Goal: Task Accomplishment & Management: Manage account settings

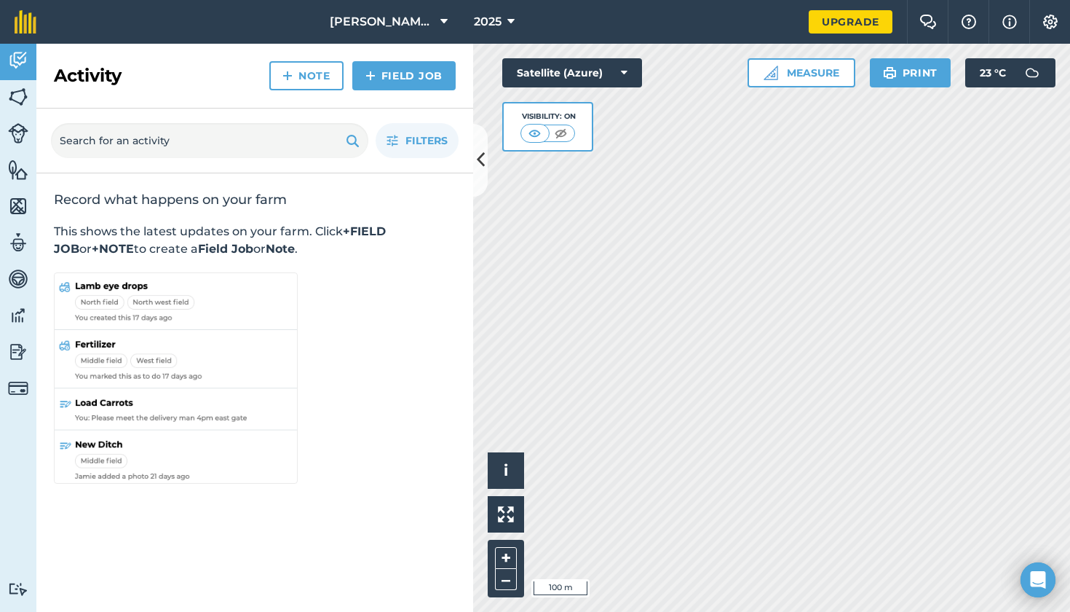
click at [483, 159] on icon at bounding box center [481, 159] width 8 height 25
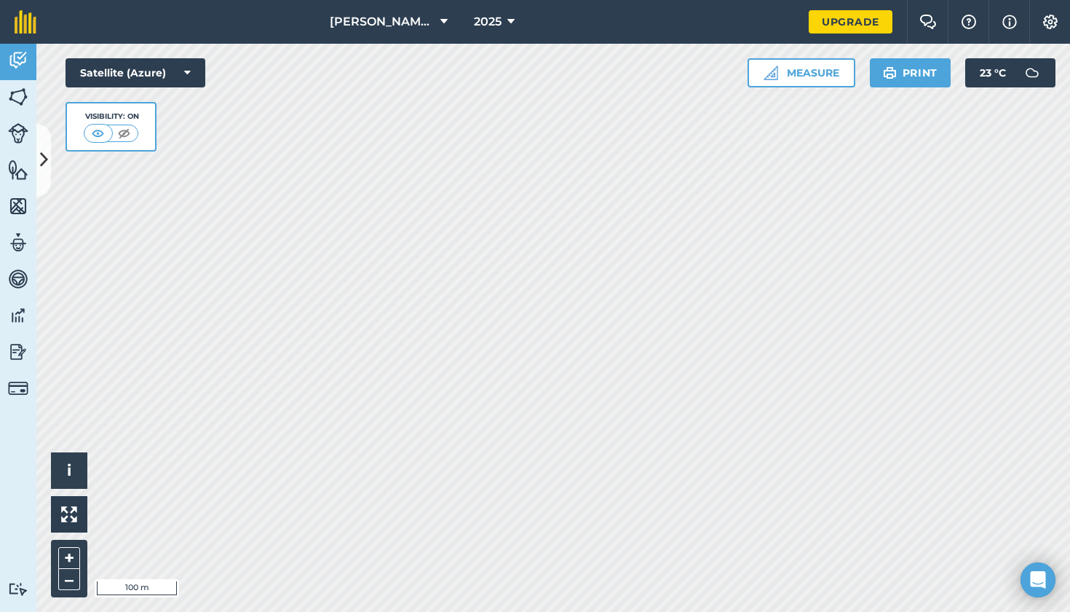
click at [28, 90] on img at bounding box center [18, 97] width 20 height 22
click at [21, 66] on img at bounding box center [18, 61] width 20 height 22
click at [17, 103] on img at bounding box center [18, 97] width 20 height 22
click at [20, 57] on img at bounding box center [18, 61] width 20 height 22
click at [15, 108] on link "Fields" at bounding box center [18, 98] width 36 height 36
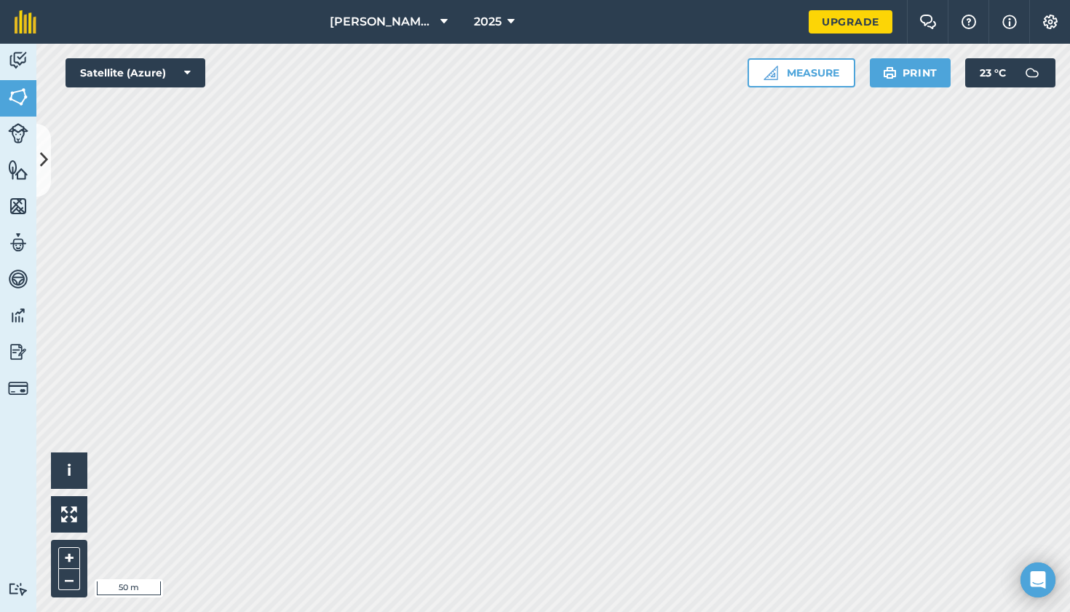
click at [49, 152] on button at bounding box center [43, 160] width 15 height 73
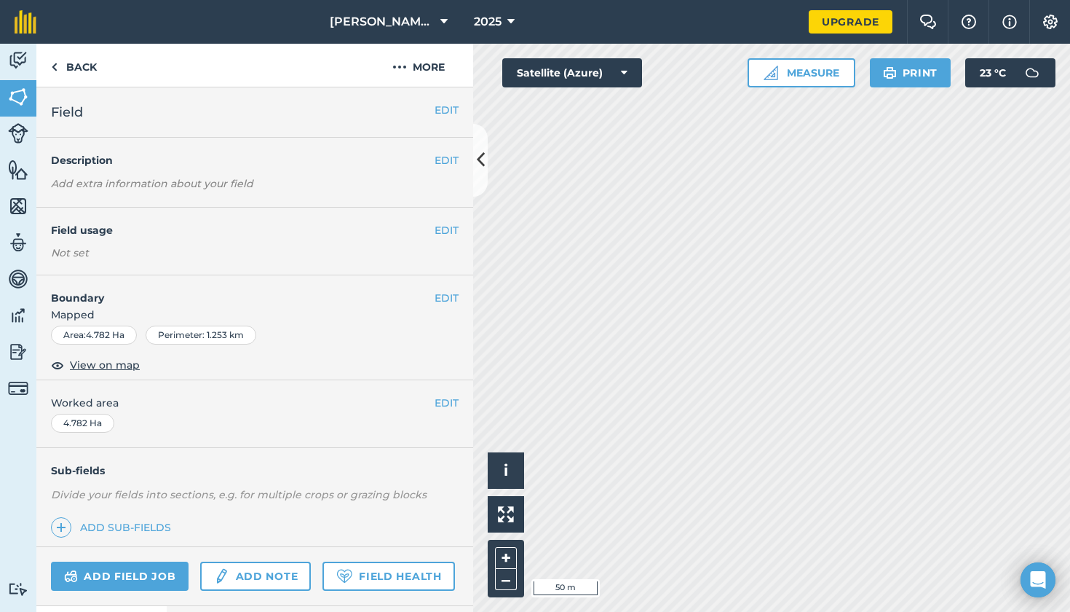
click at [451, 116] on button "EDIT" at bounding box center [447, 110] width 24 height 16
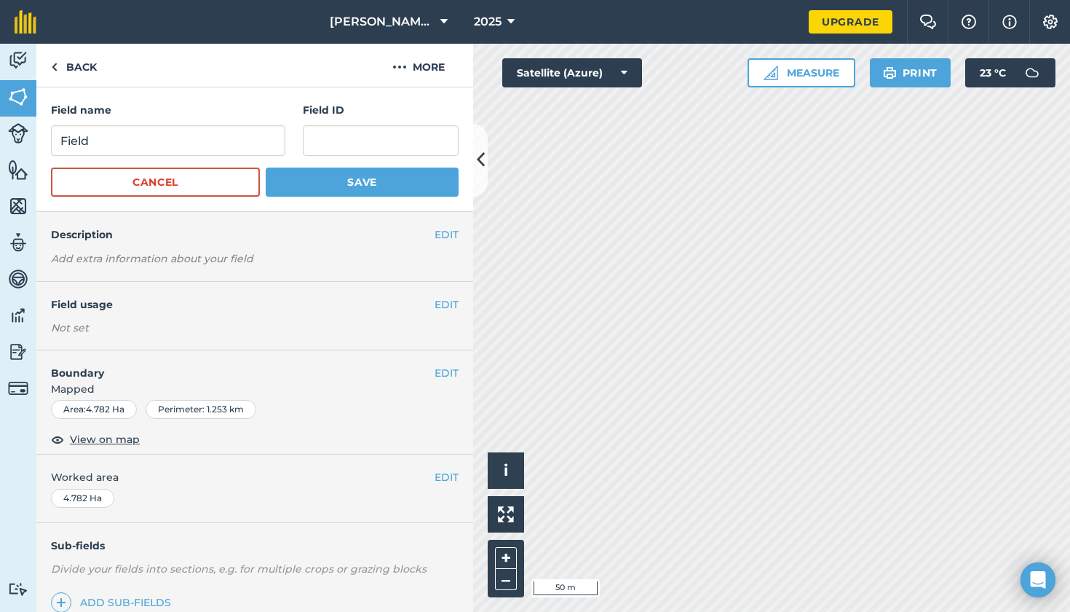
click at [182, 174] on button "Cancel" at bounding box center [155, 181] width 209 height 29
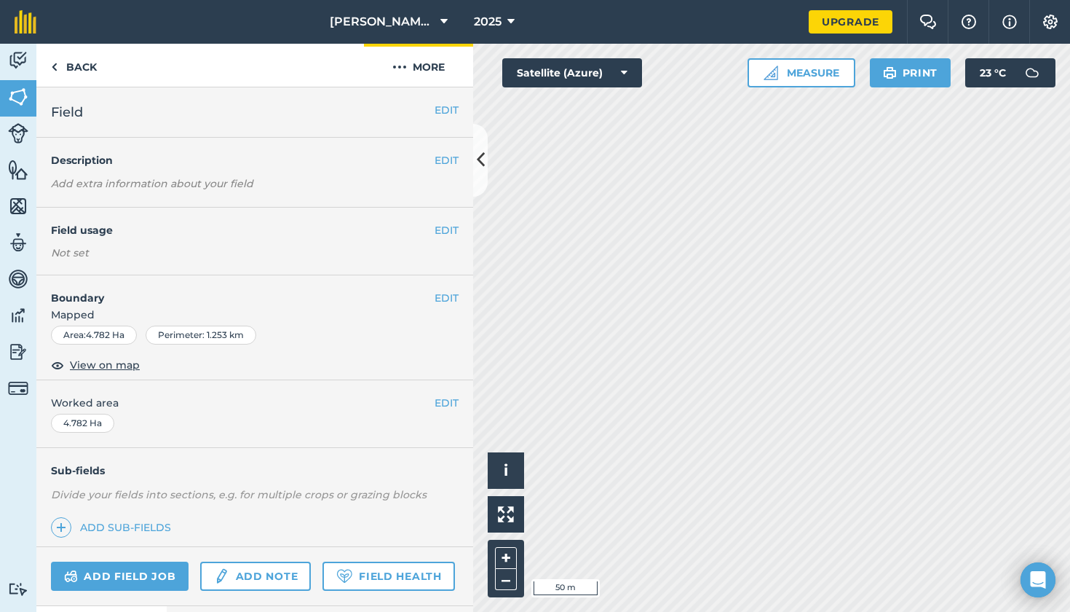
click at [404, 66] on img at bounding box center [399, 66] width 15 height 17
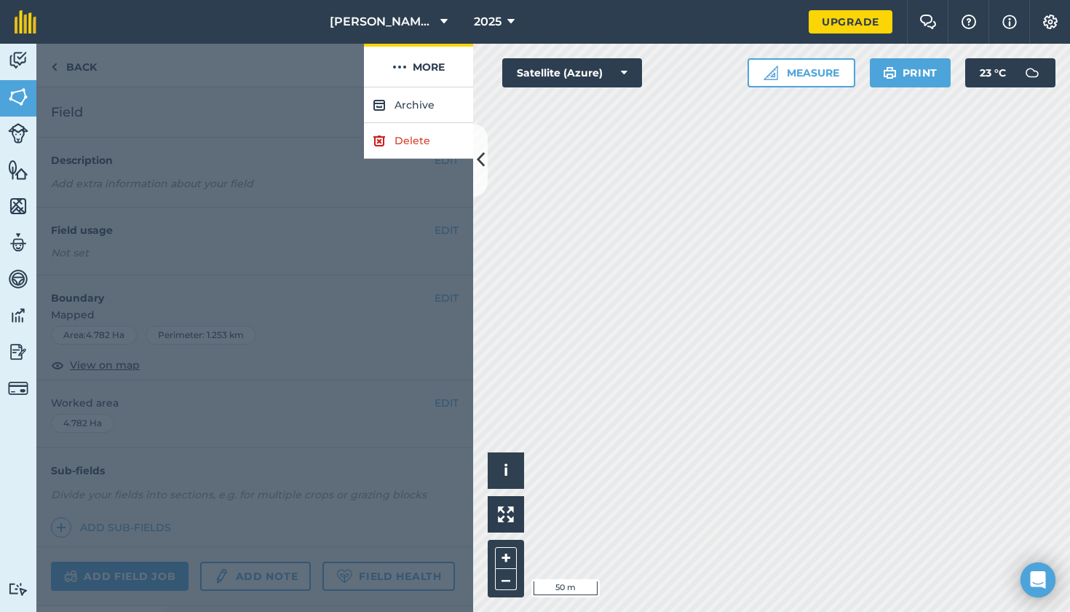
click at [404, 66] on img at bounding box center [399, 66] width 15 height 17
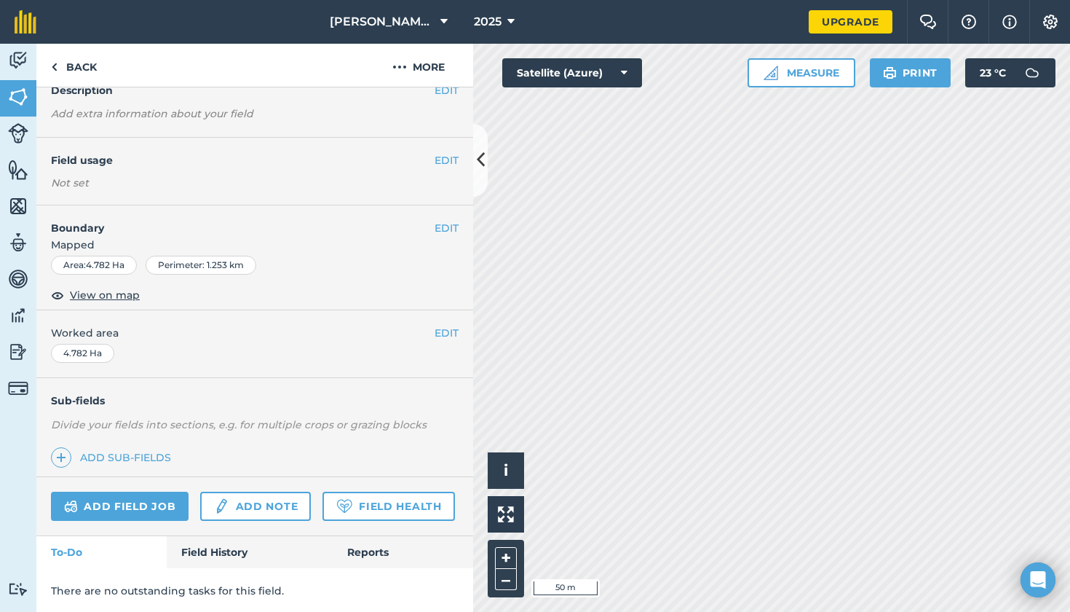
scroll to position [69, 0]
click at [442, 334] on button "EDIT" at bounding box center [447, 333] width 24 height 16
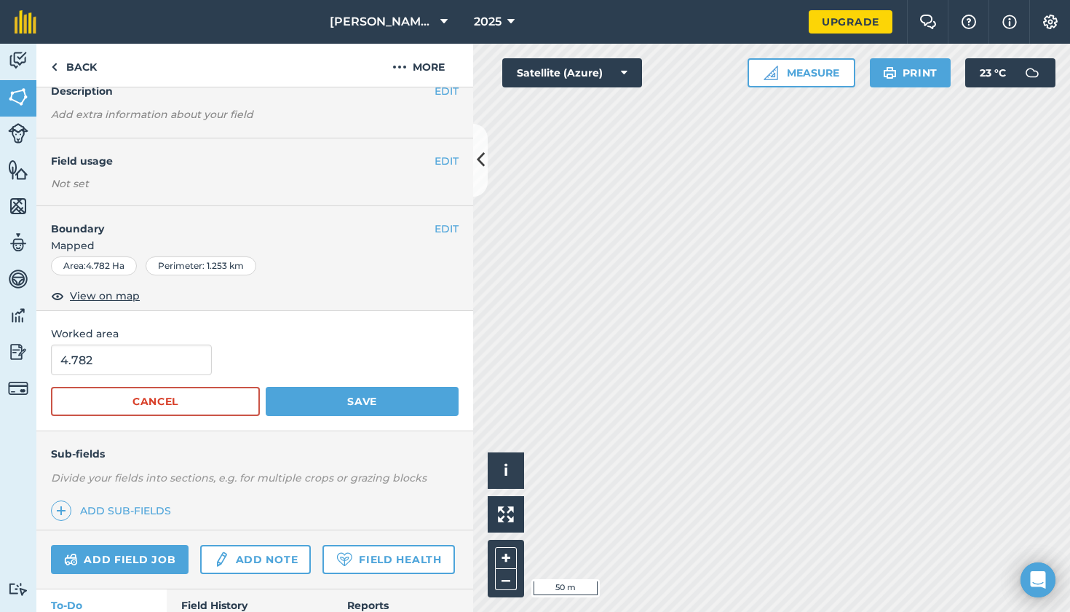
click at [450, 227] on button "EDIT" at bounding box center [447, 229] width 24 height 16
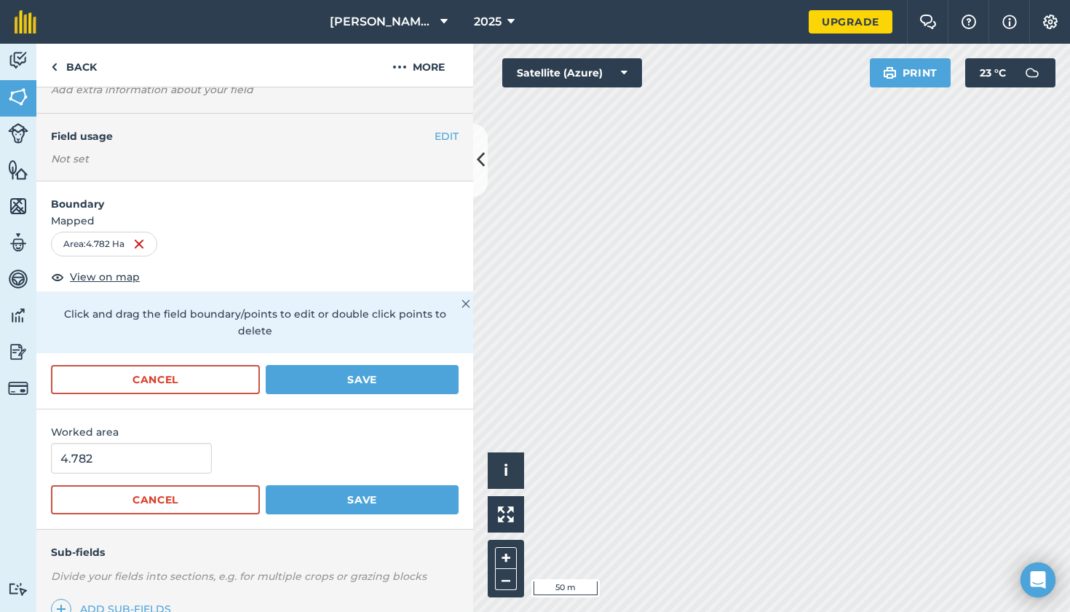
scroll to position [95, 0]
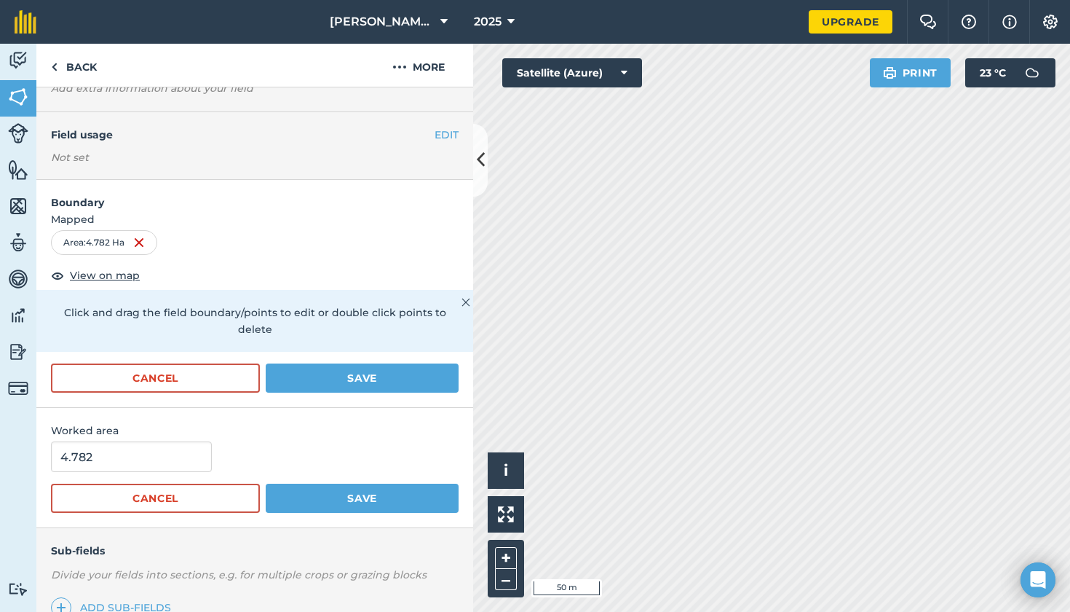
click at [483, 167] on icon at bounding box center [481, 159] width 8 height 25
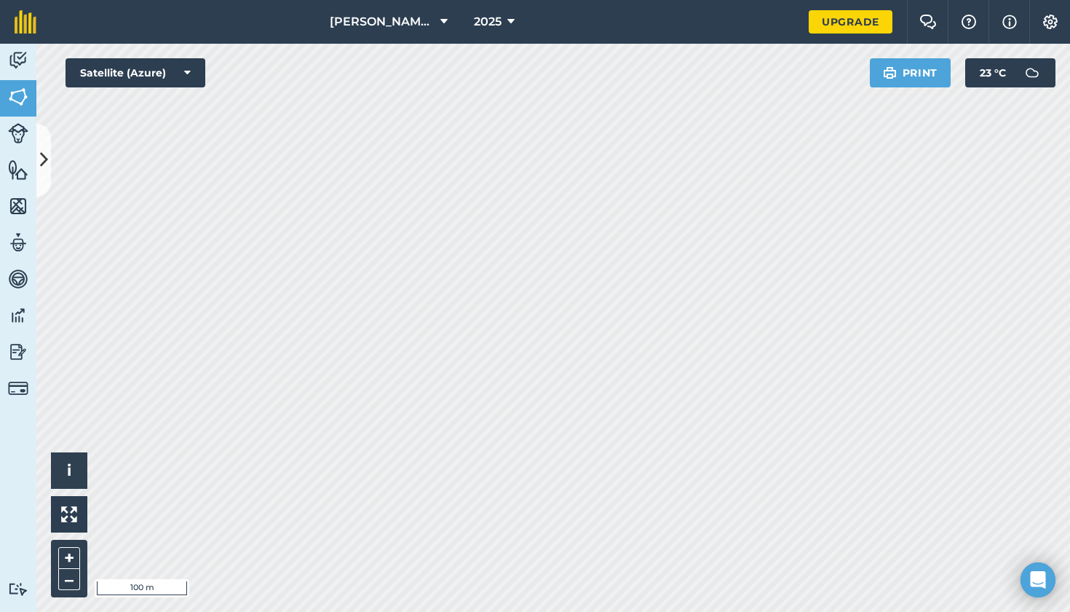
click at [25, 66] on img at bounding box center [18, 61] width 20 height 22
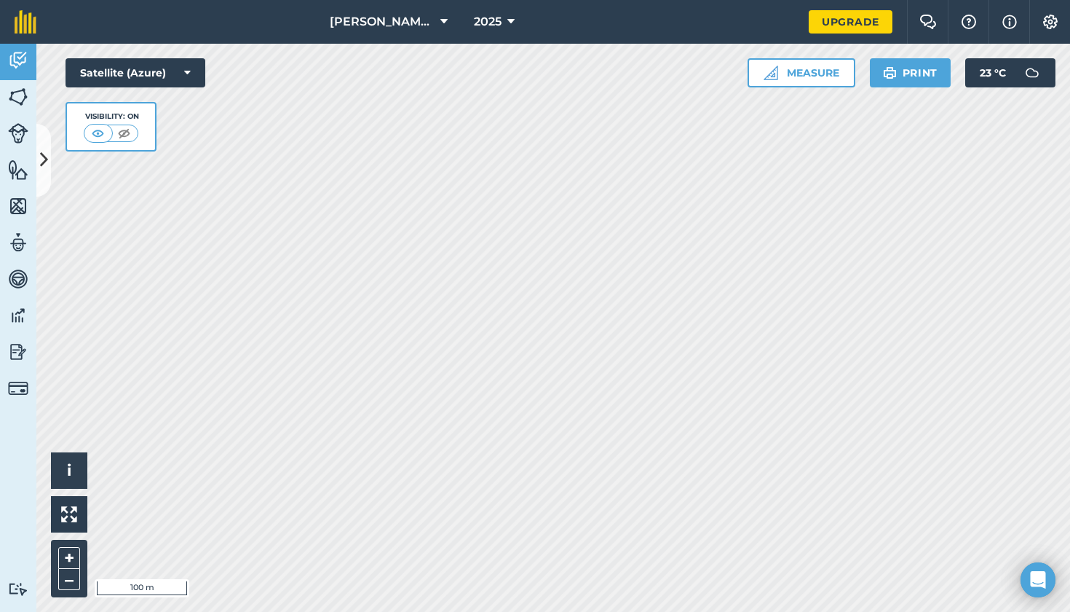
click at [18, 99] on img at bounding box center [18, 97] width 20 height 22
click at [41, 148] on icon at bounding box center [44, 159] width 8 height 25
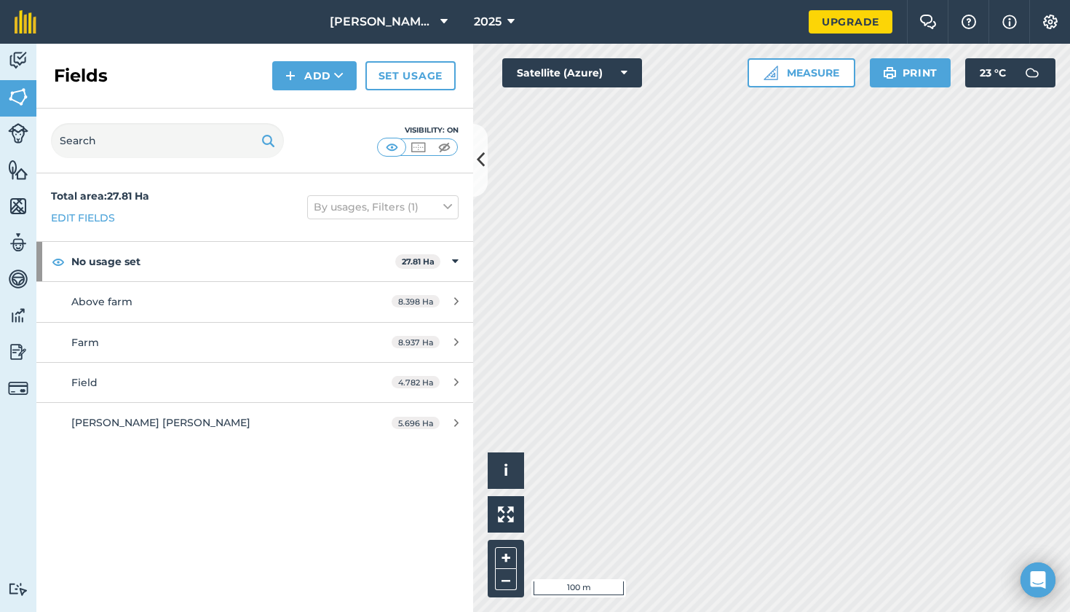
click at [475, 173] on button at bounding box center [480, 160] width 15 height 73
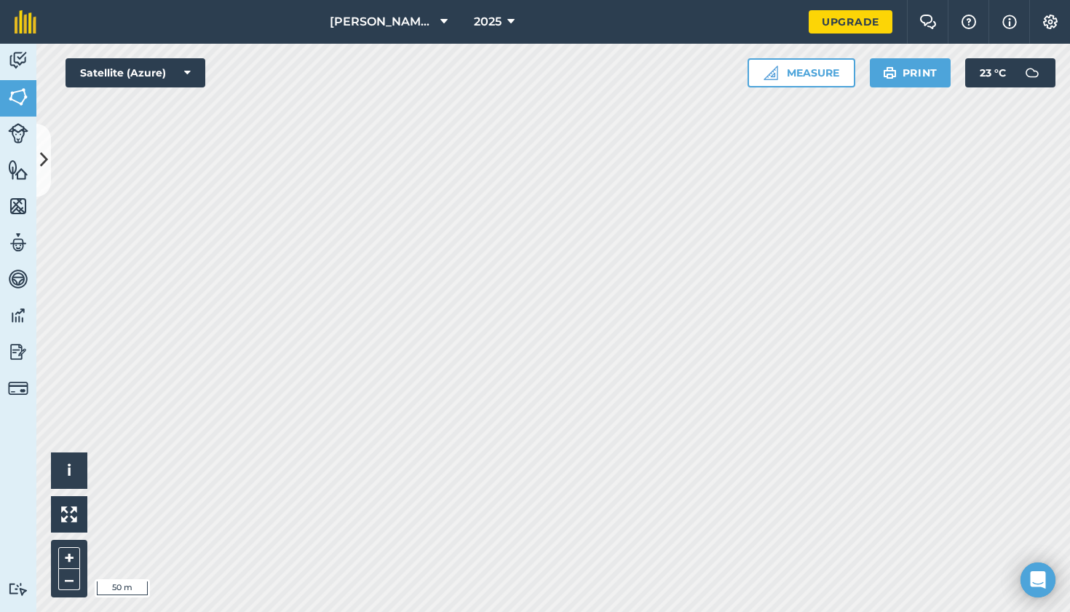
click at [47, 162] on icon at bounding box center [44, 159] width 8 height 25
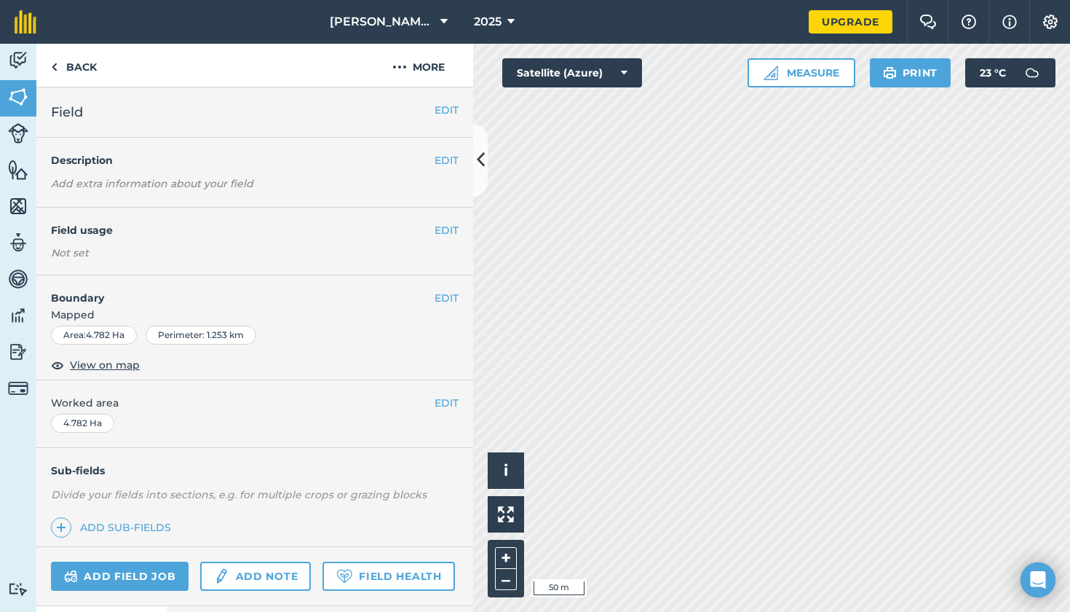
click at [444, 297] on button "EDIT" at bounding box center [447, 298] width 24 height 16
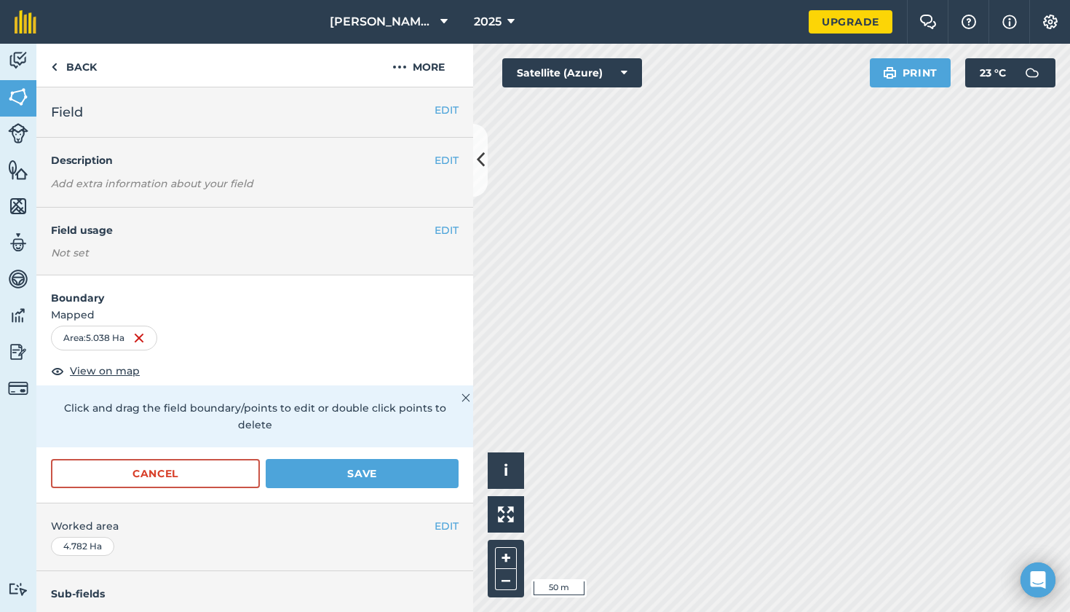
click at [352, 466] on button "Save" at bounding box center [362, 473] width 193 height 29
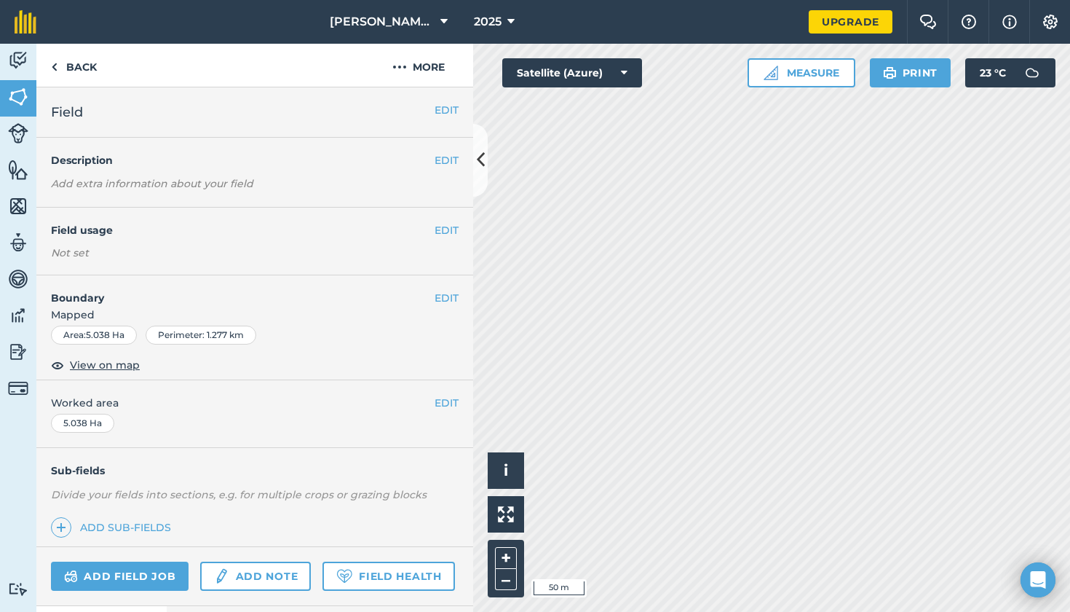
click at [475, 165] on button at bounding box center [480, 160] width 15 height 73
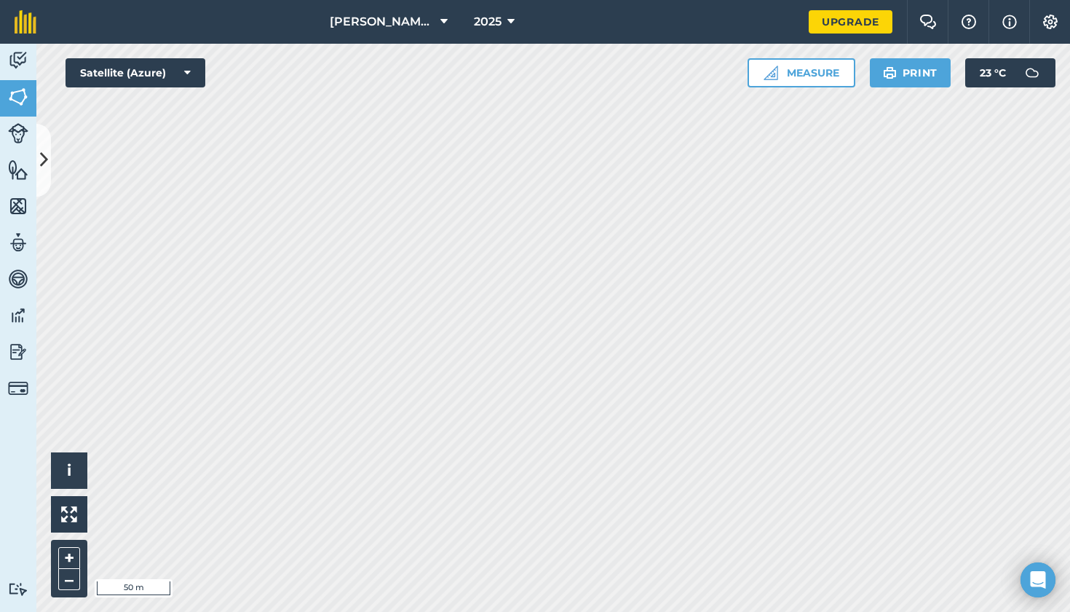
click at [191, 68] on button "Satellite (Azure)" at bounding box center [136, 72] width 140 height 29
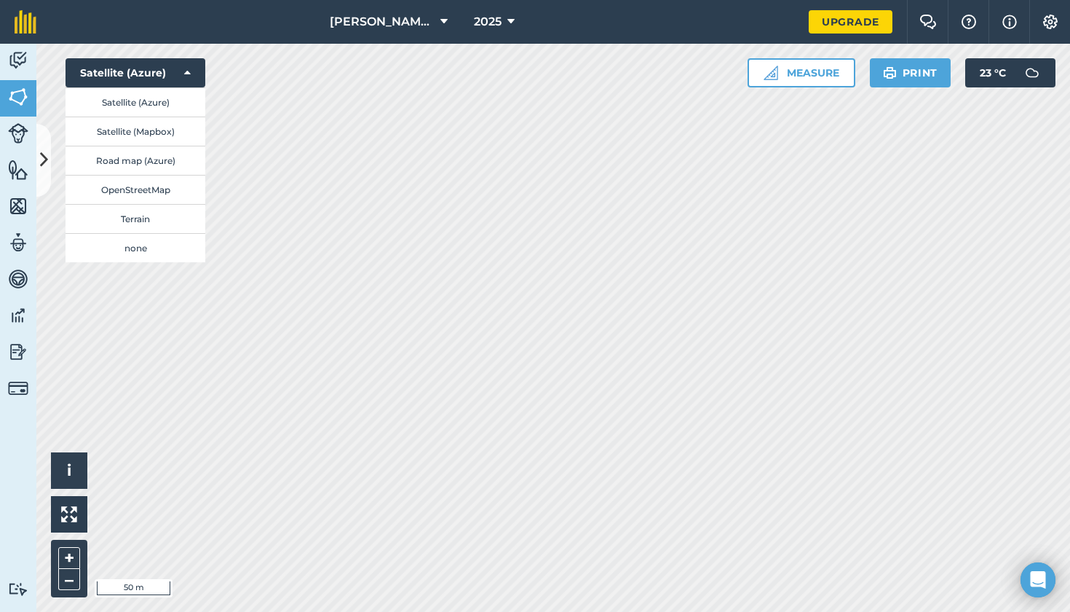
click at [191, 68] on button "Satellite (Azure)" at bounding box center [136, 72] width 140 height 29
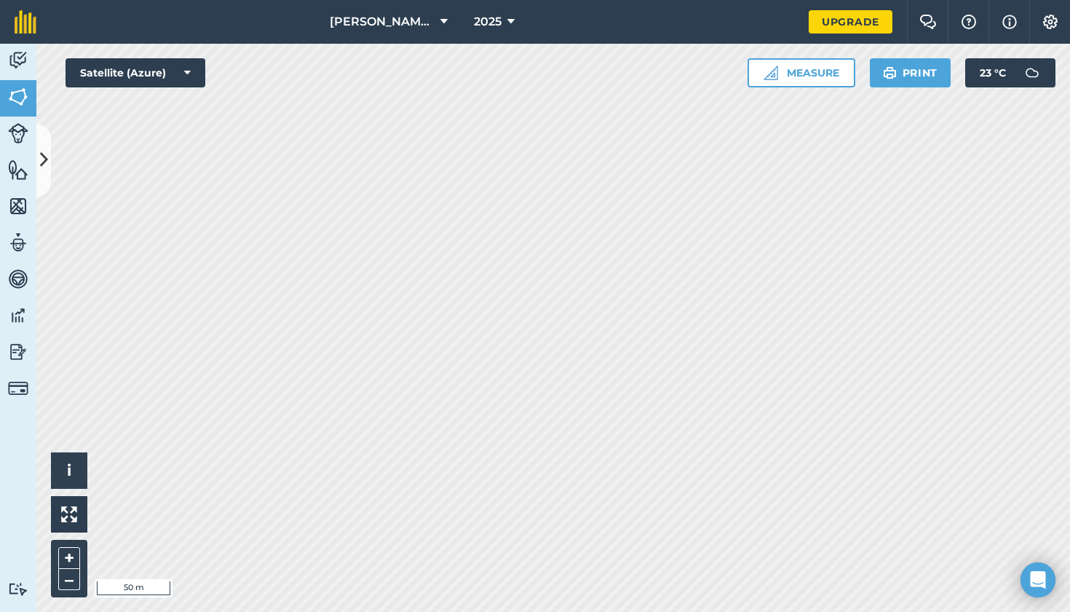
click at [37, 161] on button at bounding box center [43, 160] width 15 height 73
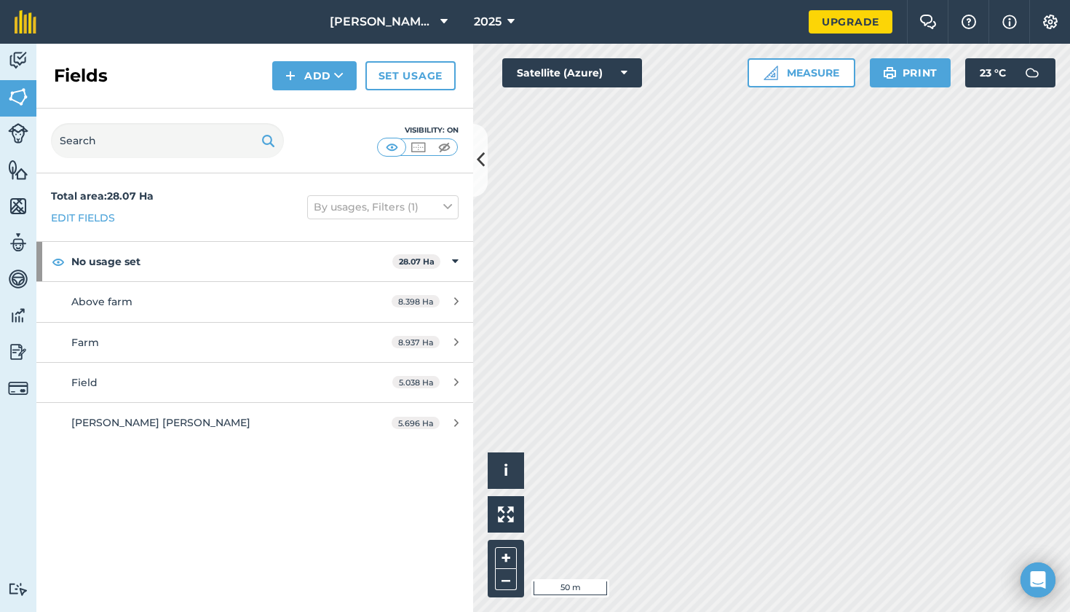
click at [292, 74] on img at bounding box center [290, 75] width 10 height 17
click at [315, 110] on link "Draw" at bounding box center [315, 108] width 80 height 32
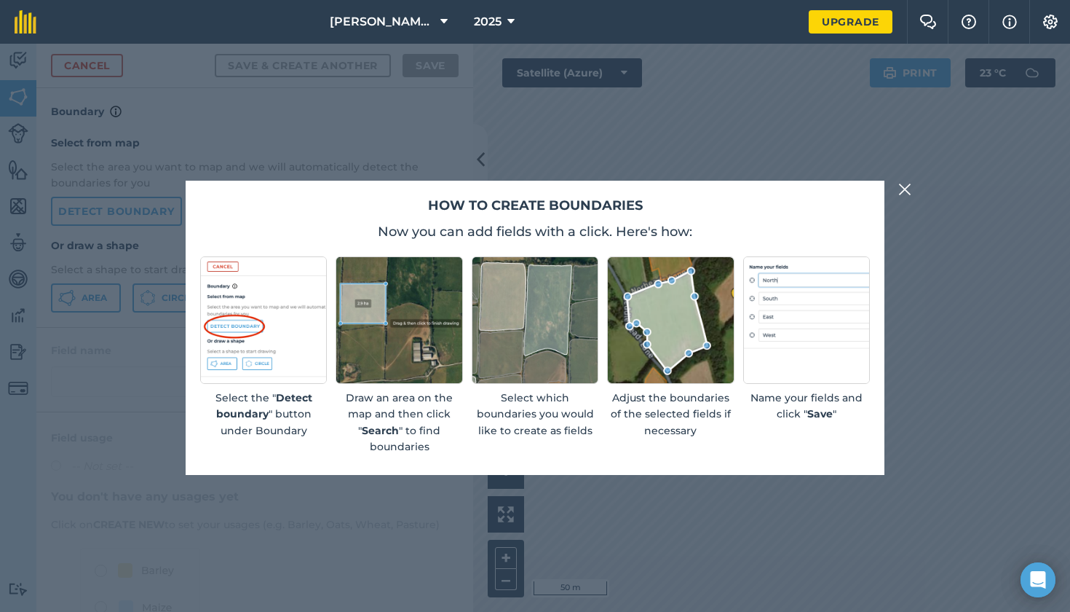
click at [907, 189] on img at bounding box center [905, 189] width 13 height 17
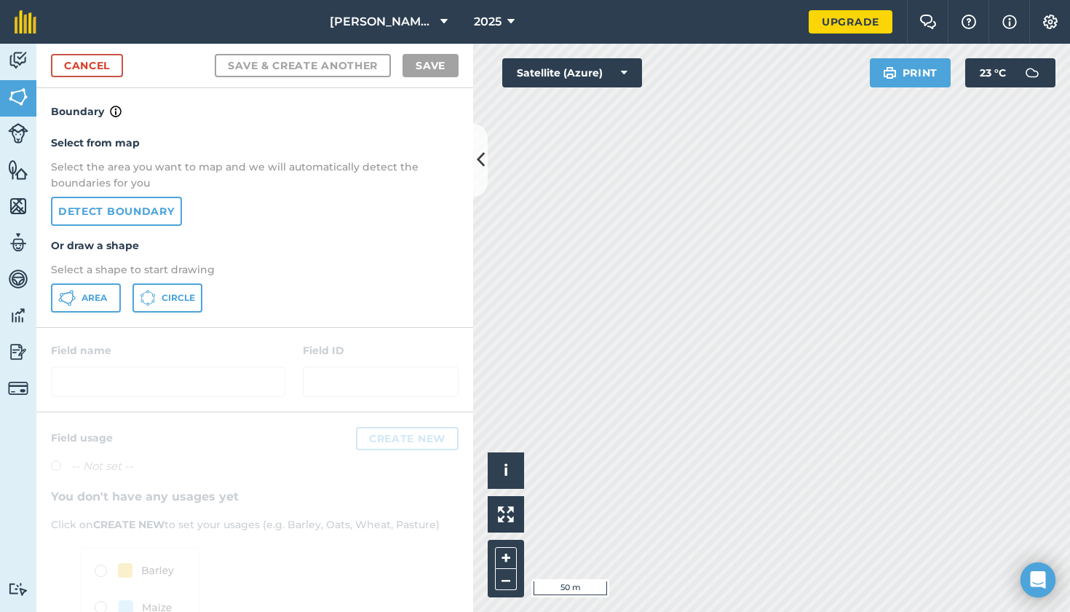
click at [165, 214] on link "Detect boundary" at bounding box center [116, 211] width 131 height 29
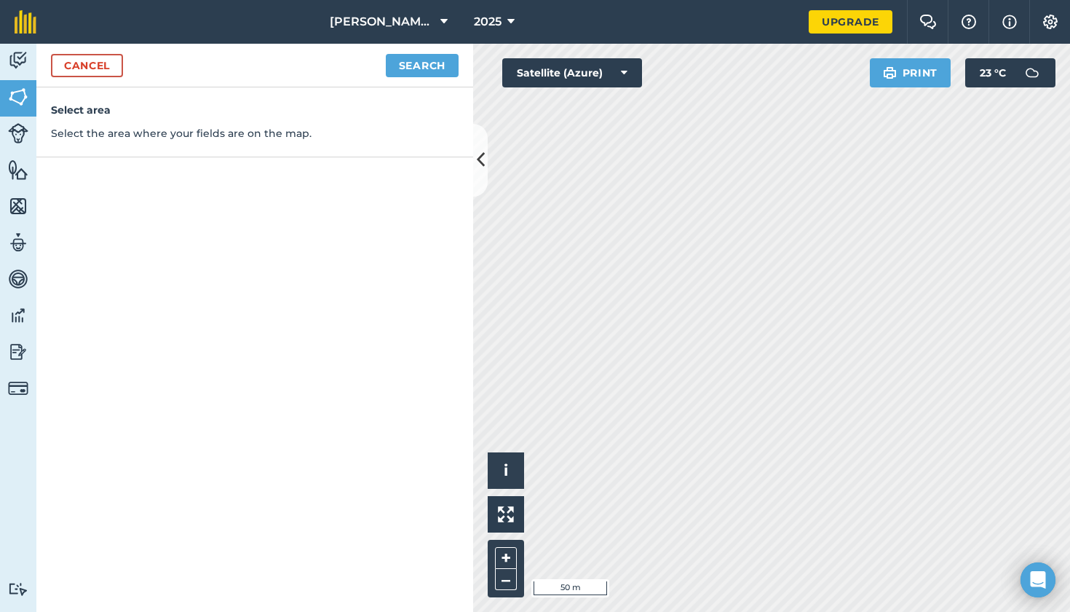
click at [427, 71] on button "Search" at bounding box center [422, 65] width 73 height 23
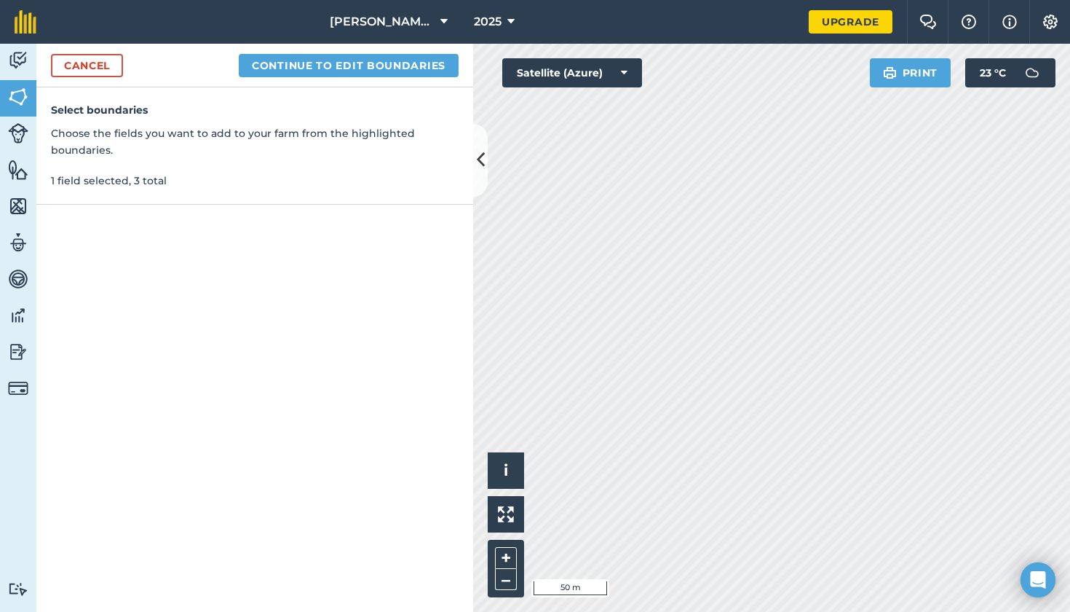
click at [376, 65] on button "Continue to edit boundaries" at bounding box center [349, 65] width 220 height 23
click at [390, 63] on button "Continue to name fields" at bounding box center [364, 65] width 189 height 23
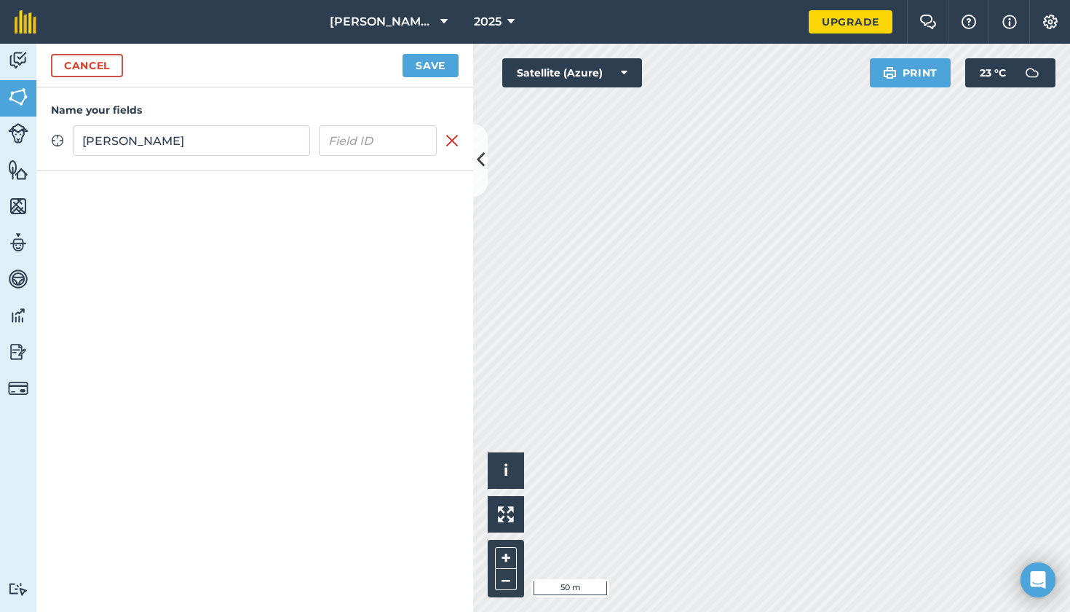
type input "[PERSON_NAME]"
click at [436, 64] on button "Save" at bounding box center [431, 65] width 56 height 23
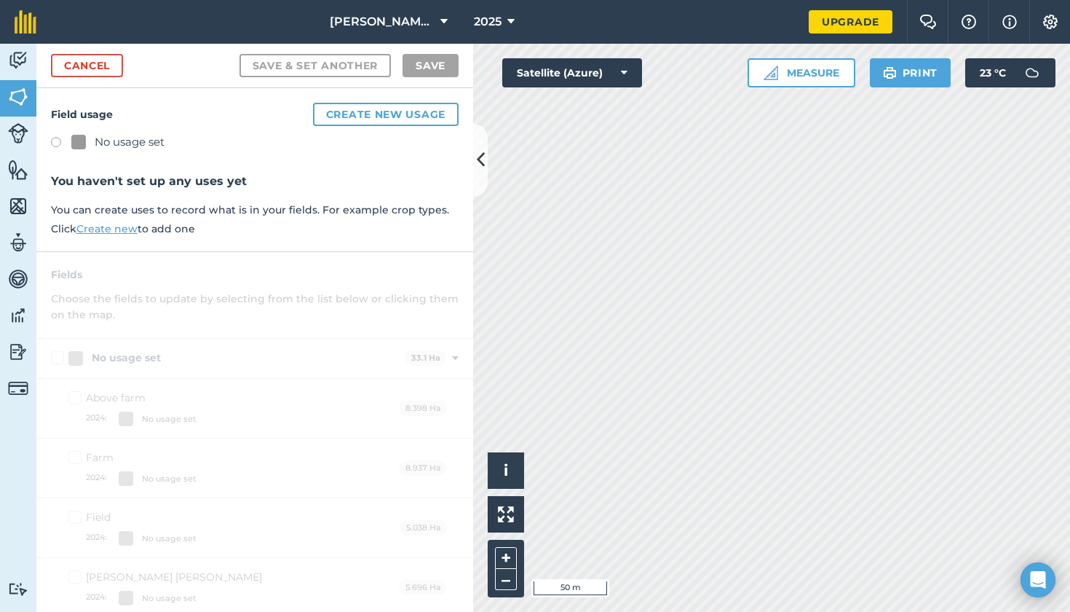
click at [482, 164] on icon at bounding box center [481, 159] width 8 height 25
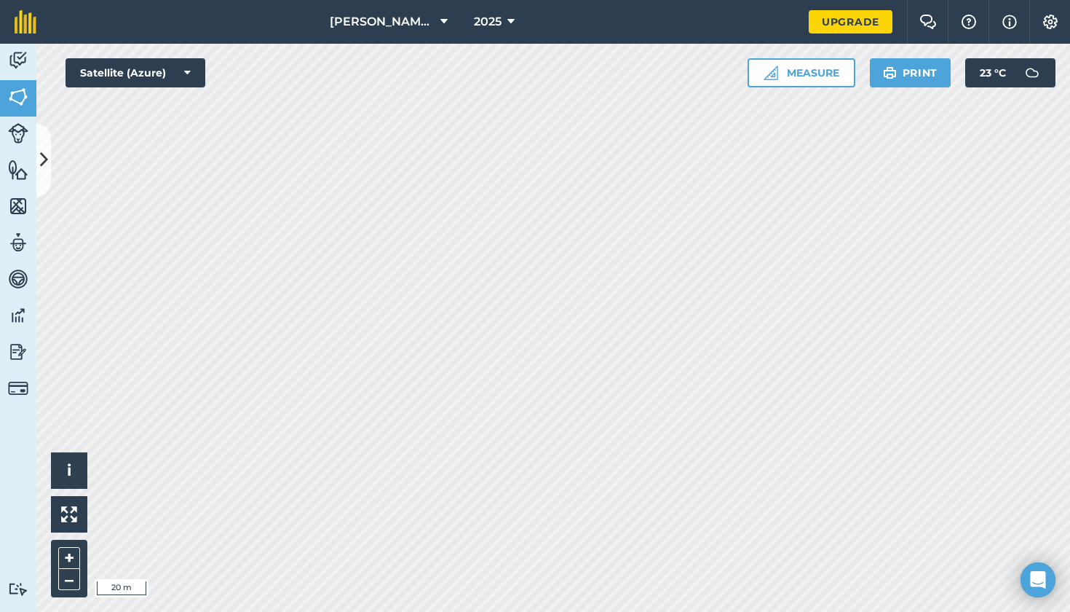
click at [719, 21] on div "[PERSON_NAME] Farm 2025 Upgrade Farm Chat Help Info Settings Map printing is no…" at bounding box center [535, 306] width 1070 height 612
click at [39, 143] on button at bounding box center [43, 160] width 15 height 73
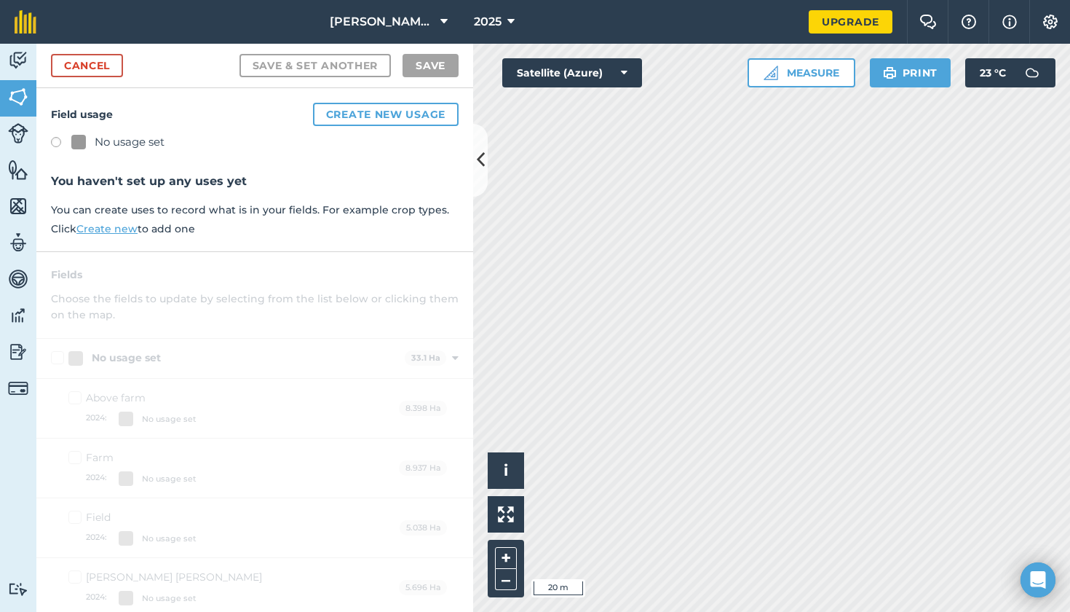
click at [58, 142] on label at bounding box center [61, 144] width 20 height 15
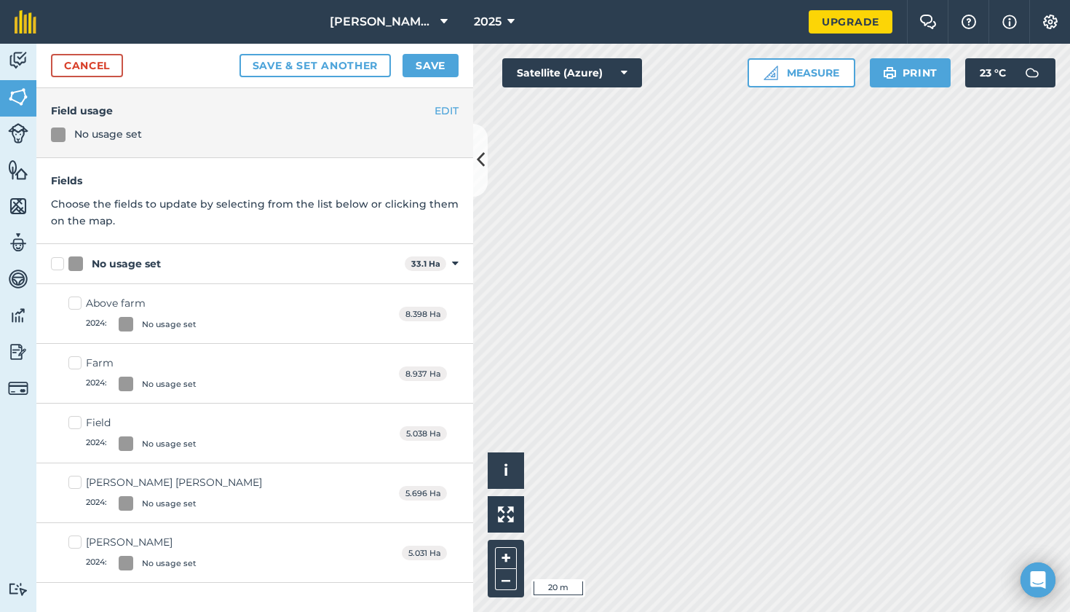
click at [323, 65] on button "Save & set another" at bounding box center [316, 65] width 152 height 23
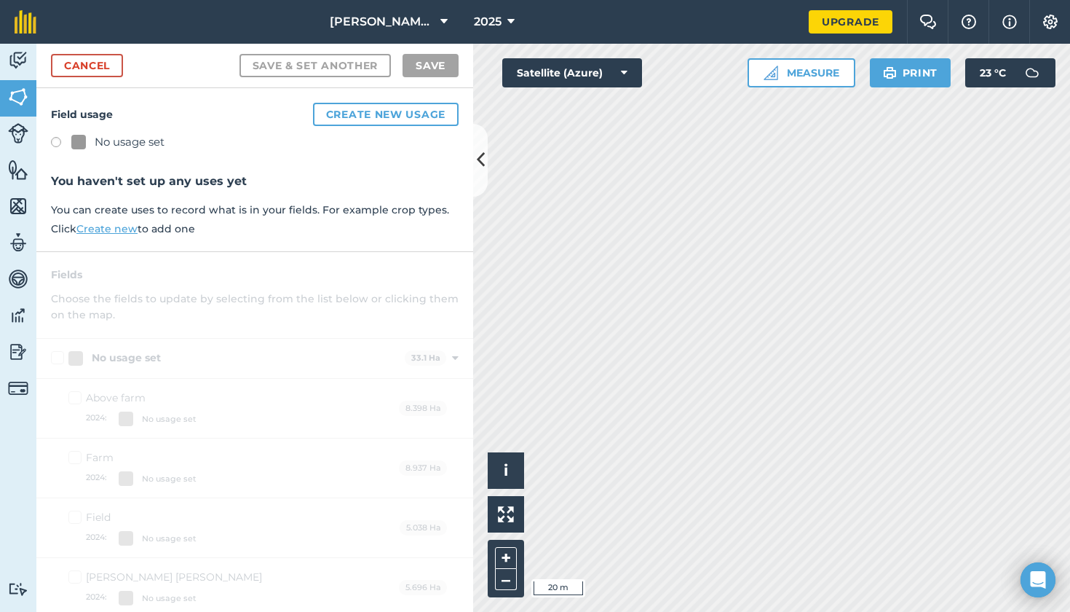
click at [470, 167] on div "Field usage Create new usage No usage set You haven't set up any uses yet You c…" at bounding box center [254, 170] width 437 height 164
click at [486, 167] on button at bounding box center [480, 160] width 15 height 73
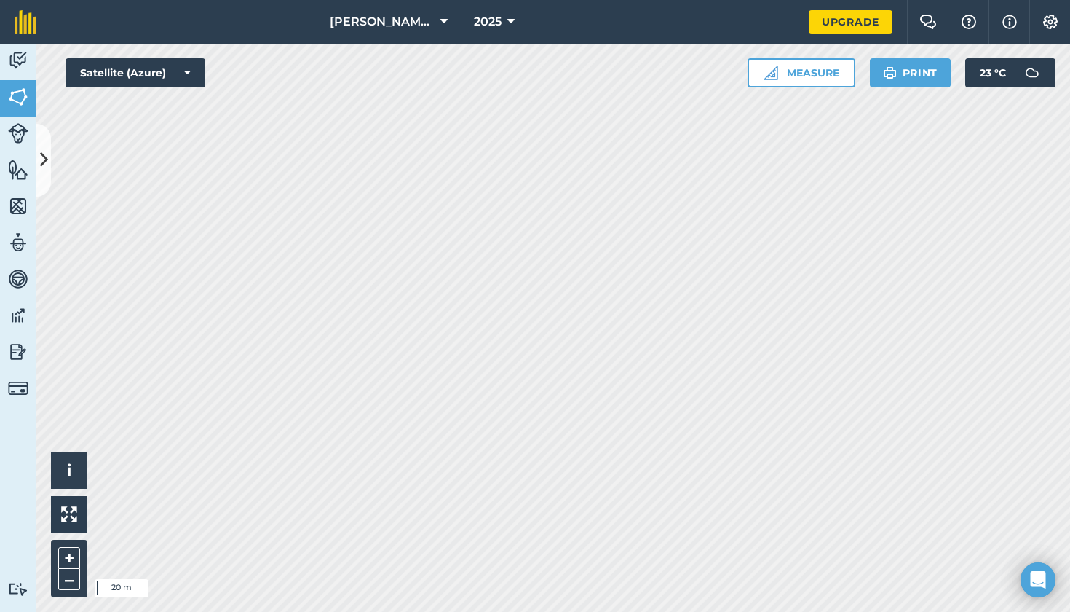
click at [40, 151] on icon at bounding box center [44, 159] width 8 height 25
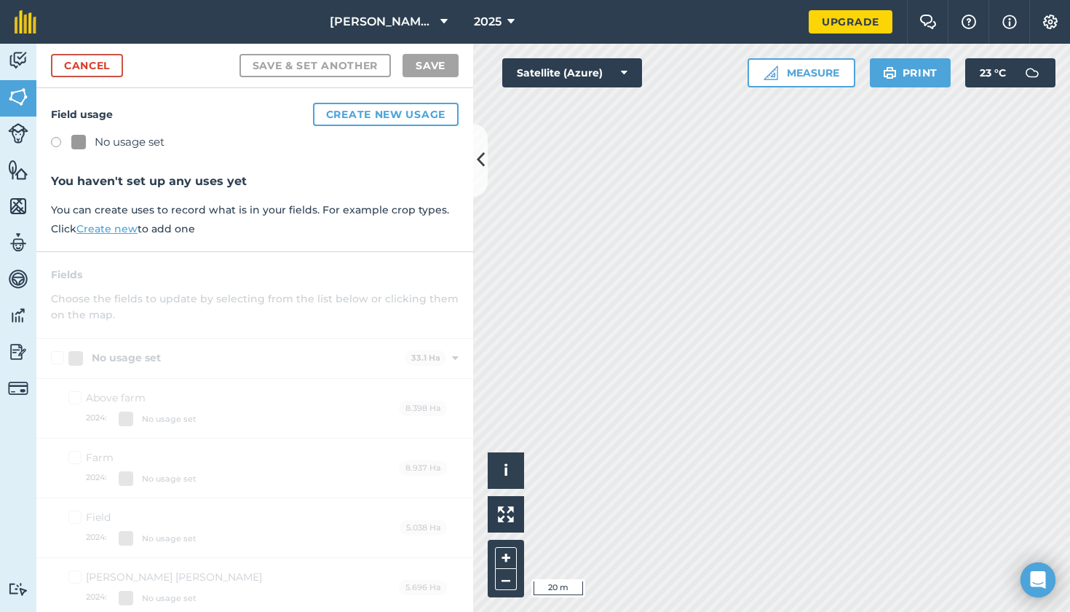
click at [50, 141] on div "Field usage Create new usage No usage set You haven't set up any uses yet You c…" at bounding box center [254, 170] width 437 height 164
click at [54, 141] on label at bounding box center [61, 144] width 20 height 15
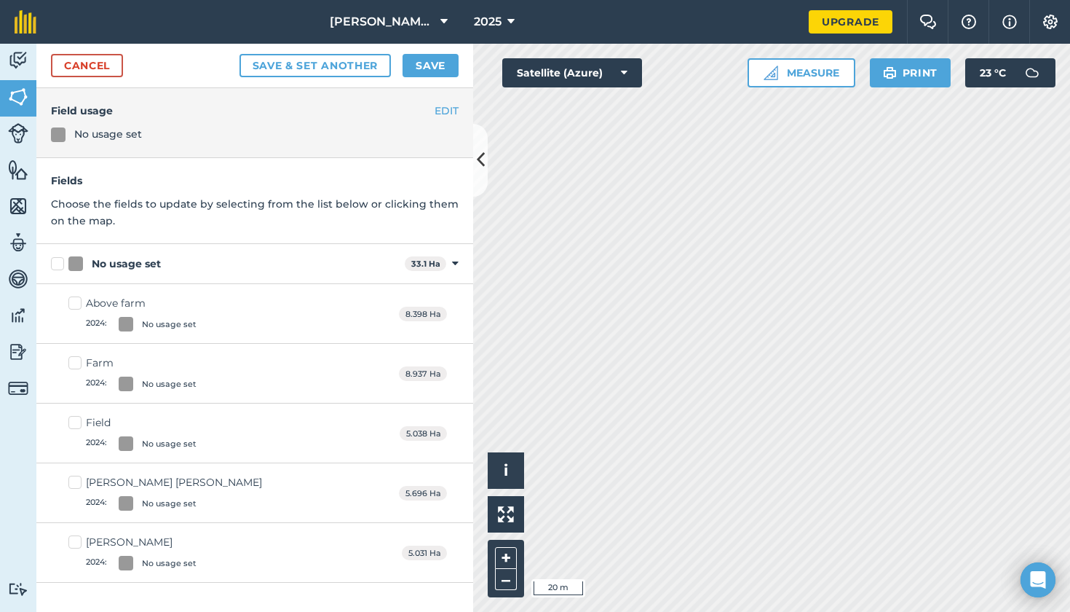
click at [440, 68] on button "Save" at bounding box center [431, 65] width 56 height 23
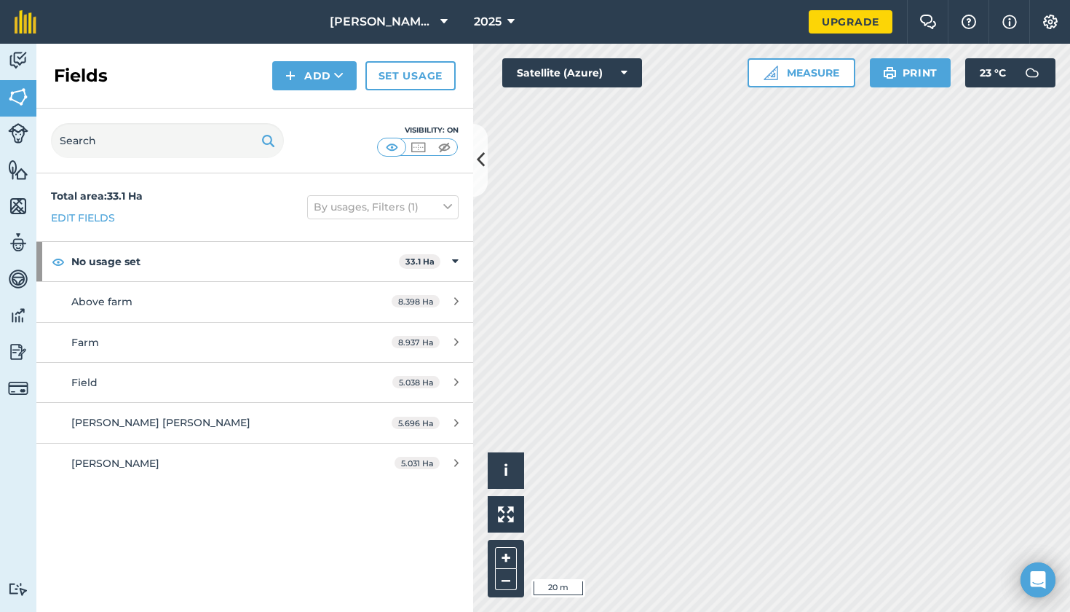
click at [325, 68] on button "Add" at bounding box center [314, 75] width 84 height 29
click at [325, 101] on link "Draw" at bounding box center [315, 108] width 80 height 32
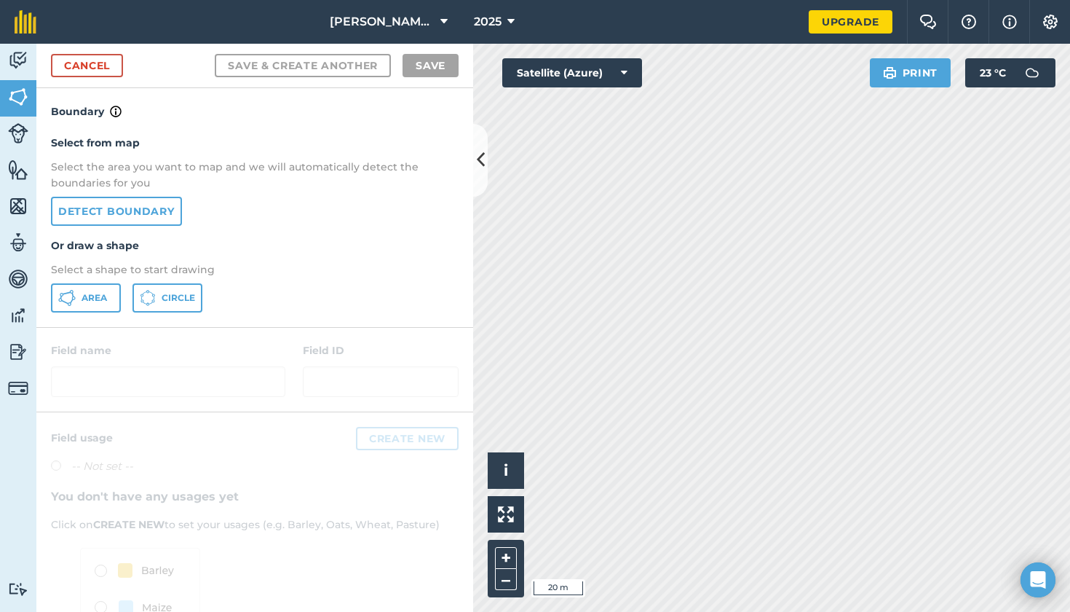
click at [166, 202] on link "Detect boundary" at bounding box center [116, 211] width 131 height 29
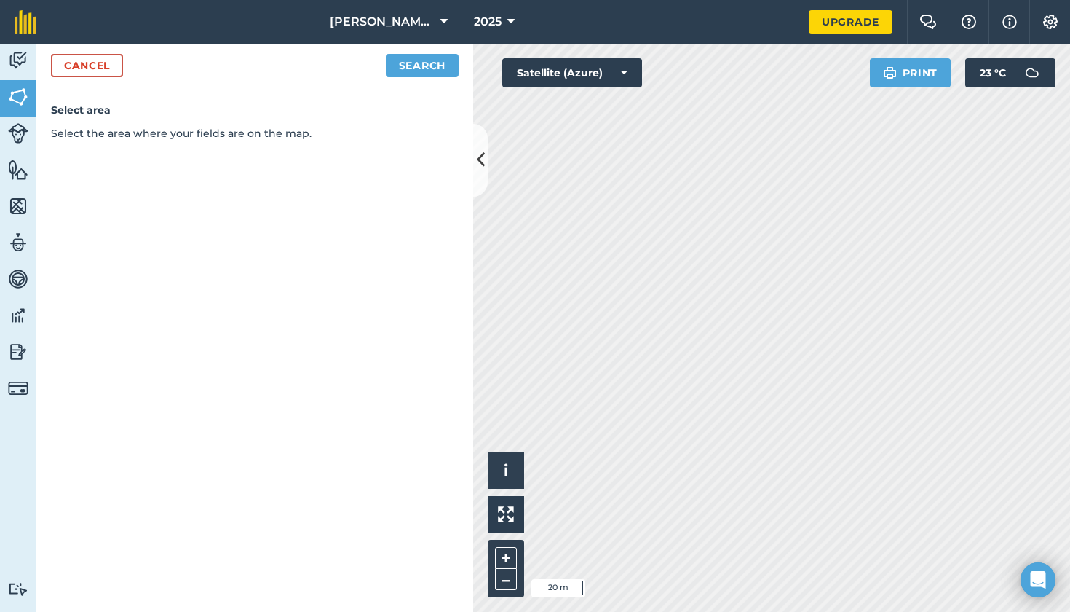
click at [432, 62] on button "Search" at bounding box center [422, 65] width 73 height 23
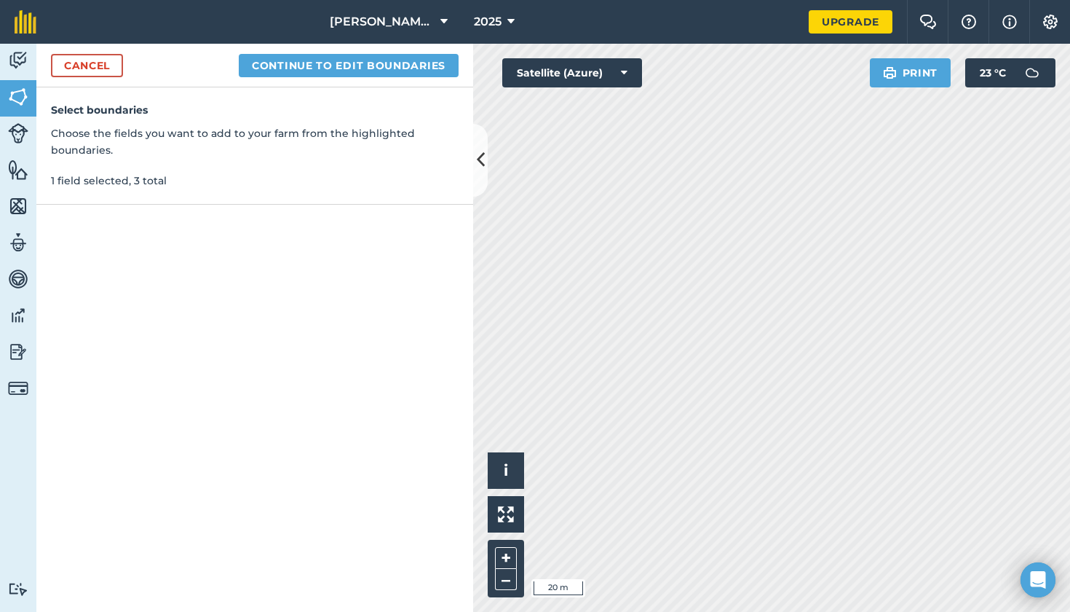
click at [413, 63] on button "Continue to edit boundaries" at bounding box center [349, 65] width 220 height 23
click at [369, 64] on button "Continue to name fields" at bounding box center [364, 65] width 189 height 23
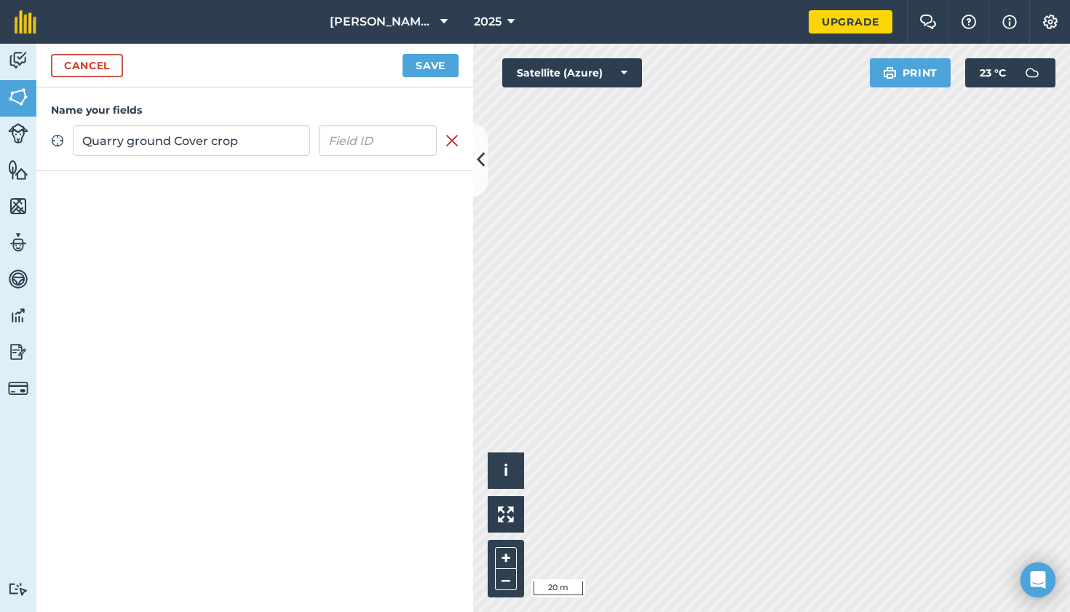
type input "Quarry ground Cover crop"
click at [426, 72] on button "Save" at bounding box center [431, 65] width 56 height 23
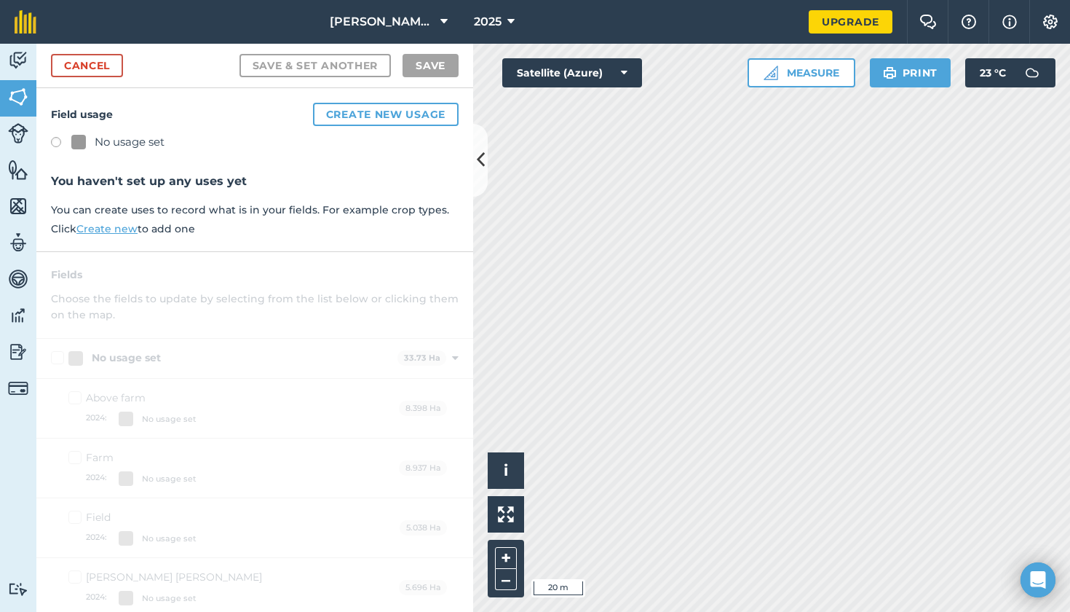
click at [52, 142] on label at bounding box center [61, 144] width 20 height 15
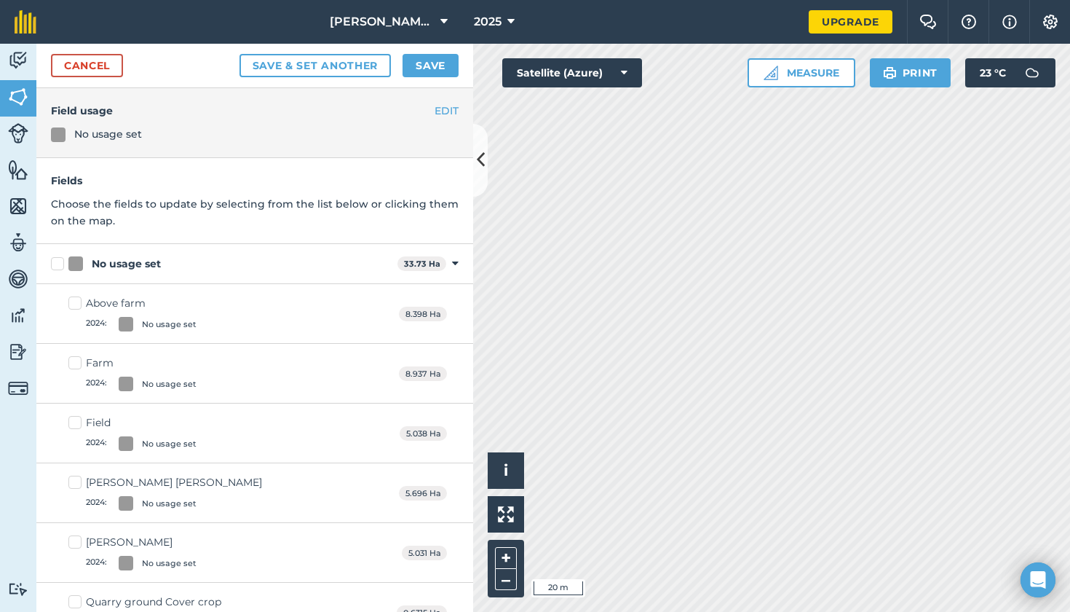
click at [443, 67] on button "Save" at bounding box center [431, 65] width 56 height 23
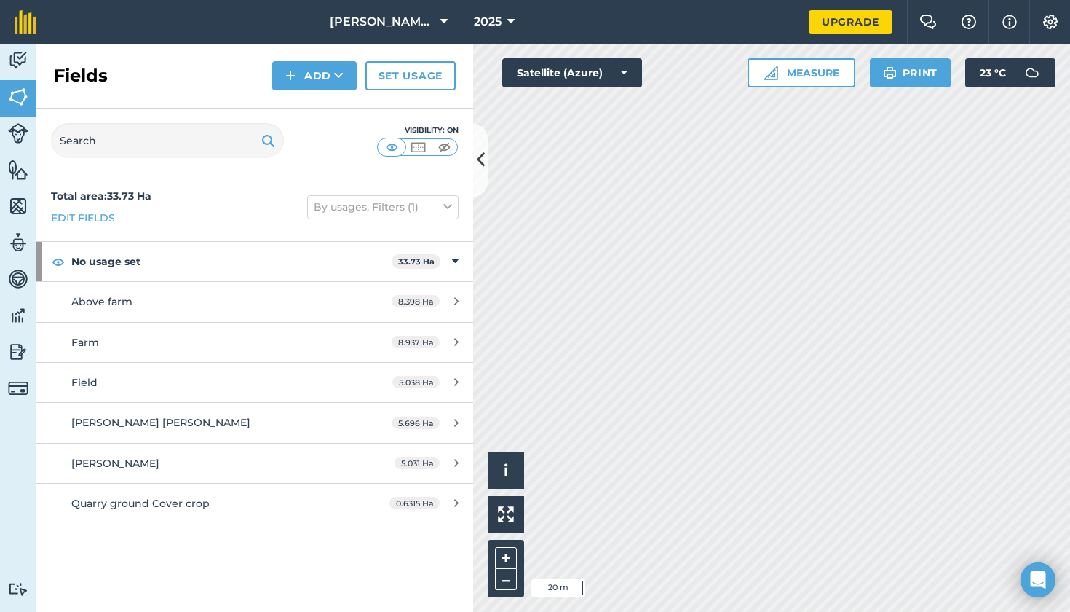
click at [317, 75] on button "Add" at bounding box center [314, 75] width 84 height 29
click at [326, 103] on link "Draw" at bounding box center [315, 108] width 80 height 32
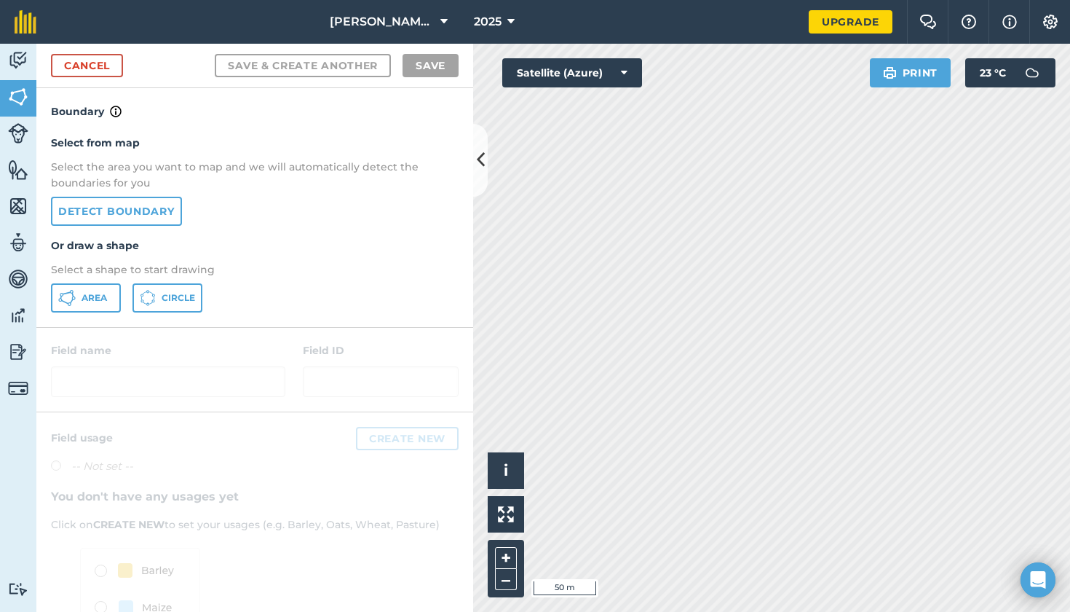
click at [154, 216] on link "Detect boundary" at bounding box center [116, 211] width 131 height 29
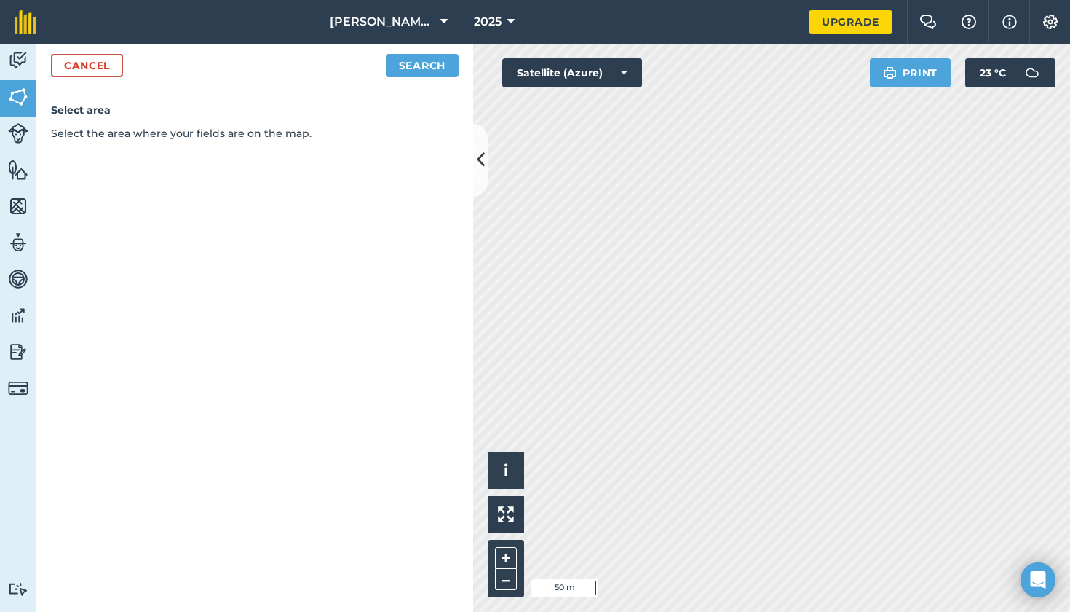
click at [433, 67] on button "Search" at bounding box center [422, 65] width 73 height 23
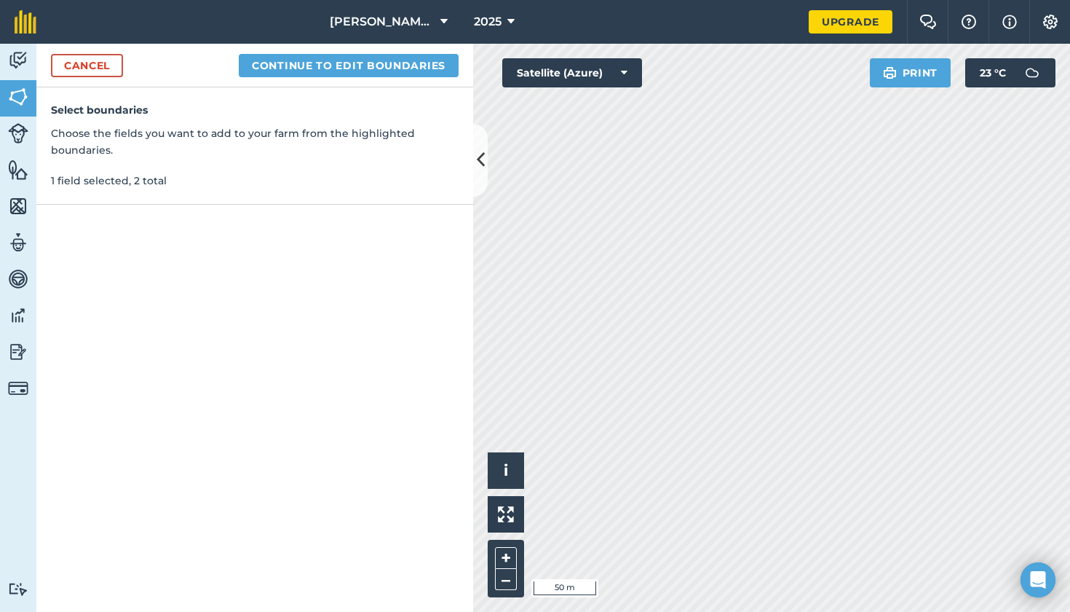
click at [385, 60] on button "Continue to edit boundaries" at bounding box center [349, 65] width 220 height 23
click at [373, 67] on button "Continue to name fields" at bounding box center [364, 65] width 189 height 23
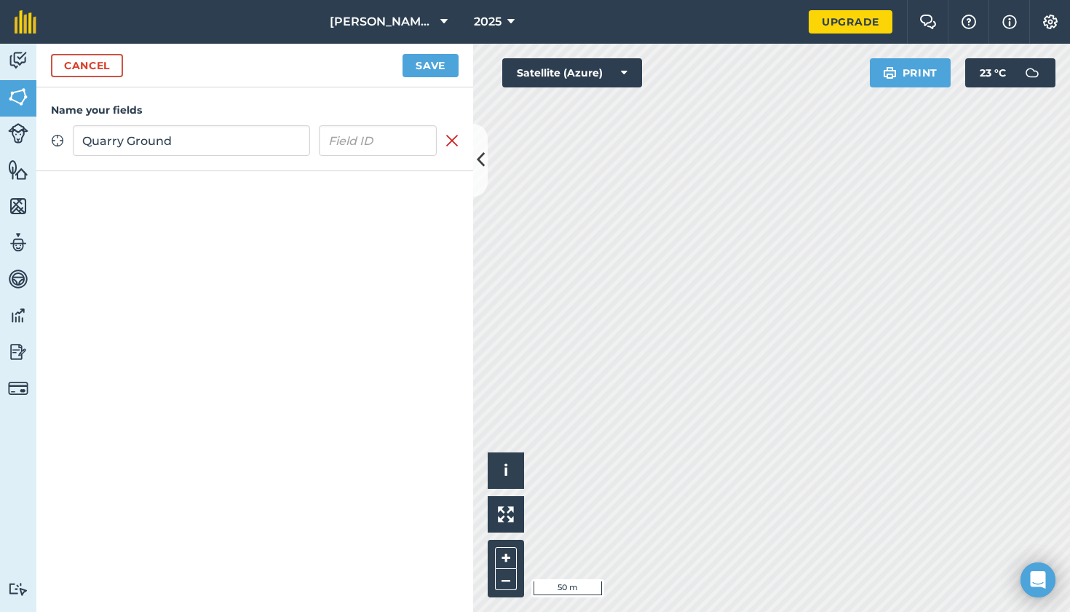
type input "Quarry Ground"
click at [436, 69] on button "Save" at bounding box center [431, 65] width 56 height 23
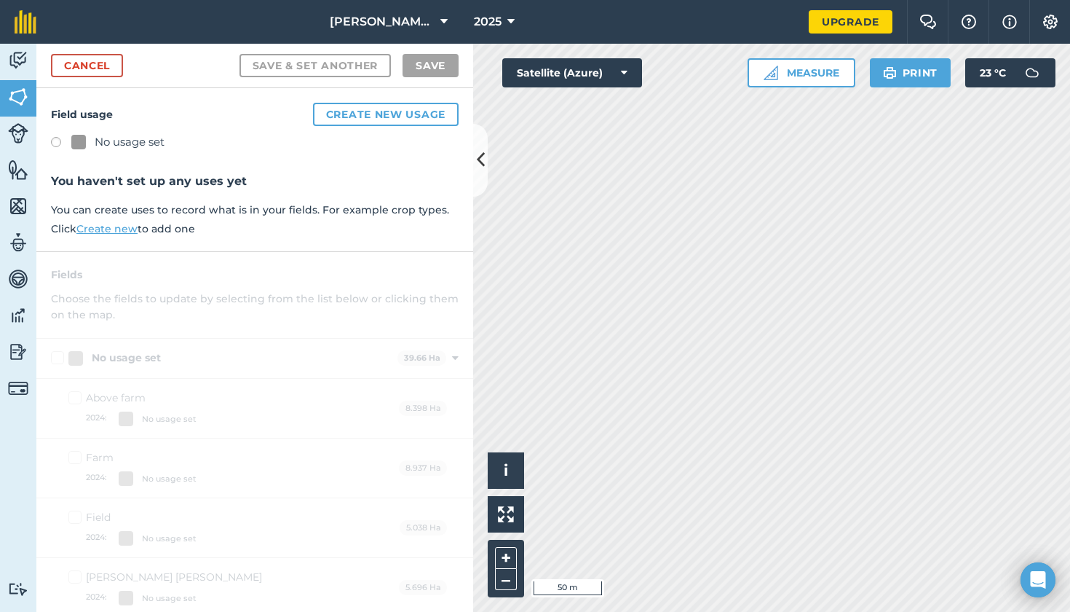
click at [47, 143] on div "Field usage Create new usage No usage set You haven't set up any uses yet You c…" at bounding box center [254, 170] width 437 height 164
click at [54, 143] on label at bounding box center [61, 144] width 20 height 15
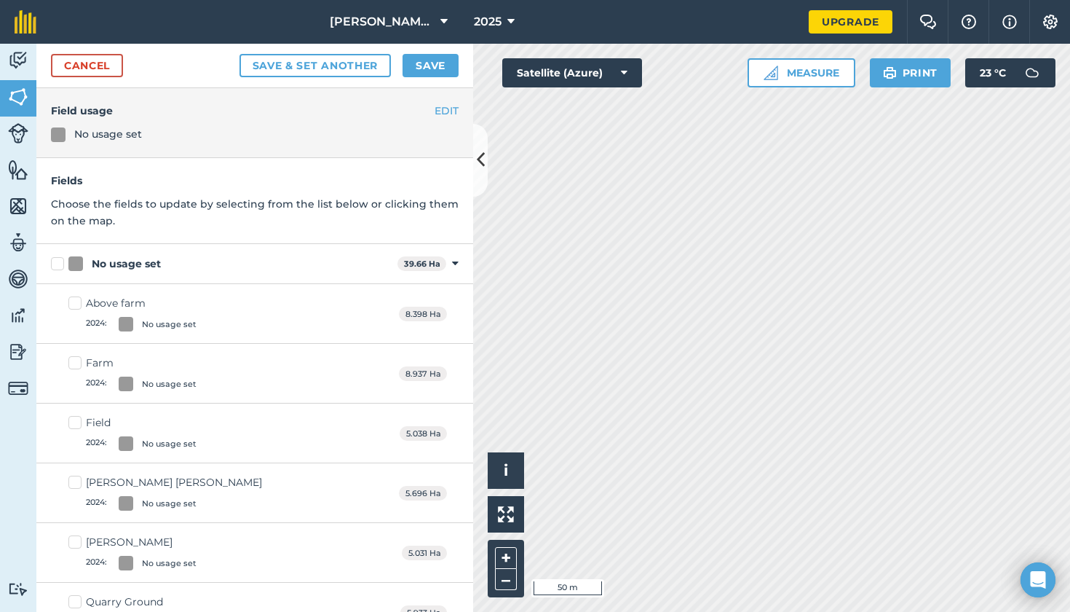
click at [450, 52] on div "Cancel Save & set another Save" at bounding box center [254, 66] width 437 height 44
click at [443, 70] on button "Save" at bounding box center [431, 65] width 56 height 23
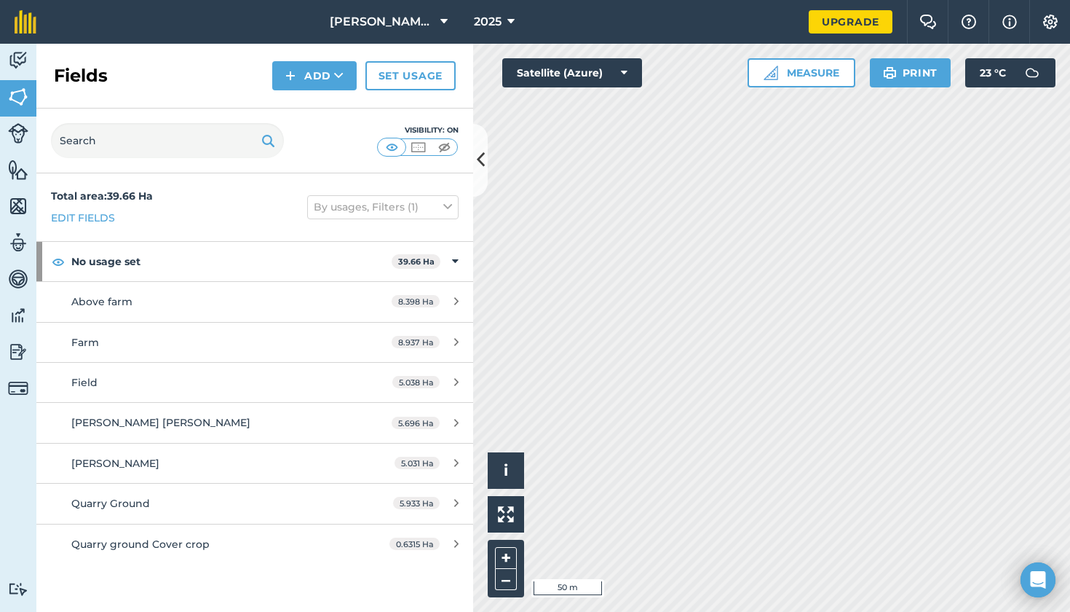
click at [478, 158] on icon at bounding box center [481, 159] width 8 height 25
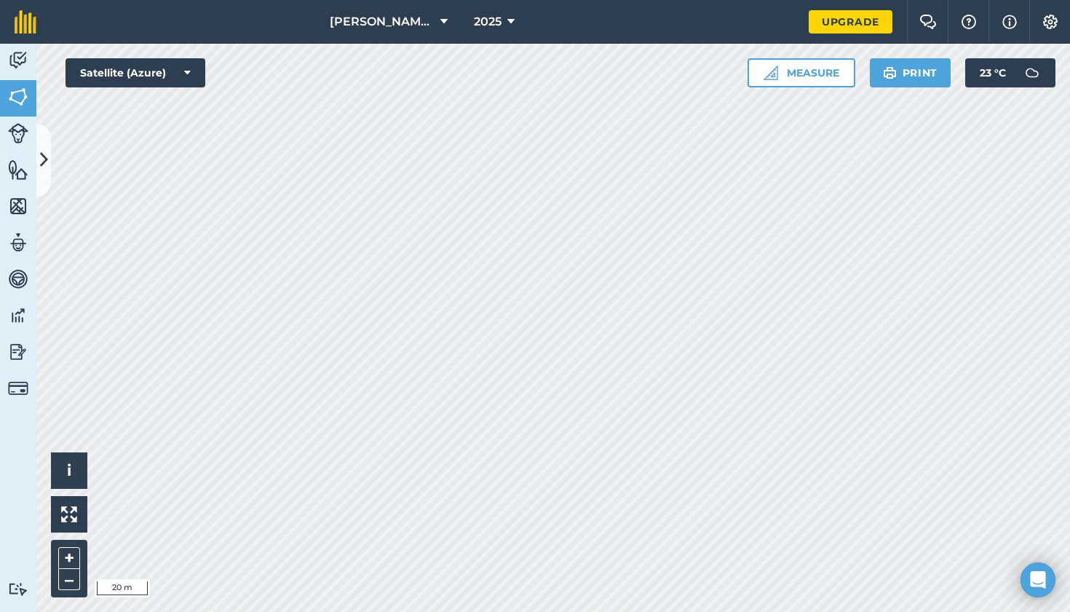
click at [47, 151] on icon at bounding box center [44, 159] width 8 height 25
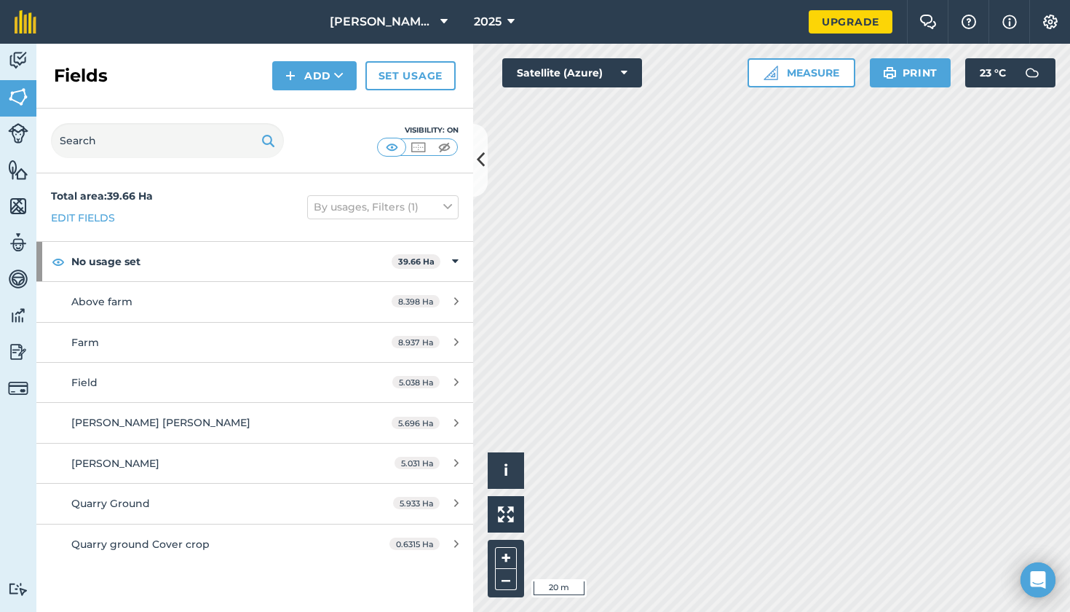
click at [295, 76] on img at bounding box center [290, 75] width 10 height 17
click at [319, 109] on link "Draw" at bounding box center [315, 108] width 80 height 32
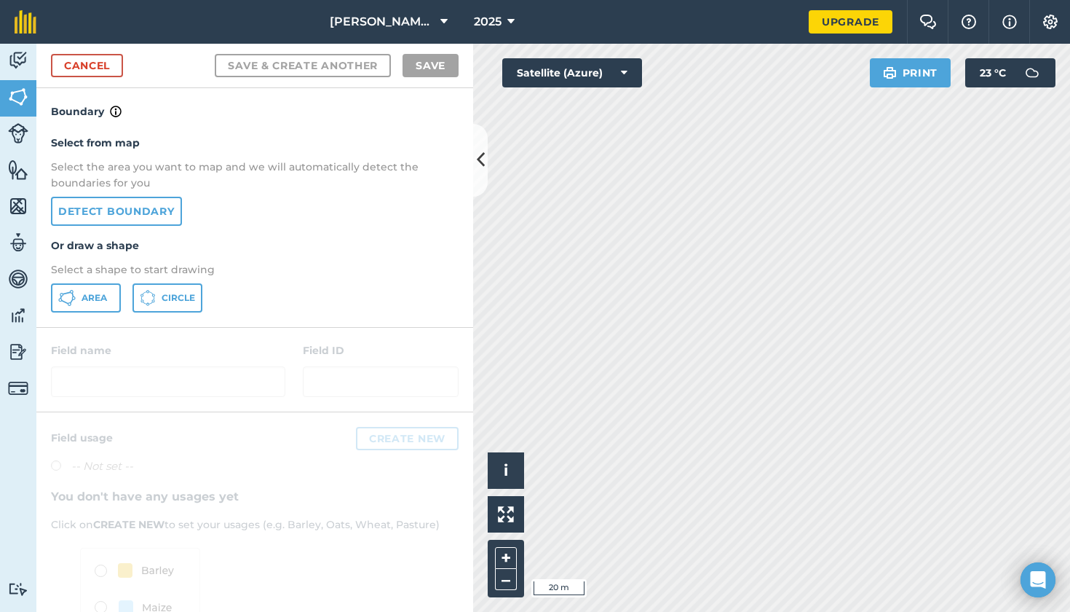
click at [115, 208] on link "Detect boundary" at bounding box center [116, 211] width 131 height 29
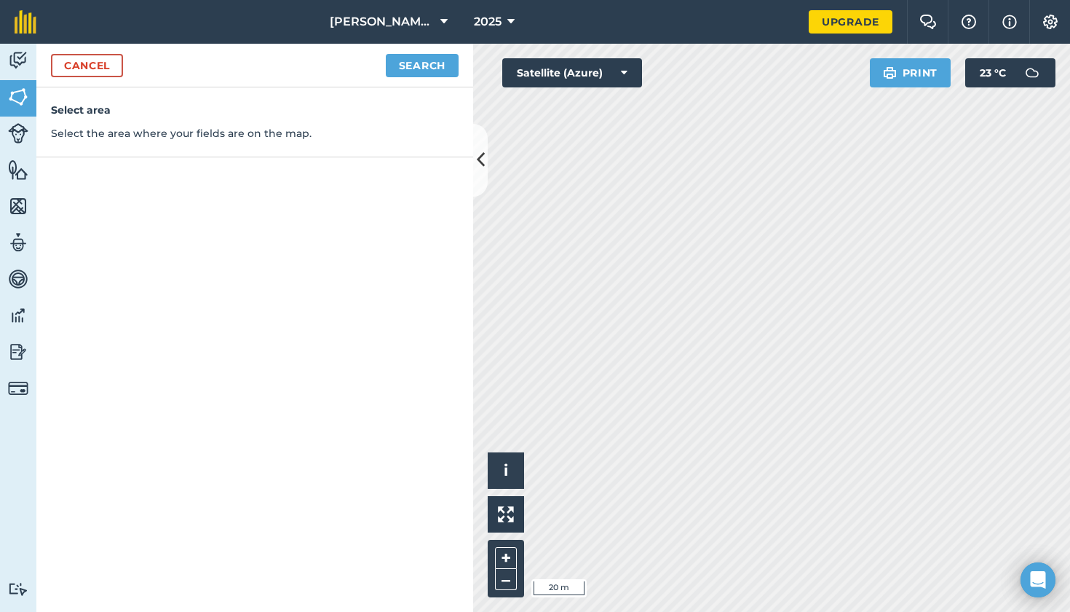
click at [422, 66] on button "Search" at bounding box center [422, 65] width 73 height 23
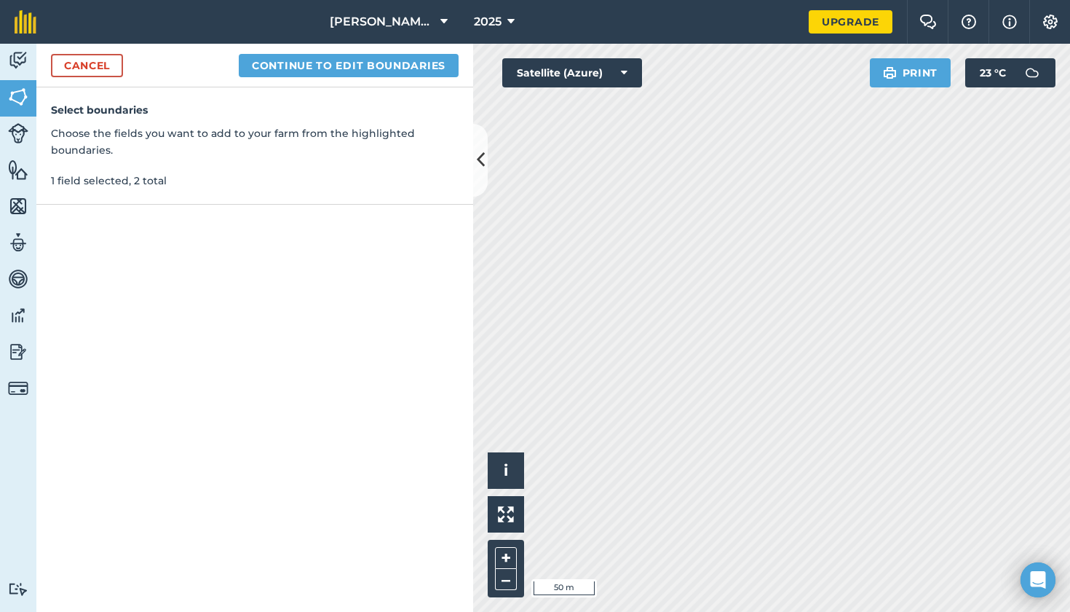
click at [349, 60] on button "Continue to edit boundaries" at bounding box center [349, 65] width 220 height 23
click at [423, 65] on button "Continue to name fields" at bounding box center [364, 65] width 189 height 23
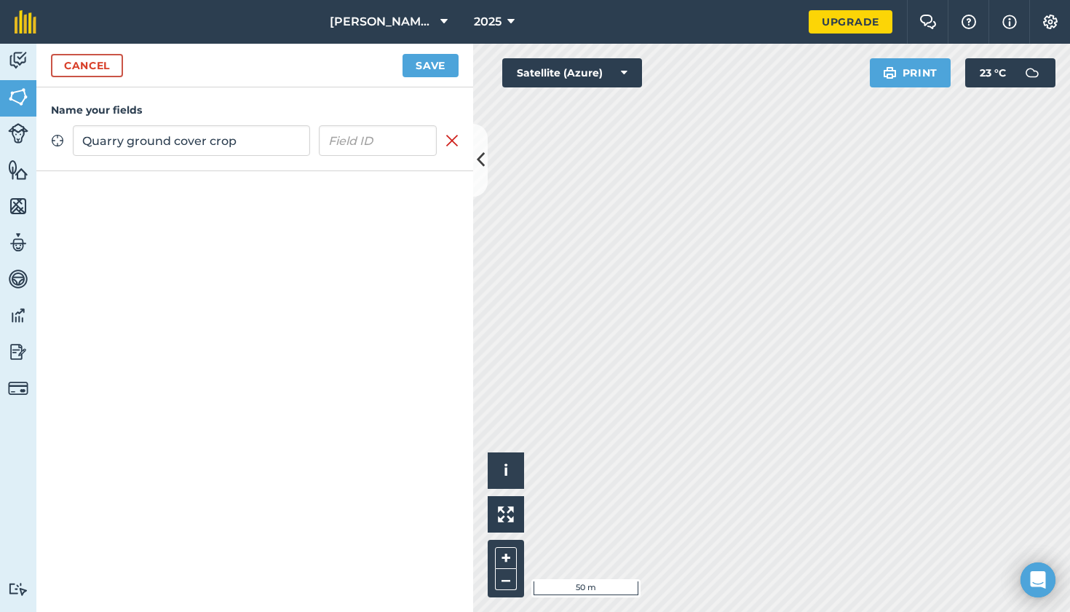
type input "Quarry ground cover crop"
click at [419, 65] on button "Save" at bounding box center [431, 65] width 56 height 23
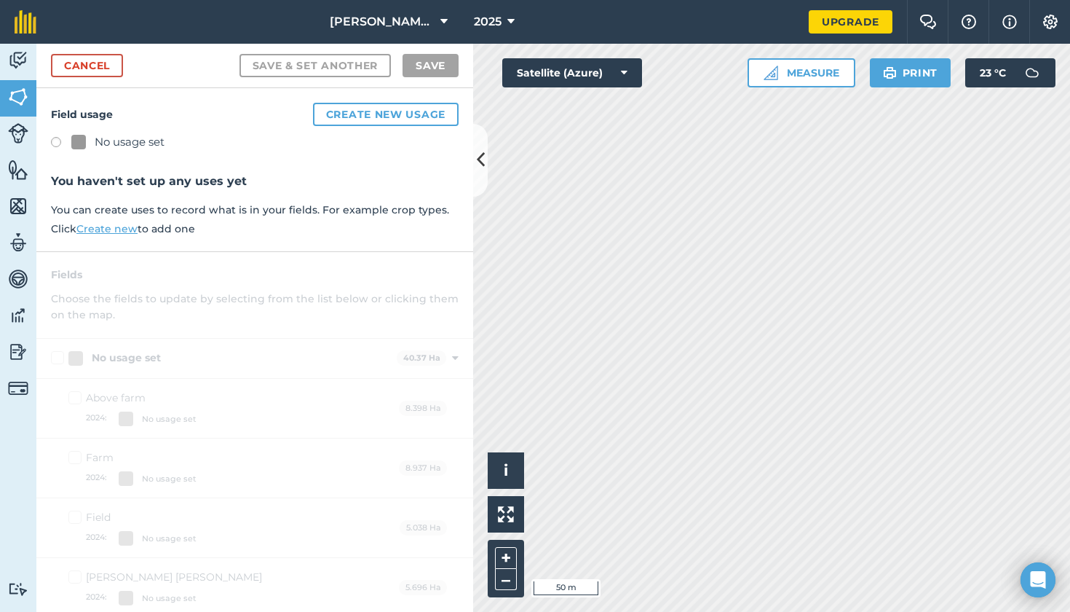
click at [53, 141] on label at bounding box center [61, 144] width 20 height 15
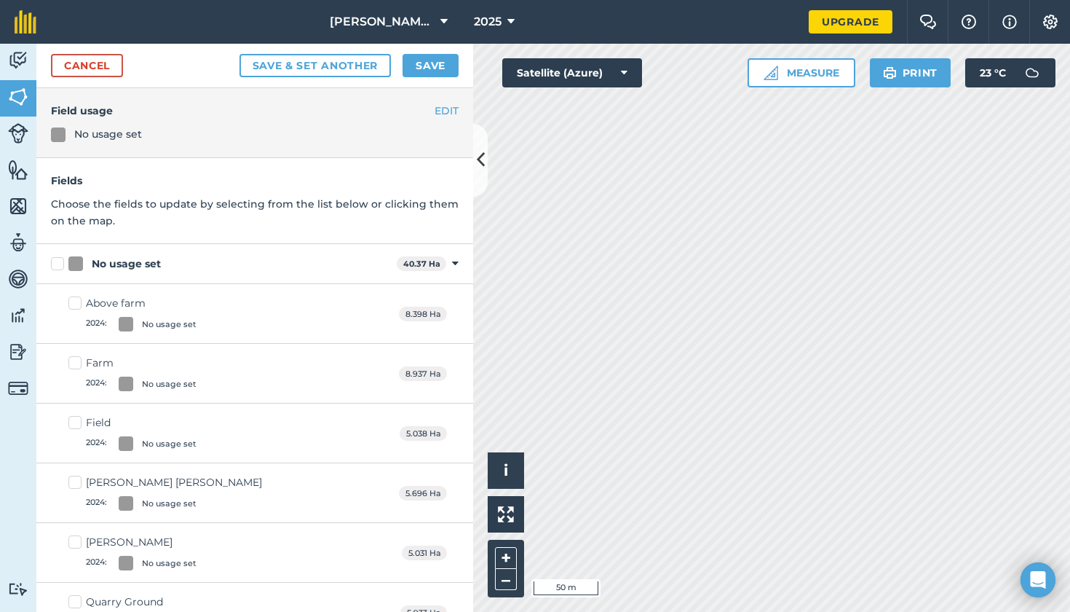
click at [443, 69] on button "Save" at bounding box center [431, 65] width 56 height 23
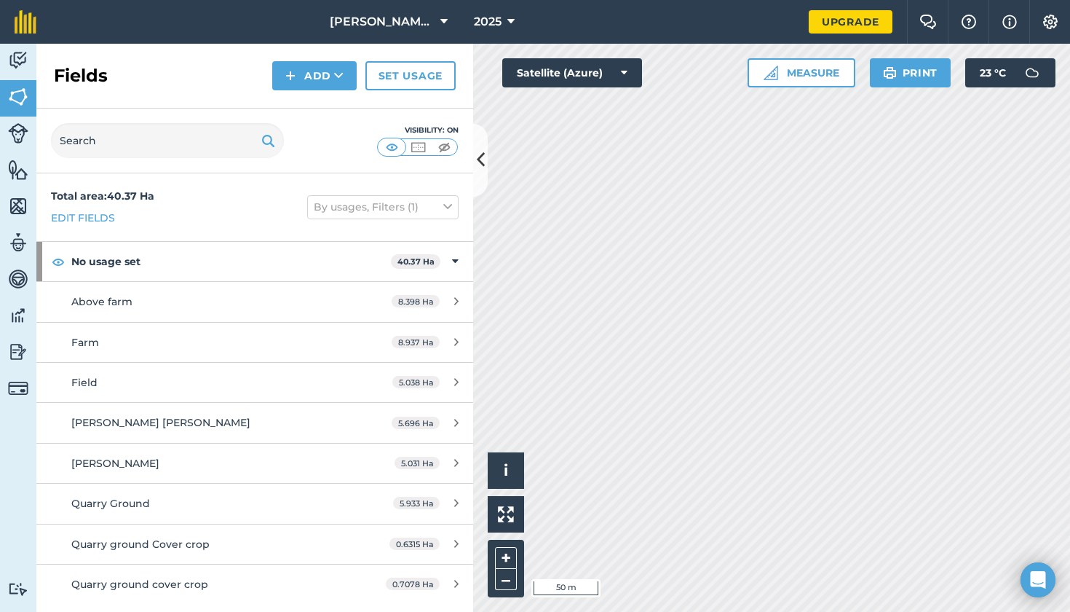
click at [304, 71] on button "Add" at bounding box center [314, 75] width 84 height 29
click at [313, 109] on link "Draw" at bounding box center [315, 108] width 80 height 32
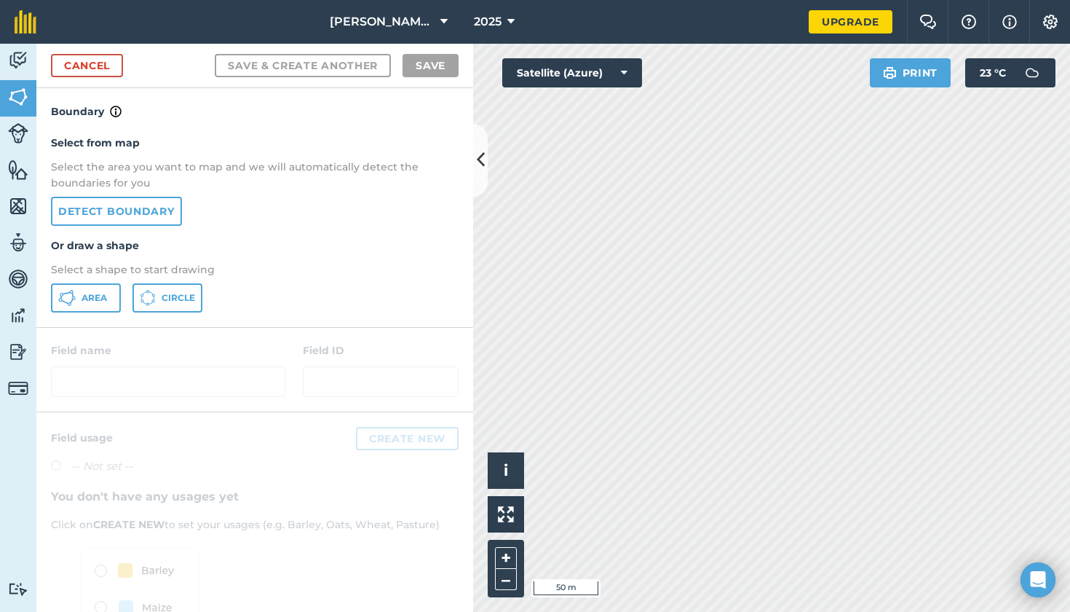
click at [111, 208] on link "Detect boundary" at bounding box center [116, 211] width 131 height 29
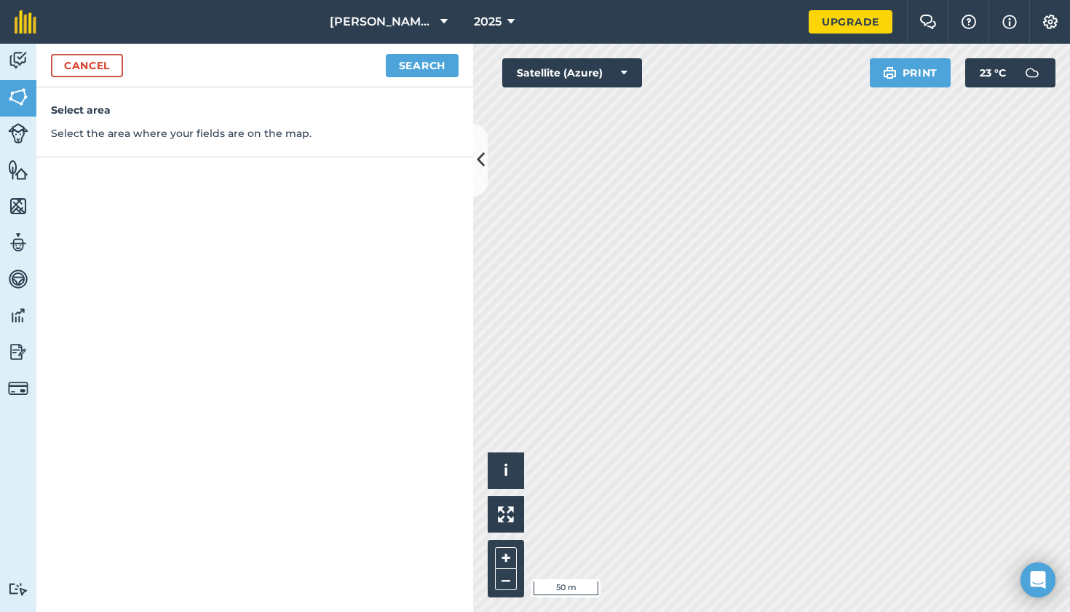
click at [416, 58] on button "Search" at bounding box center [422, 65] width 73 height 23
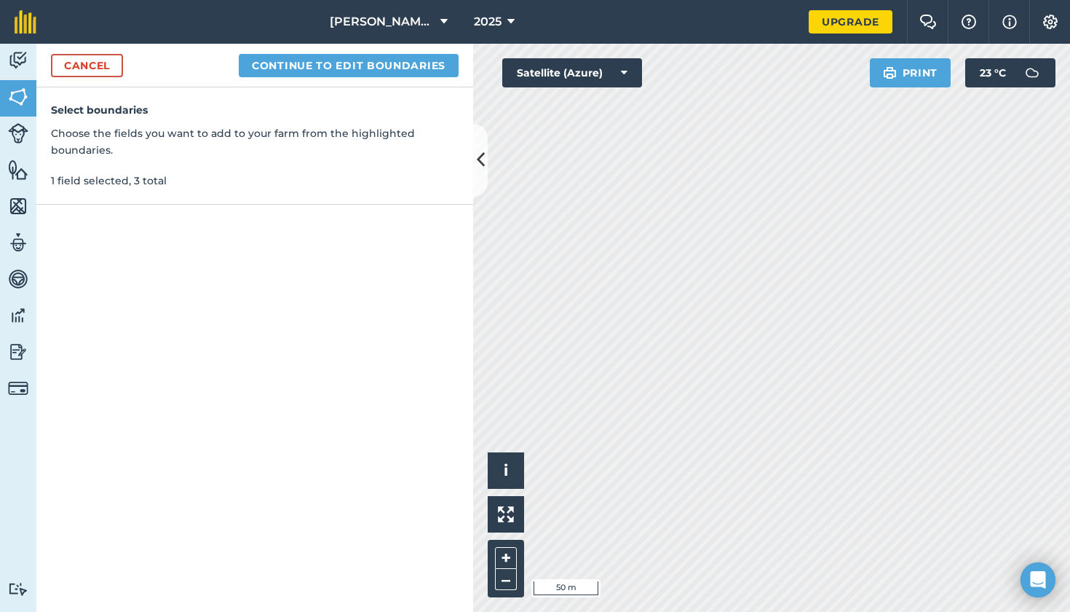
click at [317, 67] on button "Continue to edit boundaries" at bounding box center [349, 65] width 220 height 23
click at [434, 60] on button "Continue to name fields" at bounding box center [364, 65] width 189 height 23
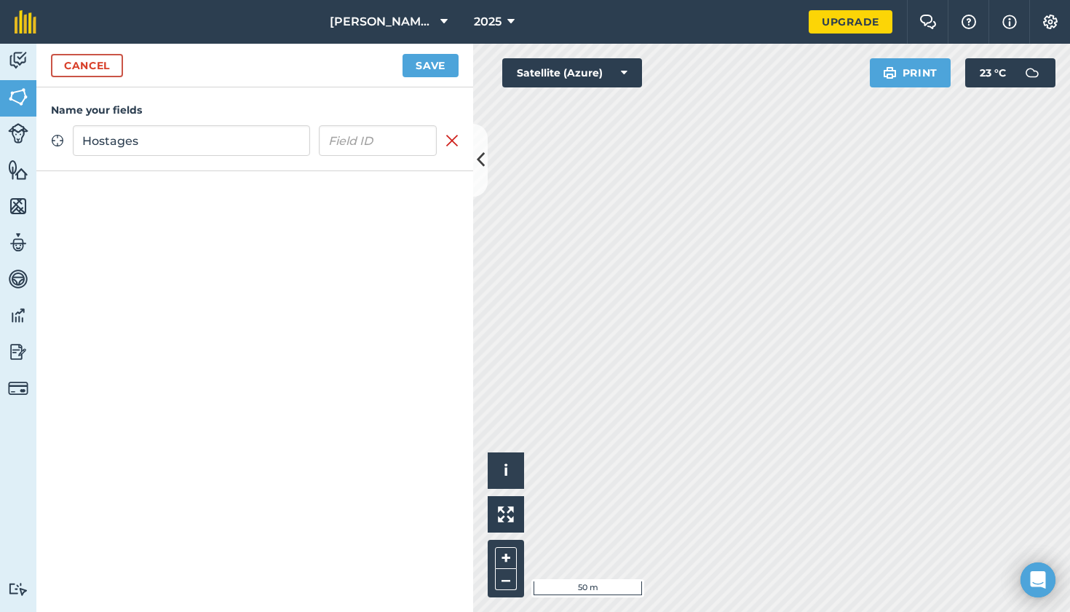
type input "Hostages"
drag, startPoint x: 446, startPoint y: 4, endPoint x: 433, endPoint y: 66, distance: 63.3
click at [433, 66] on button "Save" at bounding box center [431, 65] width 56 height 23
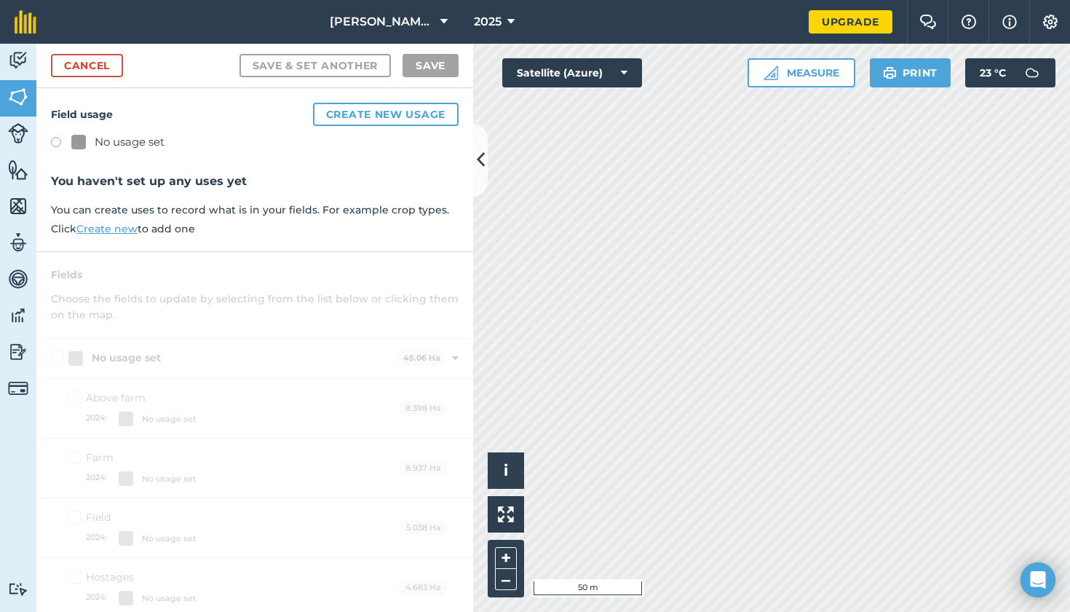
click at [55, 138] on label at bounding box center [61, 144] width 20 height 15
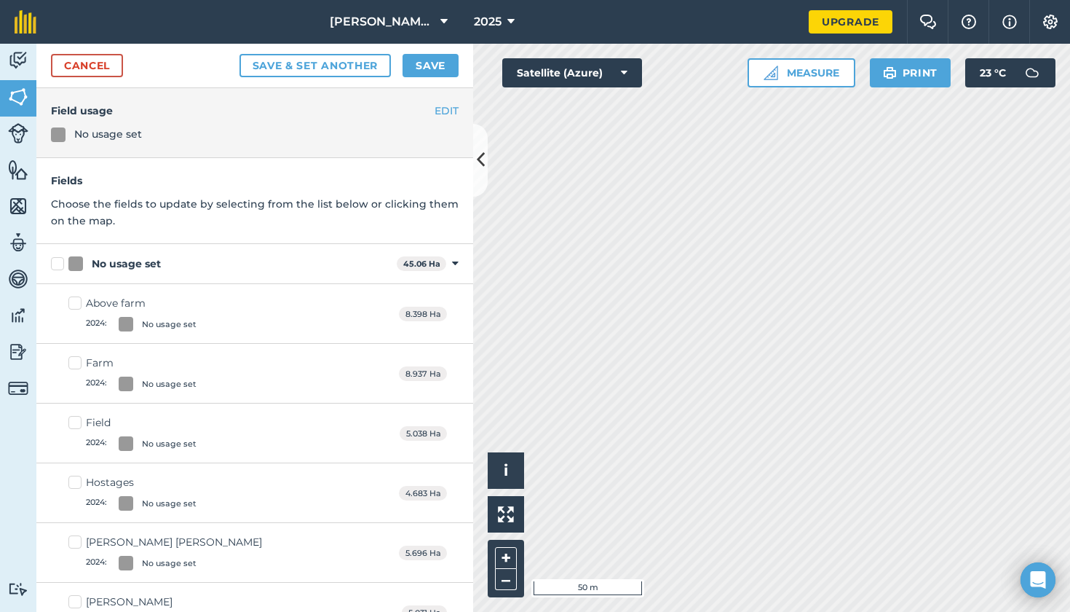
click at [436, 63] on button "Save" at bounding box center [431, 65] width 56 height 23
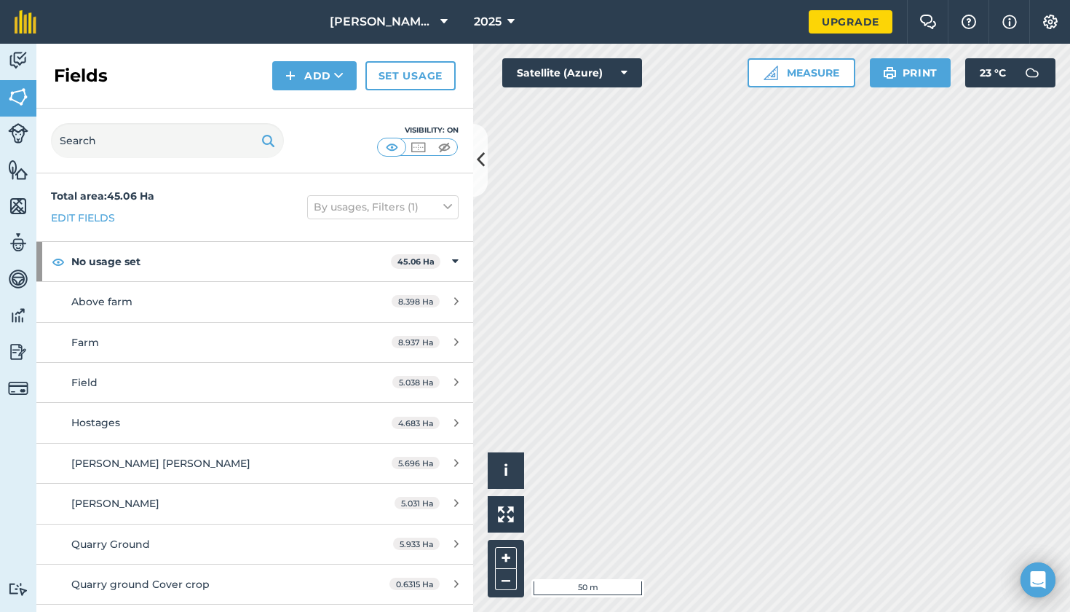
click at [478, 157] on icon at bounding box center [481, 159] width 8 height 25
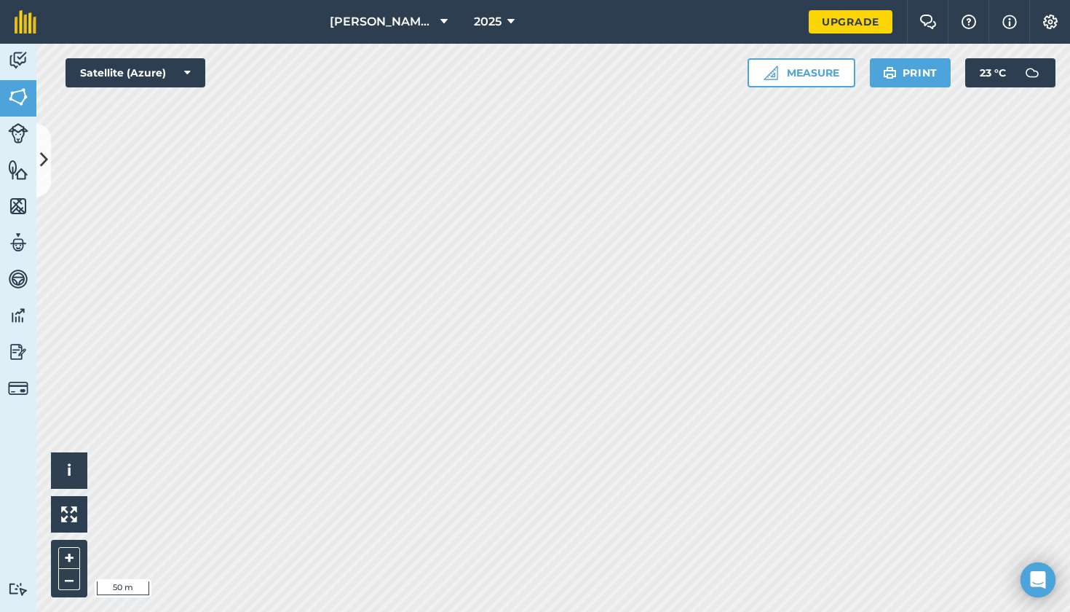
click at [42, 151] on icon at bounding box center [44, 159] width 8 height 25
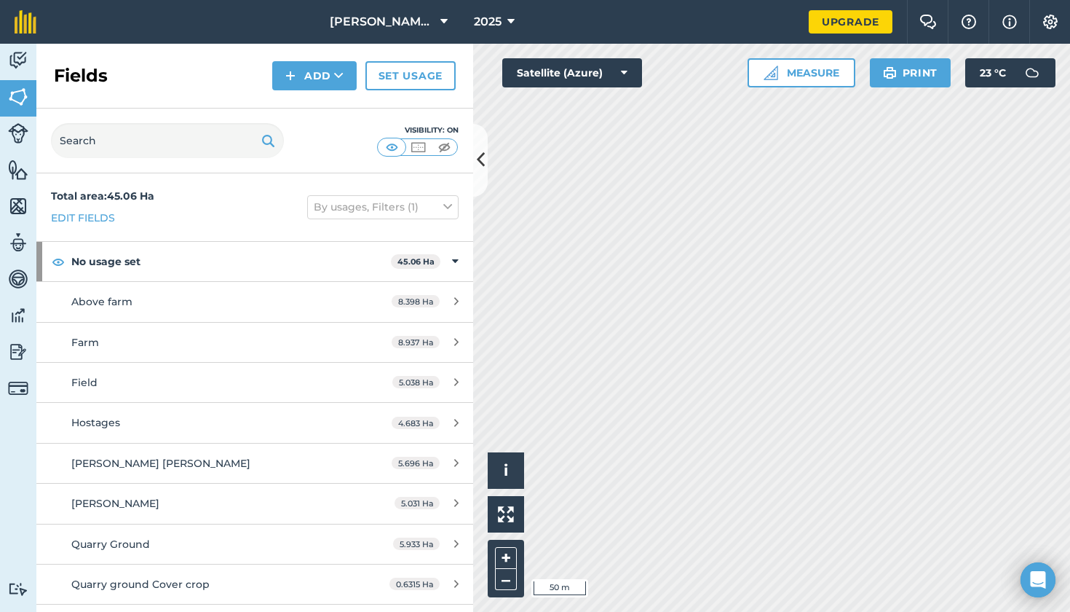
click at [302, 74] on button "Add" at bounding box center [314, 75] width 84 height 29
click at [309, 105] on link "Draw" at bounding box center [315, 108] width 80 height 32
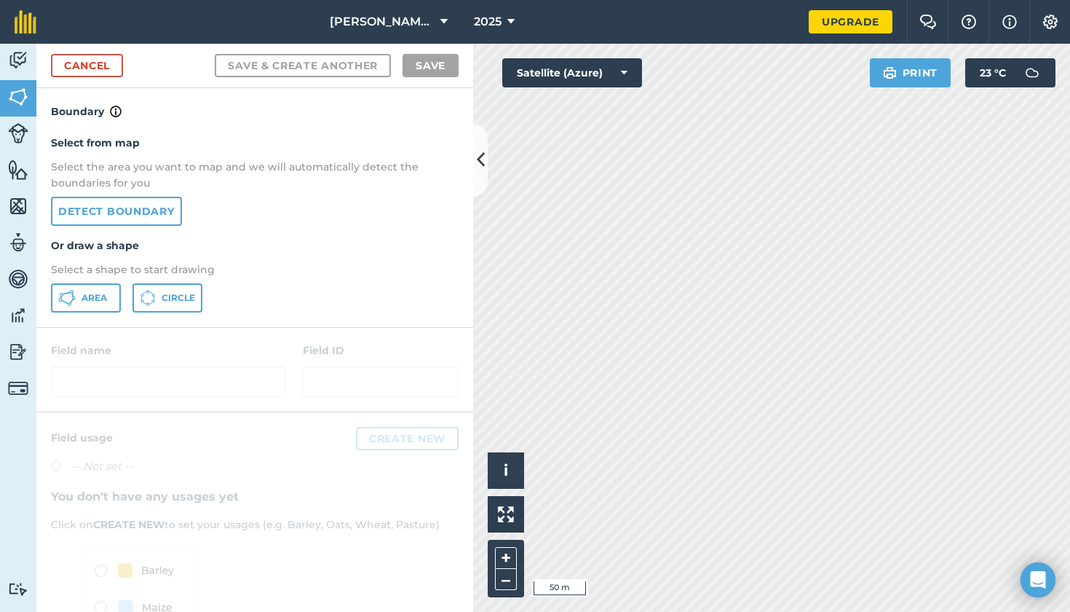
click at [169, 211] on link "Detect boundary" at bounding box center [116, 211] width 131 height 29
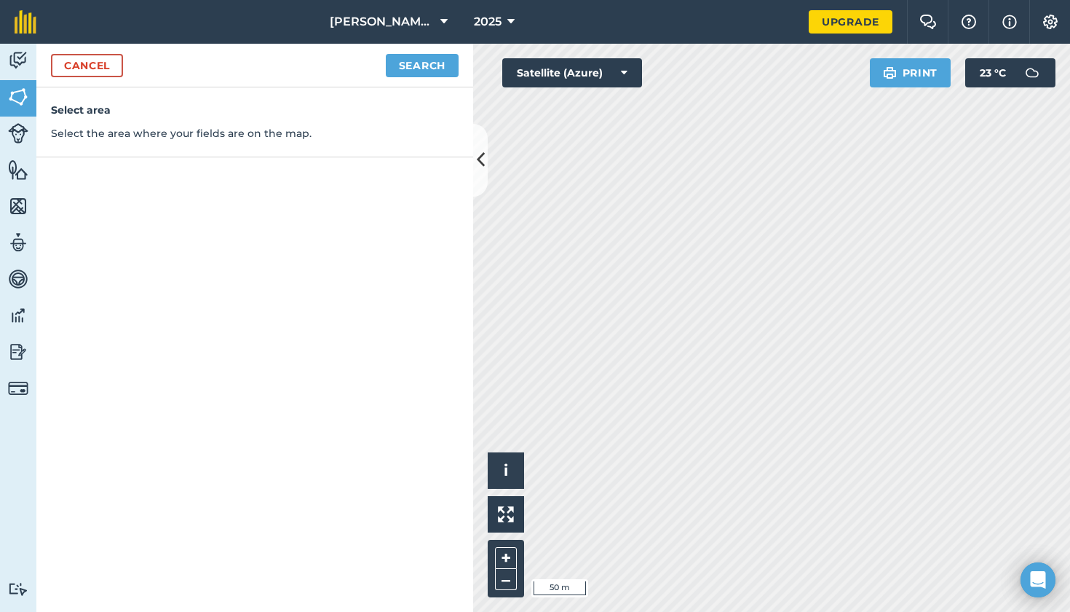
click at [418, 58] on button "Search" at bounding box center [422, 65] width 73 height 23
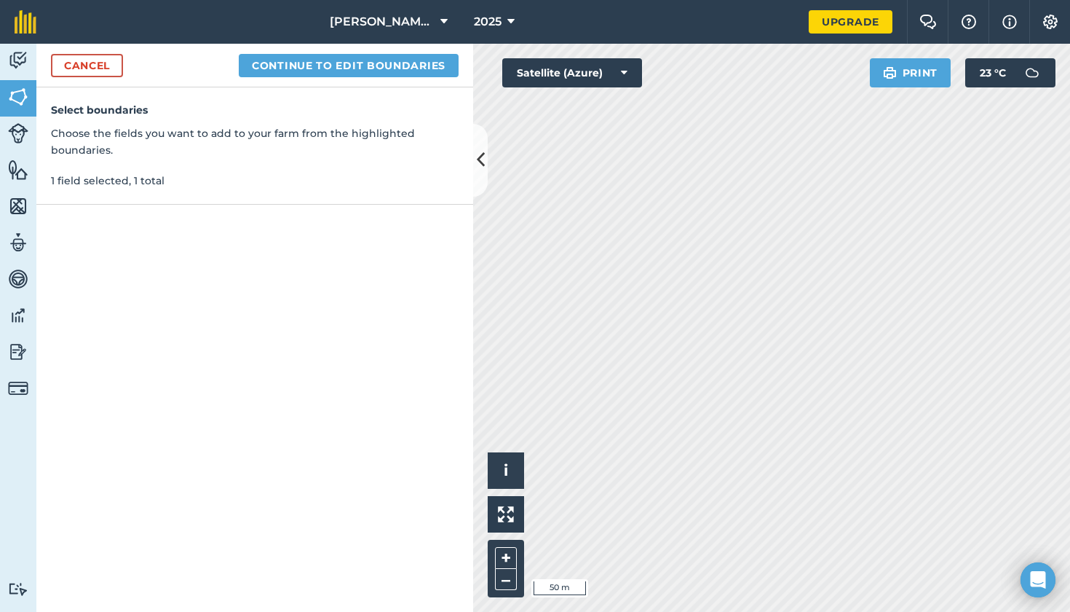
click at [349, 63] on button "Continue to edit boundaries" at bounding box center [349, 65] width 220 height 23
click at [427, 66] on button "Continue to name fields" at bounding box center [364, 65] width 189 height 23
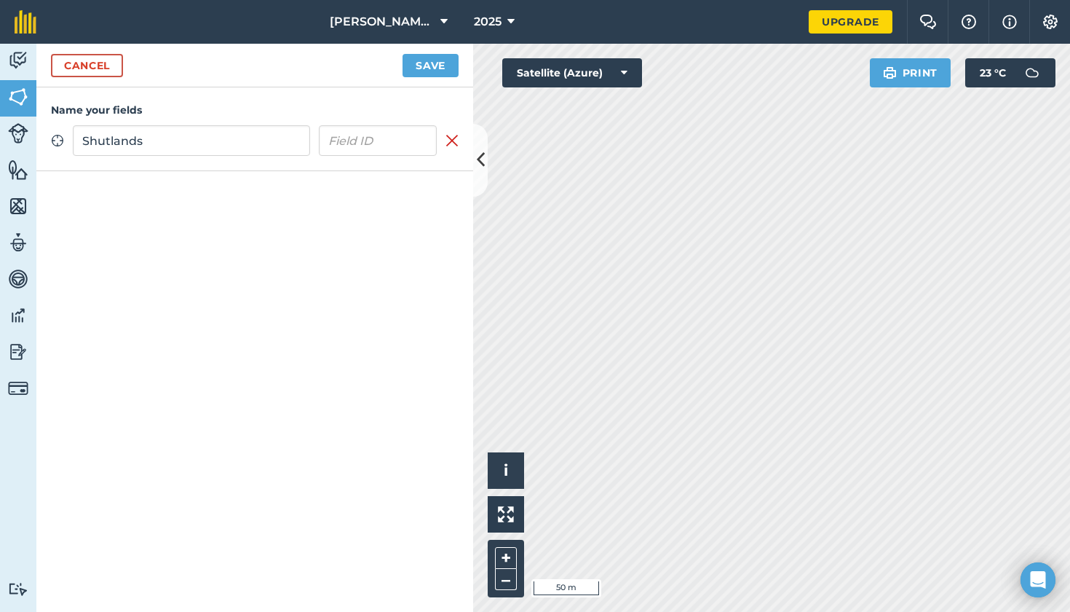
type input "Shutlands"
click at [433, 61] on button "Save" at bounding box center [431, 65] width 56 height 23
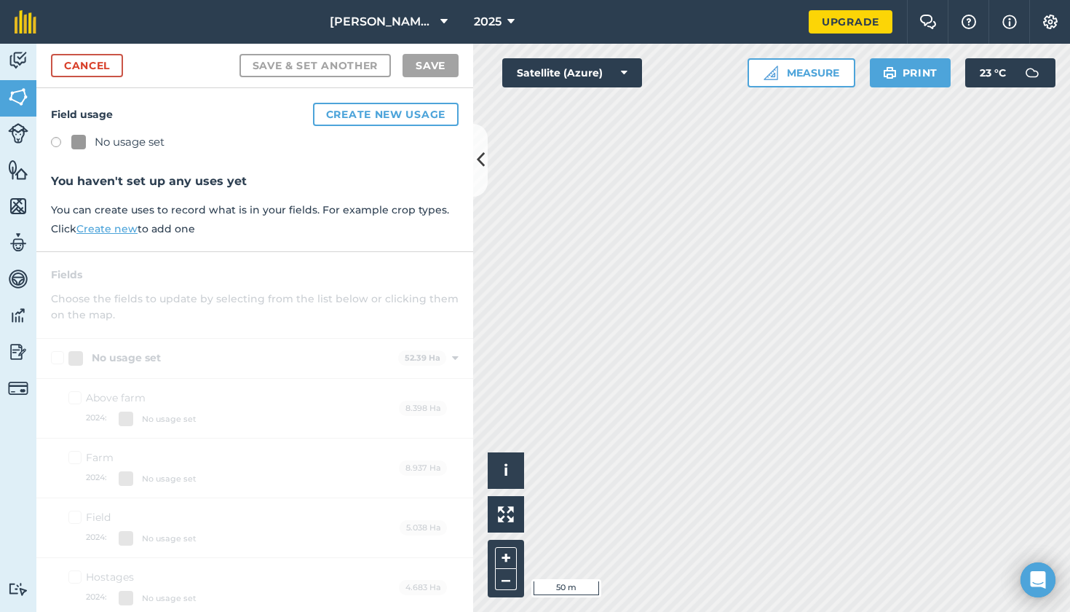
click at [59, 130] on div "Field usage Create new usage No usage set You haven't set up any uses yet You c…" at bounding box center [254, 170] width 437 height 164
click at [58, 141] on label at bounding box center [61, 144] width 20 height 15
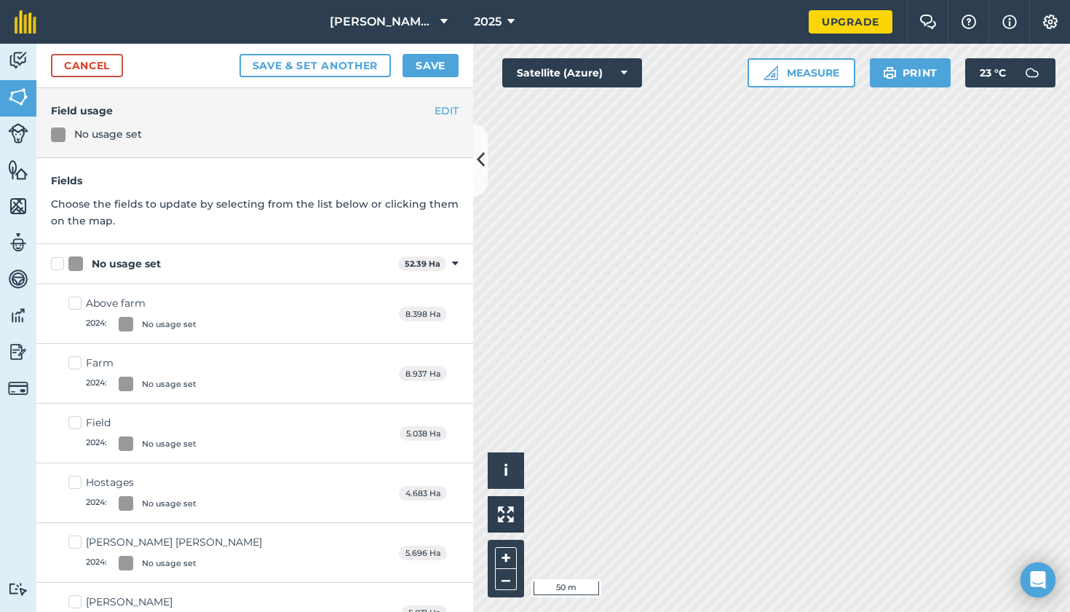
click at [430, 65] on button "Save" at bounding box center [431, 65] width 56 height 23
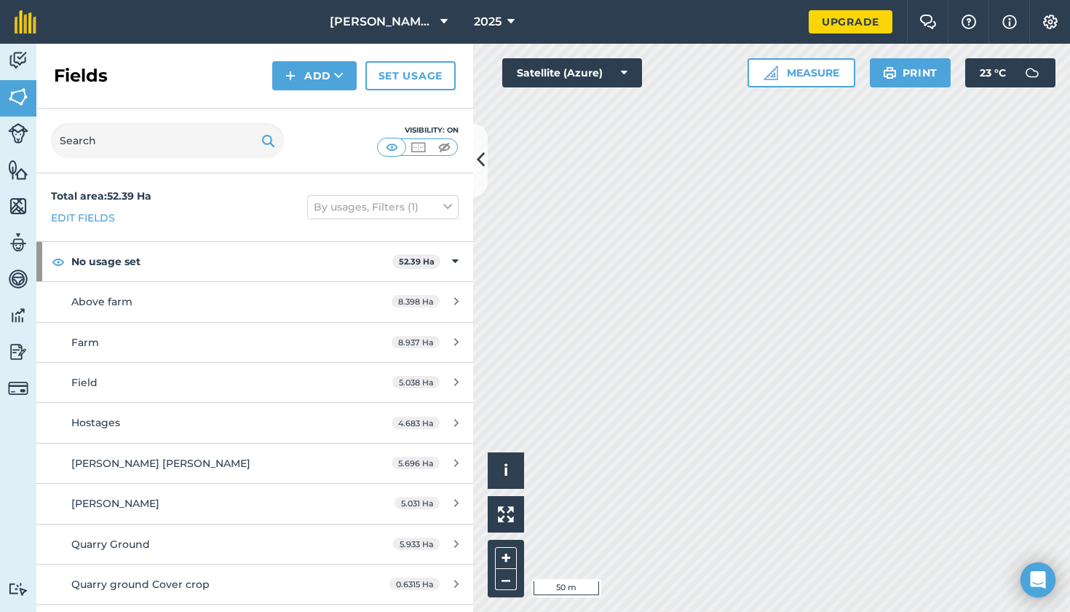
click at [307, 75] on button "Add" at bounding box center [314, 75] width 84 height 29
click at [314, 106] on link "Draw" at bounding box center [315, 108] width 80 height 32
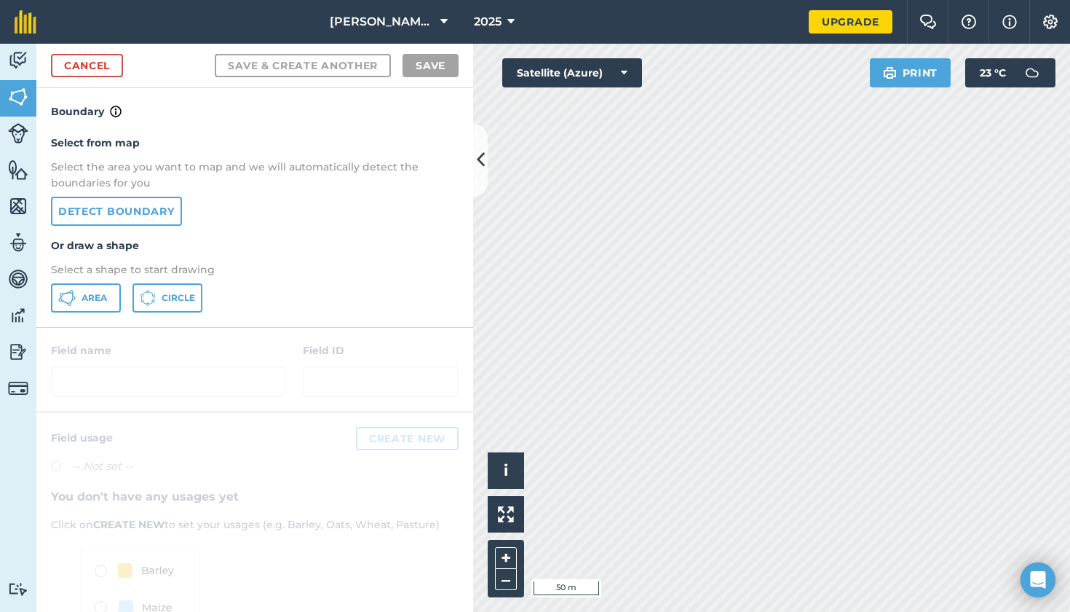
click at [78, 299] on button "Area" at bounding box center [86, 297] width 70 height 29
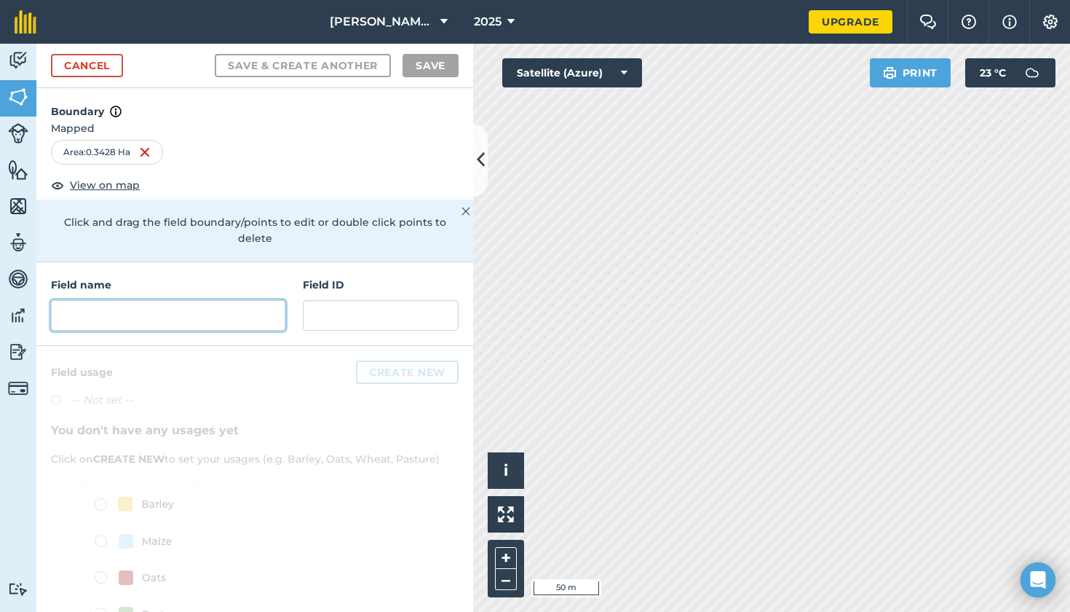
click at [98, 300] on input "text" at bounding box center [168, 315] width 234 height 31
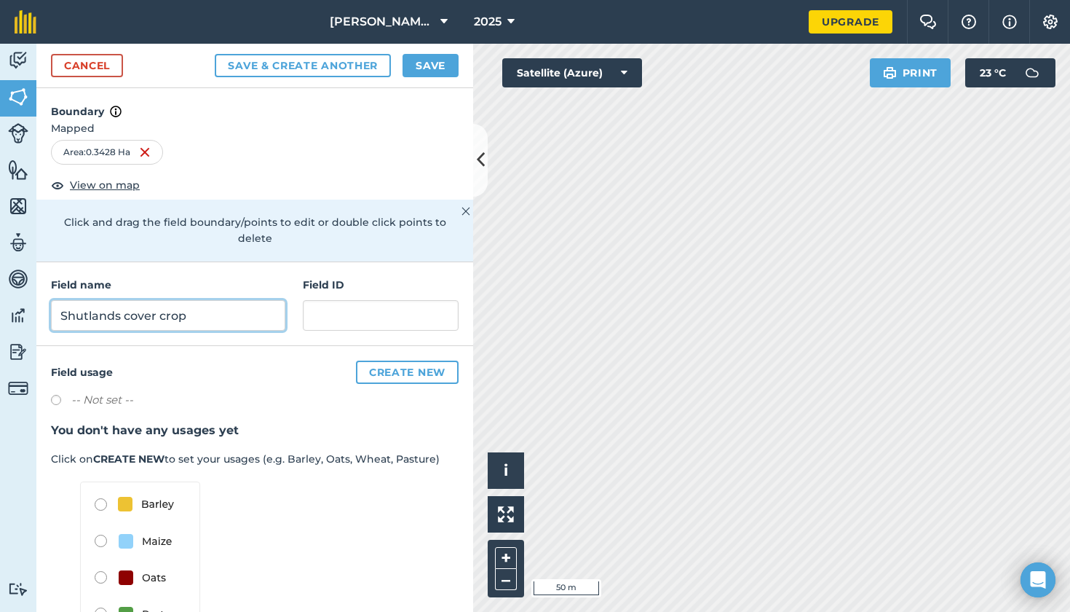
type input "Shutlands cover crop"
click at [438, 65] on button "Save" at bounding box center [431, 65] width 56 height 23
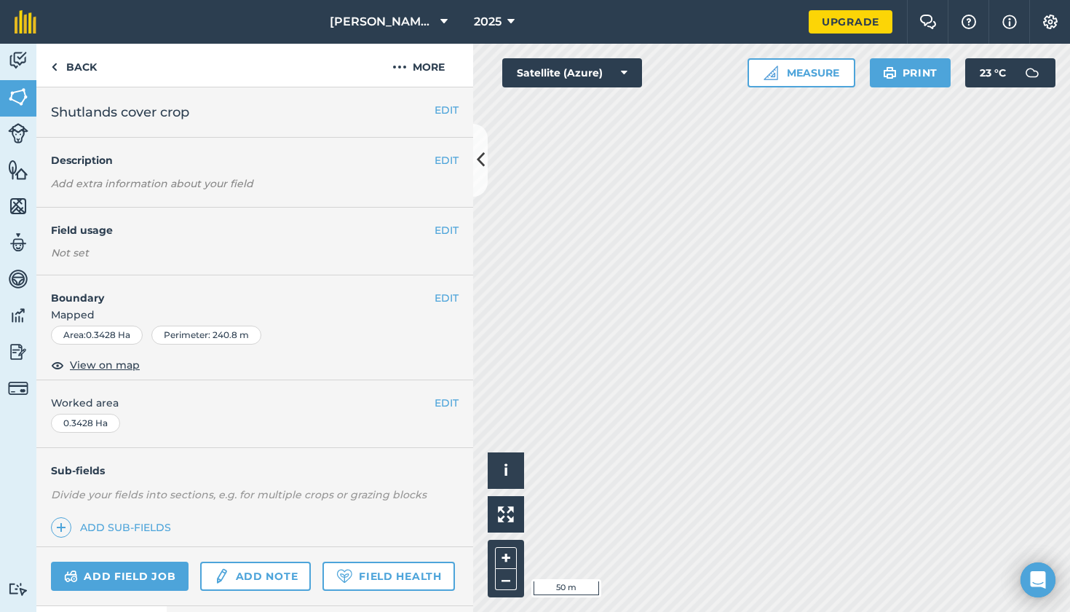
click at [481, 169] on icon at bounding box center [481, 159] width 8 height 25
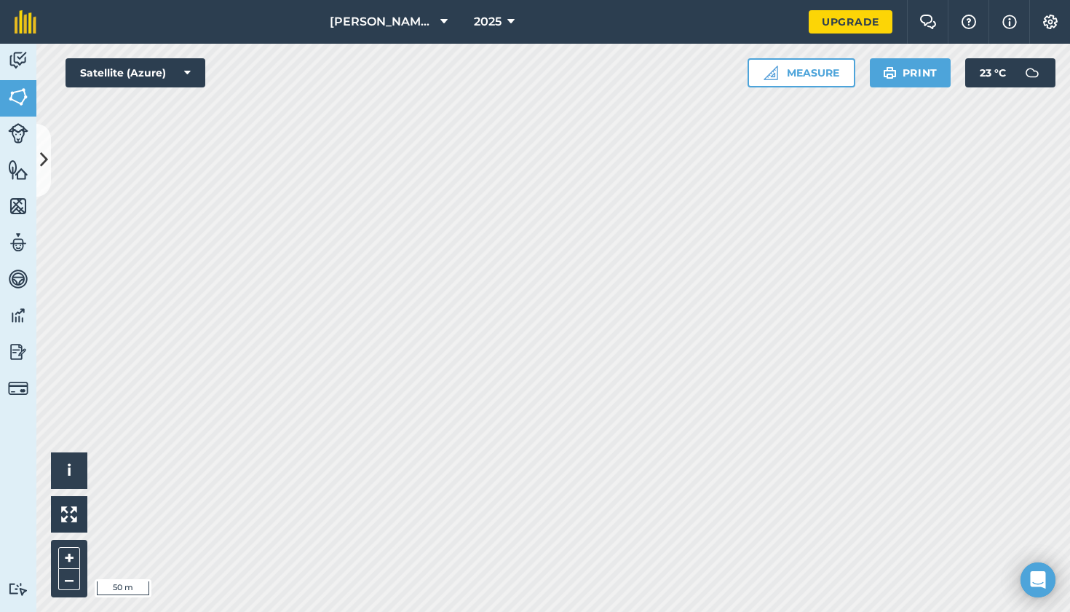
click at [42, 143] on button at bounding box center [43, 160] width 15 height 73
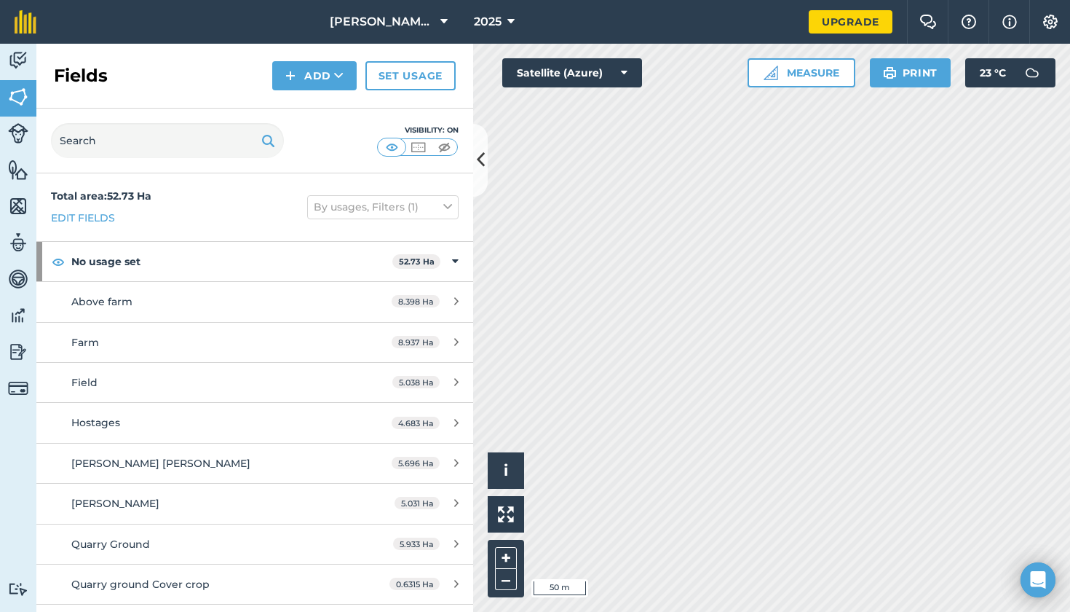
click at [293, 84] on button "Add" at bounding box center [314, 75] width 84 height 29
click at [306, 108] on link "Draw" at bounding box center [315, 108] width 80 height 32
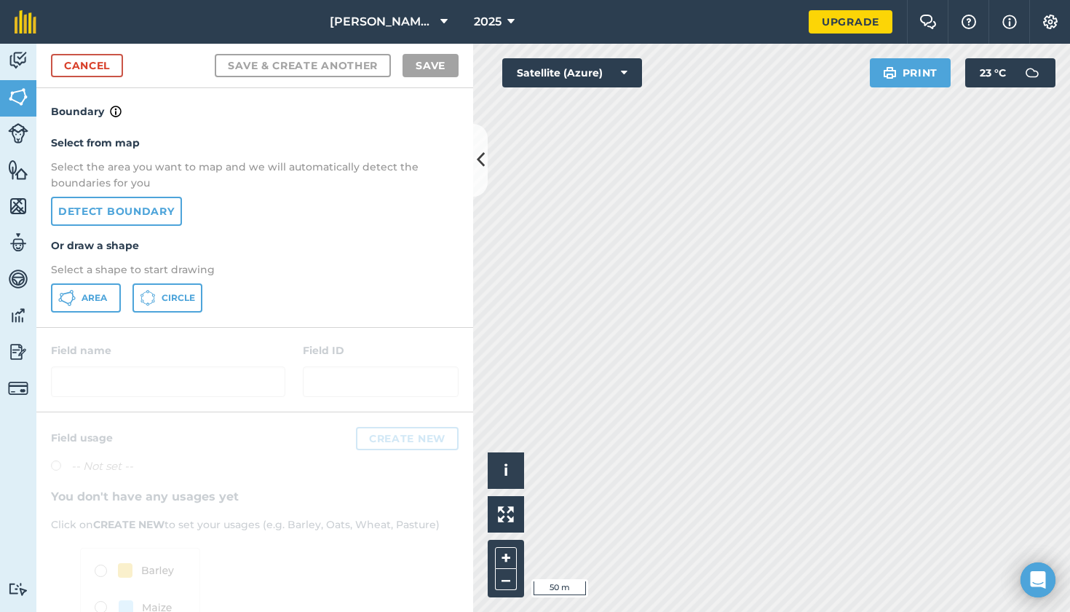
click at [129, 202] on link "Detect boundary" at bounding box center [116, 211] width 131 height 29
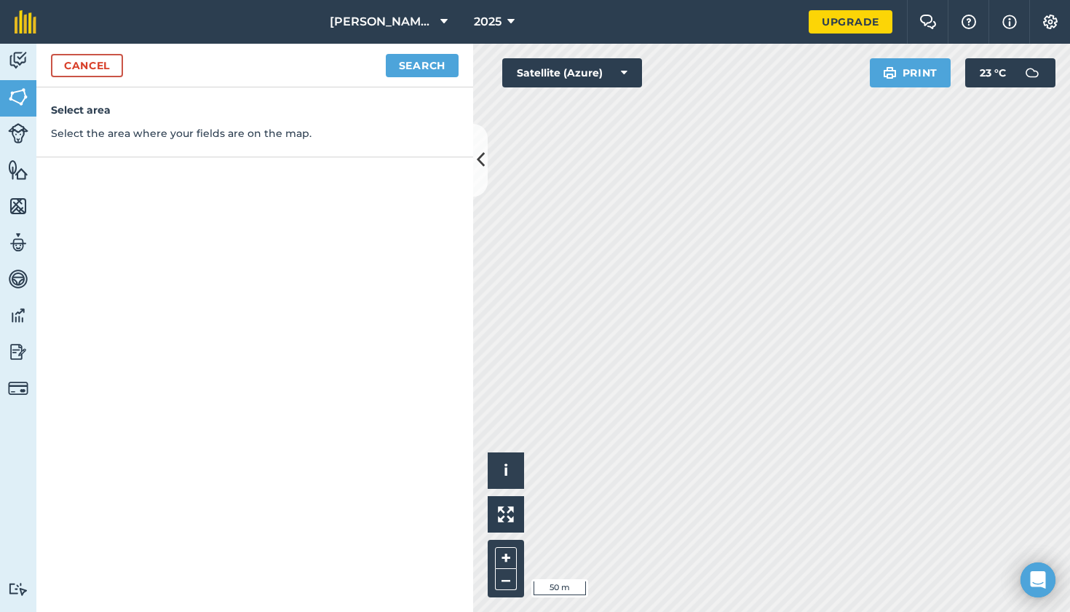
click at [420, 63] on button "Search" at bounding box center [422, 65] width 73 height 23
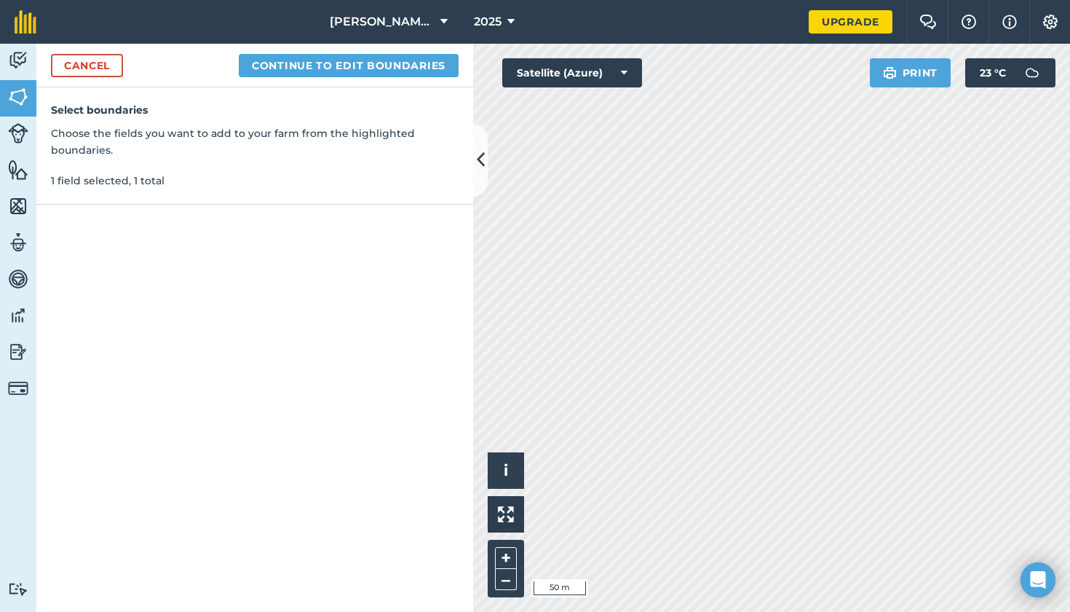
click at [331, 62] on button "Continue to edit boundaries" at bounding box center [349, 65] width 220 height 23
click at [378, 64] on button "Continue to name fields" at bounding box center [364, 65] width 189 height 23
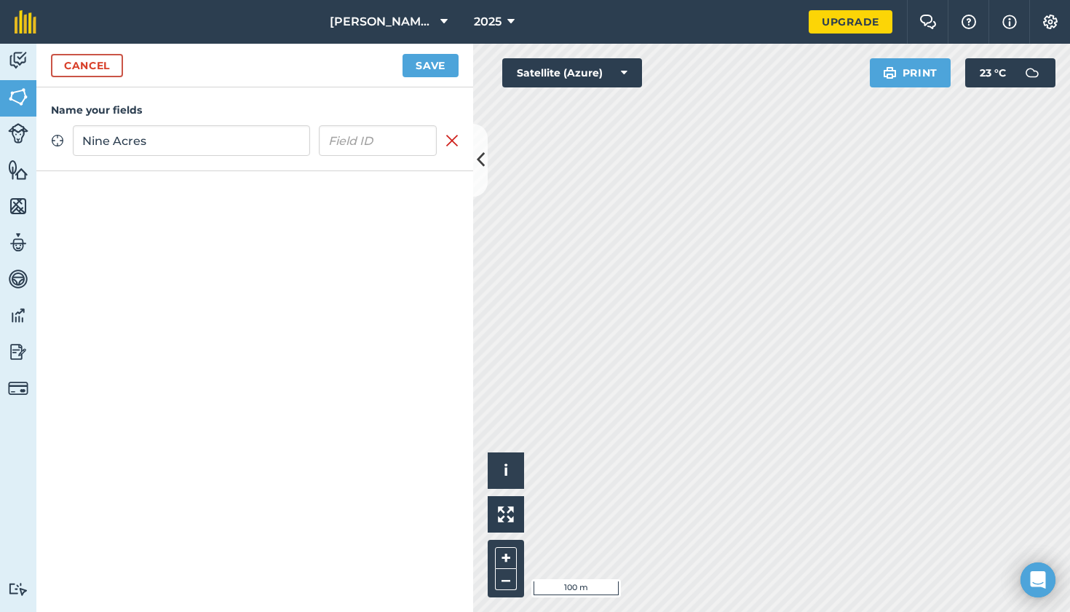
type input "Nine Acres"
click at [439, 66] on button "Save" at bounding box center [431, 65] width 56 height 23
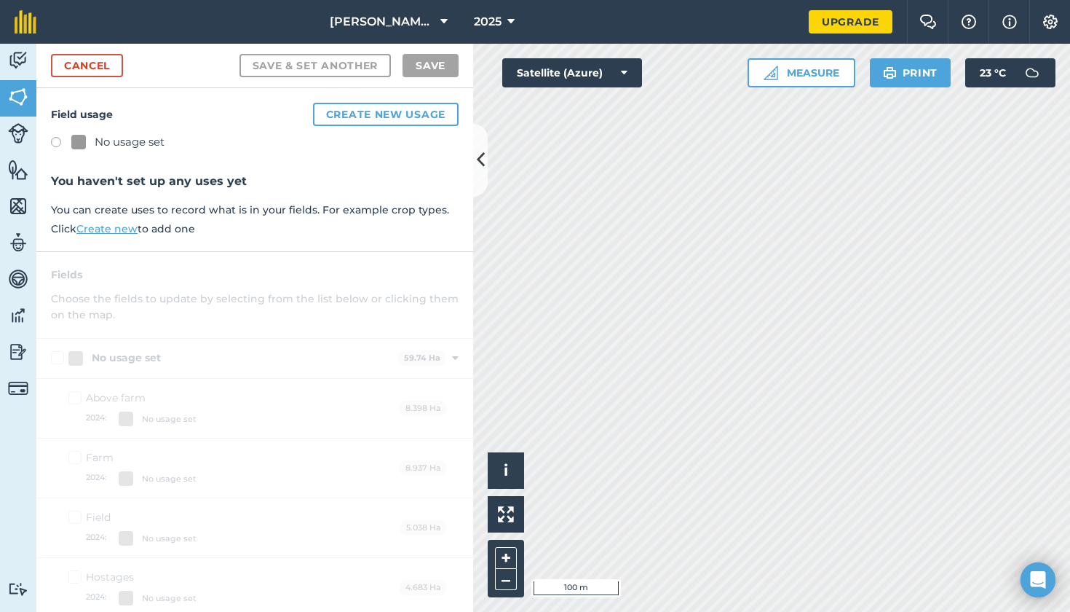
click at [56, 143] on label at bounding box center [61, 144] width 20 height 15
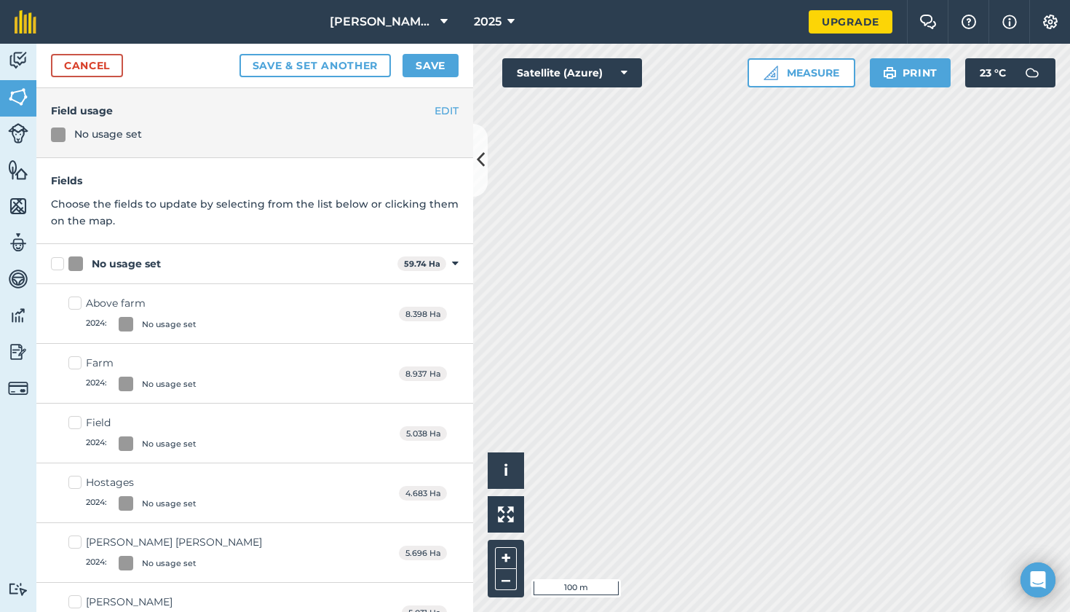
click at [430, 73] on button "Save" at bounding box center [431, 65] width 56 height 23
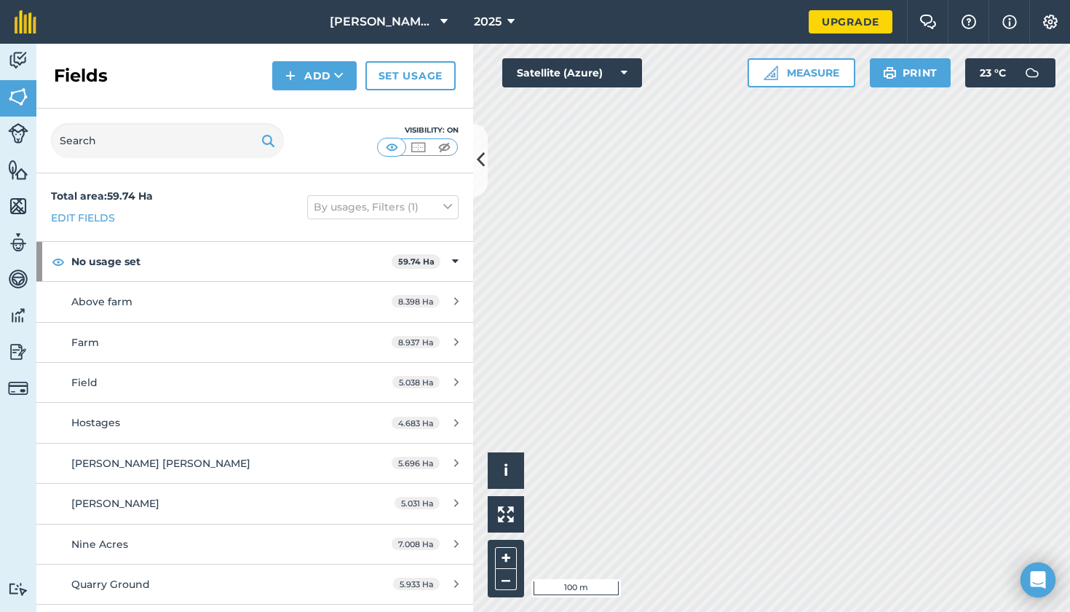
click at [309, 74] on button "Add" at bounding box center [314, 75] width 84 height 29
click at [319, 103] on link "Draw" at bounding box center [315, 108] width 80 height 32
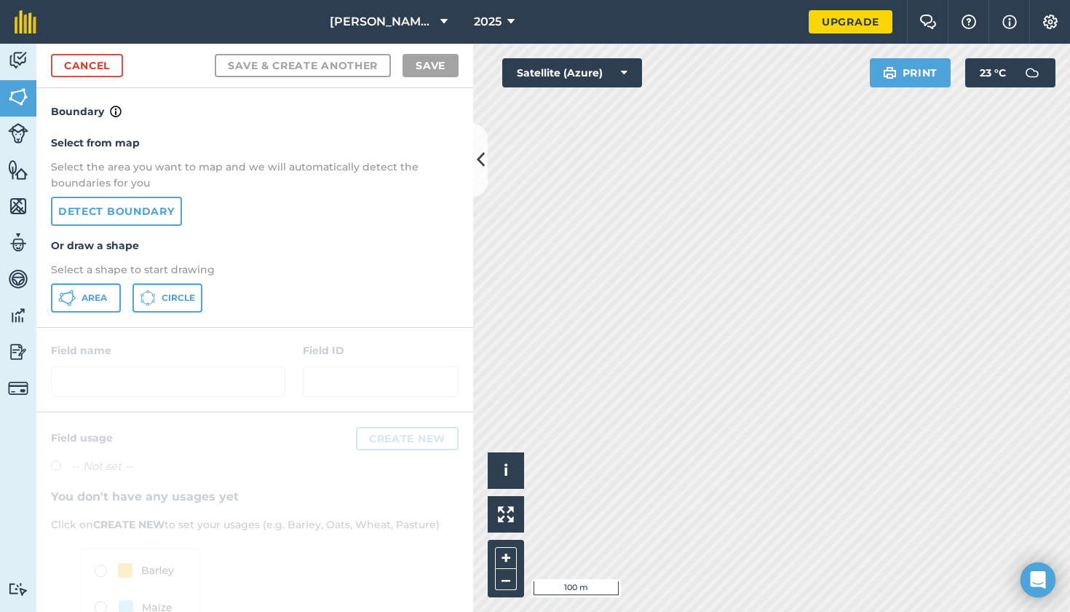
click at [92, 285] on button "Area" at bounding box center [86, 297] width 70 height 29
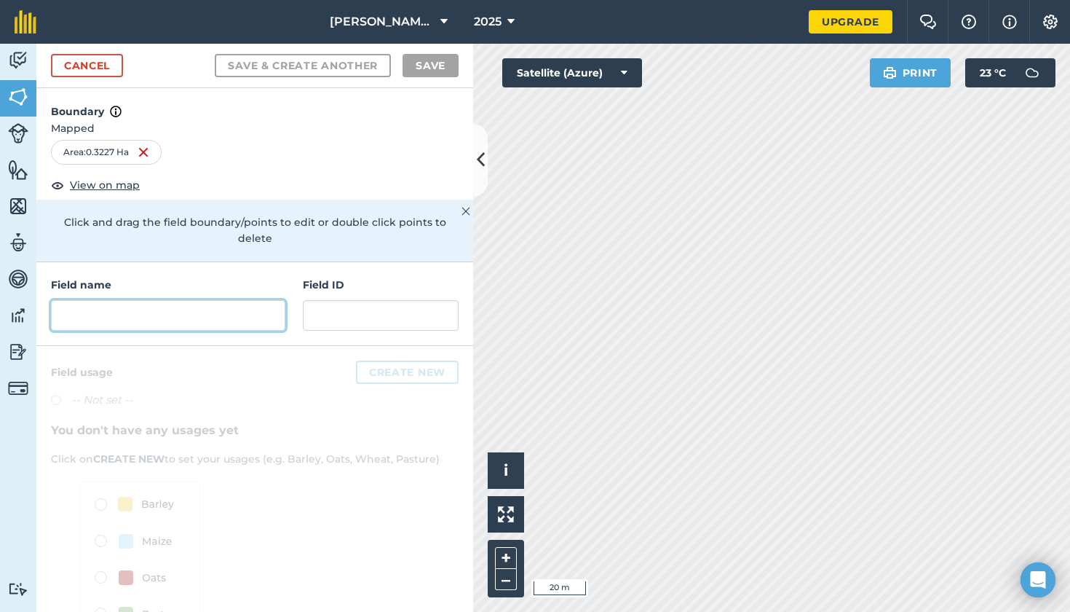
click at [71, 300] on input "text" at bounding box center [168, 315] width 234 height 31
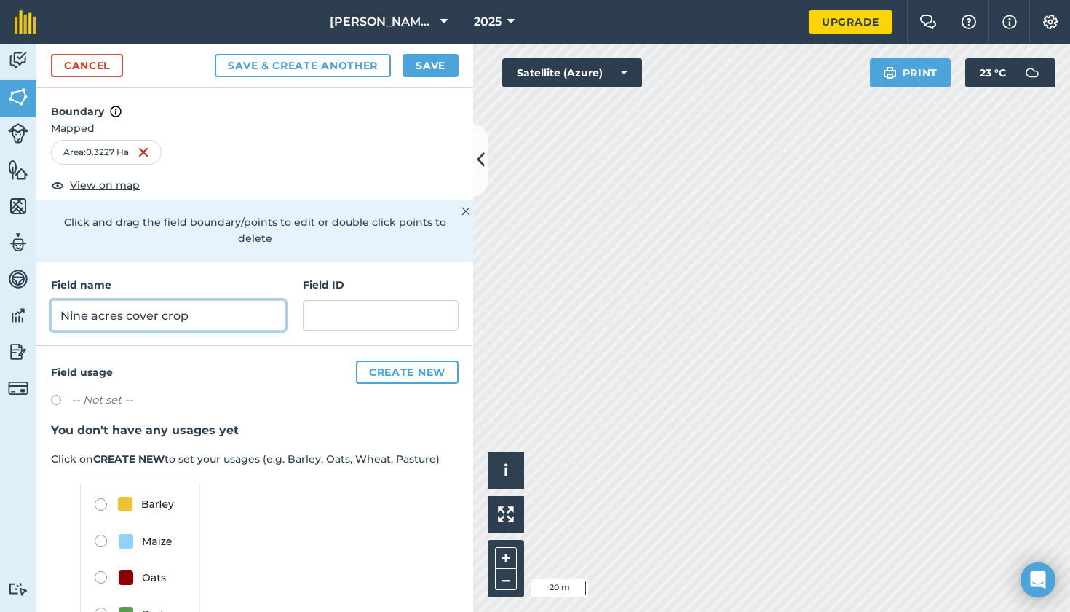
type input "Nine acres cover crop"
click at [433, 68] on button "Save" at bounding box center [431, 65] width 56 height 23
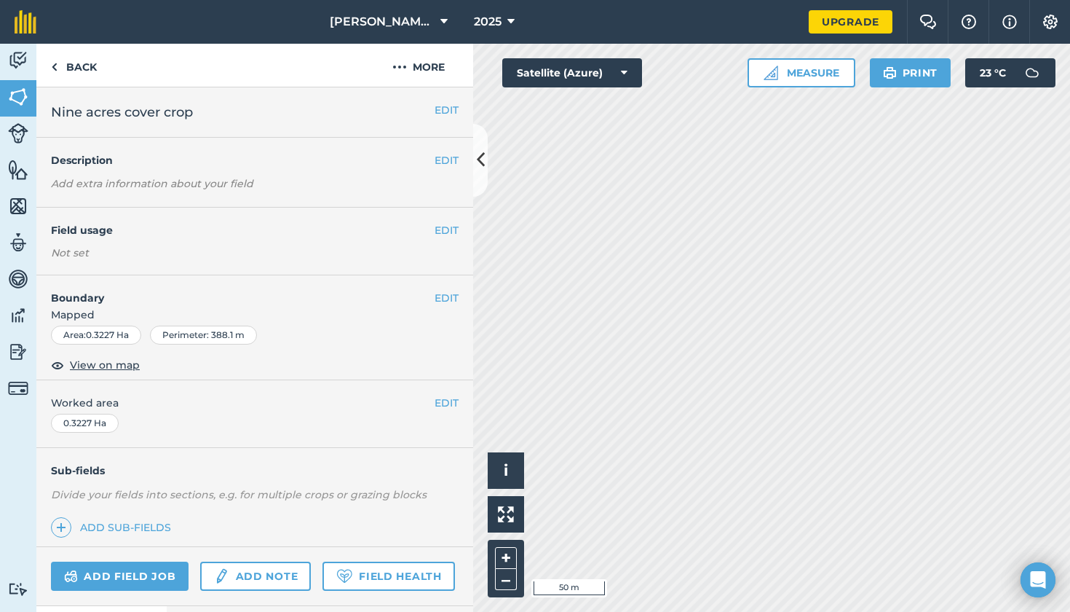
click at [478, 153] on icon at bounding box center [481, 159] width 8 height 25
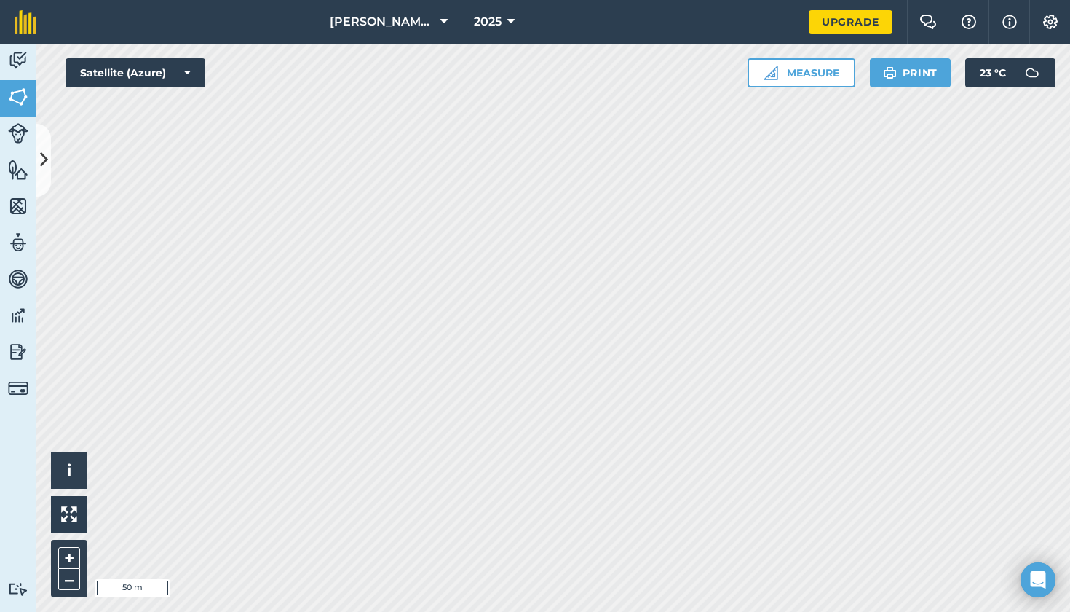
click at [39, 146] on button at bounding box center [43, 160] width 15 height 73
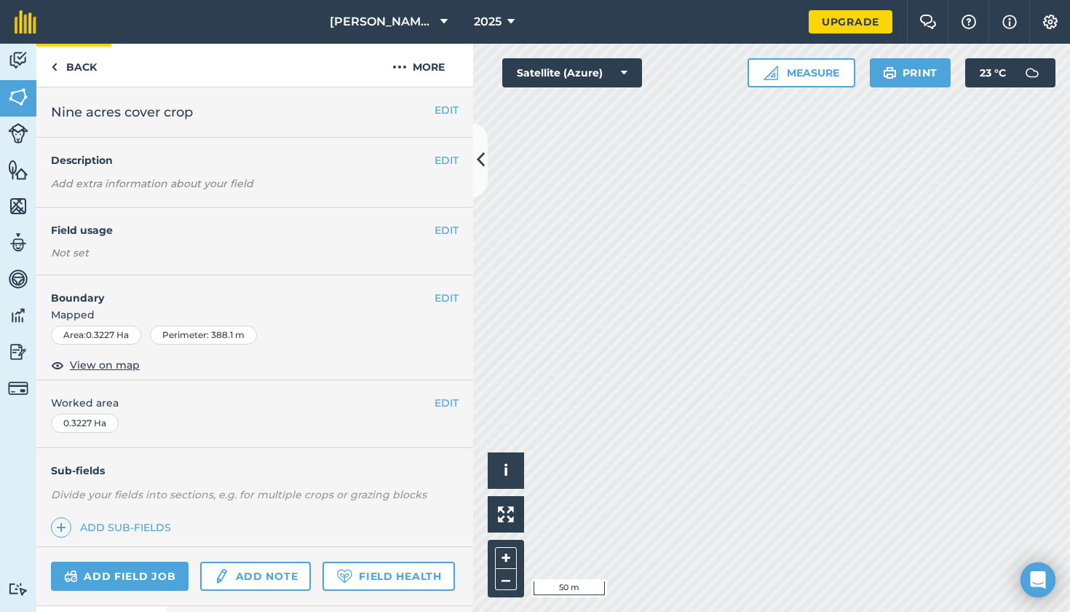
click at [58, 53] on link "Back" at bounding box center [73, 65] width 75 height 43
click at [62, 64] on link "Back" at bounding box center [73, 65] width 75 height 43
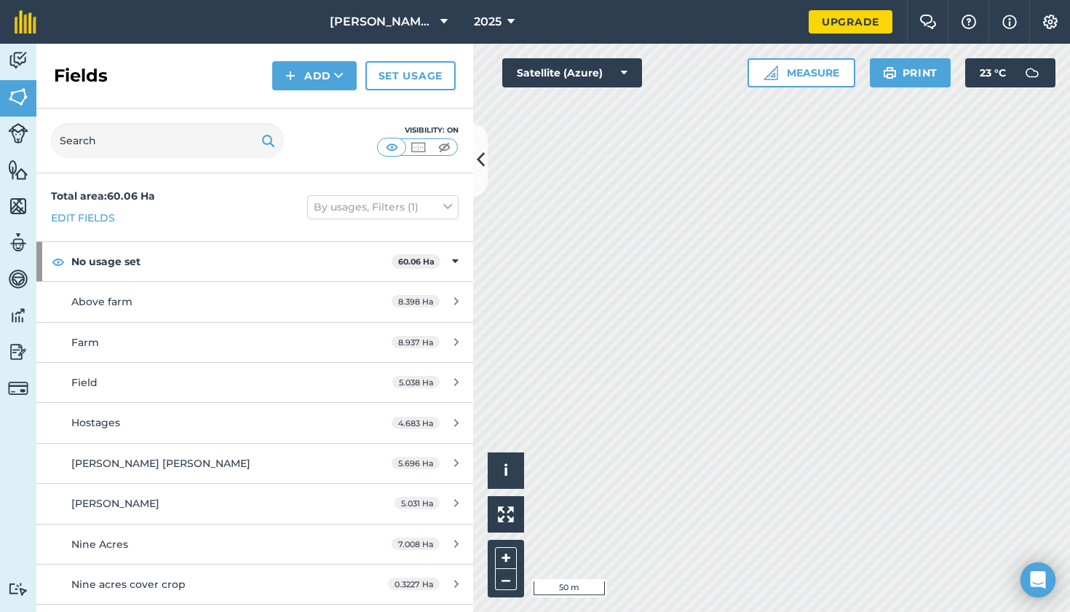
click at [299, 76] on button "Add" at bounding box center [314, 75] width 84 height 29
click at [320, 100] on link "Draw" at bounding box center [315, 108] width 80 height 32
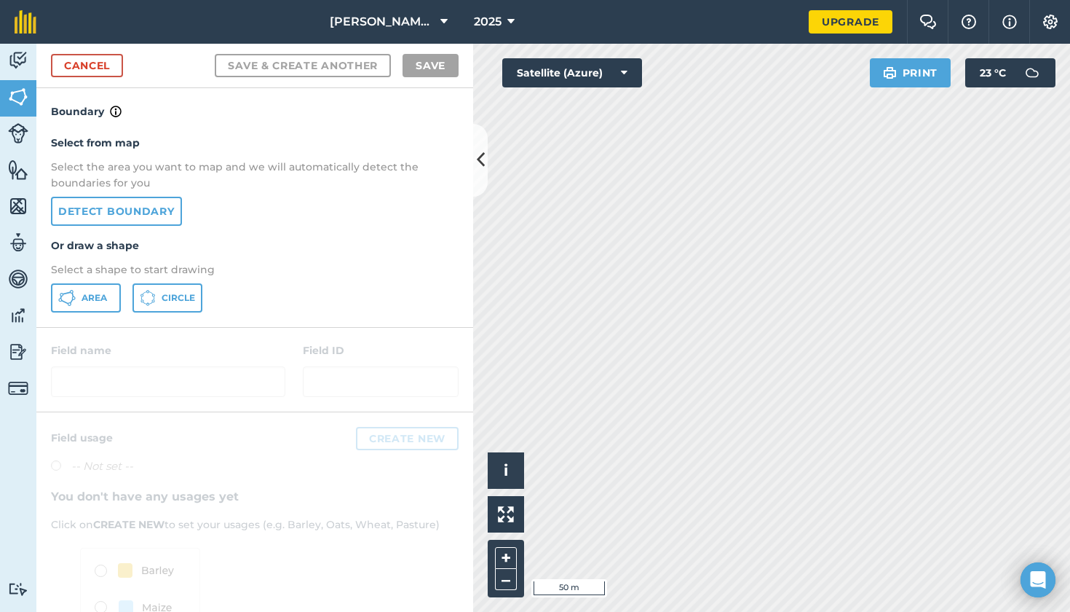
click at [143, 202] on link "Detect boundary" at bounding box center [116, 211] width 131 height 29
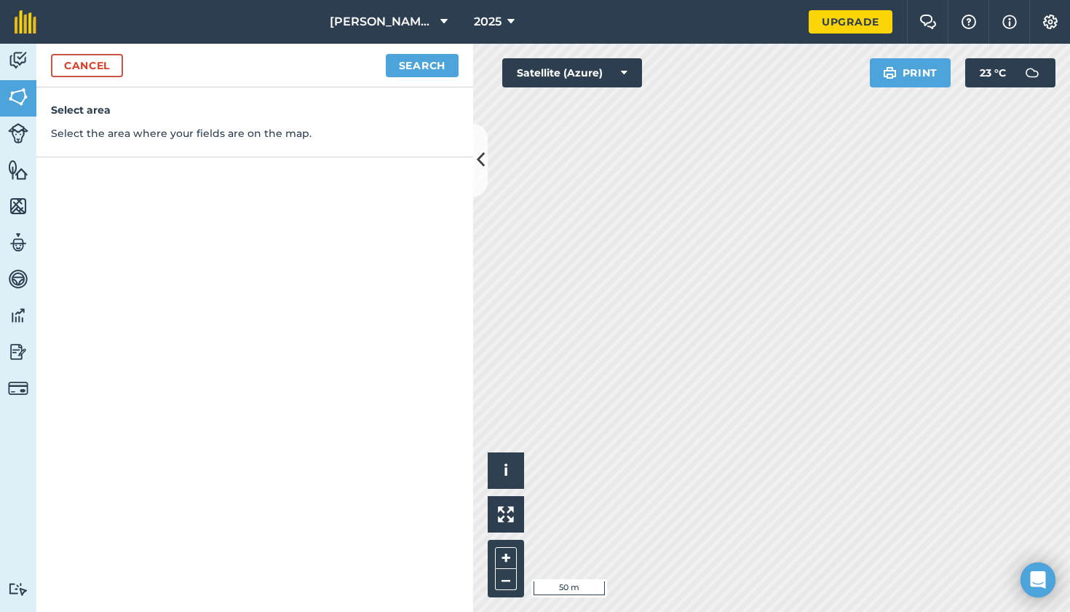
click at [437, 61] on button "Search" at bounding box center [422, 65] width 73 height 23
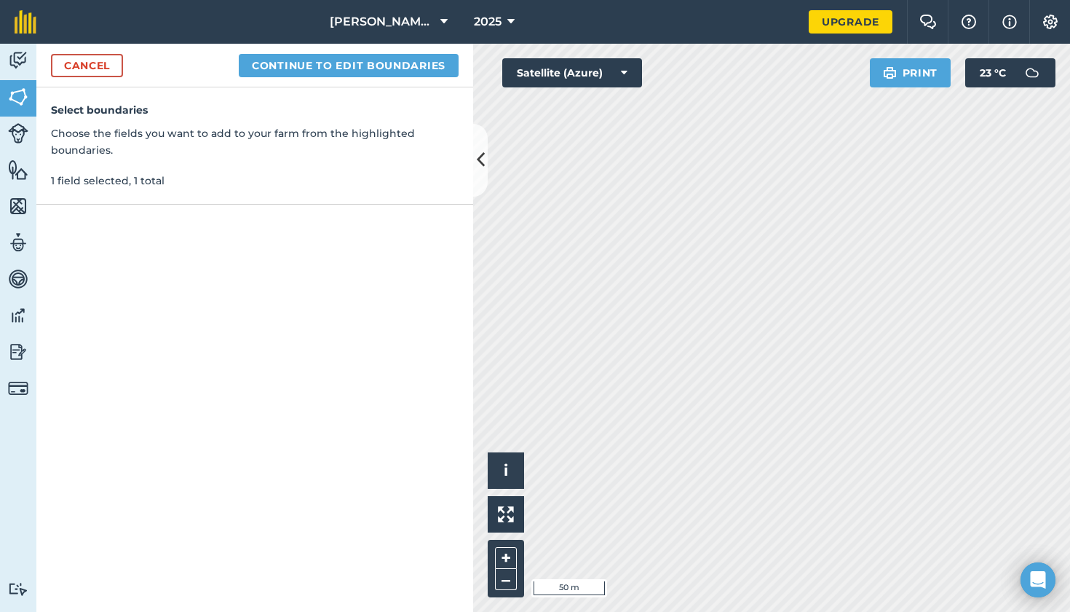
click at [396, 70] on button "Continue to edit boundaries" at bounding box center [349, 65] width 220 height 23
click at [329, 63] on button "Continue to name fields" at bounding box center [364, 65] width 189 height 23
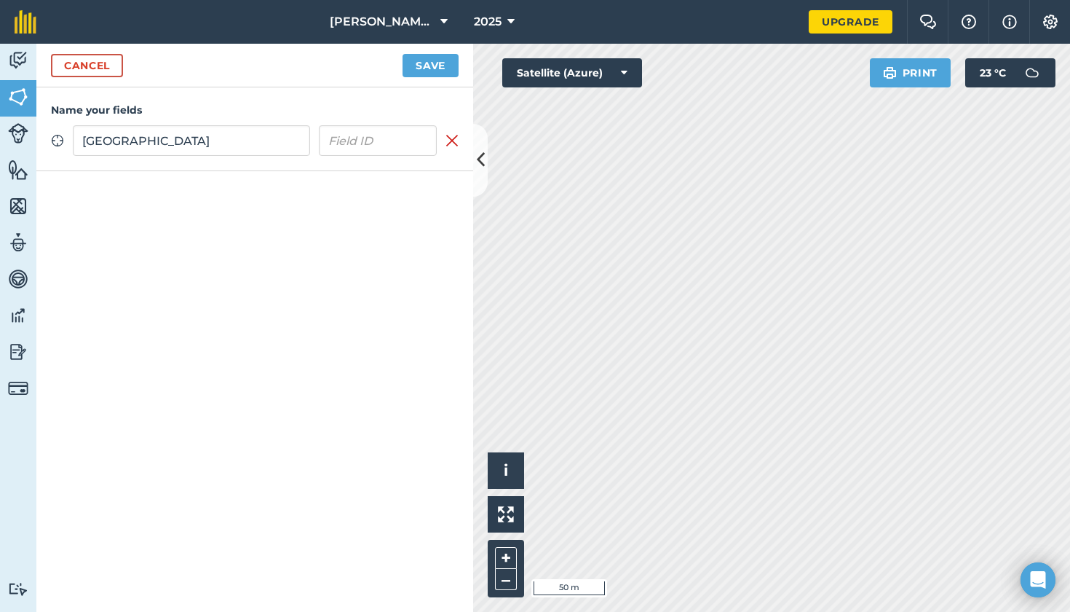
type input "[GEOGRAPHIC_DATA]"
click at [435, 62] on button "Save" at bounding box center [431, 65] width 56 height 23
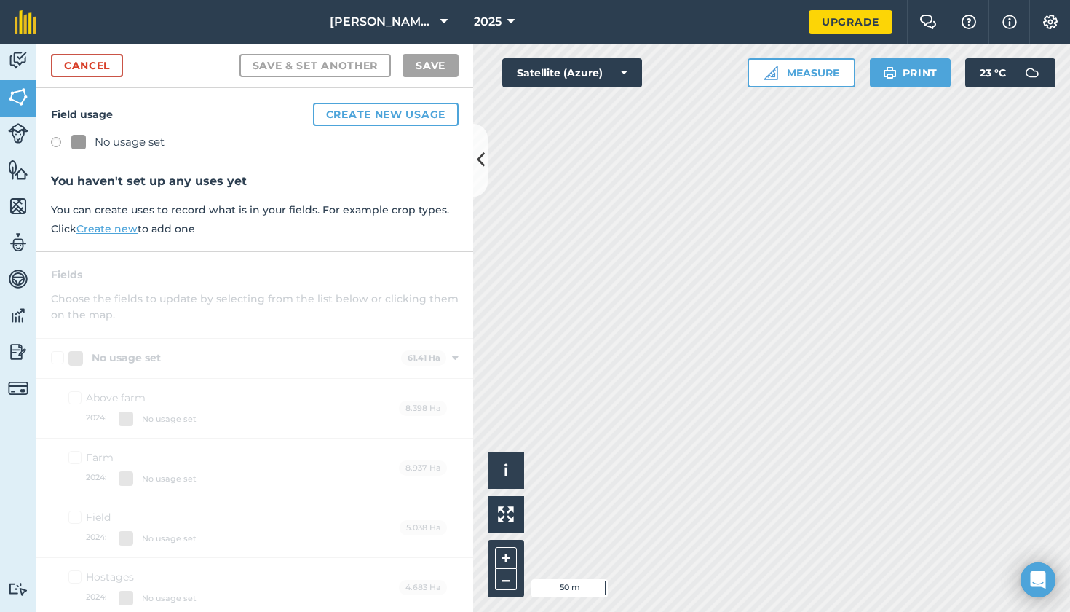
click at [54, 146] on label at bounding box center [61, 144] width 20 height 15
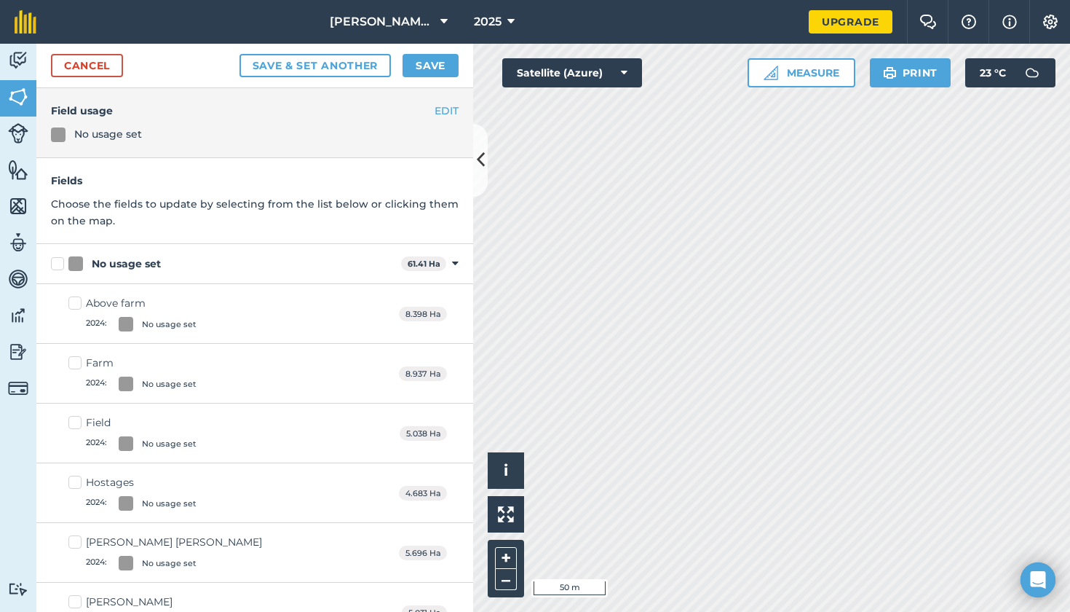
click at [427, 63] on button "Save" at bounding box center [431, 65] width 56 height 23
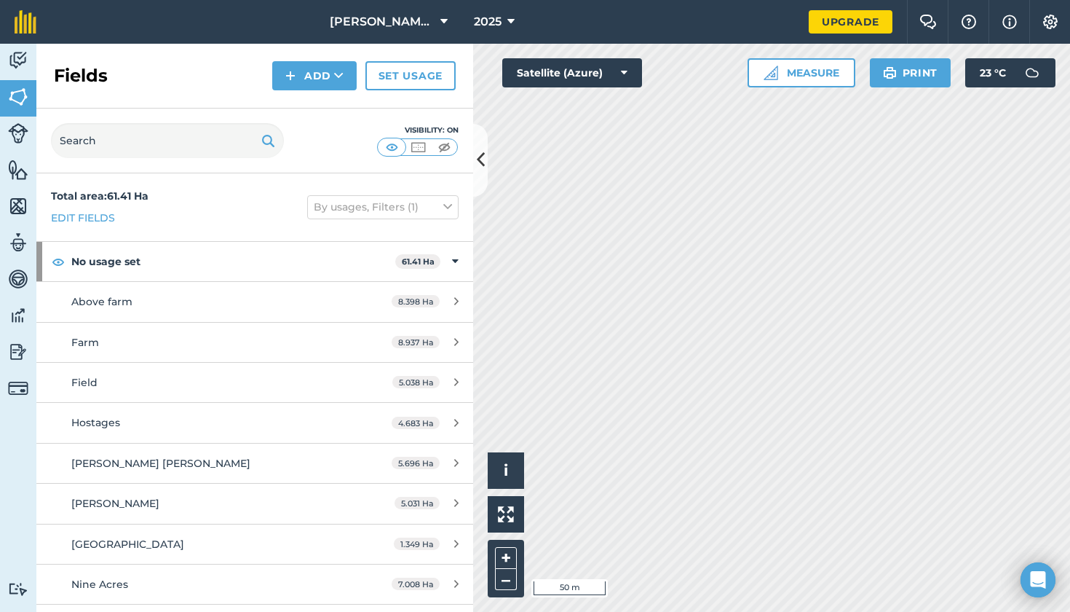
click at [300, 74] on button "Add" at bounding box center [314, 75] width 84 height 29
click at [309, 109] on link "Draw" at bounding box center [315, 108] width 80 height 32
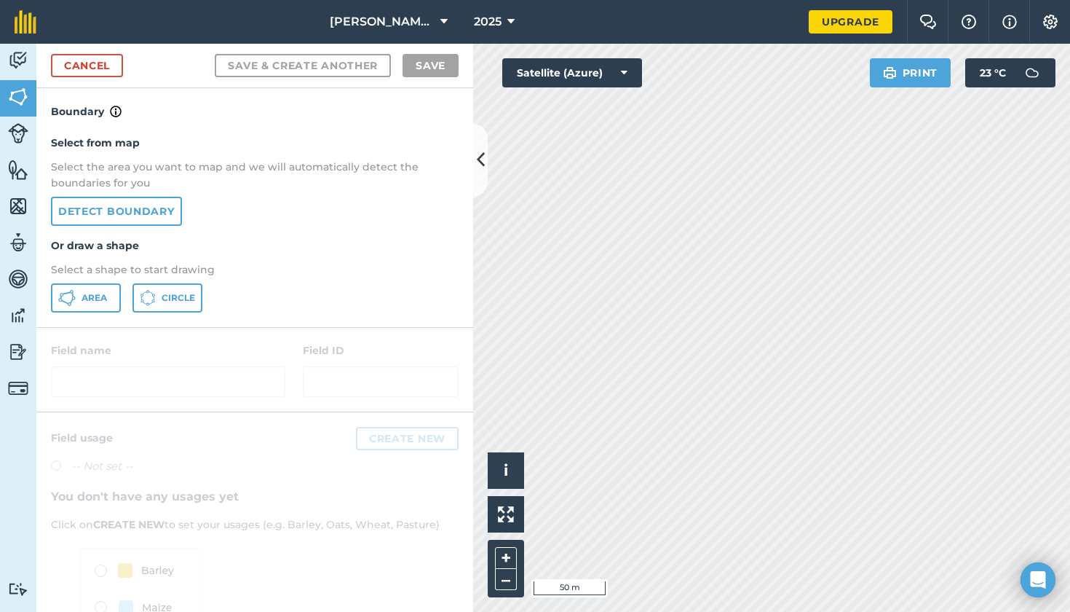
click at [136, 210] on link "Detect boundary" at bounding box center [116, 211] width 131 height 29
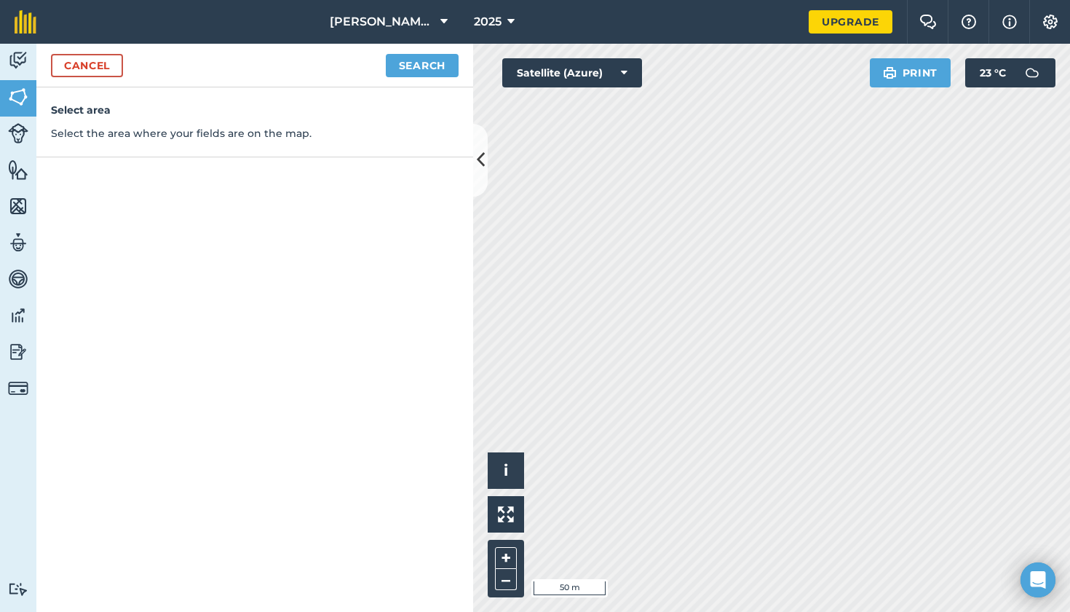
click at [422, 66] on button "Search" at bounding box center [422, 65] width 73 height 23
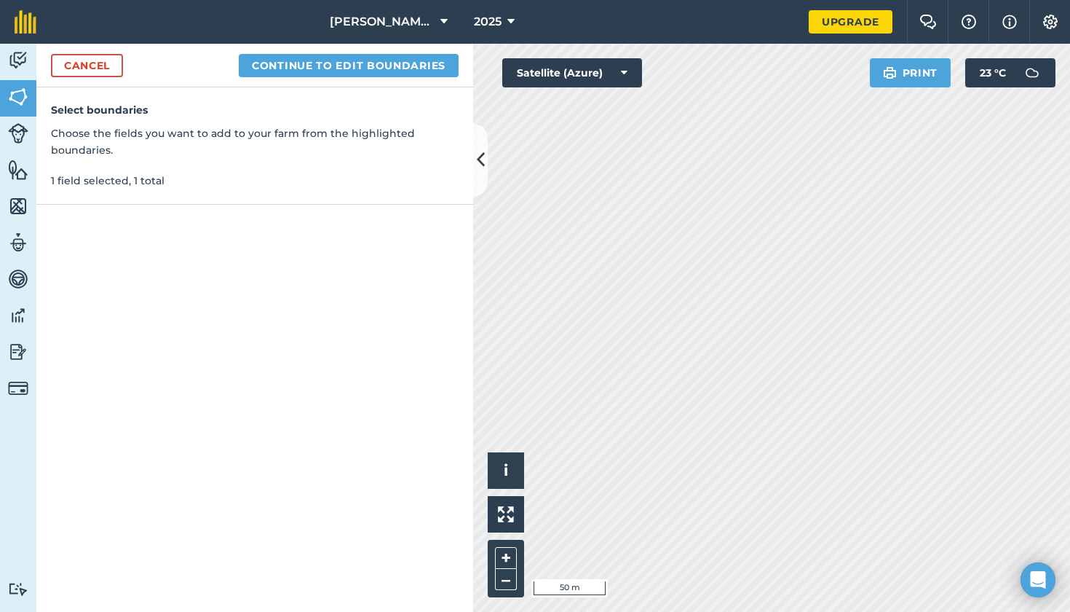
click at [360, 58] on button "Continue to edit boundaries" at bounding box center [349, 65] width 220 height 23
click at [363, 66] on button "Continue to name fields" at bounding box center [364, 65] width 189 height 23
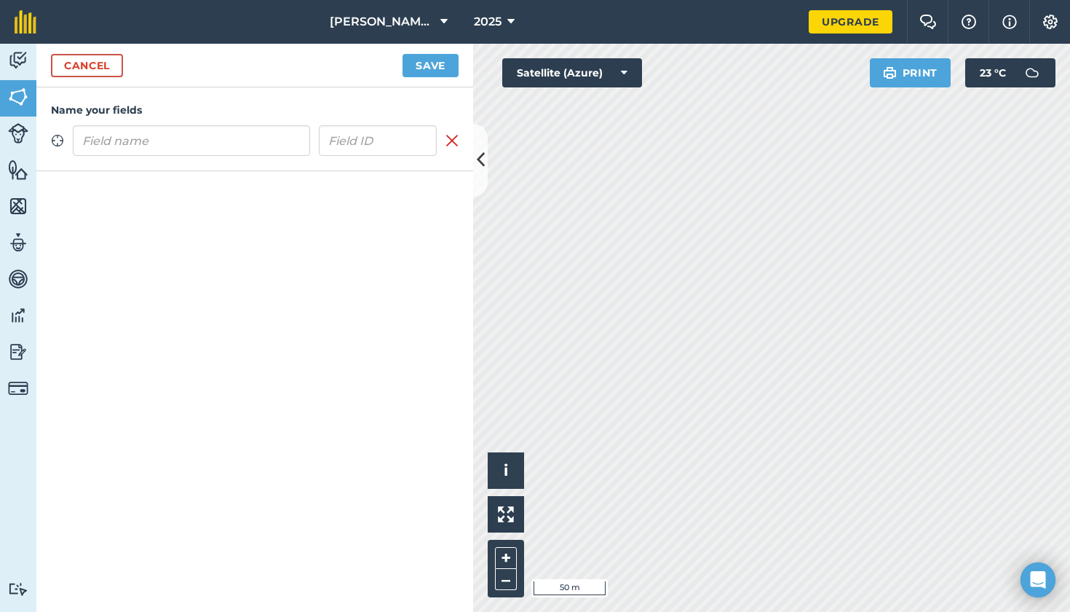
click at [193, 141] on input "text" at bounding box center [191, 140] width 237 height 31
type input "Long Loss"
drag, startPoint x: 257, startPoint y: 91, endPoint x: 428, endPoint y: 64, distance: 173.2
click at [428, 64] on button "Save" at bounding box center [431, 65] width 56 height 23
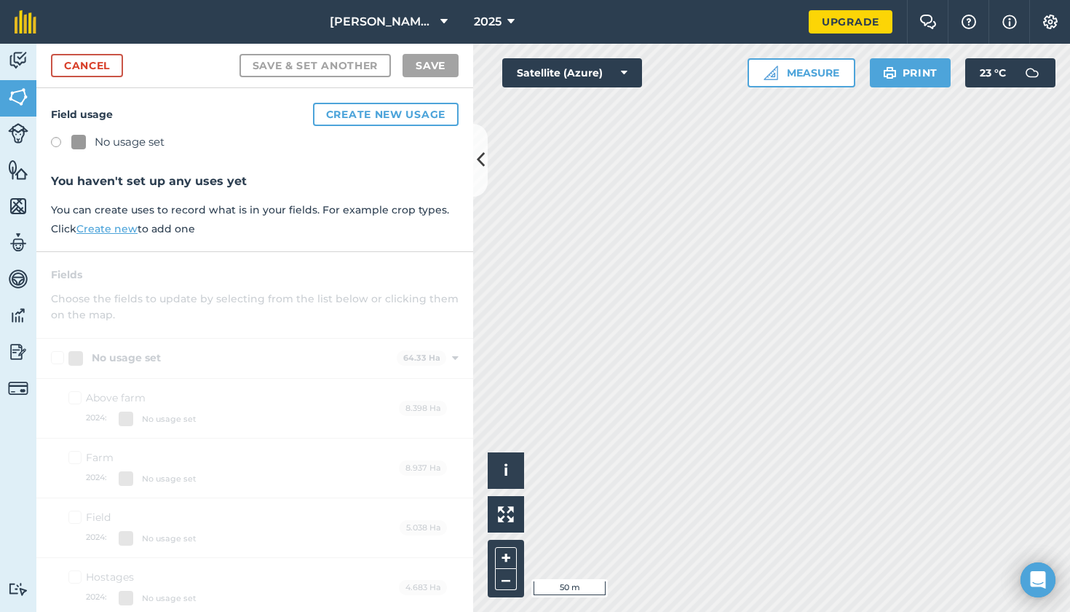
click at [52, 141] on label at bounding box center [61, 144] width 20 height 15
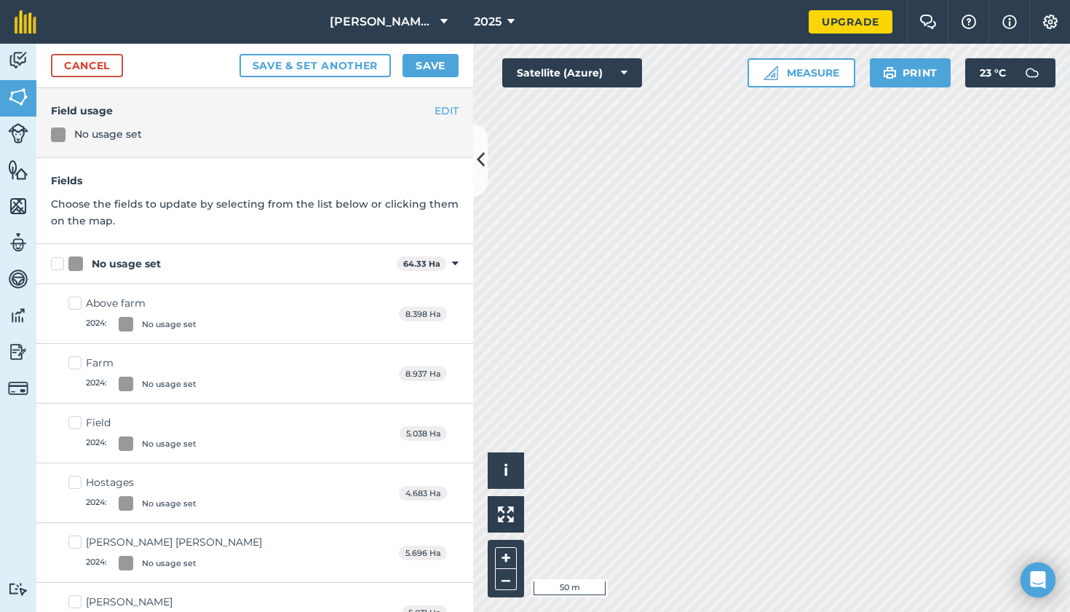
click at [429, 66] on button "Save" at bounding box center [431, 65] width 56 height 23
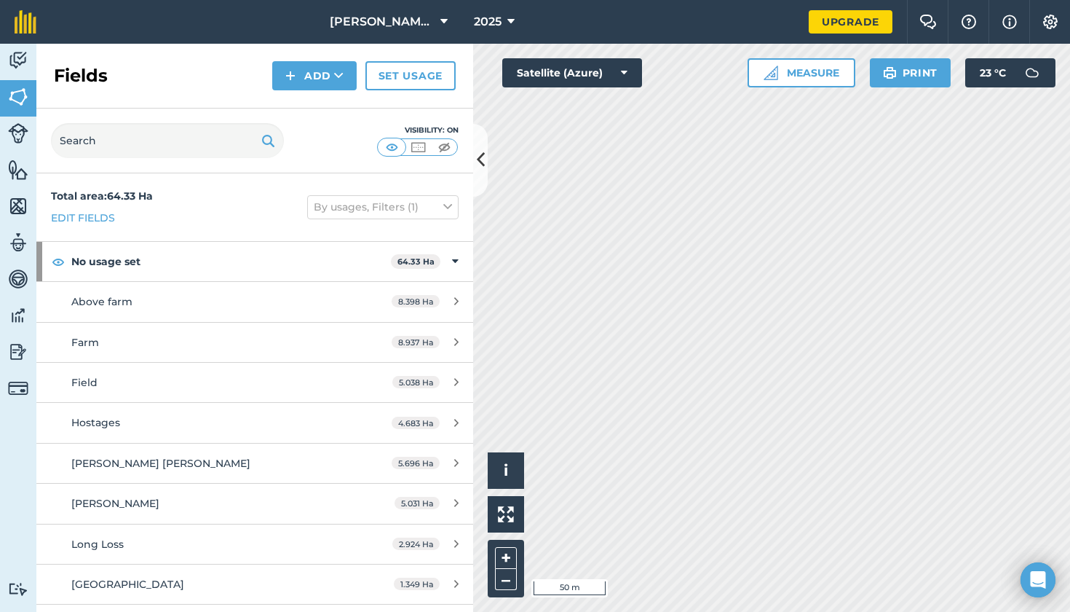
click at [317, 74] on button "Add" at bounding box center [314, 75] width 84 height 29
click at [316, 105] on link "Draw" at bounding box center [315, 108] width 80 height 32
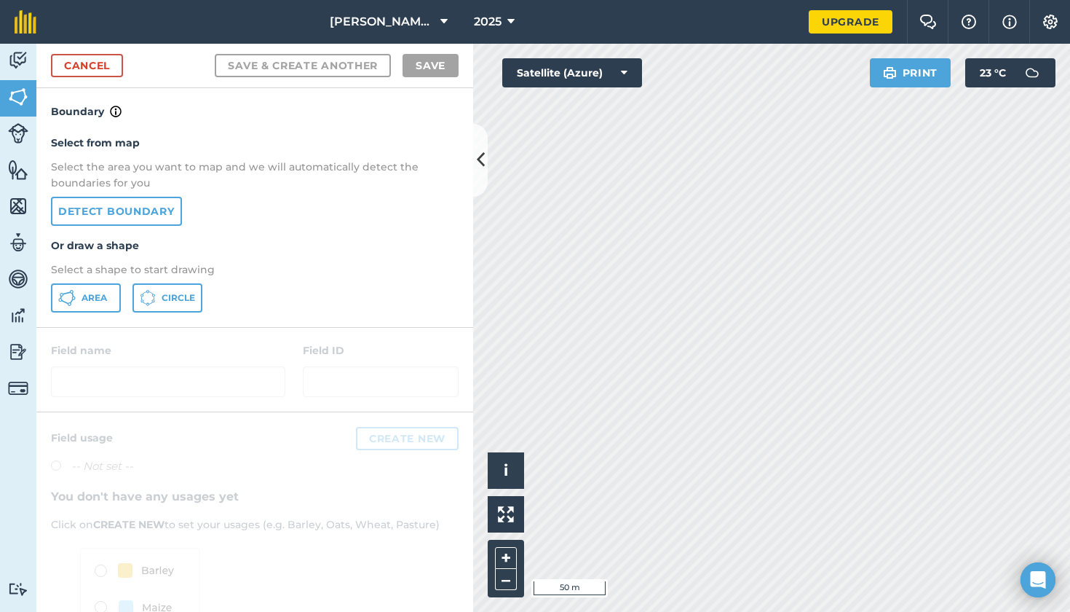
click at [131, 210] on link "Detect boundary" at bounding box center [116, 211] width 131 height 29
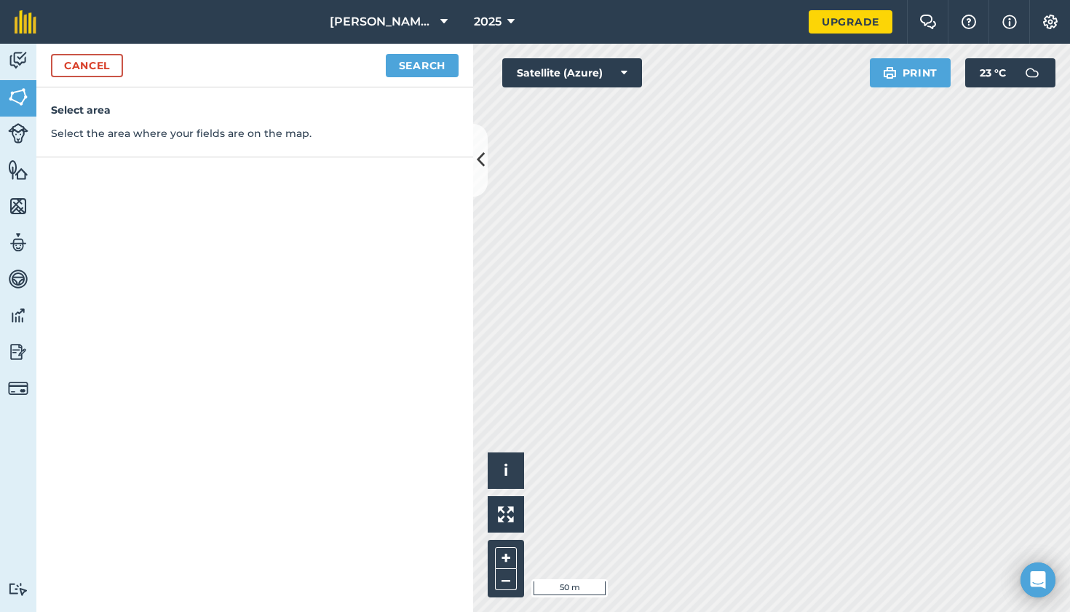
click at [415, 63] on button "Search" at bounding box center [422, 65] width 73 height 23
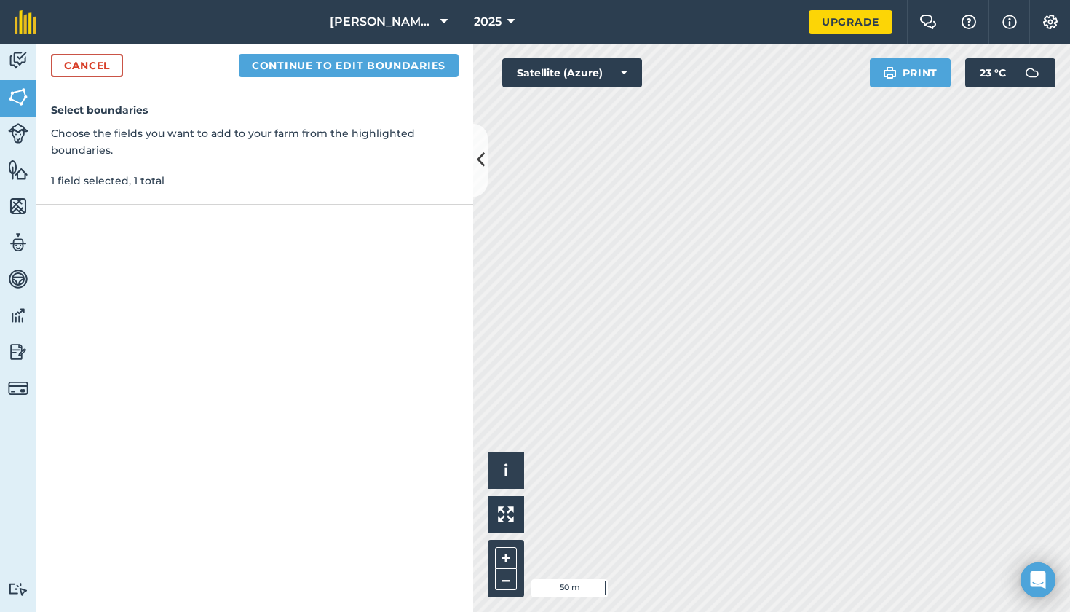
click at [376, 68] on button "Continue to edit boundaries" at bounding box center [349, 65] width 220 height 23
click at [331, 63] on button "Continue to name fields" at bounding box center [364, 65] width 189 height 23
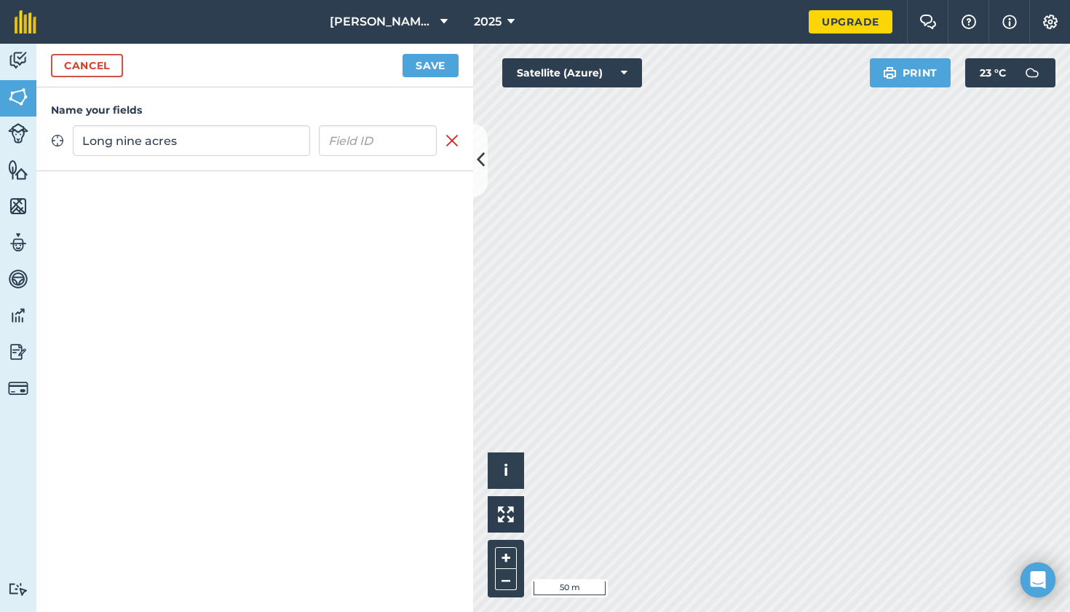
type input "Long nine acres"
click at [437, 61] on button "Save" at bounding box center [431, 65] width 56 height 23
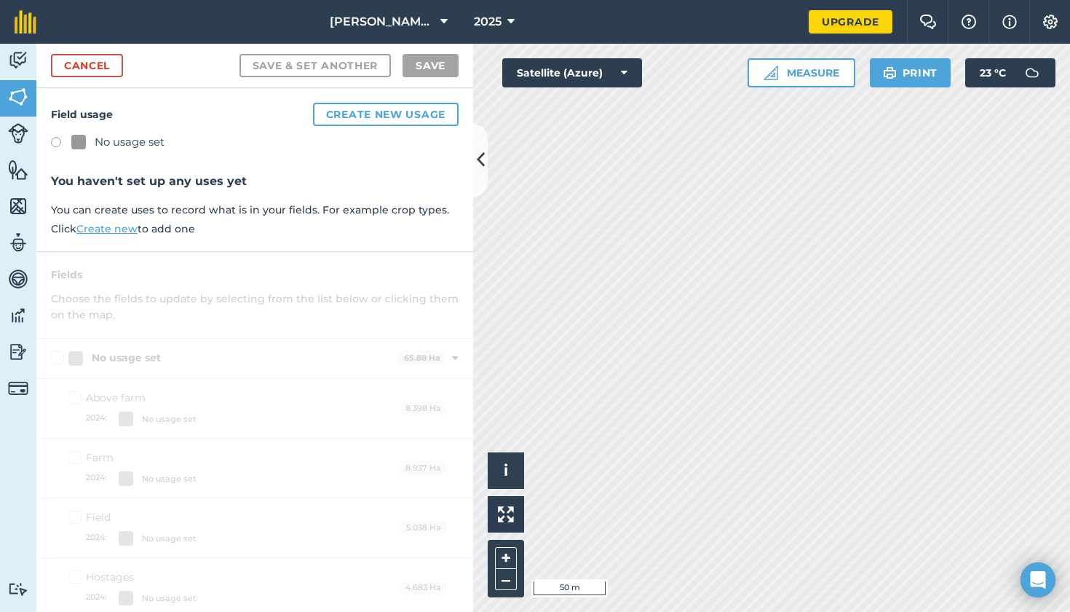
click at [55, 138] on label at bounding box center [61, 144] width 20 height 15
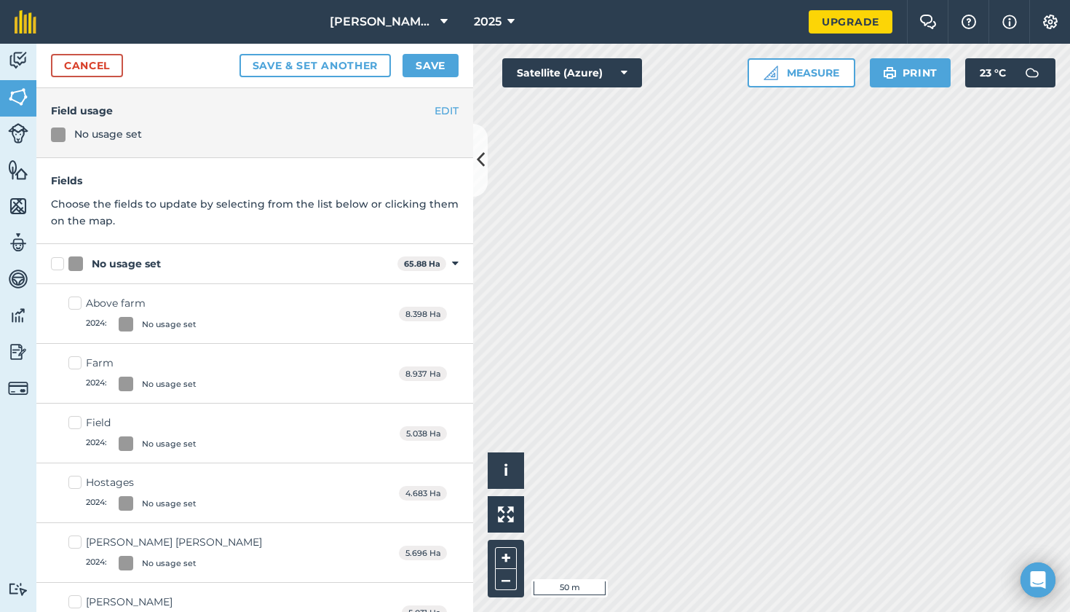
click at [437, 61] on button "Save" at bounding box center [431, 65] width 56 height 23
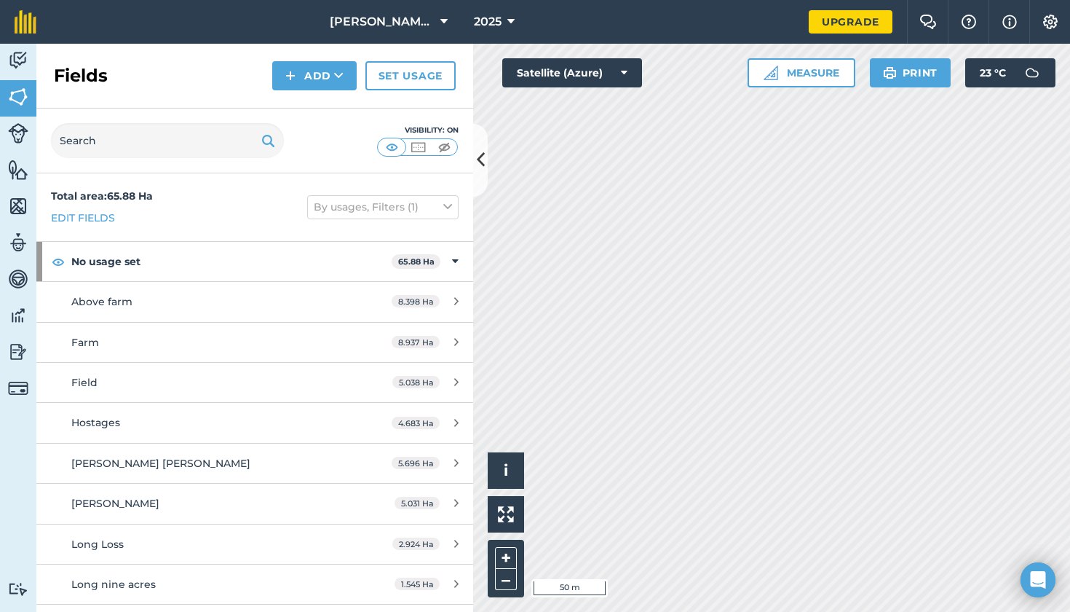
click at [296, 69] on img at bounding box center [290, 75] width 10 height 17
click at [320, 98] on link "Draw" at bounding box center [315, 108] width 80 height 32
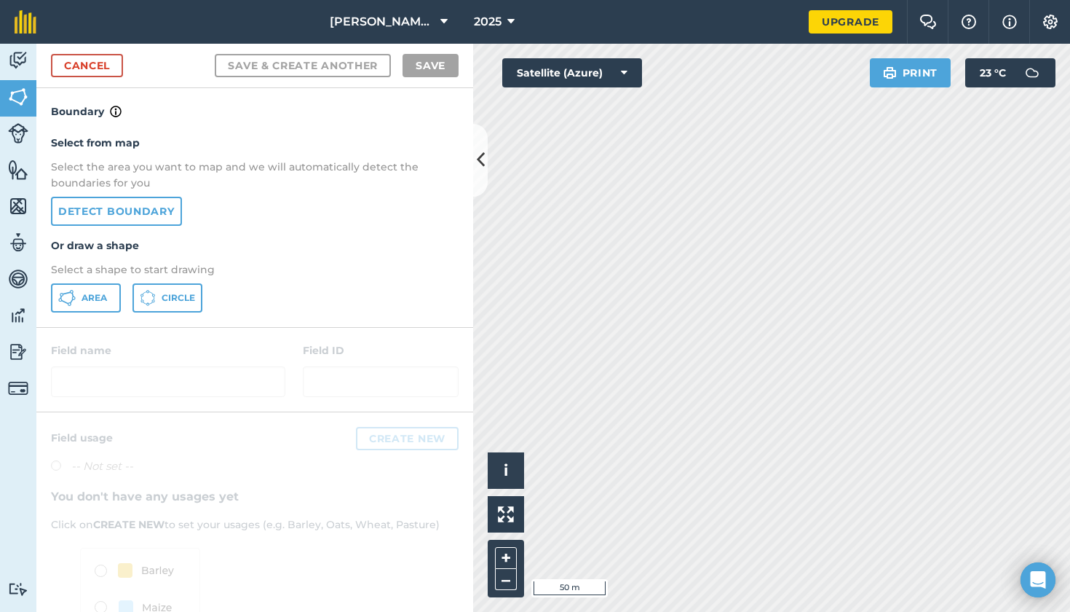
click at [132, 203] on link "Detect boundary" at bounding box center [116, 211] width 131 height 29
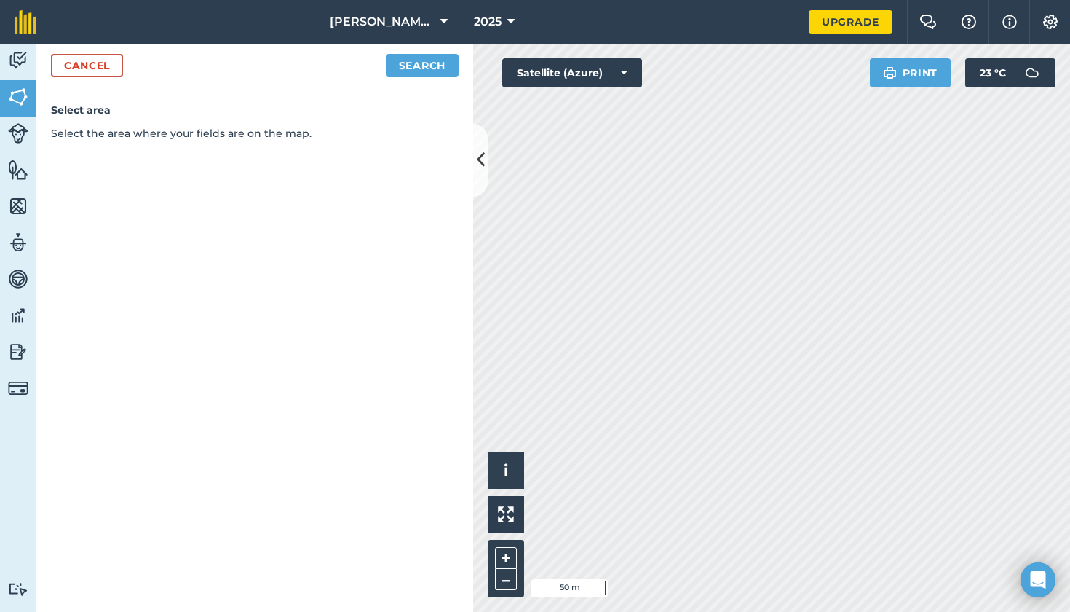
click at [414, 58] on button "Search" at bounding box center [422, 65] width 73 height 23
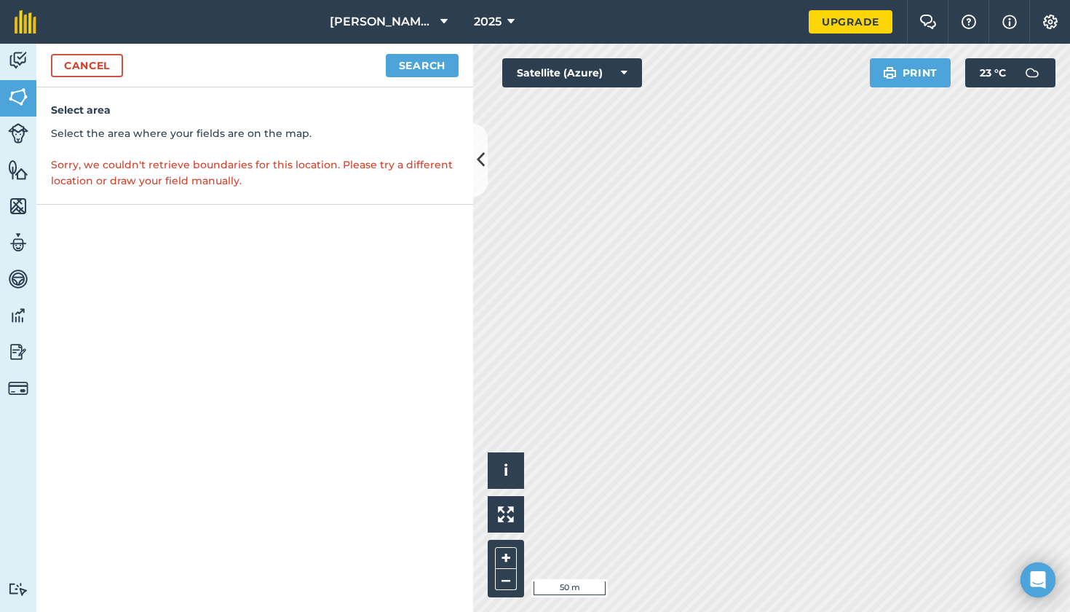
click at [424, 55] on button "Search" at bounding box center [422, 65] width 73 height 23
click at [421, 68] on button "Search" at bounding box center [422, 65] width 73 height 23
click at [106, 68] on link "Cancel" at bounding box center [87, 65] width 72 height 23
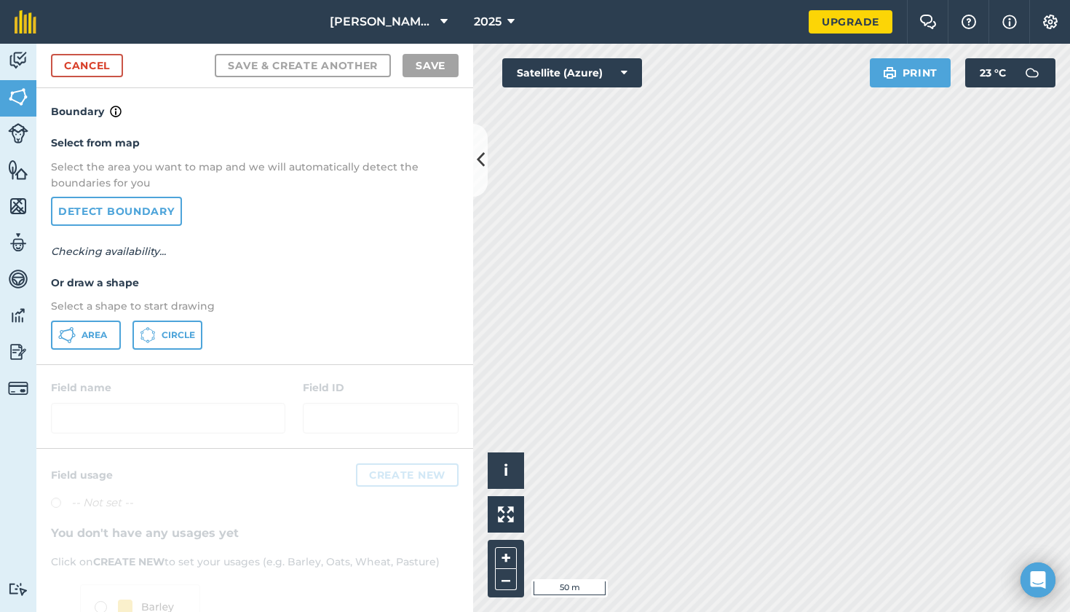
click at [87, 334] on span "Area" at bounding box center [94, 335] width 25 height 12
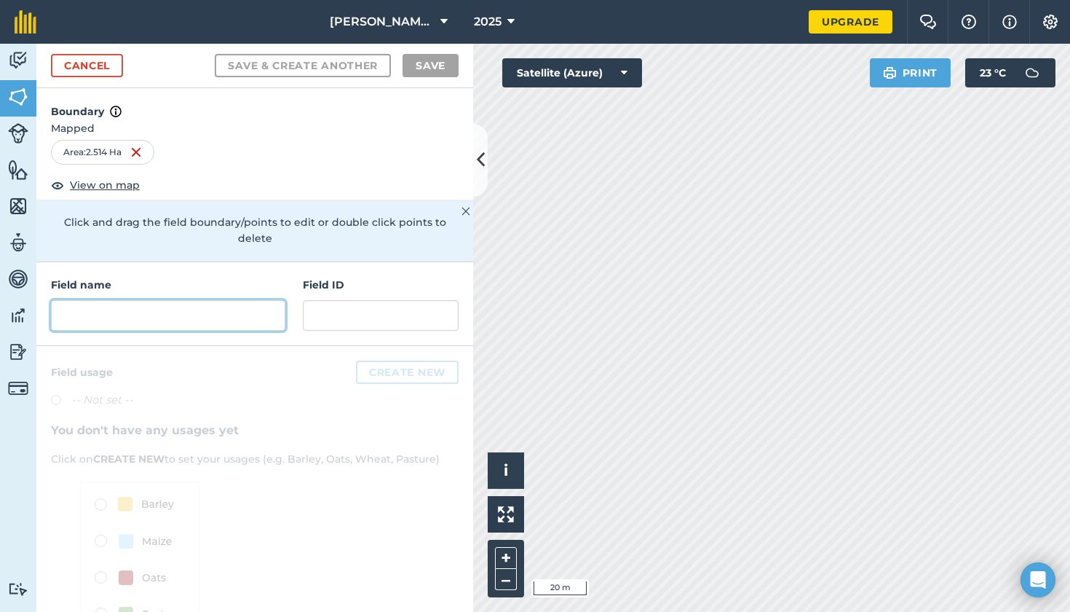
click at [176, 307] on input "text" at bounding box center [168, 315] width 234 height 31
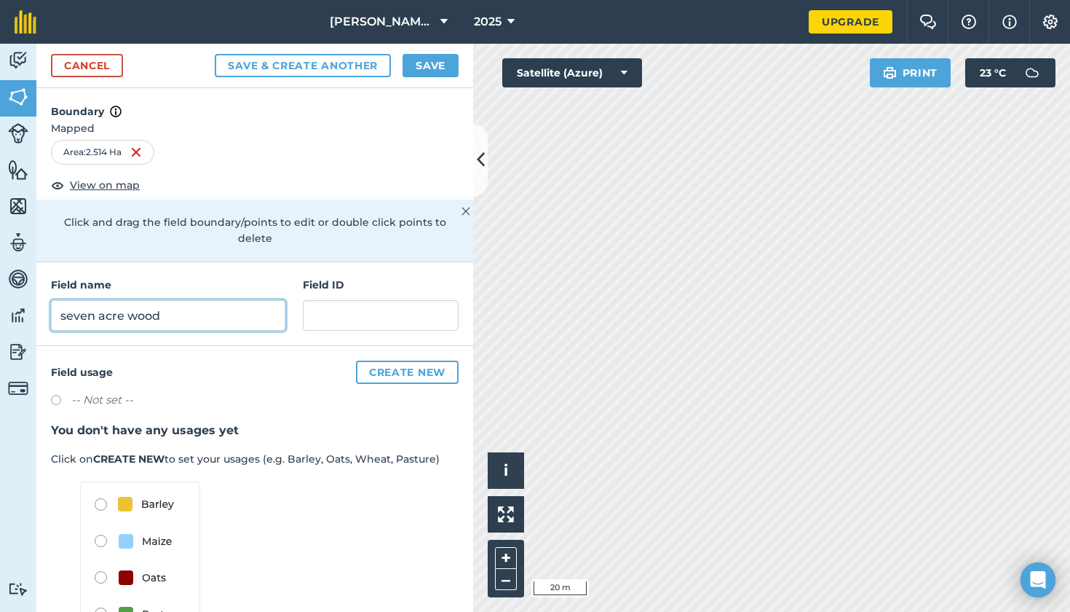
type input "seven acre wood"
click at [435, 65] on button "Save" at bounding box center [431, 65] width 56 height 23
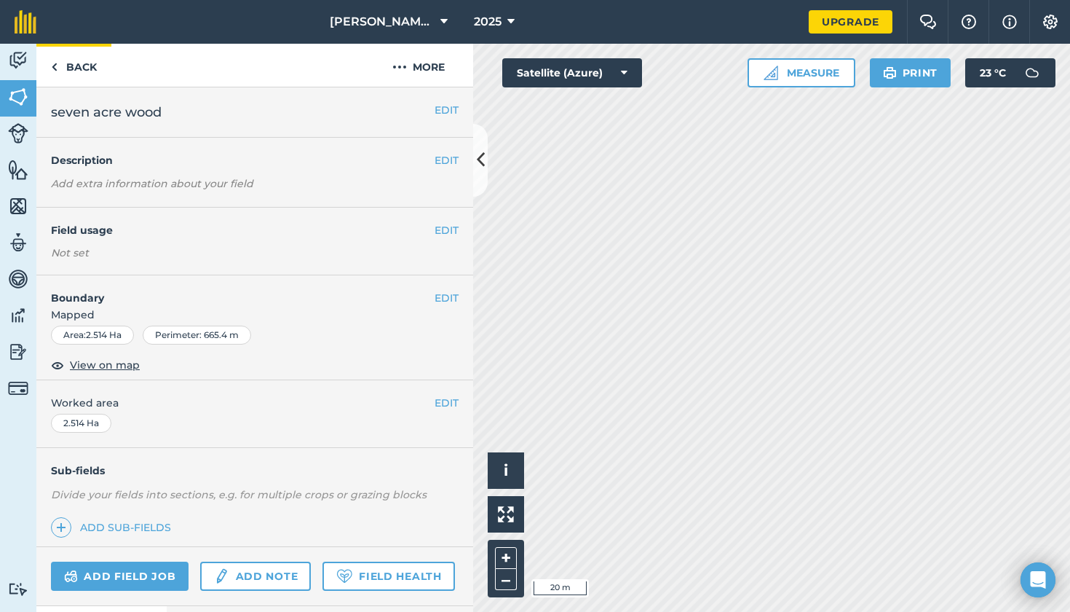
click at [80, 59] on link "Back" at bounding box center [73, 65] width 75 height 43
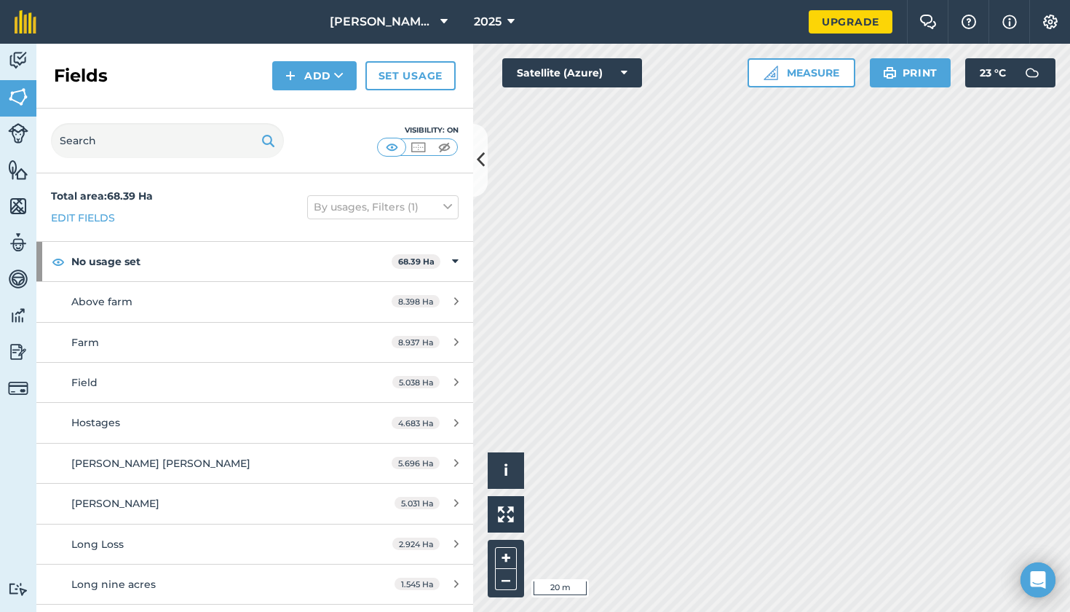
click at [309, 66] on button "Add" at bounding box center [314, 75] width 84 height 29
click at [309, 74] on button "Add" at bounding box center [314, 75] width 84 height 29
click at [323, 108] on link "Draw" at bounding box center [315, 108] width 80 height 32
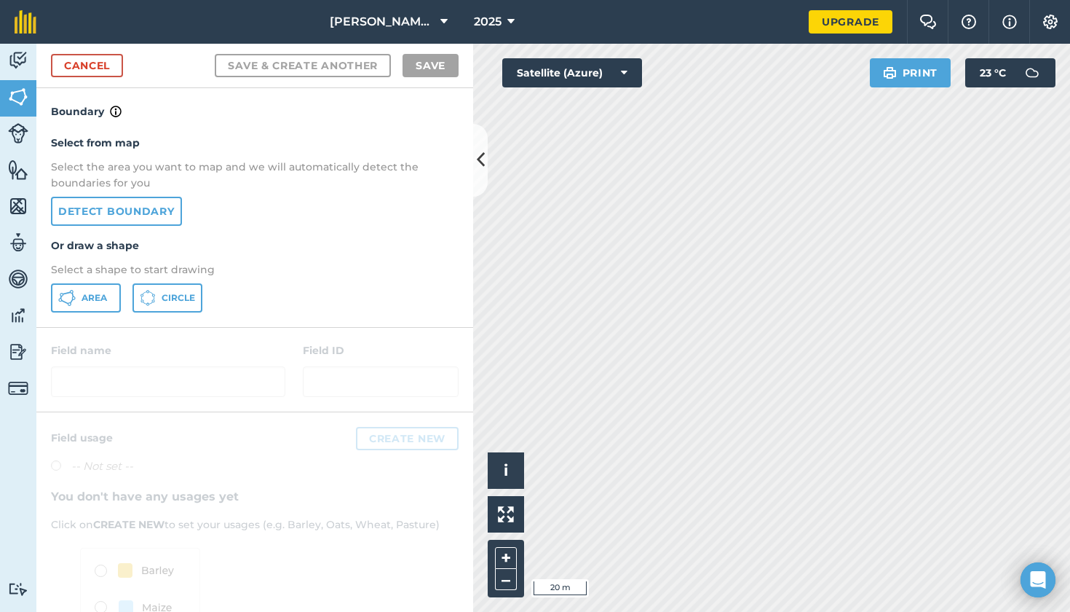
click at [83, 328] on div at bounding box center [254, 369] width 437 height 83
click at [89, 293] on span "Area" at bounding box center [94, 298] width 25 height 12
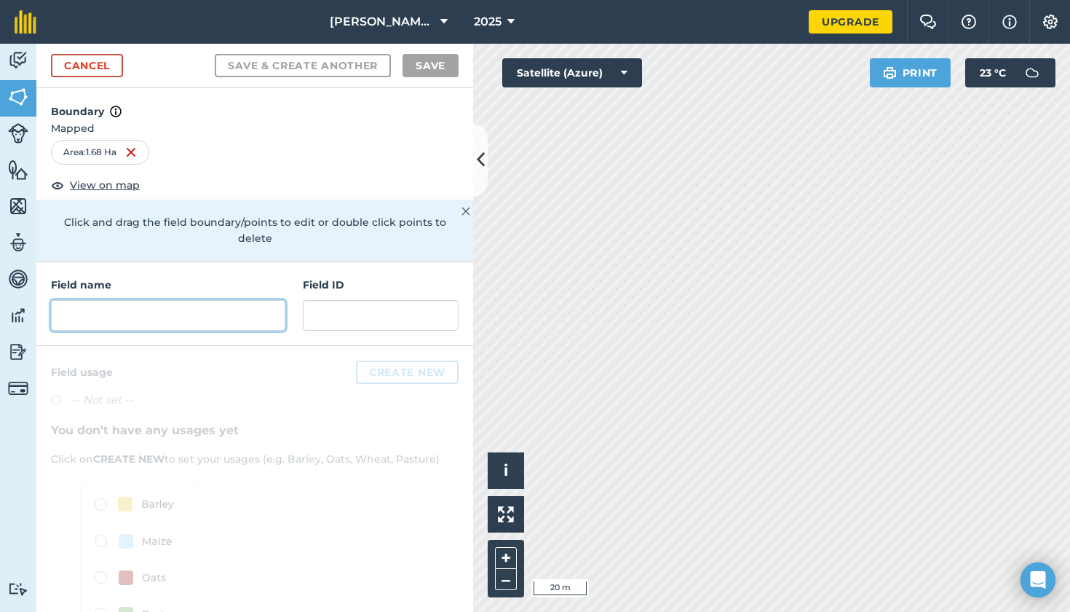
click at [154, 300] on input "text" at bounding box center [168, 315] width 234 height 31
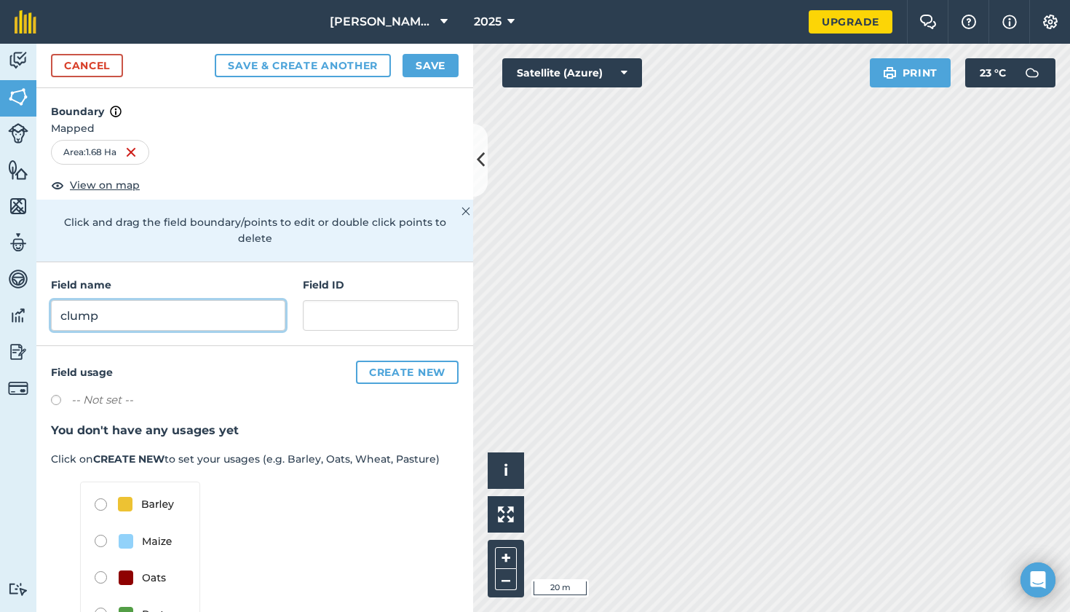
type input "clump"
click at [433, 61] on button "Save" at bounding box center [431, 65] width 56 height 23
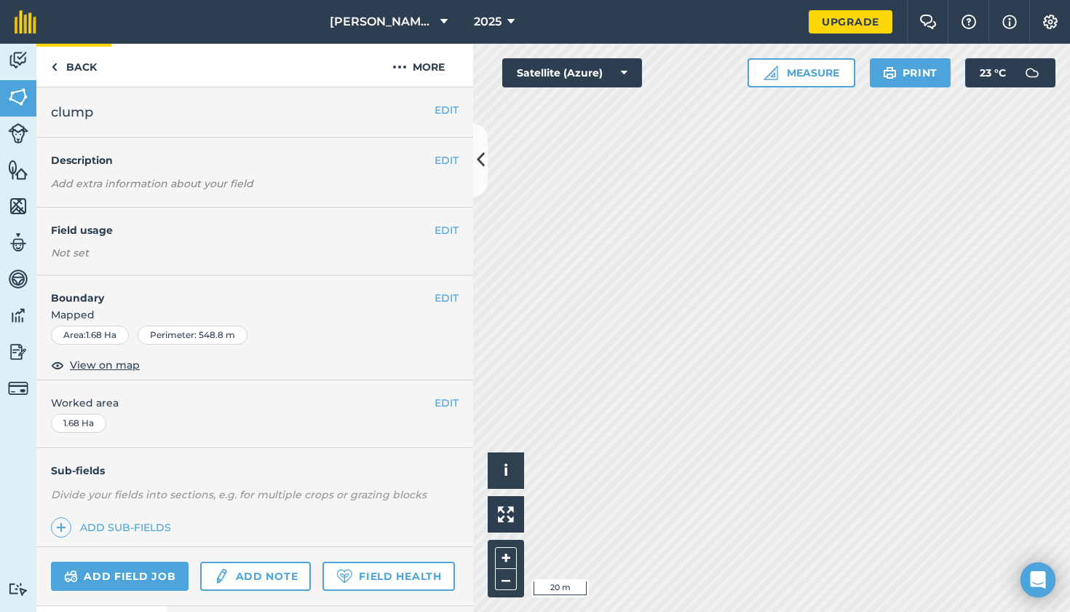
click at [65, 64] on link "Back" at bounding box center [73, 65] width 75 height 43
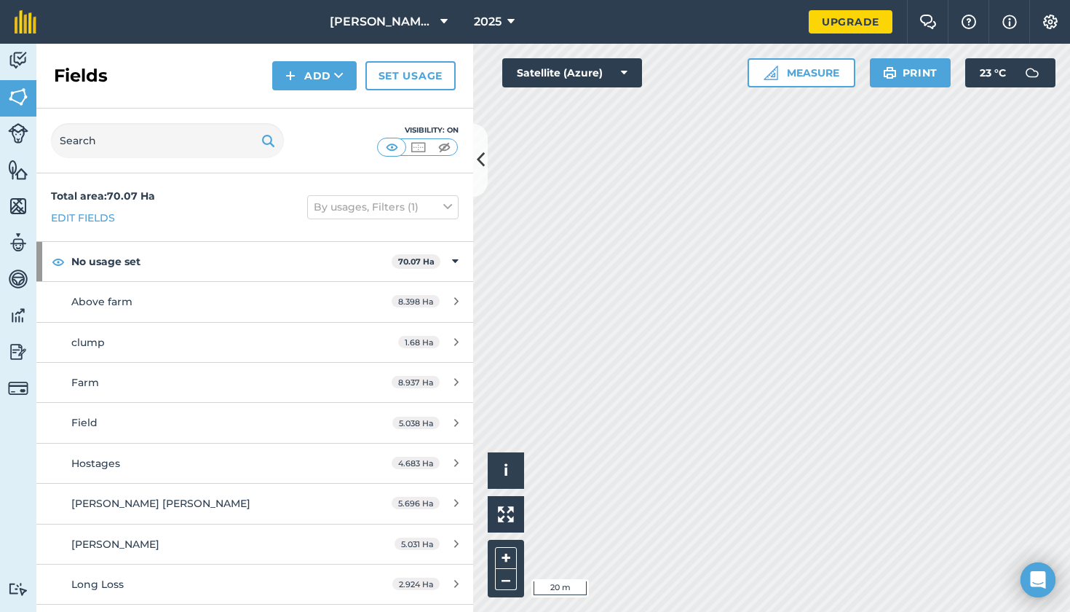
click at [311, 68] on button "Add" at bounding box center [314, 75] width 84 height 29
click at [304, 78] on button "Add" at bounding box center [314, 75] width 84 height 29
click at [302, 100] on link "Draw" at bounding box center [315, 108] width 80 height 32
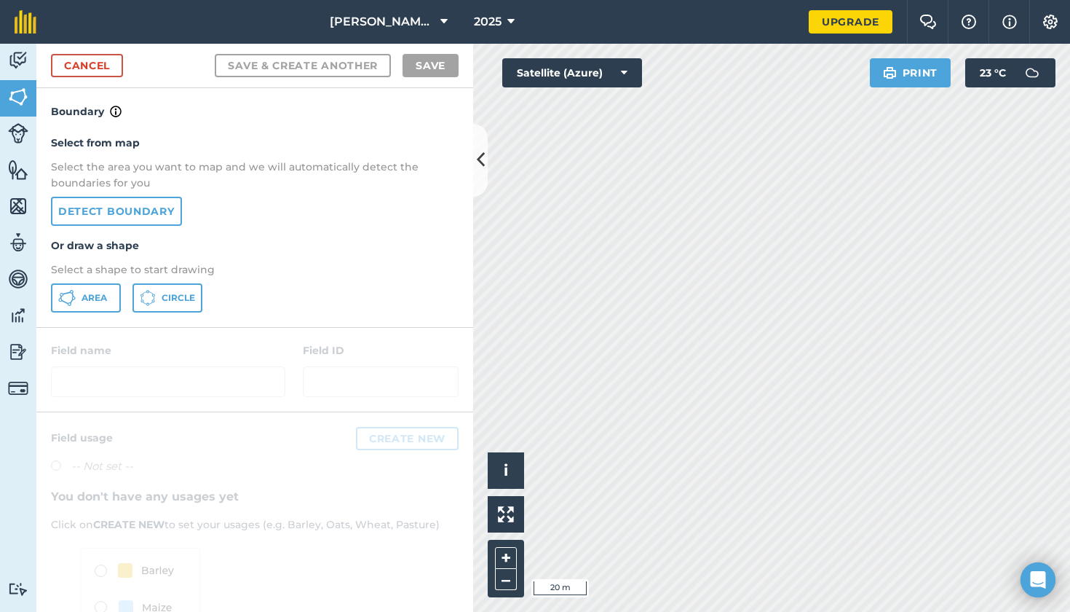
click at [90, 292] on span "Area" at bounding box center [94, 298] width 25 height 12
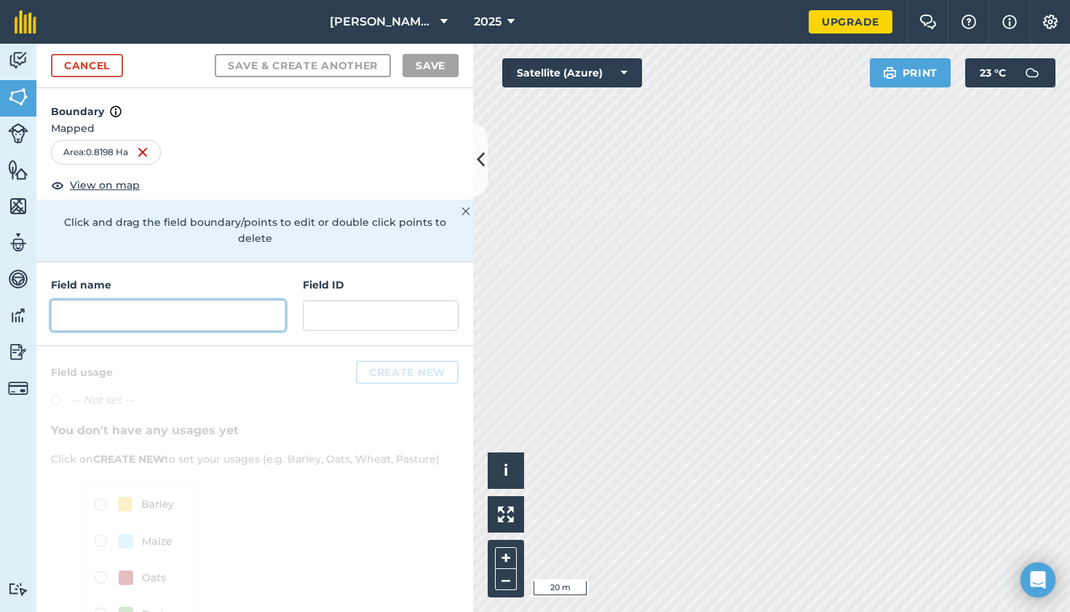
click at [153, 301] on input "text" at bounding box center [168, 315] width 234 height 31
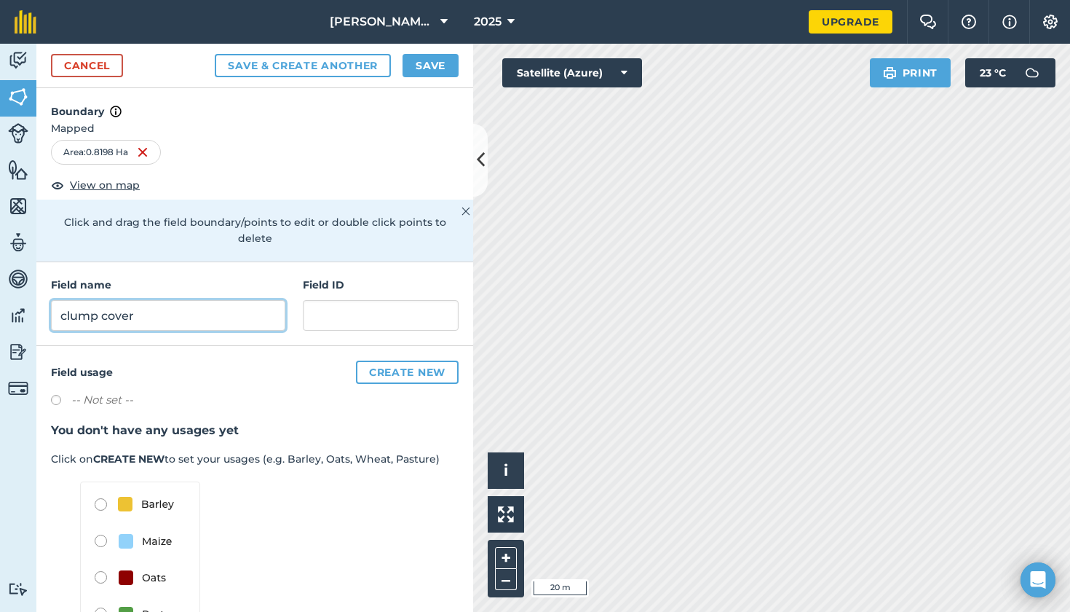
type input "clump cover"
click at [427, 67] on button "Save" at bounding box center [431, 65] width 56 height 23
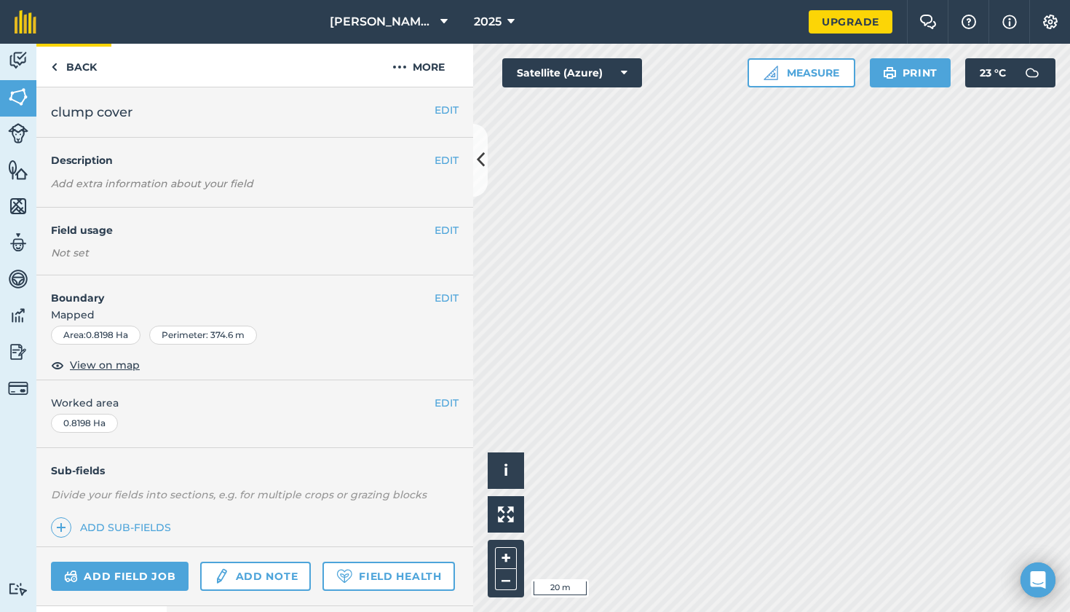
click at [54, 56] on link "Back" at bounding box center [73, 65] width 75 height 43
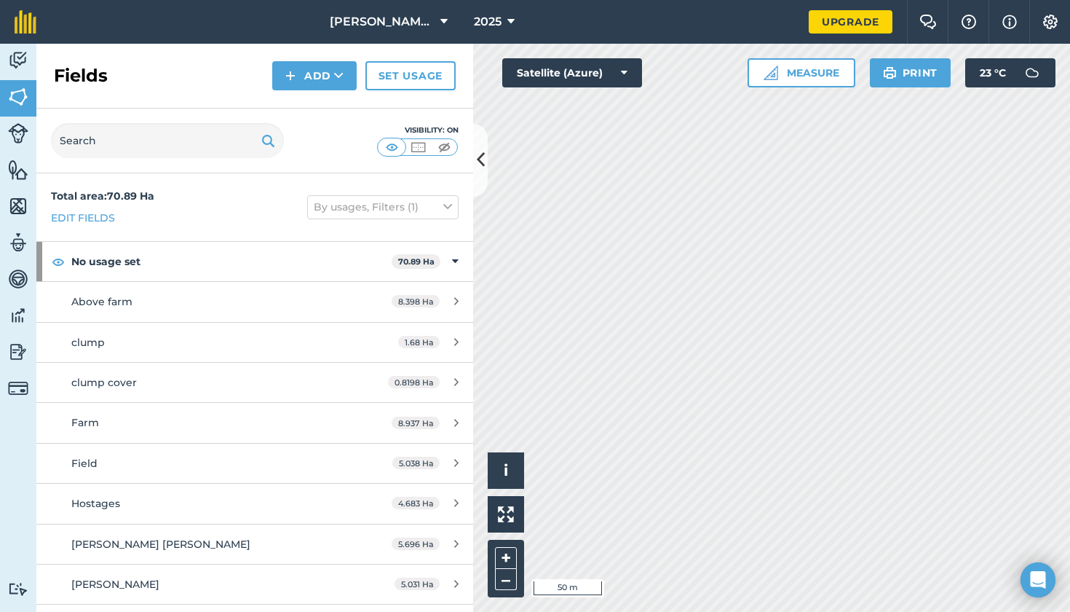
click at [293, 68] on img at bounding box center [290, 75] width 10 height 17
click at [340, 104] on link "Draw" at bounding box center [315, 108] width 80 height 32
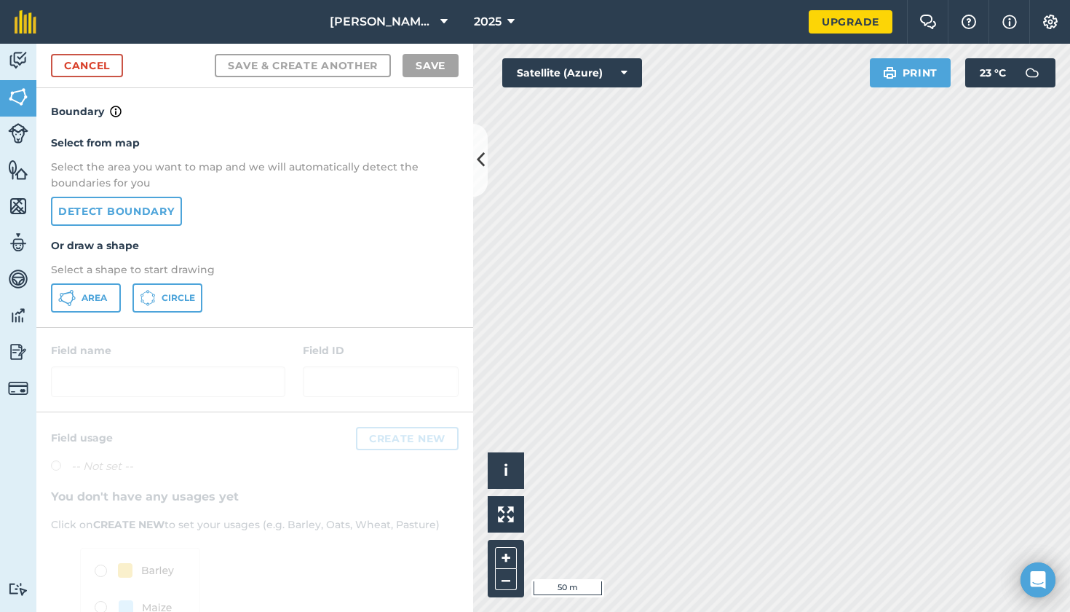
click at [92, 296] on span "Area" at bounding box center [94, 298] width 25 height 12
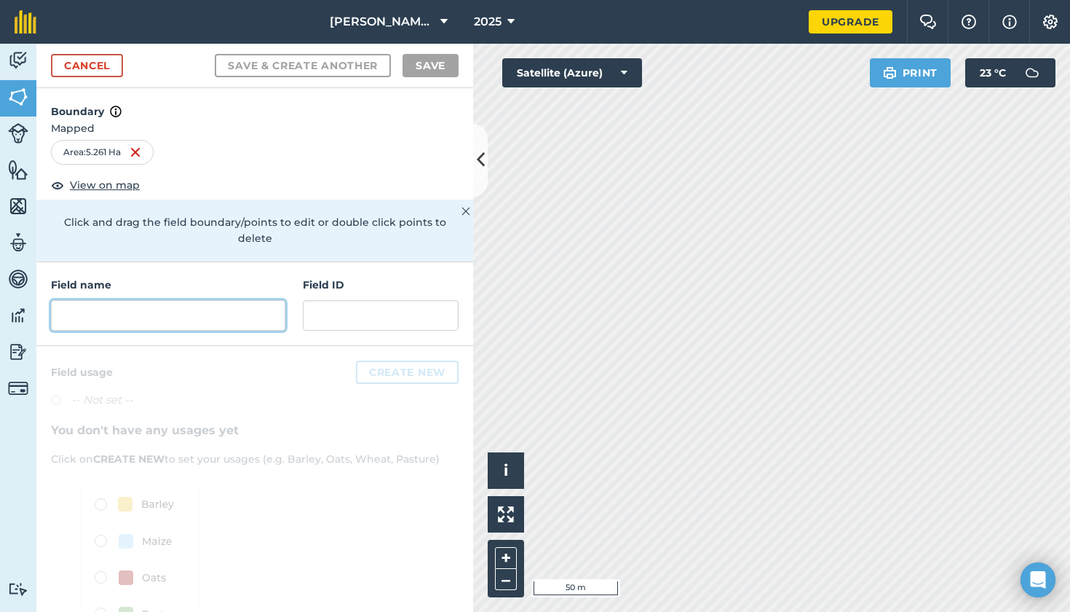
click at [99, 300] on input "text" at bounding box center [168, 315] width 234 height 31
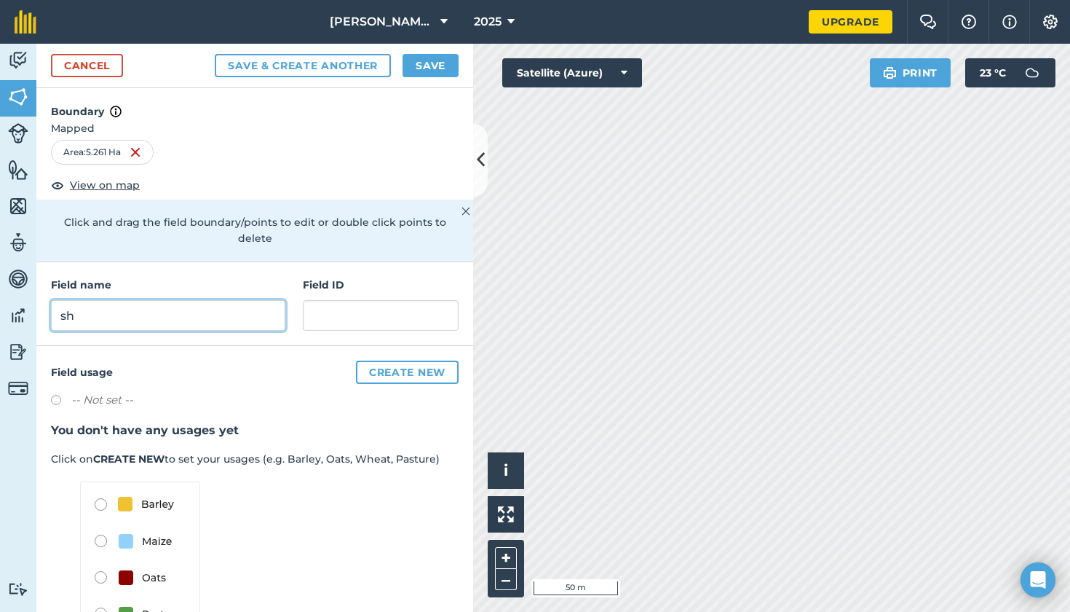
type input "s"
type input "Shed field"
click at [424, 53] on div "Cancel Save & Create Another Save" at bounding box center [254, 66] width 437 height 44
click at [431, 65] on button "Save" at bounding box center [431, 65] width 56 height 23
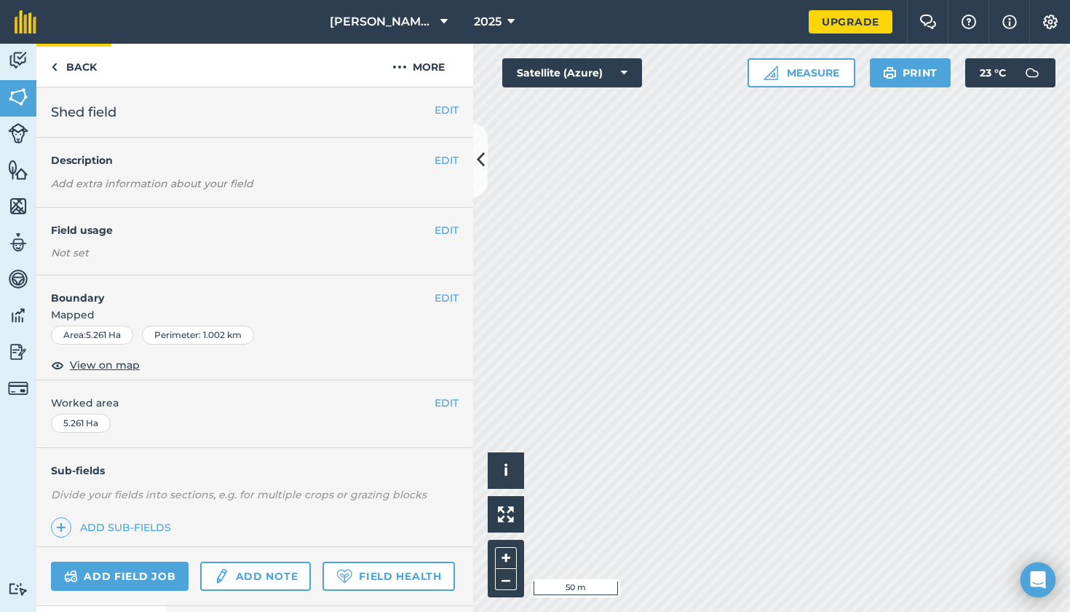
click at [55, 69] on img at bounding box center [54, 66] width 7 height 17
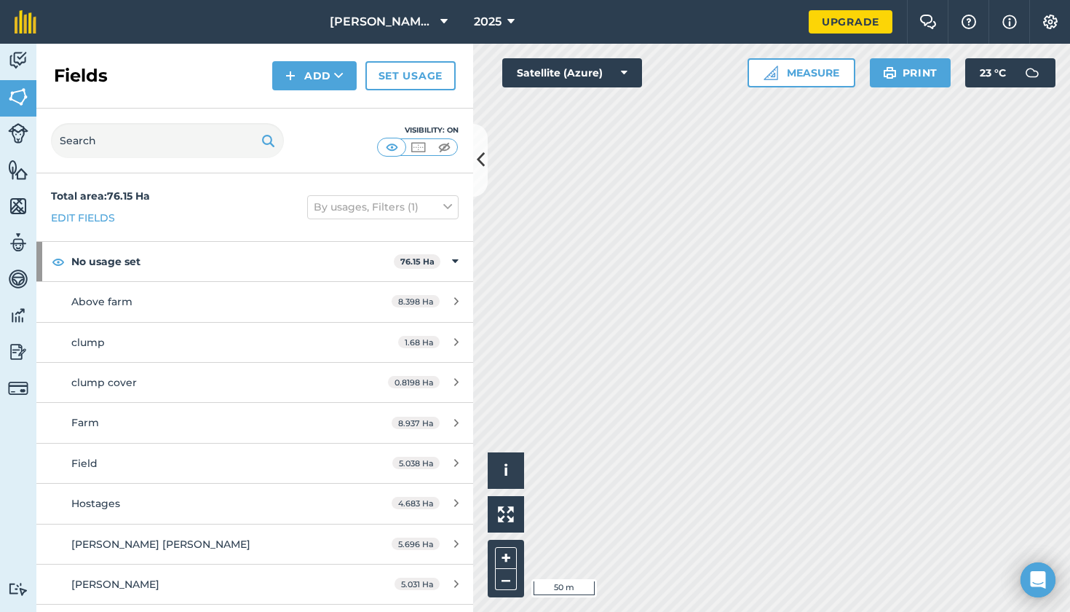
click at [288, 63] on button "Add" at bounding box center [314, 75] width 84 height 29
click at [317, 106] on link "Draw" at bounding box center [315, 108] width 80 height 32
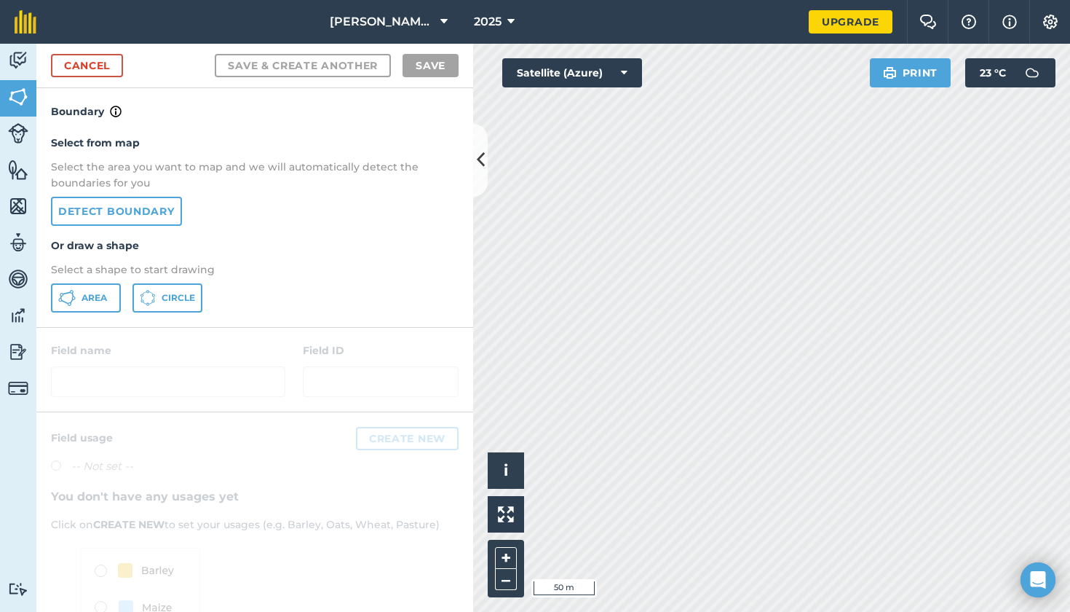
click at [98, 299] on span "Area" at bounding box center [94, 298] width 25 height 12
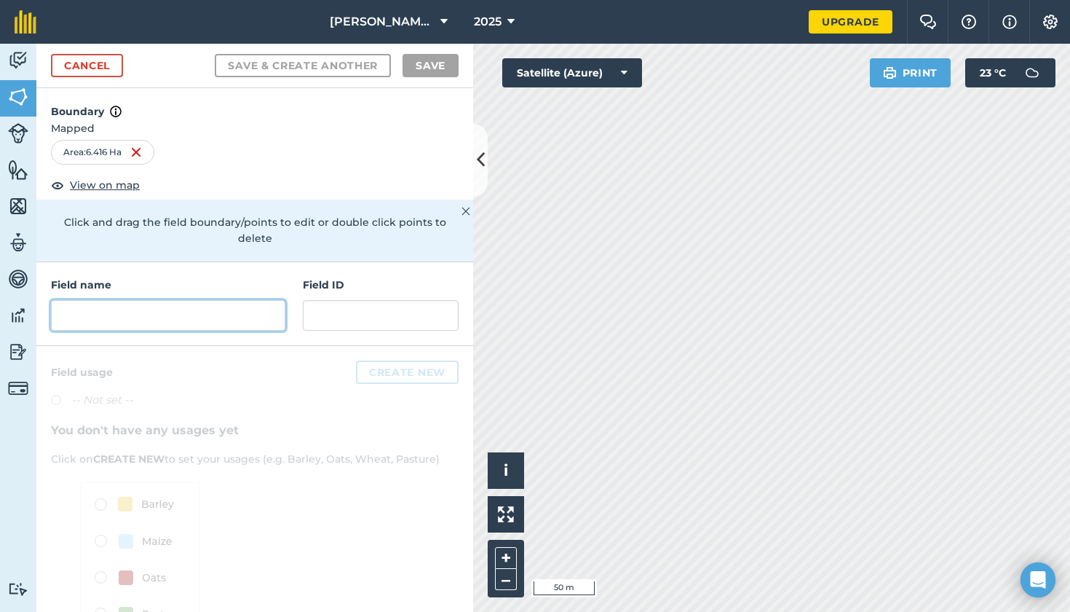
click at [127, 300] on input "text" at bounding box center [168, 315] width 234 height 31
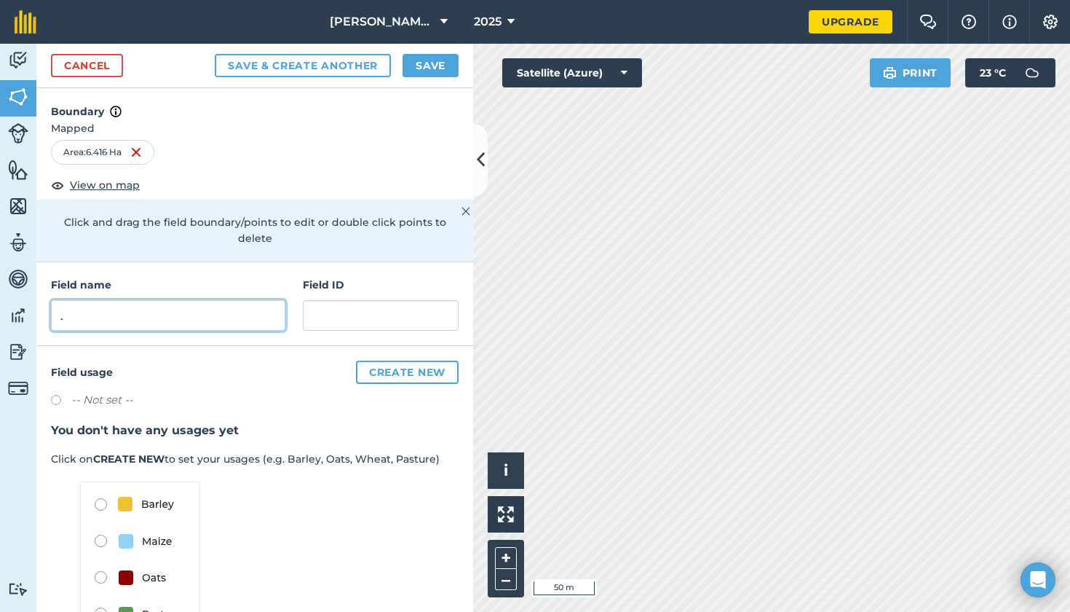
type input "."
click at [433, 75] on button "Save" at bounding box center [431, 65] width 56 height 23
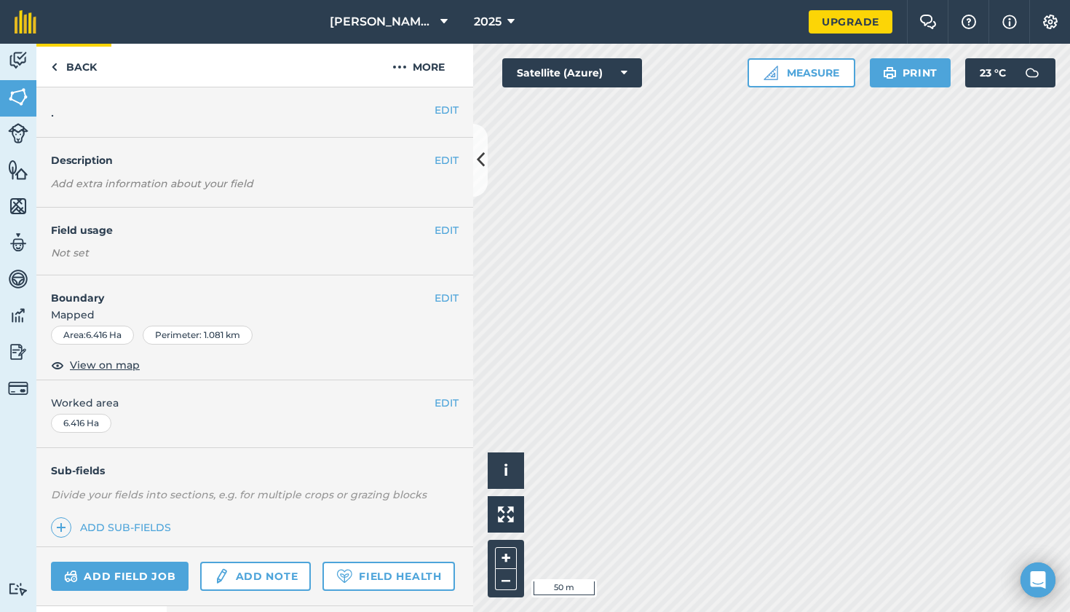
click at [82, 65] on link "Back" at bounding box center [73, 65] width 75 height 43
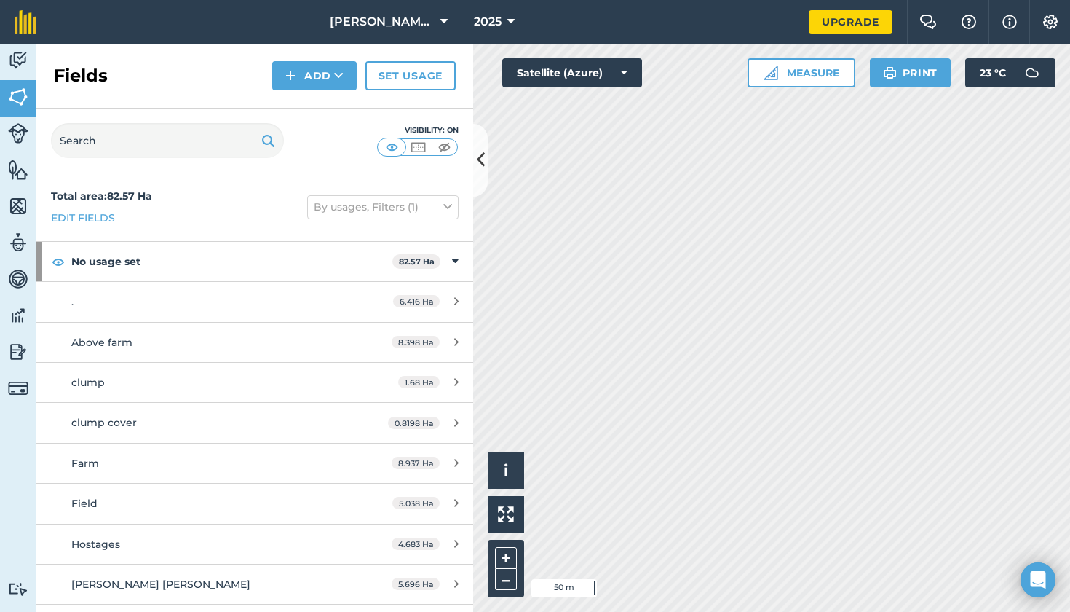
click at [304, 75] on button "Add" at bounding box center [314, 75] width 84 height 29
click at [300, 73] on button "Add" at bounding box center [314, 75] width 84 height 29
click at [304, 125] on li "Draw" at bounding box center [315, 108] width 80 height 33
click at [304, 78] on button "Add" at bounding box center [314, 75] width 84 height 29
click at [307, 106] on link "Draw" at bounding box center [315, 108] width 80 height 32
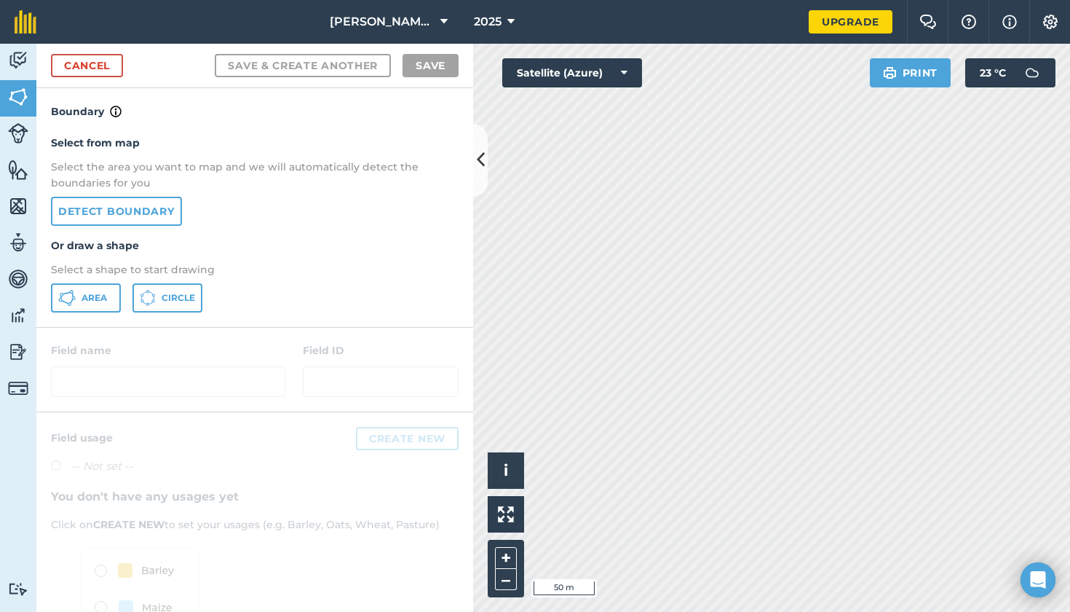
click at [86, 287] on button "Area" at bounding box center [86, 297] width 70 height 29
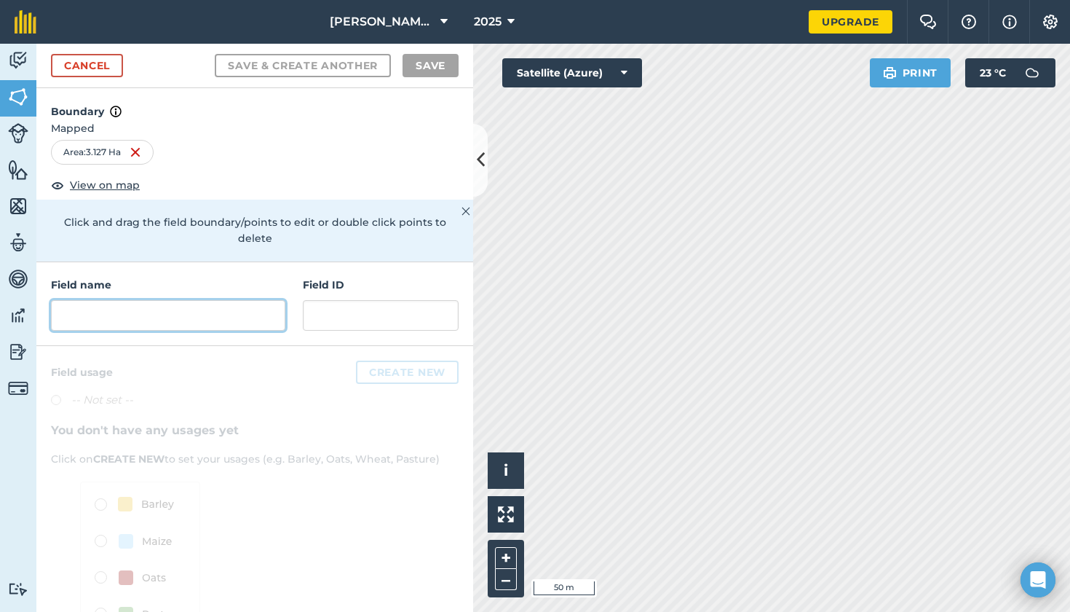
click at [152, 300] on input "text" at bounding box center [168, 315] width 234 height 31
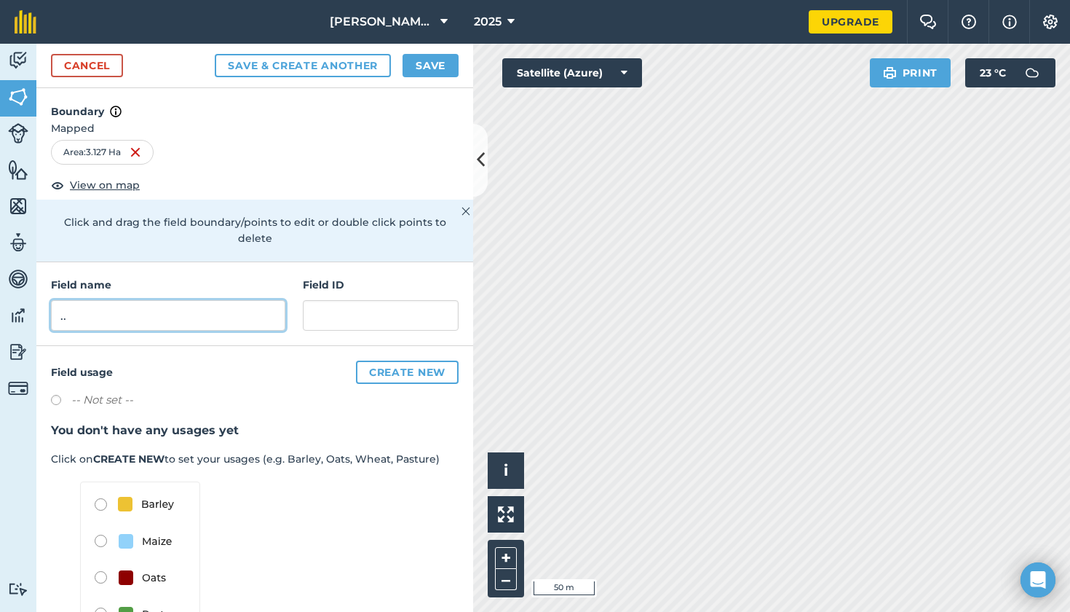
type input ".."
click at [426, 71] on button "Save" at bounding box center [431, 65] width 56 height 23
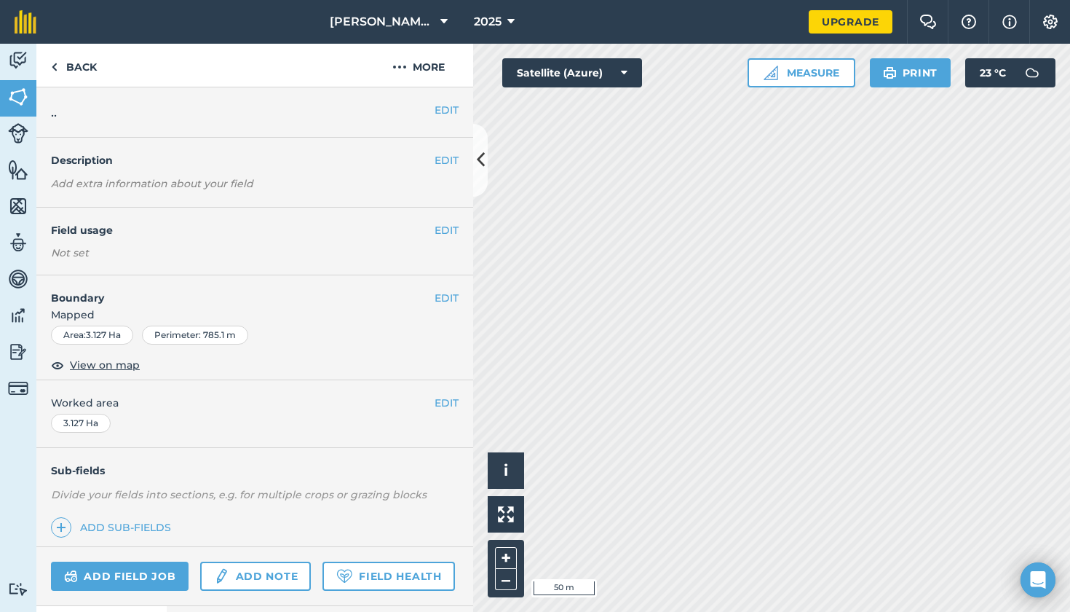
click at [475, 168] on button at bounding box center [480, 160] width 15 height 73
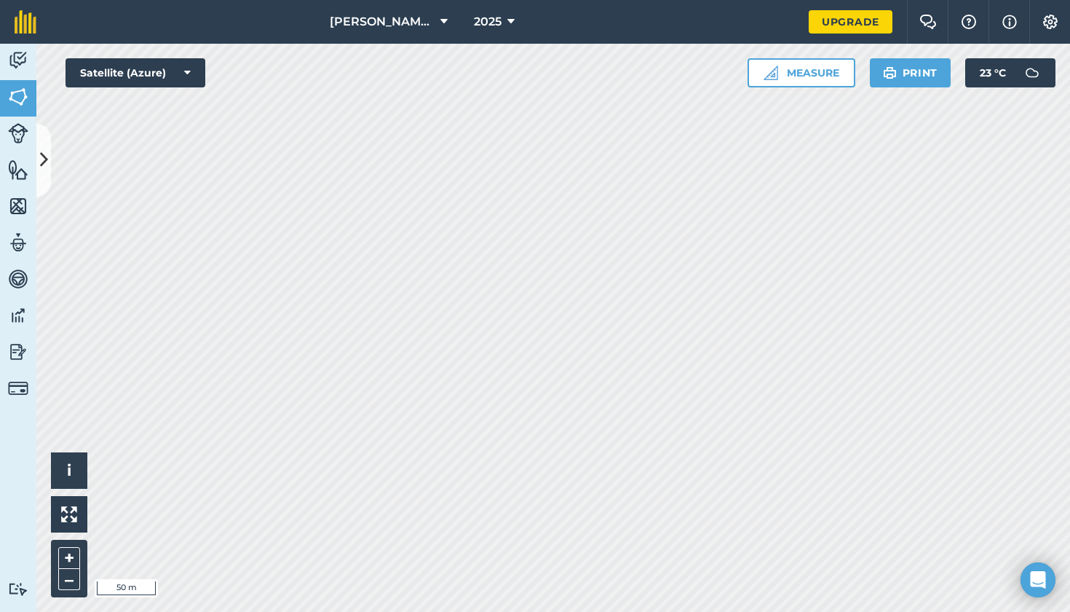
click at [42, 151] on icon at bounding box center [44, 159] width 8 height 25
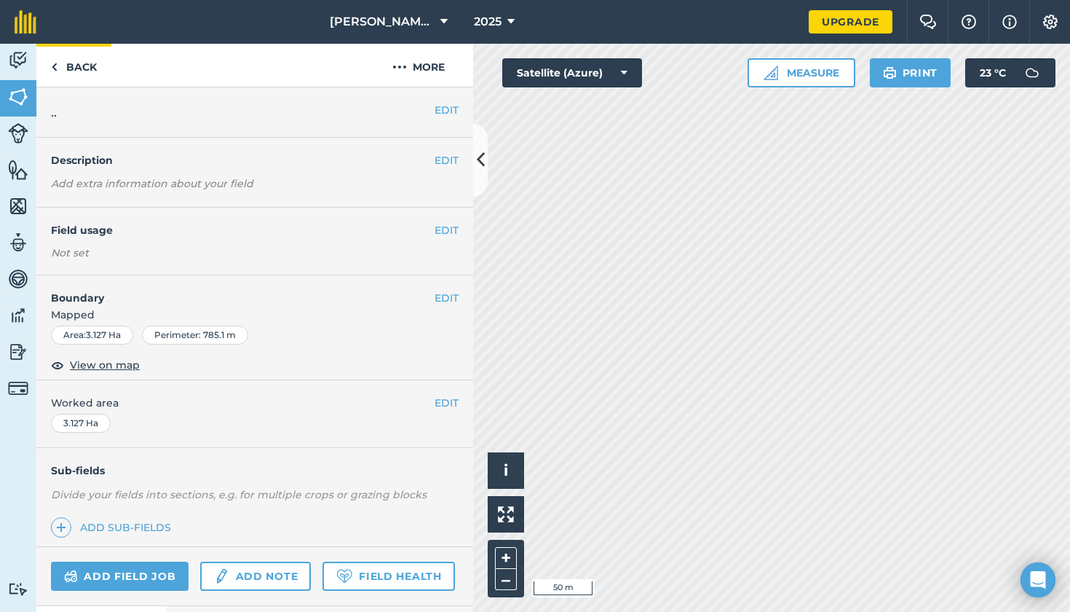
click at [57, 61] on img at bounding box center [54, 66] width 7 height 17
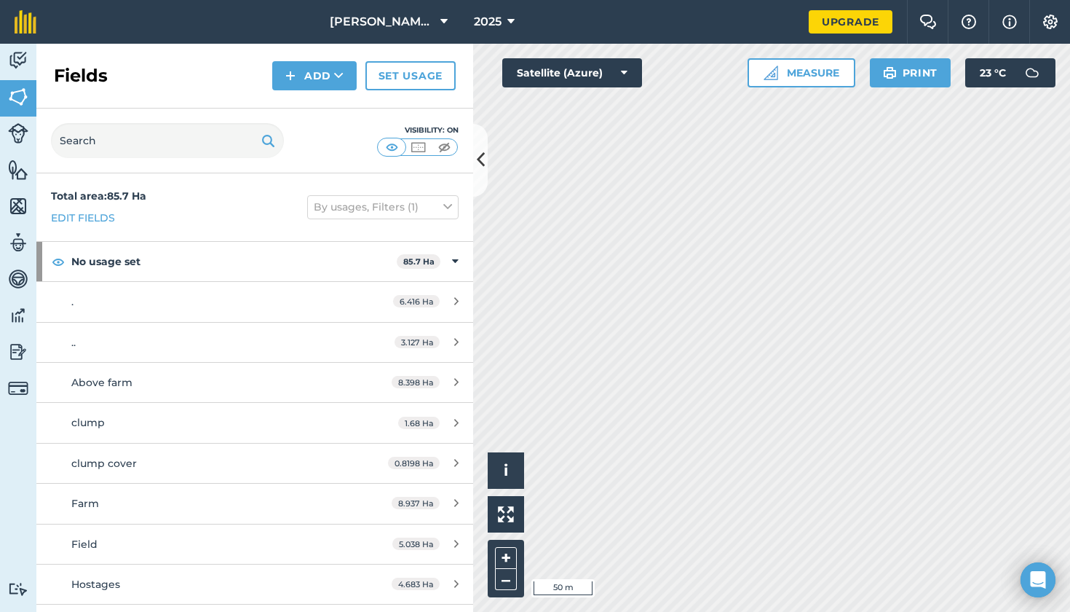
click at [308, 74] on button "Add" at bounding box center [314, 75] width 84 height 29
click at [300, 105] on link "Draw" at bounding box center [315, 108] width 80 height 32
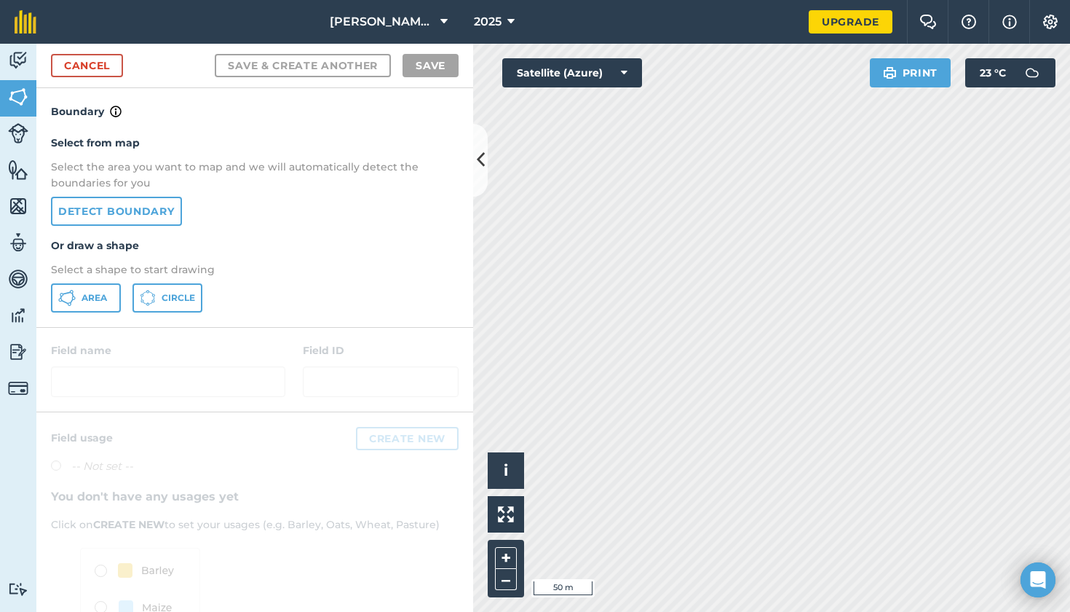
click at [88, 300] on span "Area" at bounding box center [94, 298] width 25 height 12
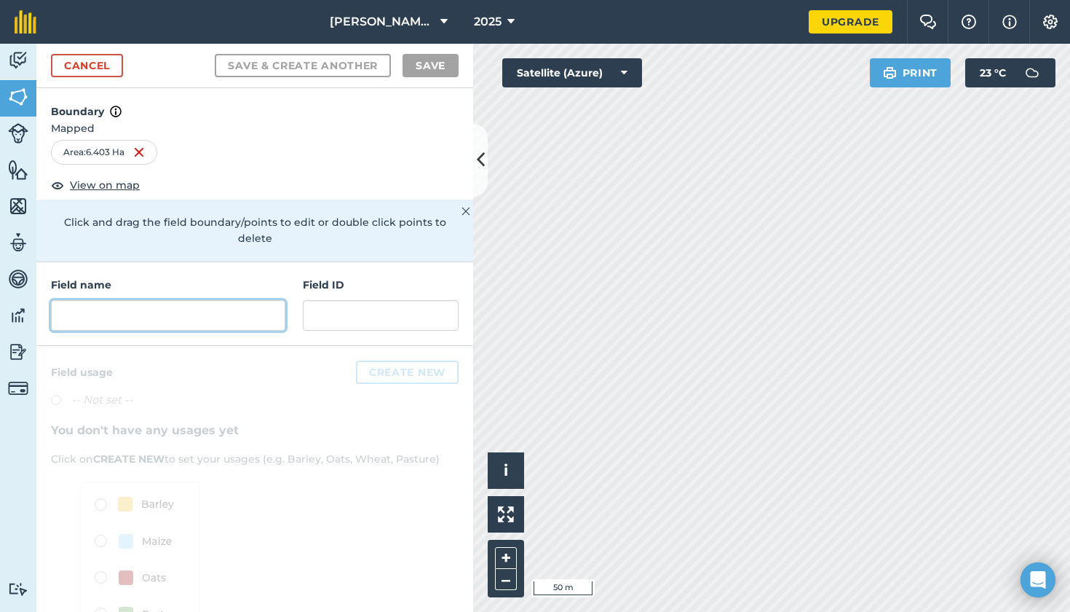
click at [149, 300] on input "text" at bounding box center [168, 315] width 234 height 31
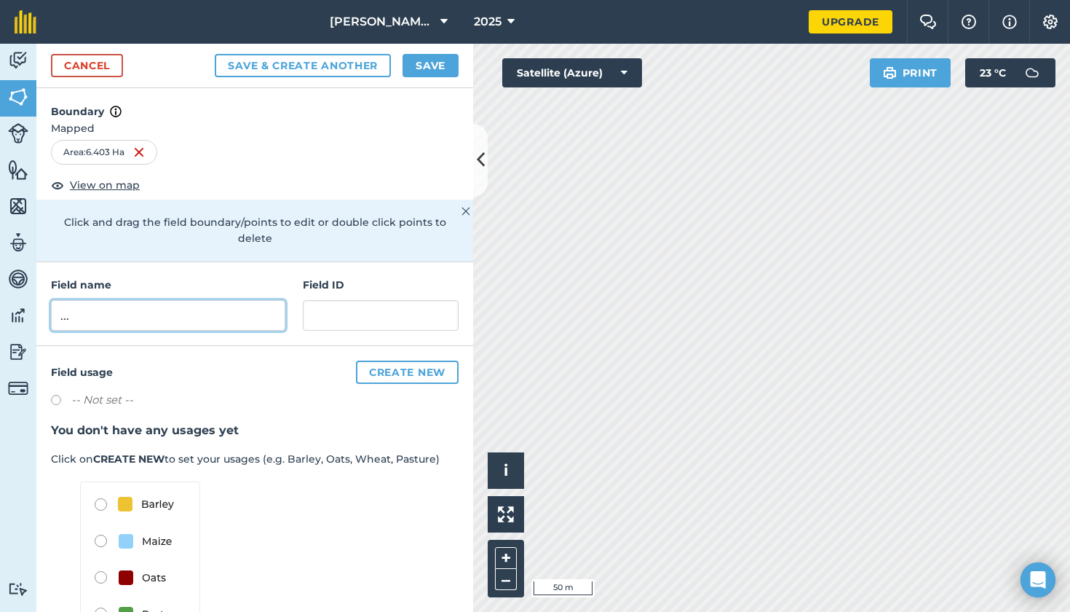
type input "..."
click at [433, 59] on button "Save" at bounding box center [431, 65] width 56 height 23
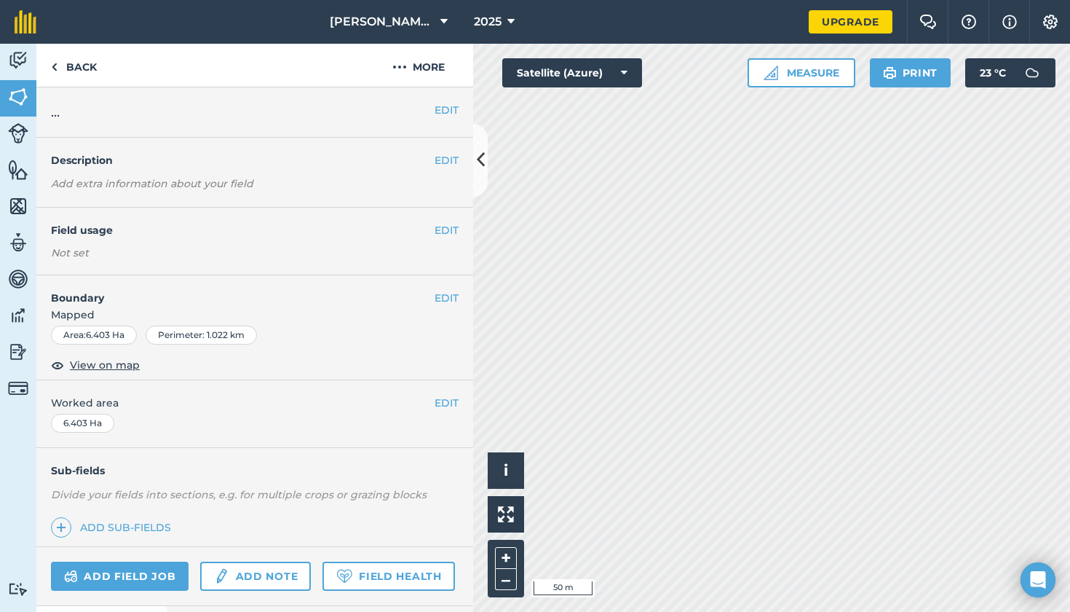
click at [478, 157] on icon at bounding box center [481, 159] width 8 height 25
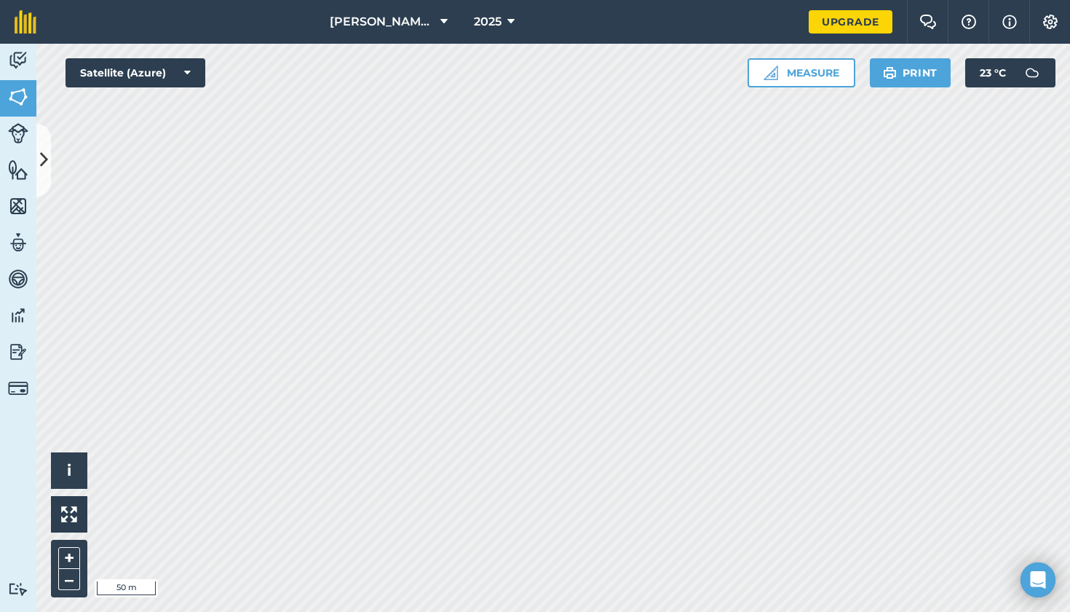
click at [40, 154] on icon at bounding box center [44, 159] width 8 height 25
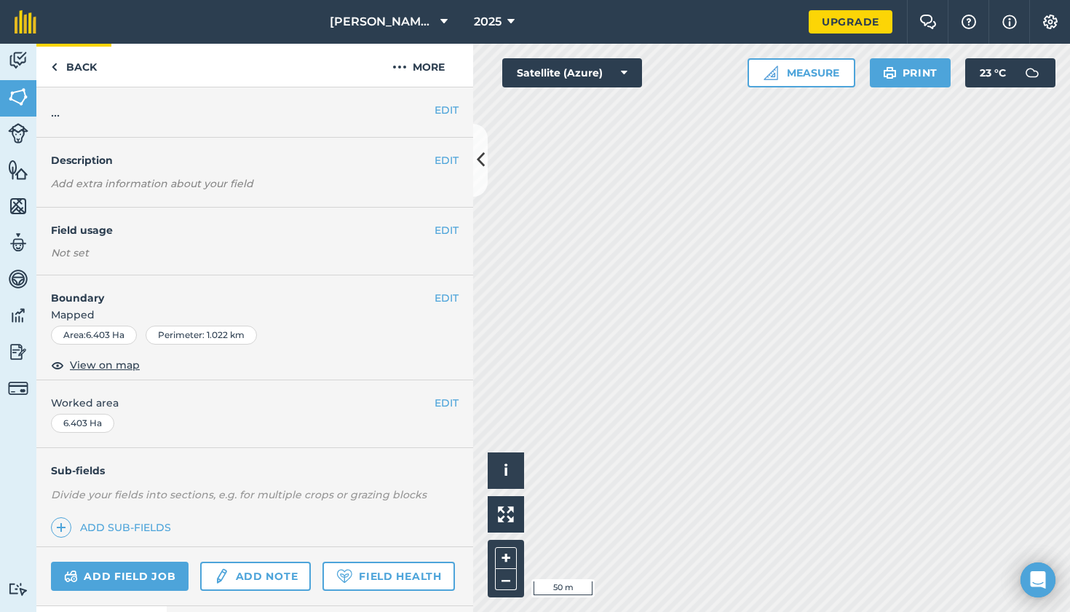
click at [82, 65] on link "Back" at bounding box center [73, 65] width 75 height 43
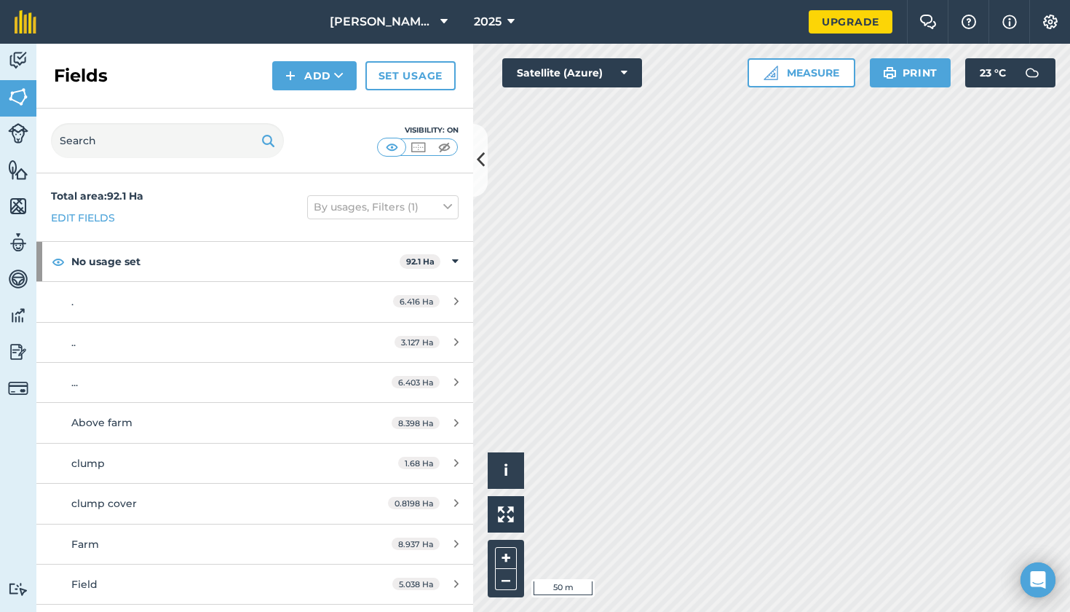
click at [290, 71] on img at bounding box center [290, 75] width 10 height 17
click at [317, 101] on link "Draw" at bounding box center [315, 108] width 80 height 32
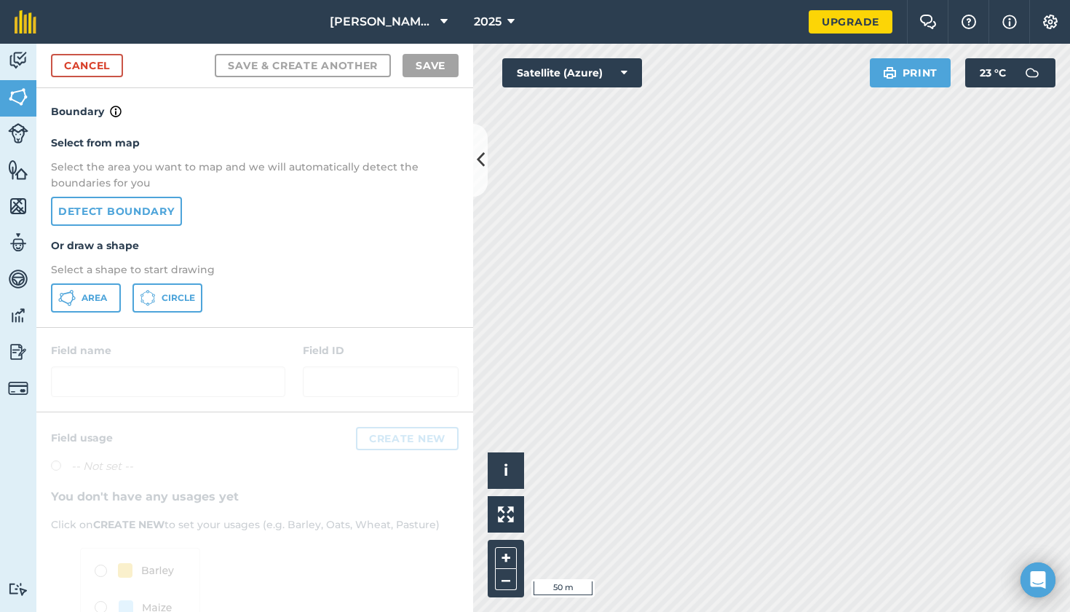
click at [119, 211] on link "Detect boundary" at bounding box center [116, 211] width 131 height 29
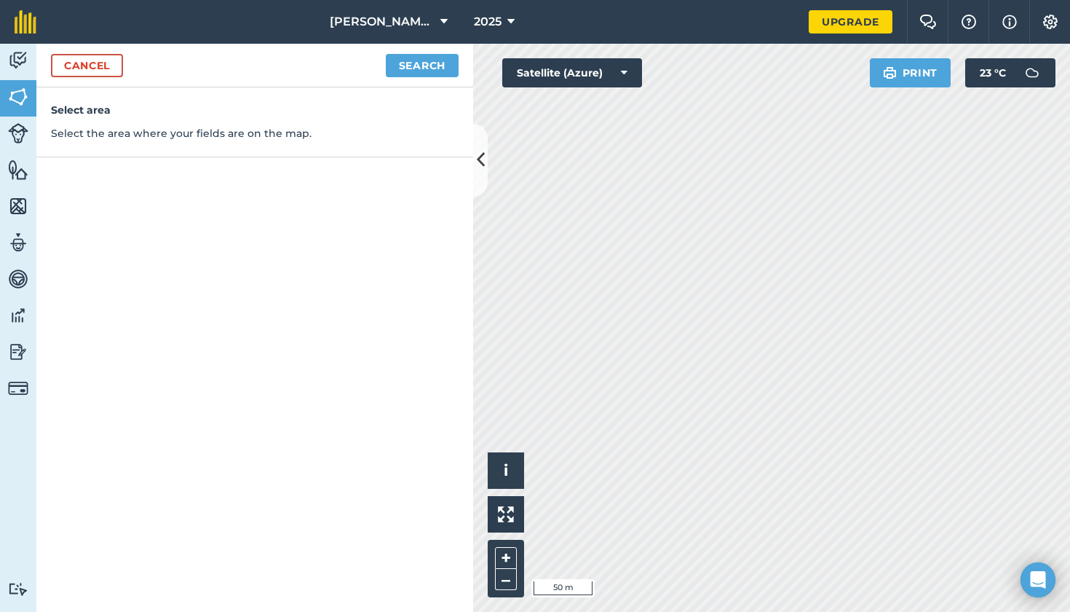
click at [412, 73] on button "Search" at bounding box center [422, 65] width 73 height 23
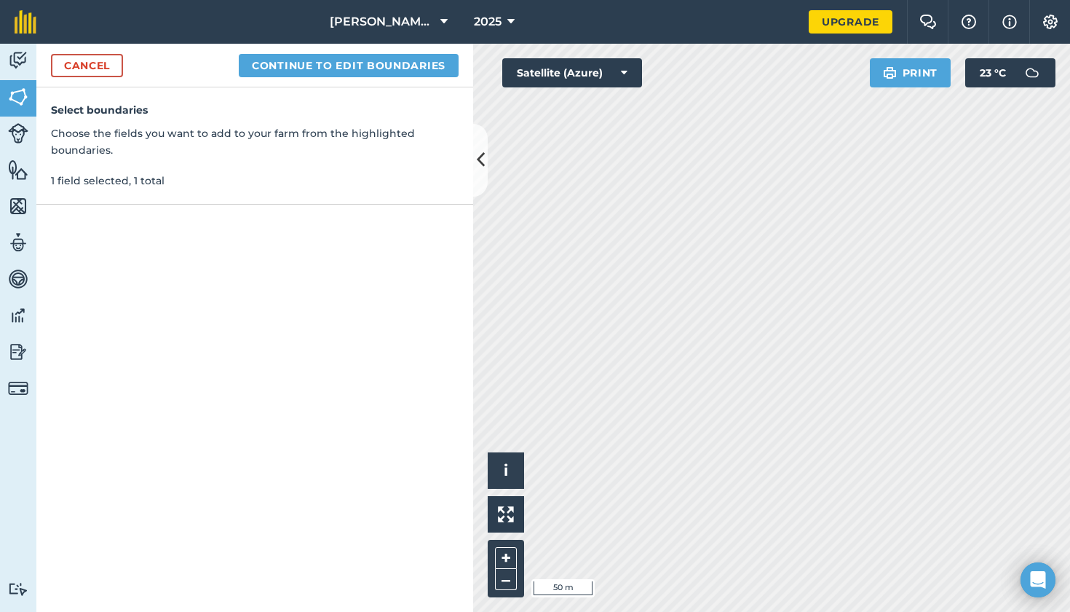
click at [368, 57] on button "Continue to edit boundaries" at bounding box center [349, 65] width 220 height 23
click at [326, 63] on button "Continue to name fields" at bounding box center [364, 65] width 189 height 23
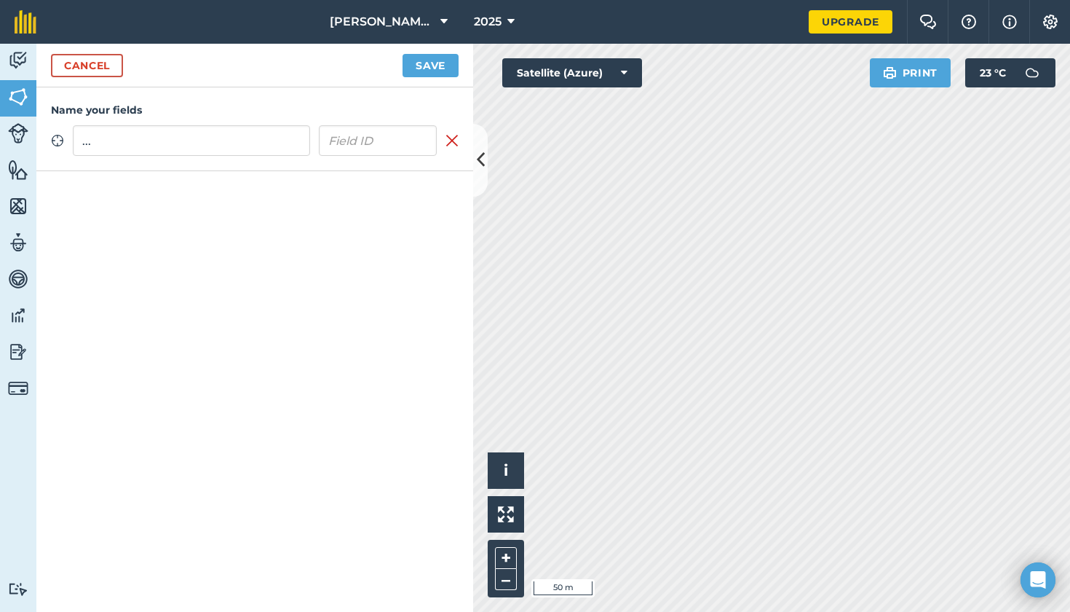
type input "..."
click at [422, 63] on button "Save" at bounding box center [431, 65] width 56 height 23
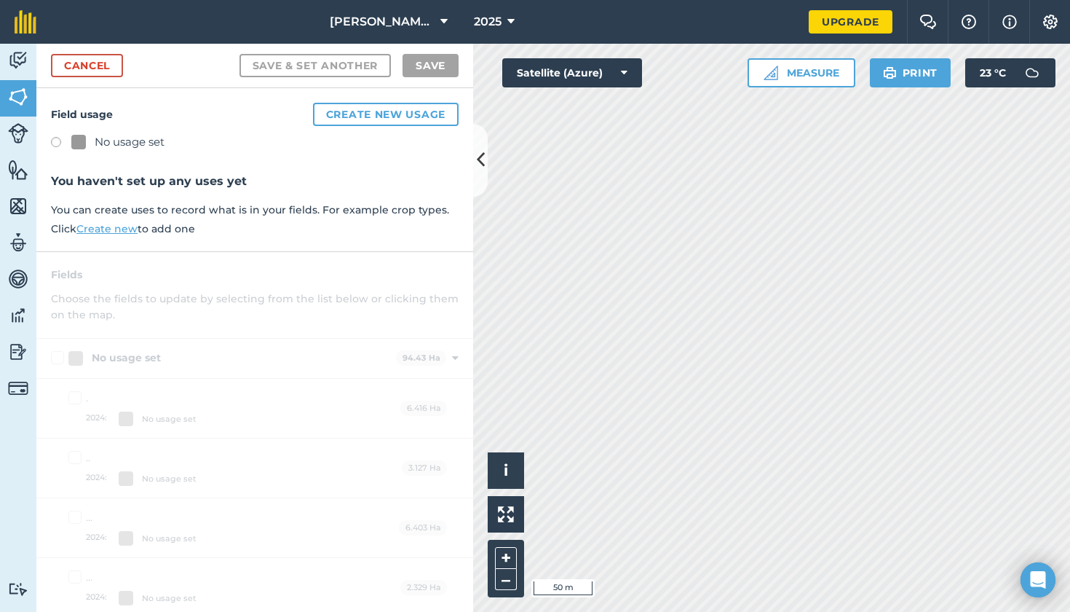
click at [54, 141] on label at bounding box center [61, 144] width 20 height 15
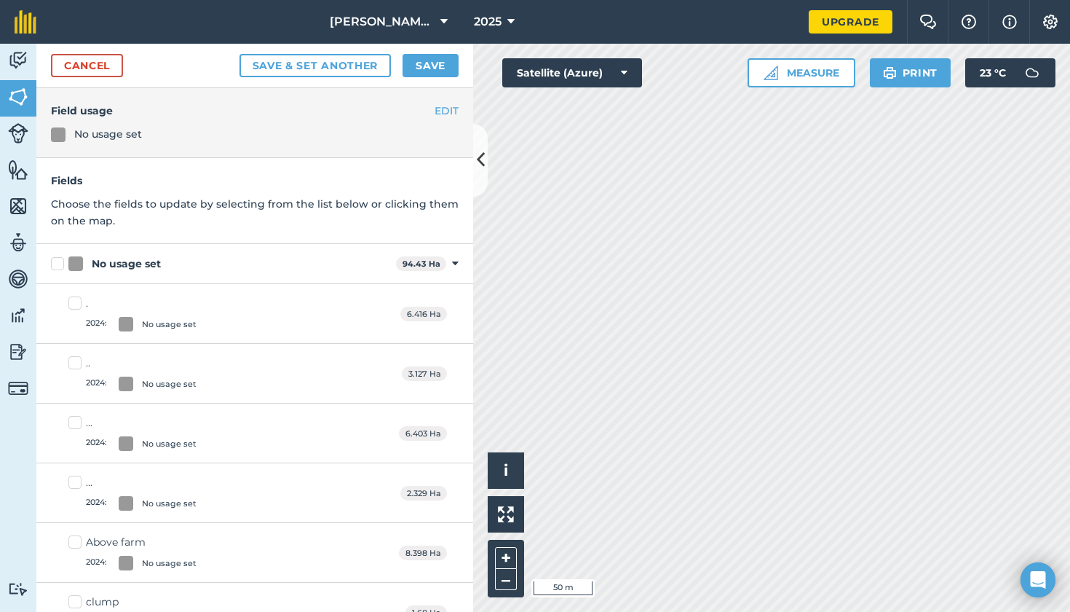
click at [446, 58] on button "Save" at bounding box center [431, 65] width 56 height 23
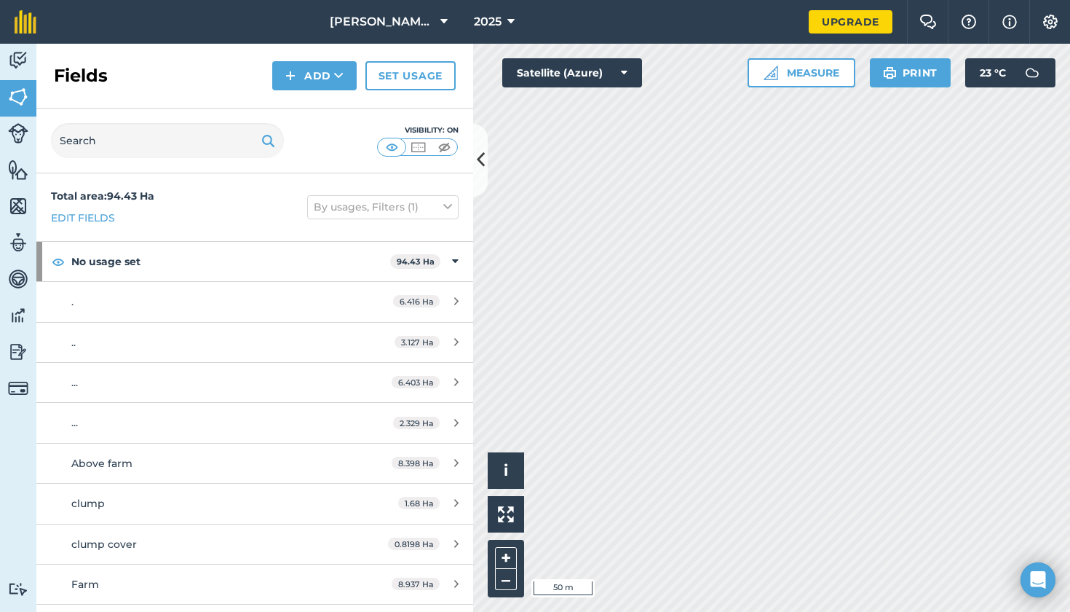
click at [481, 171] on icon at bounding box center [481, 159] width 8 height 25
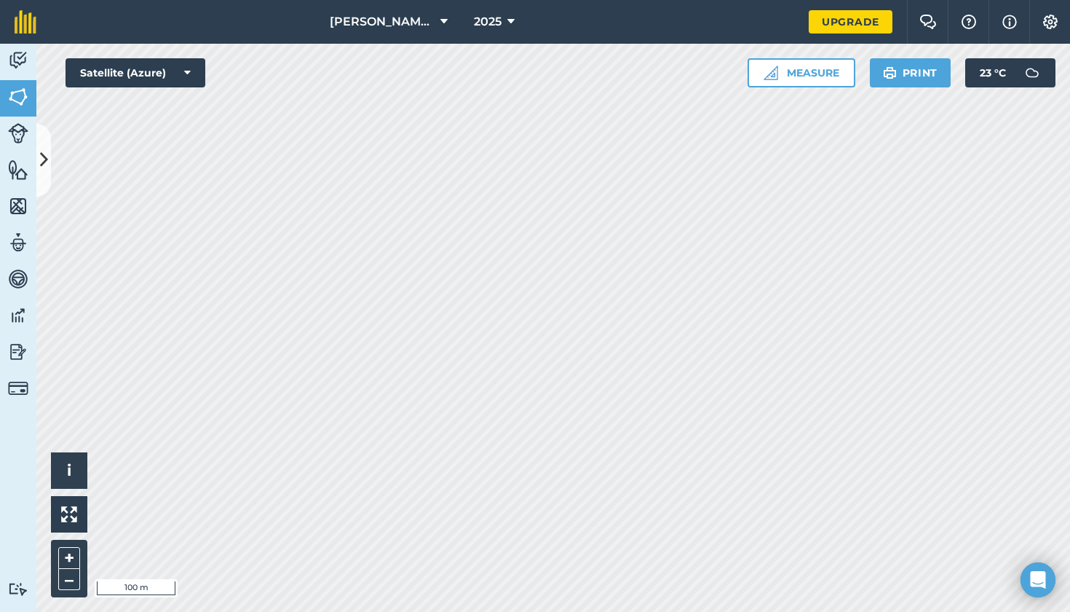
click at [39, 138] on button at bounding box center [43, 160] width 15 height 73
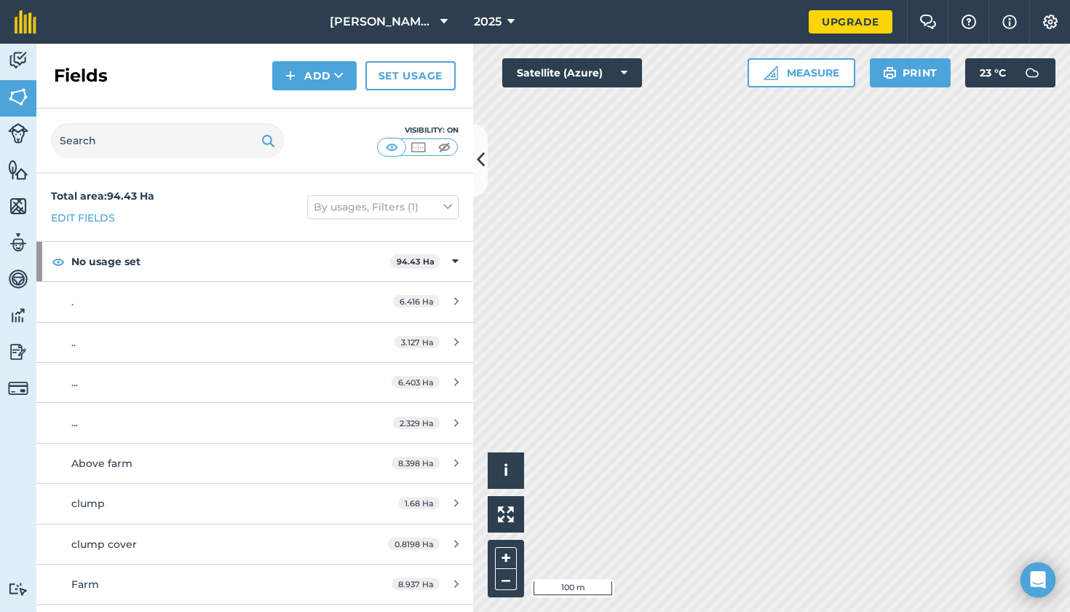
click at [298, 67] on button "Add" at bounding box center [314, 75] width 84 height 29
click at [312, 107] on link "Draw" at bounding box center [315, 108] width 80 height 32
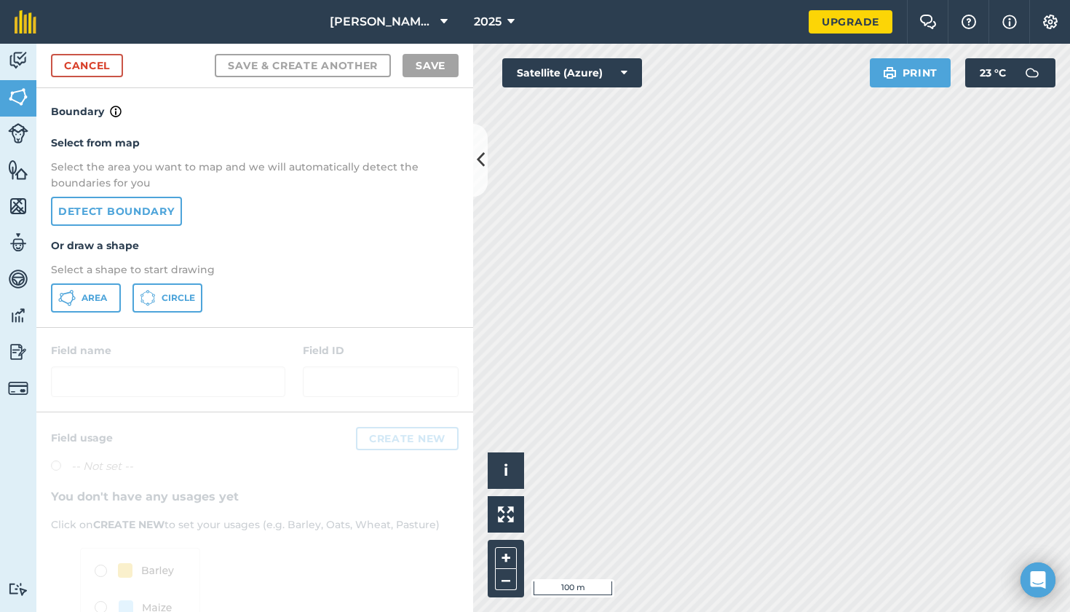
click at [107, 210] on link "Detect boundary" at bounding box center [116, 211] width 131 height 29
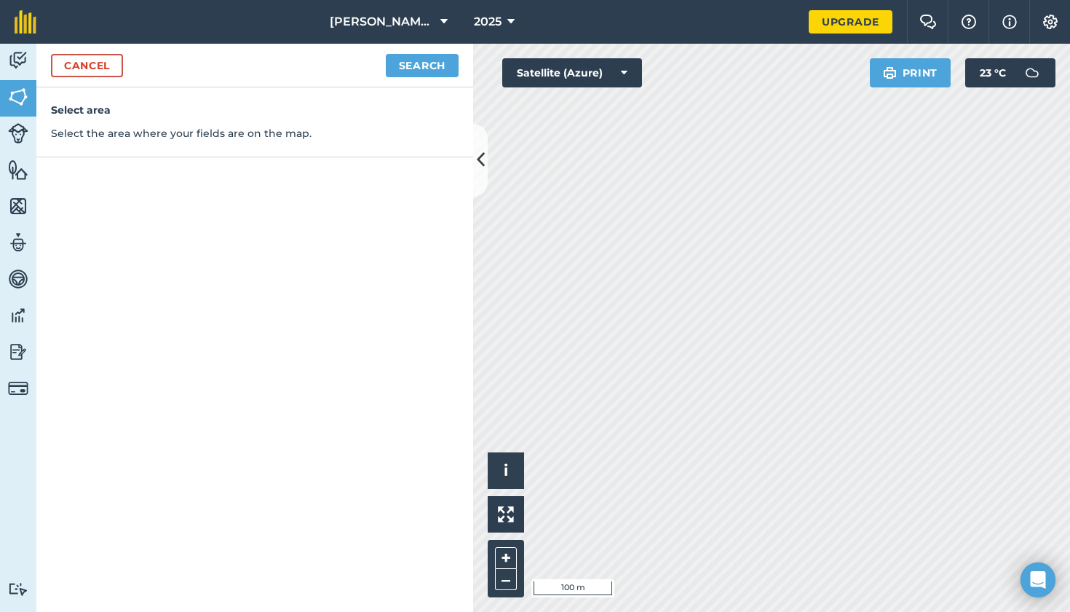
click at [417, 63] on button "Search" at bounding box center [422, 65] width 73 height 23
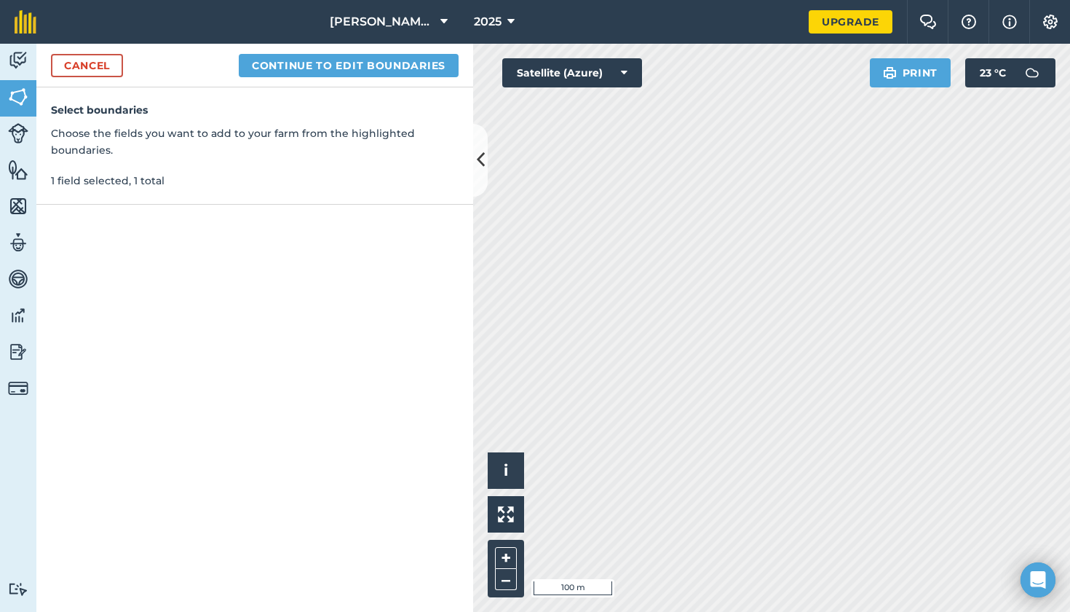
click at [368, 66] on button "Continue to edit boundaries" at bounding box center [349, 65] width 220 height 23
click at [340, 66] on button "Continue to name fields" at bounding box center [364, 65] width 189 height 23
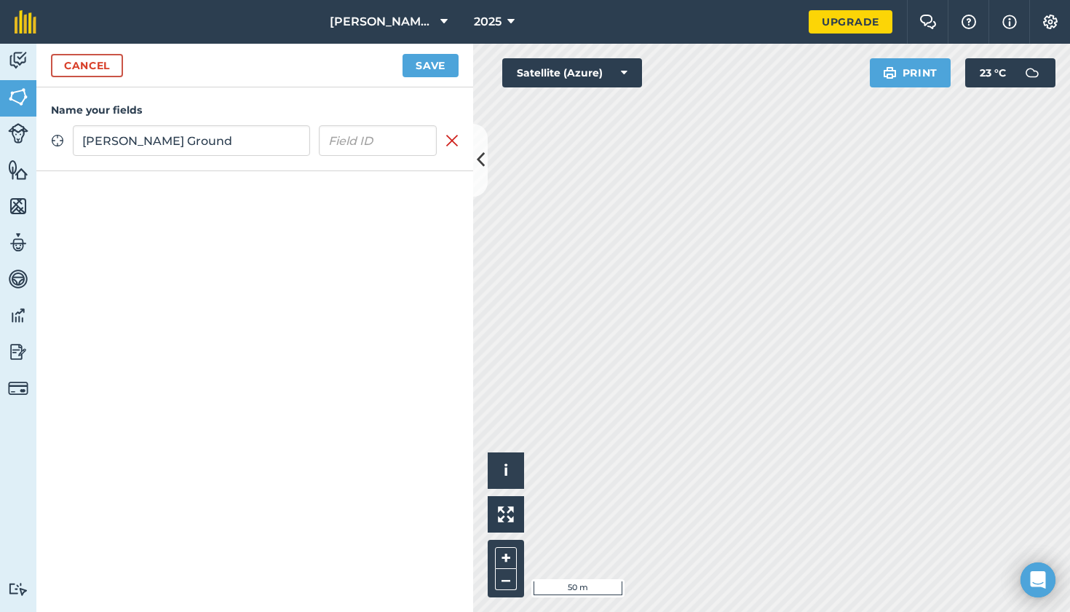
type input "[PERSON_NAME] Ground"
click at [451, 60] on button "Save" at bounding box center [431, 65] width 56 height 23
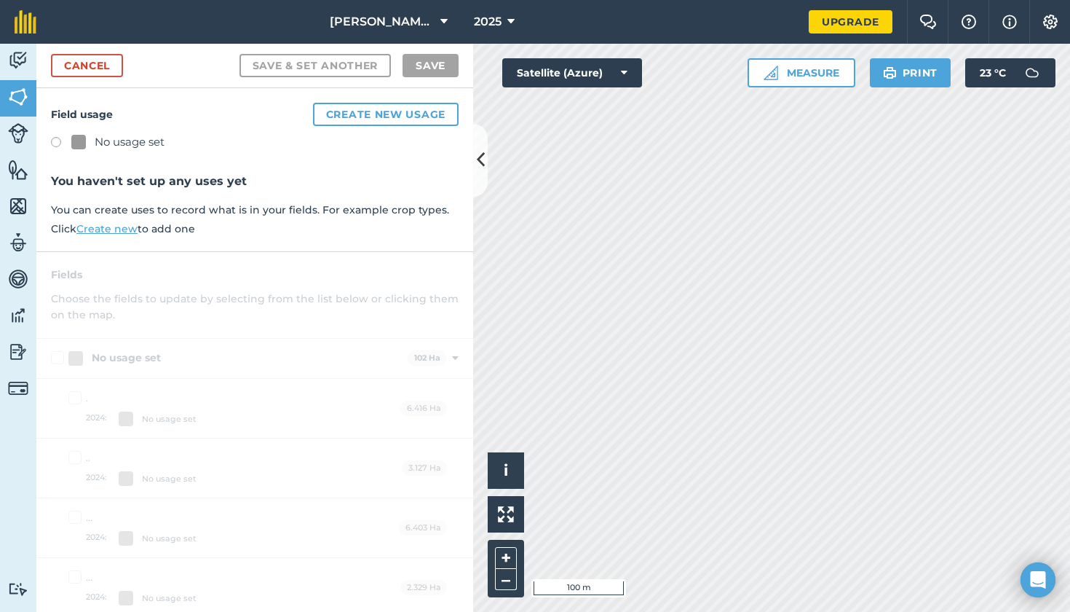
click at [61, 142] on label at bounding box center [61, 144] width 20 height 15
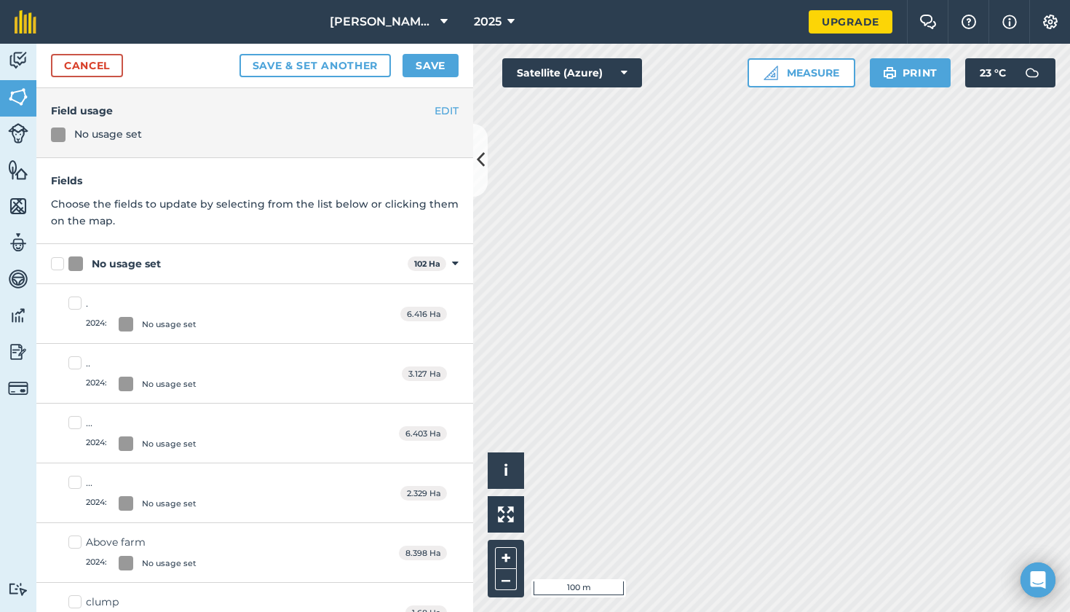
click at [435, 65] on button "Save" at bounding box center [431, 65] width 56 height 23
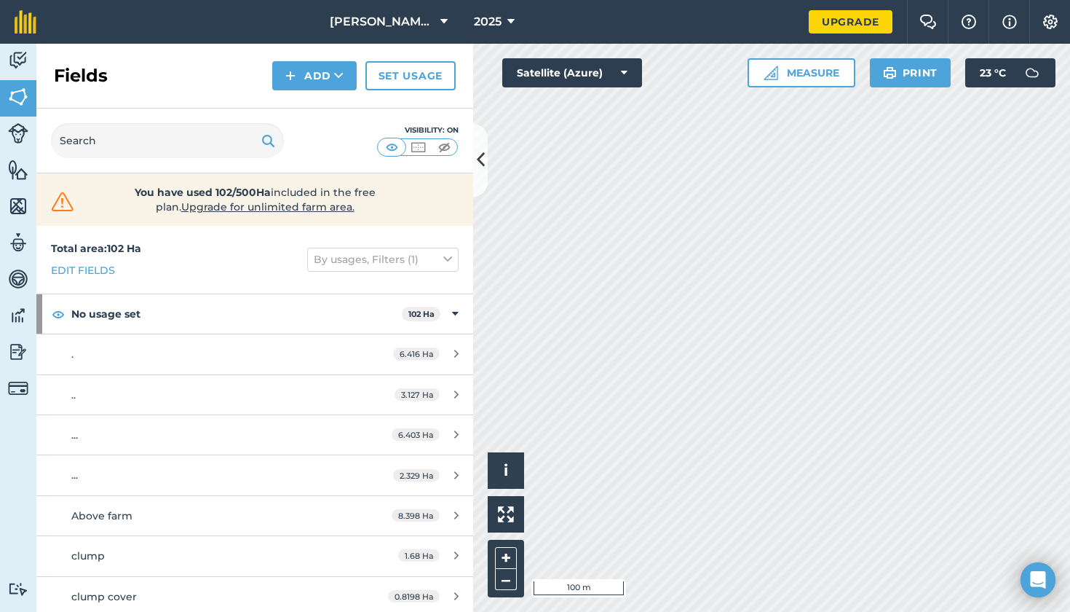
click at [299, 73] on button "Add" at bounding box center [314, 75] width 84 height 29
click at [317, 102] on link "Draw" at bounding box center [315, 108] width 80 height 32
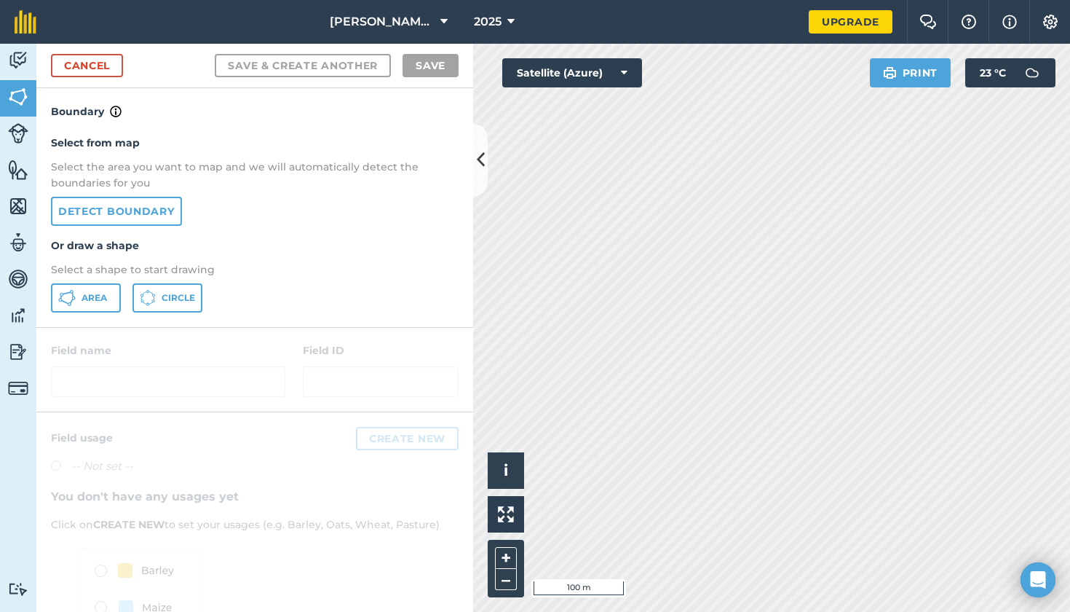
click at [128, 212] on link "Detect boundary" at bounding box center [116, 211] width 131 height 29
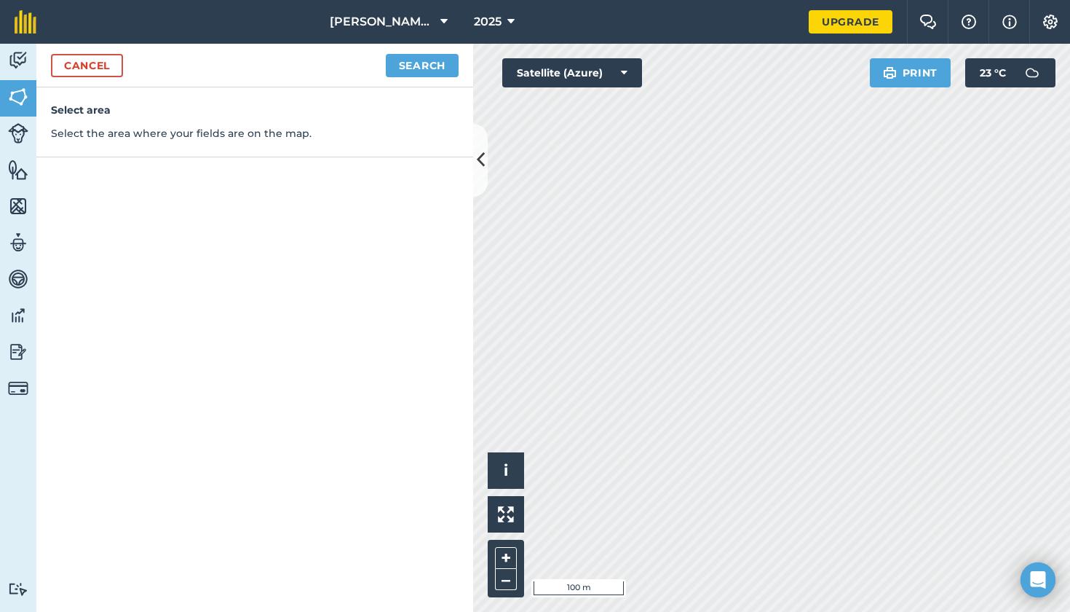
click at [419, 66] on button "Search" at bounding box center [422, 65] width 73 height 23
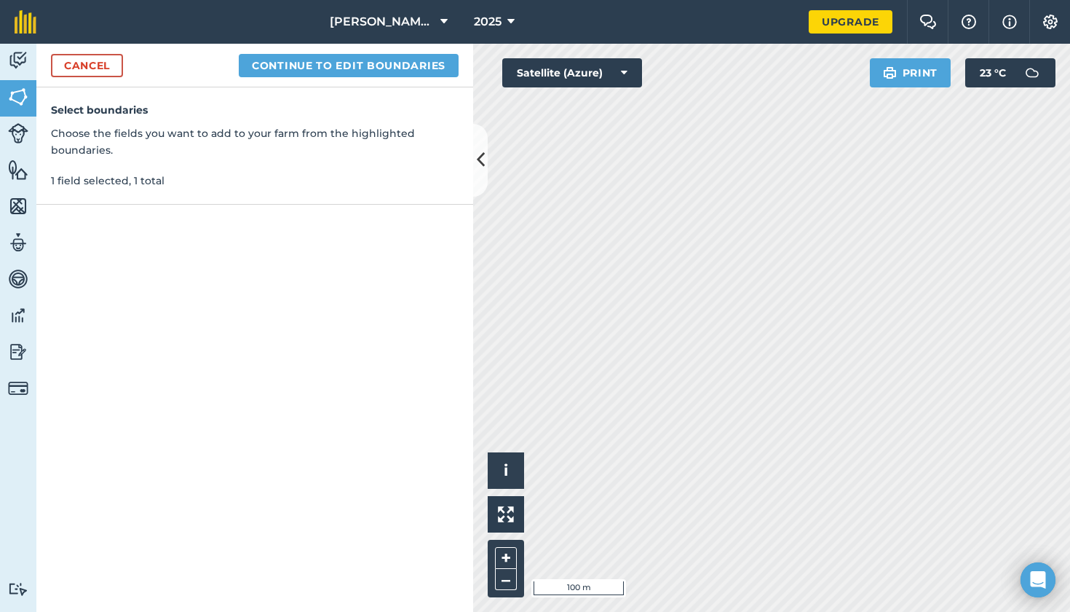
click at [304, 61] on button "Continue to edit boundaries" at bounding box center [349, 65] width 220 height 23
click at [372, 59] on button "Continue to name fields" at bounding box center [364, 65] width 189 height 23
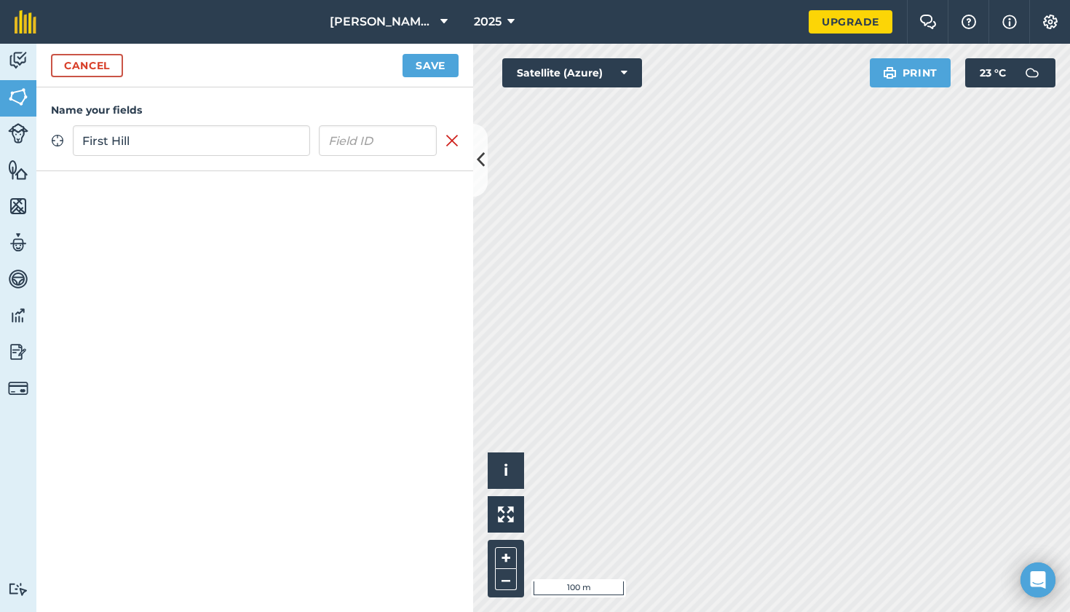
type input "First Hill"
click at [430, 69] on button "Save" at bounding box center [431, 65] width 56 height 23
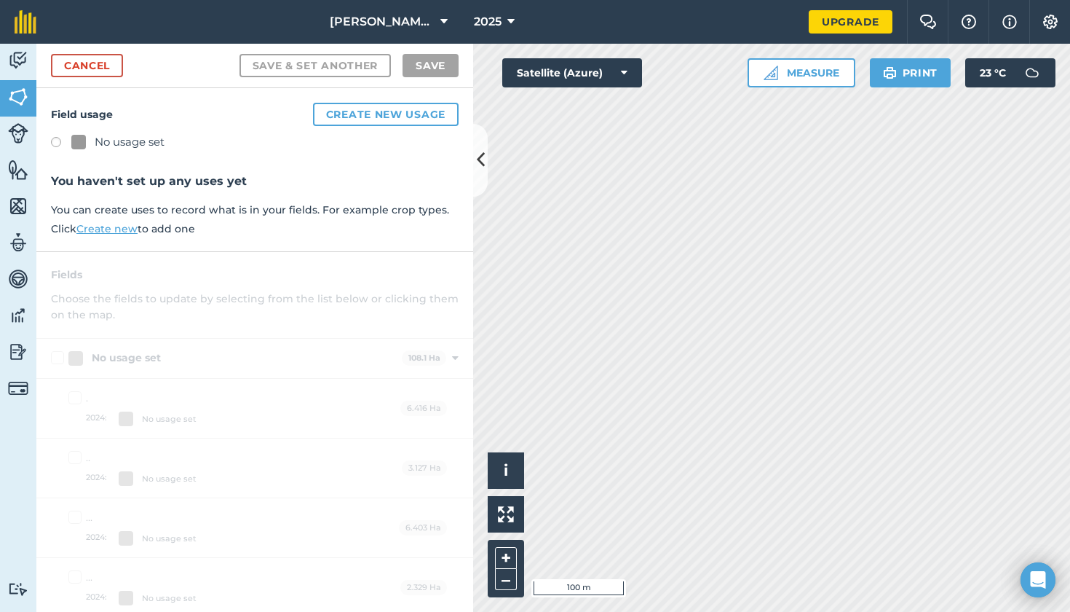
click at [54, 142] on label at bounding box center [61, 144] width 20 height 15
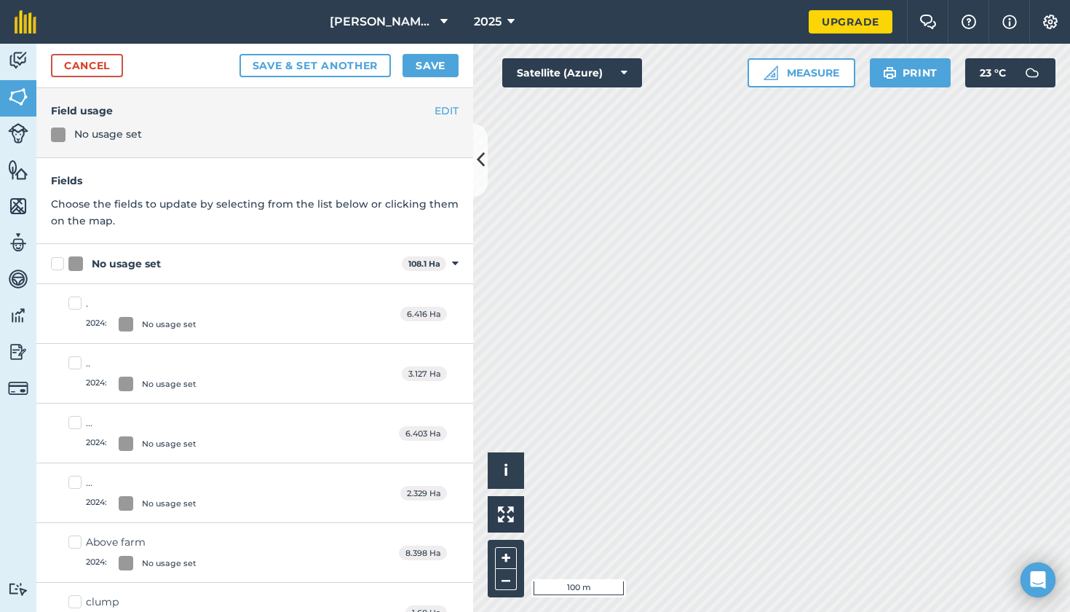
click at [438, 61] on button "Save" at bounding box center [431, 65] width 56 height 23
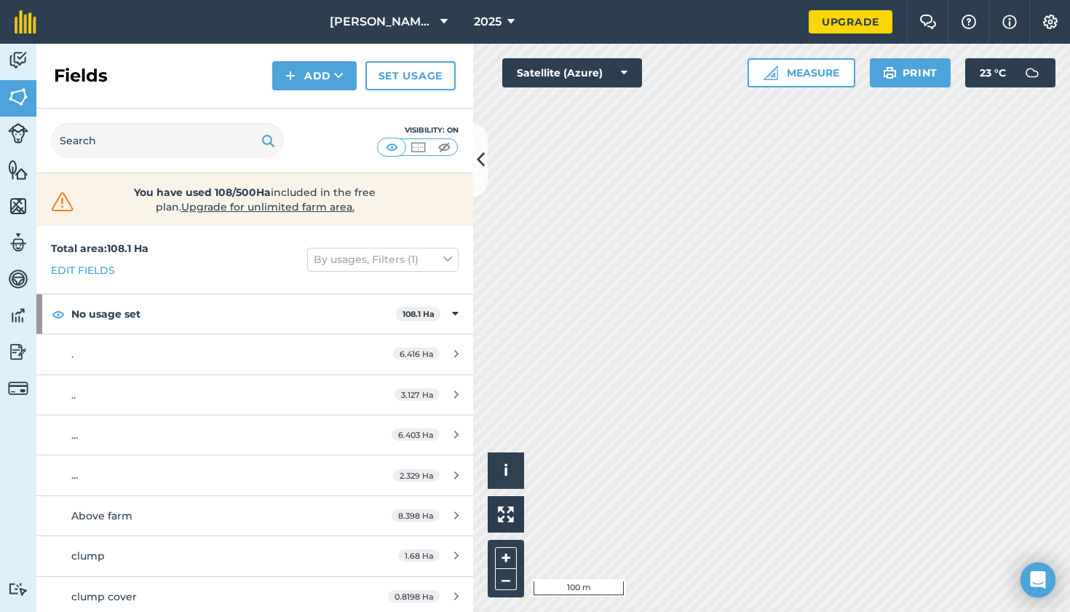
click at [307, 76] on button "Add" at bounding box center [314, 75] width 84 height 29
click at [316, 109] on link "Draw" at bounding box center [315, 108] width 80 height 32
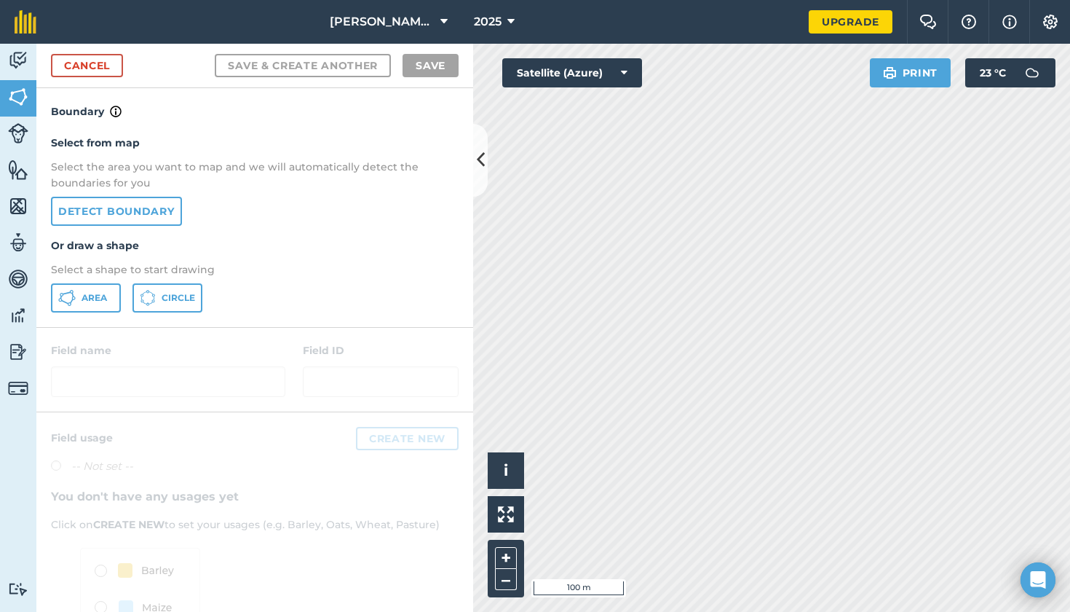
click at [103, 202] on link "Detect boundary" at bounding box center [116, 211] width 131 height 29
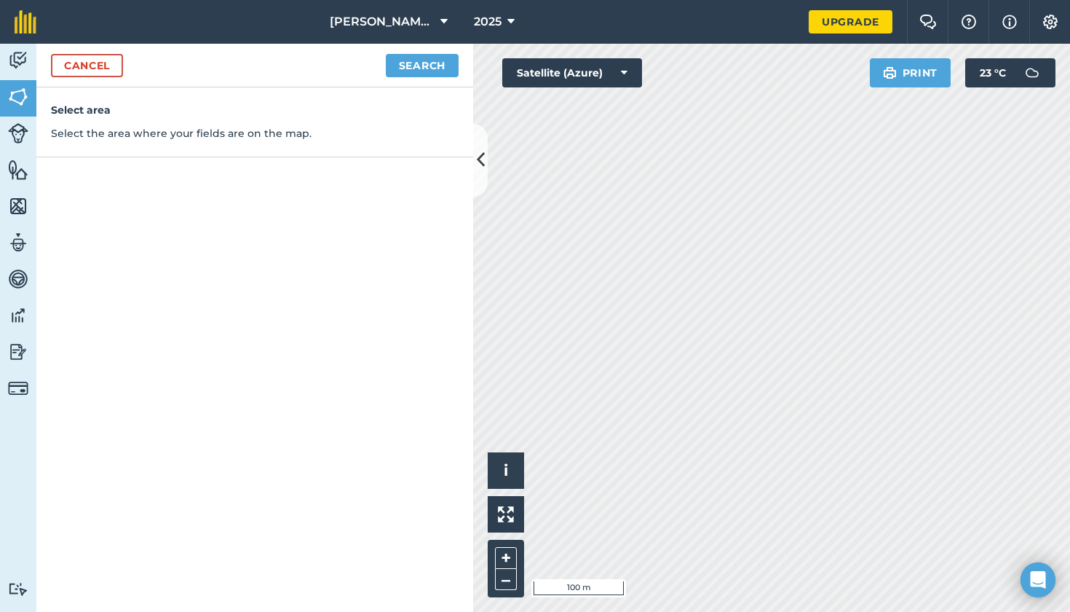
click at [419, 66] on button "Search" at bounding box center [422, 65] width 73 height 23
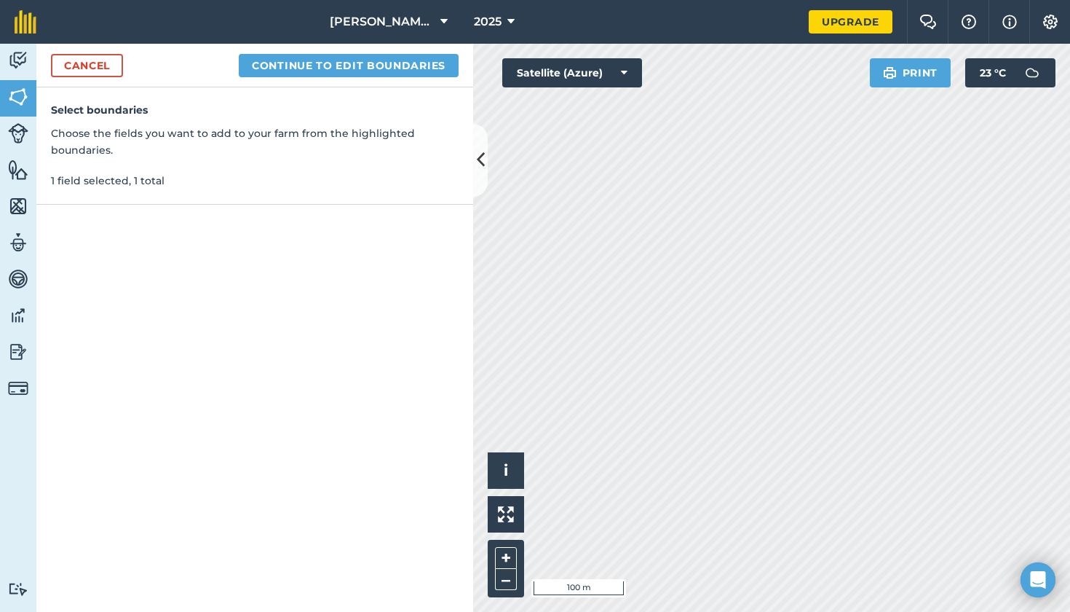
click at [354, 66] on button "Continue to edit boundaries" at bounding box center [349, 65] width 220 height 23
click at [344, 62] on button "Continue to name fields" at bounding box center [364, 65] width 189 height 23
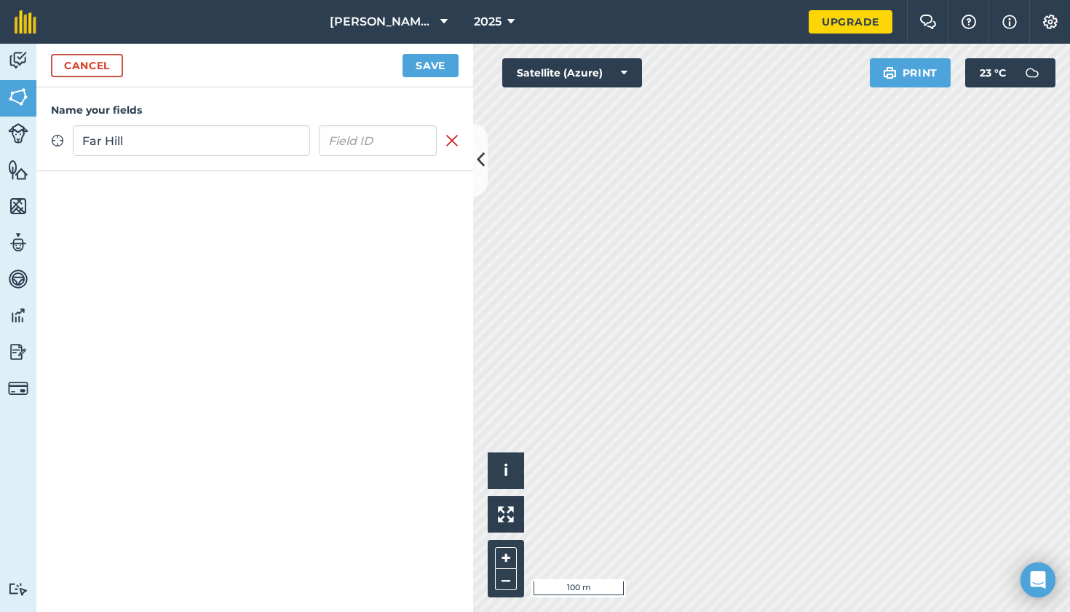
type input "Far Hill"
click at [441, 55] on button "Save" at bounding box center [431, 65] width 56 height 23
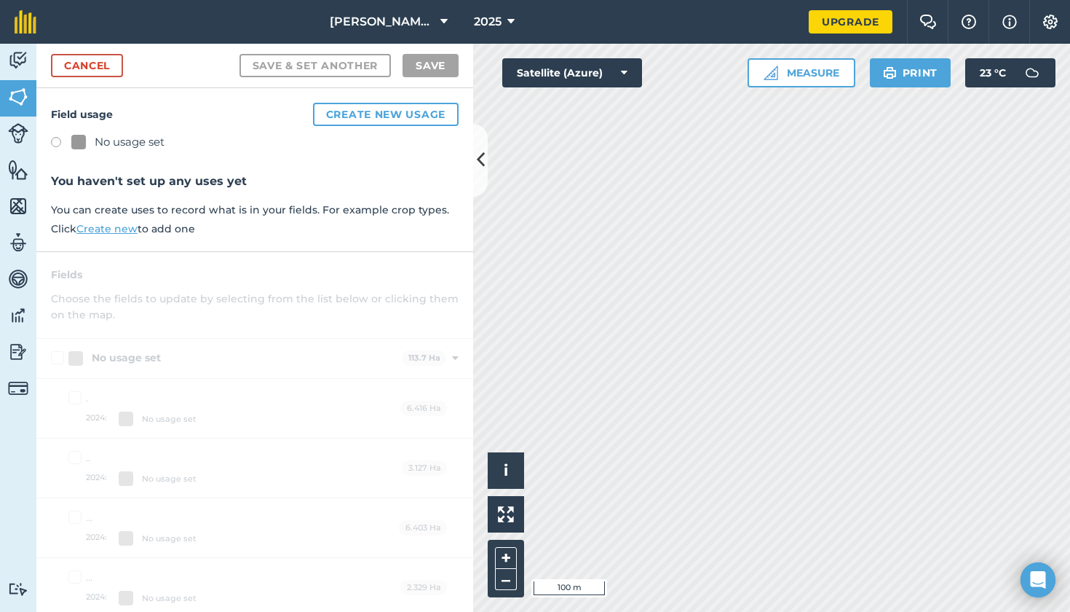
click at [54, 140] on label at bounding box center [61, 144] width 20 height 15
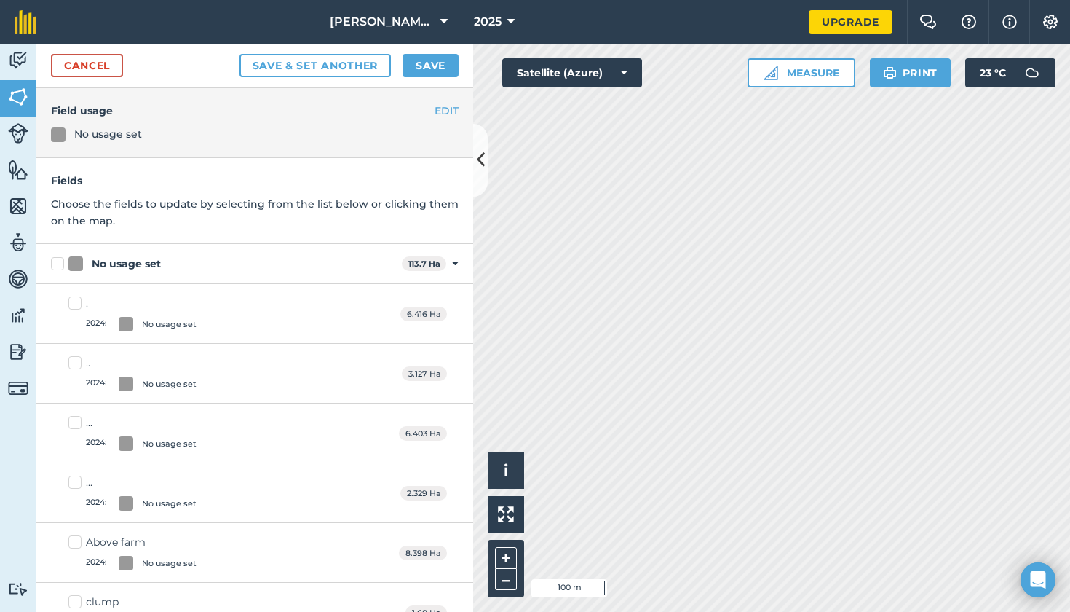
click at [433, 70] on button "Save" at bounding box center [431, 65] width 56 height 23
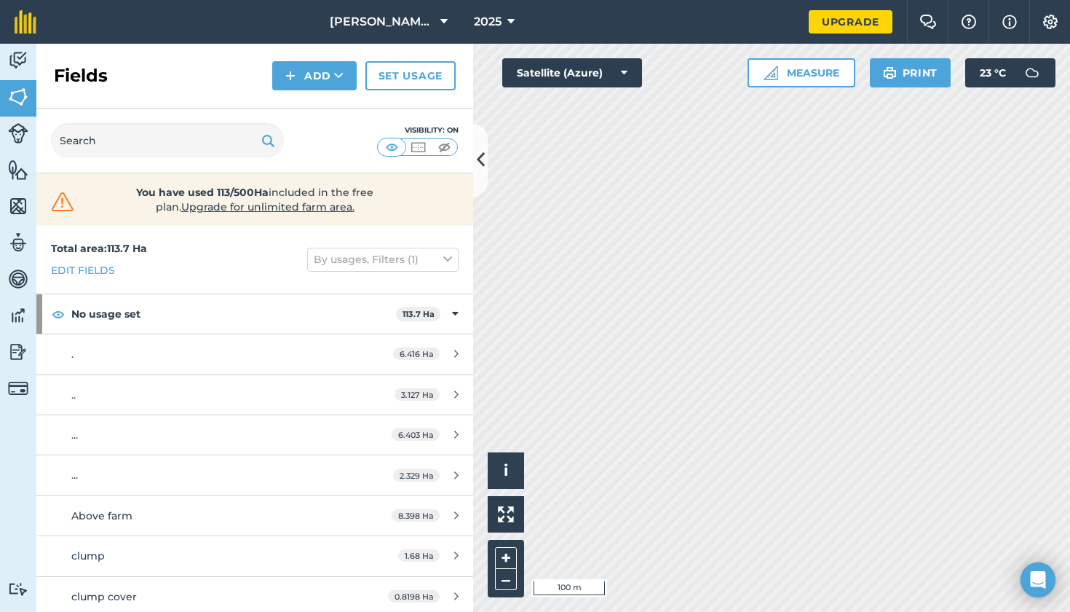
click at [302, 73] on button "Add" at bounding box center [314, 75] width 84 height 29
click at [320, 107] on link "Draw" at bounding box center [315, 108] width 80 height 32
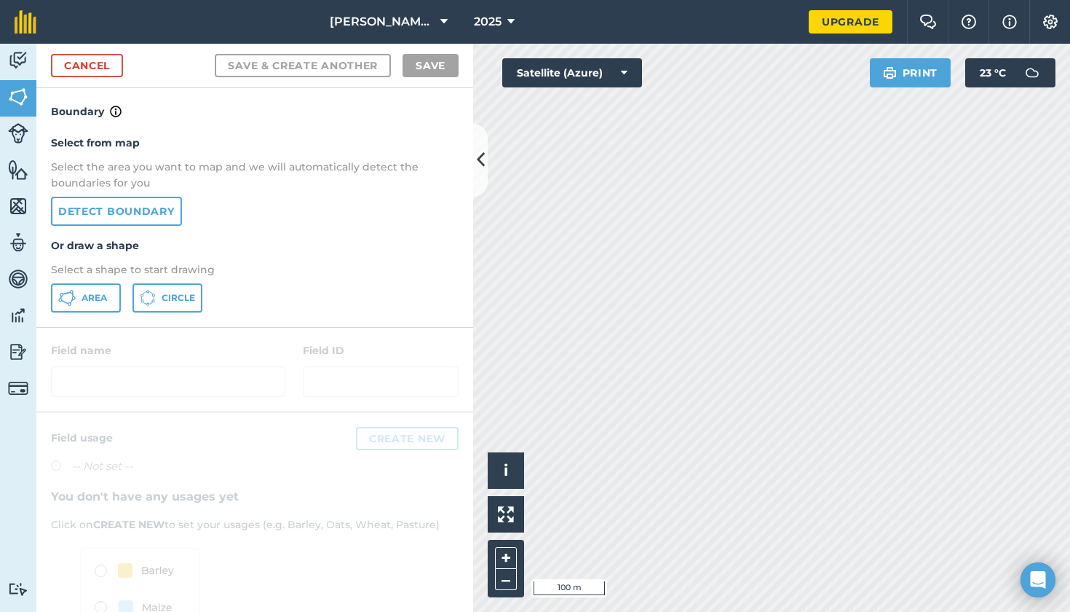
click at [96, 210] on link "Detect boundary" at bounding box center [116, 211] width 131 height 29
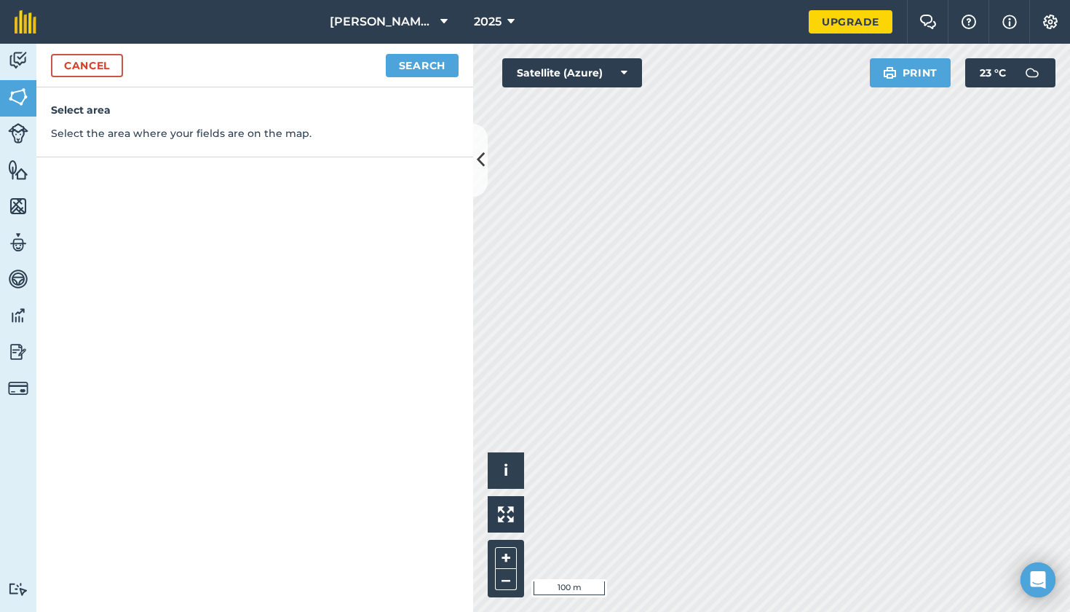
click at [419, 55] on button "Search" at bounding box center [422, 65] width 73 height 23
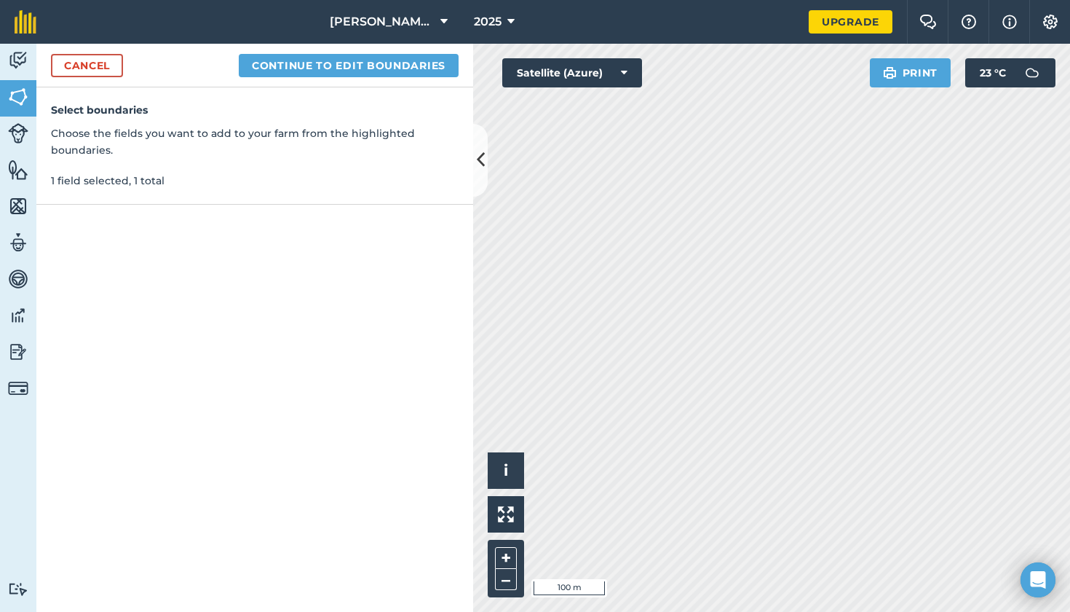
click at [359, 63] on button "Continue to edit boundaries" at bounding box center [349, 65] width 220 height 23
click at [333, 66] on button "Continue to name fields" at bounding box center [364, 65] width 189 height 23
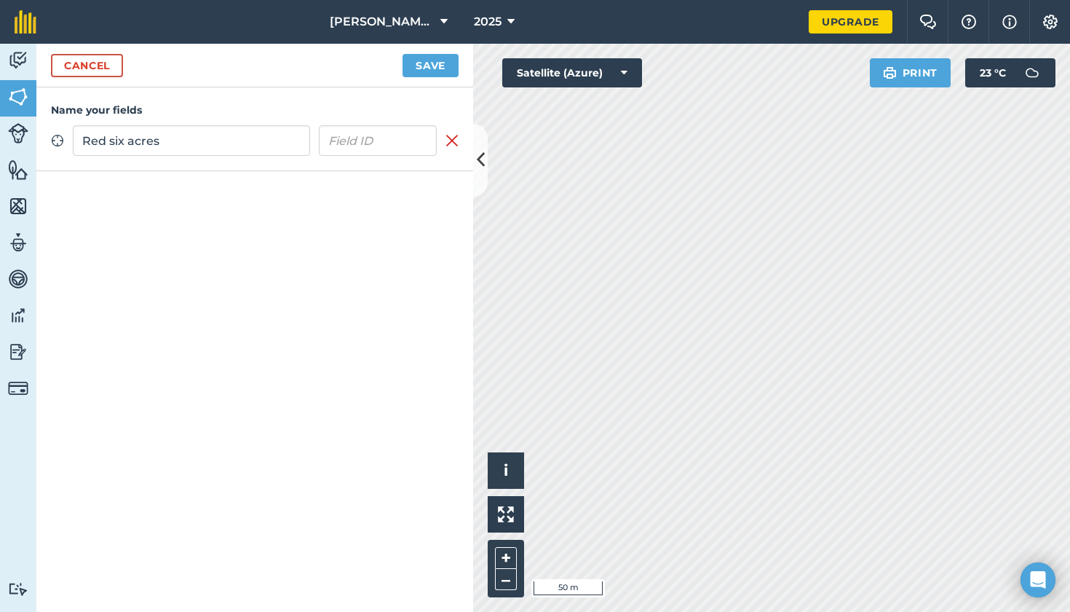
type input "Red six acres"
click at [411, 65] on button "Save" at bounding box center [431, 65] width 56 height 23
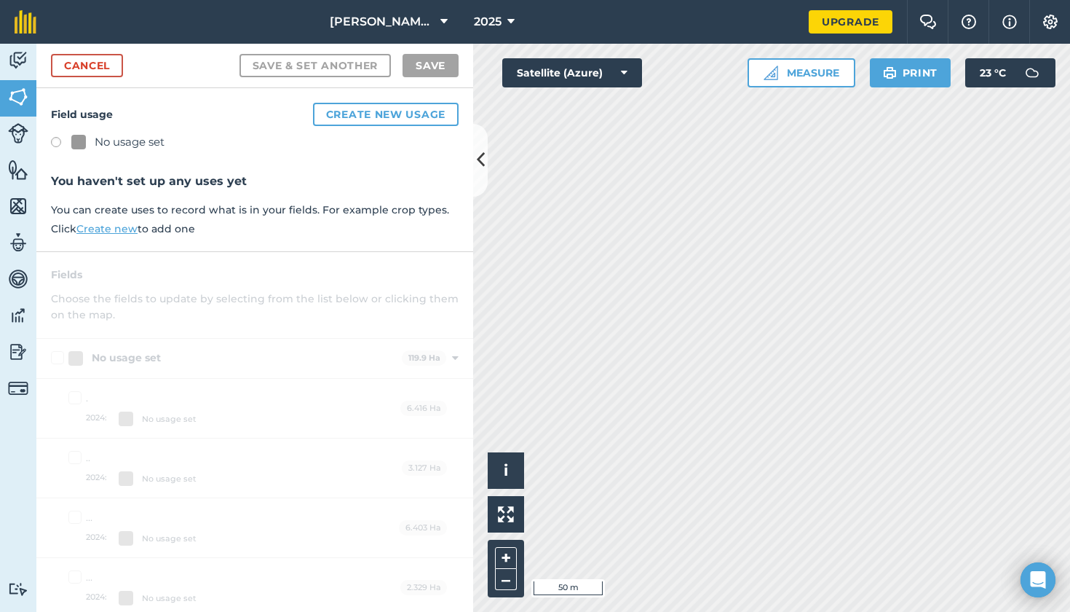
click at [57, 141] on label at bounding box center [61, 144] width 20 height 15
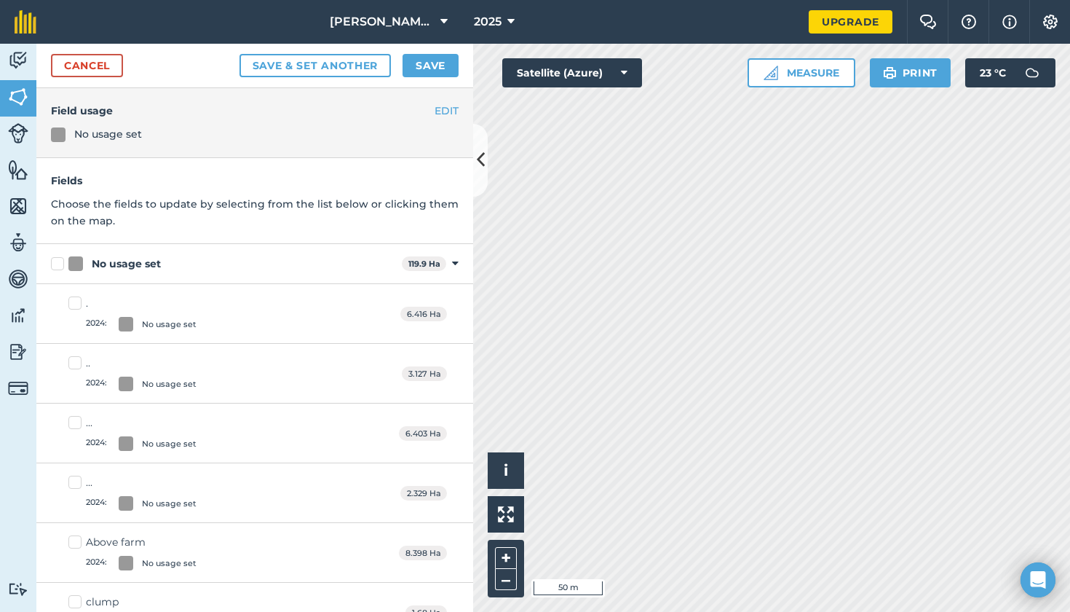
click at [442, 65] on button "Save" at bounding box center [431, 65] width 56 height 23
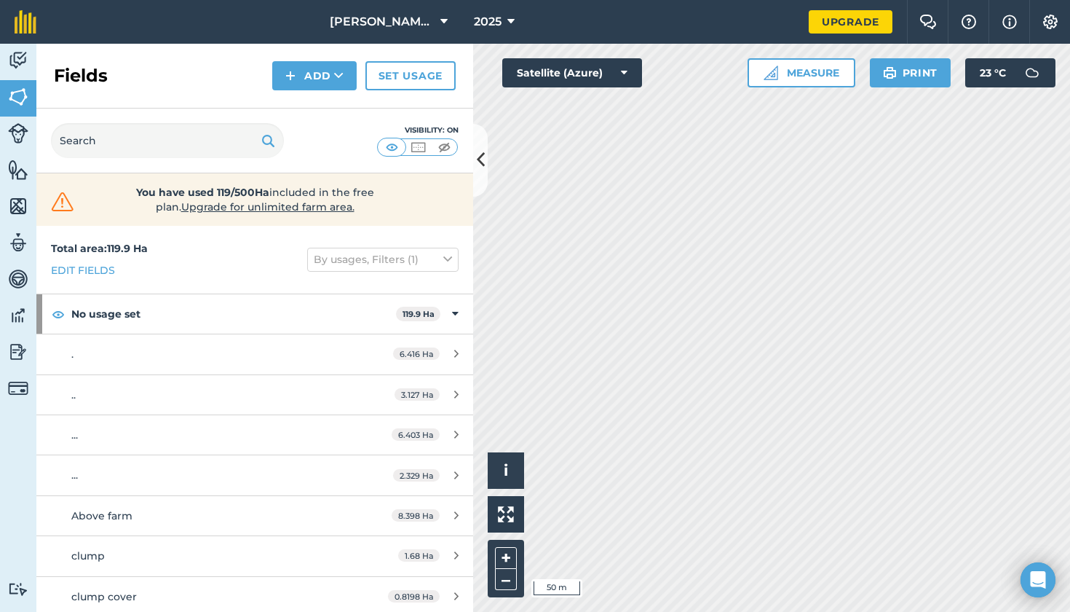
click at [305, 73] on button "Add" at bounding box center [314, 75] width 84 height 29
click at [307, 107] on link "Draw" at bounding box center [315, 108] width 80 height 32
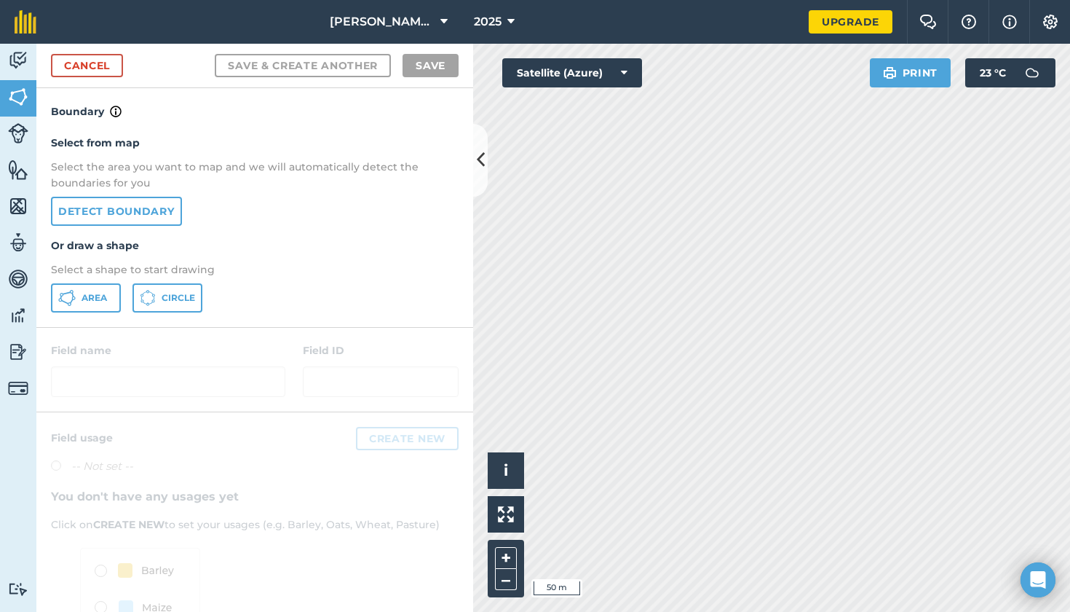
click at [138, 197] on link "Detect boundary" at bounding box center [116, 211] width 131 height 29
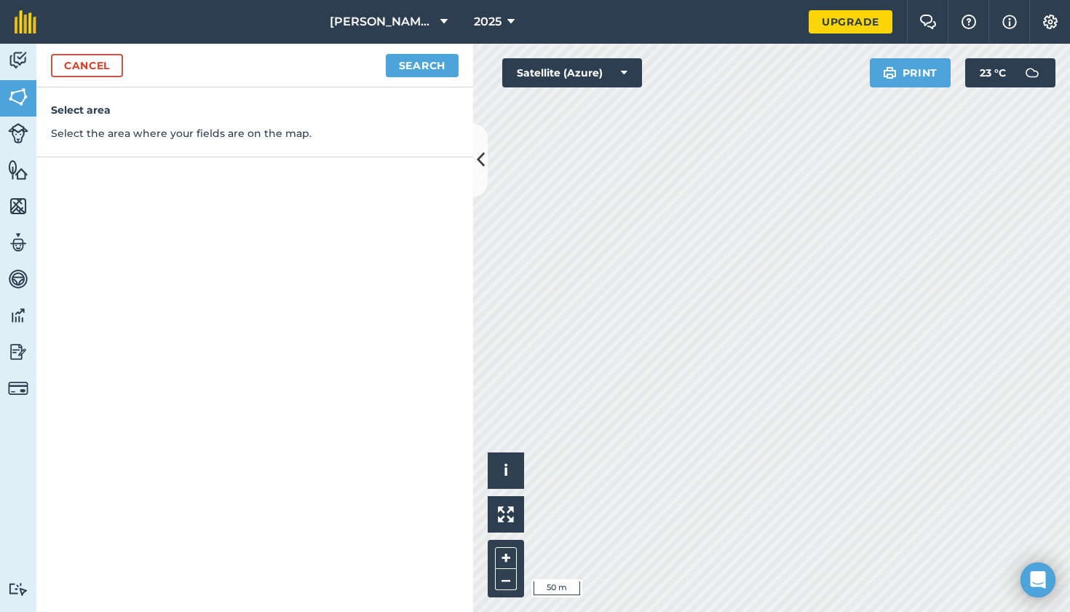
click at [406, 63] on button "Search" at bounding box center [422, 65] width 73 height 23
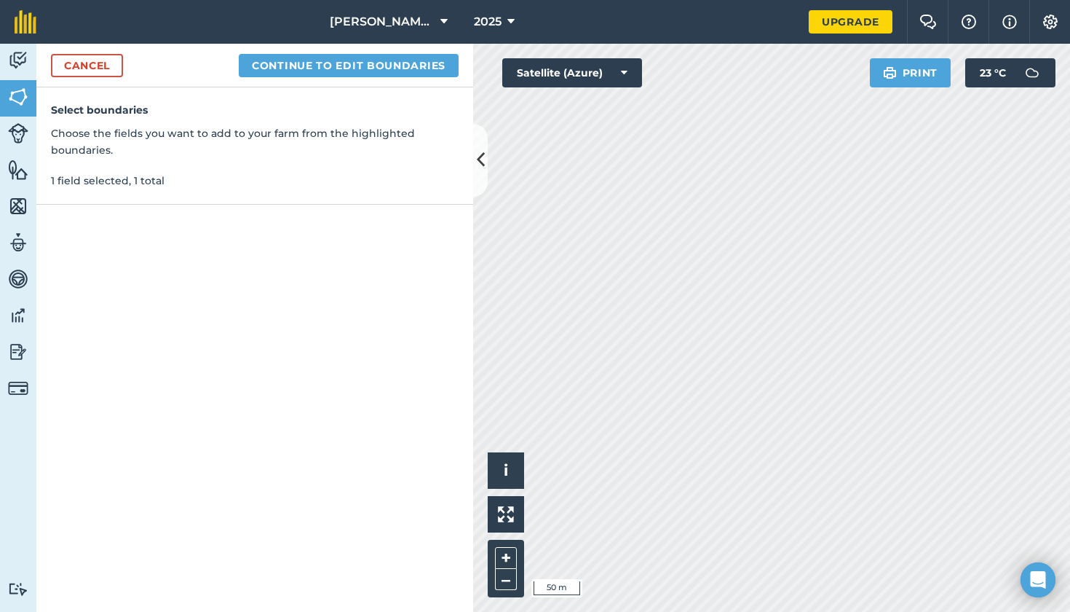
click at [382, 66] on button "Continue to edit boundaries" at bounding box center [349, 65] width 220 height 23
click at [394, 71] on button "Continue to name fields" at bounding box center [364, 65] width 189 height 23
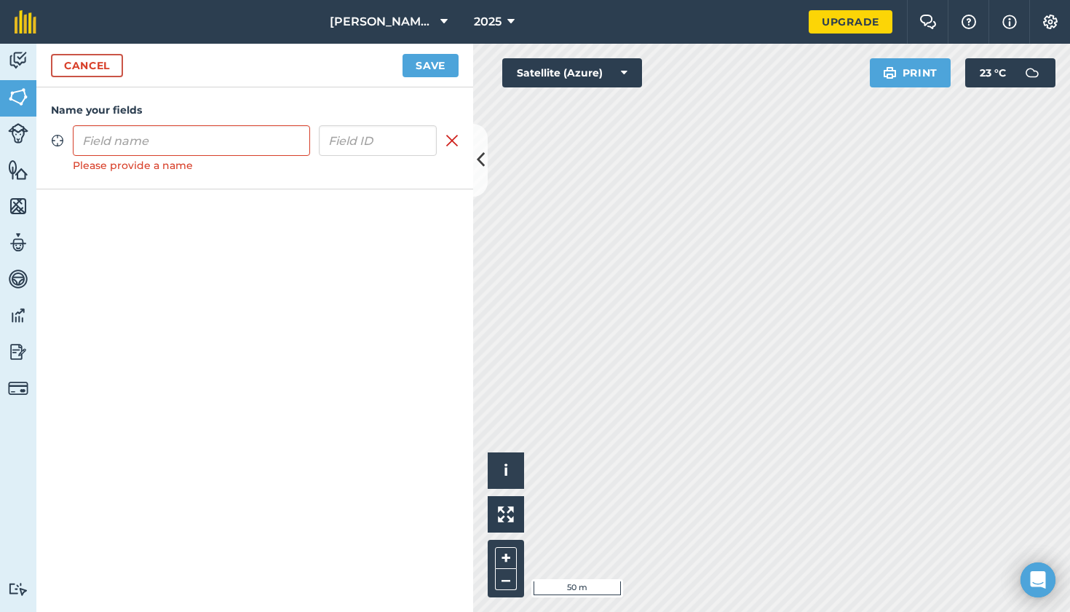
click at [96, 62] on link "Cancel" at bounding box center [87, 65] width 72 height 23
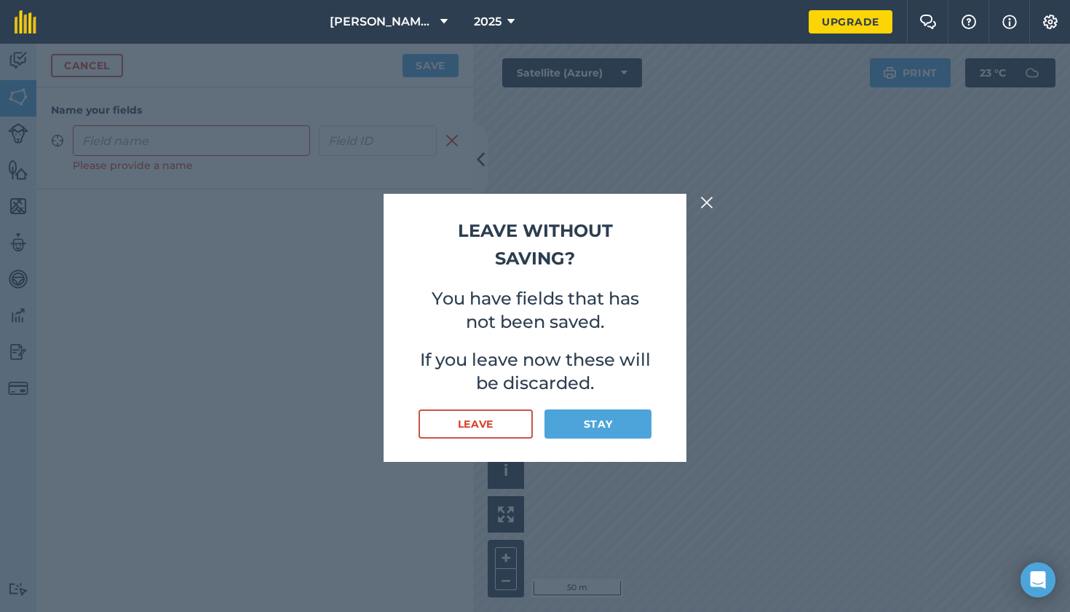
click at [594, 410] on button "Stay" at bounding box center [598, 423] width 107 height 29
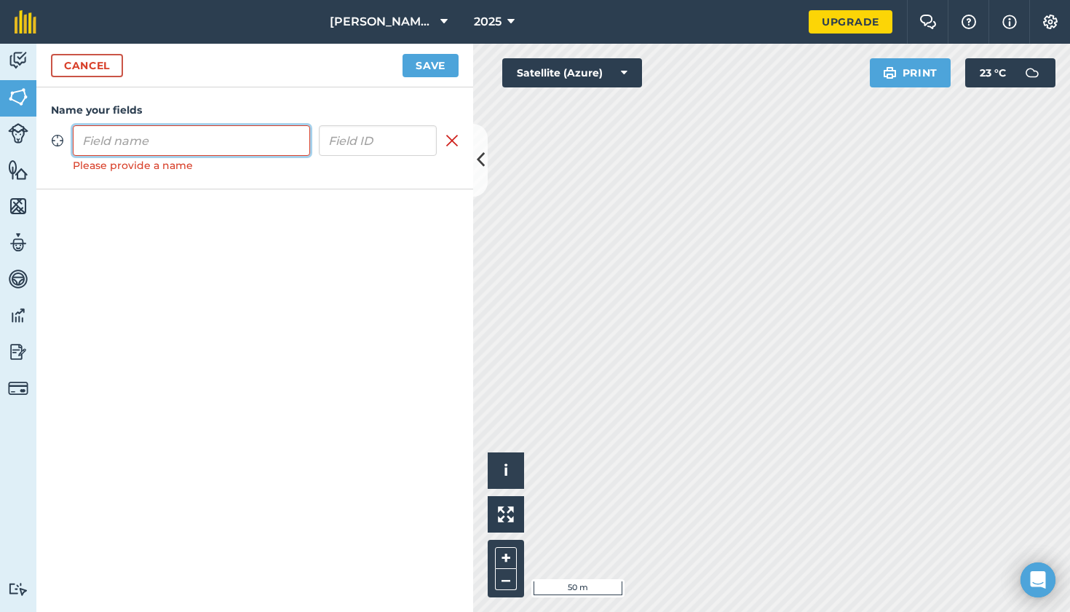
click at [221, 147] on input "text" at bounding box center [191, 140] width 237 height 31
type input "[PERSON_NAME]"
click at [432, 60] on button "Save" at bounding box center [431, 65] width 56 height 23
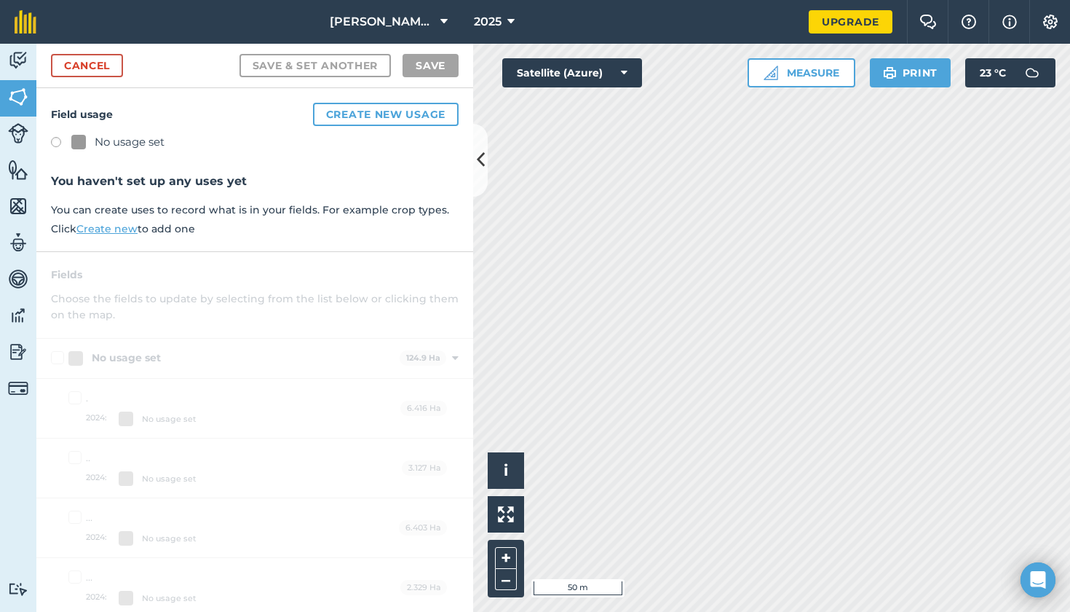
click at [55, 139] on label at bounding box center [61, 144] width 20 height 15
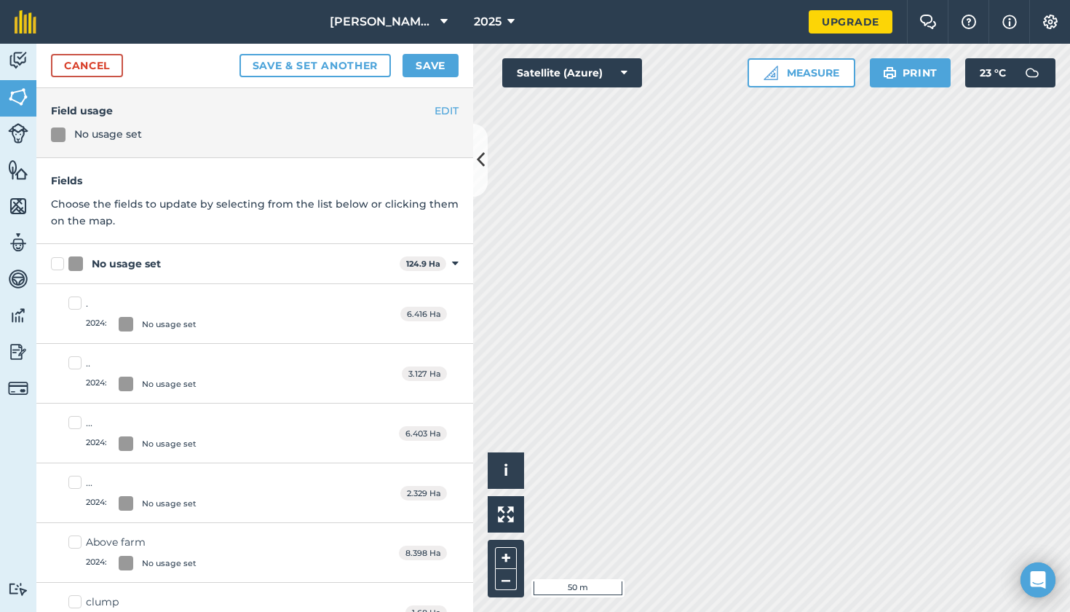
click at [423, 58] on button "Save" at bounding box center [431, 65] width 56 height 23
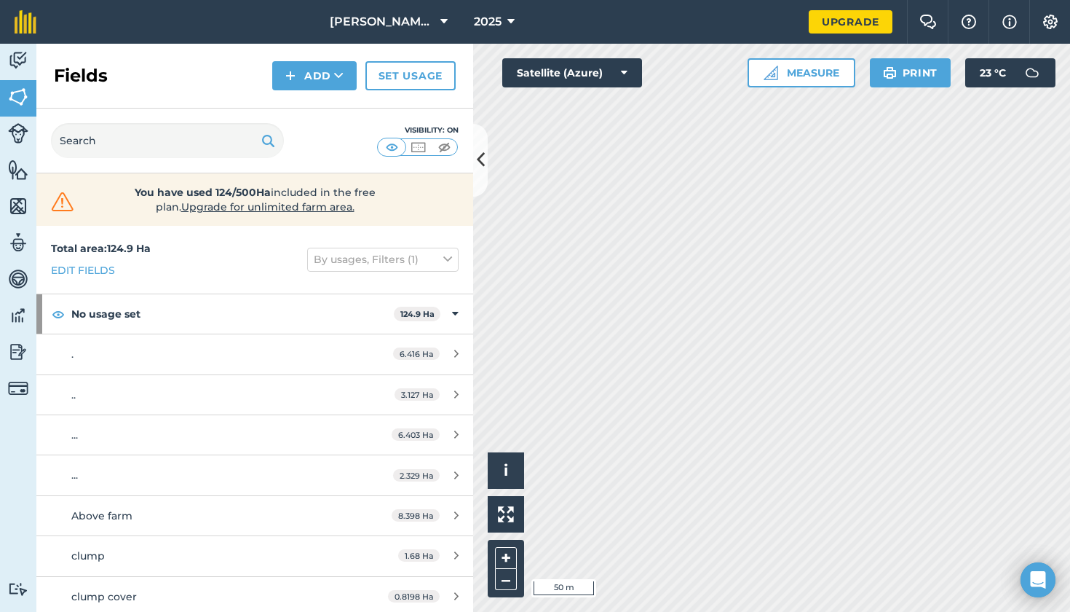
click at [294, 79] on img at bounding box center [290, 75] width 10 height 17
click at [304, 108] on link "Draw" at bounding box center [315, 108] width 80 height 32
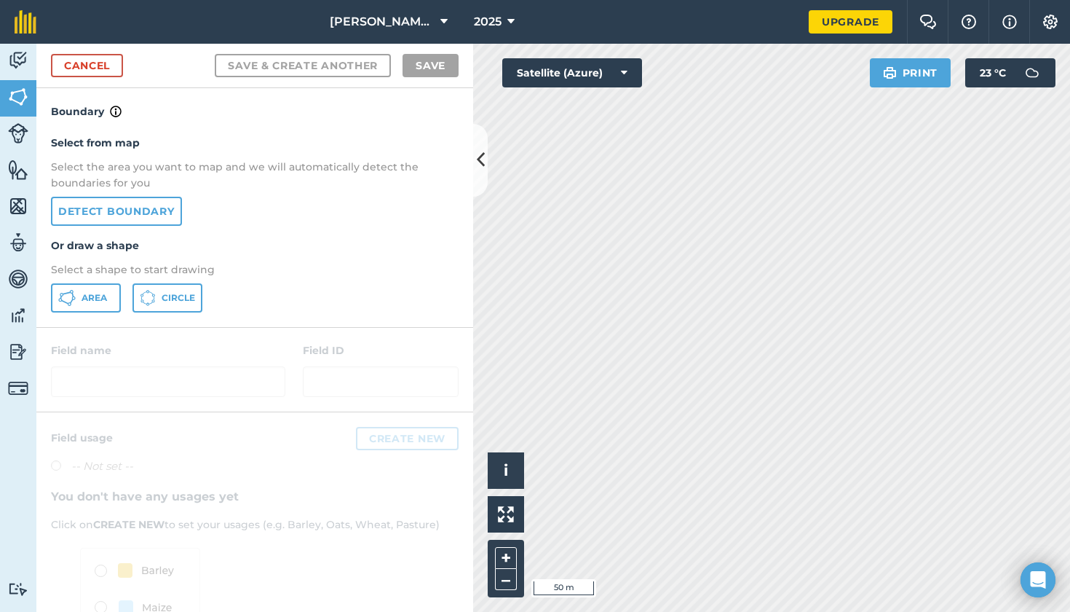
click at [151, 213] on link "Detect boundary" at bounding box center [116, 211] width 131 height 29
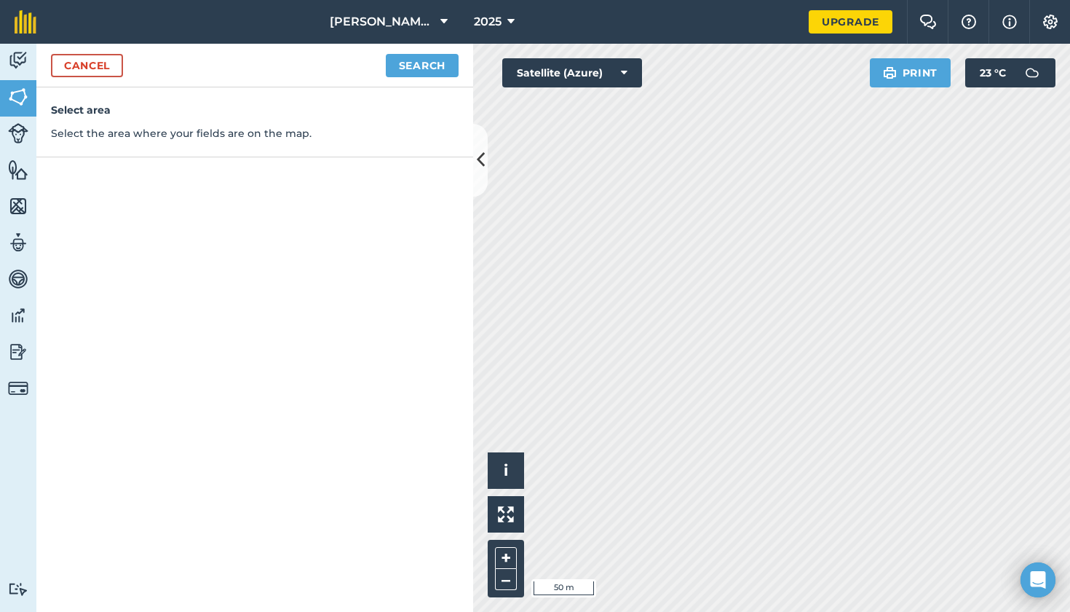
click at [436, 71] on button "Search" at bounding box center [422, 65] width 73 height 23
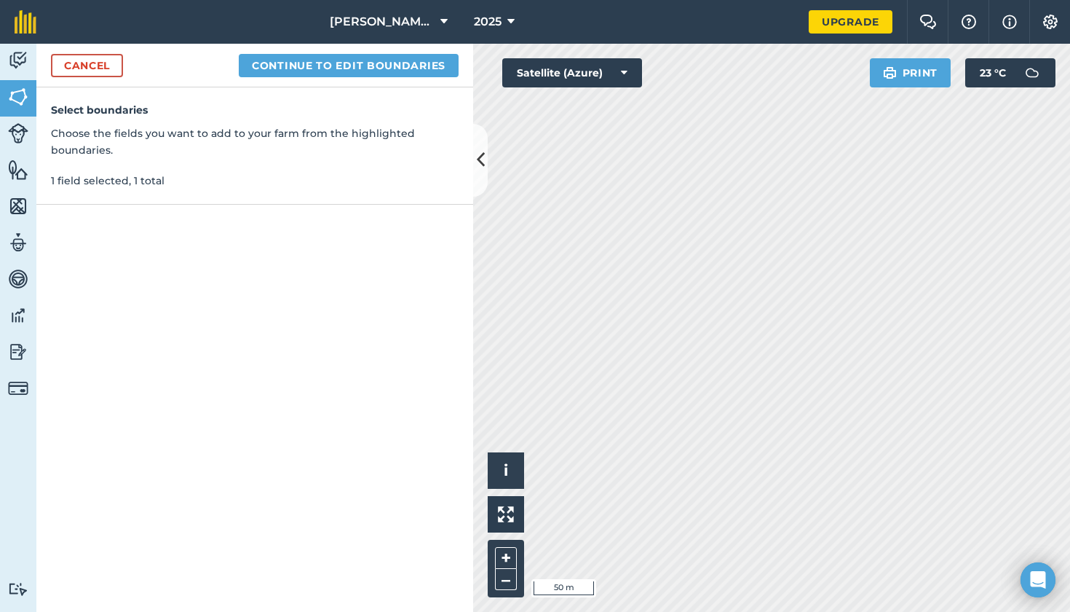
click at [406, 63] on button "Continue to edit boundaries" at bounding box center [349, 65] width 220 height 23
click at [352, 66] on button "Continue to name fields" at bounding box center [364, 65] width 189 height 23
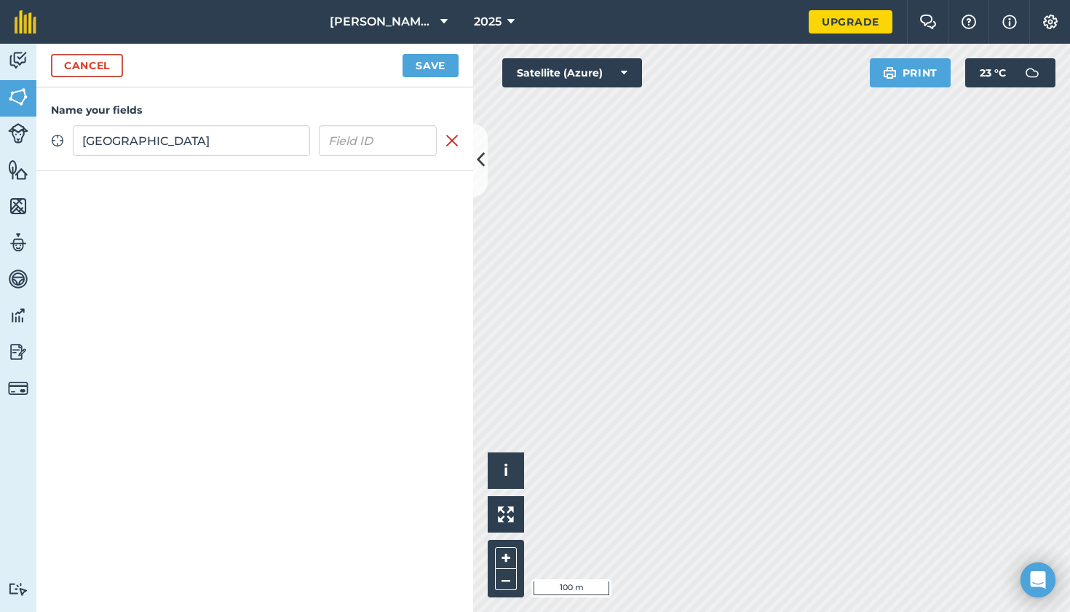
type input "[GEOGRAPHIC_DATA]"
click at [441, 68] on button "Save" at bounding box center [431, 65] width 56 height 23
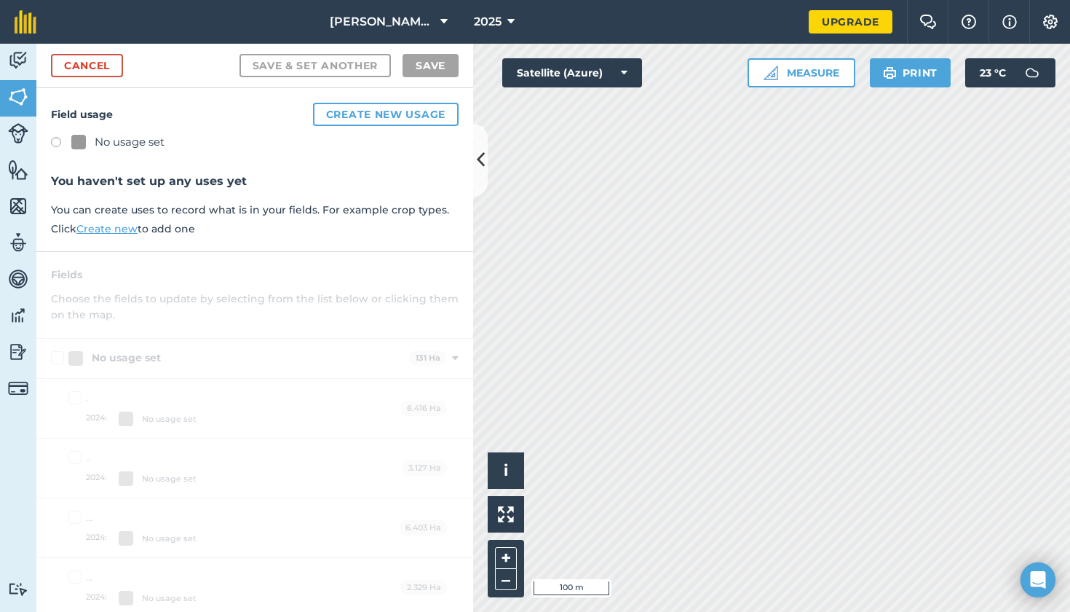
click at [56, 143] on label at bounding box center [61, 144] width 20 height 15
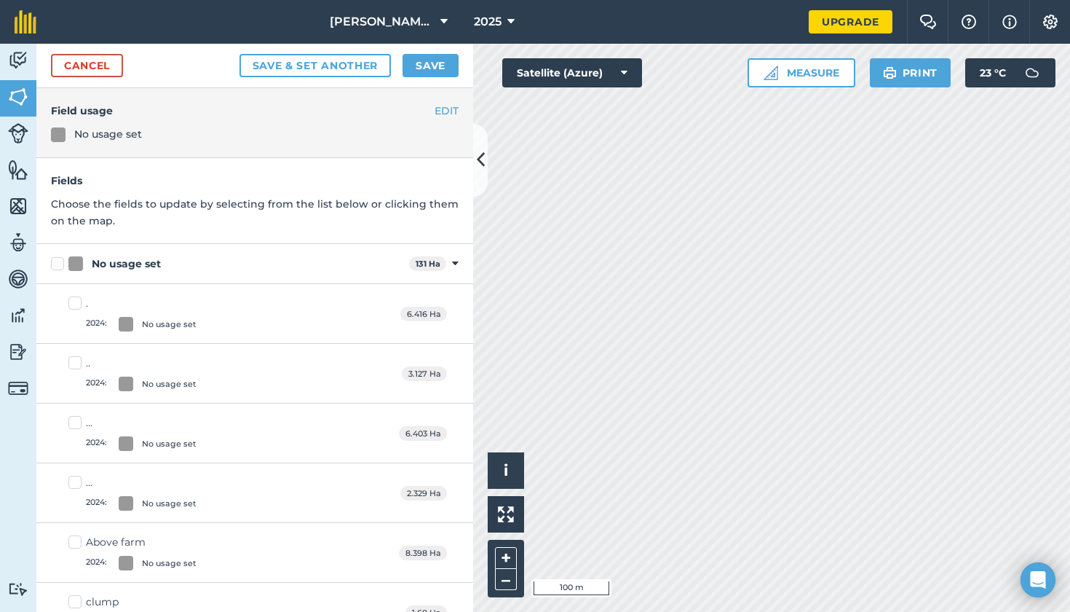
click at [440, 68] on button "Save" at bounding box center [431, 65] width 56 height 23
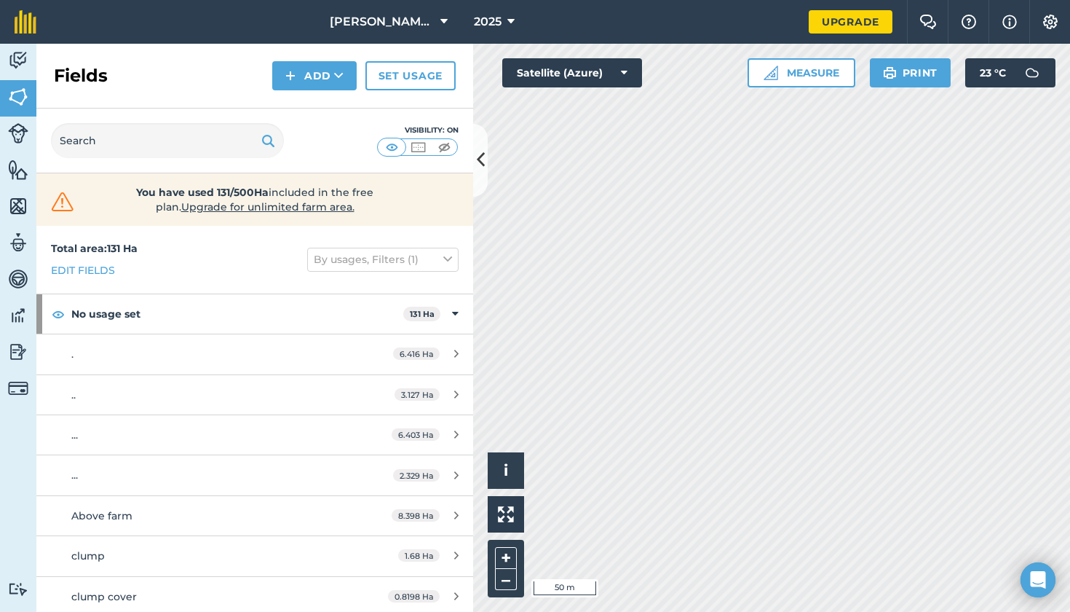
click at [309, 74] on button "Add" at bounding box center [314, 75] width 84 height 29
click at [310, 108] on link "Draw" at bounding box center [315, 108] width 80 height 32
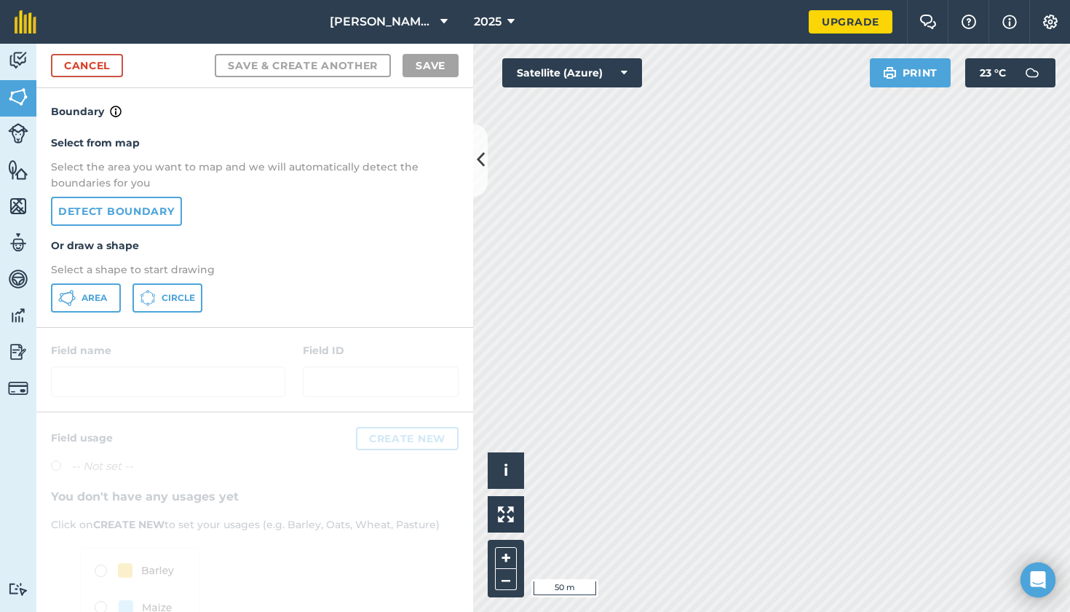
click at [147, 210] on link "Detect boundary" at bounding box center [116, 211] width 131 height 29
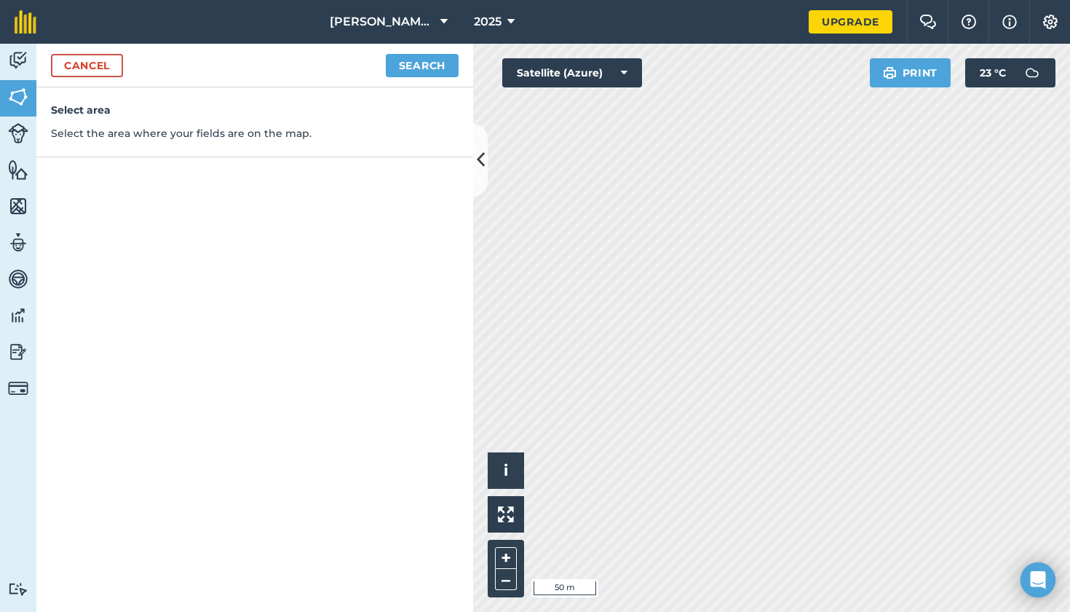
click at [429, 67] on button "Search" at bounding box center [422, 65] width 73 height 23
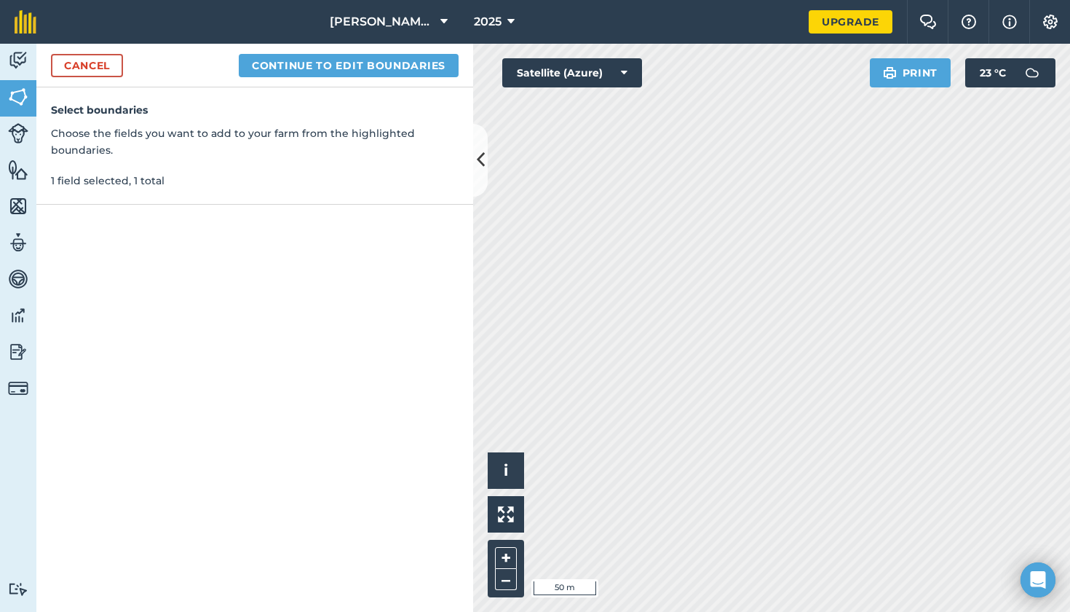
click at [367, 71] on button "Continue to edit boundaries" at bounding box center [349, 65] width 220 height 23
click at [339, 56] on button "Continue to name fields" at bounding box center [364, 65] width 189 height 23
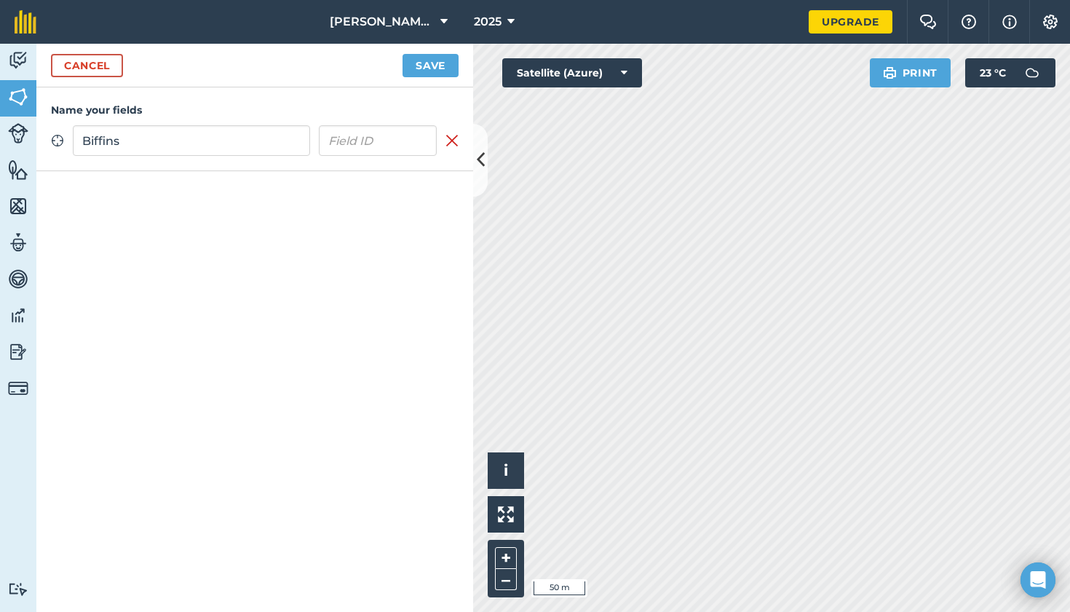
type input "Biffins"
click at [439, 69] on button "Save" at bounding box center [431, 65] width 56 height 23
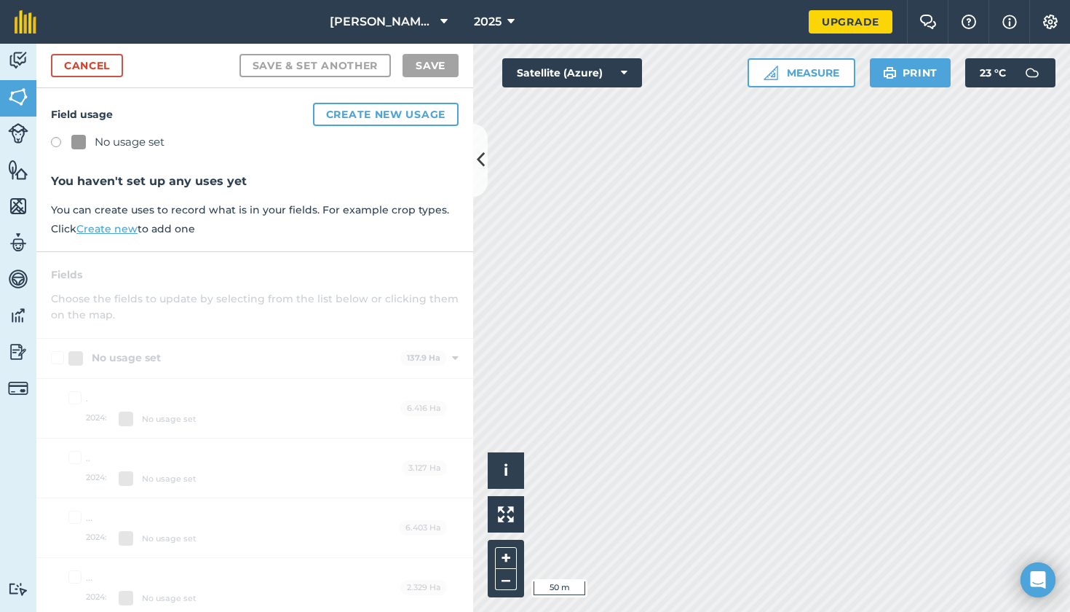
click at [58, 141] on label at bounding box center [61, 144] width 20 height 15
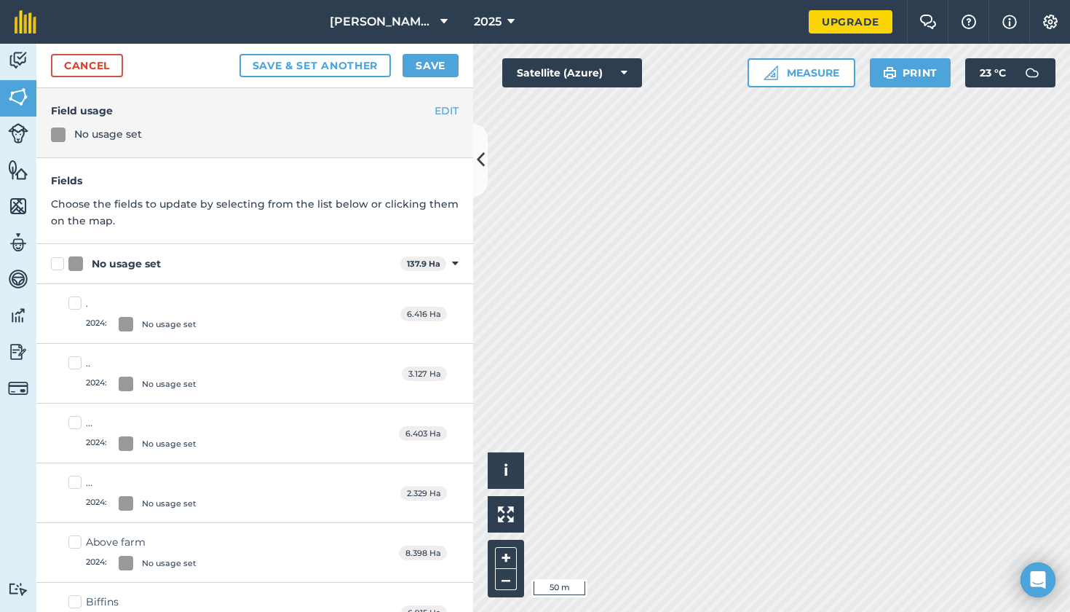
click at [427, 65] on button "Save" at bounding box center [431, 65] width 56 height 23
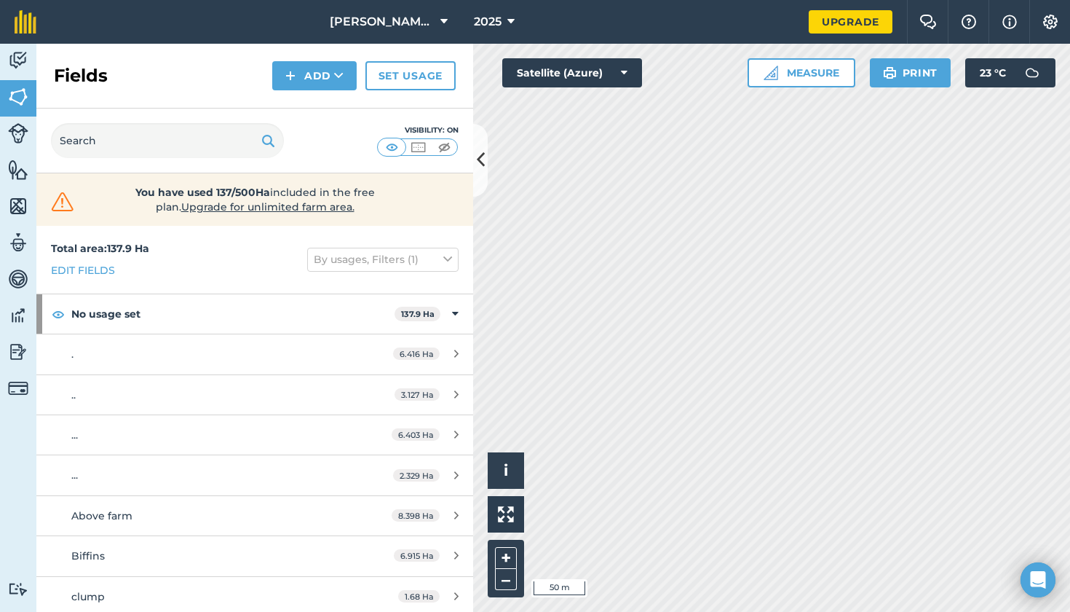
click at [298, 74] on button "Add" at bounding box center [314, 75] width 84 height 29
click at [334, 105] on link "Draw" at bounding box center [315, 108] width 80 height 32
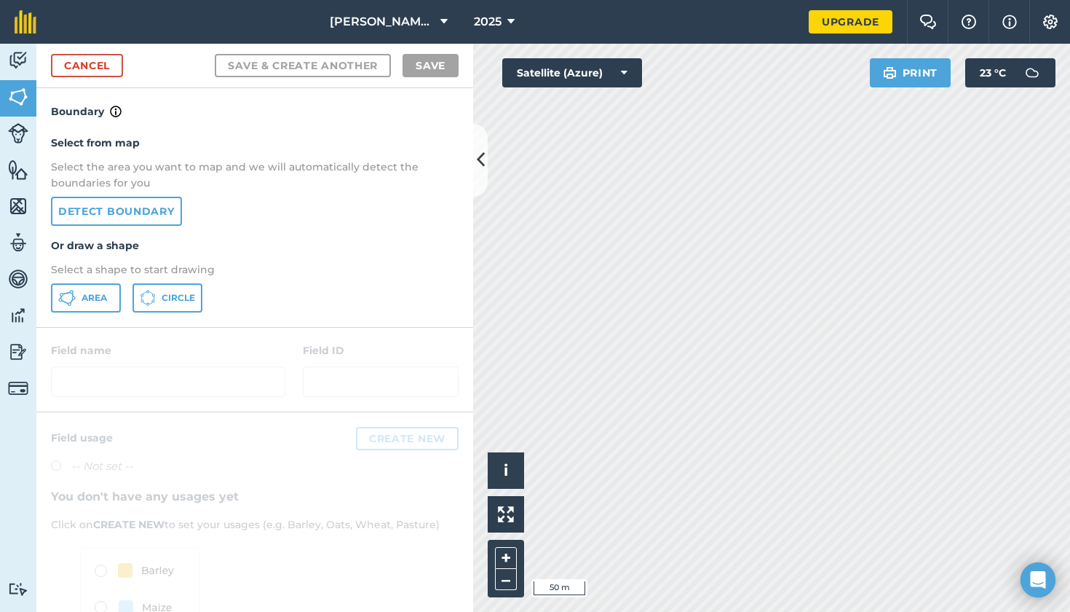
click at [169, 216] on link "Detect boundary" at bounding box center [116, 211] width 131 height 29
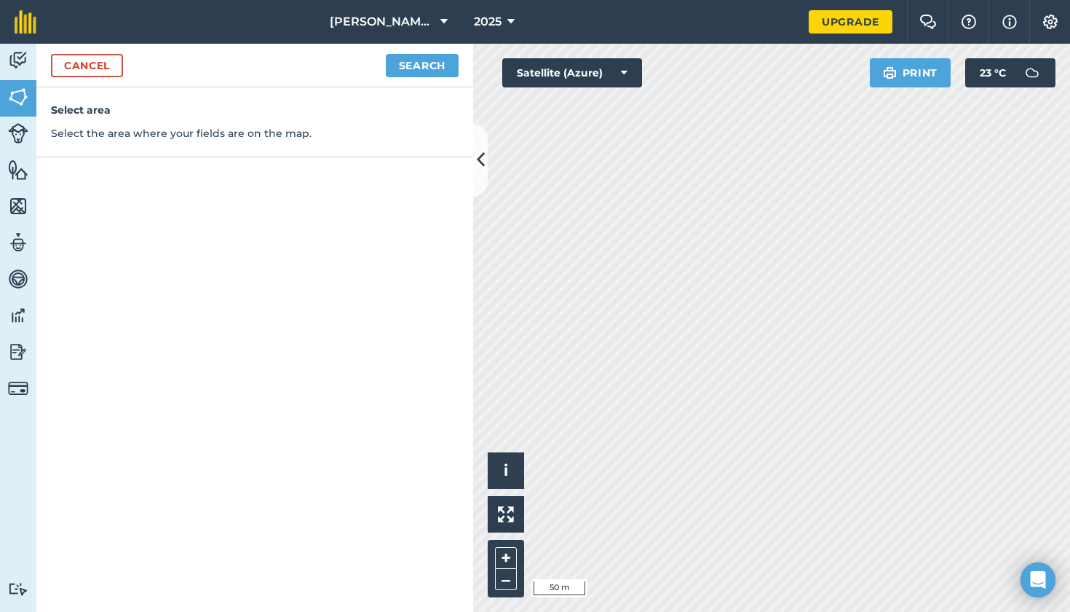
click at [433, 67] on button "Search" at bounding box center [422, 65] width 73 height 23
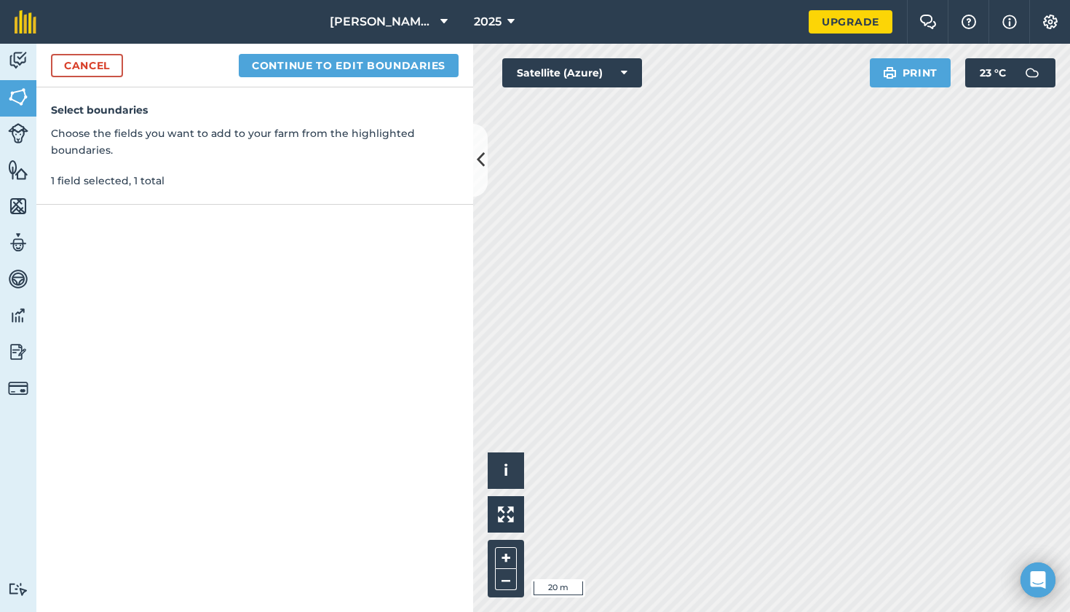
click at [363, 65] on button "Continue to edit boundaries" at bounding box center [349, 65] width 220 height 23
click at [336, 67] on button "Continue to name fields" at bounding box center [364, 65] width 189 height 23
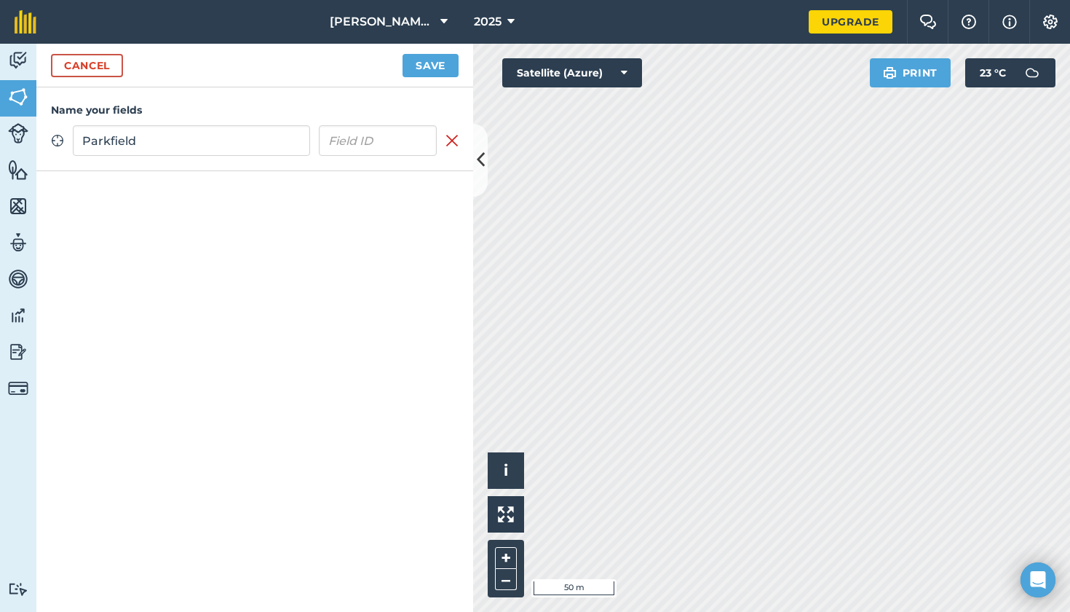
type input "Parkfield"
click at [445, 61] on button "Save" at bounding box center [431, 65] width 56 height 23
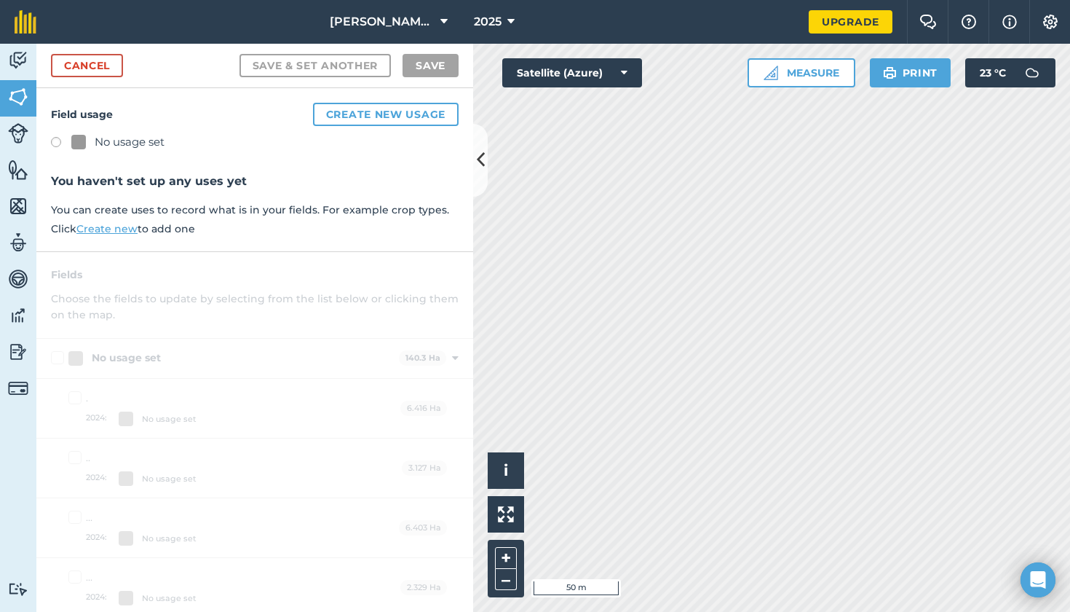
click at [54, 141] on label at bounding box center [61, 144] width 20 height 15
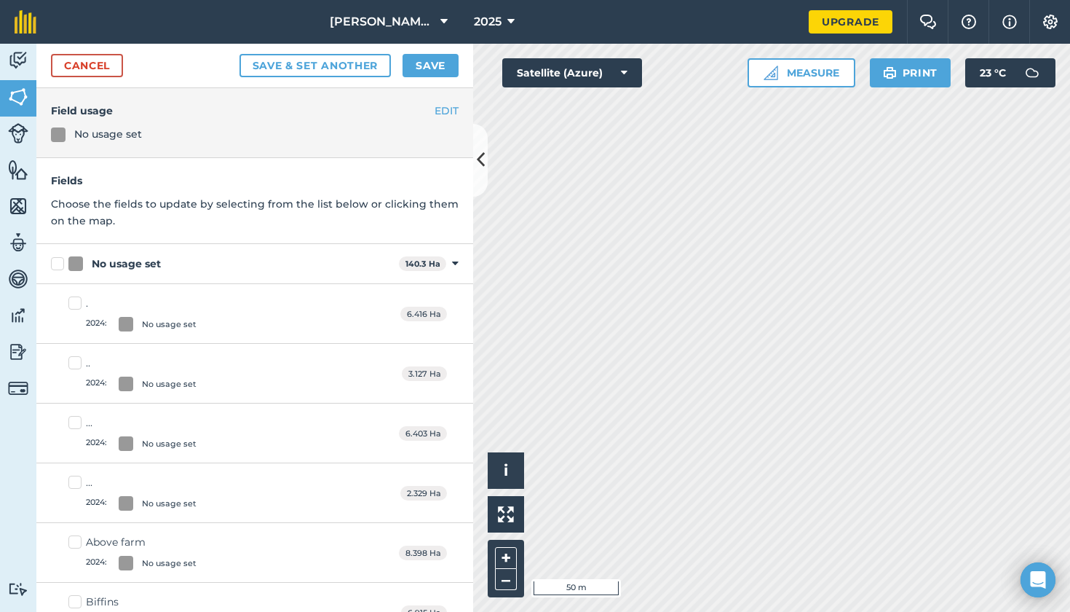
click at [427, 71] on button "Save" at bounding box center [431, 65] width 56 height 23
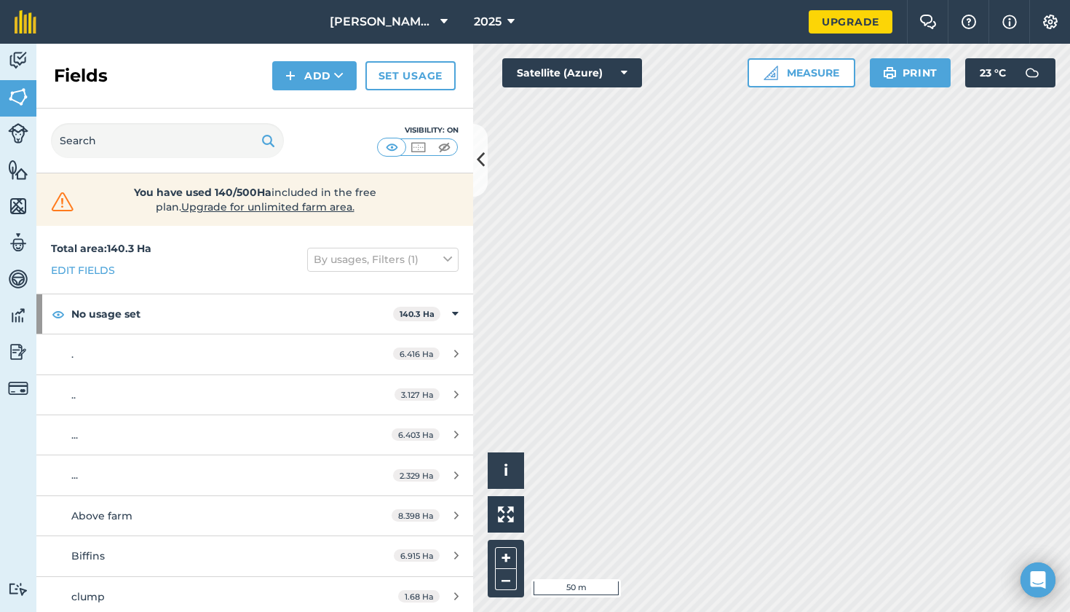
click at [308, 76] on button "Add" at bounding box center [314, 75] width 84 height 29
click at [317, 107] on link "Draw" at bounding box center [315, 108] width 80 height 32
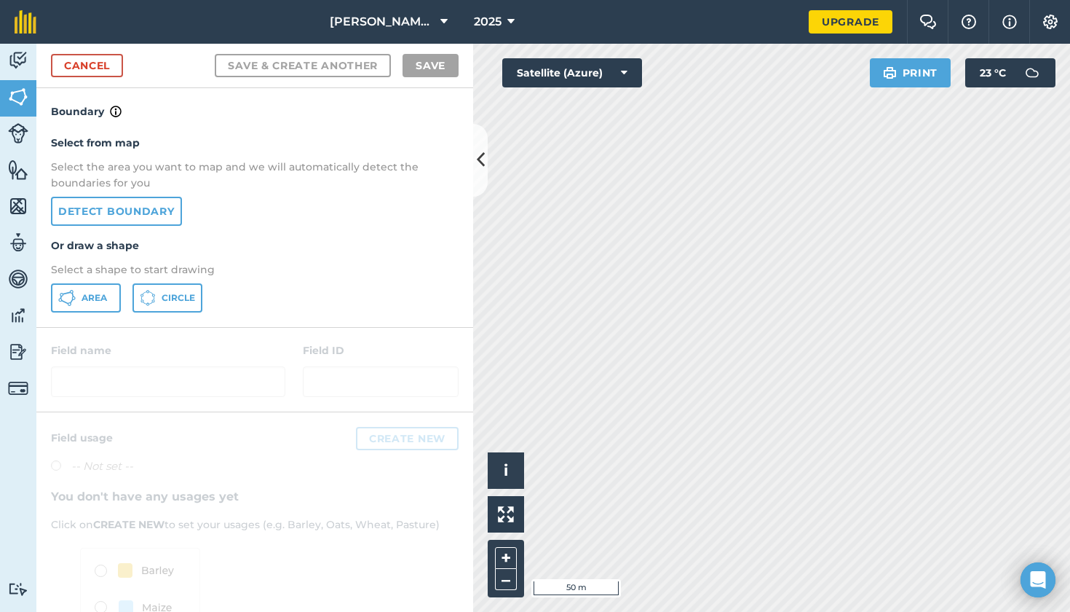
click at [141, 209] on link "Detect boundary" at bounding box center [116, 211] width 131 height 29
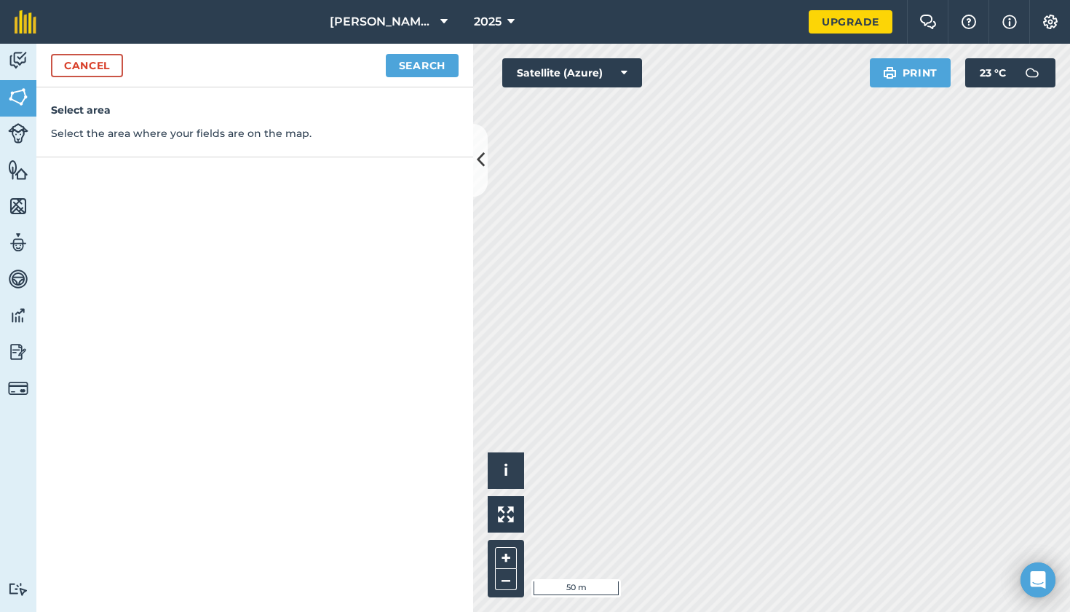
click at [415, 60] on button "Search" at bounding box center [422, 65] width 73 height 23
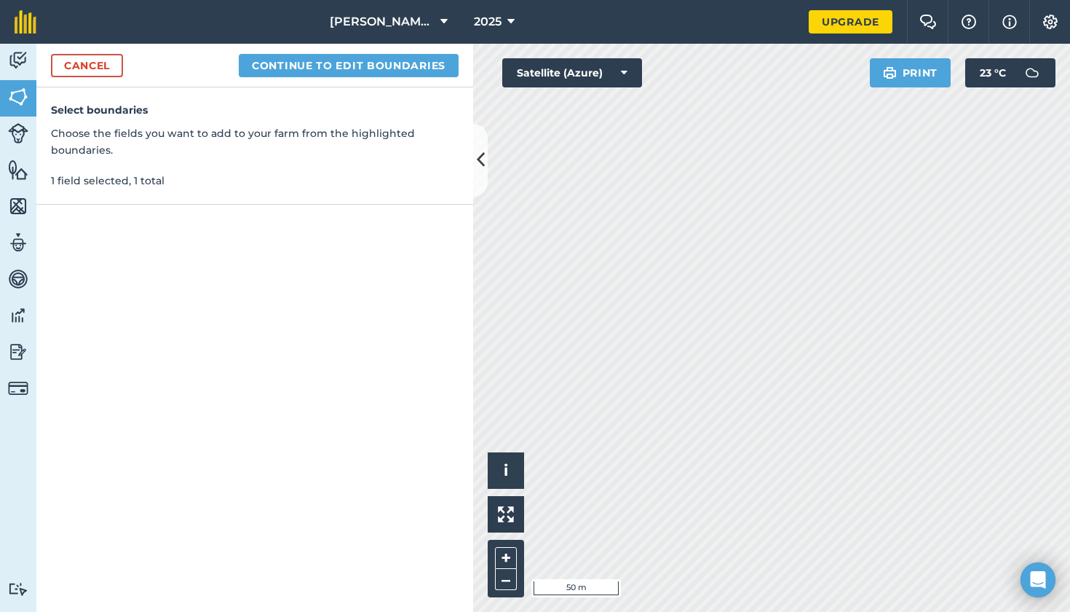
click at [407, 57] on button "Continue to edit boundaries" at bounding box center [349, 65] width 220 height 23
click at [361, 63] on button "Continue to name fields" at bounding box center [364, 65] width 189 height 23
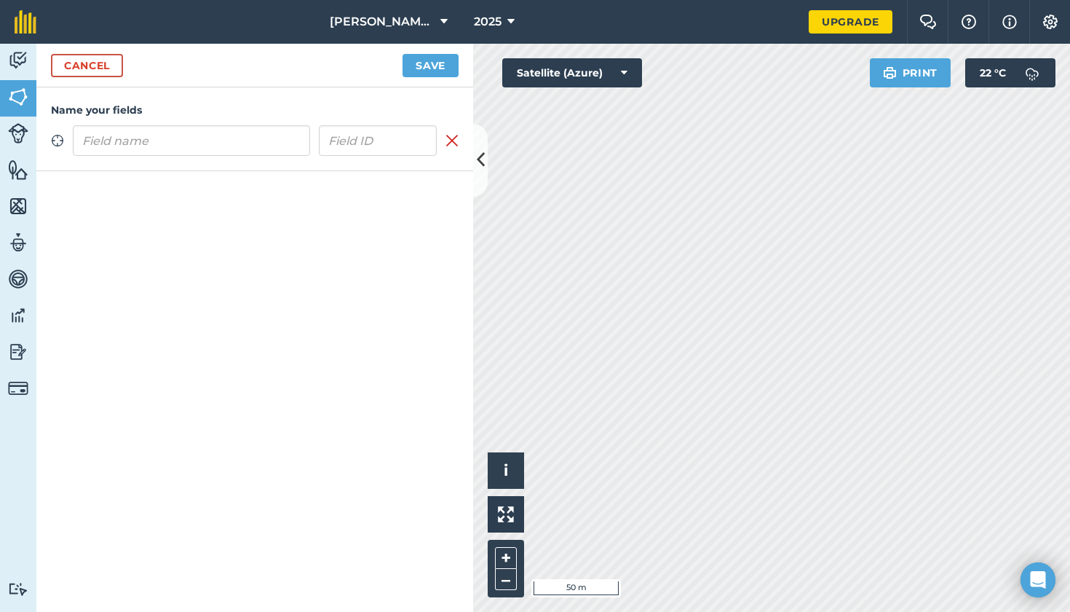
click at [187, 141] on input "text" at bounding box center [191, 140] width 237 height 31
type input "Boards"
click at [419, 63] on button "Save" at bounding box center [431, 65] width 56 height 23
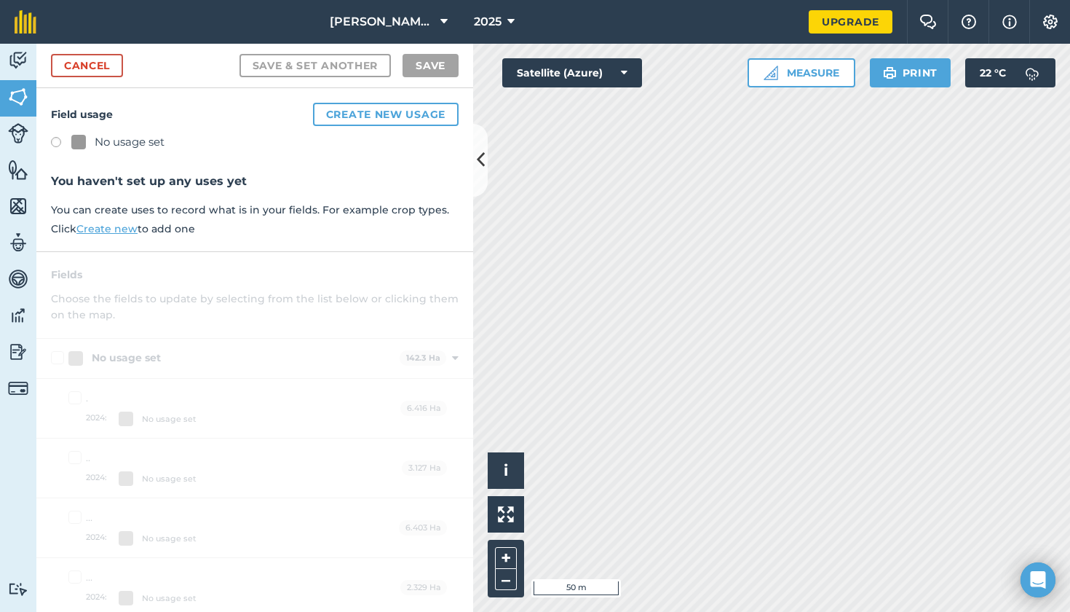
click at [58, 139] on label at bounding box center [61, 144] width 20 height 15
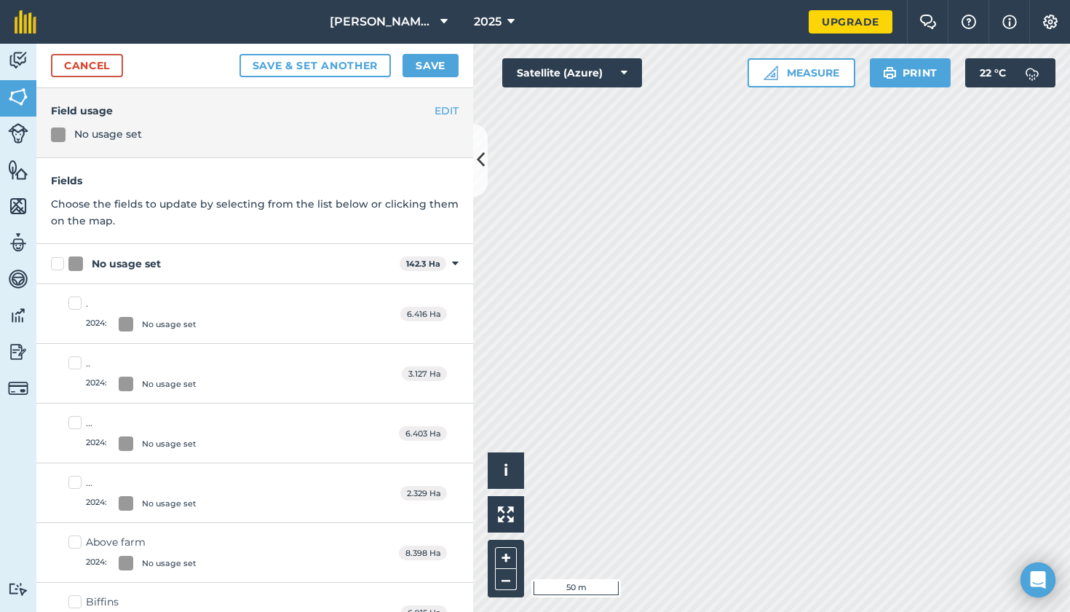
click at [442, 67] on button "Save" at bounding box center [431, 65] width 56 height 23
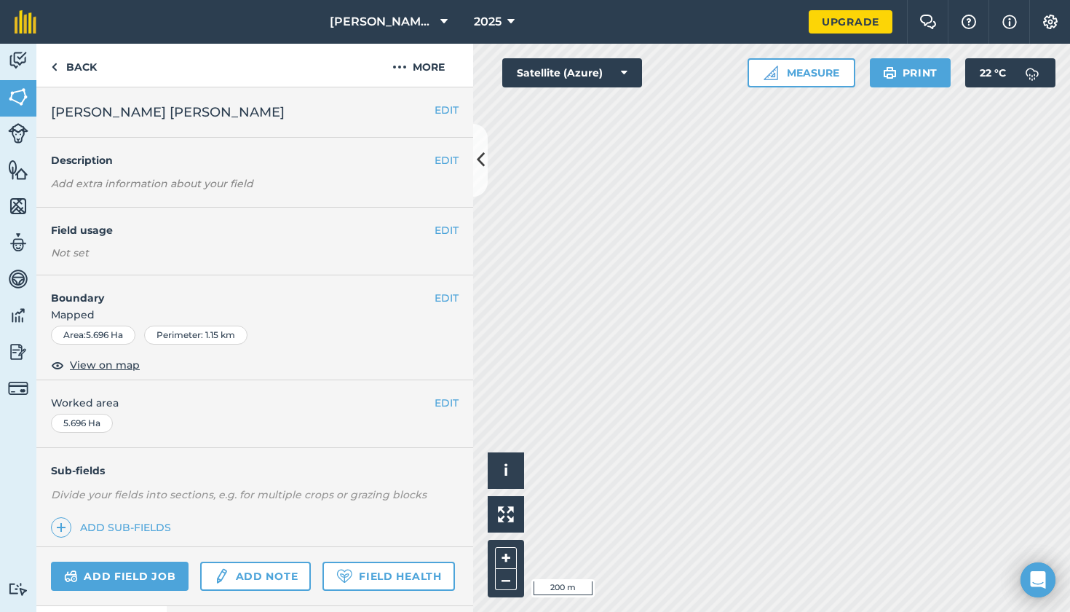
click at [438, 111] on button "EDIT" at bounding box center [447, 110] width 24 height 16
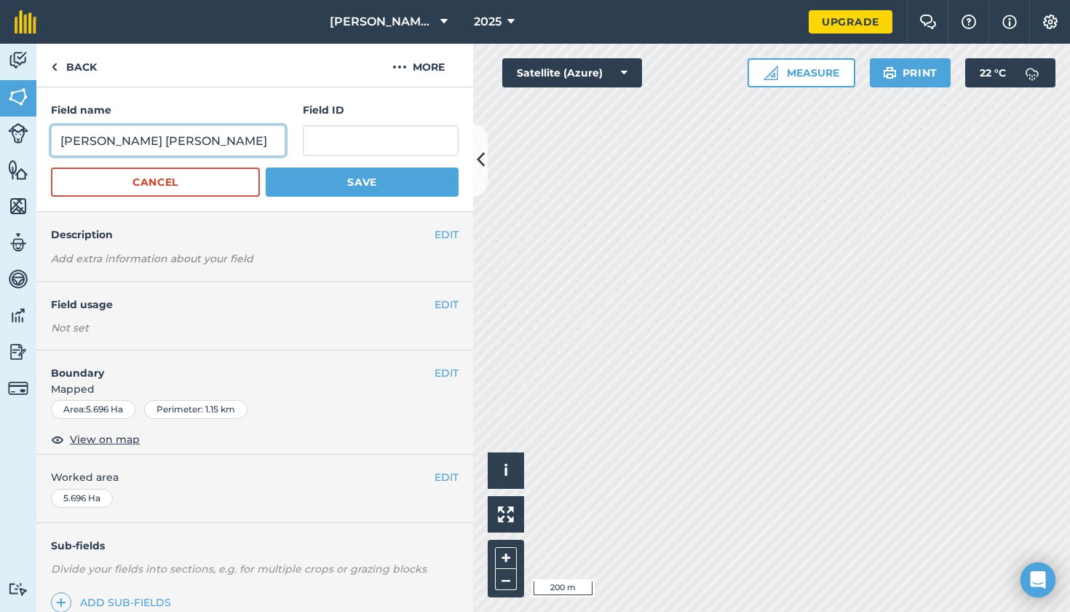
drag, startPoint x: 159, startPoint y: 137, endPoint x: 57, endPoint y: 138, distance: 102.7
click at [57, 138] on input "[PERSON_NAME] [PERSON_NAME]" at bounding box center [168, 140] width 234 height 31
type input "Derricks"
click at [331, 180] on button "Save" at bounding box center [362, 181] width 193 height 29
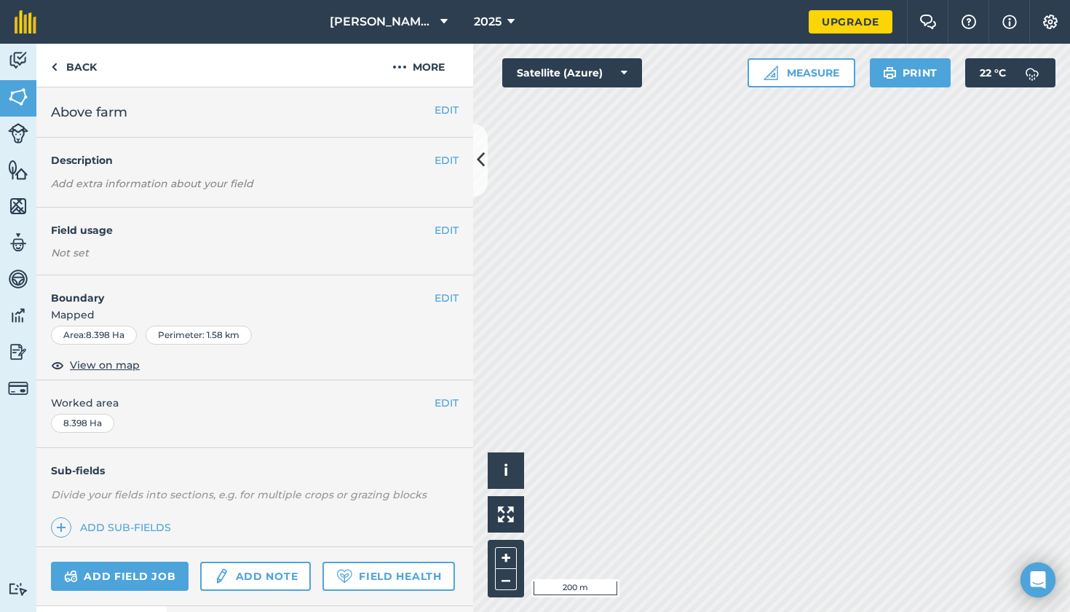
click at [449, 106] on button "EDIT" at bounding box center [447, 110] width 24 height 16
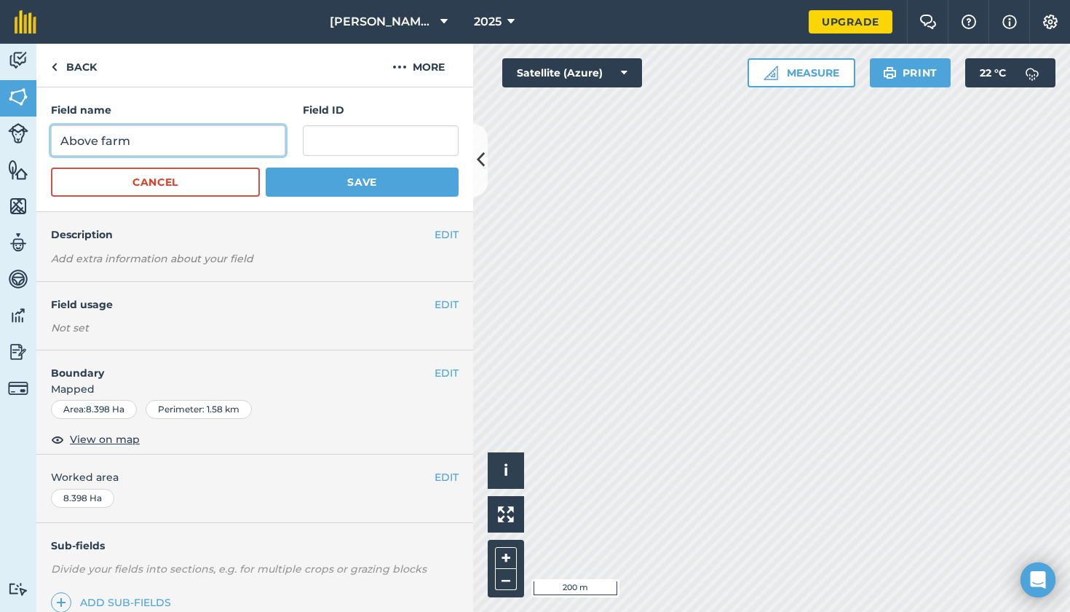
drag, startPoint x: 157, startPoint y: 135, endPoint x: 55, endPoint y: 140, distance: 101.3
click at [55, 140] on input "Above farm" at bounding box center [168, 140] width 234 height 31
type input "Barns close"
click at [300, 178] on button "Save" at bounding box center [362, 181] width 193 height 29
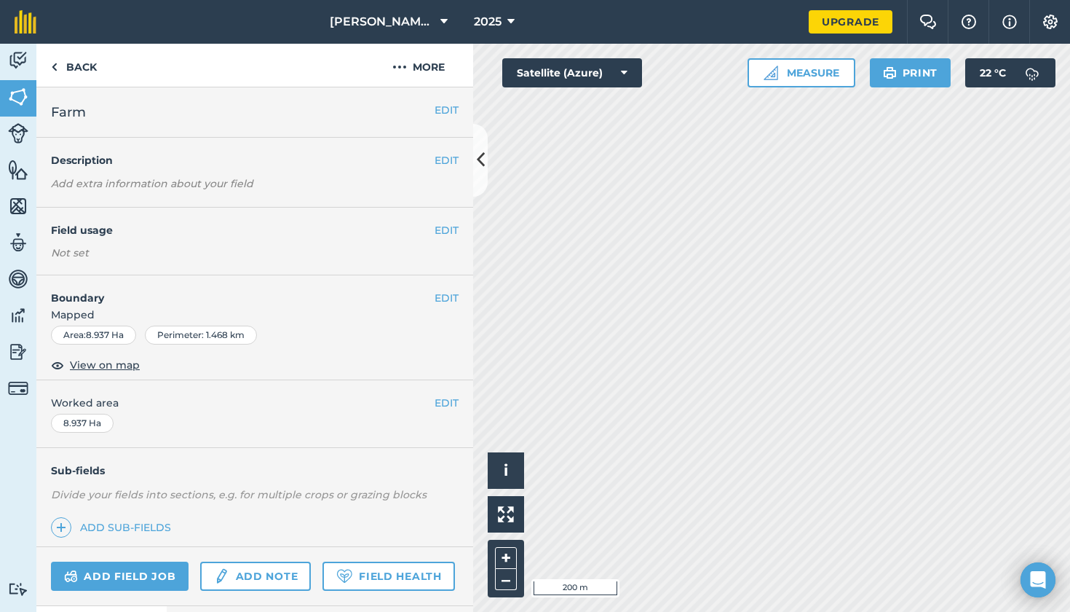
click at [446, 108] on button "EDIT" at bounding box center [447, 110] width 24 height 16
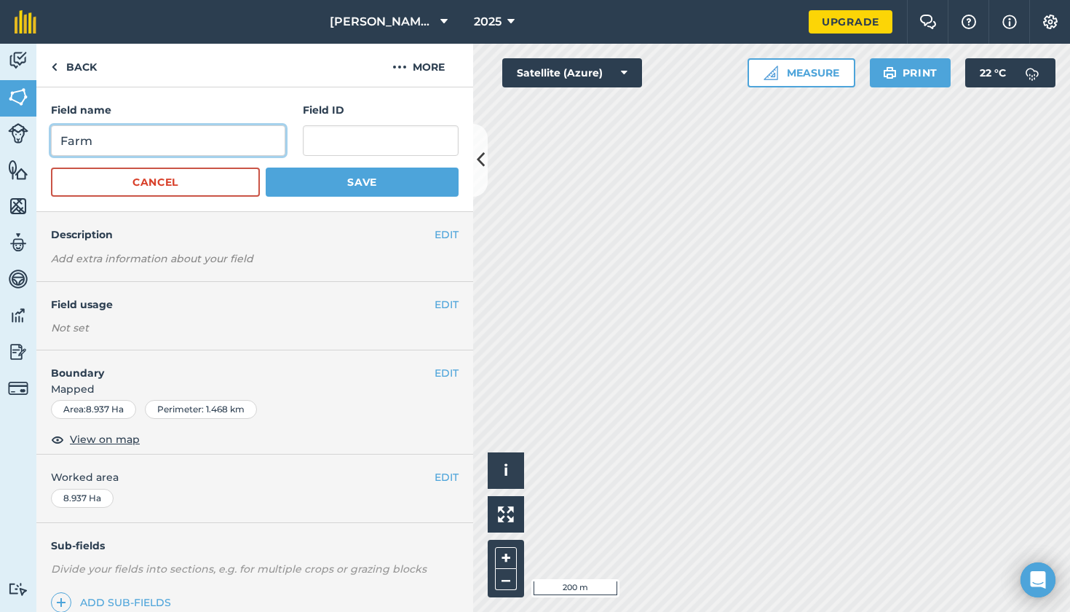
click at [211, 131] on input "Farm" at bounding box center [168, 140] width 234 height 31
drag, startPoint x: 211, startPoint y: 131, endPoint x: 163, endPoint y: 131, distance: 48.1
click at [163, 131] on input "Farm" at bounding box center [168, 140] width 234 height 31
click at [105, 143] on input "Farm" at bounding box center [168, 140] width 234 height 31
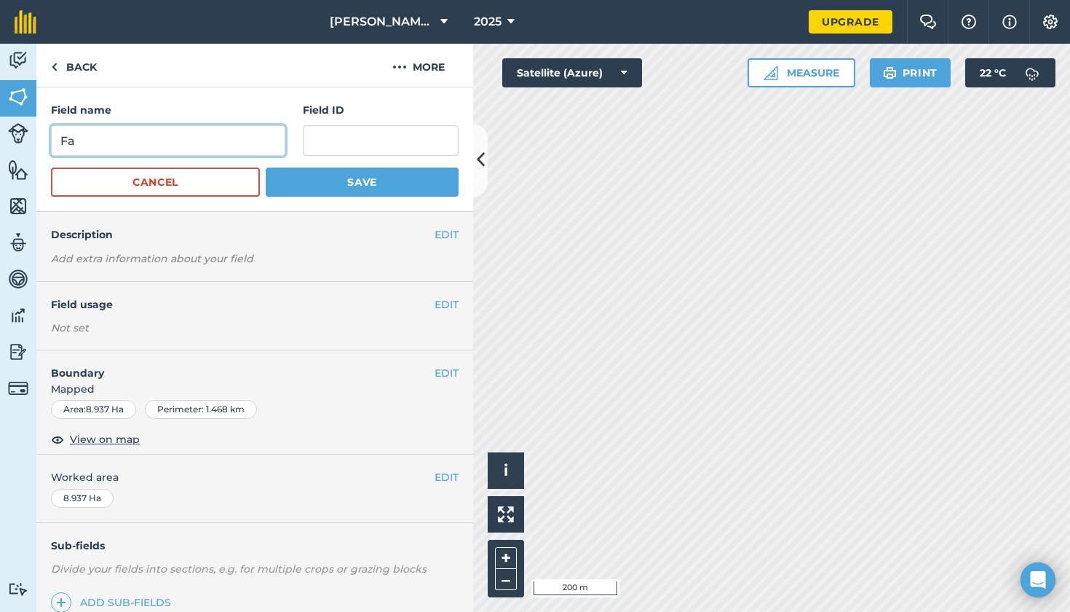
type input "F"
click at [105, 143] on input "[PERSON_NAME]" at bounding box center [168, 140] width 234 height 31
type input "Kiln ground"
click at [376, 184] on button "Save" at bounding box center [362, 181] width 193 height 29
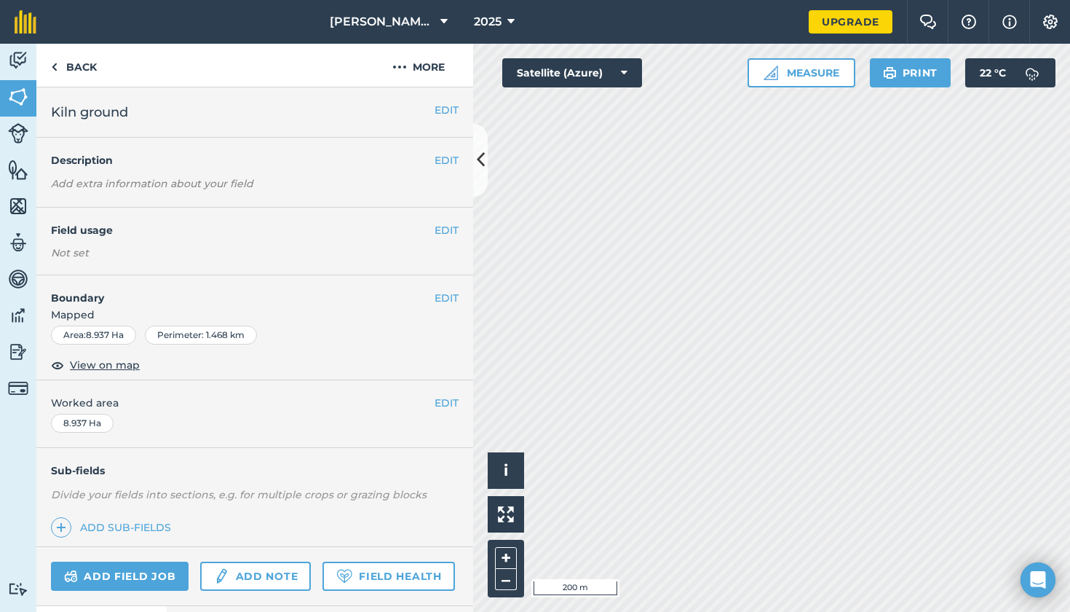
click at [480, 166] on icon at bounding box center [481, 159] width 8 height 25
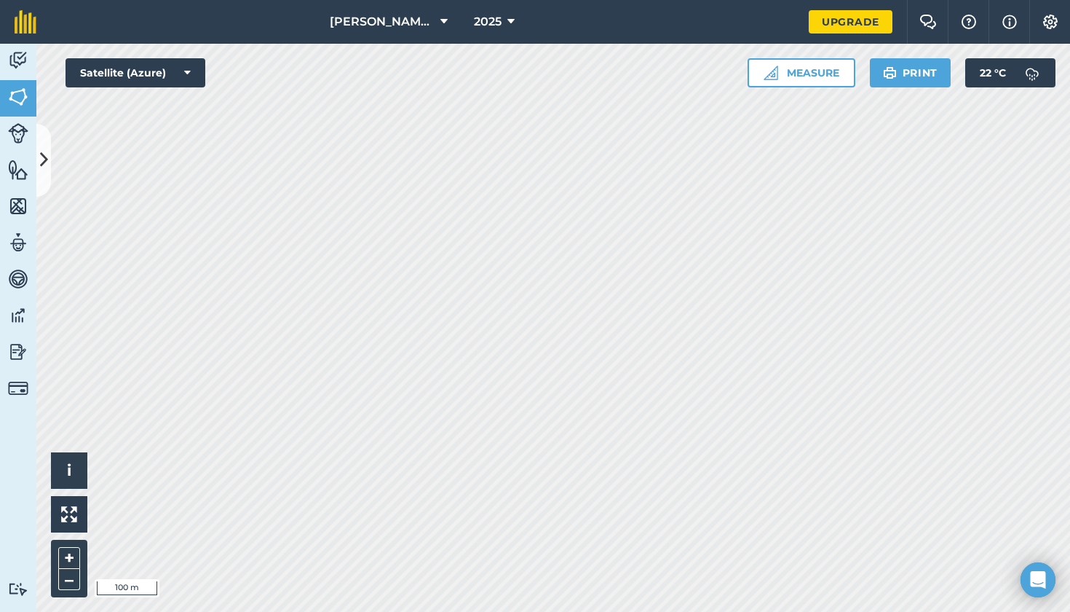
click at [49, 167] on button at bounding box center [43, 160] width 15 height 73
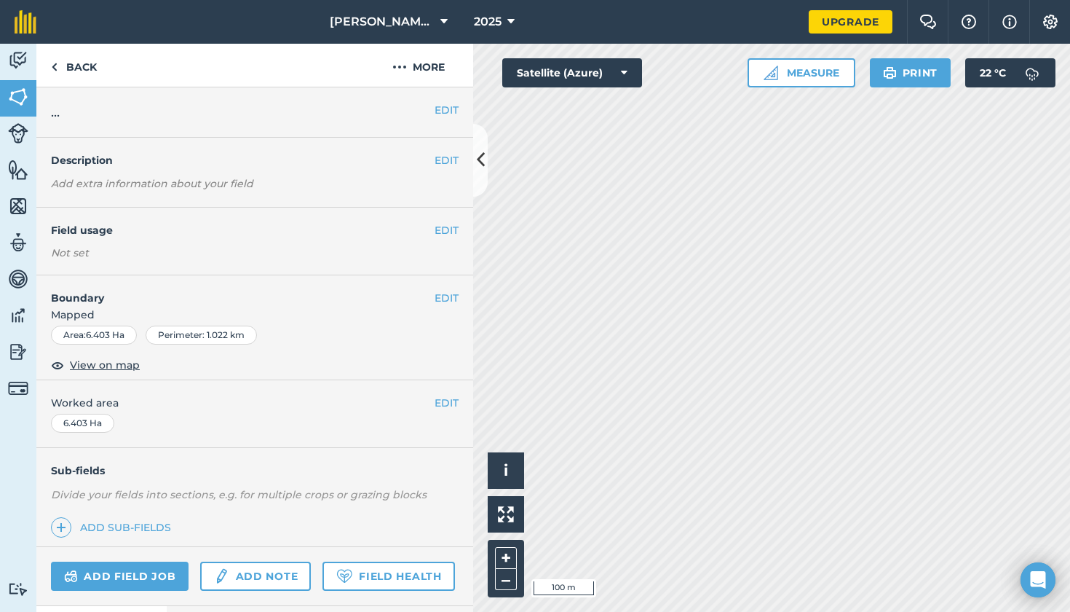
click at [151, 112] on h2 "..." at bounding box center [243, 112] width 384 height 20
click at [443, 106] on button "EDIT" at bounding box center [447, 110] width 24 height 16
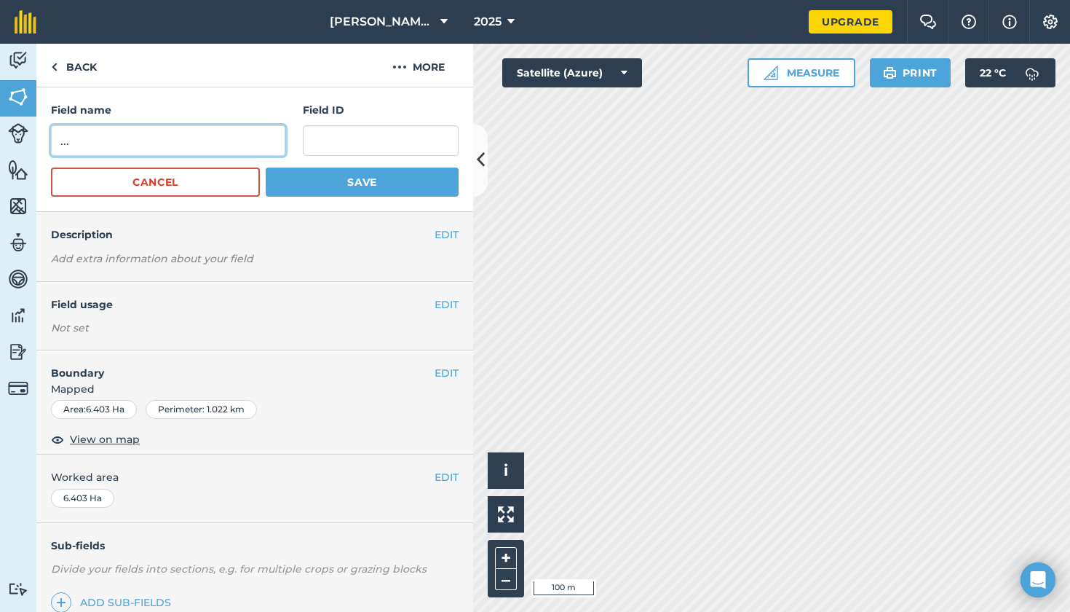
click at [179, 136] on input "..." at bounding box center [168, 140] width 234 height 31
type input "."
type input "Buncombes"
click at [412, 185] on button "Save" at bounding box center [362, 181] width 193 height 29
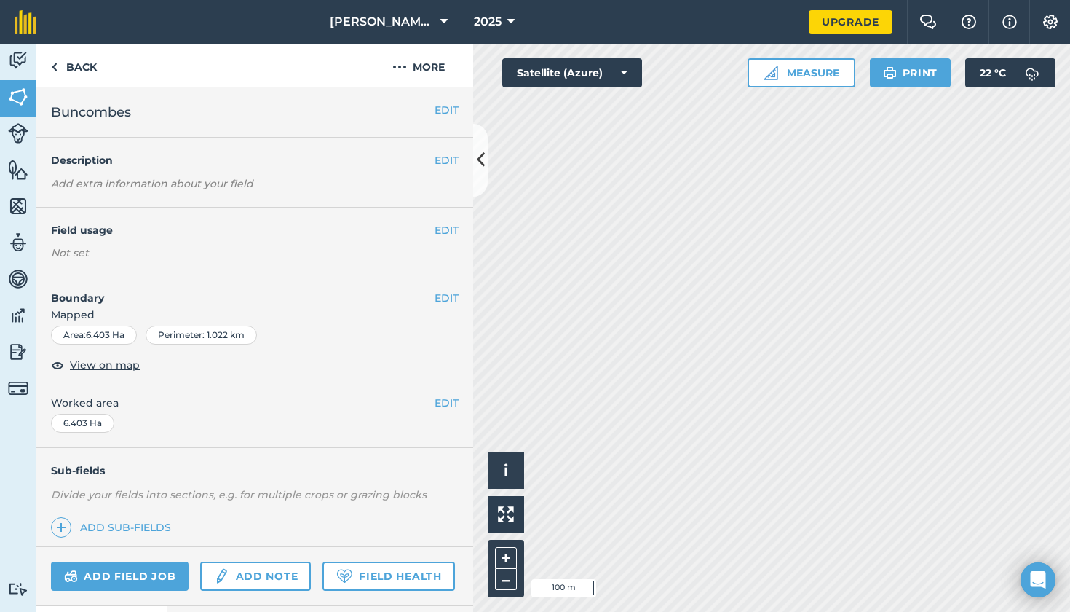
click at [477, 164] on icon at bounding box center [481, 159] width 8 height 25
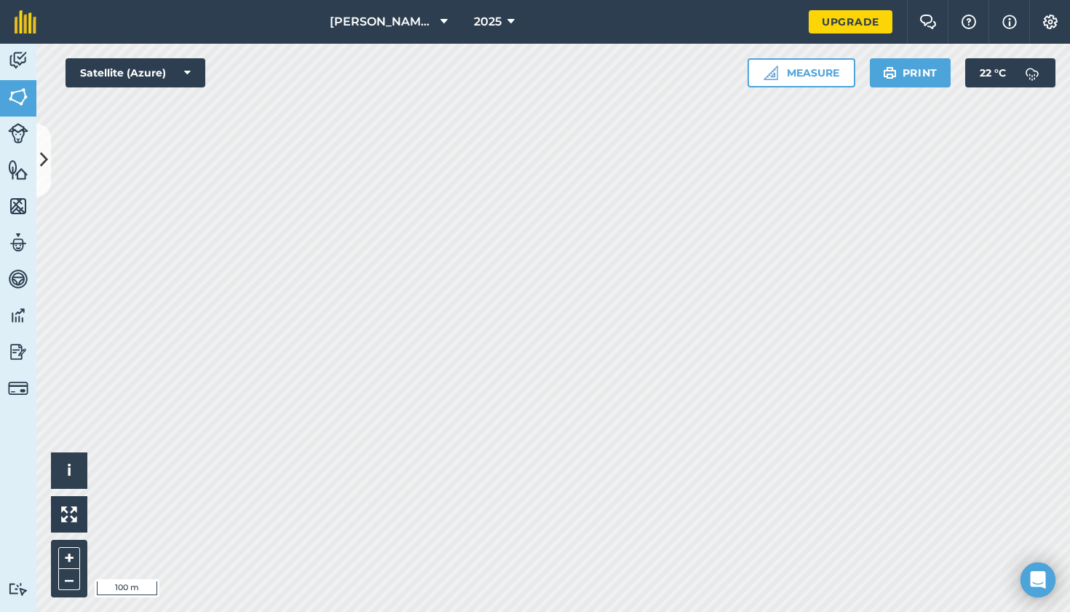
click at [43, 142] on button at bounding box center [43, 160] width 15 height 73
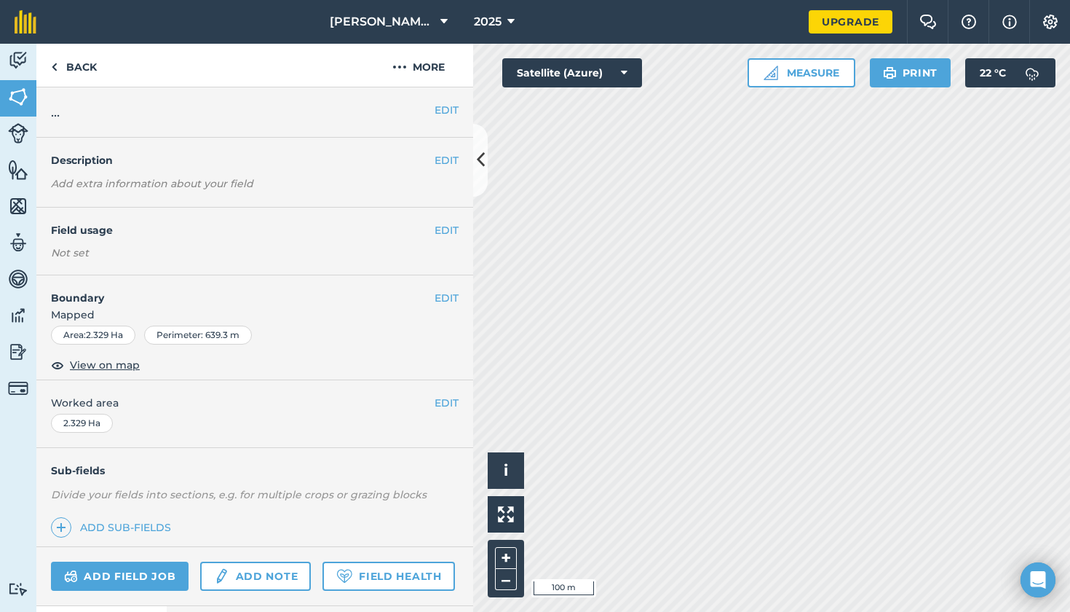
click at [445, 107] on button "EDIT" at bounding box center [447, 110] width 24 height 16
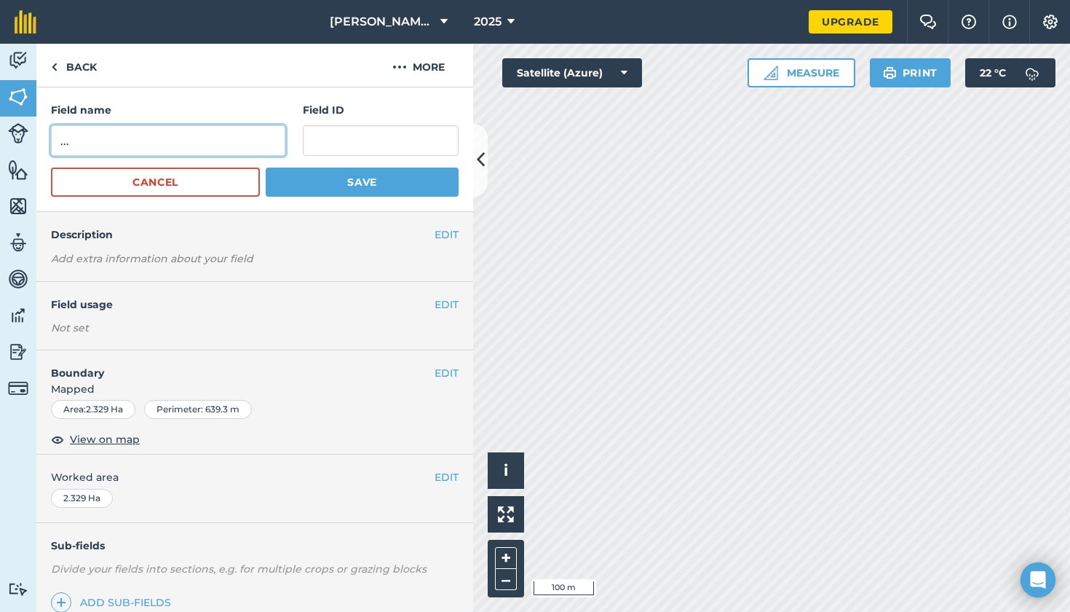
click at [158, 141] on input "..." at bounding box center [168, 140] width 234 height 31
type input "."
type input "Windmill top"
click at [372, 193] on button "Save" at bounding box center [362, 181] width 193 height 29
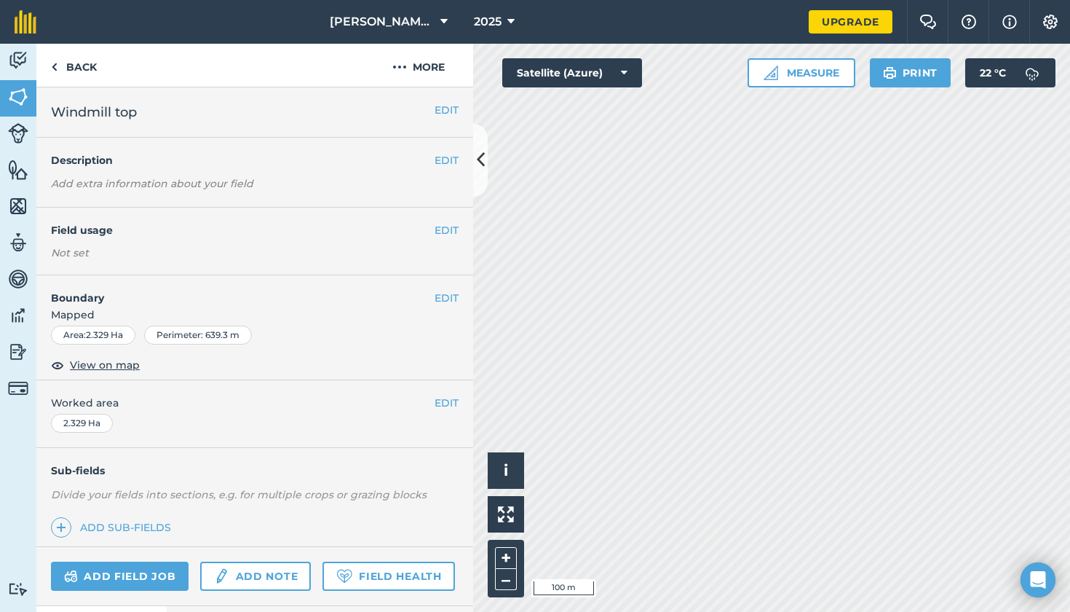
click at [483, 175] on button at bounding box center [480, 160] width 15 height 73
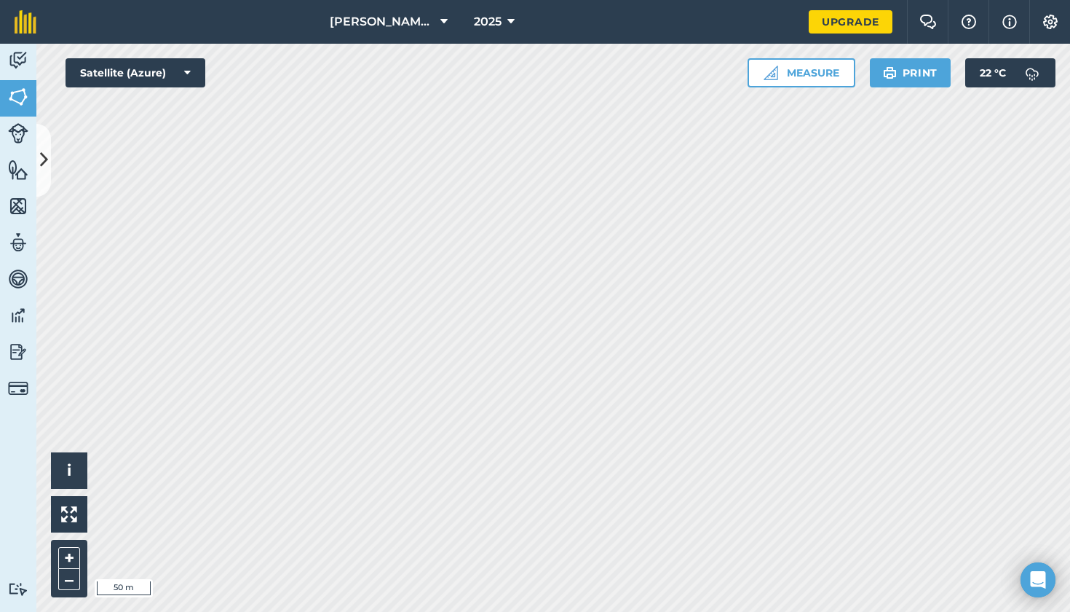
click at [44, 167] on icon at bounding box center [44, 159] width 8 height 25
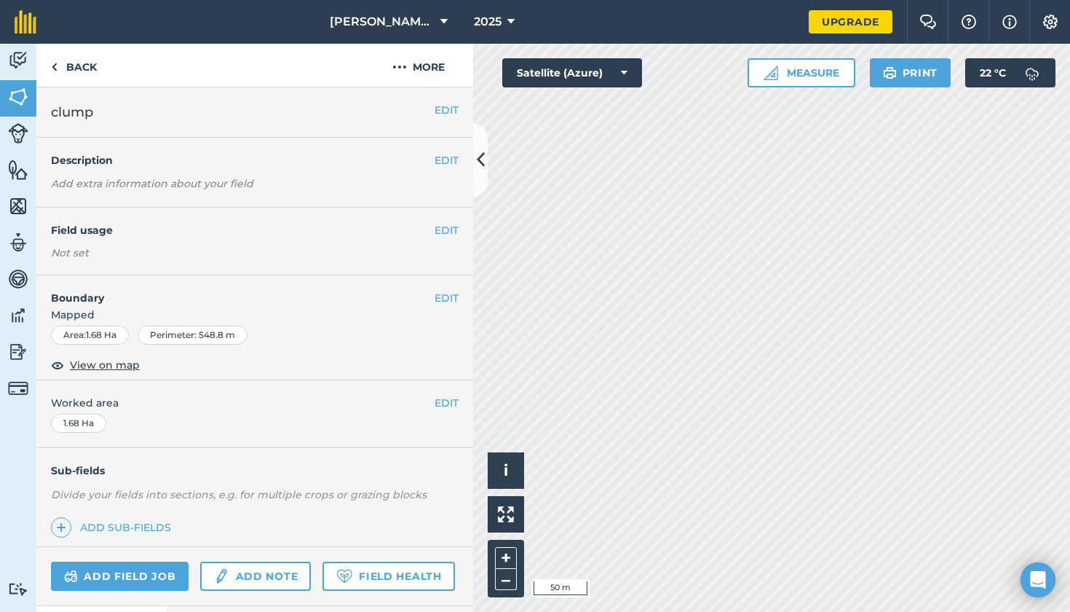
click at [443, 104] on button "EDIT" at bounding box center [447, 110] width 24 height 16
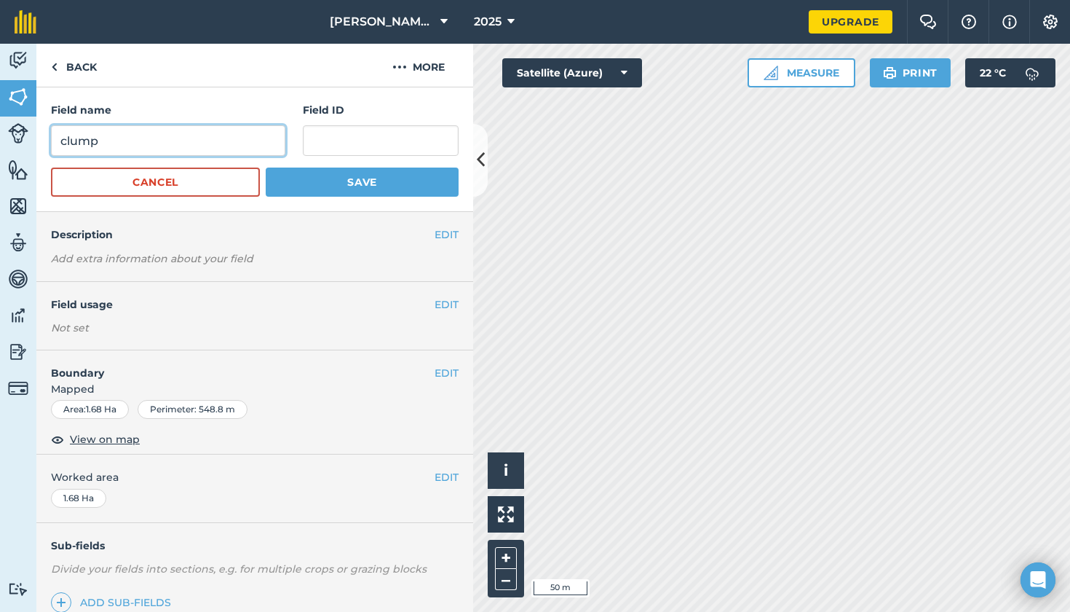
click at [186, 145] on input "clump" at bounding box center [168, 140] width 234 height 31
type input "c"
type input "7 acre hill"
click at [328, 181] on button "Save" at bounding box center [362, 181] width 193 height 29
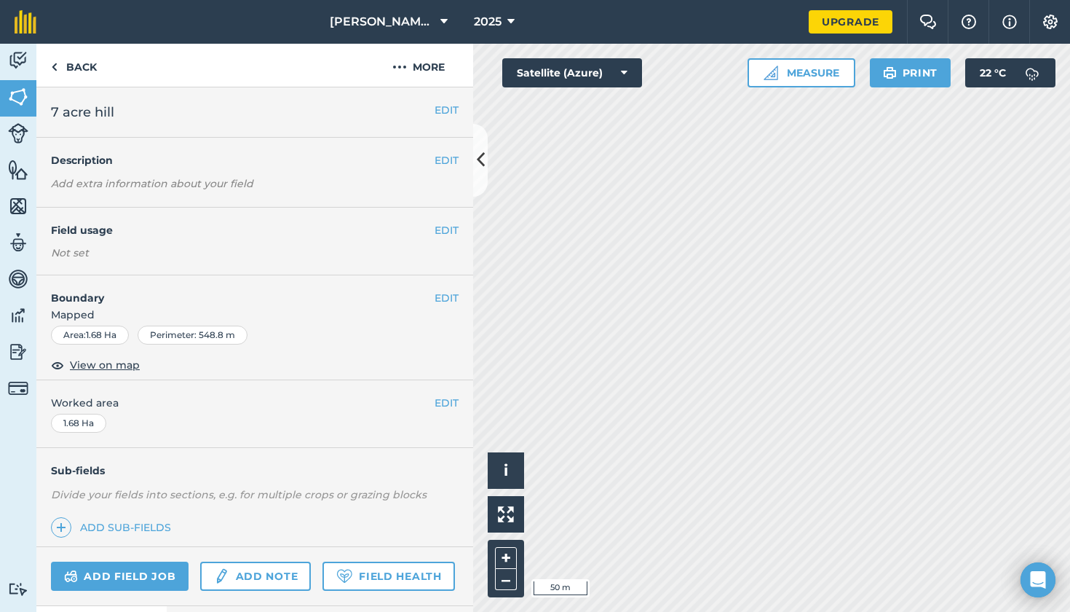
click at [482, 170] on icon at bounding box center [481, 159] width 8 height 25
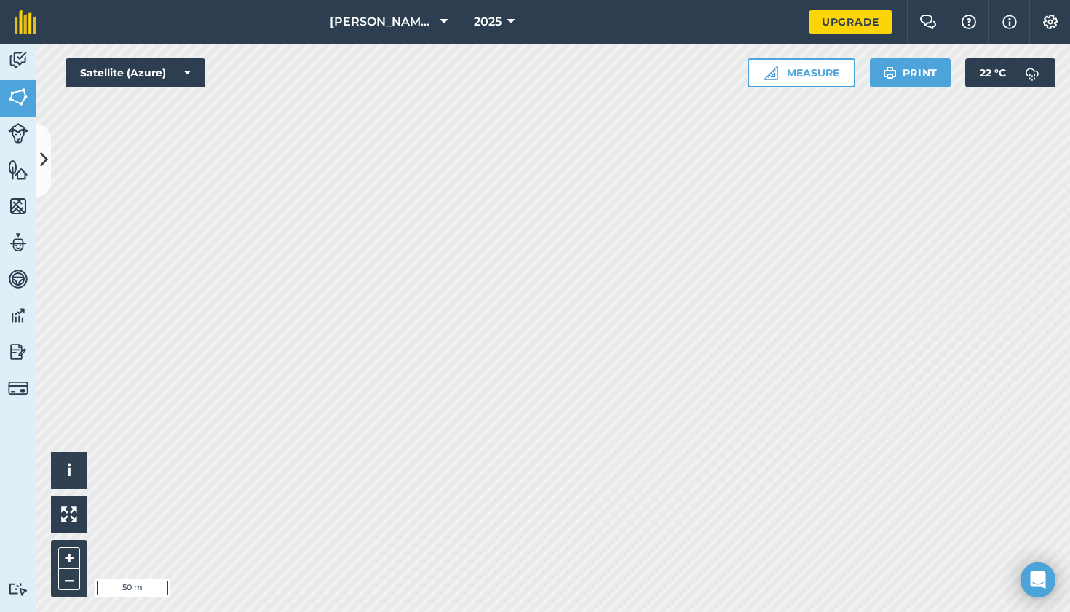
click at [42, 143] on button at bounding box center [43, 160] width 15 height 73
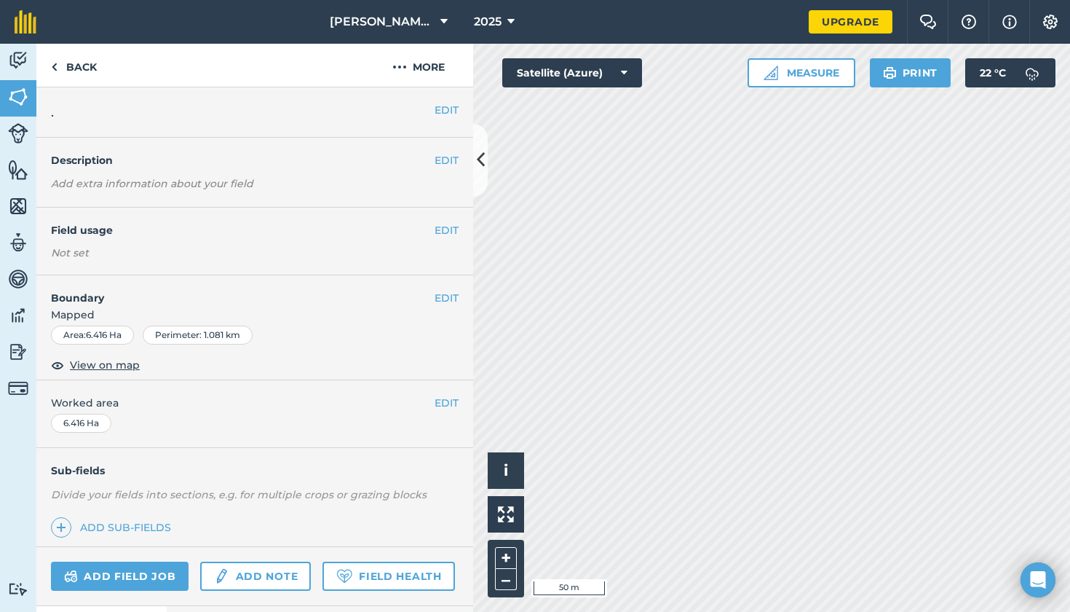
click at [442, 109] on button "EDIT" at bounding box center [447, 110] width 24 height 16
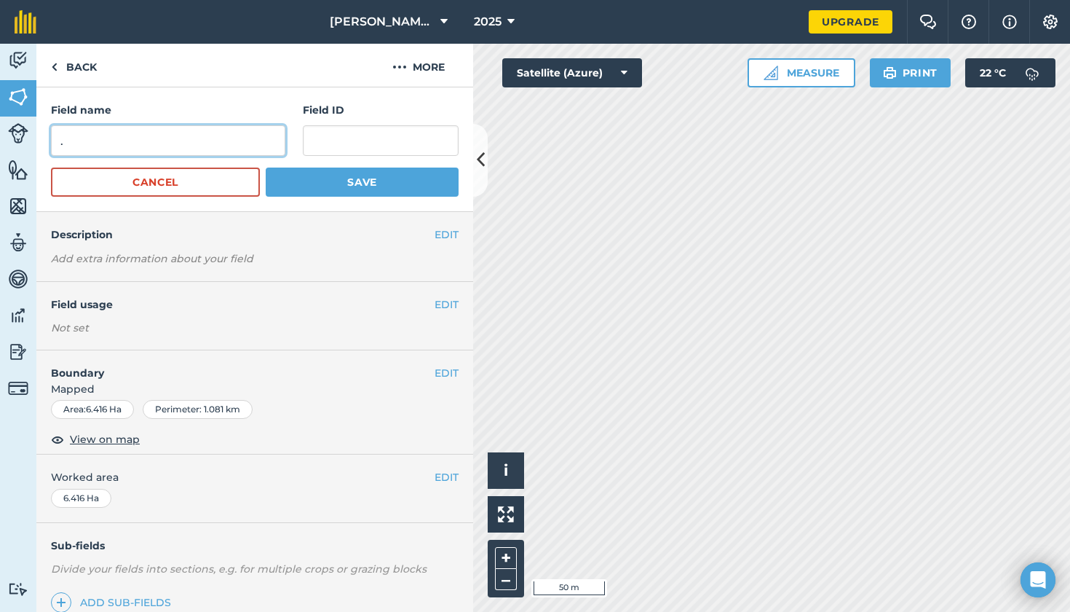
click at [190, 138] on input "." at bounding box center [168, 140] width 234 height 31
click at [66, 140] on input "twenty acres" at bounding box center [168, 140] width 234 height 31
type input "Twenty acres"
click at [424, 178] on button "Save" at bounding box center [362, 181] width 193 height 29
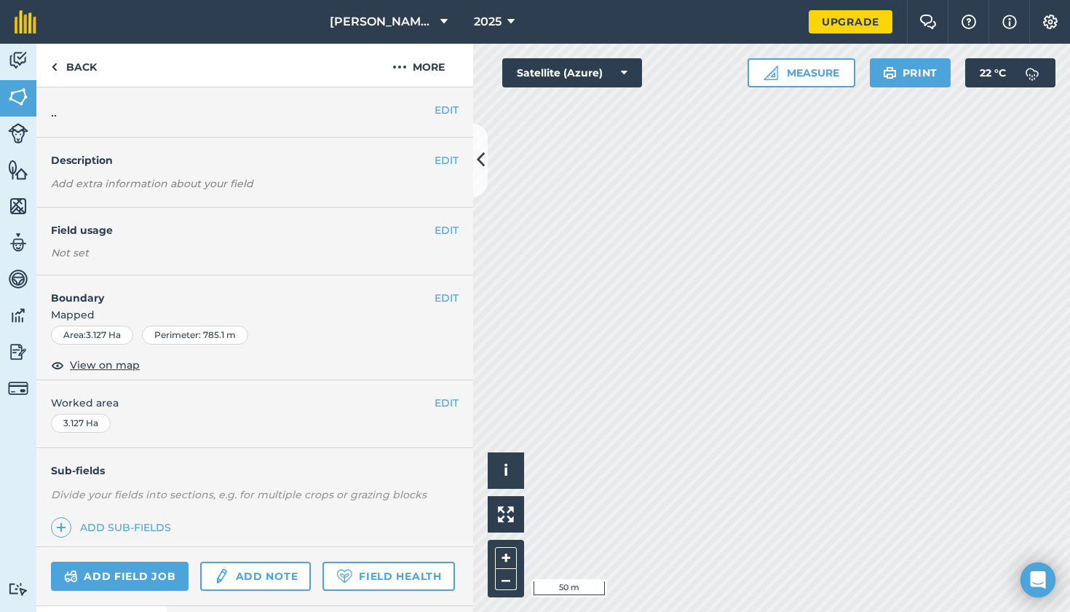
click at [440, 105] on button "EDIT" at bounding box center [447, 110] width 24 height 16
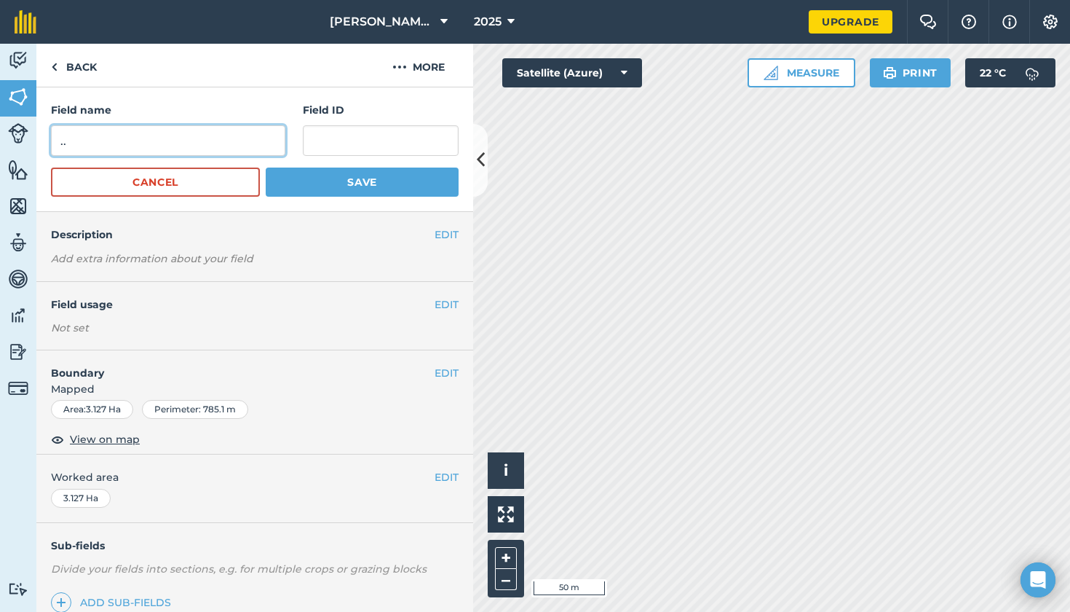
click at [167, 148] on input ".." at bounding box center [168, 140] width 234 height 31
type input "."
type input "Popes eight acres"
click at [315, 181] on button "Save" at bounding box center [362, 181] width 193 height 29
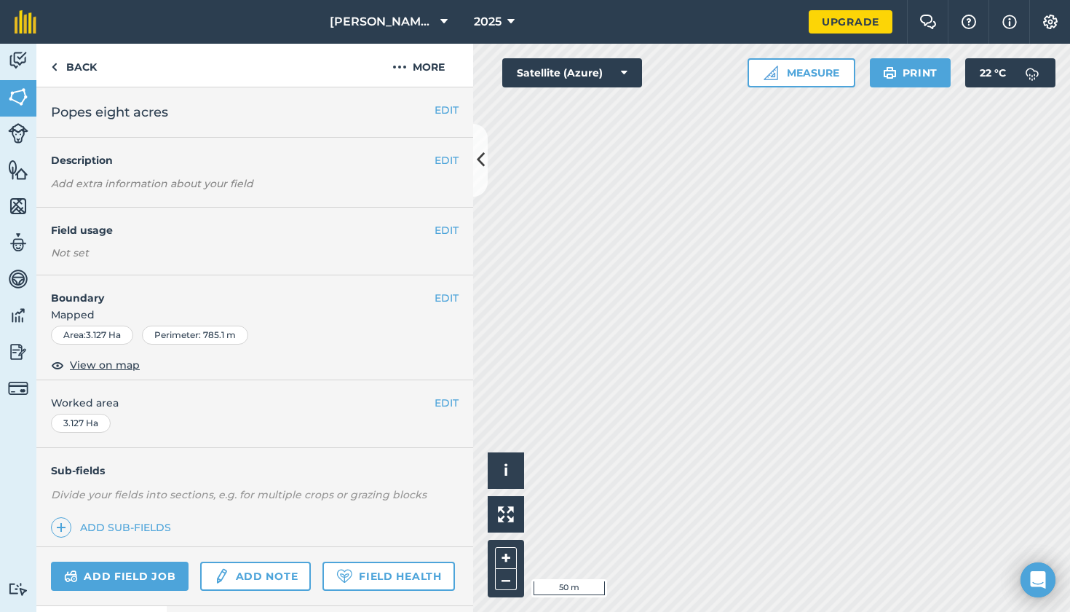
click at [481, 165] on icon at bounding box center [481, 159] width 8 height 25
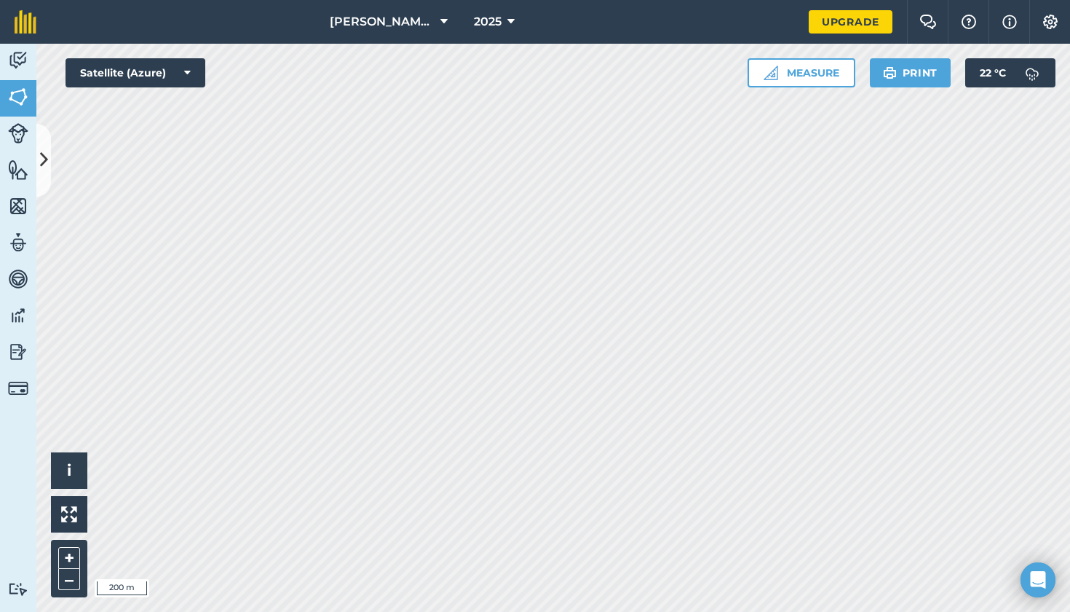
click at [31, 148] on link "Livestock" at bounding box center [18, 134] width 36 height 36
click at [19, 173] on img at bounding box center [18, 170] width 20 height 22
click at [49, 170] on button at bounding box center [43, 160] width 15 height 73
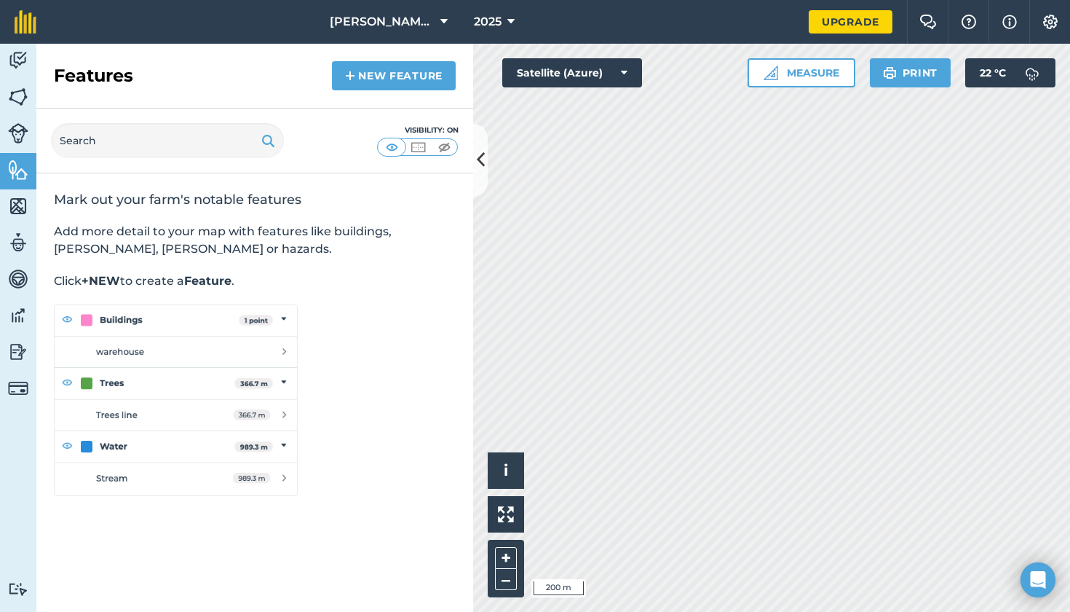
click at [24, 104] on img at bounding box center [18, 97] width 20 height 22
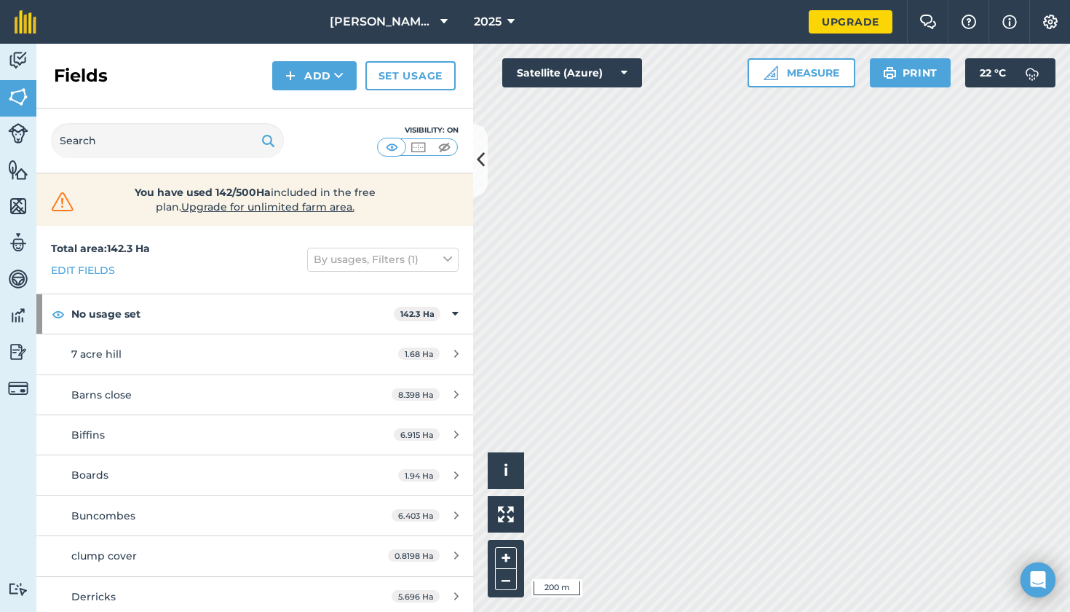
click at [1044, 13] on button "Settings" at bounding box center [1050, 22] width 41 height 44
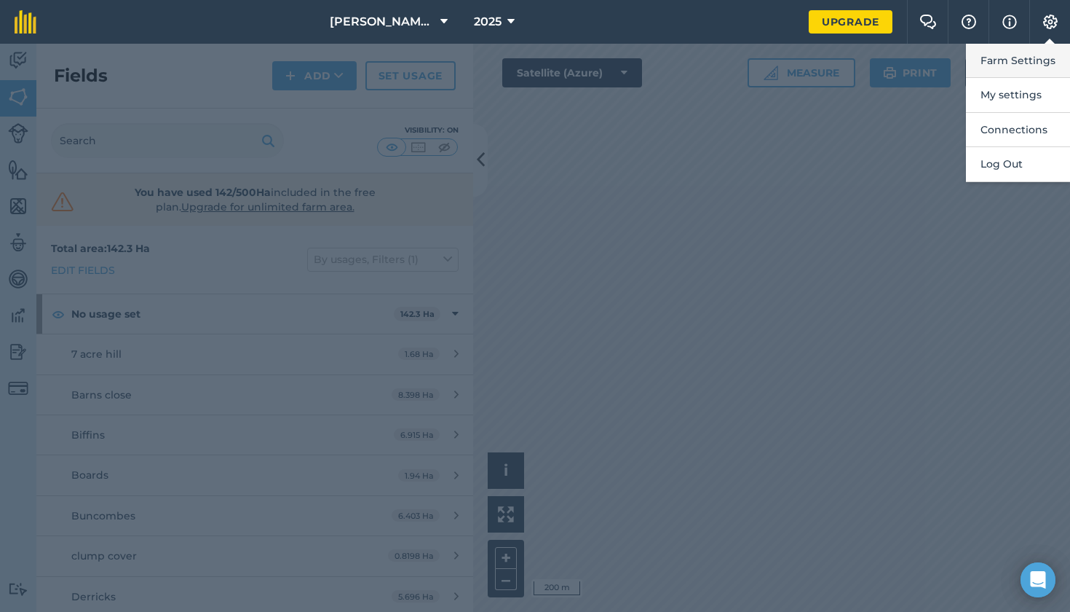
click at [1021, 66] on button "Farm Settings" at bounding box center [1018, 61] width 104 height 34
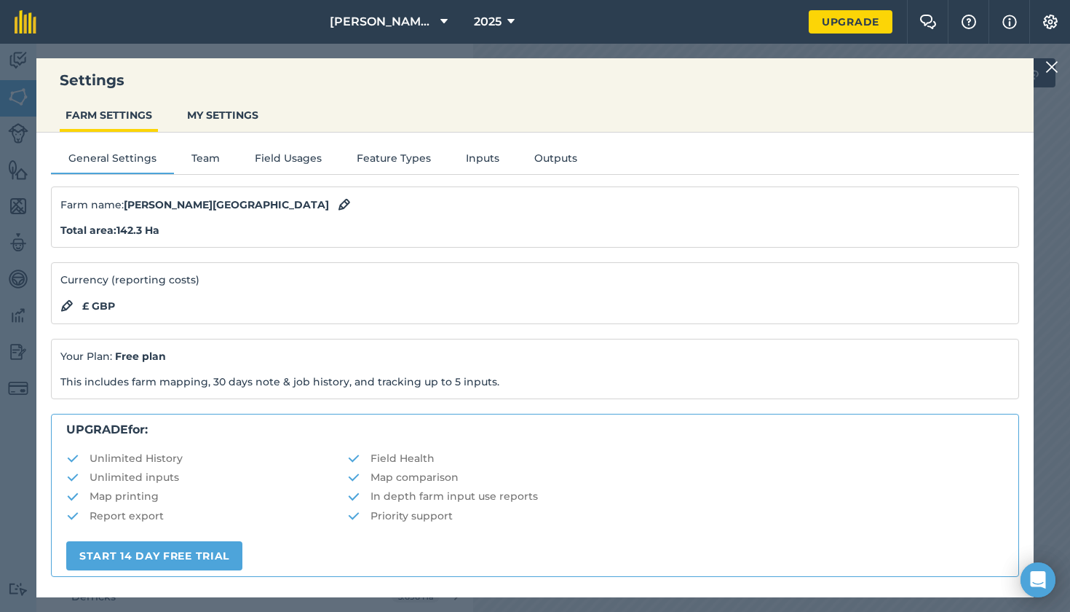
click at [338, 200] on img at bounding box center [344, 204] width 13 height 17
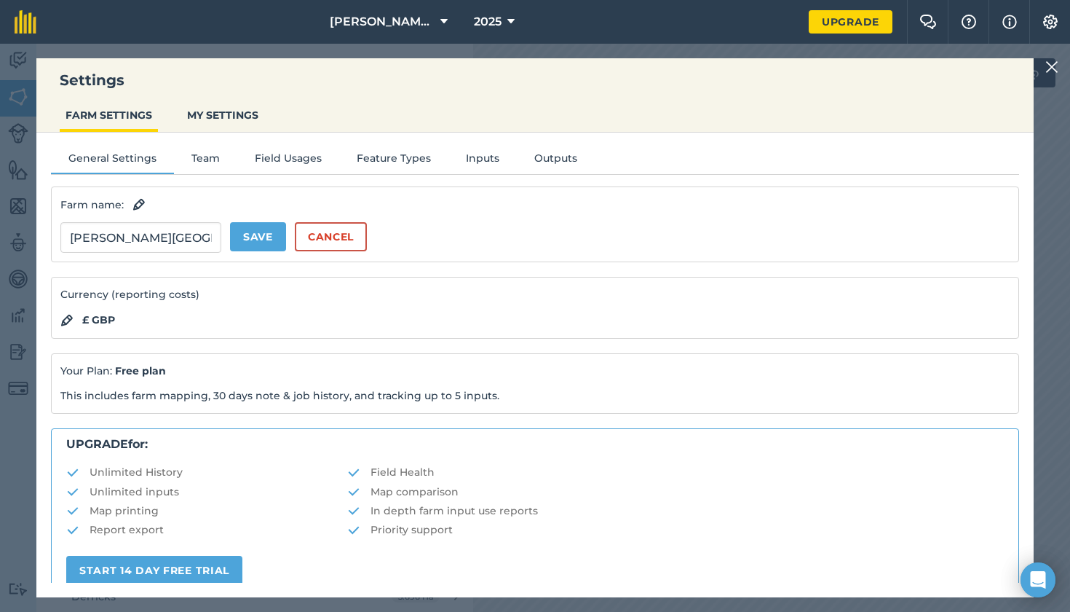
click at [564, 237] on form "[PERSON_NAME] Farm Save Cancel" at bounding box center [534, 237] width 949 height 31
click at [240, 105] on button "MY SETTINGS" at bounding box center [222, 115] width 83 height 28
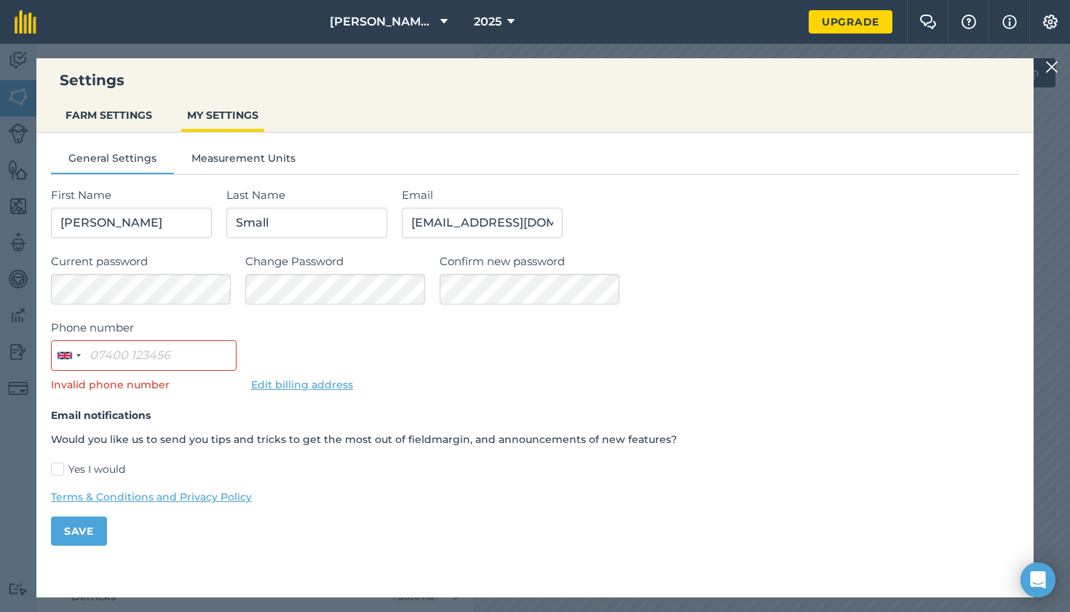
click at [207, 165] on button "Measurement Units" at bounding box center [243, 161] width 139 height 22
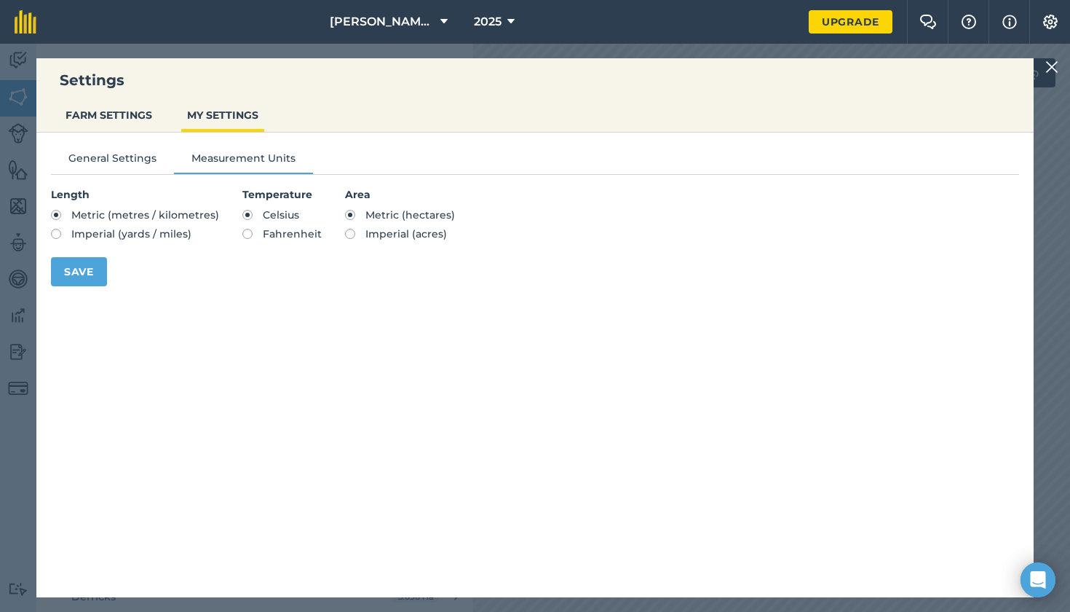
click at [345, 236] on label "Imperial (acres)" at bounding box center [400, 234] width 110 height 10
radio input "true"
radio input "false"
click at [78, 271] on button "Save" at bounding box center [79, 271] width 56 height 29
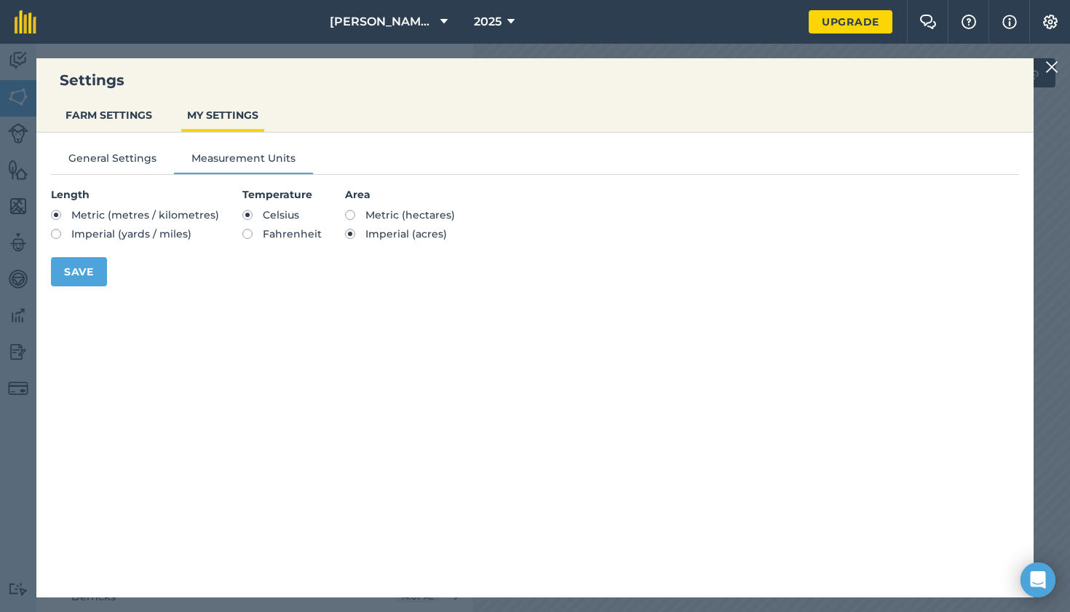
click at [76, 269] on button "Save" at bounding box center [79, 271] width 56 height 29
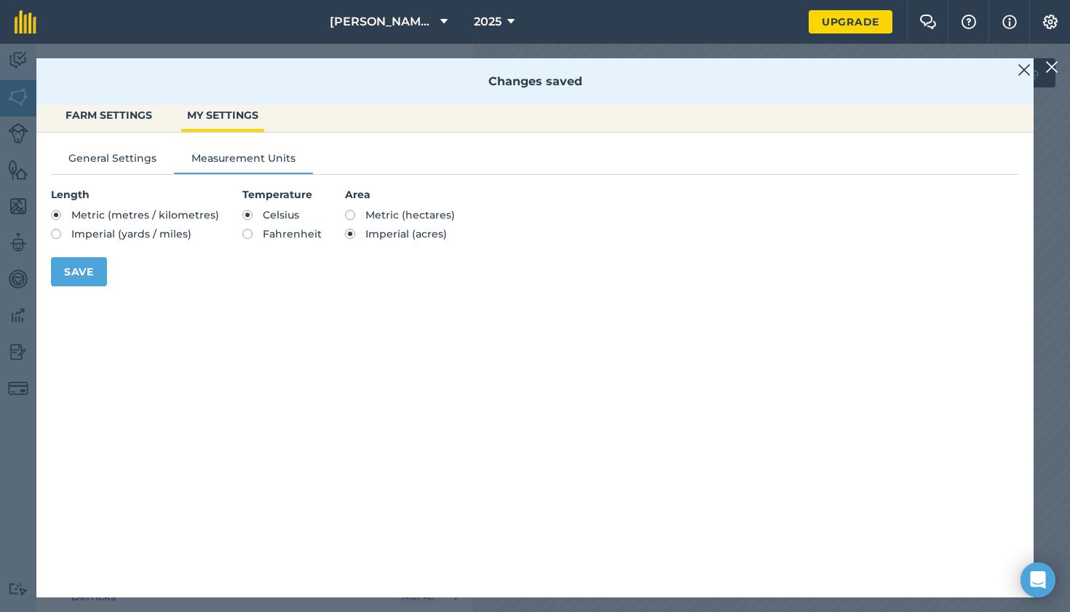
click at [1023, 66] on img at bounding box center [1024, 69] width 13 height 17
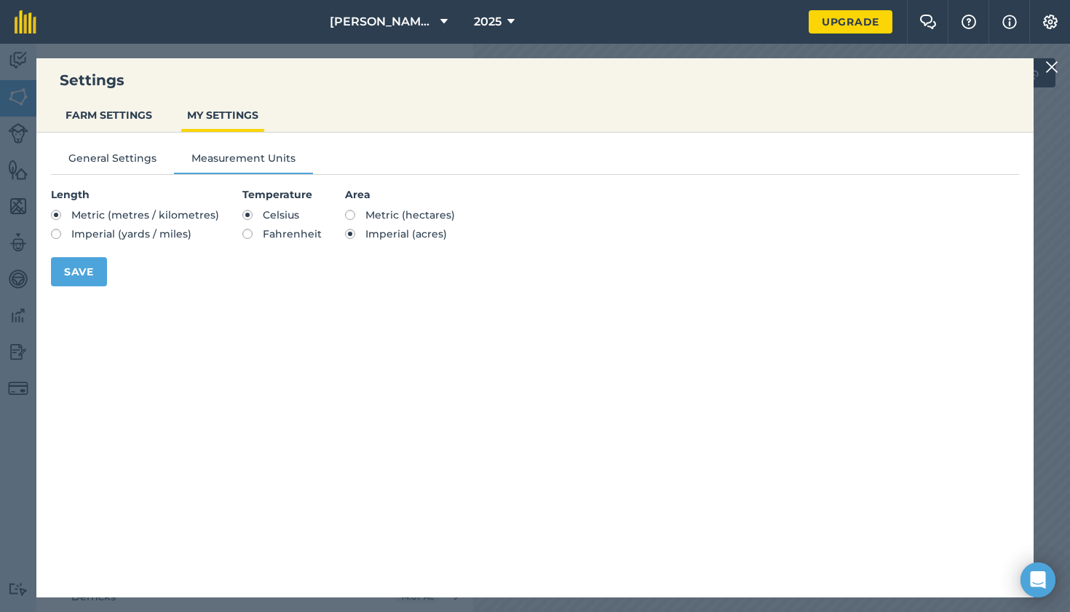
click at [1054, 71] on img at bounding box center [1052, 66] width 13 height 17
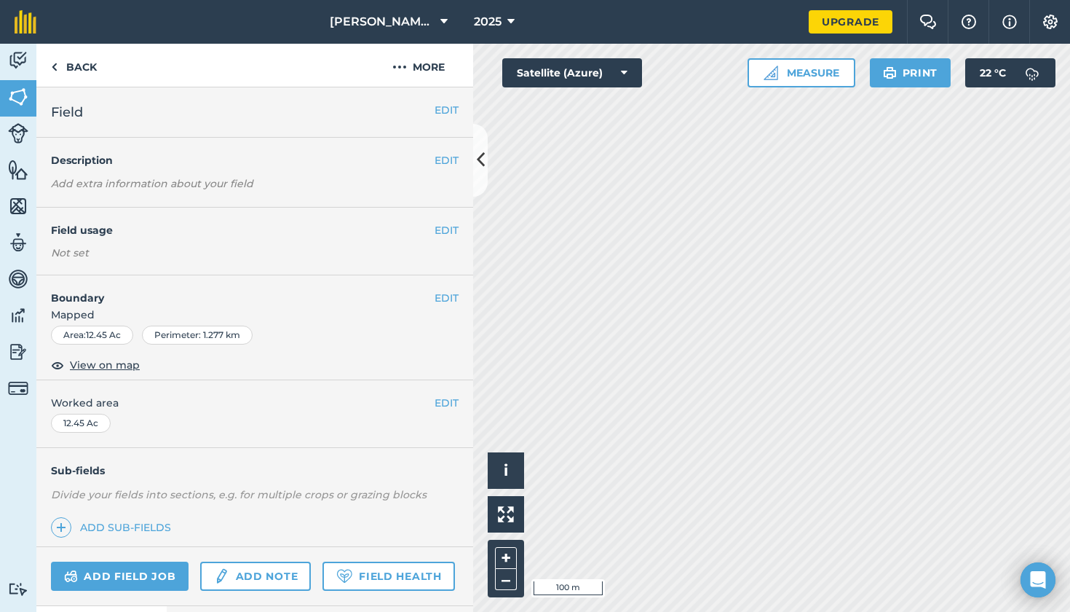
click at [452, 111] on button "EDIT" at bounding box center [447, 110] width 24 height 16
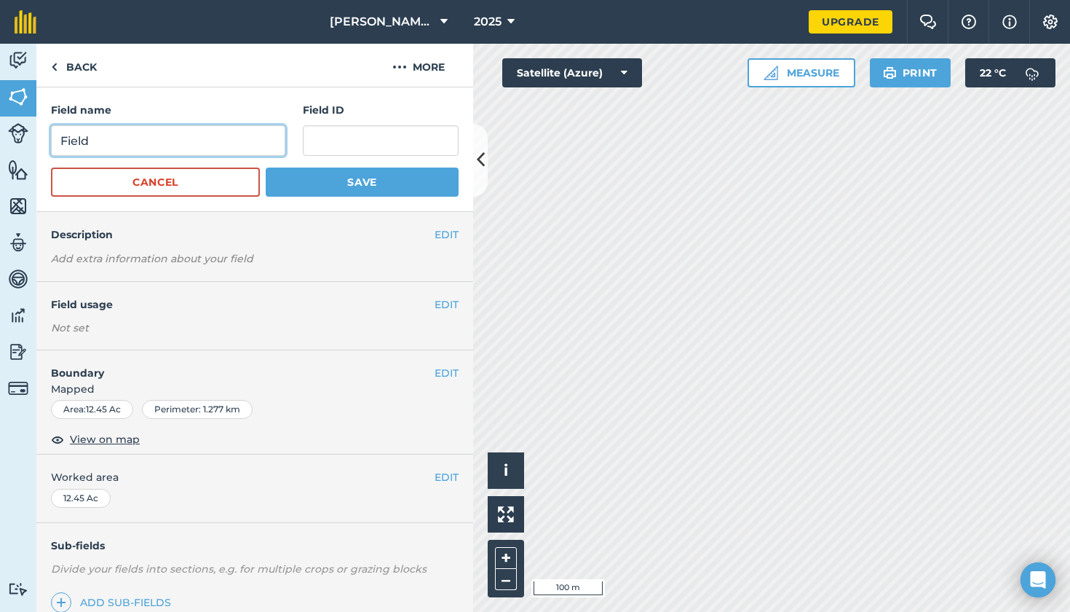
click at [183, 140] on input "Field" at bounding box center [168, 140] width 234 height 31
type input "F"
type input "[PERSON_NAME] clays"
click at [361, 174] on button "Save" at bounding box center [362, 181] width 193 height 29
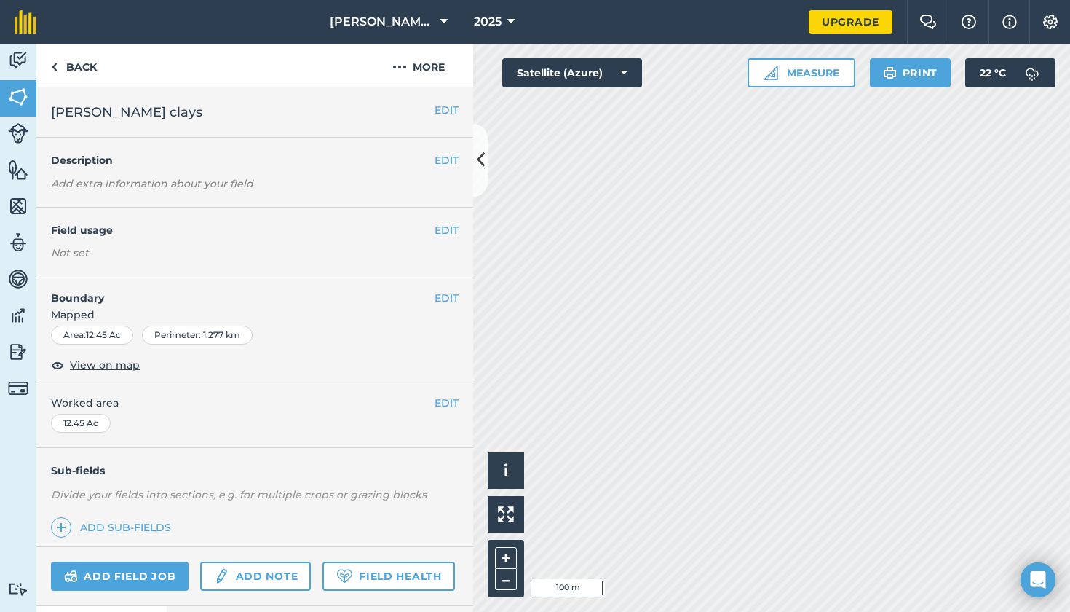
click at [438, 107] on button "EDIT" at bounding box center [447, 110] width 24 height 16
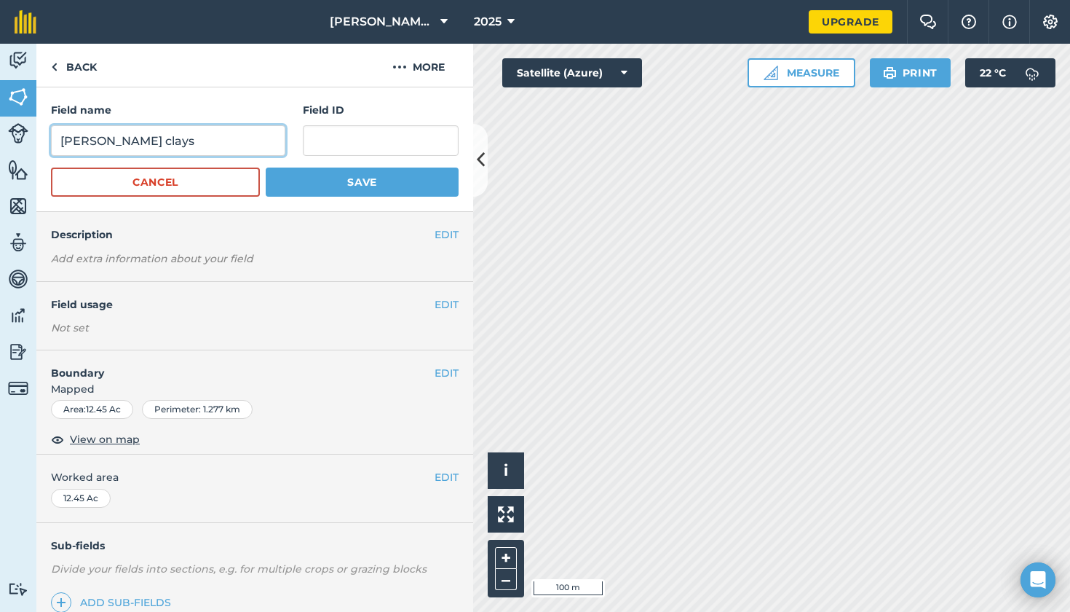
click at [81, 141] on input "[PERSON_NAME] clays" at bounding box center [168, 140] width 234 height 31
click at [96, 143] on input "[PERSON_NAME] clays" at bounding box center [168, 140] width 234 height 31
type input "[PERSON_NAME] clays"
click at [322, 180] on button "Save" at bounding box center [362, 181] width 193 height 29
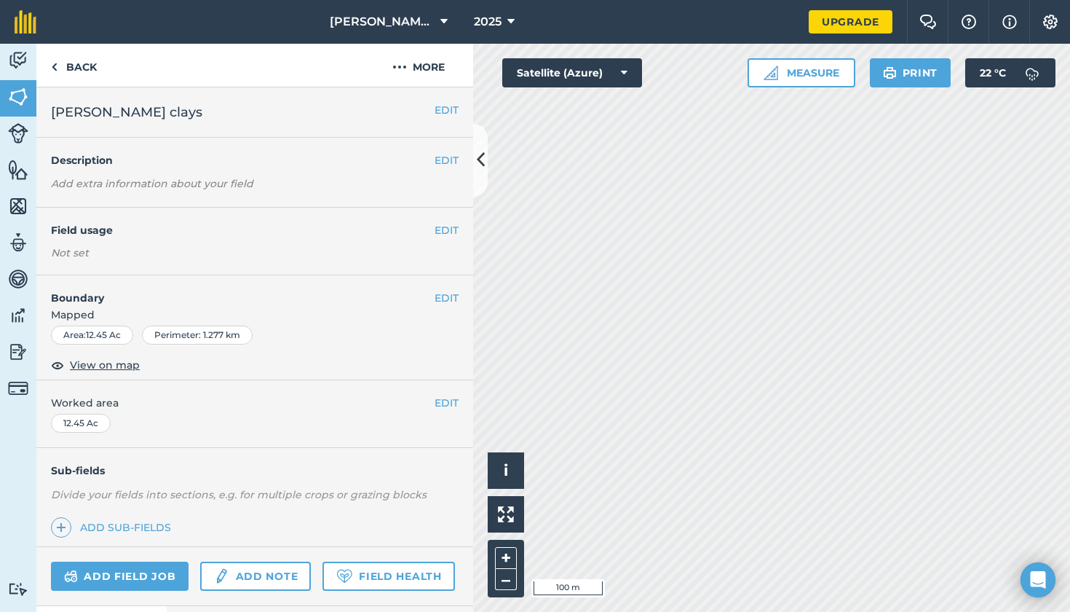
click at [481, 164] on icon at bounding box center [481, 159] width 8 height 25
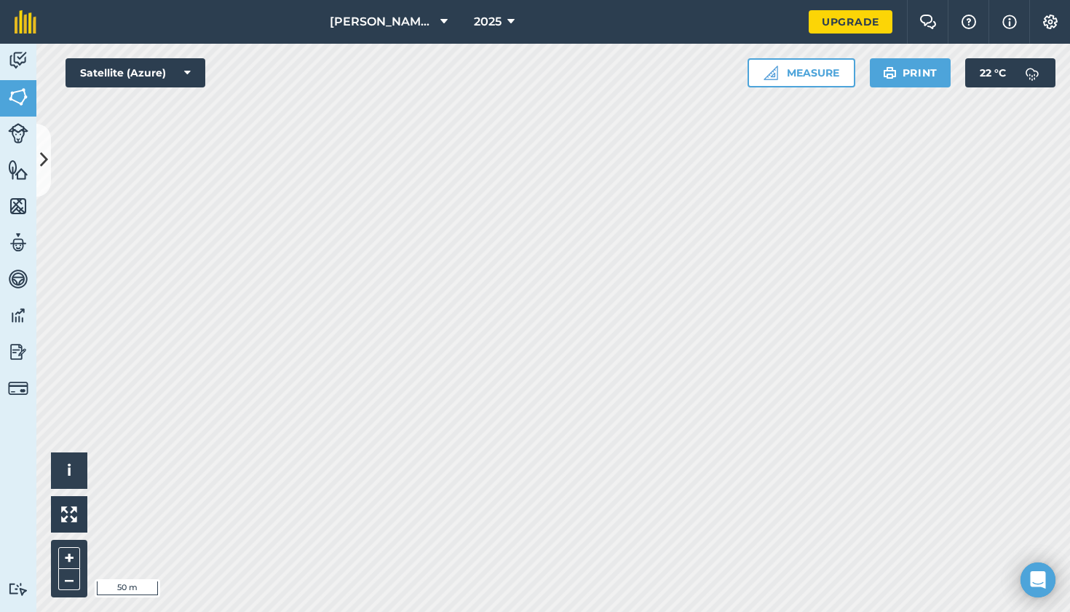
click at [44, 143] on button at bounding box center [43, 160] width 15 height 73
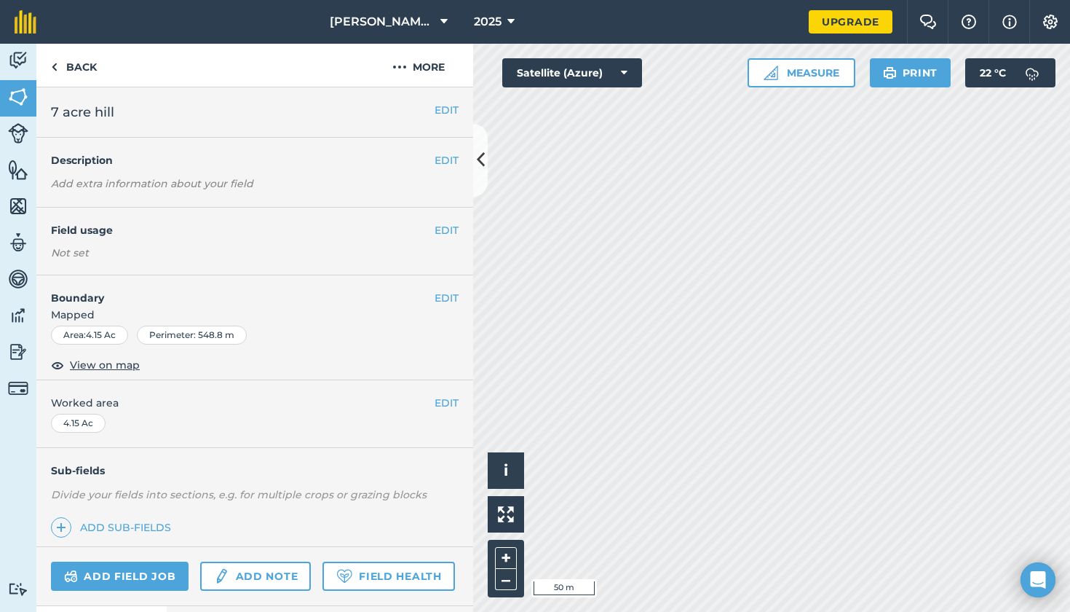
click at [445, 228] on button "EDIT" at bounding box center [447, 230] width 24 height 16
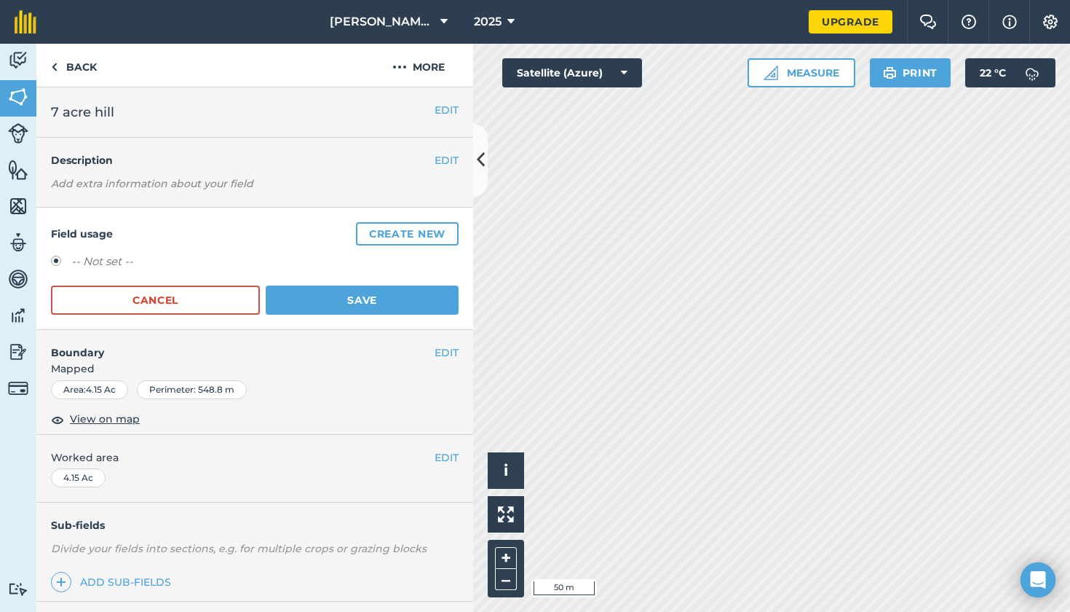
click at [406, 238] on button "Create new" at bounding box center [407, 233] width 103 height 23
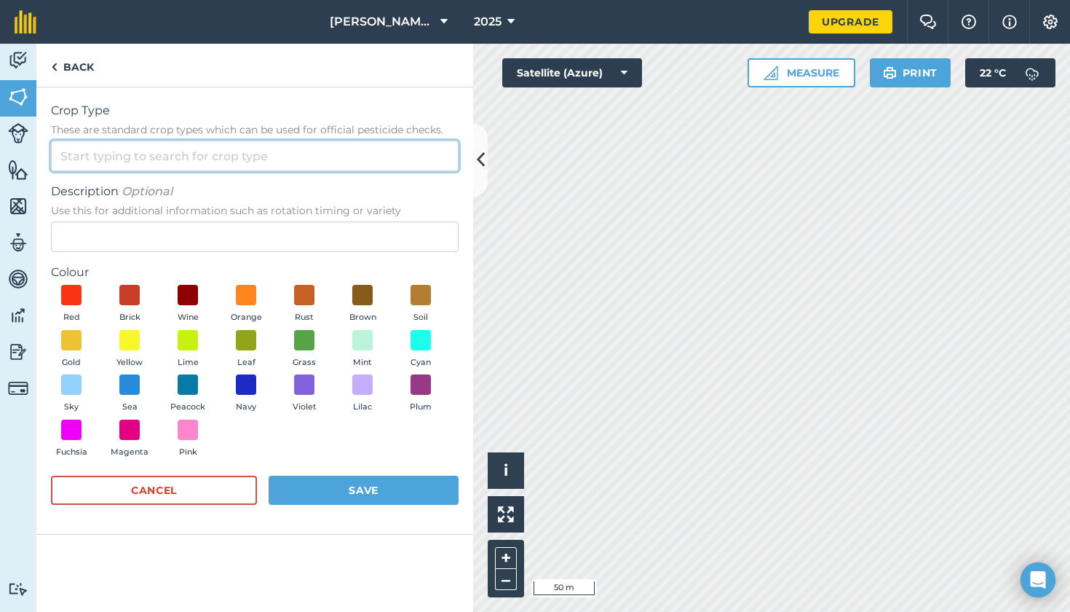
click at [117, 154] on input "Crop Type These are standard crop types which can be used for official pesticid…" at bounding box center [255, 156] width 408 height 31
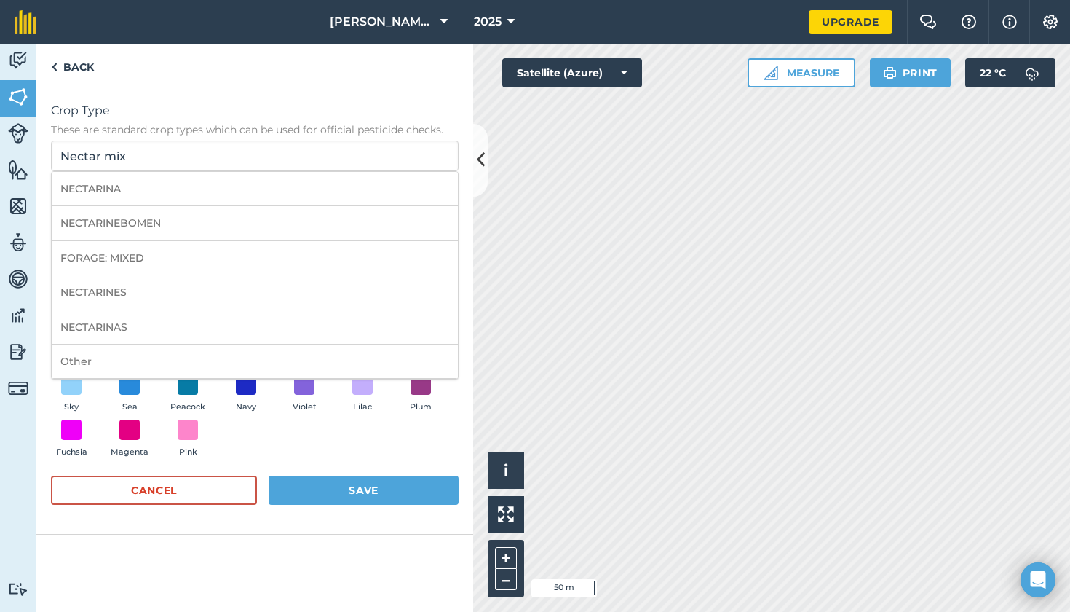
click at [359, 462] on form "Crop Type These are standard crop types which can be used for official pesticid…" at bounding box center [255, 310] width 408 height 417
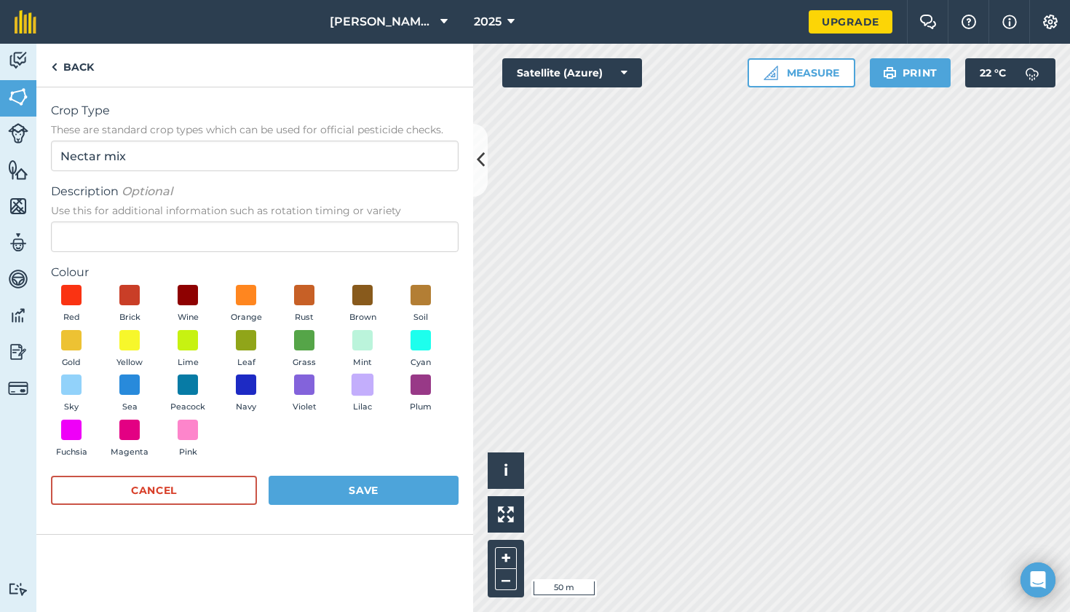
click at [361, 382] on span at bounding box center [363, 385] width 23 height 23
click at [375, 494] on button "Save" at bounding box center [364, 489] width 190 height 29
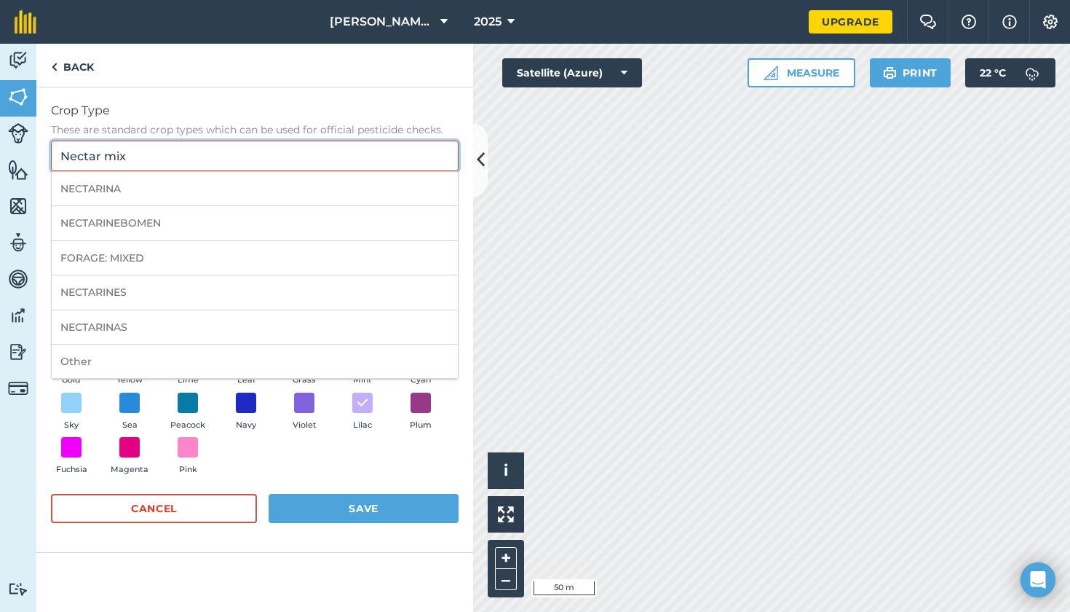
click at [268, 149] on input "Nectar mix" at bounding box center [255, 156] width 408 height 31
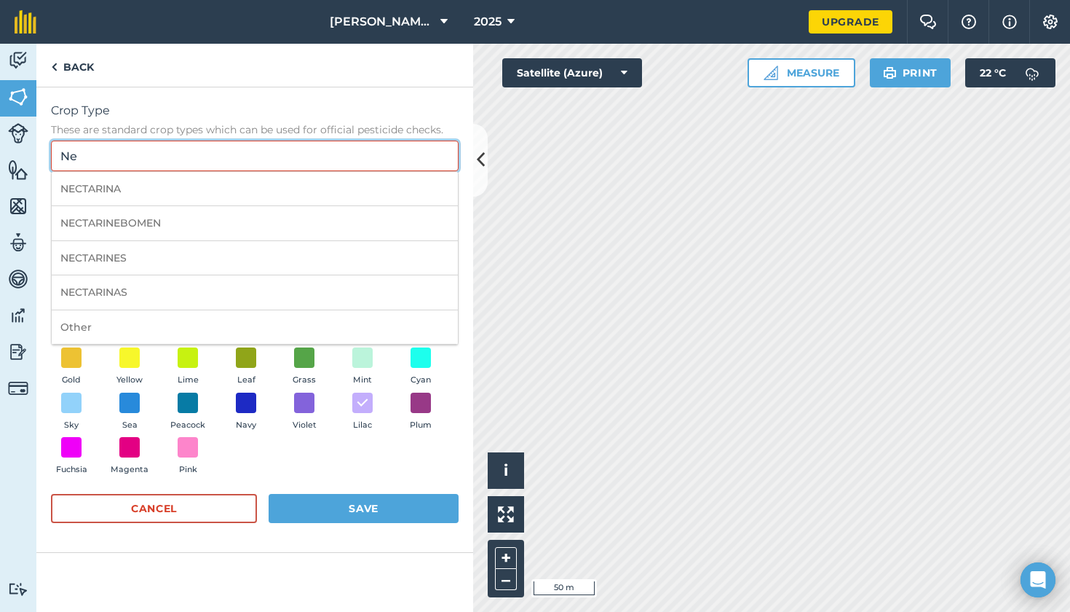
type input "N"
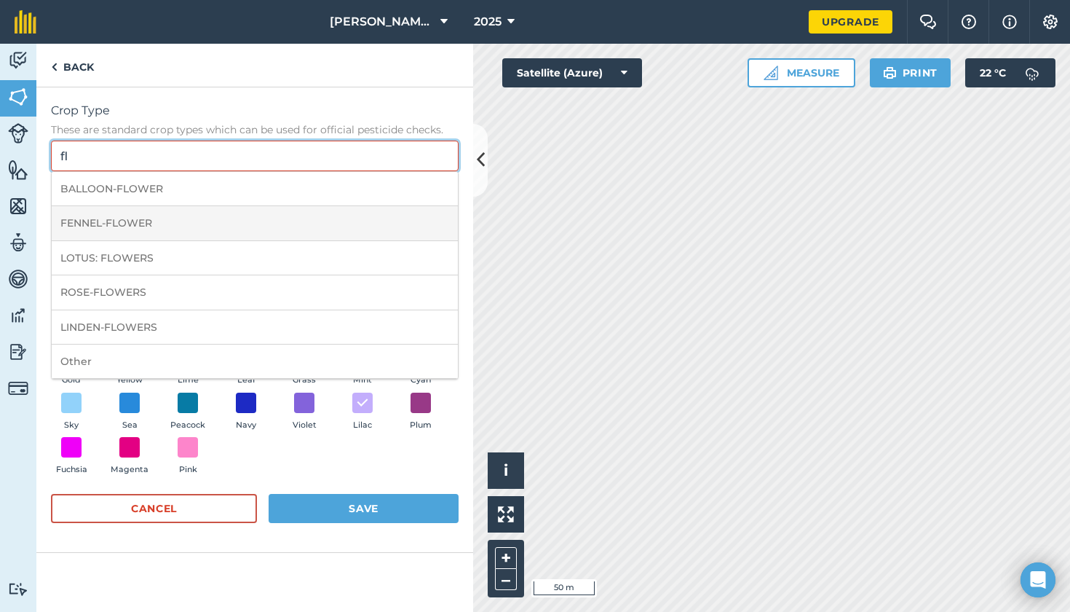
type input "f"
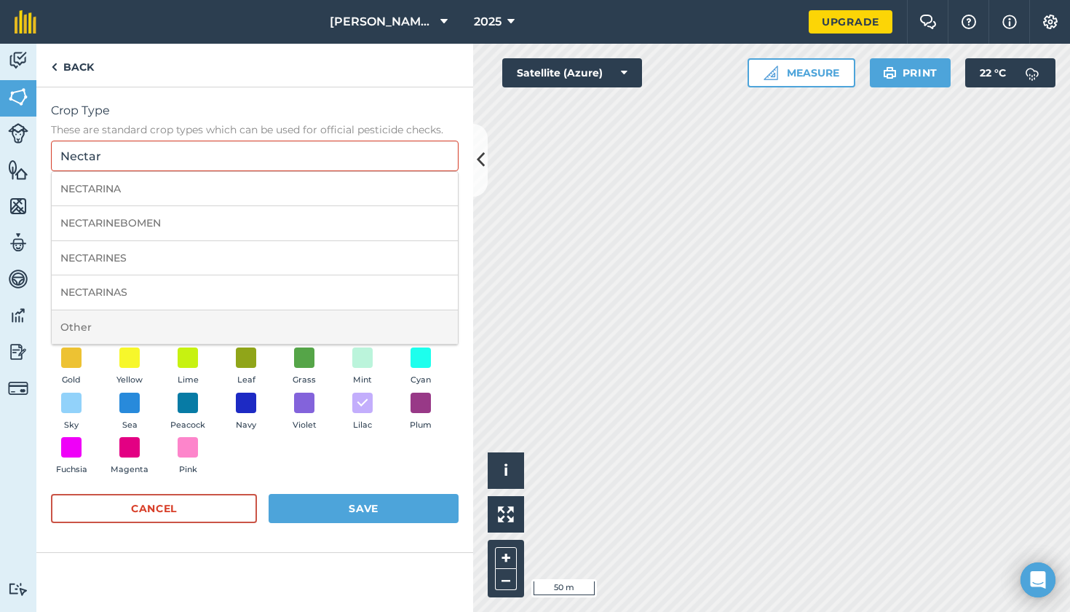
click at [104, 313] on li "Other" at bounding box center [255, 327] width 406 height 34
type input "Other"
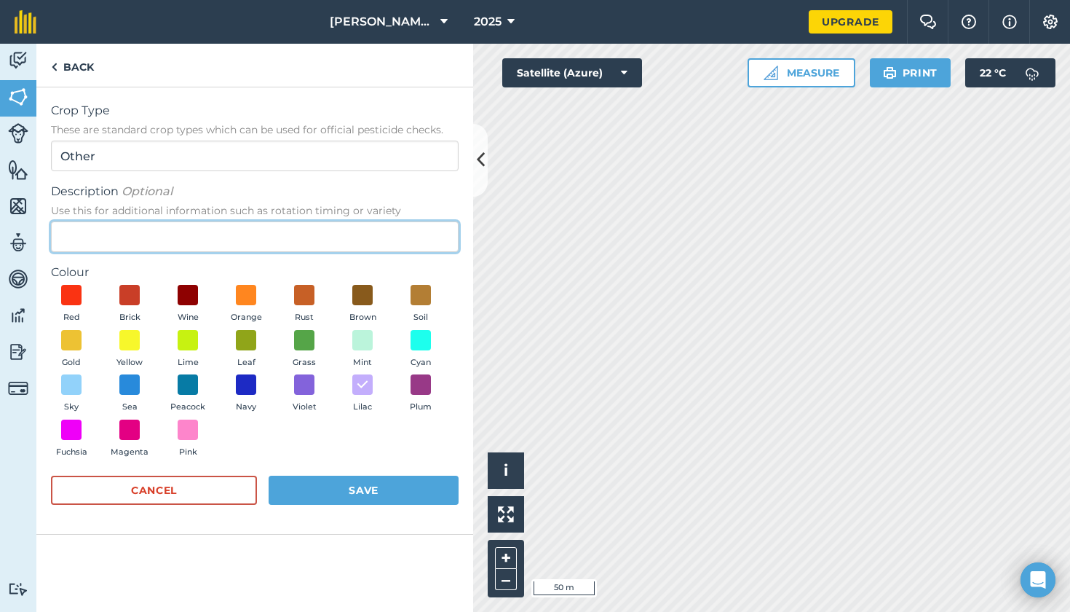
click at [170, 234] on input "Description Optional Use this for additional information such as rotation timin…" at bounding box center [255, 236] width 408 height 31
type input "Nectar mix"
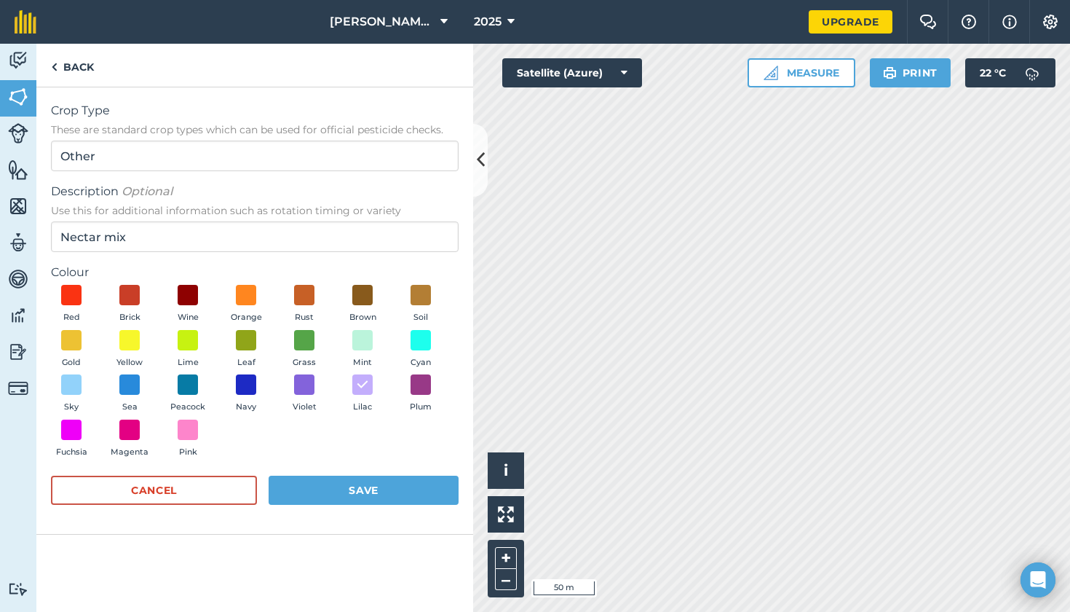
click at [379, 489] on button "Save" at bounding box center [364, 489] width 190 height 29
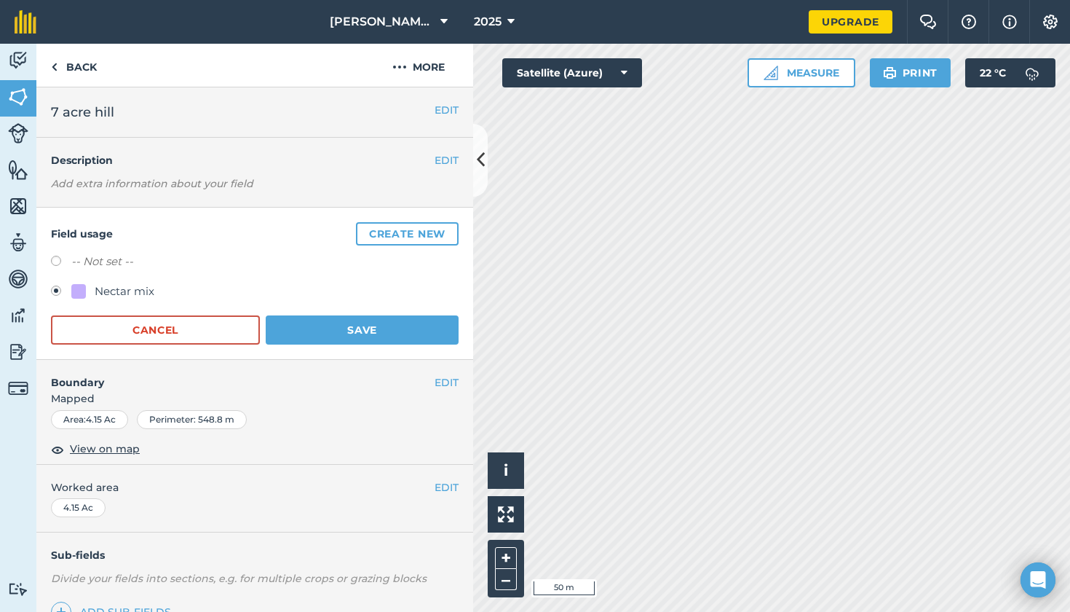
click at [388, 326] on button "Save" at bounding box center [362, 329] width 193 height 29
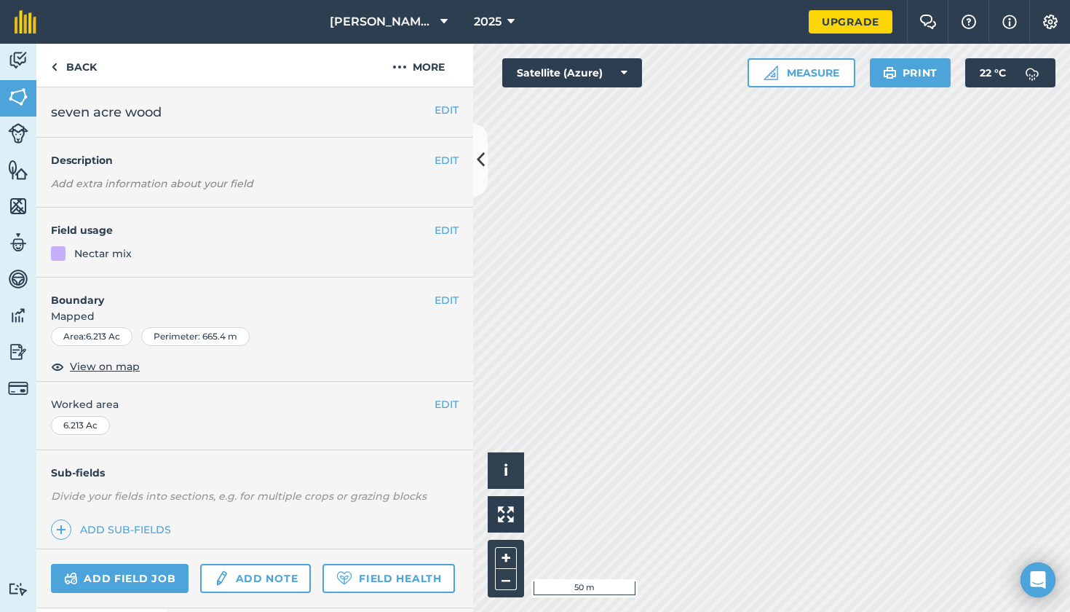
click at [453, 229] on button "EDIT" at bounding box center [447, 230] width 24 height 16
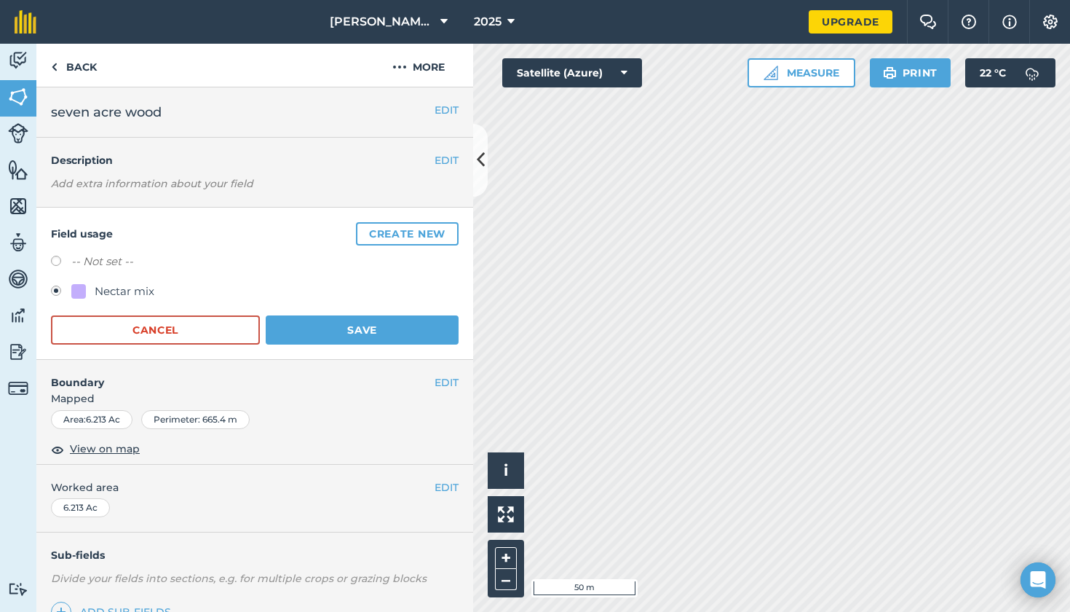
click at [392, 232] on button "Create new" at bounding box center [407, 233] width 103 height 23
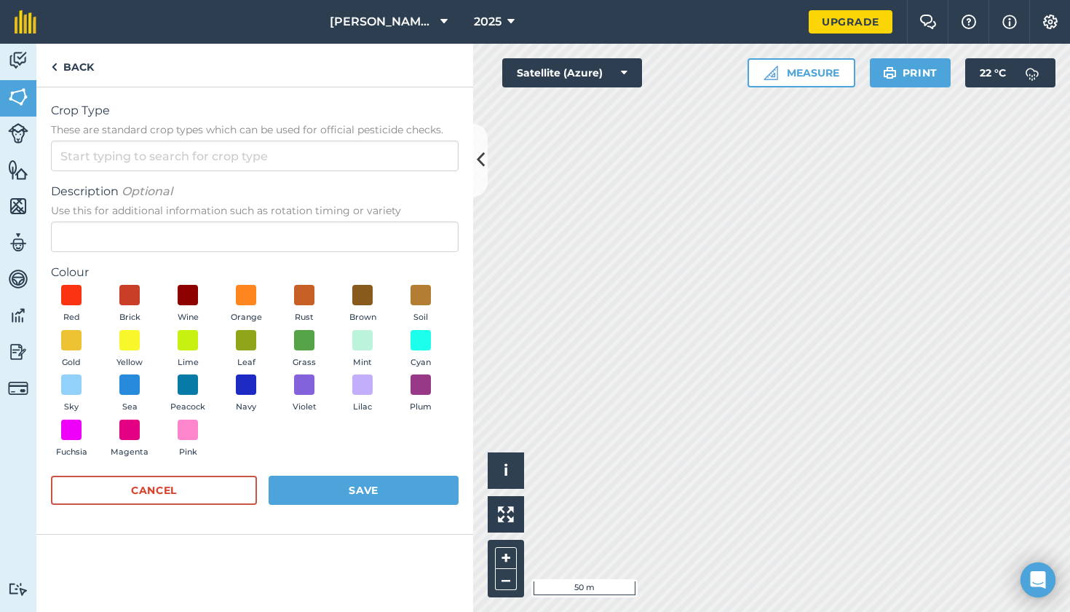
click at [106, 175] on form "Crop Type These are standard crop types which can be used for official pesticid…" at bounding box center [255, 310] width 408 height 417
click at [106, 153] on input "Crop Type These are standard crop types which can be used for official pesticid…" at bounding box center [255, 156] width 408 height 31
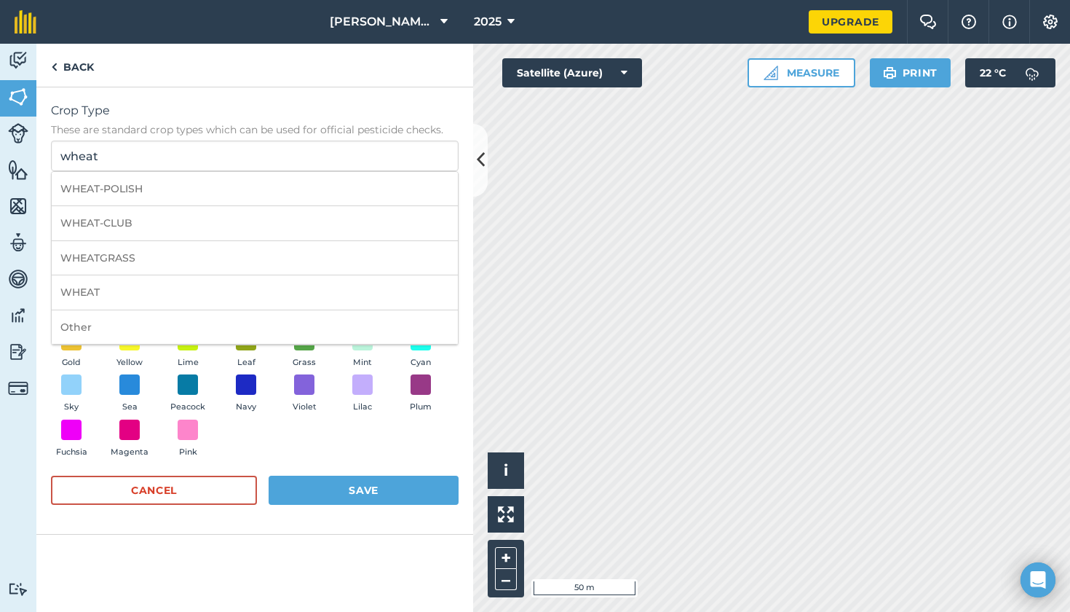
click at [388, 435] on div "Red Brick Wine Orange Rust Brown Soil Gold Yellow Lime Leaf Grass Mint Cyan Sky…" at bounding box center [255, 374] width 408 height 179
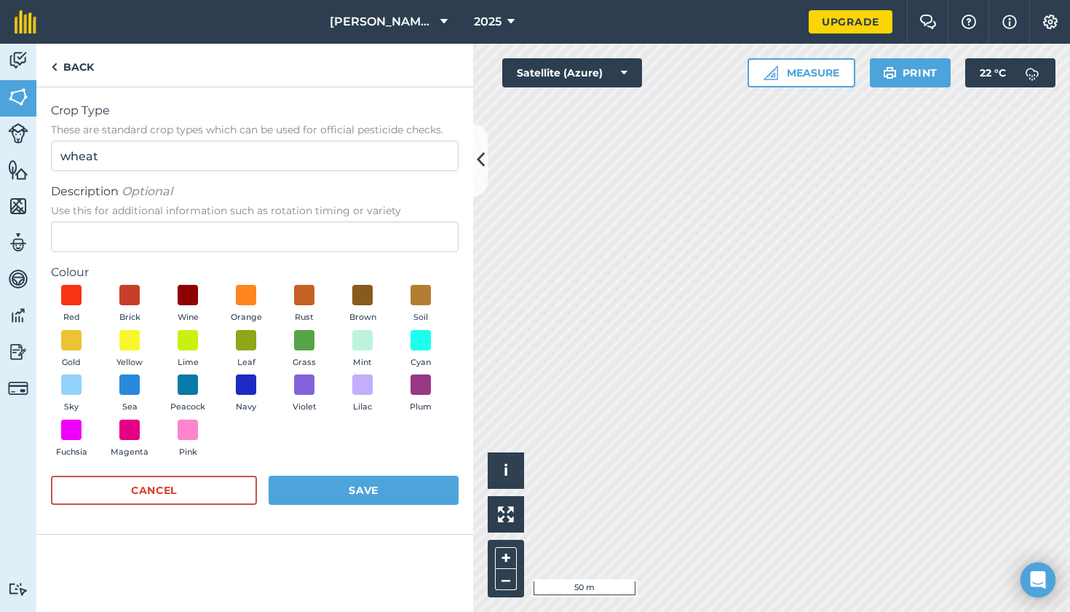
click at [83, 337] on button "Gold" at bounding box center [71, 349] width 41 height 39
click at [70, 335] on img at bounding box center [71, 339] width 15 height 19
click at [370, 481] on button "Save" at bounding box center [364, 489] width 190 height 29
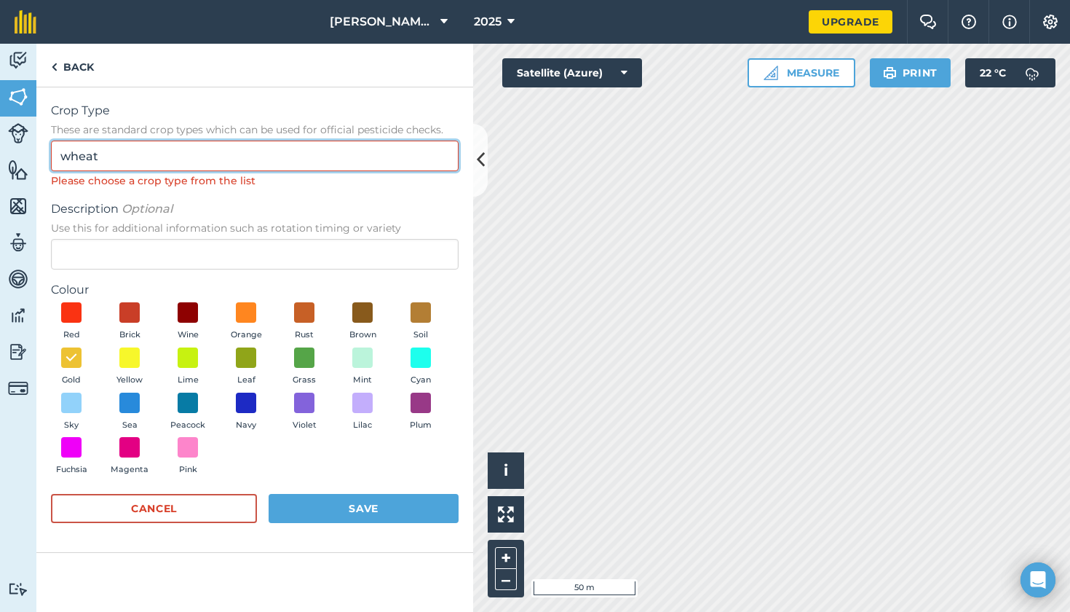
click at [273, 152] on input "wheat" at bounding box center [255, 156] width 408 height 31
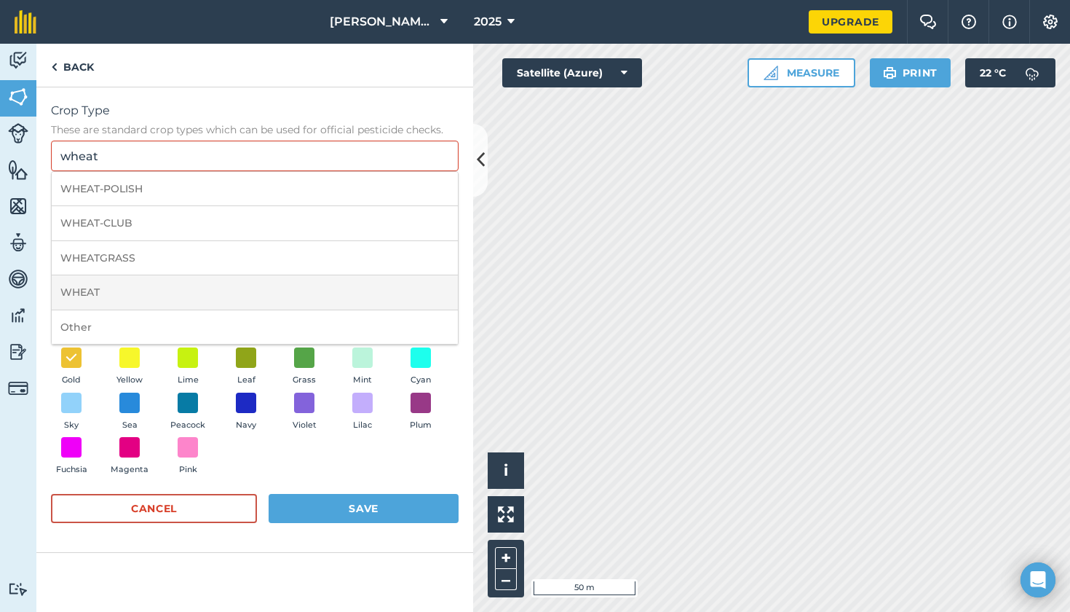
click at [213, 281] on li "WHEAT" at bounding box center [255, 292] width 406 height 34
type input "WHEAT"
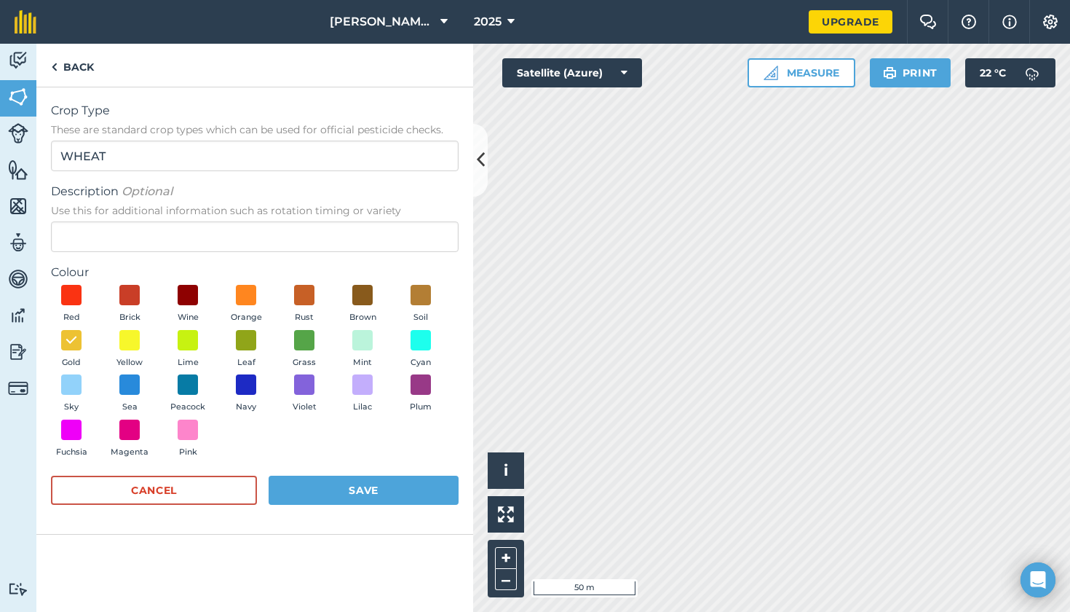
click at [373, 483] on button "Save" at bounding box center [364, 489] width 190 height 29
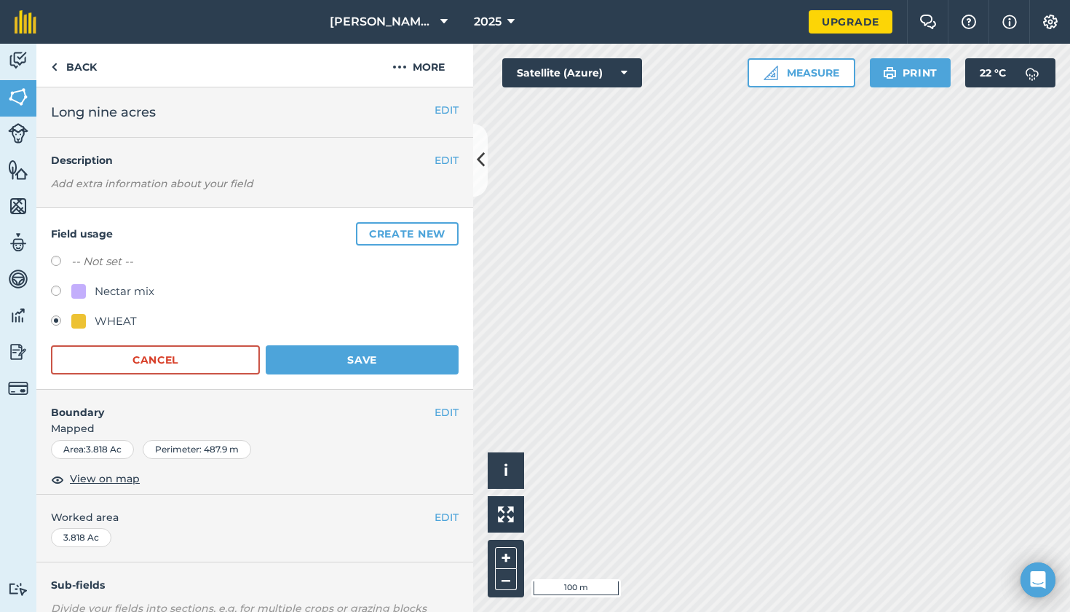
click at [358, 356] on button "Save" at bounding box center [362, 359] width 193 height 29
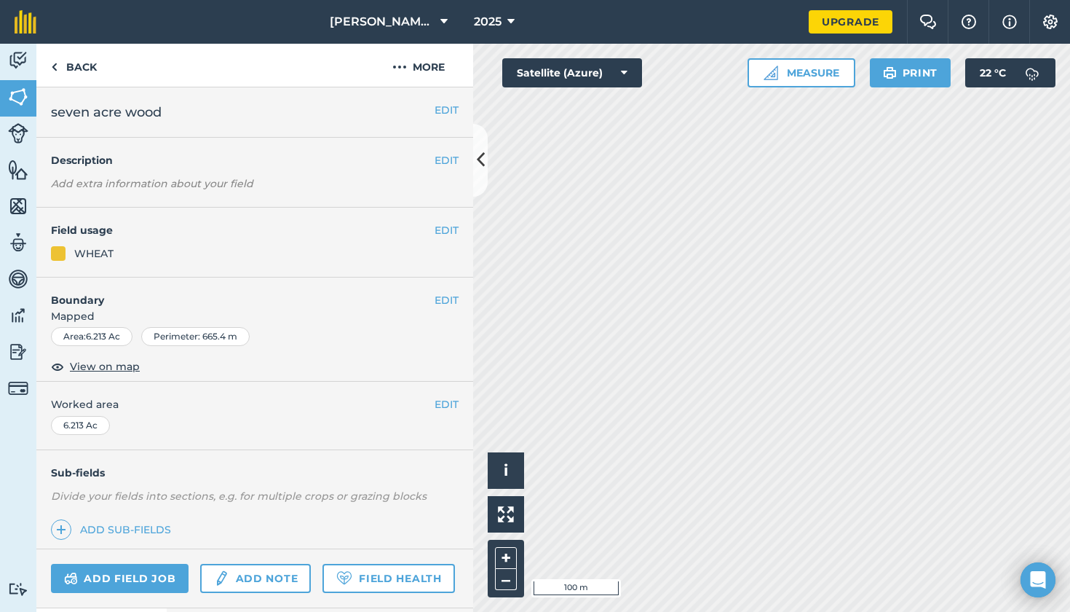
click at [66, 249] on div "WHEAT" at bounding box center [255, 253] width 408 height 16
click at [438, 229] on button "EDIT" at bounding box center [447, 230] width 24 height 16
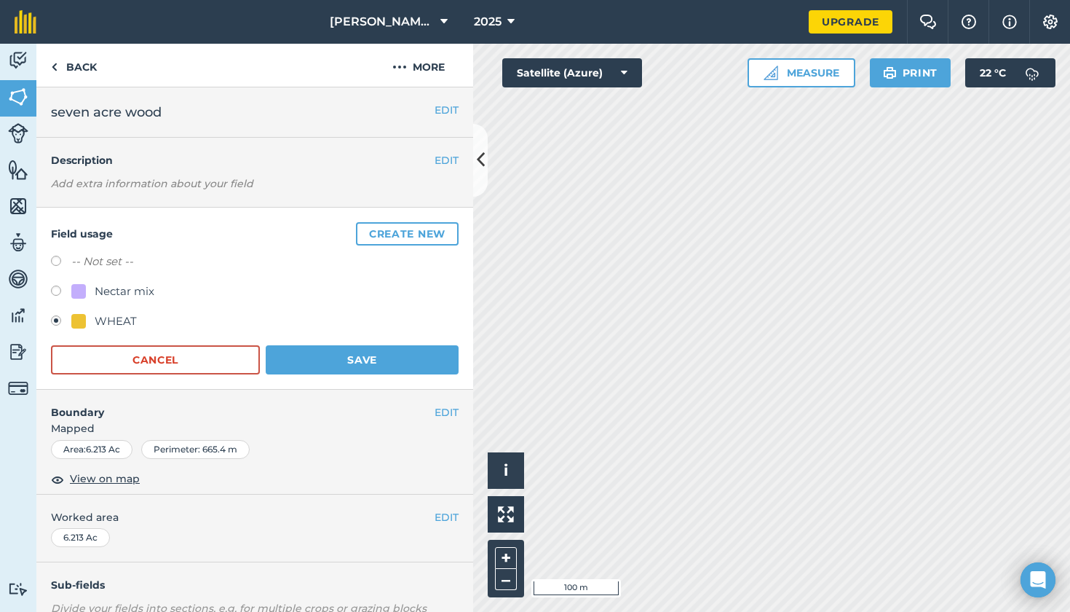
click at [346, 363] on button "Save" at bounding box center [362, 359] width 193 height 29
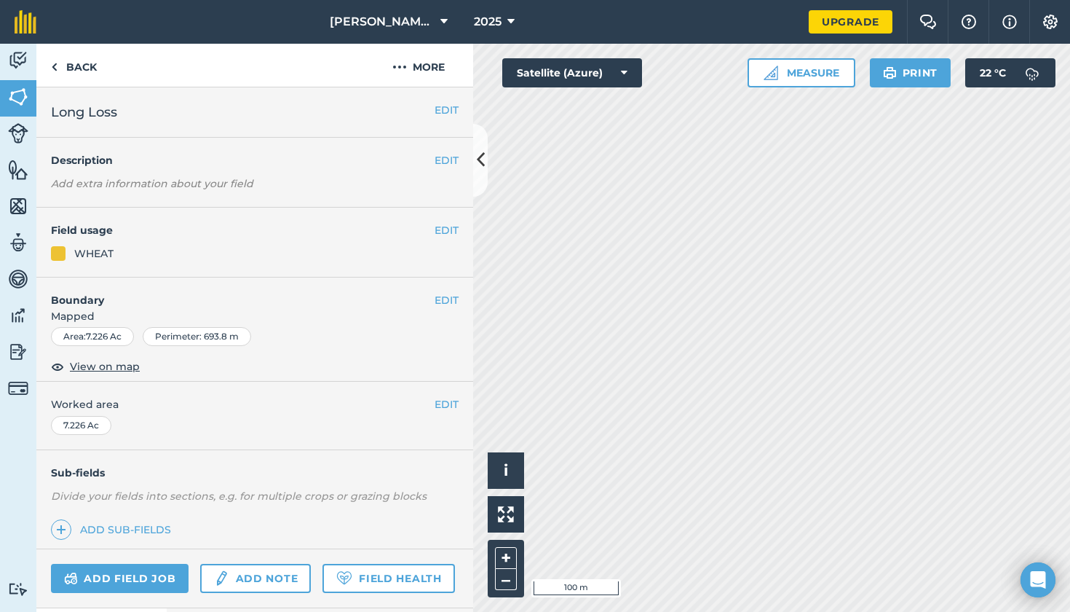
click at [443, 219] on div "EDIT Field usage WHEAT" at bounding box center [254, 243] width 437 height 70
click at [445, 222] on button "EDIT" at bounding box center [447, 230] width 24 height 16
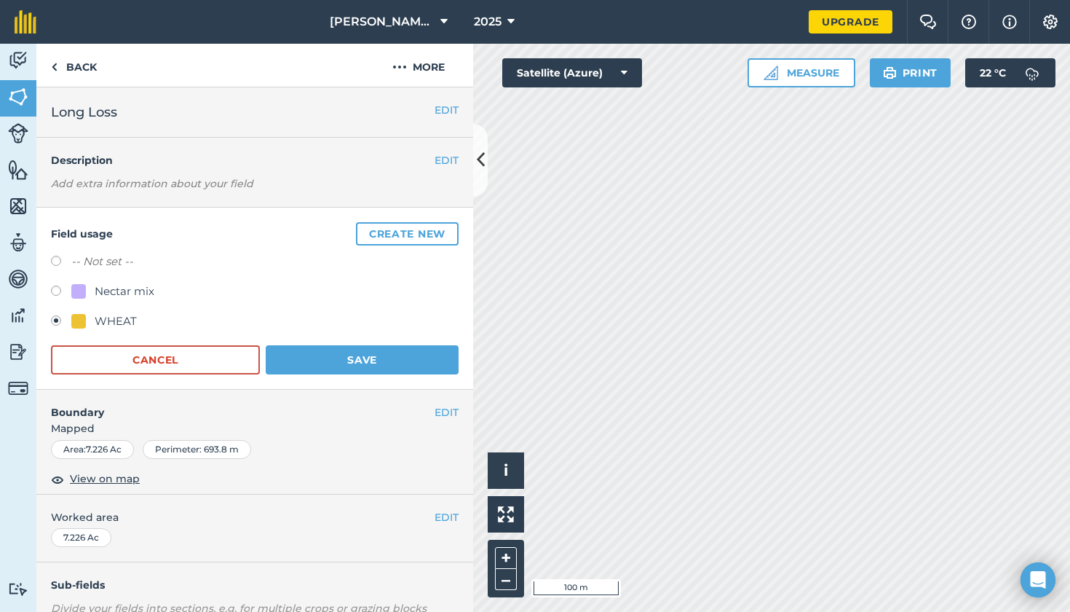
click at [318, 358] on button "Save" at bounding box center [362, 359] width 193 height 29
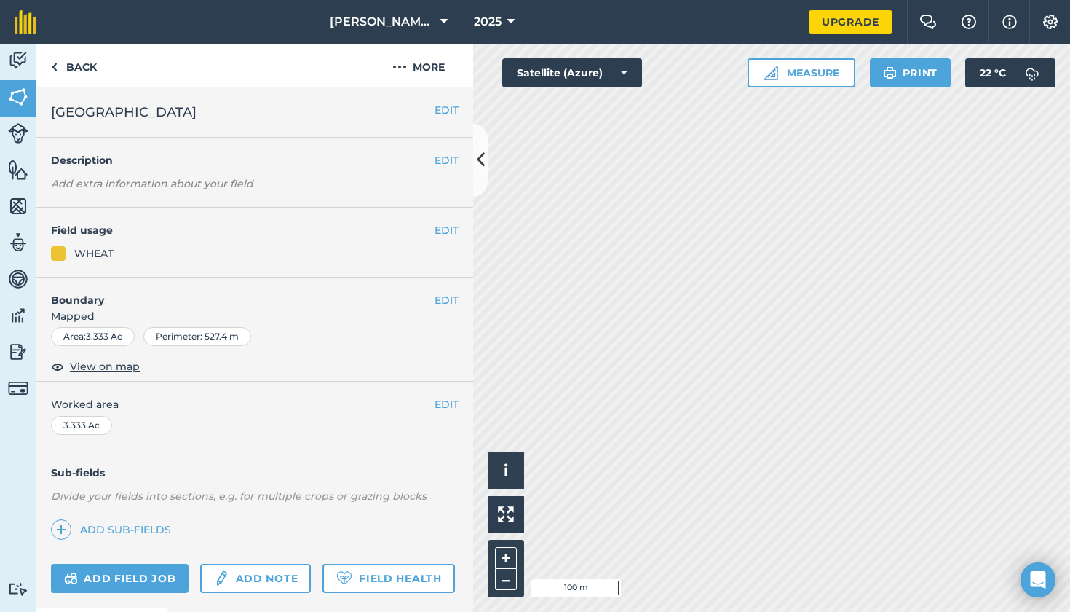
click at [447, 227] on button "EDIT" at bounding box center [447, 230] width 24 height 16
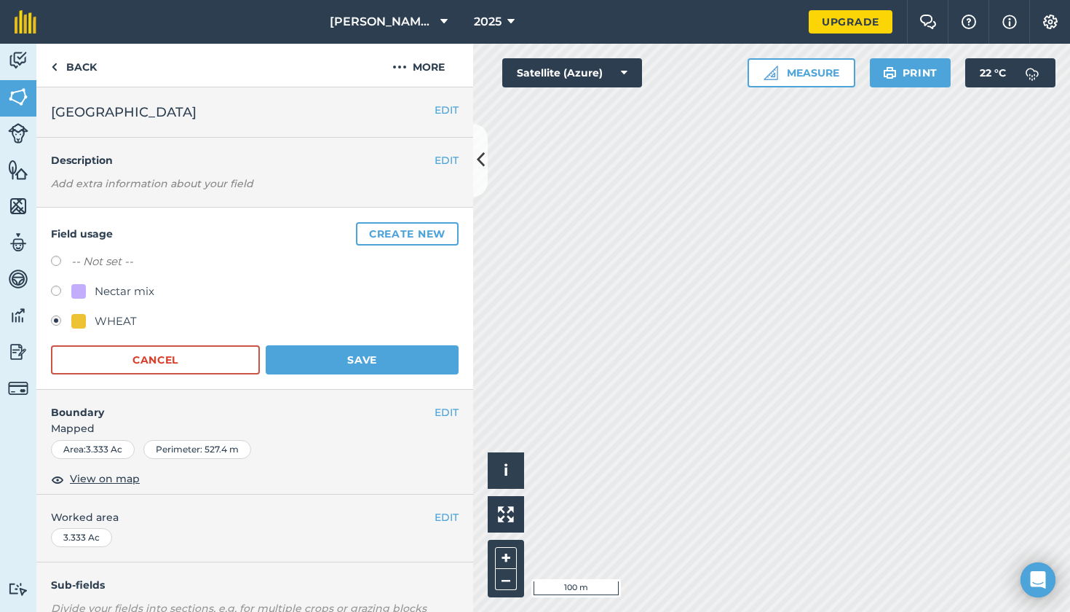
click at [392, 367] on button "Save" at bounding box center [362, 359] width 193 height 29
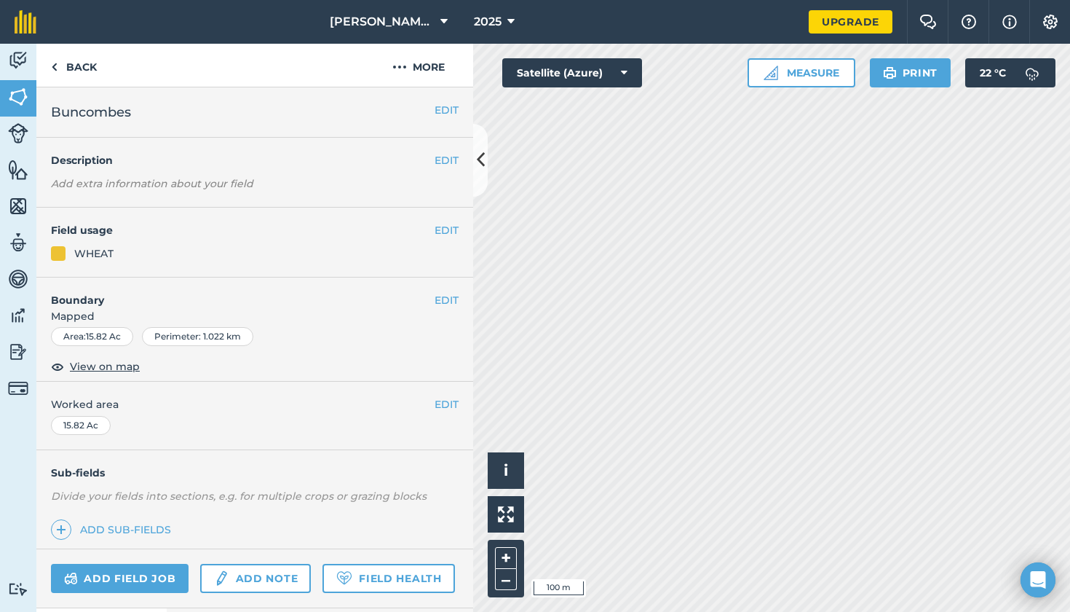
click at [446, 229] on button "EDIT" at bounding box center [447, 230] width 24 height 16
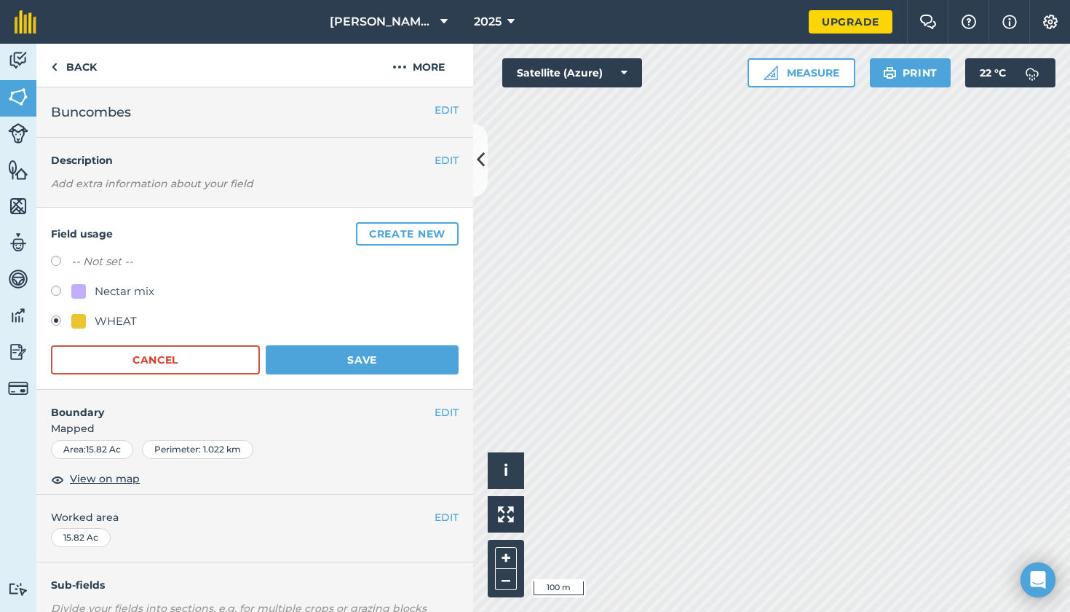
click at [317, 356] on button "Save" at bounding box center [362, 359] width 193 height 29
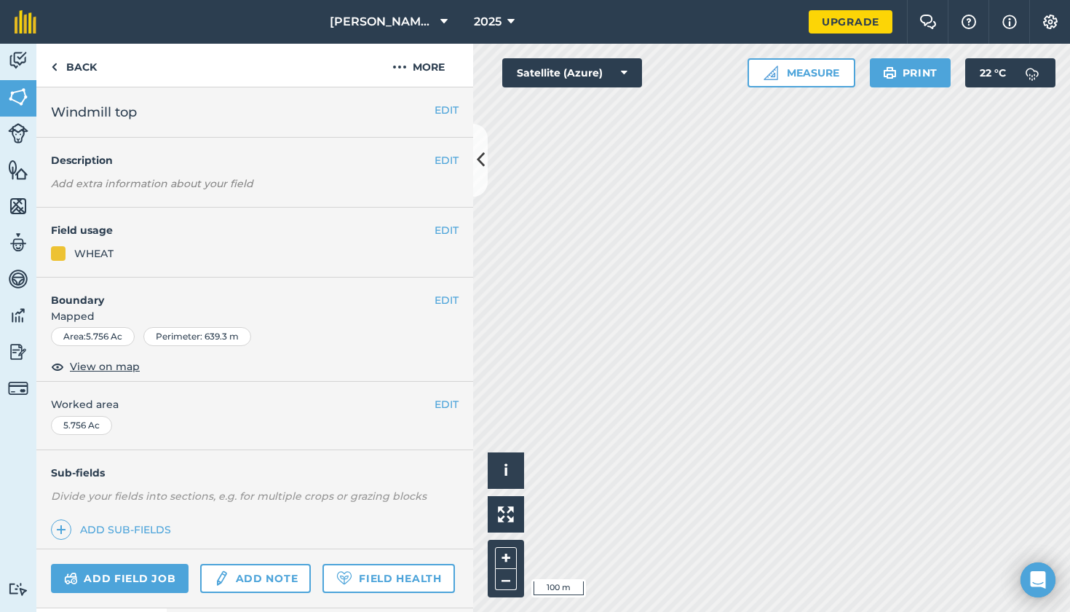
click at [441, 229] on button "EDIT" at bounding box center [447, 230] width 24 height 16
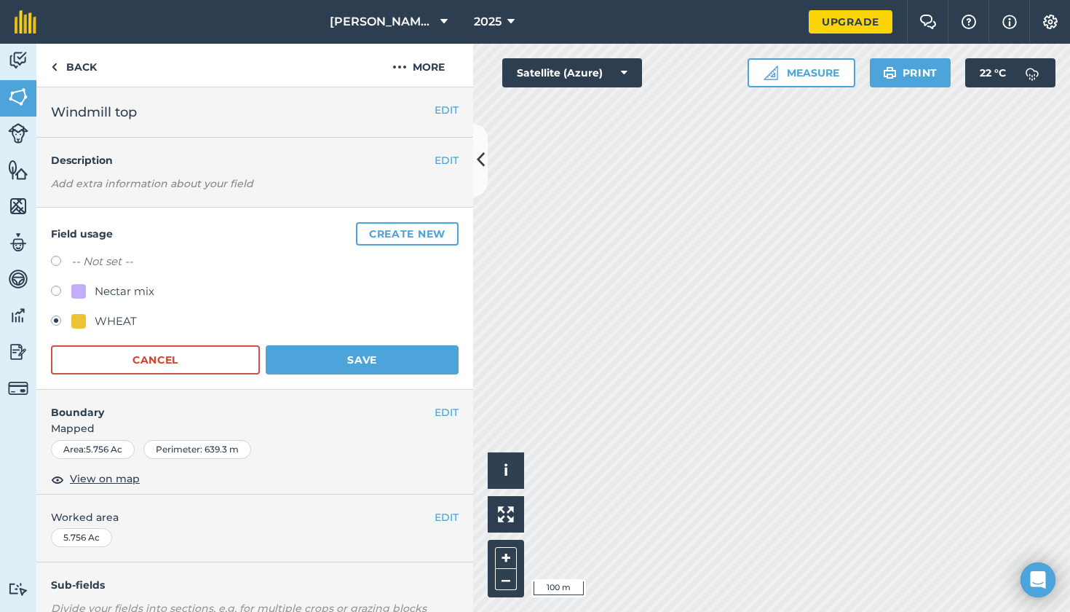
click at [379, 357] on button "Save" at bounding box center [362, 359] width 193 height 29
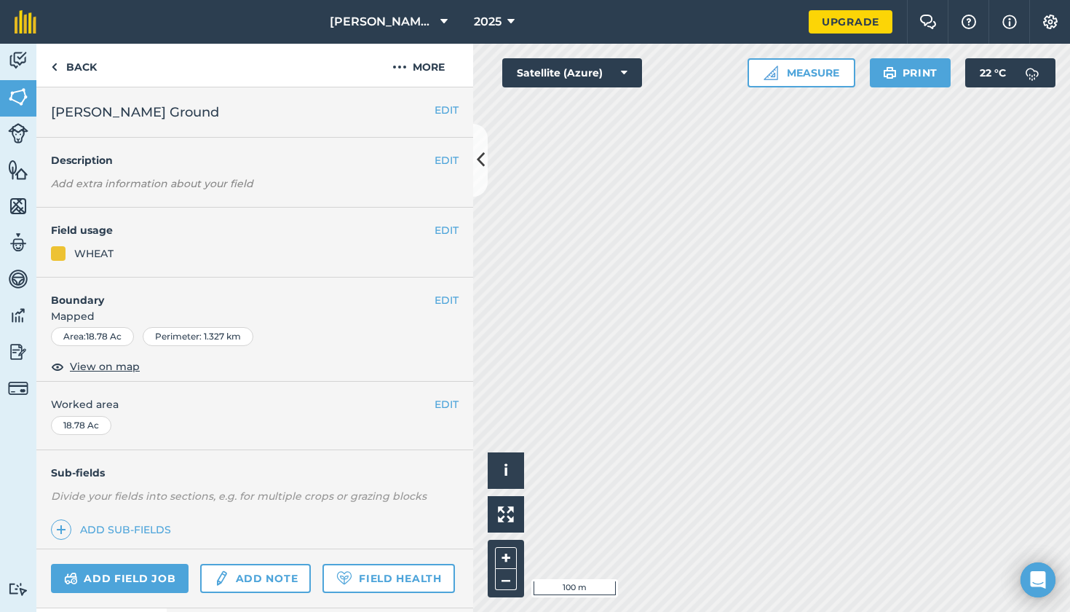
click at [447, 233] on button "EDIT" at bounding box center [447, 230] width 24 height 16
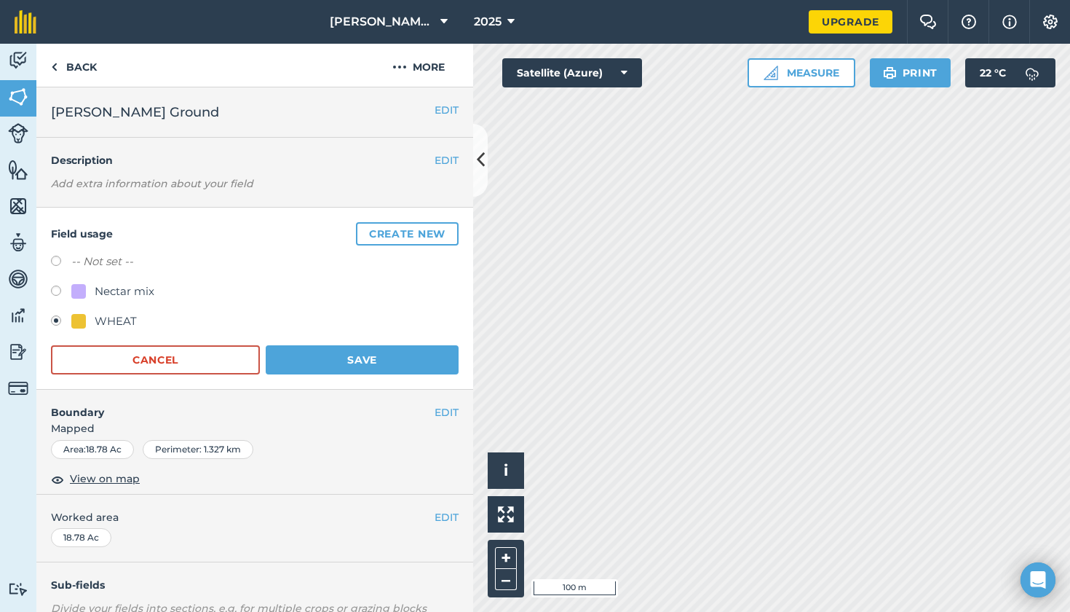
click at [397, 359] on button "Save" at bounding box center [362, 359] width 193 height 29
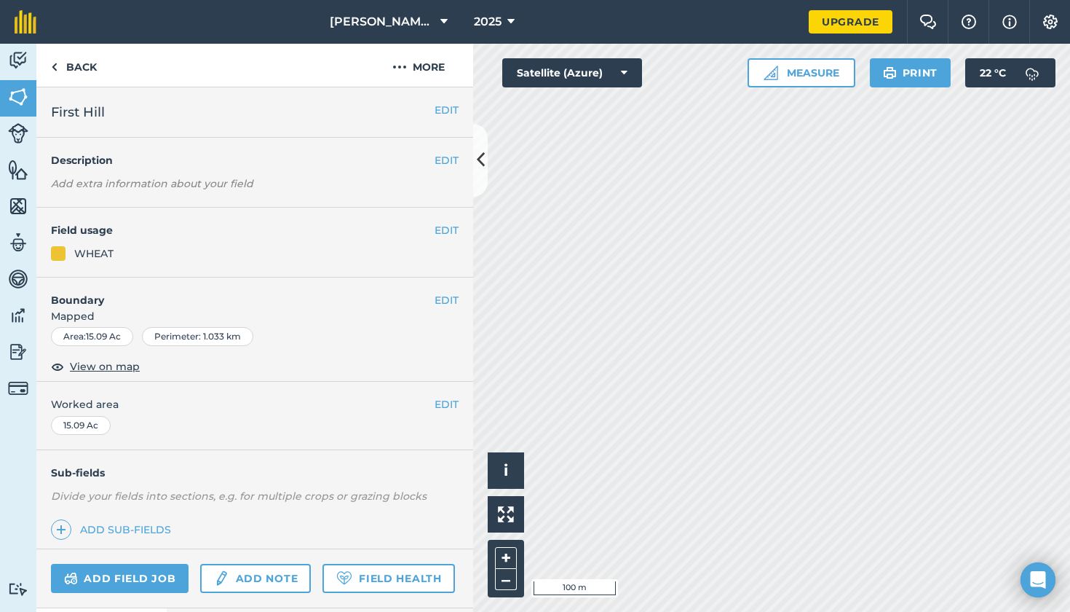
click at [441, 233] on button "EDIT" at bounding box center [447, 230] width 24 height 16
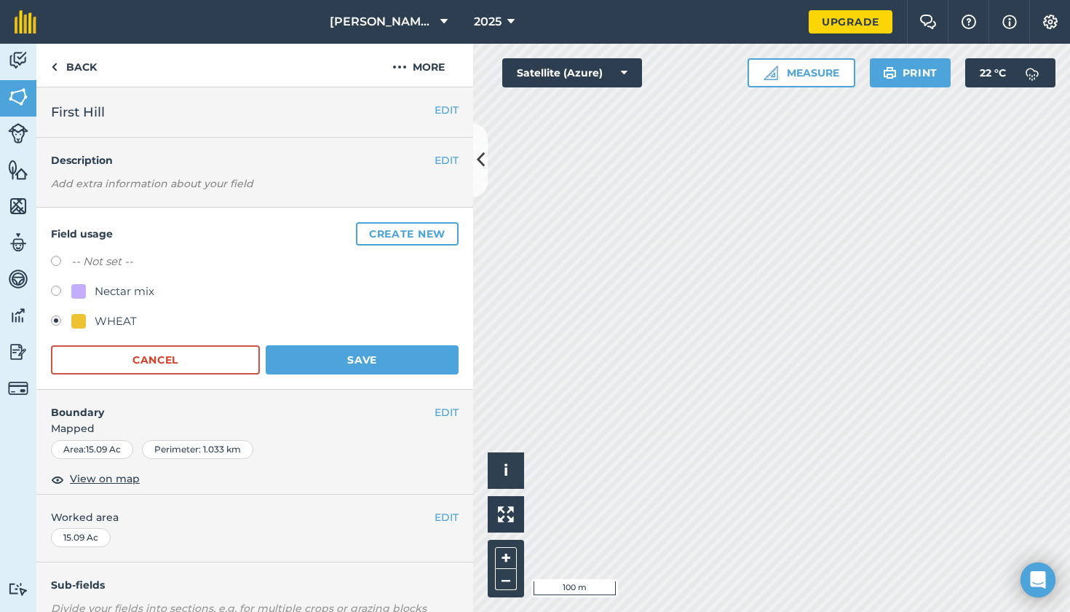
click at [409, 356] on button "Save" at bounding box center [362, 359] width 193 height 29
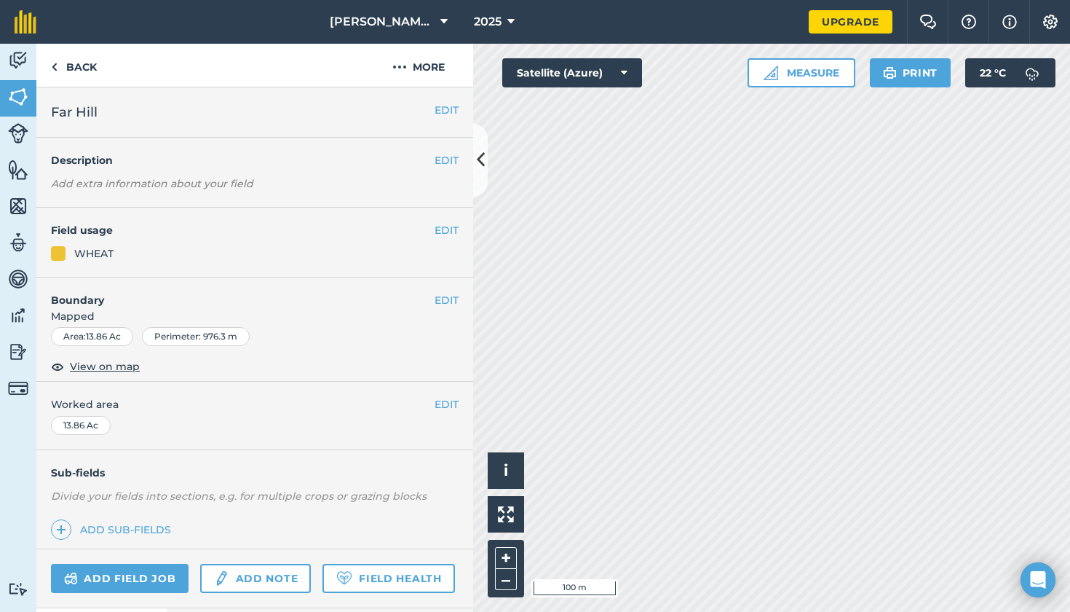
click at [447, 226] on button "EDIT" at bounding box center [447, 230] width 24 height 16
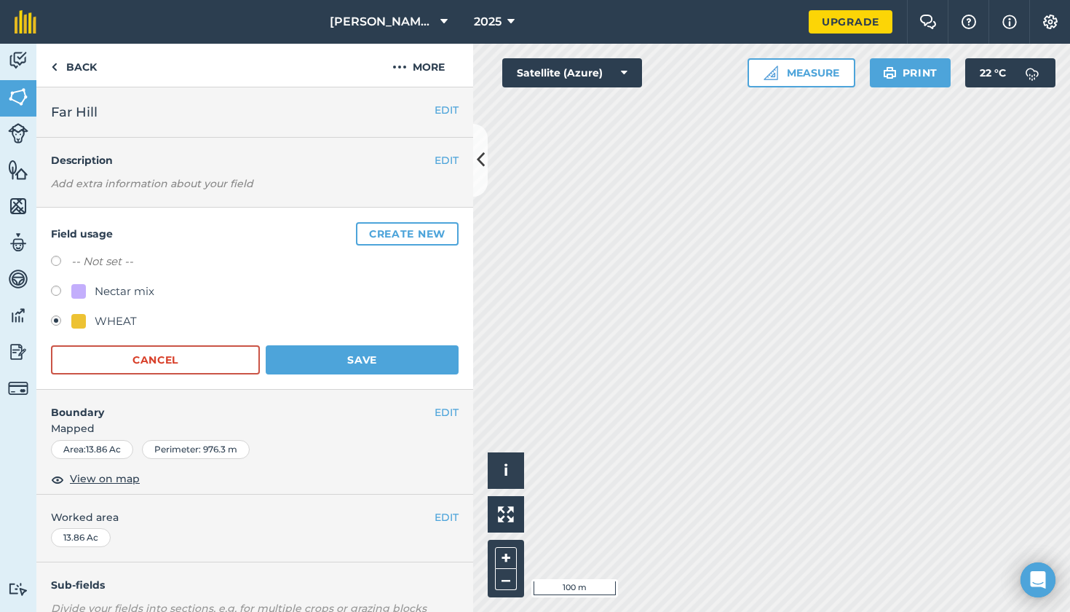
click at [402, 355] on button "Save" at bounding box center [362, 359] width 193 height 29
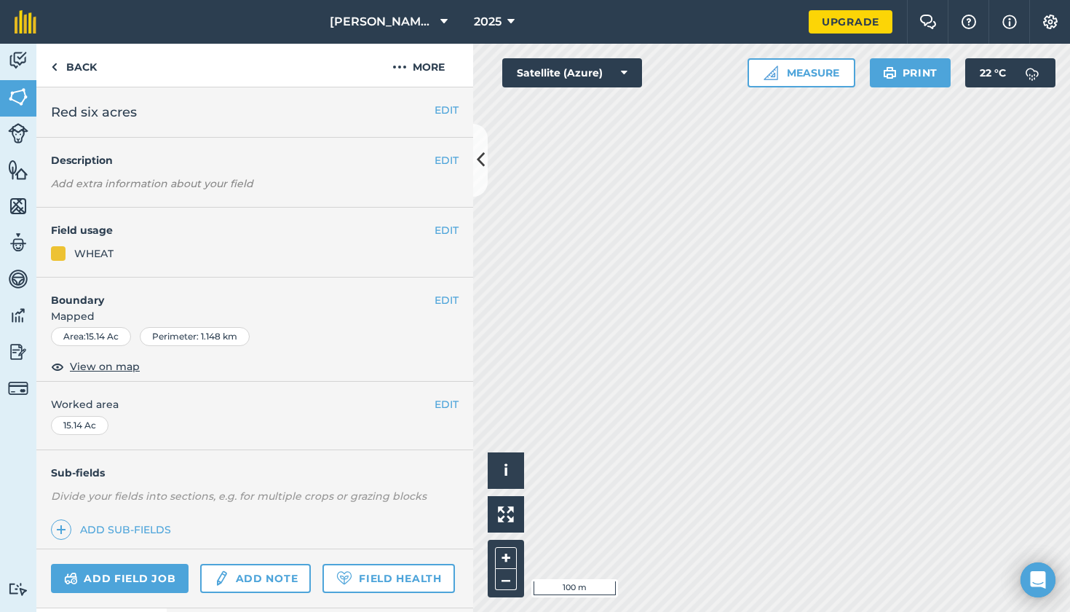
click at [435, 224] on button "EDIT" at bounding box center [447, 230] width 24 height 16
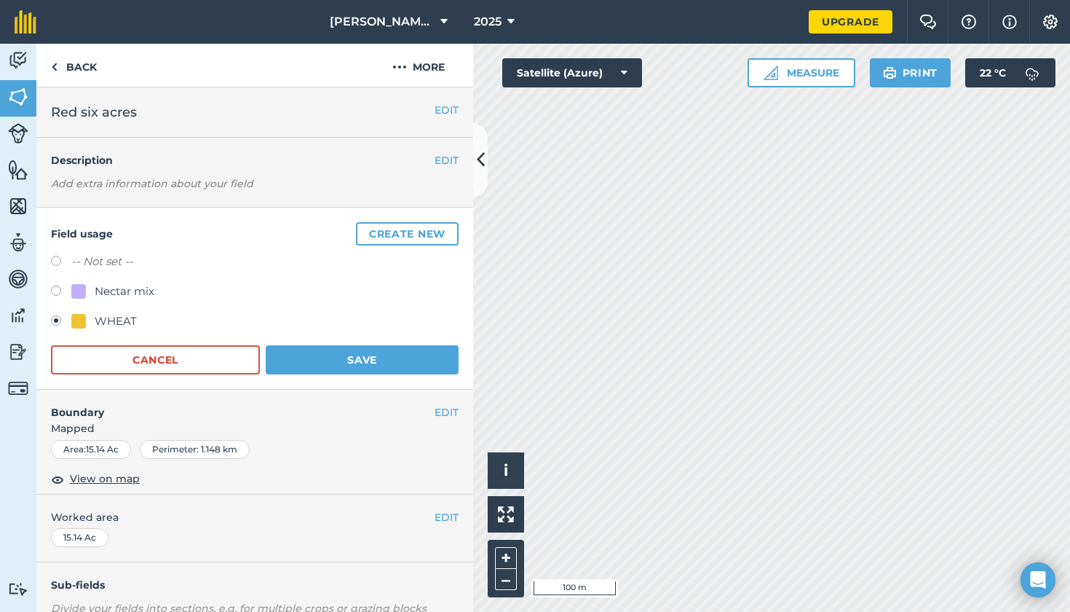
click at [394, 362] on button "Save" at bounding box center [362, 359] width 193 height 29
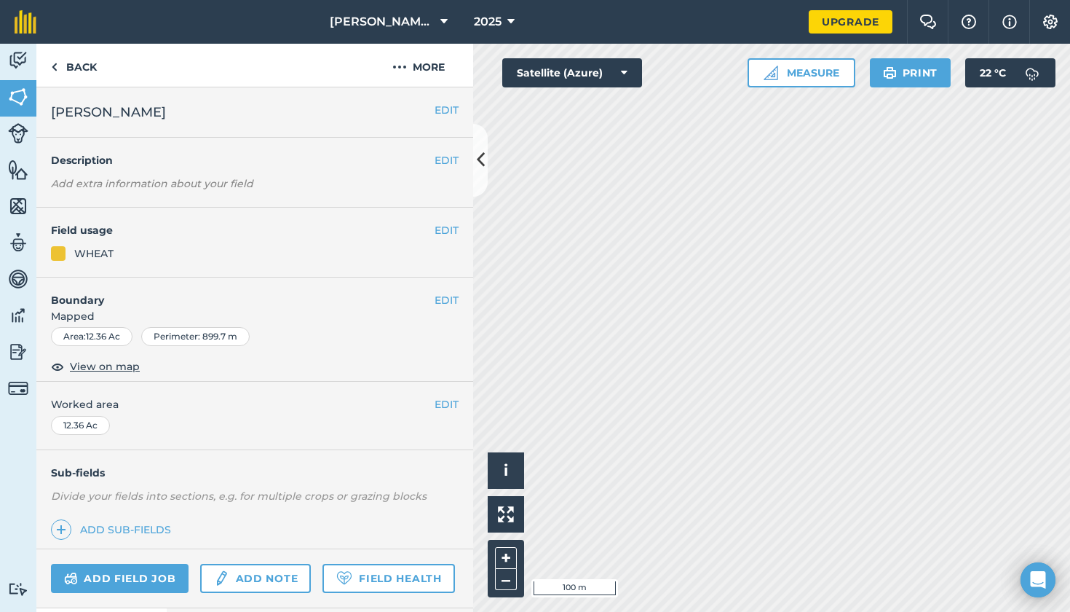
click at [452, 231] on button "EDIT" at bounding box center [447, 230] width 24 height 16
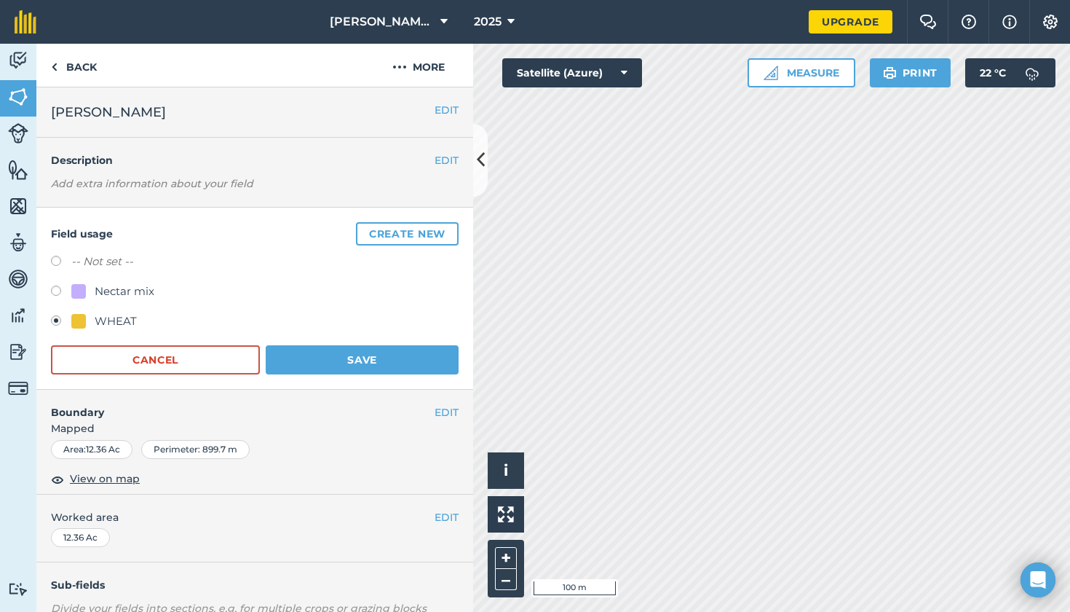
click at [406, 362] on button "Save" at bounding box center [362, 359] width 193 height 29
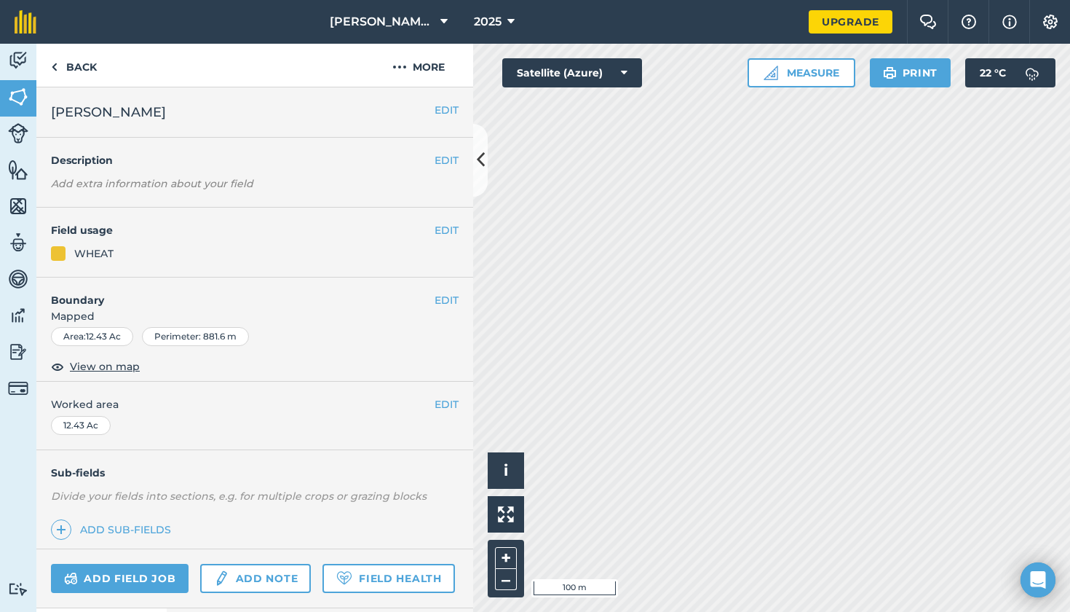
click at [449, 232] on button "EDIT" at bounding box center [447, 230] width 24 height 16
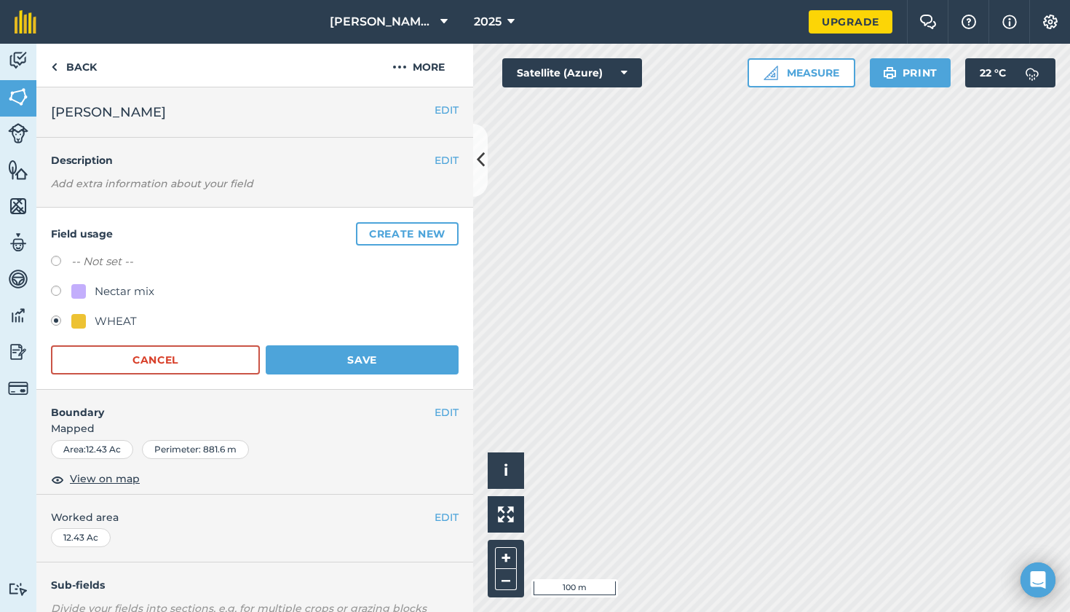
click at [376, 242] on button "Create new" at bounding box center [407, 233] width 103 height 23
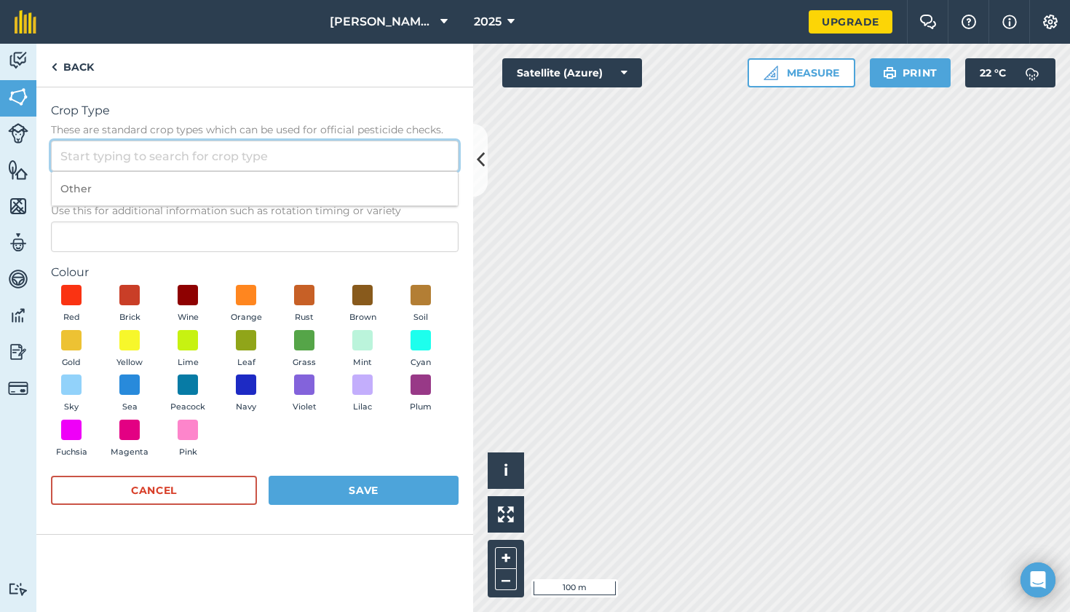
click at [221, 154] on input "Crop Type These are standard crop types which can be used for official pesticid…" at bounding box center [255, 156] width 408 height 31
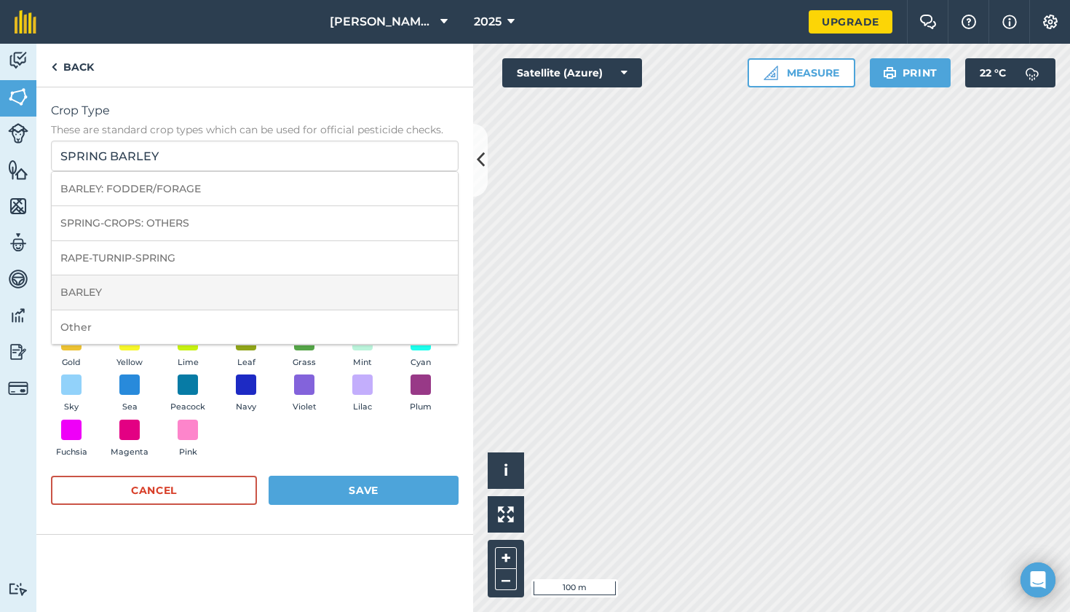
click at [221, 295] on li "BARLEY" at bounding box center [255, 292] width 406 height 34
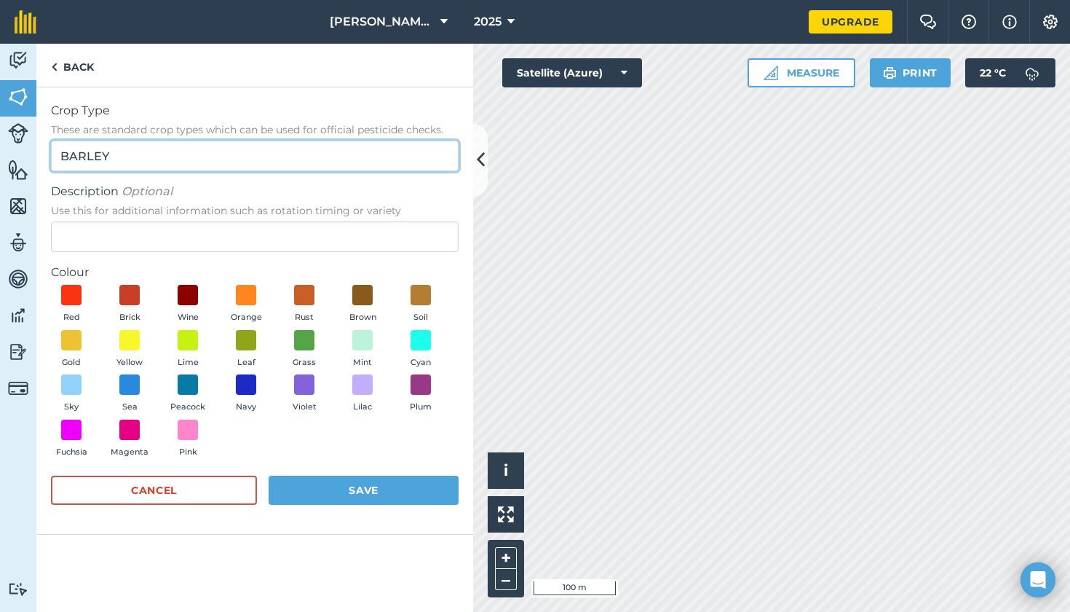
click at [59, 157] on input "BARLEY" at bounding box center [255, 156] width 408 height 31
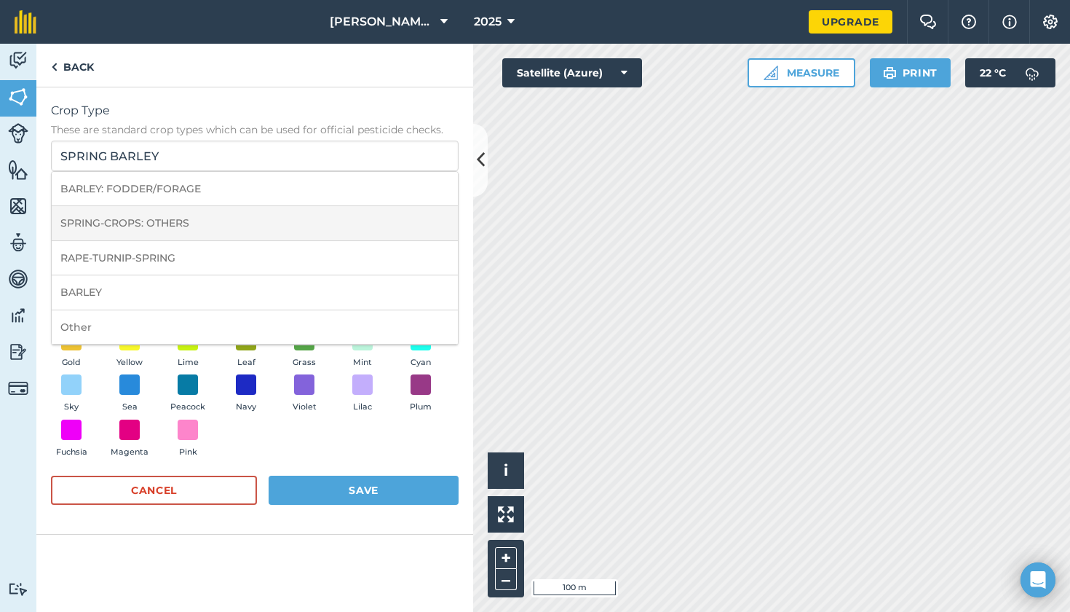
click at [258, 230] on li "SPRING-CROPS: OTHERS" at bounding box center [255, 223] width 406 height 34
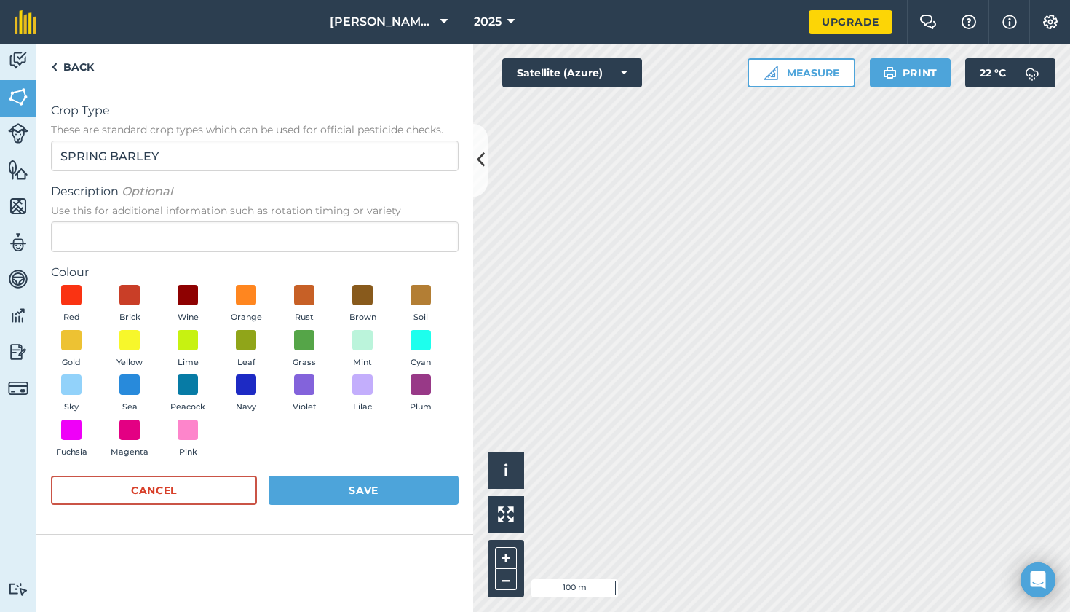
type input "SPRING-CROPS: OTHERS"
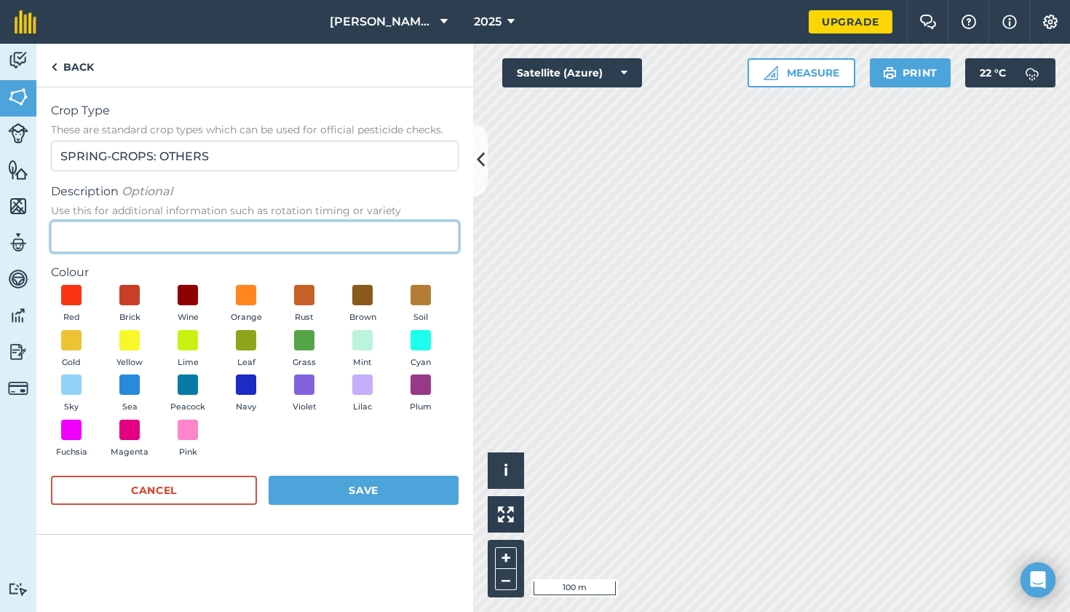
click at [178, 241] on input "Description Optional Use this for additional information such as rotation timin…" at bounding box center [255, 236] width 408 height 31
type input "Barley"
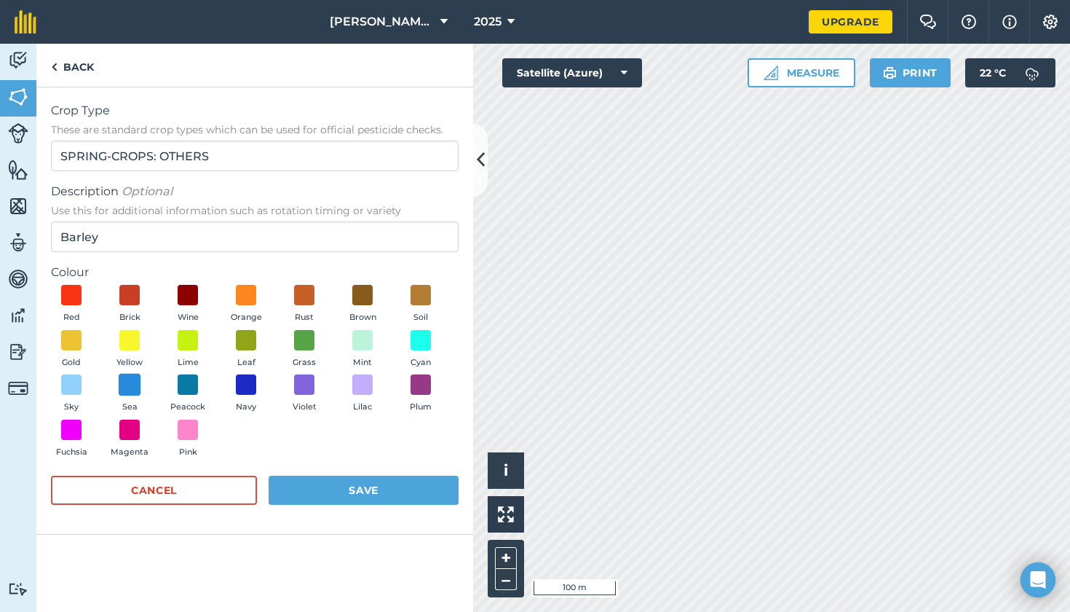
click at [125, 387] on span at bounding box center [130, 385] width 23 height 23
click at [332, 489] on button "Save" at bounding box center [364, 489] width 190 height 29
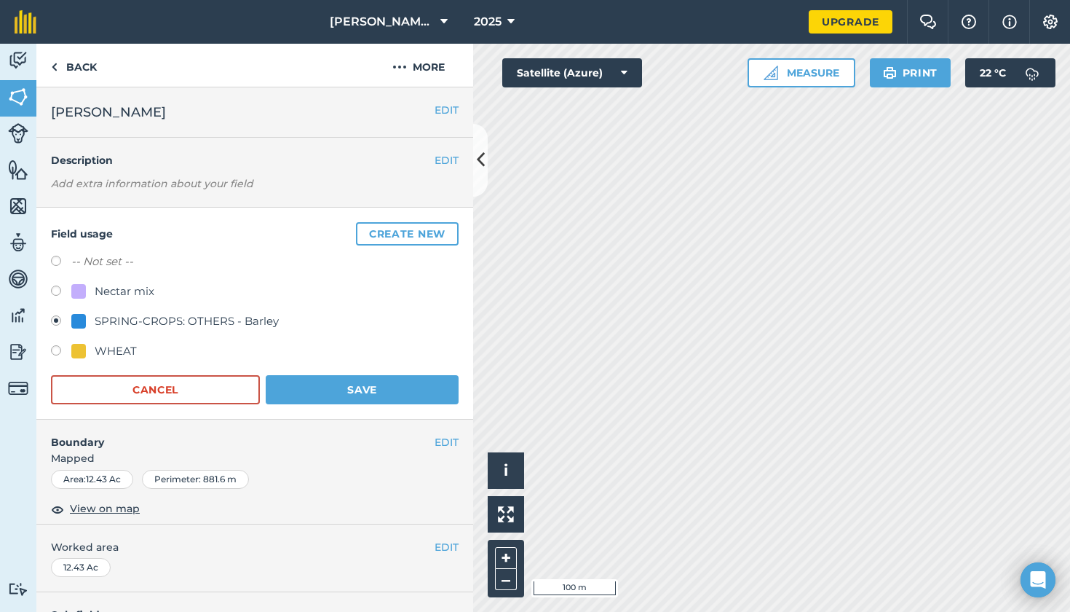
click at [411, 385] on button "Save" at bounding box center [362, 389] width 193 height 29
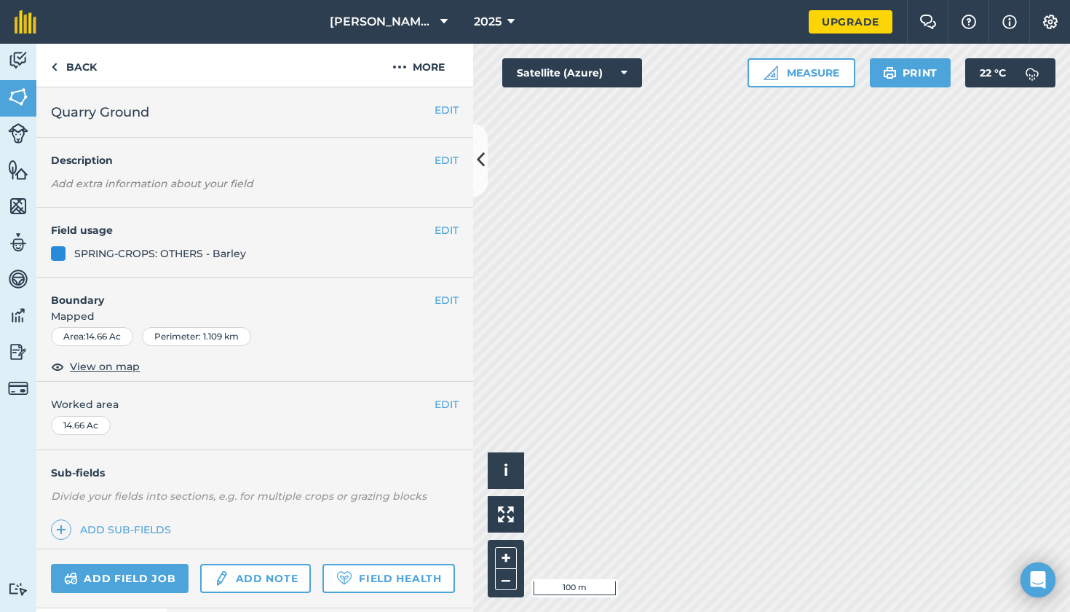
click at [439, 232] on button "EDIT" at bounding box center [447, 230] width 24 height 16
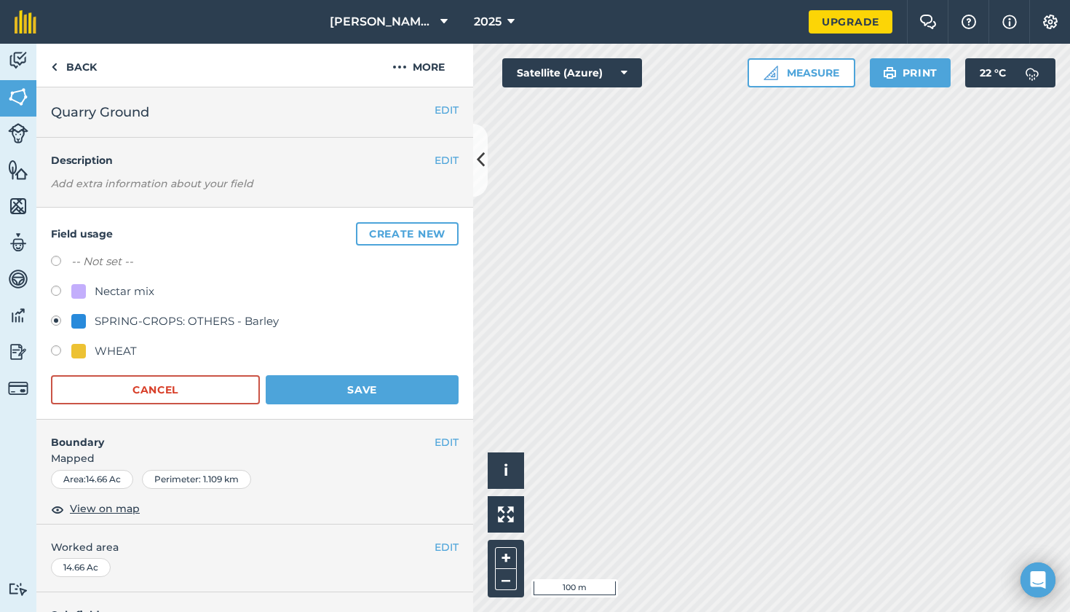
click at [377, 391] on button "Save" at bounding box center [362, 389] width 193 height 29
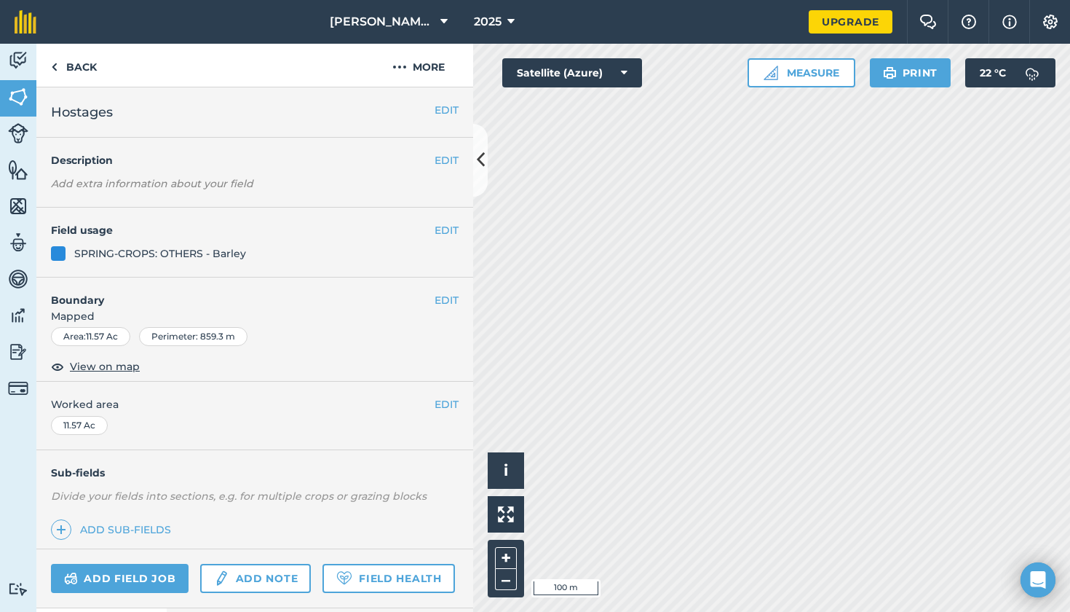
click at [451, 232] on button "EDIT" at bounding box center [447, 230] width 24 height 16
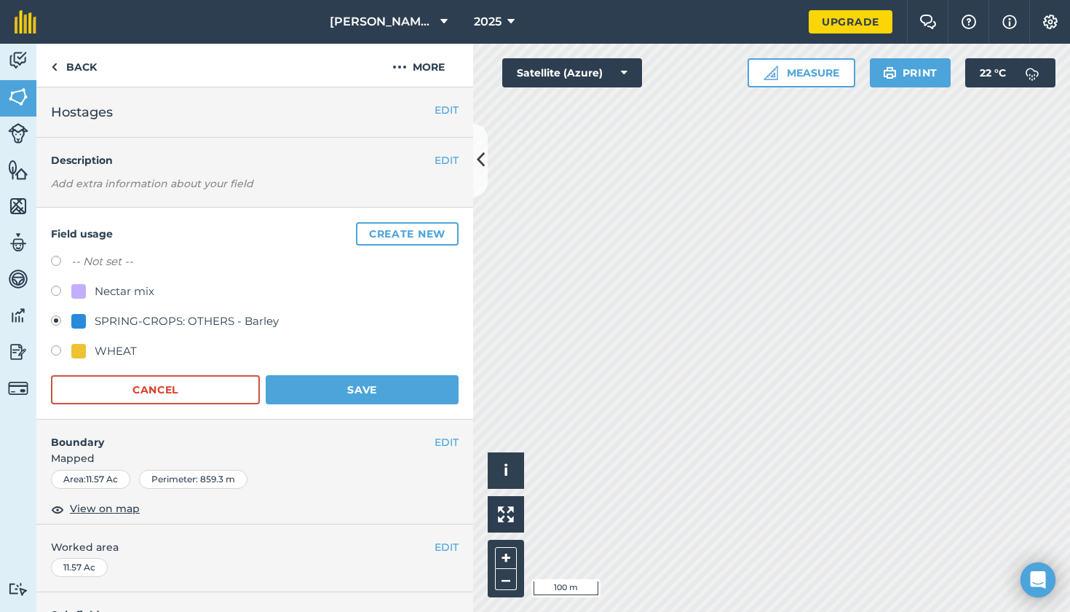
click at [386, 390] on button "Save" at bounding box center [362, 389] width 193 height 29
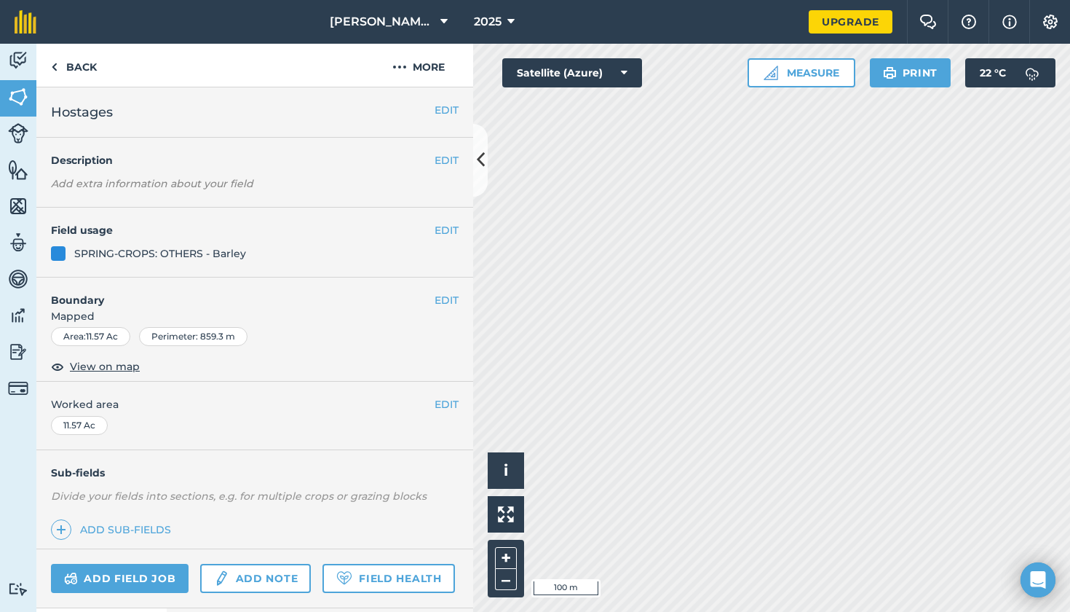
click at [443, 101] on div "EDIT Hostages" at bounding box center [254, 112] width 437 height 50
click at [443, 103] on button "EDIT" at bounding box center [447, 110] width 24 height 16
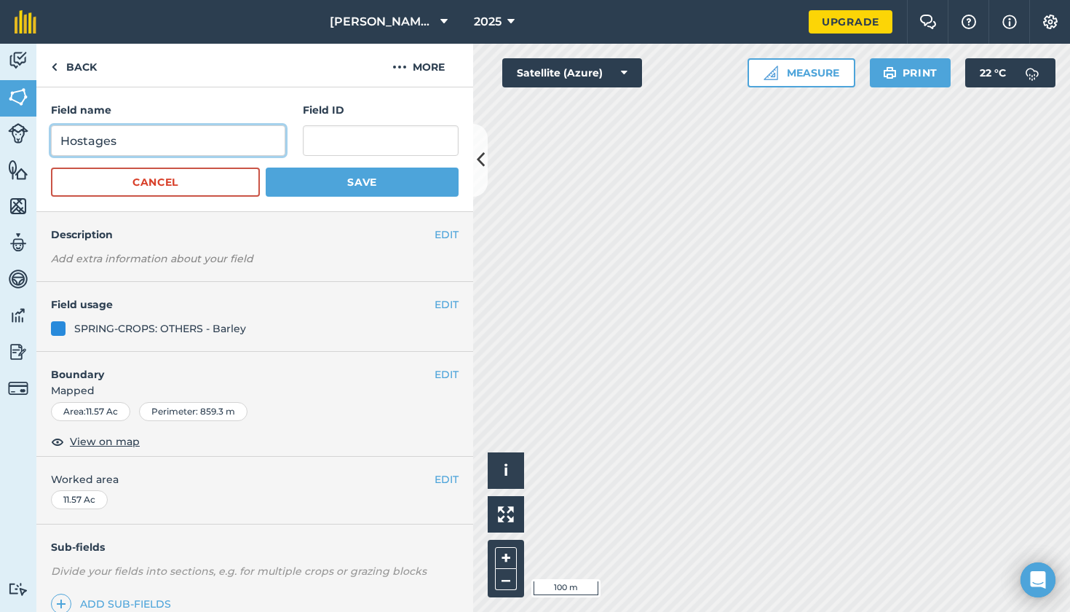
click at [220, 146] on input "Hostages" at bounding box center [168, 140] width 234 height 31
type input "Hosgates"
click at [344, 186] on button "Save" at bounding box center [362, 181] width 193 height 29
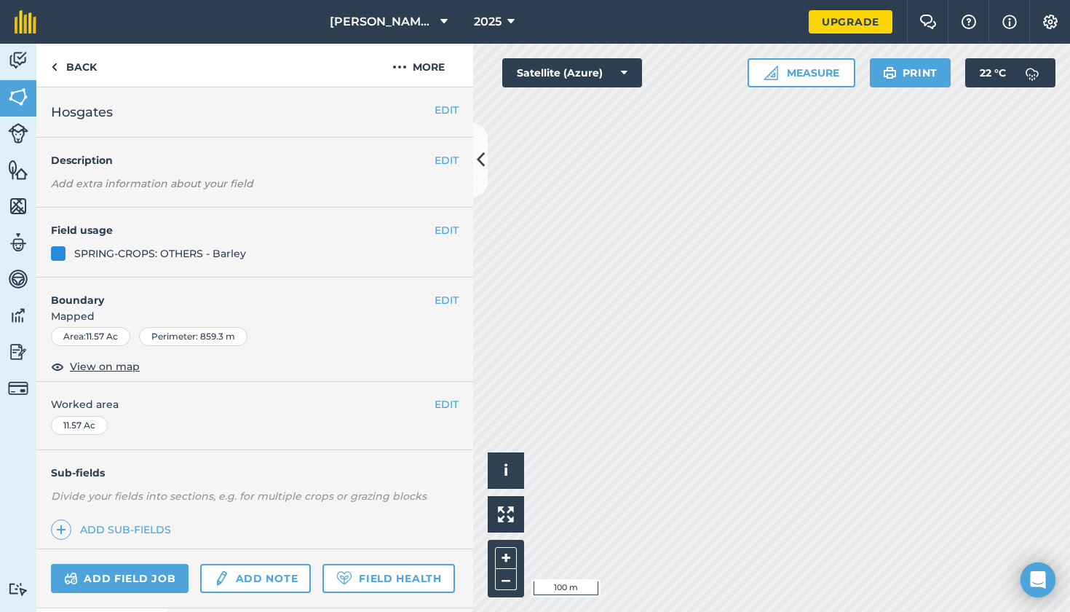
click at [475, 163] on button at bounding box center [480, 160] width 15 height 73
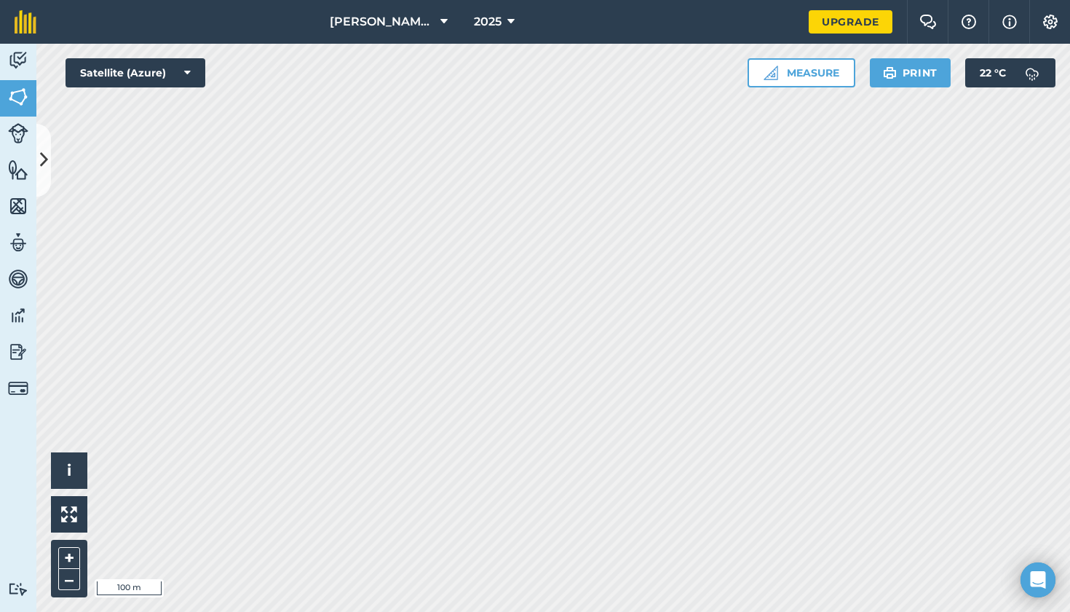
click at [40, 159] on icon at bounding box center [44, 159] width 8 height 25
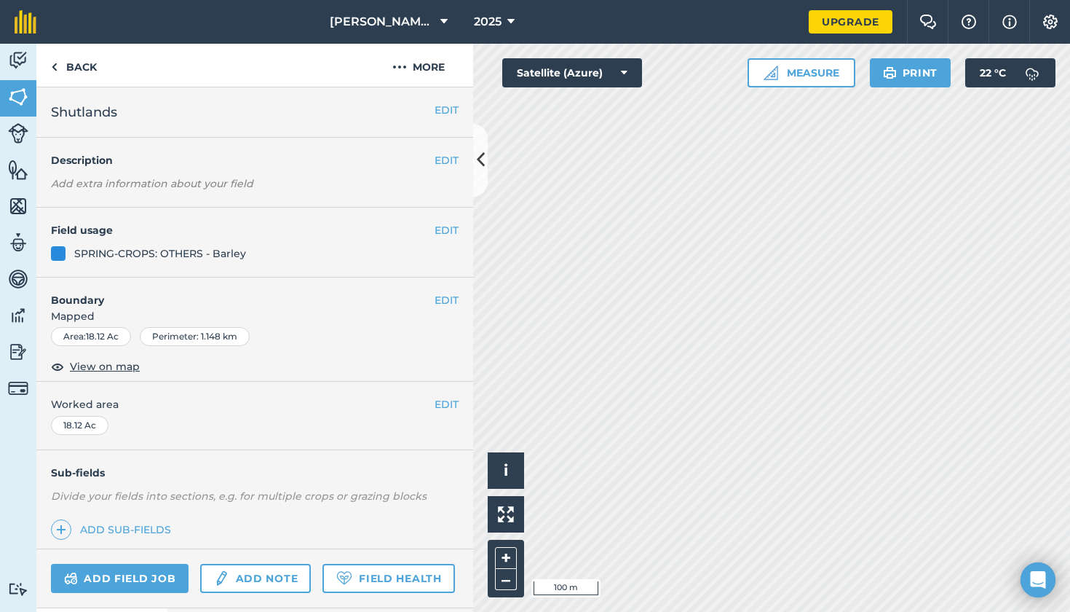
click at [446, 226] on button "EDIT" at bounding box center [447, 230] width 24 height 16
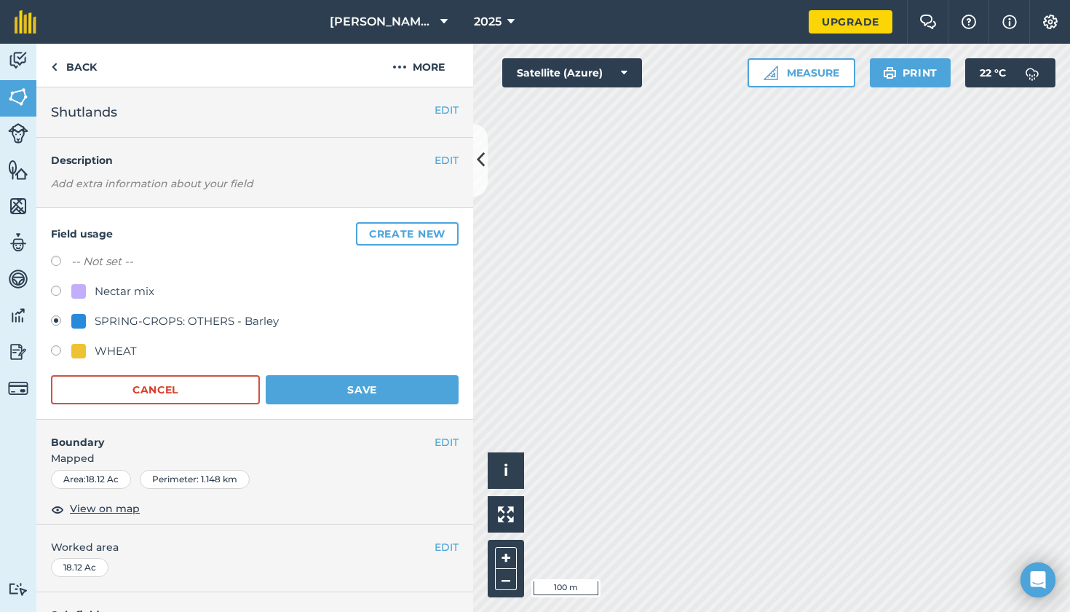
click at [353, 389] on button "Save" at bounding box center [362, 389] width 193 height 29
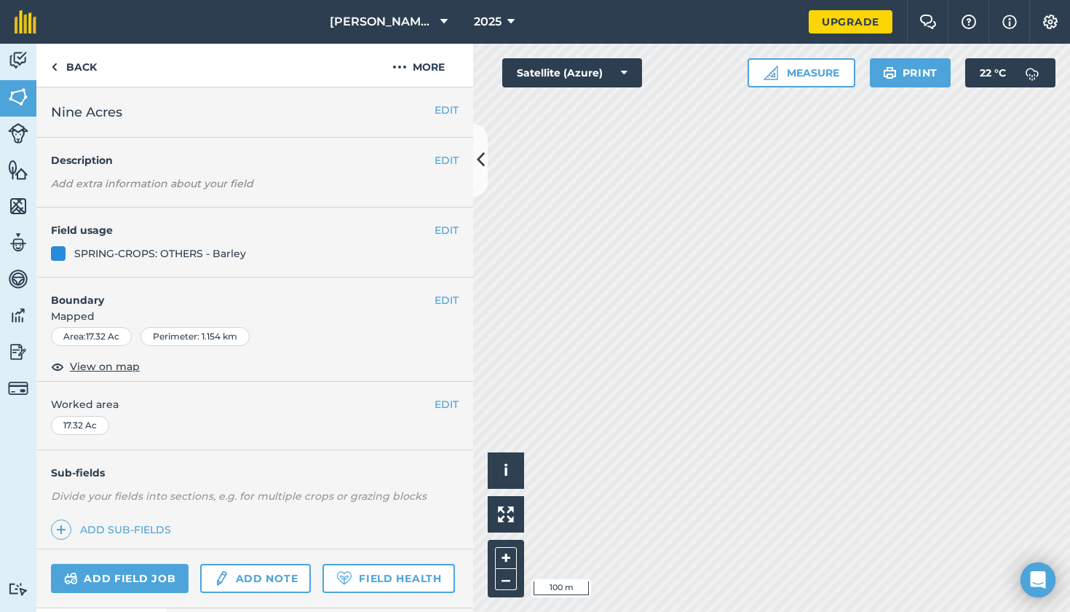
click at [448, 232] on button "EDIT" at bounding box center [447, 230] width 24 height 16
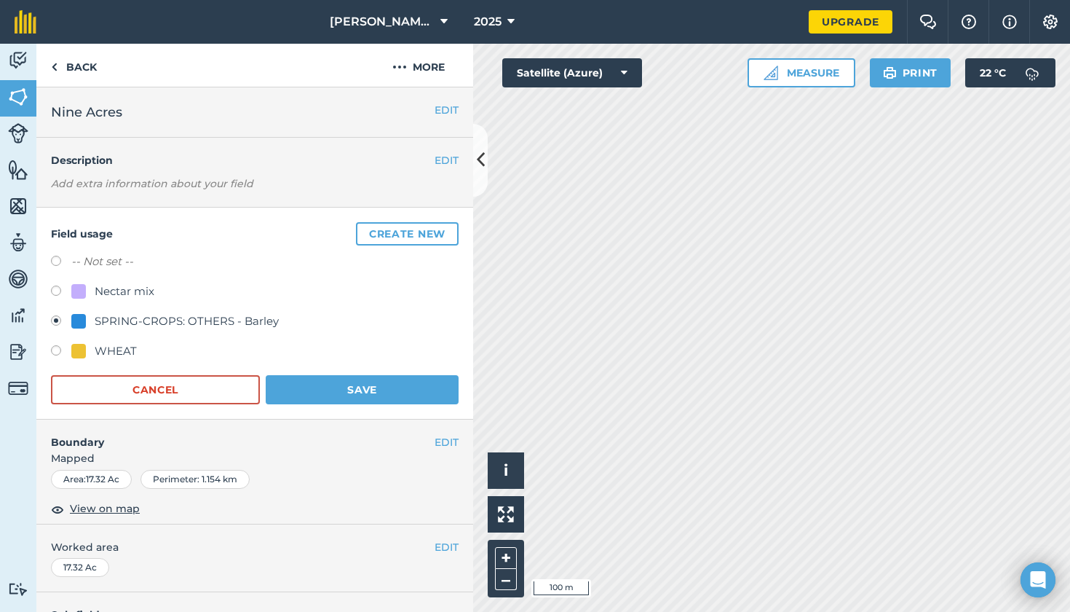
click at [396, 400] on button "Save" at bounding box center [362, 389] width 193 height 29
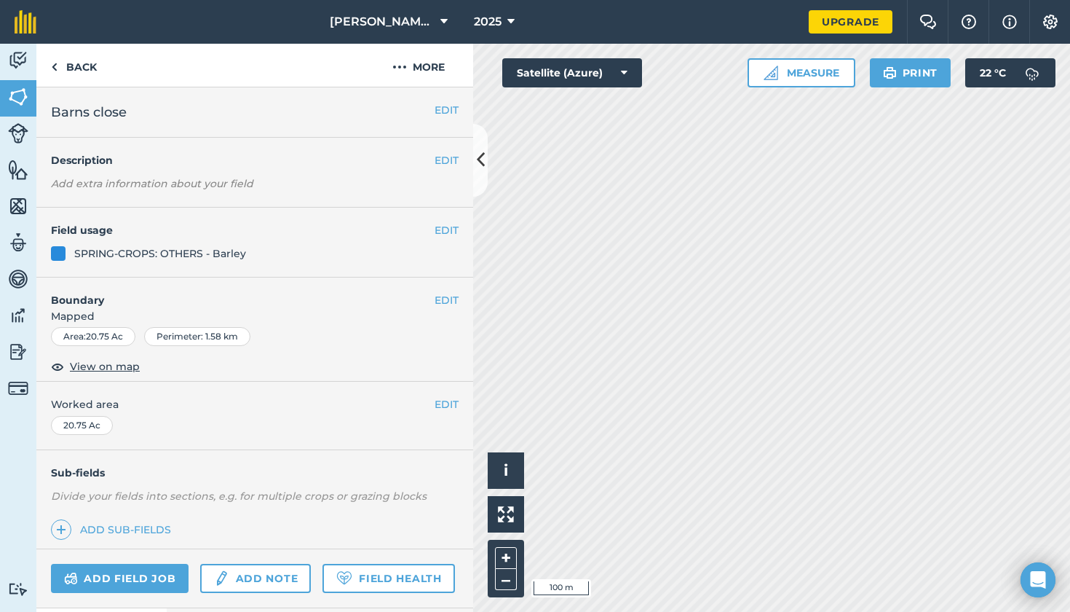
click at [443, 227] on button "EDIT" at bounding box center [447, 230] width 24 height 16
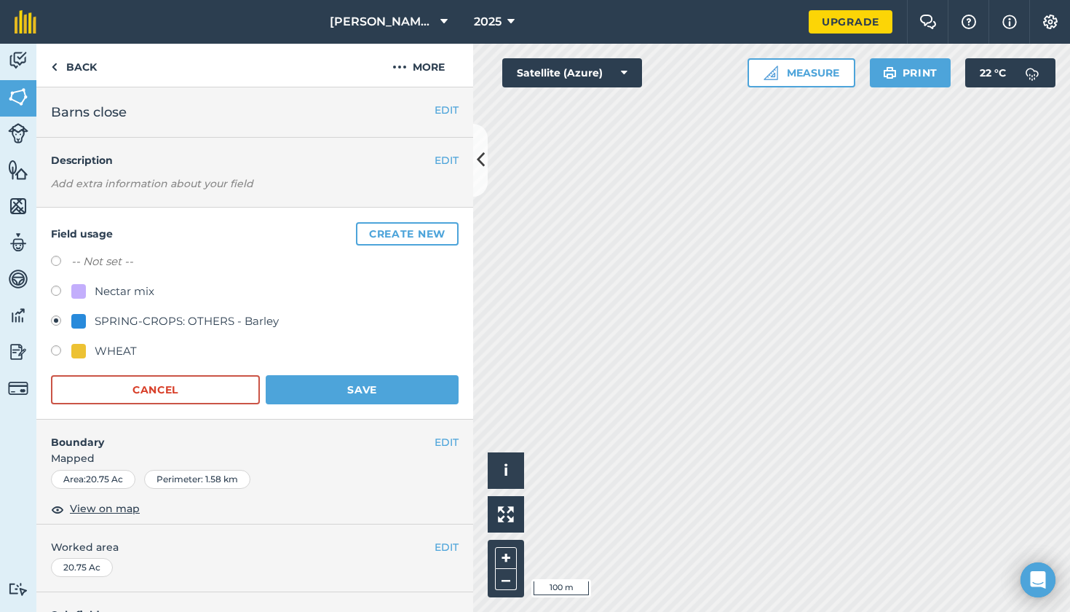
click at [397, 385] on button "Save" at bounding box center [362, 389] width 193 height 29
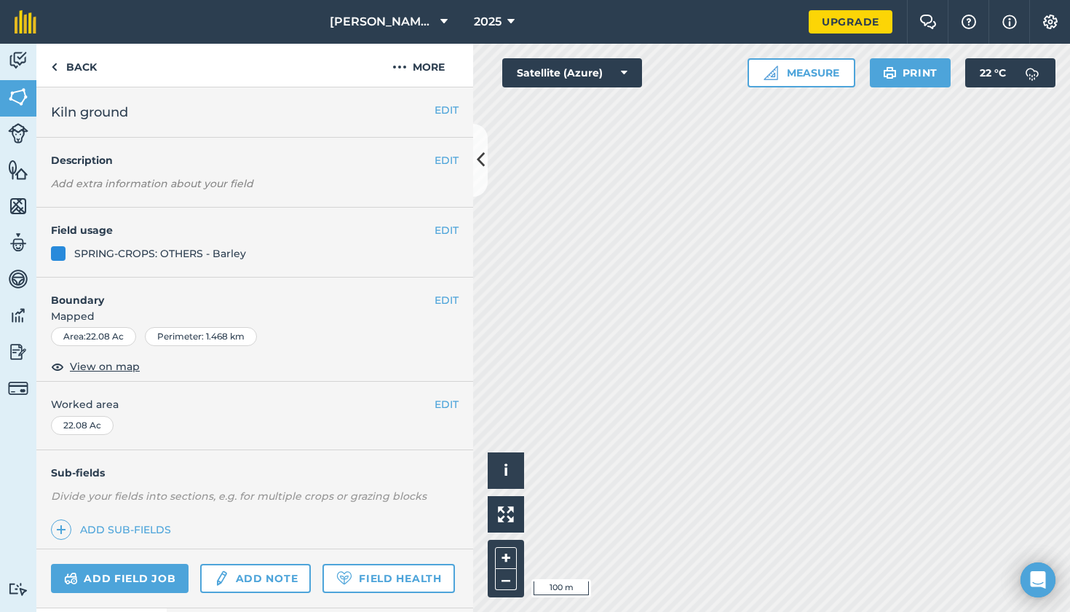
click at [441, 230] on button "EDIT" at bounding box center [447, 230] width 24 height 16
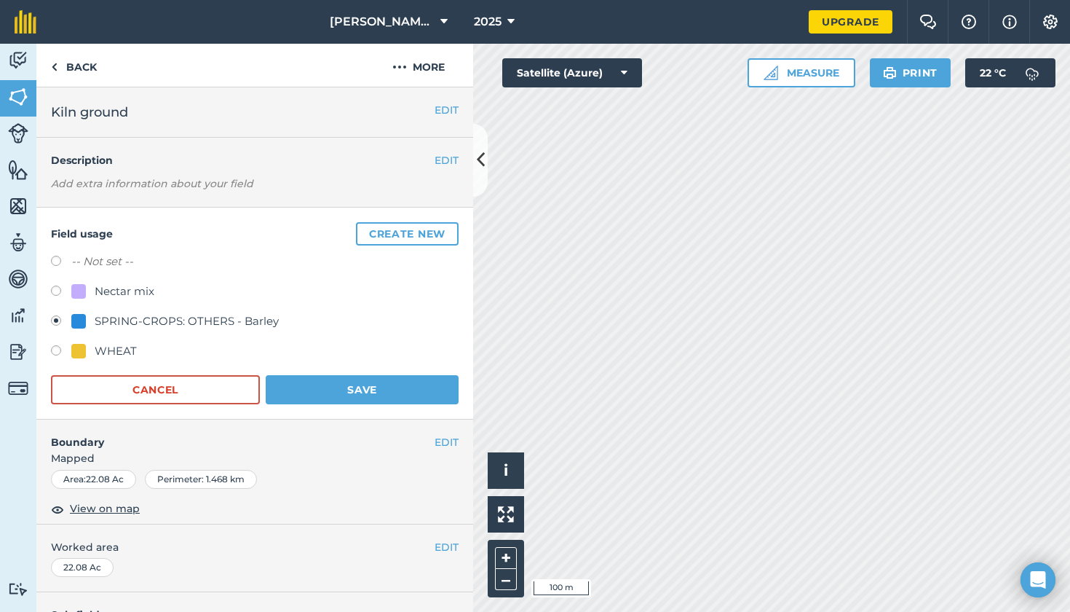
click at [390, 403] on button "Save" at bounding box center [362, 389] width 193 height 29
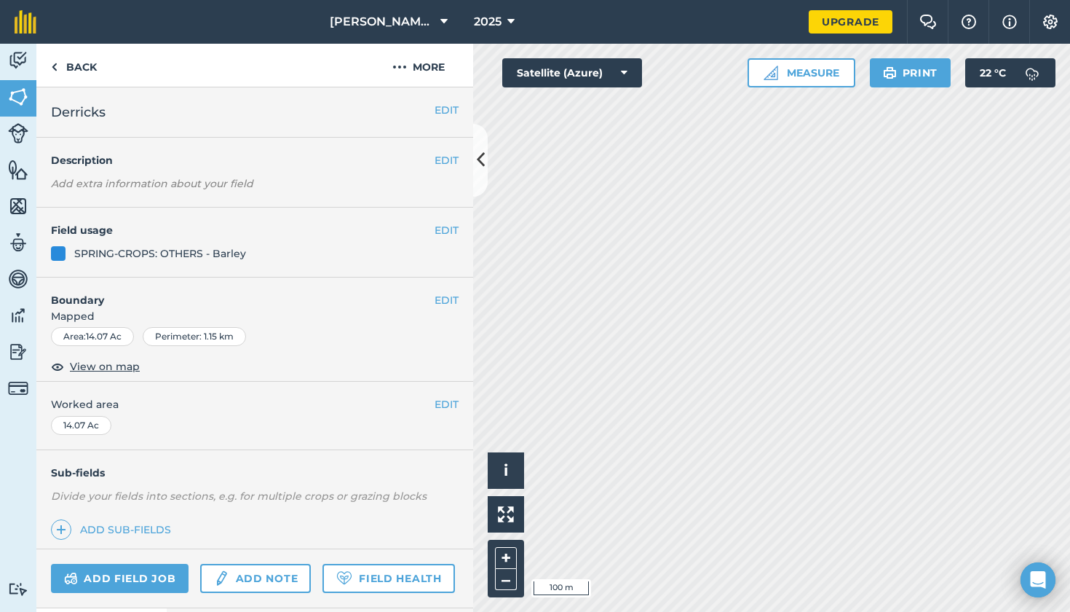
click at [435, 228] on button "EDIT" at bounding box center [447, 230] width 24 height 16
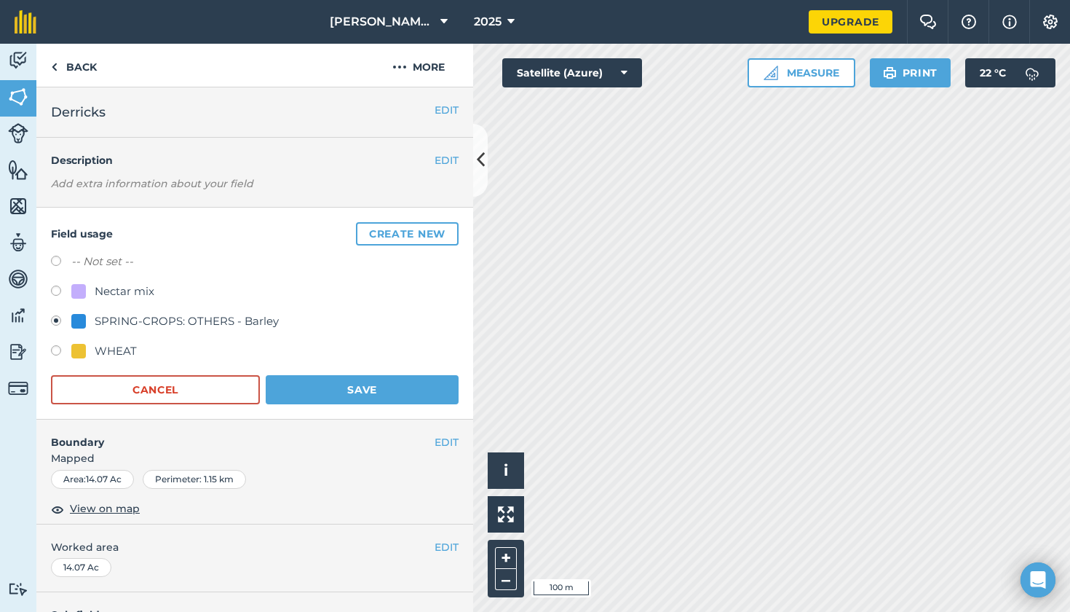
click at [372, 387] on button "Save" at bounding box center [362, 389] width 193 height 29
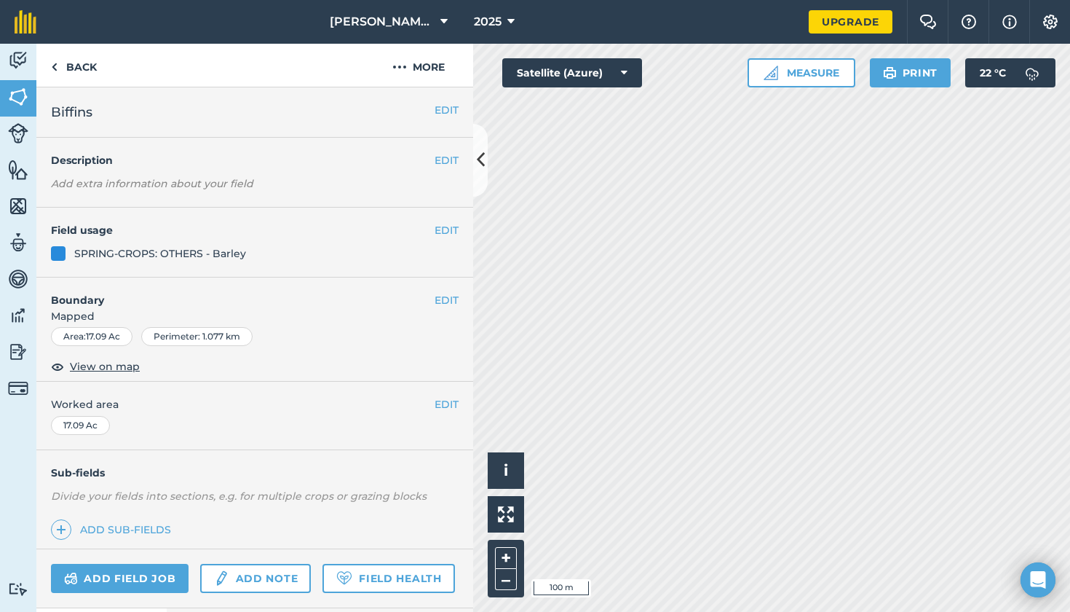
click at [443, 232] on button "EDIT" at bounding box center [447, 230] width 24 height 16
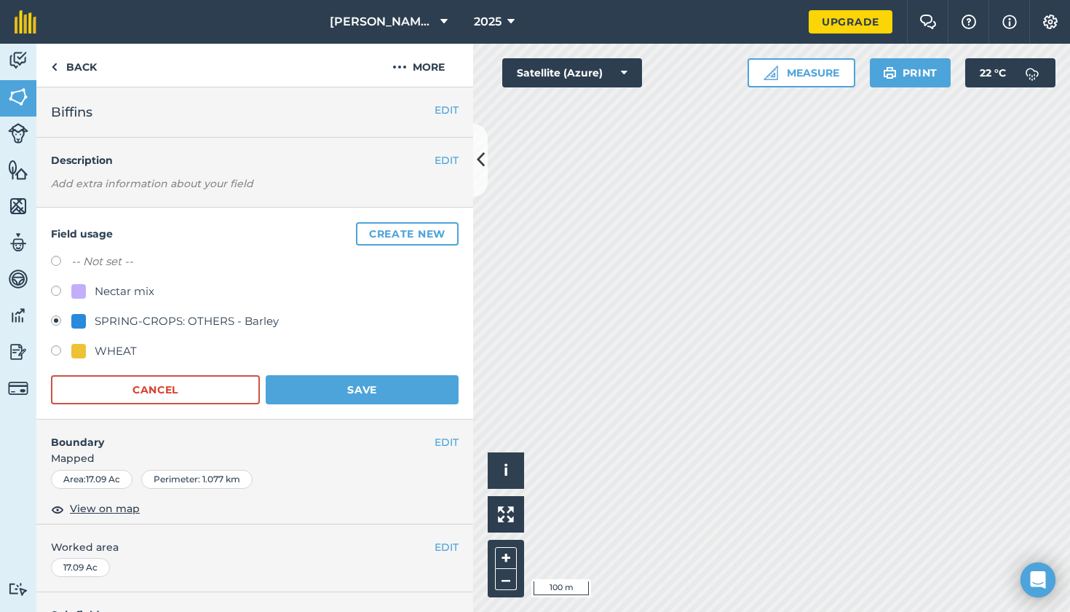
click at [392, 234] on button "Create new" at bounding box center [407, 233] width 103 height 23
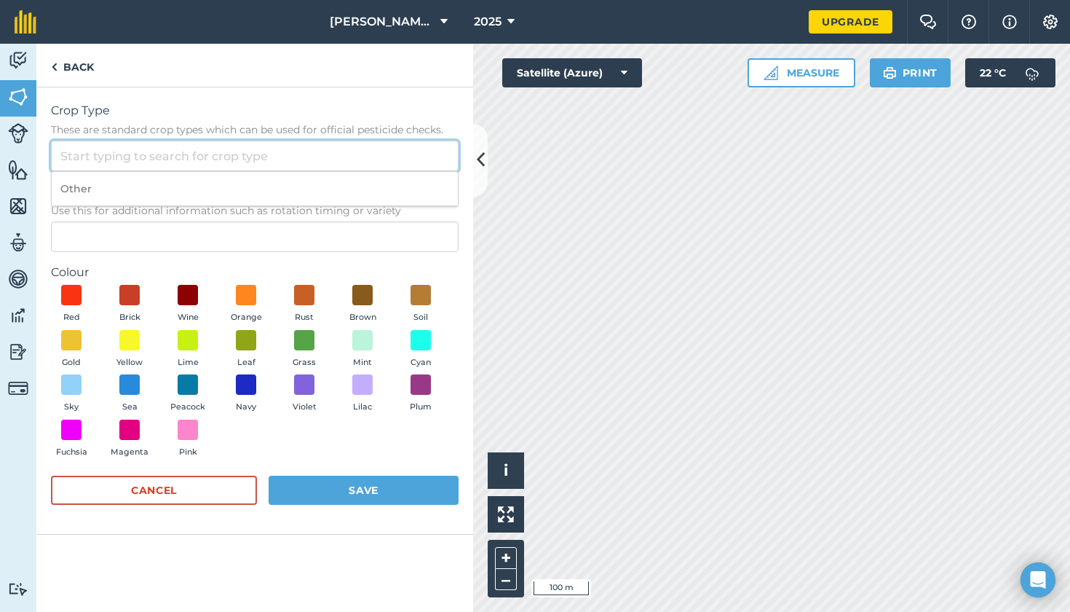
click at [226, 166] on input "Crop Type These are standard crop types which can be used for official pesticid…" at bounding box center [255, 156] width 408 height 31
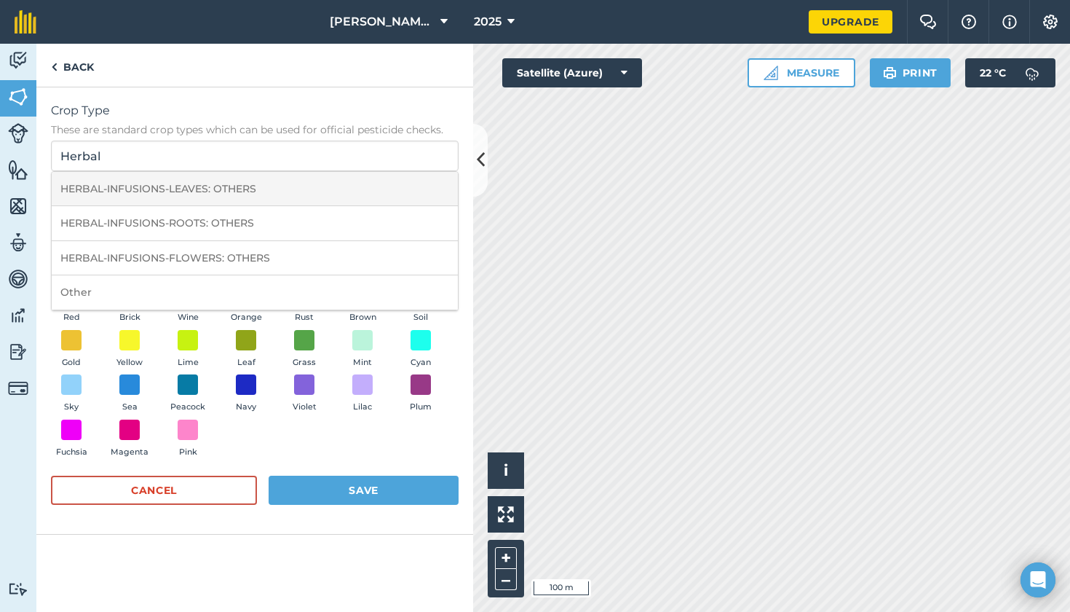
click at [276, 195] on li "HERBAL-INFUSIONS-LEAVES: OTHERS" at bounding box center [255, 189] width 406 height 34
type input "HERBAL-INFUSIONS-LEAVES: OTHERS"
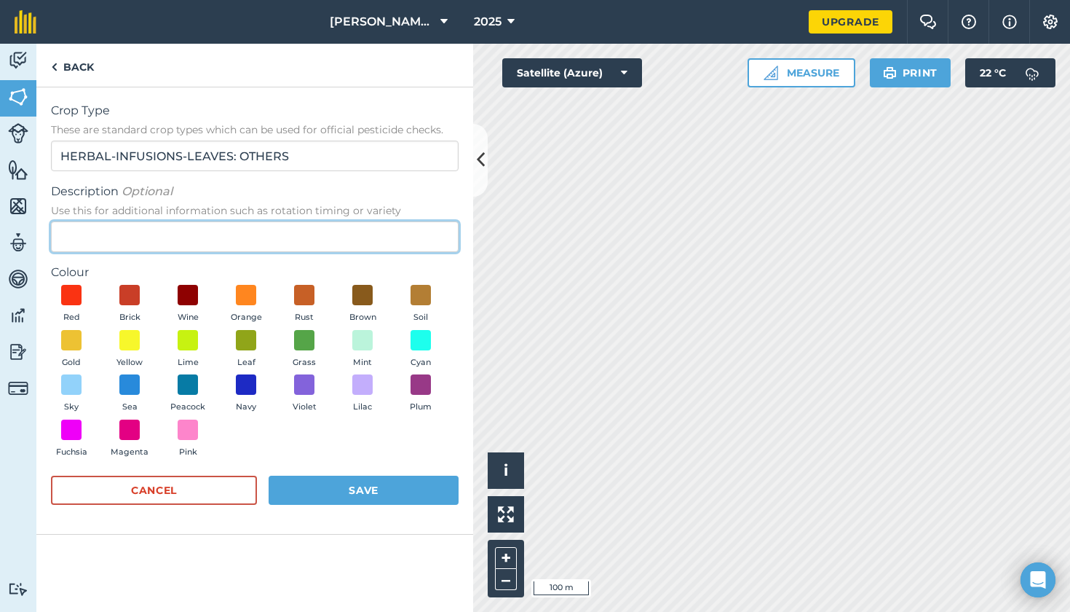
click at [221, 246] on input "Description Optional Use this for additional information such as rotation timin…" at bounding box center [255, 236] width 408 height 31
type input "Herbal Ley"
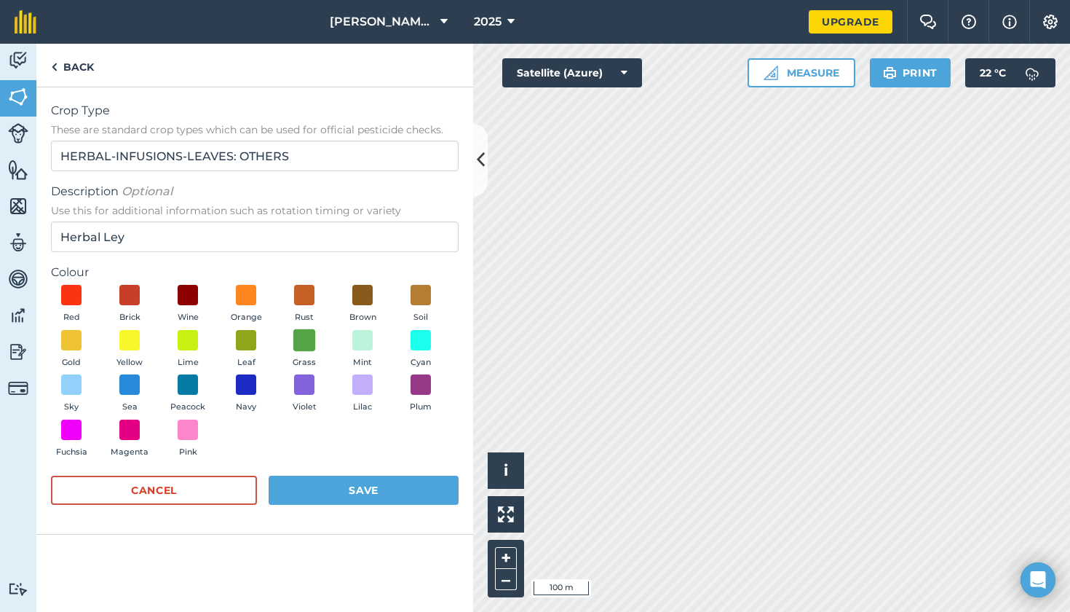
click at [304, 347] on span at bounding box center [304, 339] width 23 height 23
click at [332, 483] on button "Save" at bounding box center [364, 489] width 190 height 29
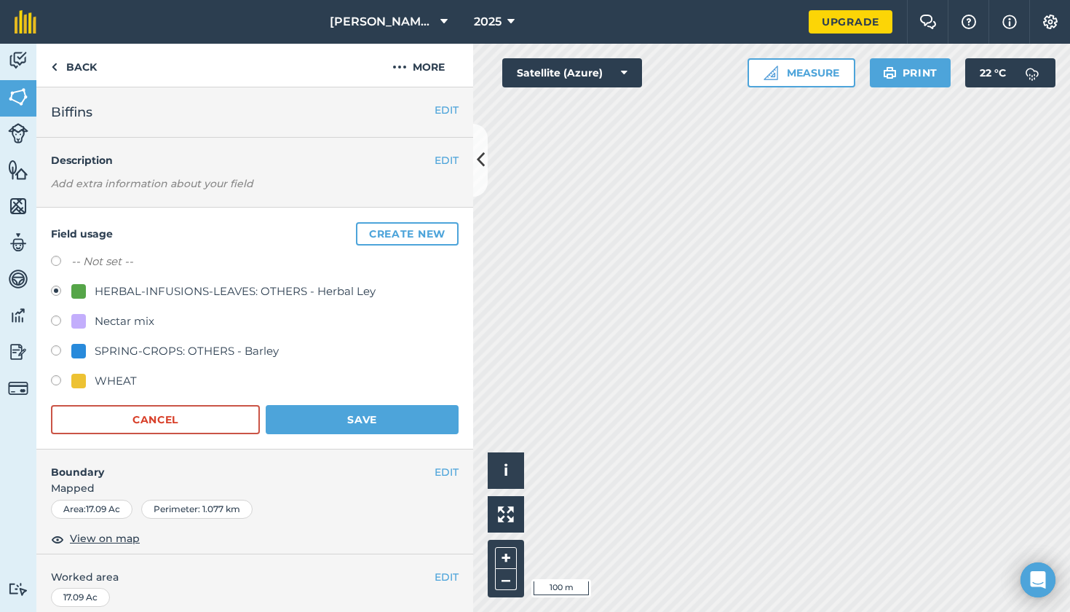
click at [347, 420] on button "Save" at bounding box center [362, 419] width 193 height 29
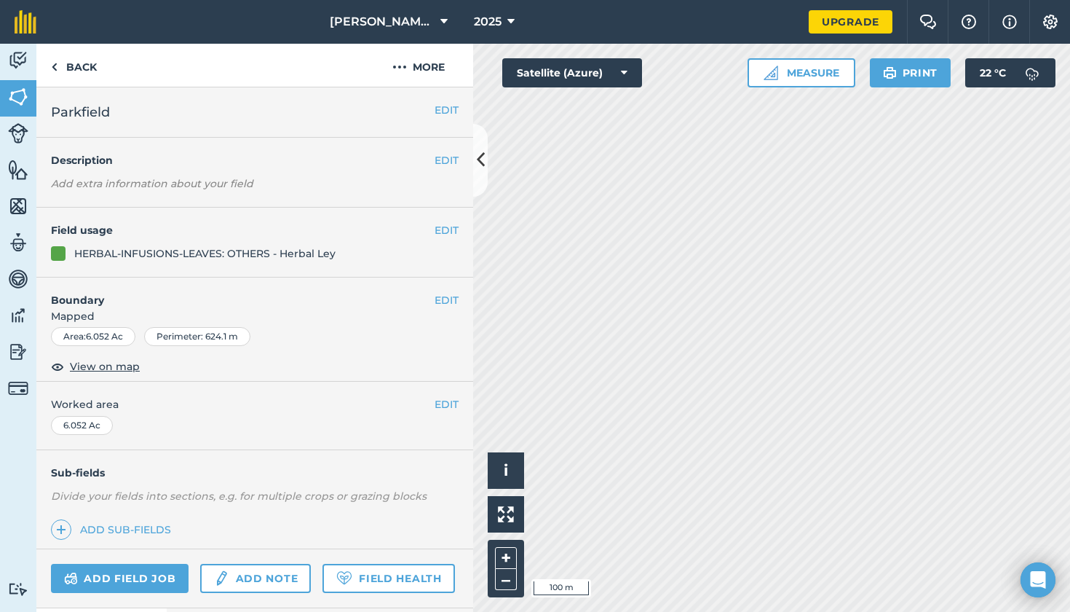
click at [449, 226] on button "EDIT" at bounding box center [447, 230] width 24 height 16
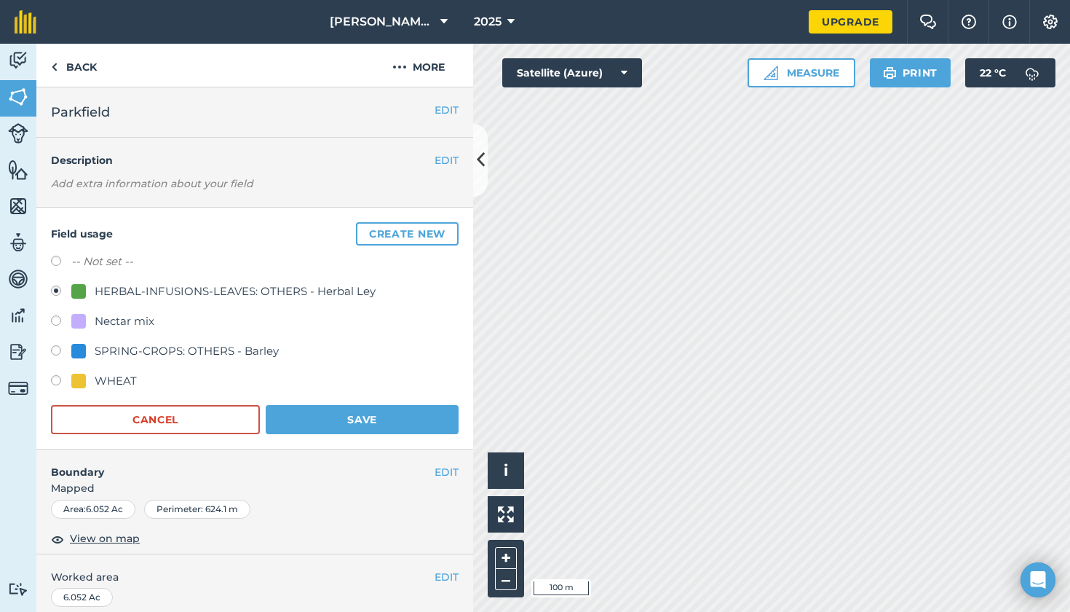
click at [469, 347] on div "Activity Fields Livestock Features Maps Team Vehicles Data Reporting Billing Tu…" at bounding box center [535, 328] width 1070 height 568
click at [54, 378] on label at bounding box center [61, 382] width 20 height 15
radio input "true"
radio input "false"
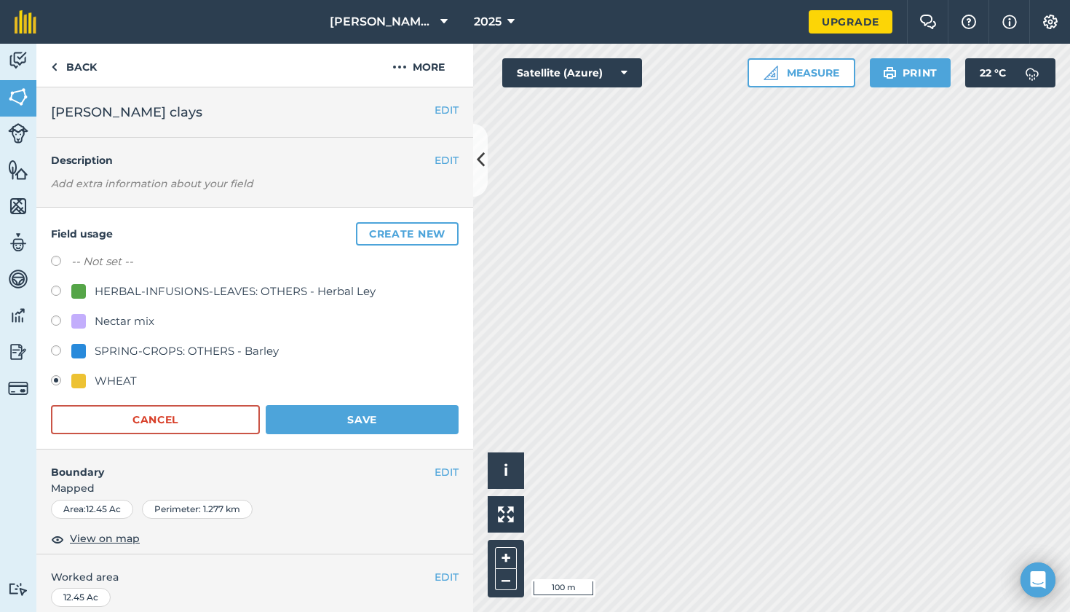
click at [391, 414] on button "Save" at bounding box center [362, 419] width 193 height 29
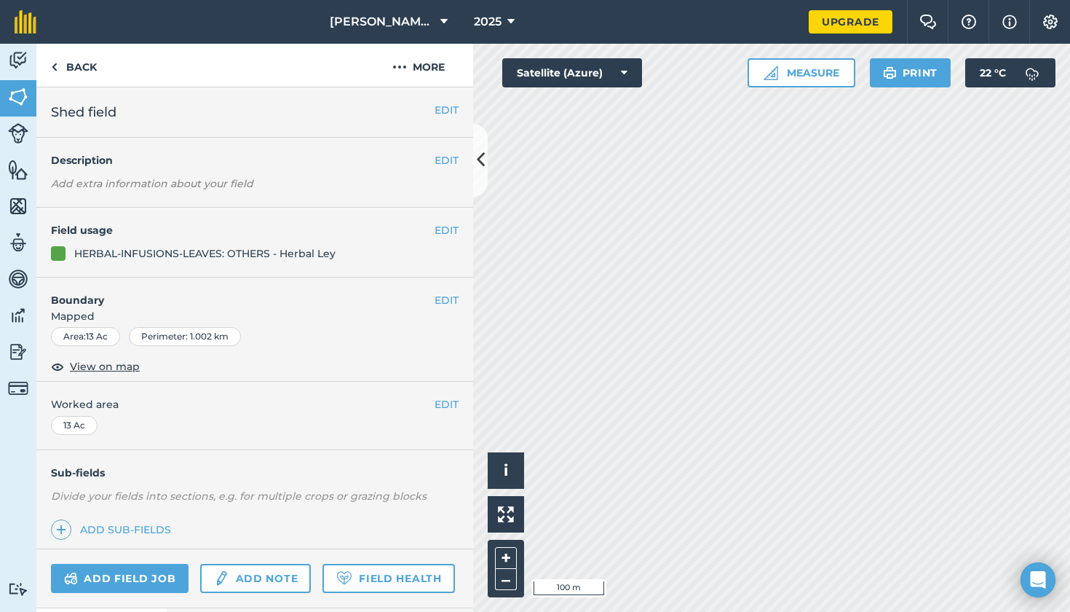
click at [443, 227] on button "EDIT" at bounding box center [447, 230] width 24 height 16
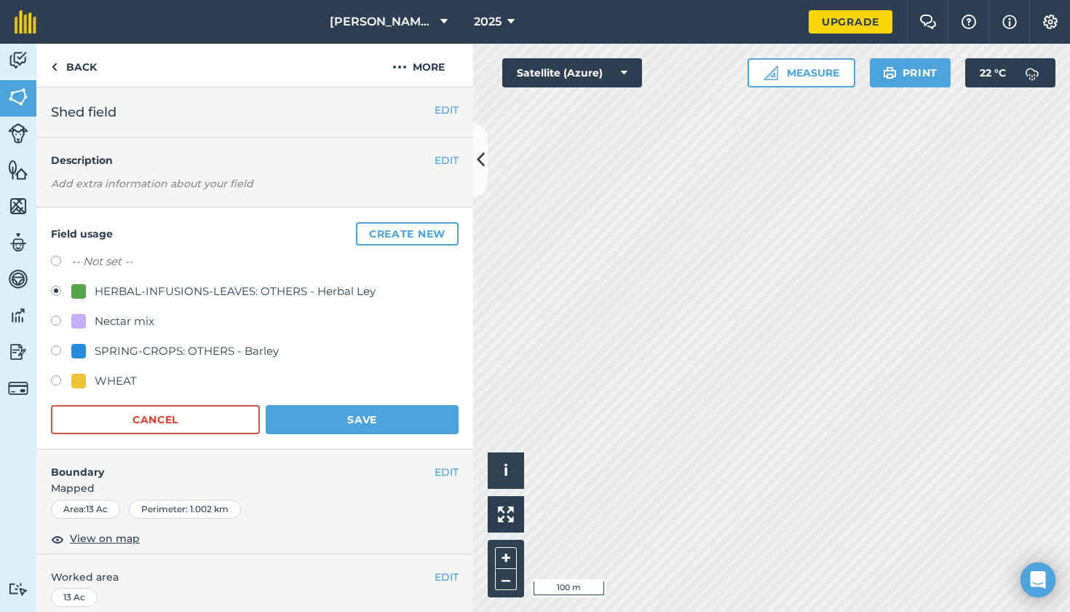
click at [53, 386] on label at bounding box center [61, 382] width 20 height 15
radio input "true"
radio input "false"
click at [295, 408] on button "Save" at bounding box center [362, 419] width 193 height 29
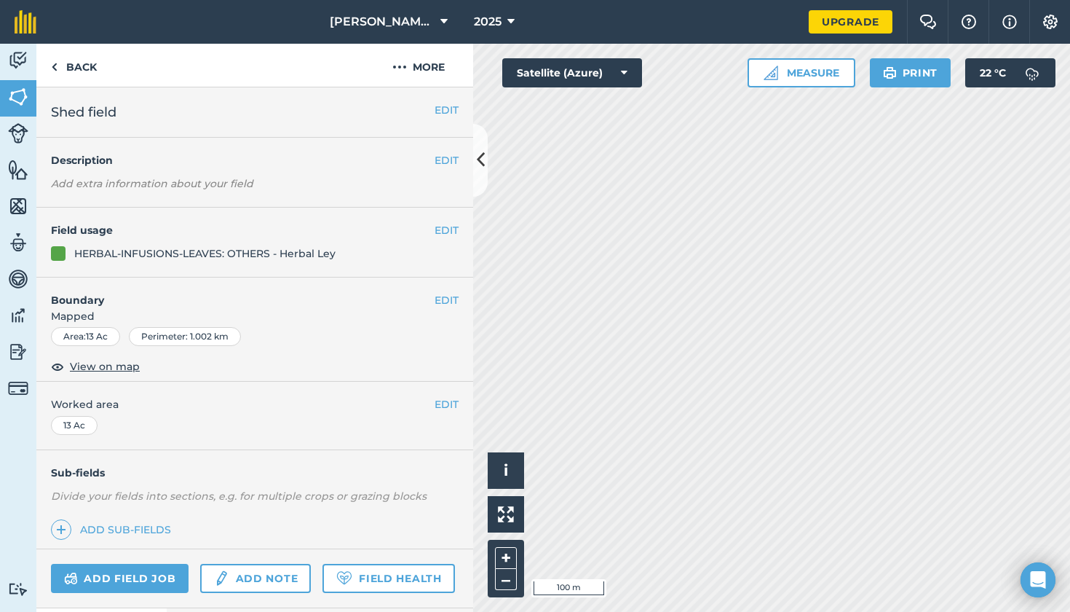
click at [457, 432] on div "Activity Fields Livestock Features Maps Team Vehicles Data Reporting Billing Tu…" at bounding box center [535, 328] width 1070 height 568
click at [445, 236] on button "EDIT" at bounding box center [447, 230] width 24 height 16
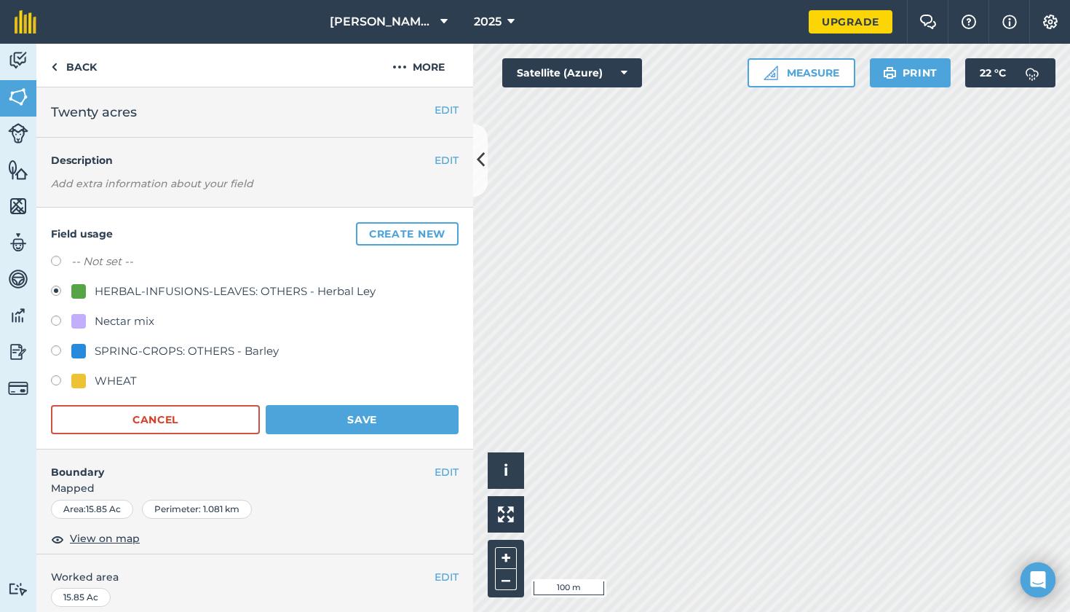
click at [55, 377] on label at bounding box center [61, 382] width 20 height 15
radio input "true"
radio input "false"
click at [374, 416] on button "Save" at bounding box center [362, 419] width 193 height 29
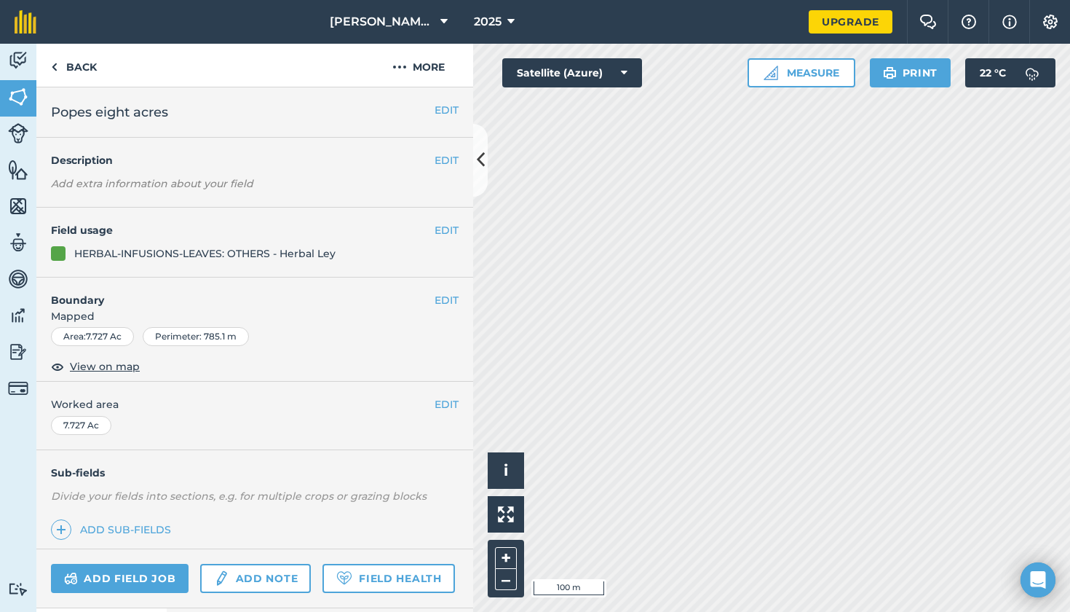
click at [443, 233] on button "EDIT" at bounding box center [447, 230] width 24 height 16
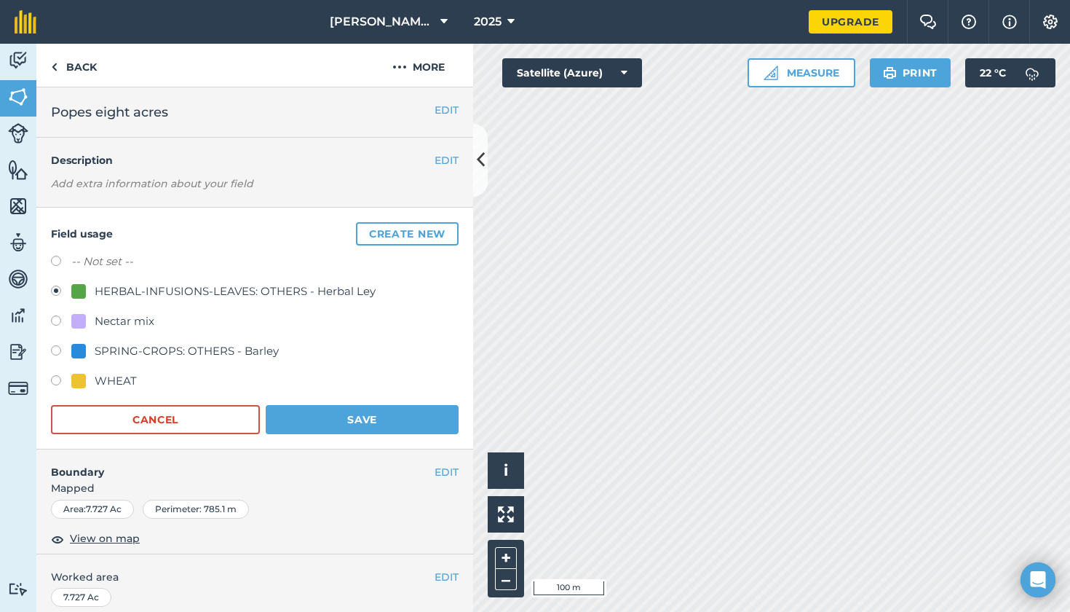
click at [57, 382] on label at bounding box center [61, 382] width 20 height 15
radio input "true"
radio input "false"
click at [371, 419] on button "Save" at bounding box center [362, 419] width 193 height 29
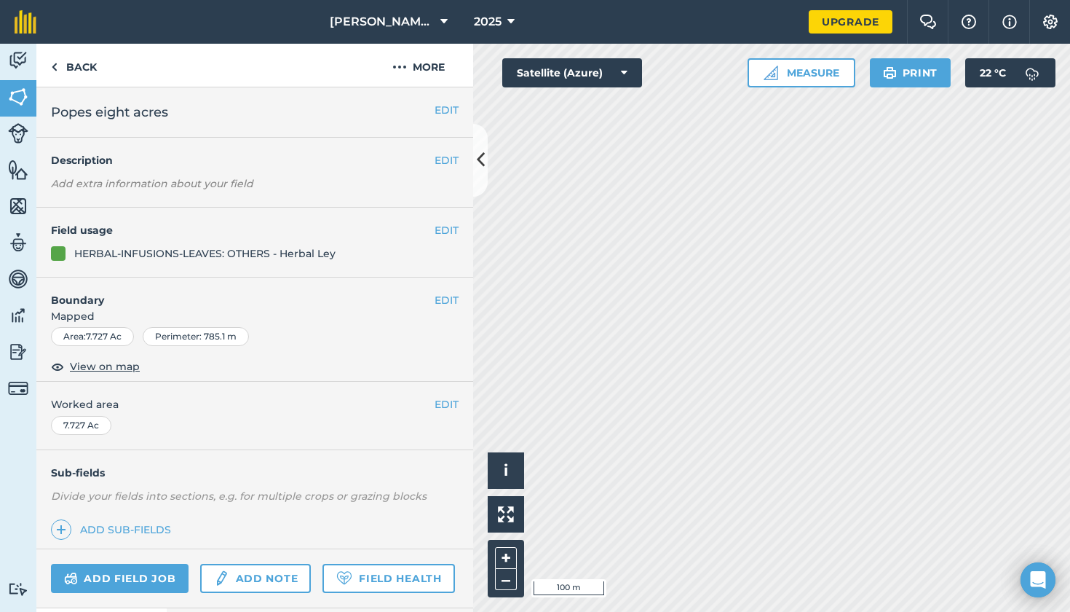
click at [475, 167] on button at bounding box center [480, 160] width 15 height 73
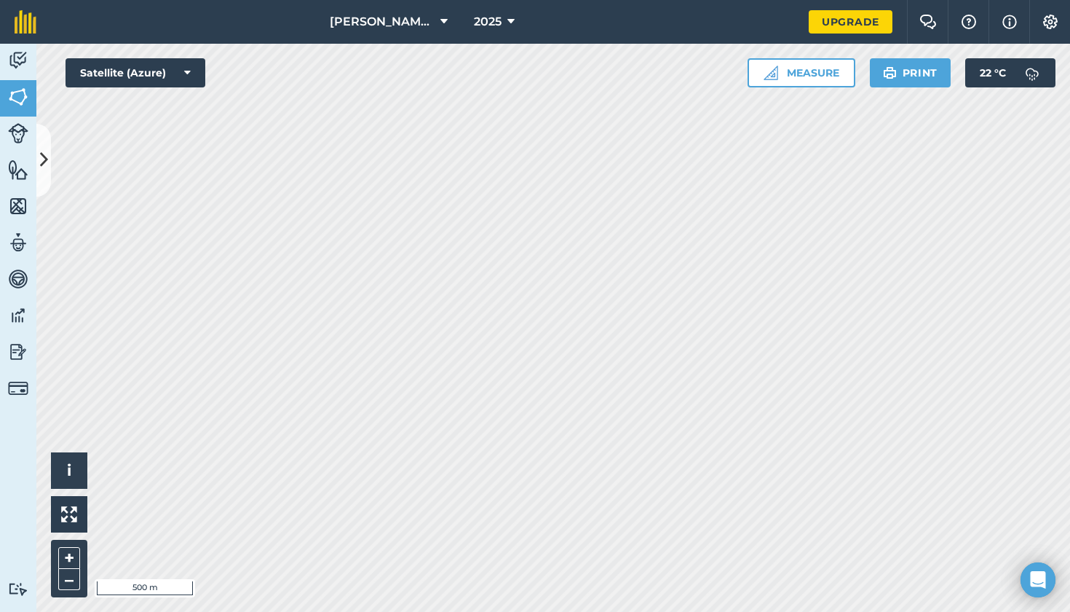
click at [40, 163] on icon at bounding box center [44, 159] width 8 height 25
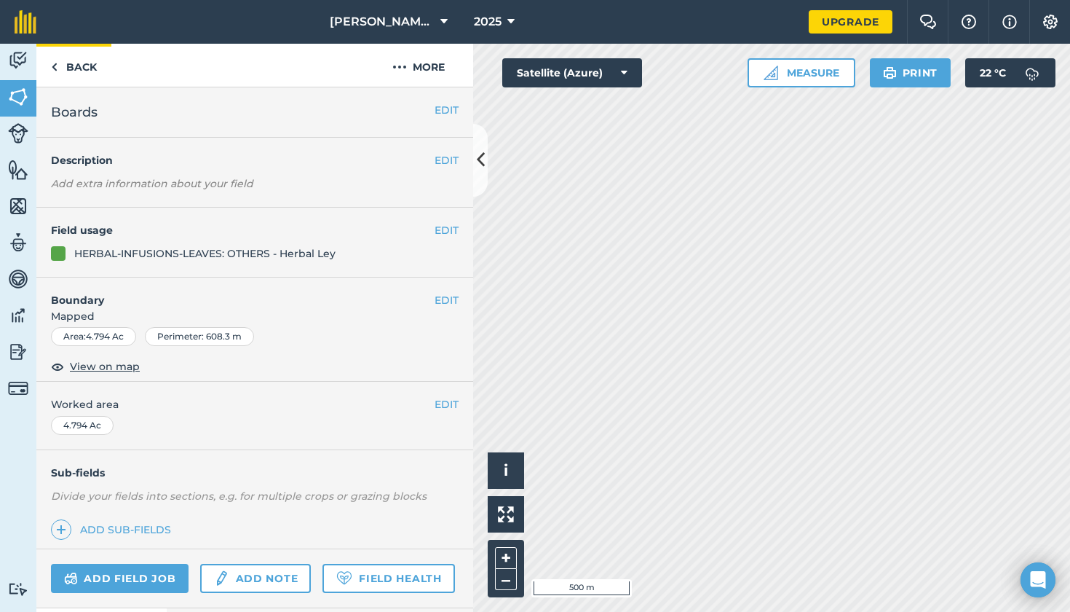
click at [78, 55] on link "Back" at bounding box center [73, 65] width 75 height 43
click at [74, 64] on link "Back" at bounding box center [73, 65] width 75 height 43
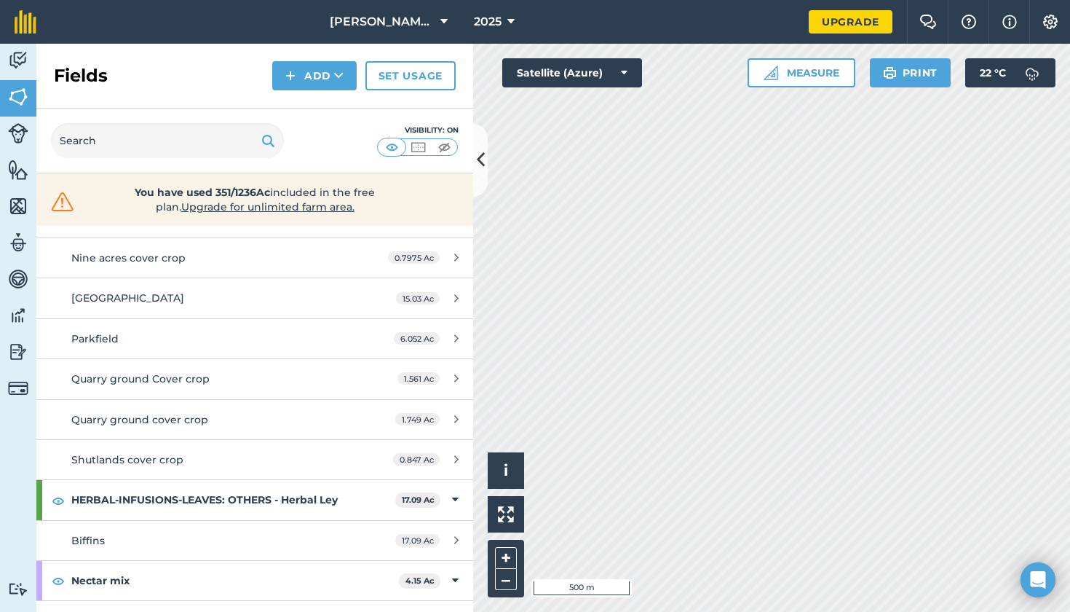
scroll to position [179, 0]
click at [475, 156] on button at bounding box center [480, 160] width 15 height 73
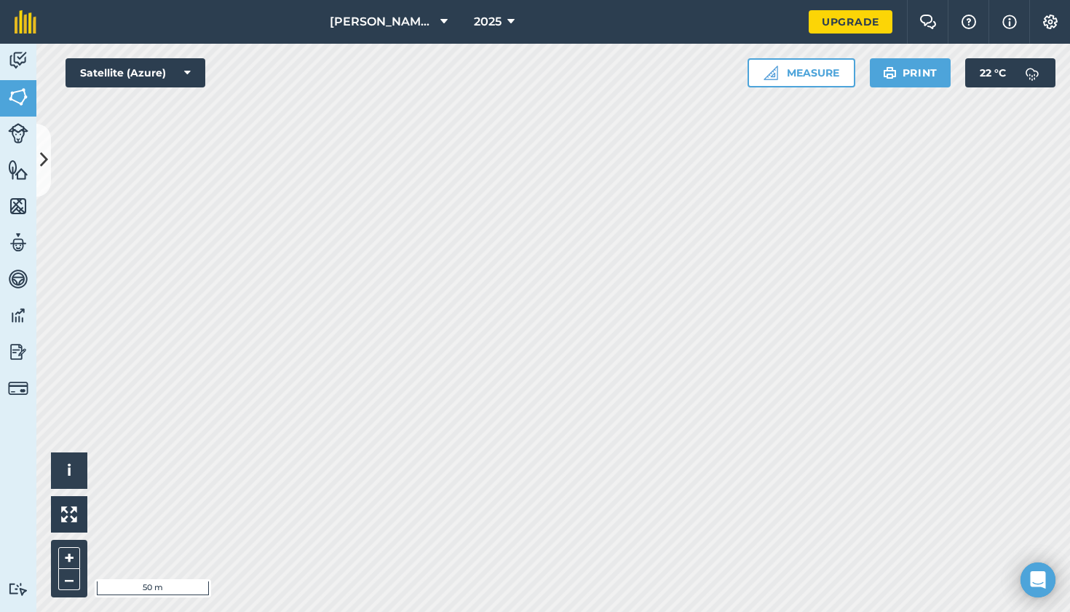
click at [45, 136] on button at bounding box center [43, 160] width 15 height 73
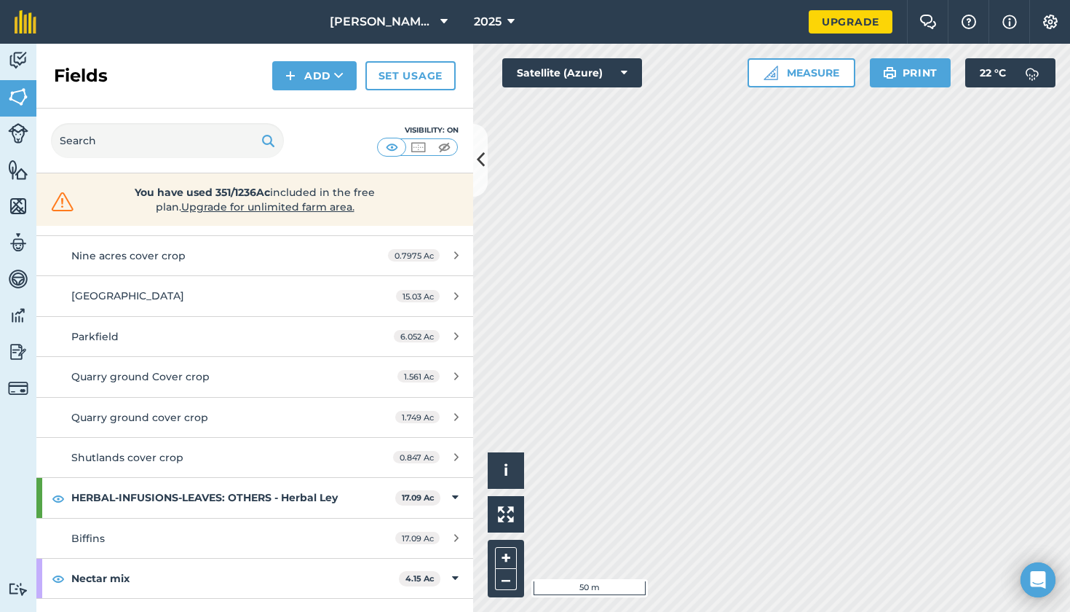
click at [310, 75] on button "Add" at bounding box center [314, 75] width 84 height 29
click at [320, 108] on link "Draw" at bounding box center [315, 108] width 80 height 32
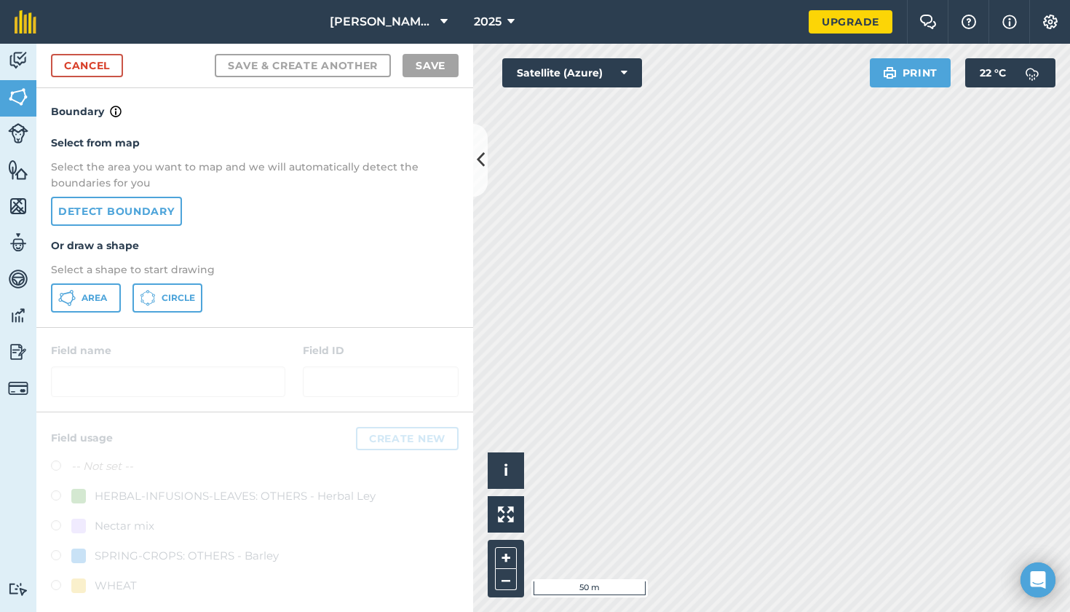
click at [142, 208] on link "Detect boundary" at bounding box center [116, 211] width 131 height 29
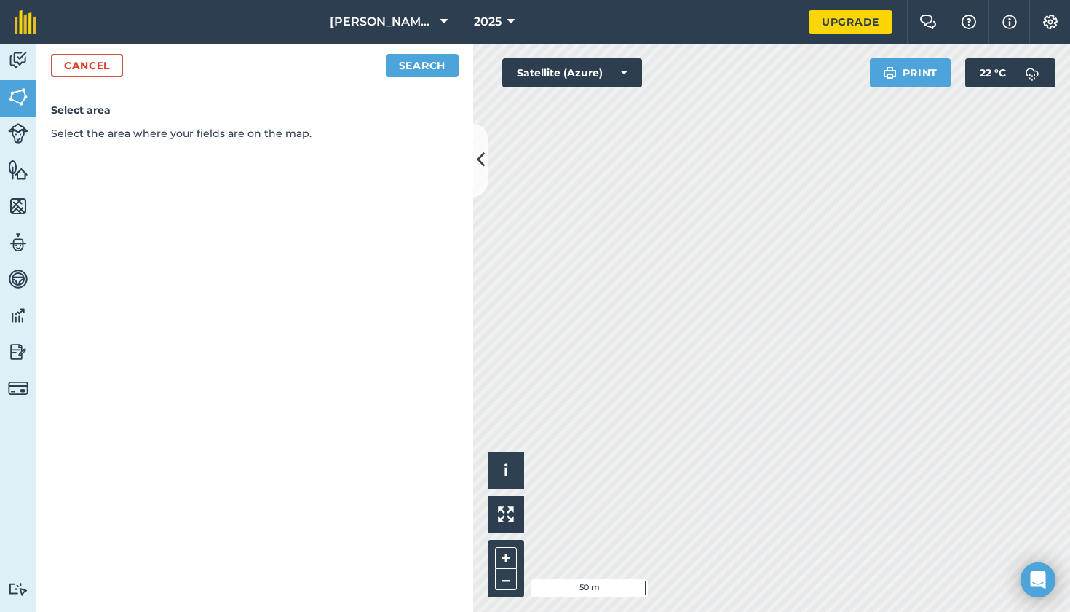
click at [416, 62] on button "Search" at bounding box center [422, 65] width 73 height 23
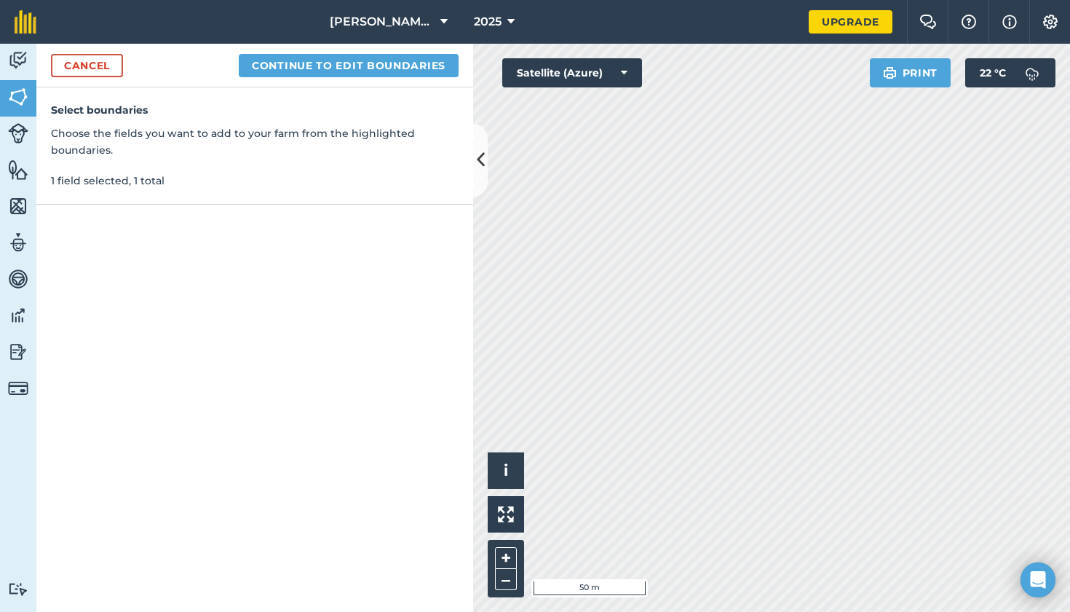
click at [392, 66] on button "Continue to edit boundaries" at bounding box center [349, 65] width 220 height 23
click at [355, 54] on button "Continue to name fields" at bounding box center [364, 65] width 189 height 23
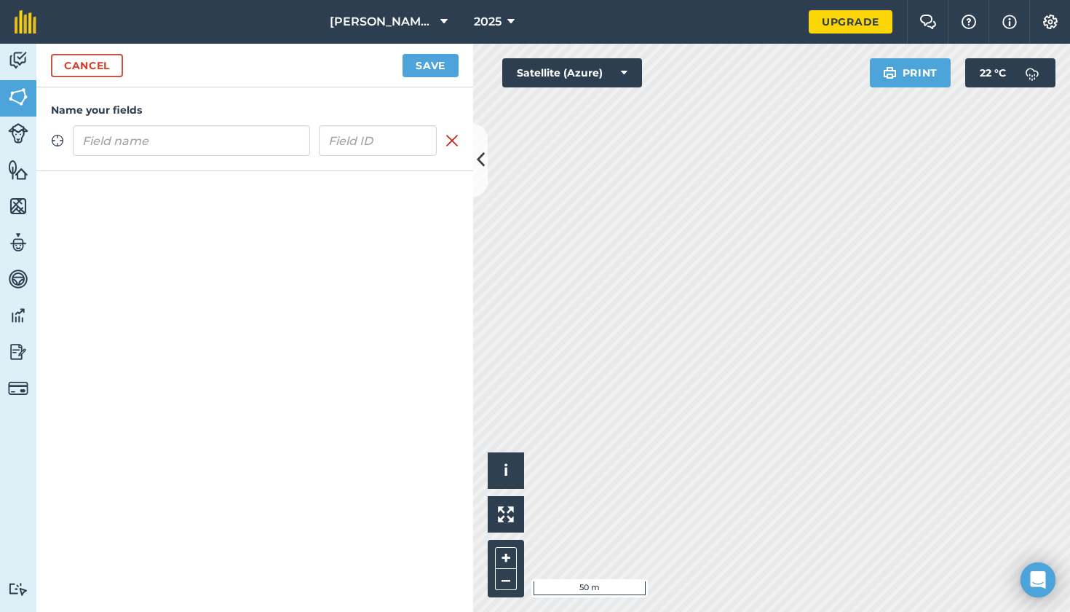
click at [234, 152] on input "text" at bounding box center [191, 140] width 237 height 31
type input "Crossroads"
click at [424, 68] on button "Save" at bounding box center [431, 65] width 56 height 23
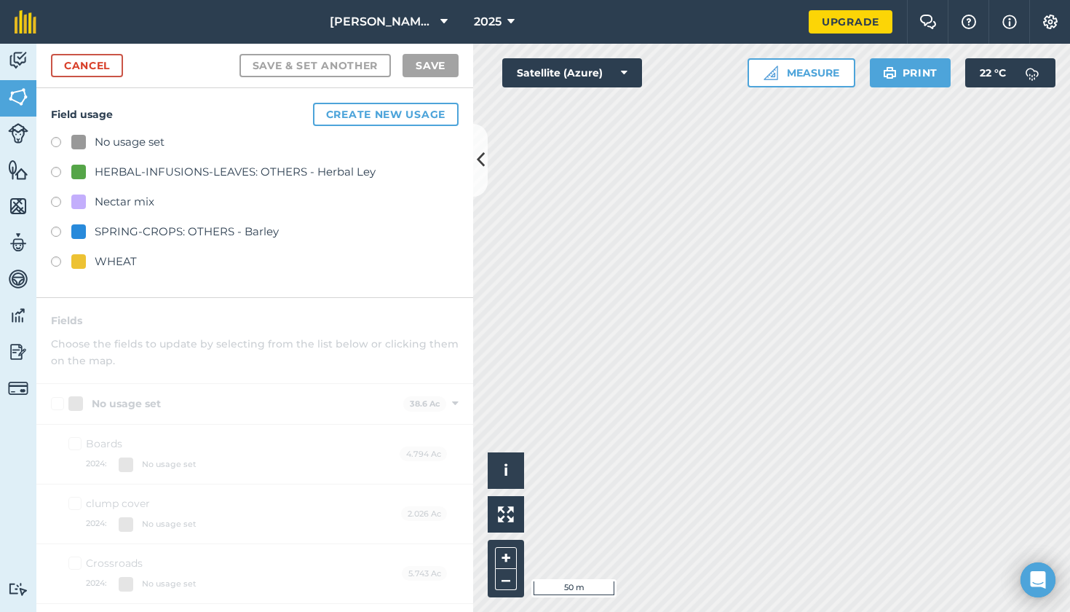
click at [55, 137] on label at bounding box center [61, 144] width 20 height 15
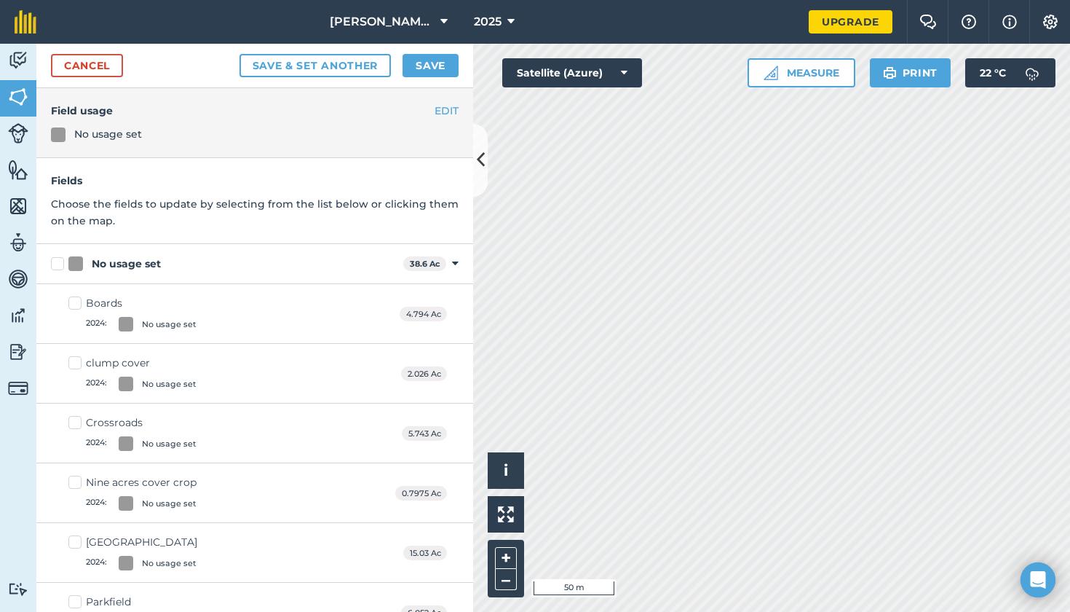
click at [434, 62] on button "Save" at bounding box center [431, 65] width 56 height 23
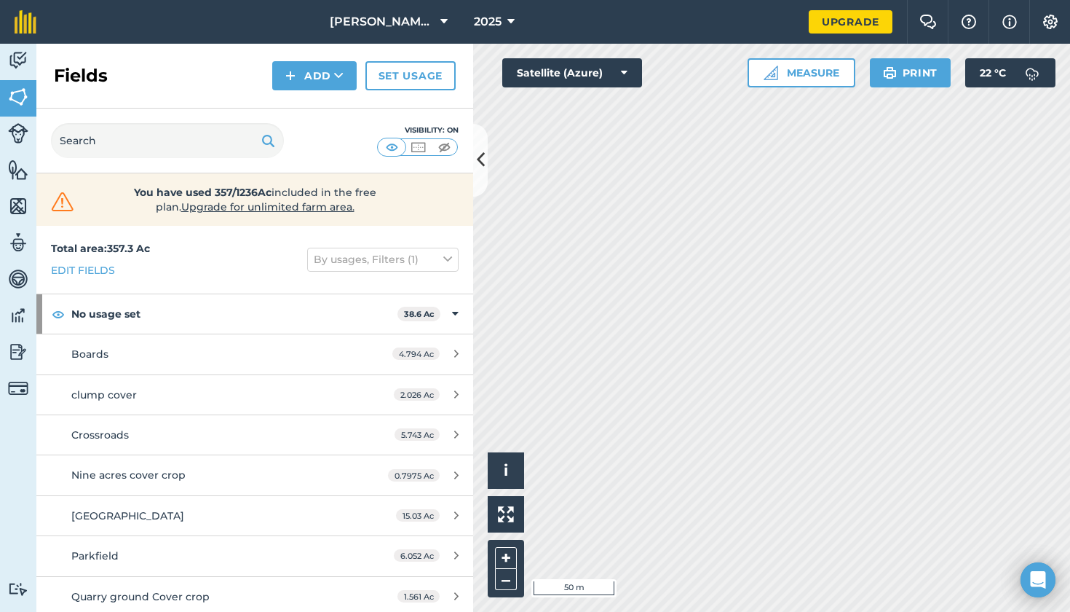
click at [310, 72] on button "Add" at bounding box center [314, 75] width 84 height 29
click at [319, 108] on link "Draw" at bounding box center [315, 108] width 80 height 32
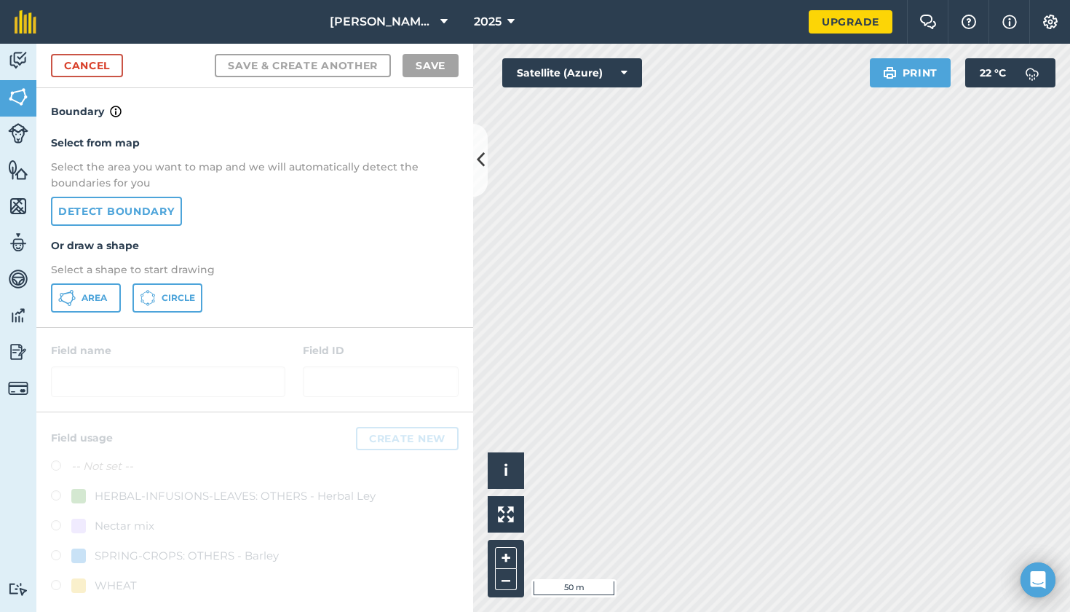
click at [125, 209] on link "Detect boundary" at bounding box center [116, 211] width 131 height 29
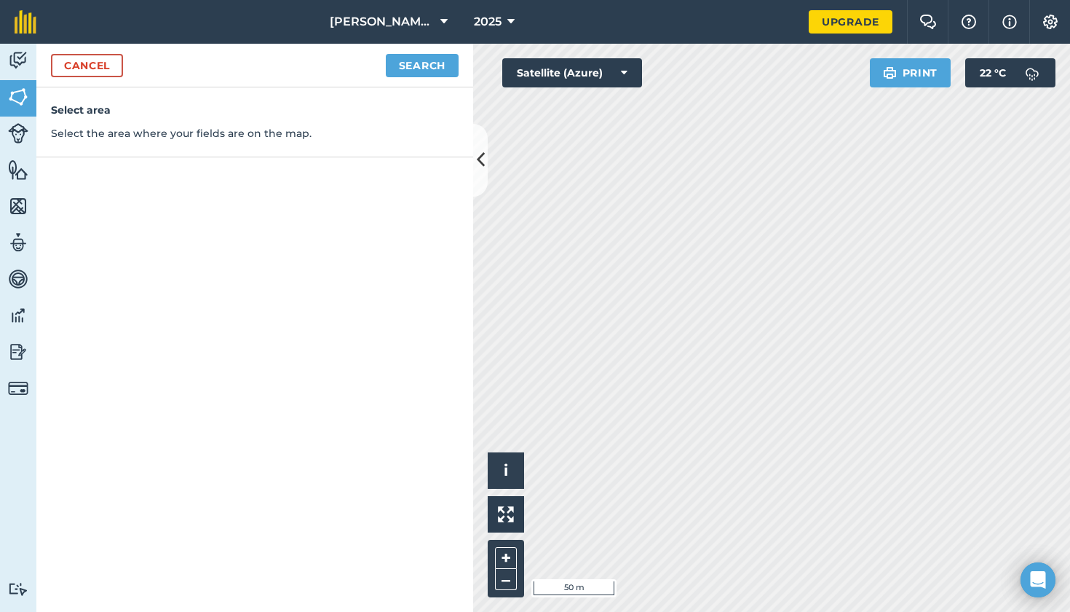
click at [419, 52] on div "Cancel Search" at bounding box center [254, 66] width 437 height 44
click at [423, 67] on button "Search" at bounding box center [422, 65] width 73 height 23
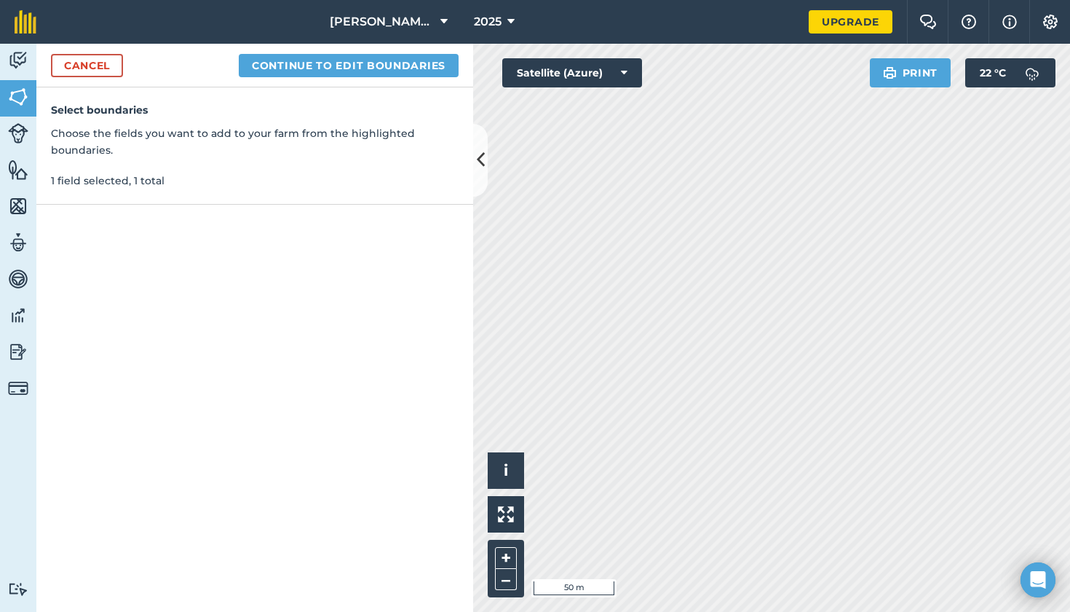
click at [333, 62] on button "Continue to edit boundaries" at bounding box center [349, 65] width 220 height 23
click at [344, 68] on button "Continue to name fields" at bounding box center [364, 65] width 189 height 23
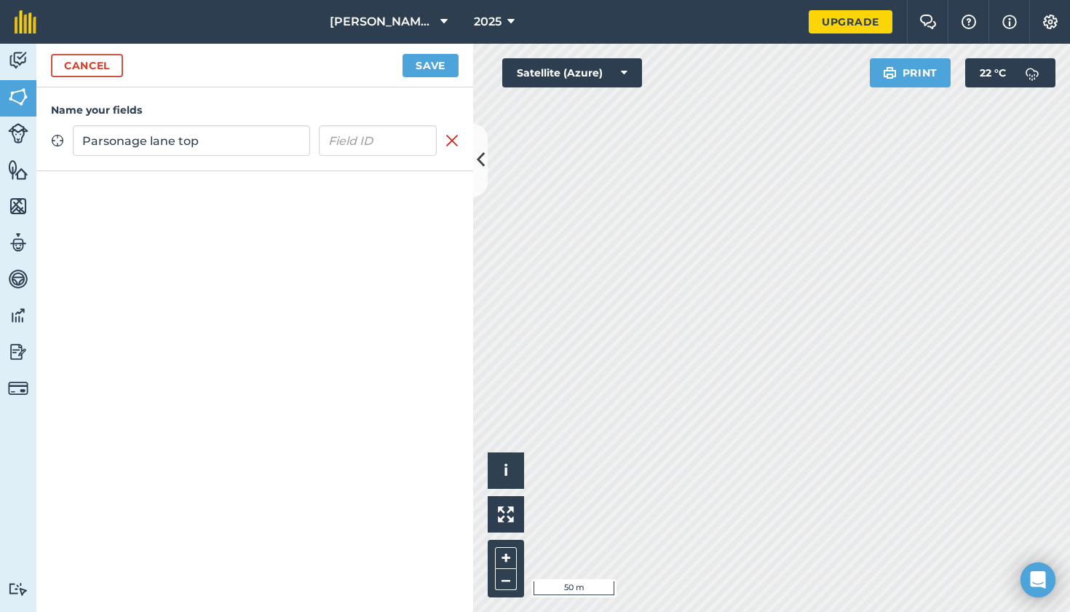
type input "Parsonage lane top"
click at [433, 70] on button "Save" at bounding box center [431, 65] width 56 height 23
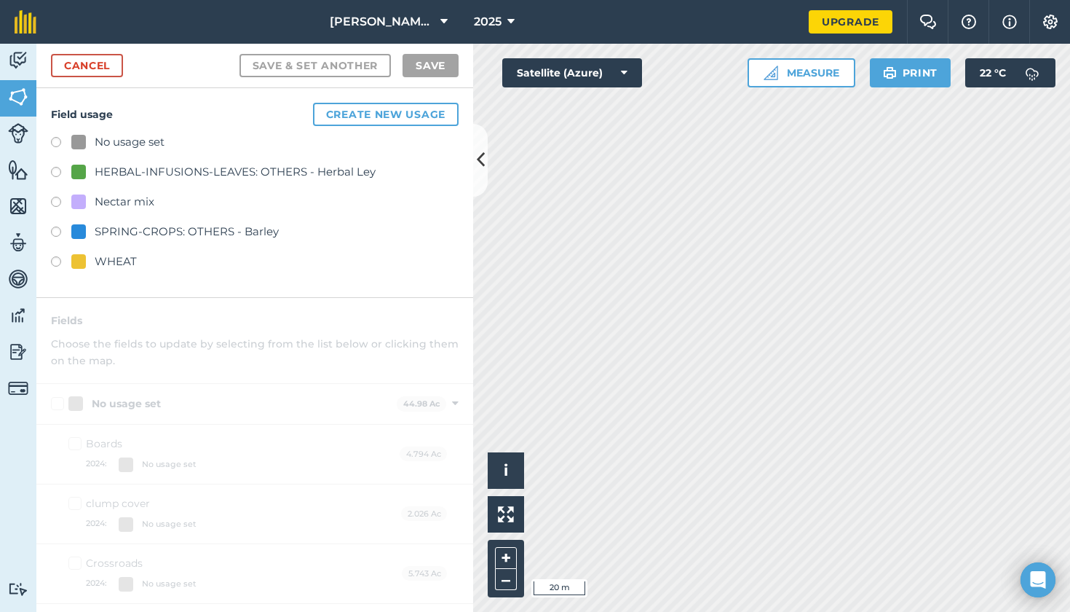
click at [55, 144] on label at bounding box center [61, 144] width 20 height 15
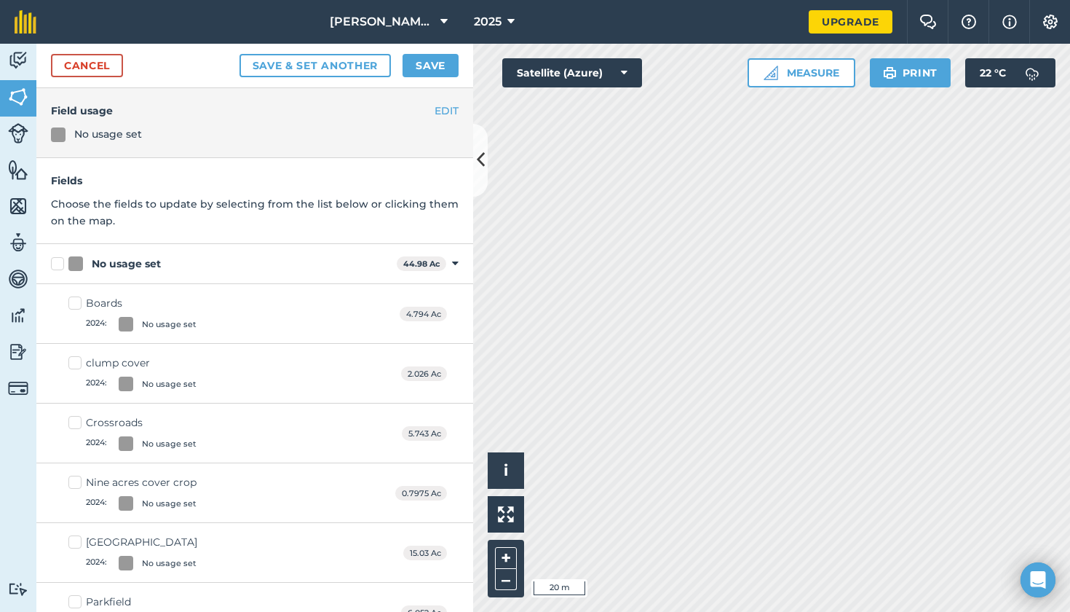
click at [427, 65] on button "Save" at bounding box center [431, 65] width 56 height 23
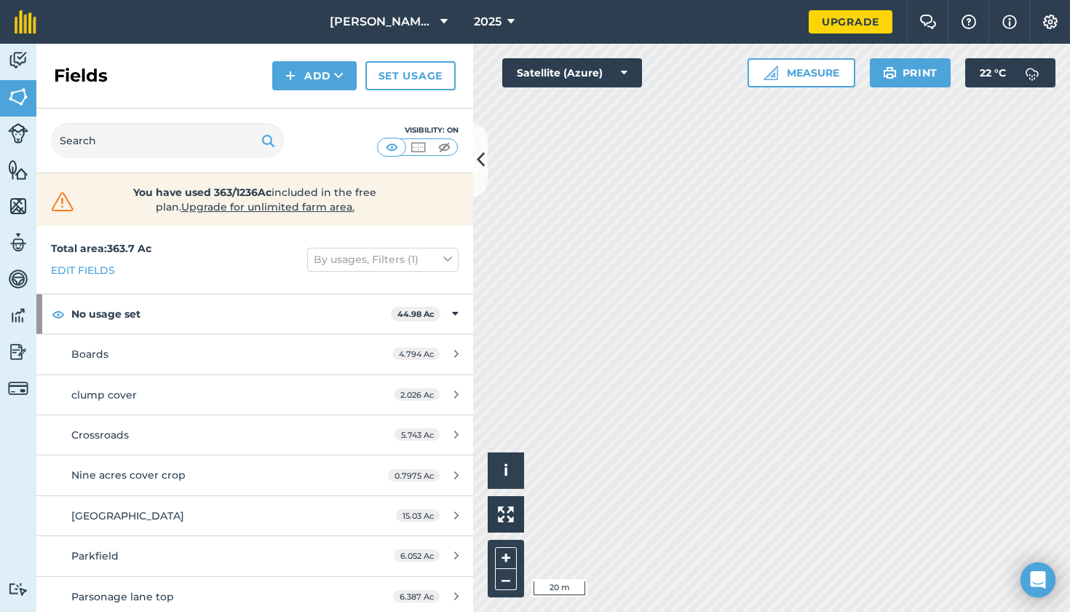
click at [302, 79] on button "Add" at bounding box center [314, 75] width 84 height 29
click at [326, 106] on link "Draw" at bounding box center [315, 108] width 80 height 32
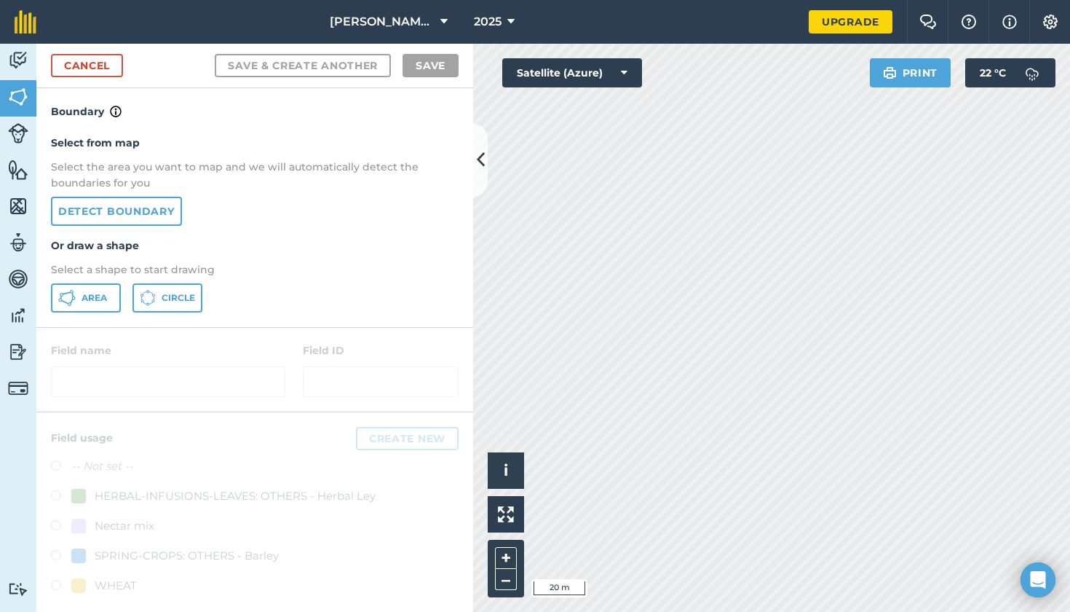
click at [125, 209] on link "Detect boundary" at bounding box center [116, 211] width 131 height 29
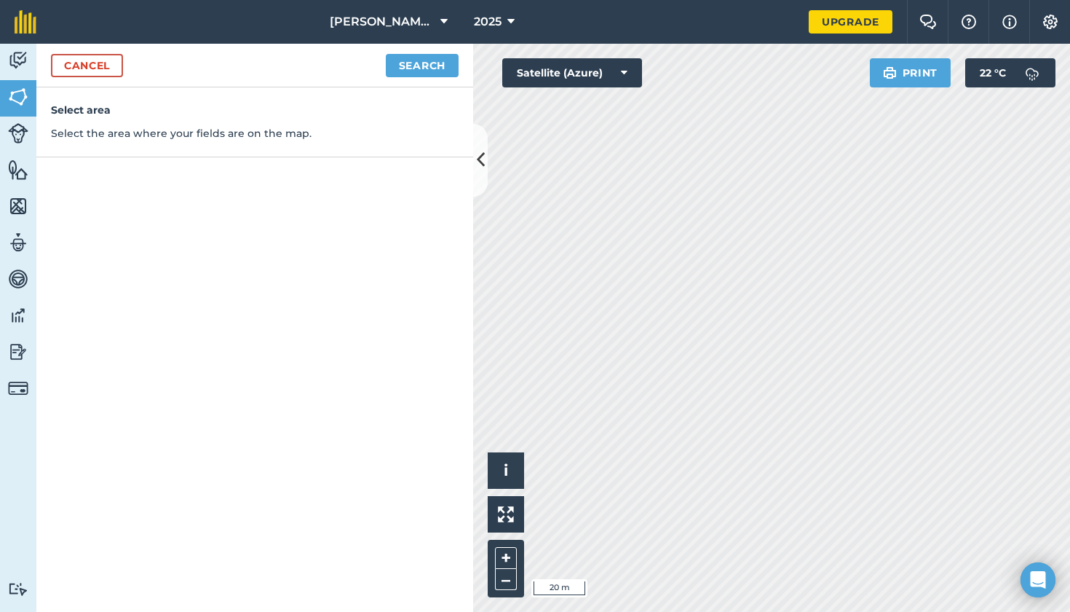
click at [422, 62] on button "Search" at bounding box center [422, 65] width 73 height 23
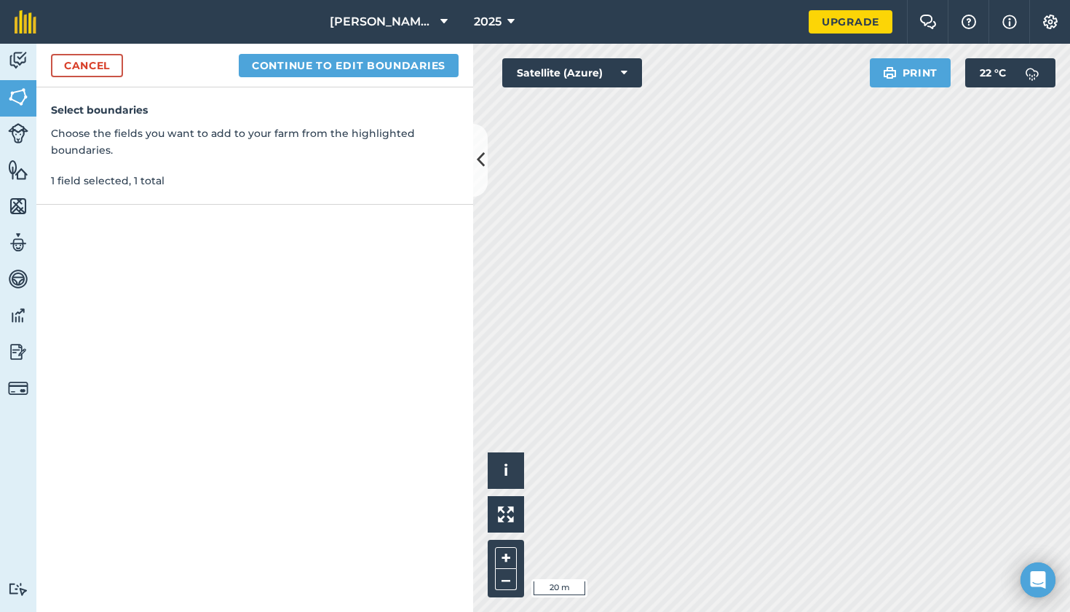
click at [355, 60] on button "Continue to edit boundaries" at bounding box center [349, 65] width 220 height 23
click at [343, 62] on button "Continue to name fields" at bounding box center [364, 65] width 189 height 23
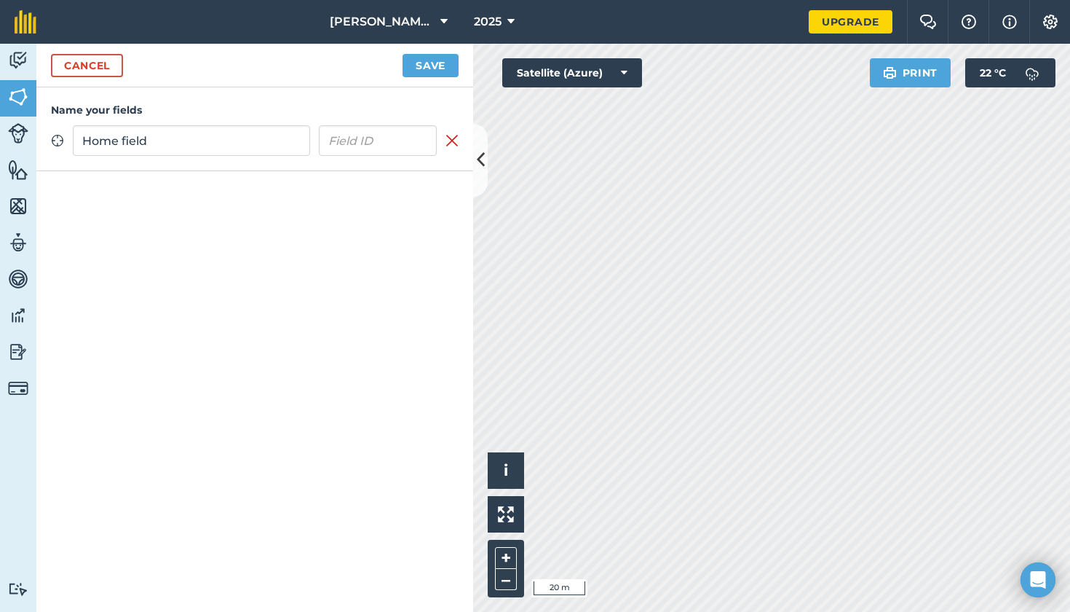
type input "Home field"
click at [431, 58] on button "Save" at bounding box center [431, 65] width 56 height 23
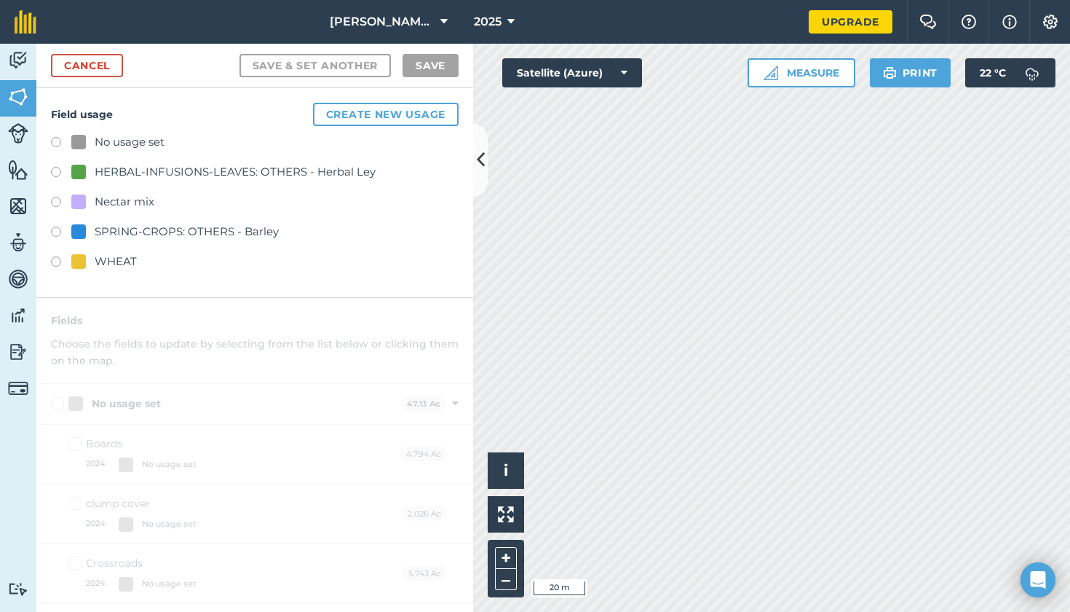
click at [58, 141] on label at bounding box center [61, 144] width 20 height 15
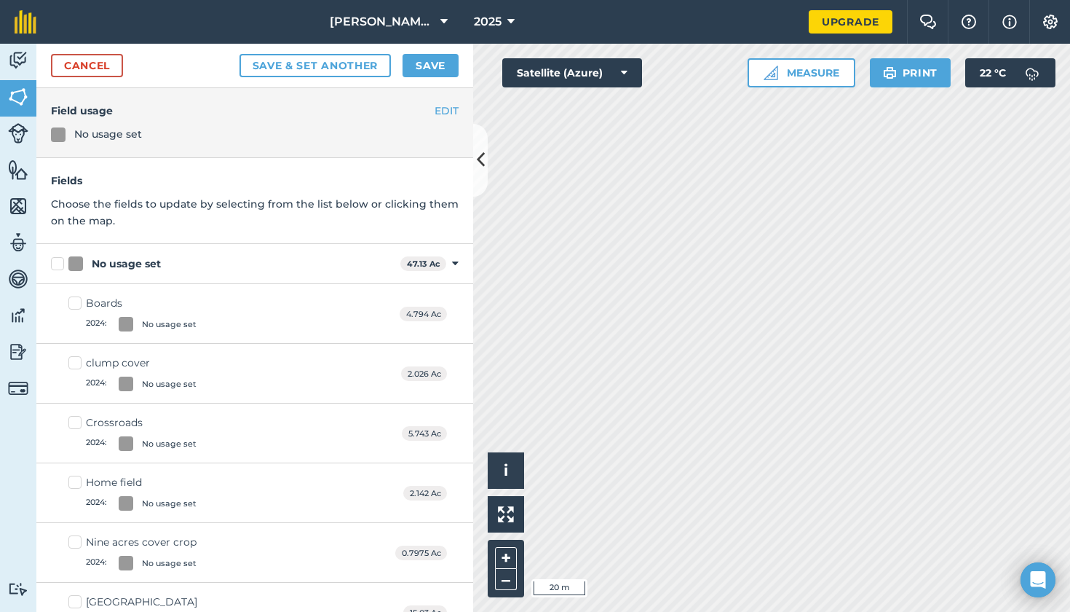
click at [447, 66] on button "Save" at bounding box center [431, 65] width 56 height 23
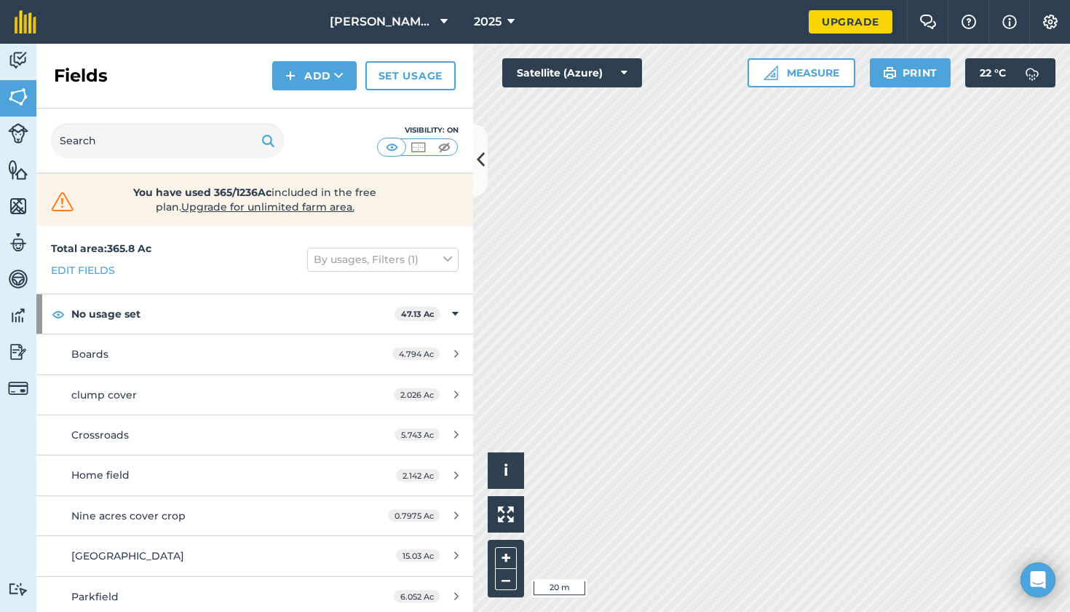
click at [301, 77] on button "Add" at bounding box center [314, 75] width 84 height 29
click at [323, 108] on link "Draw" at bounding box center [315, 108] width 80 height 32
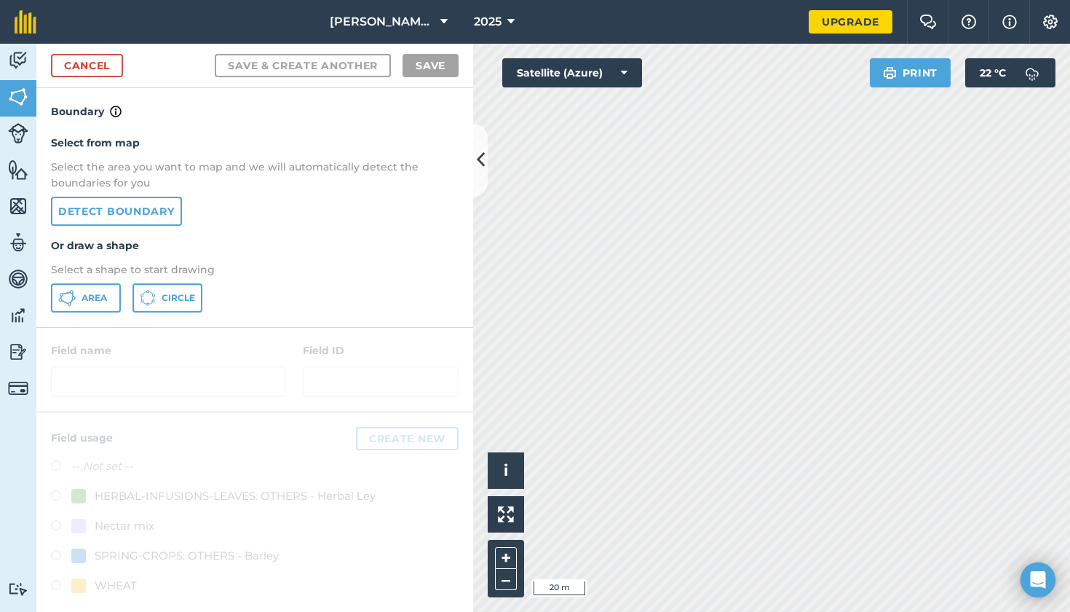
click at [138, 208] on link "Detect boundary" at bounding box center [116, 211] width 131 height 29
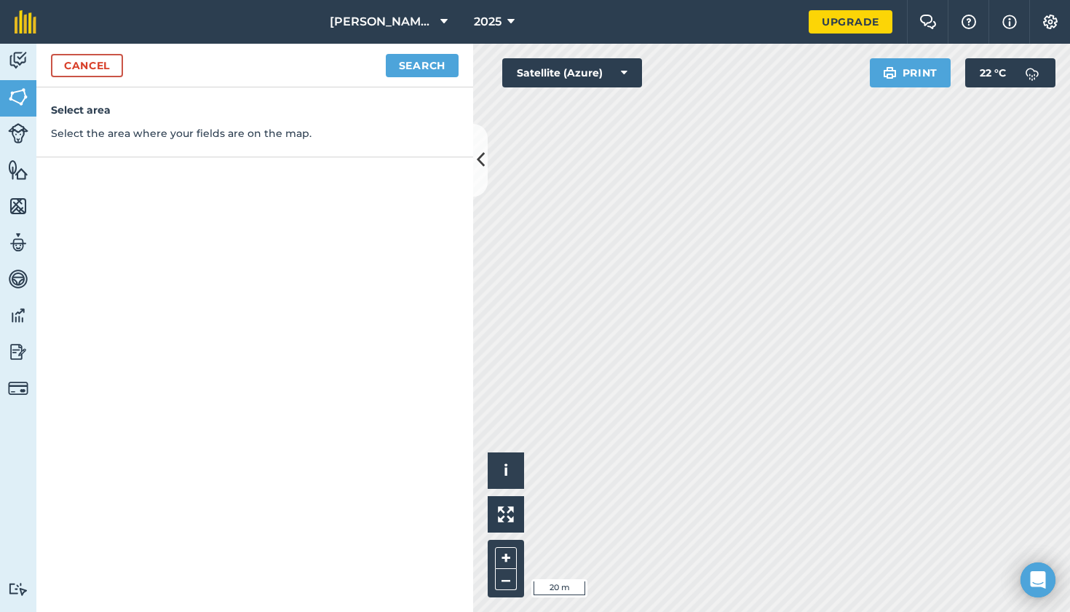
click at [430, 64] on button "Search" at bounding box center [422, 65] width 73 height 23
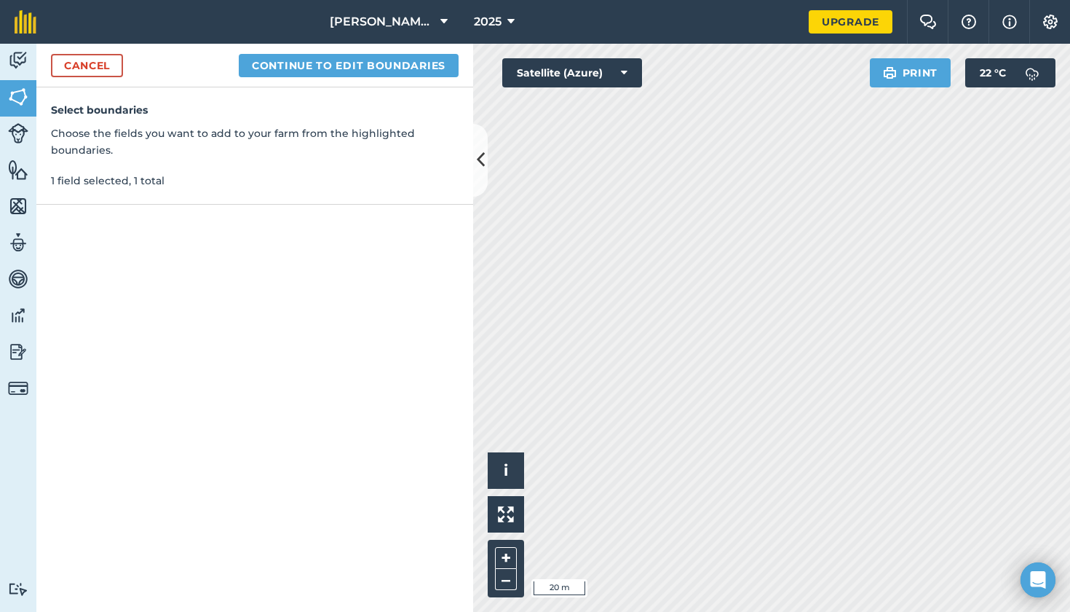
click at [423, 65] on button "Continue to edit boundaries" at bounding box center [349, 65] width 220 height 23
click at [330, 75] on button "Continue to name fields" at bounding box center [364, 65] width 189 height 23
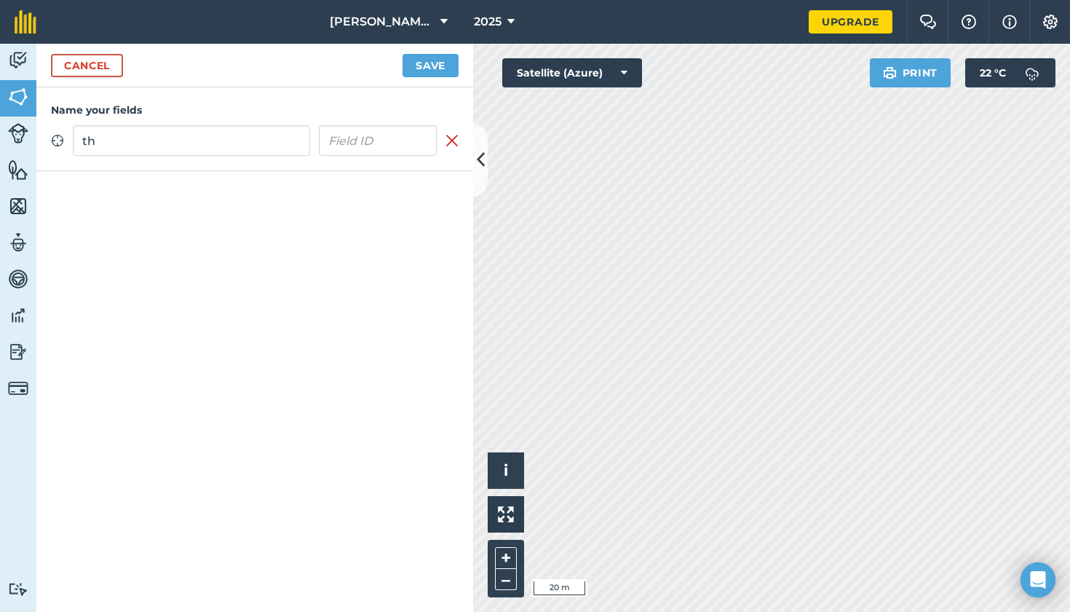
type input "t"
type input "[GEOGRAPHIC_DATA]"
click at [432, 63] on button "Save" at bounding box center [431, 65] width 56 height 23
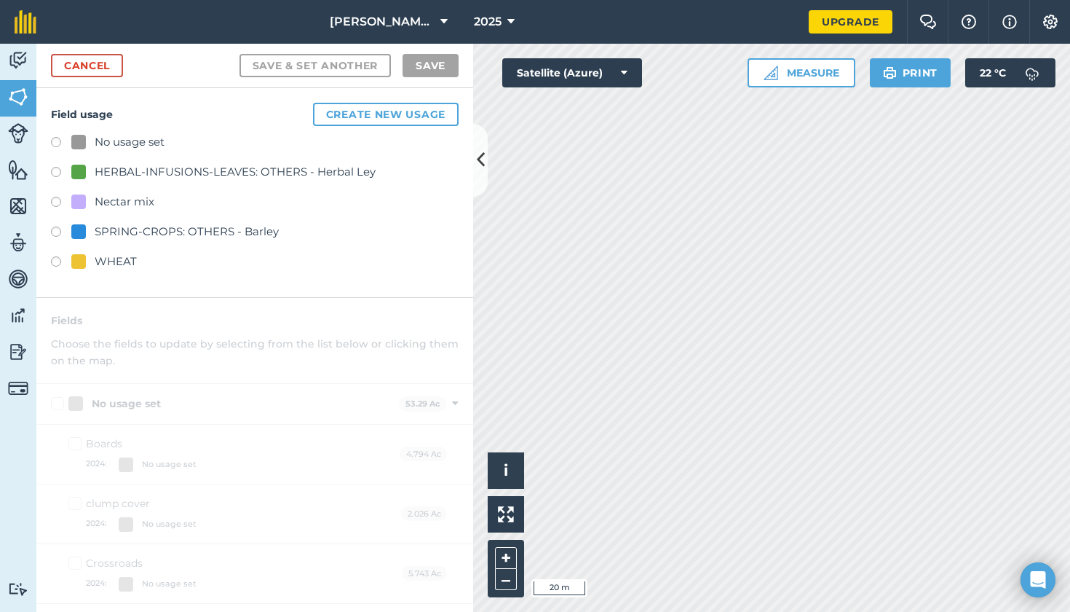
click at [771, 60] on div "Thickthorn road 6.167 Ac 2025: No usage set 2024: No usage set Click to start d…" at bounding box center [771, 328] width 597 height 568
click at [56, 138] on label at bounding box center [61, 144] width 20 height 15
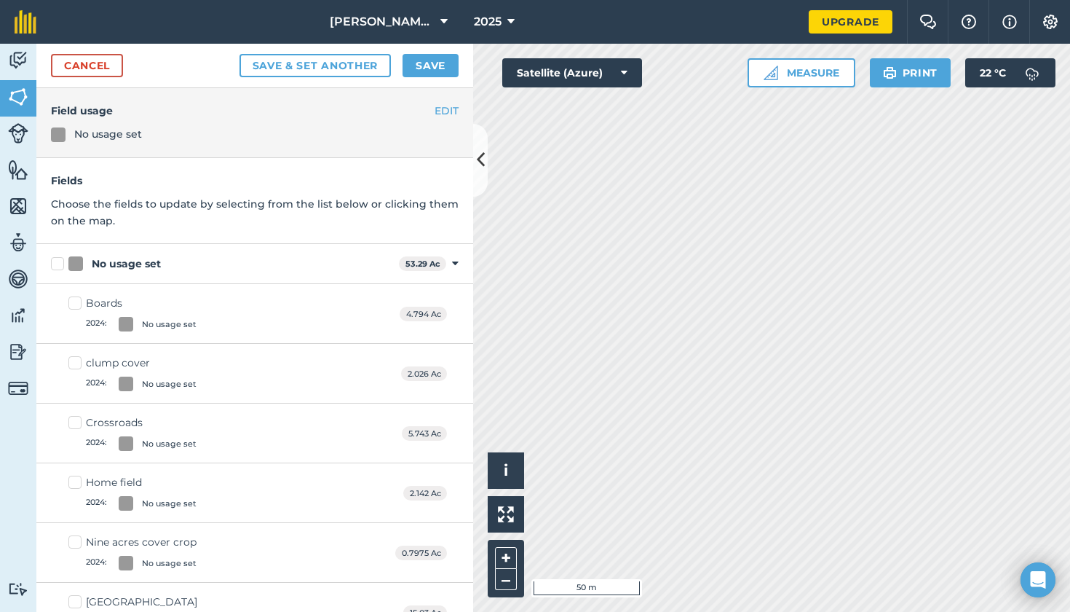
click at [443, 64] on button "Save" at bounding box center [431, 65] width 56 height 23
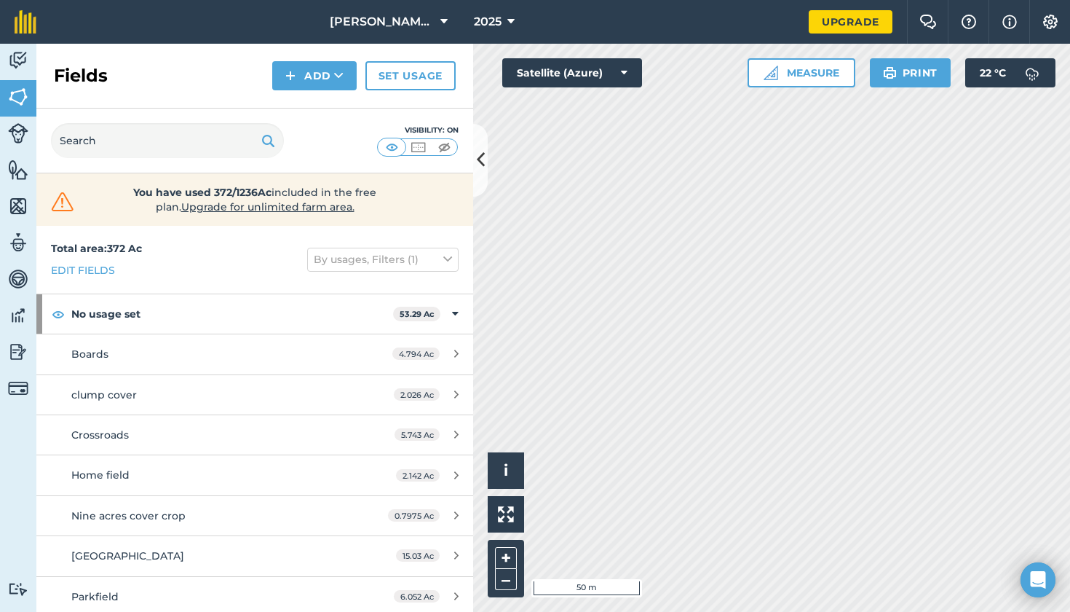
click at [293, 73] on img at bounding box center [290, 75] width 10 height 17
click at [317, 108] on link "Draw" at bounding box center [315, 108] width 80 height 32
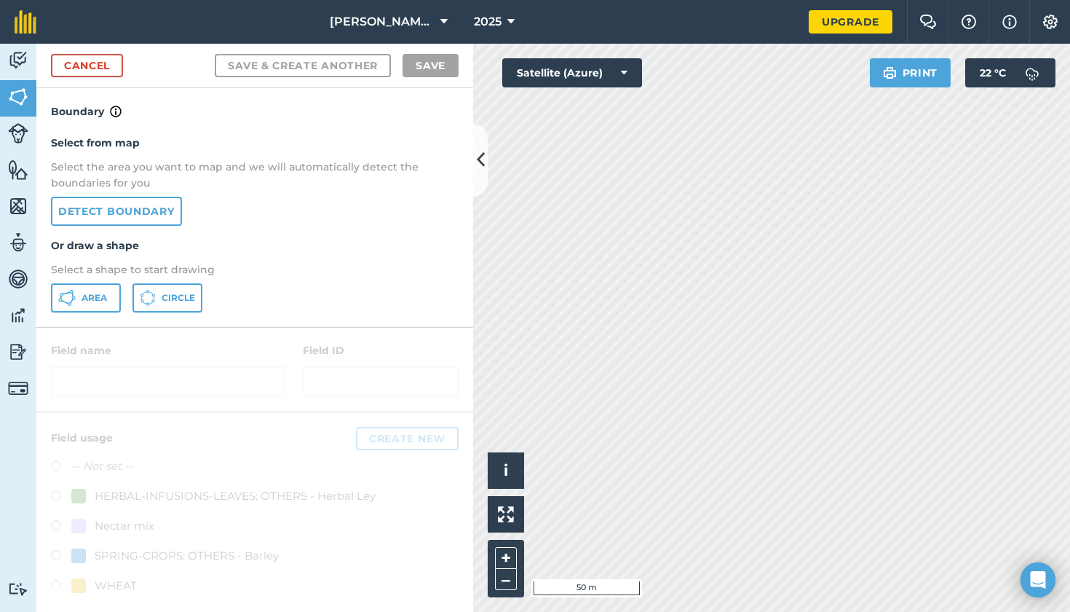
click at [109, 207] on link "Detect boundary" at bounding box center [116, 211] width 131 height 29
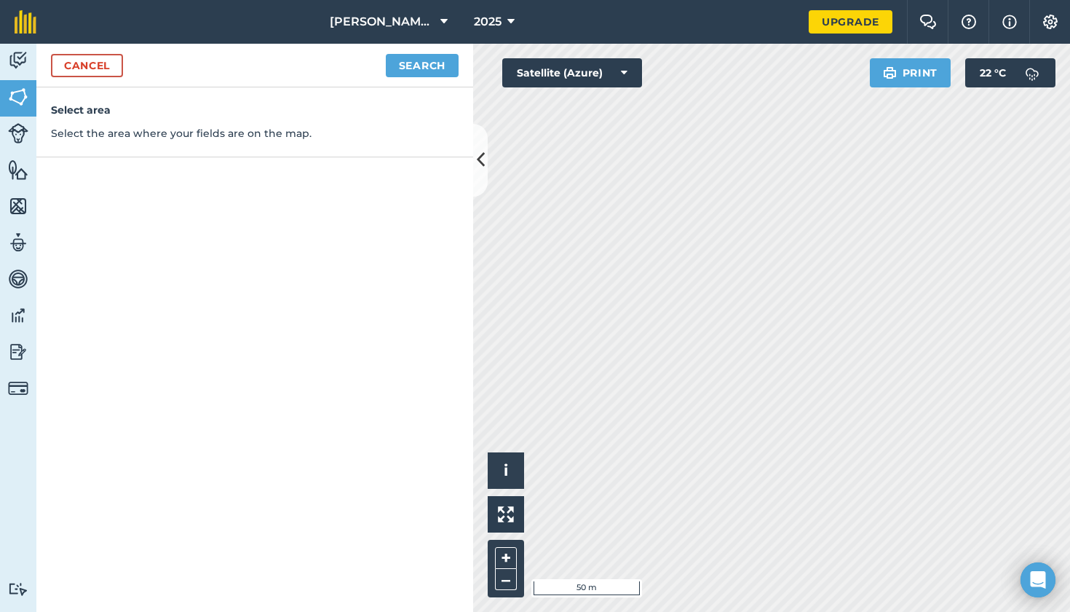
click at [419, 54] on button "Search" at bounding box center [422, 65] width 73 height 23
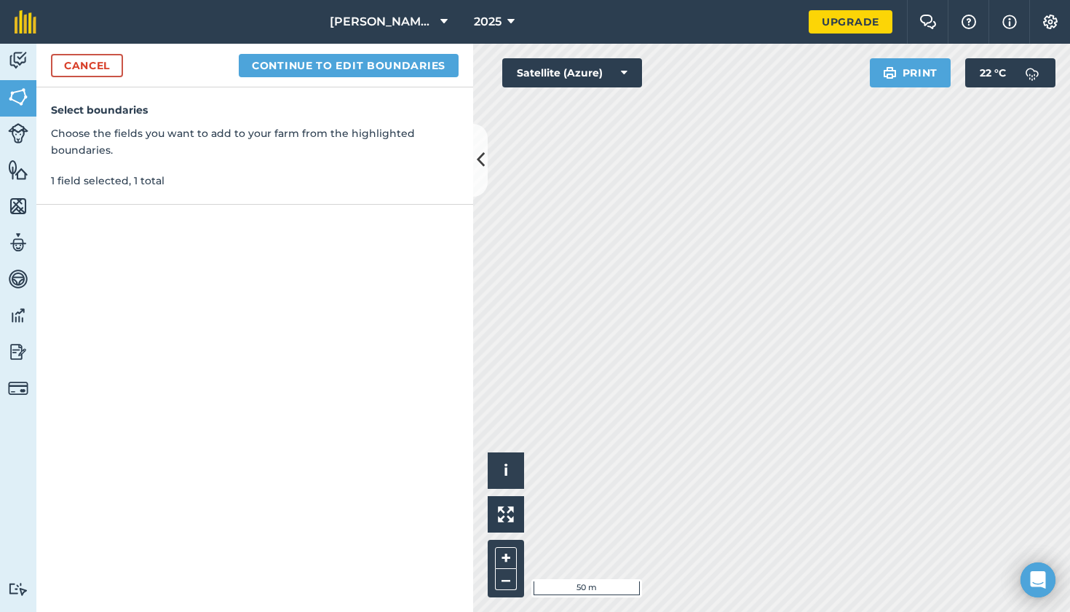
click at [354, 70] on button "Continue to edit boundaries" at bounding box center [349, 65] width 220 height 23
click at [358, 64] on button "Continue to name fields" at bounding box center [364, 65] width 189 height 23
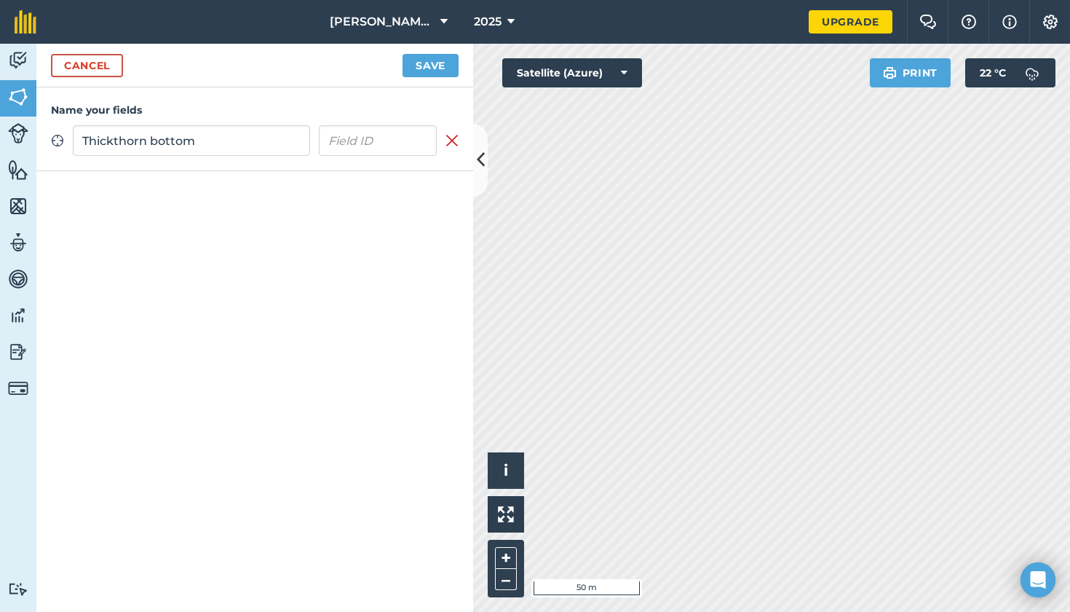
type input "Thickthorn bottom"
click at [448, 71] on button "Save" at bounding box center [431, 65] width 56 height 23
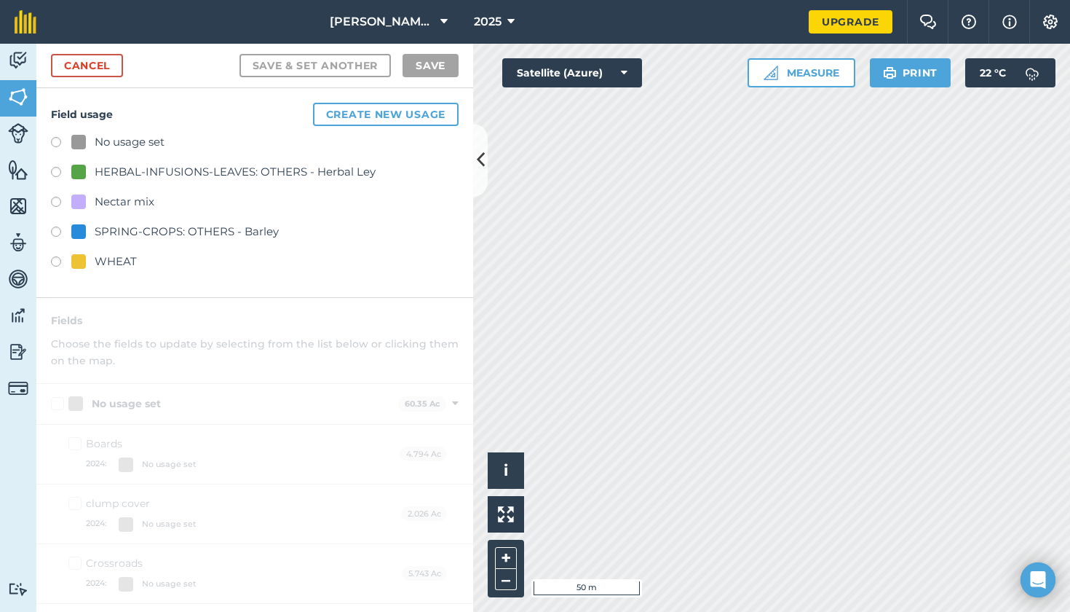
click at [56, 140] on label at bounding box center [61, 144] width 20 height 15
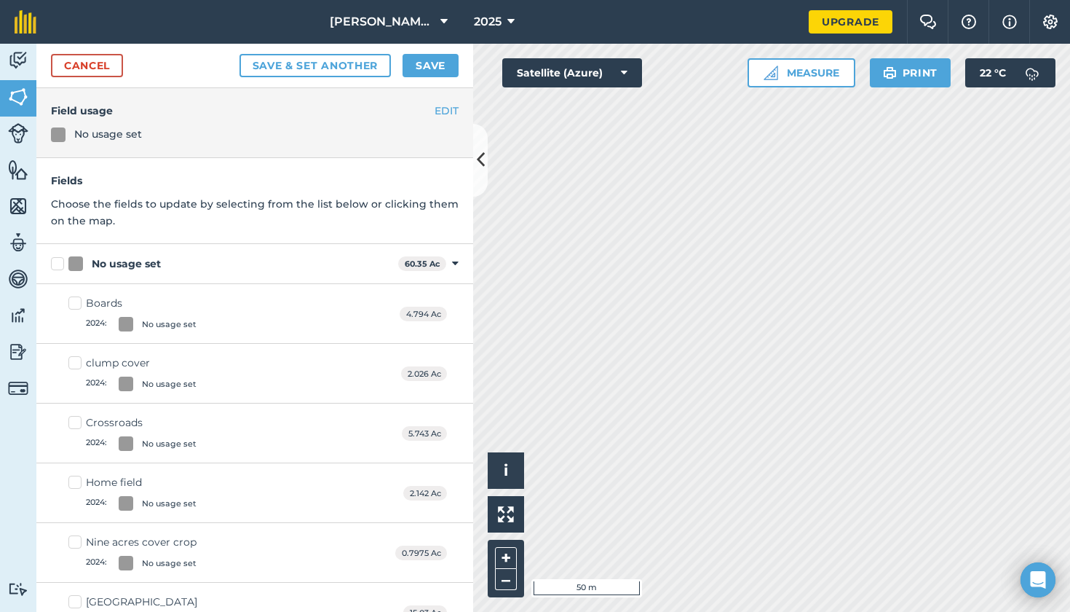
click at [422, 65] on button "Save" at bounding box center [431, 65] width 56 height 23
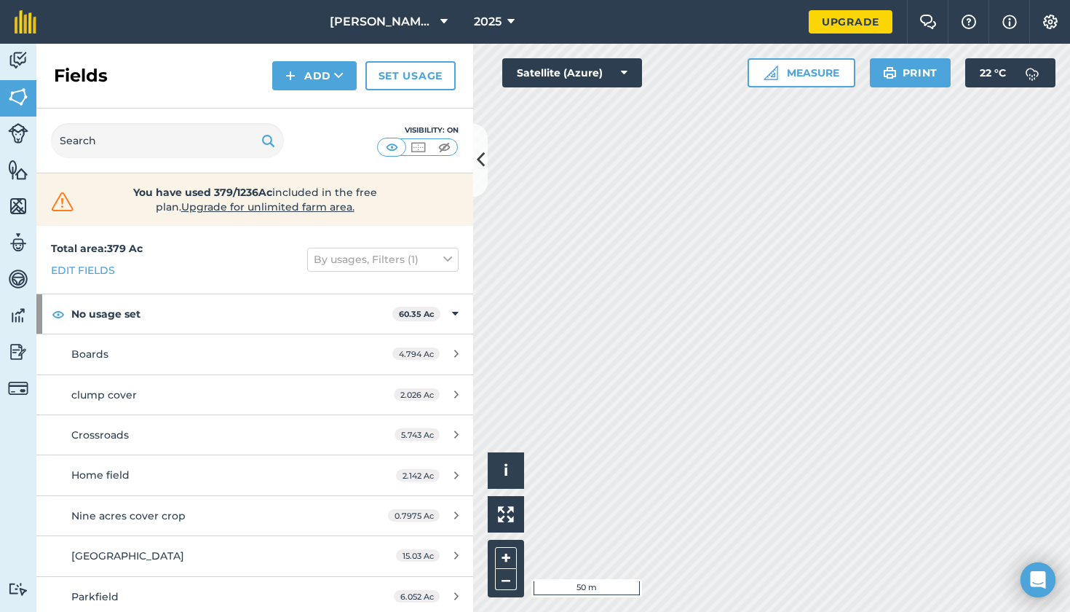
click at [482, 178] on button at bounding box center [480, 160] width 15 height 73
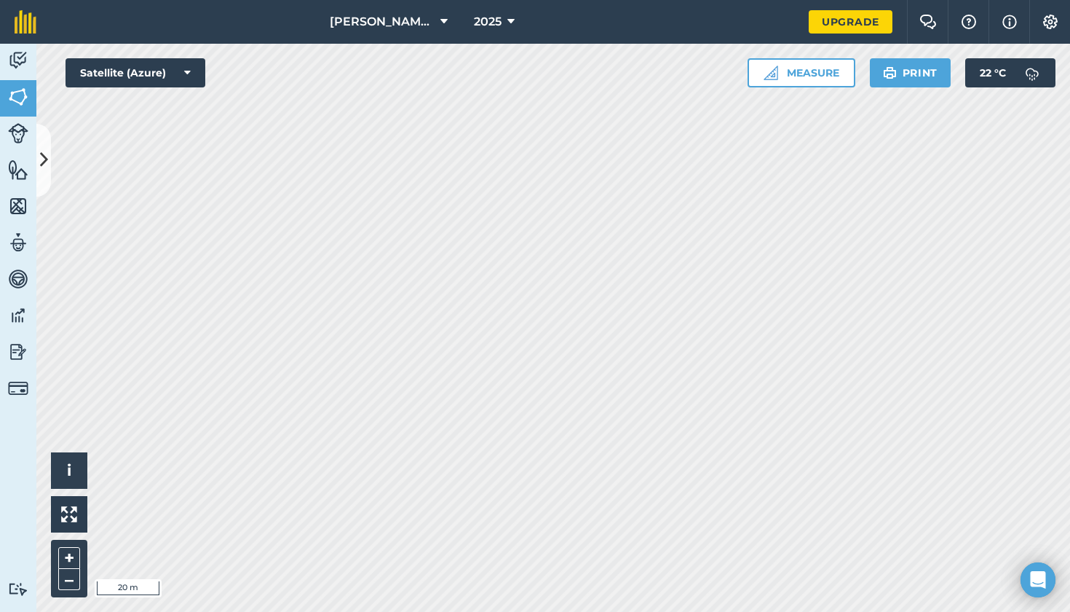
click at [42, 155] on icon at bounding box center [44, 159] width 8 height 25
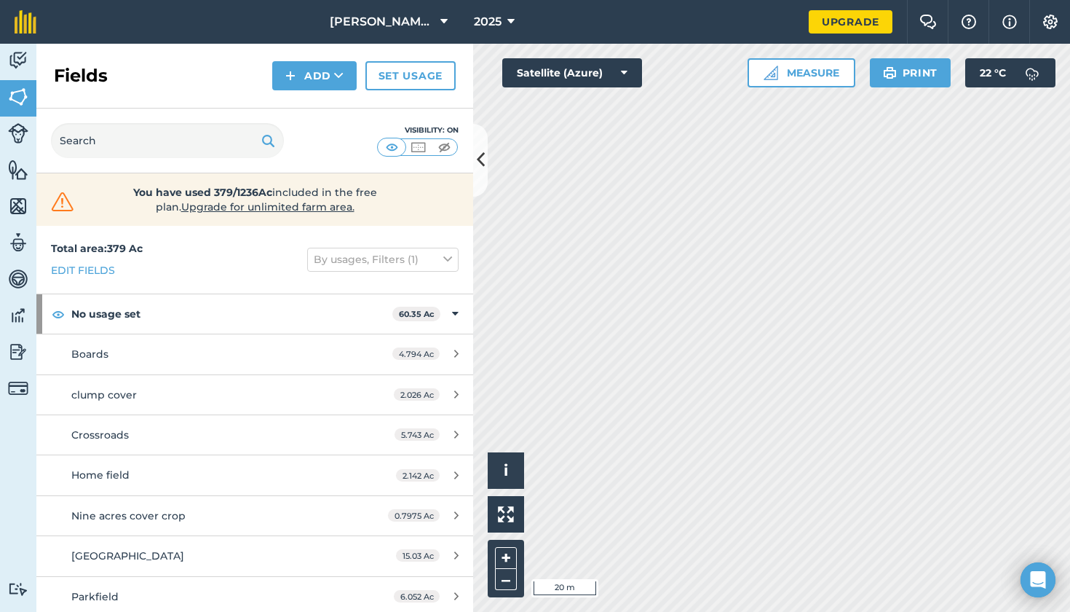
click at [297, 87] on button "Add" at bounding box center [314, 75] width 84 height 29
click at [304, 110] on link "Draw" at bounding box center [315, 108] width 80 height 32
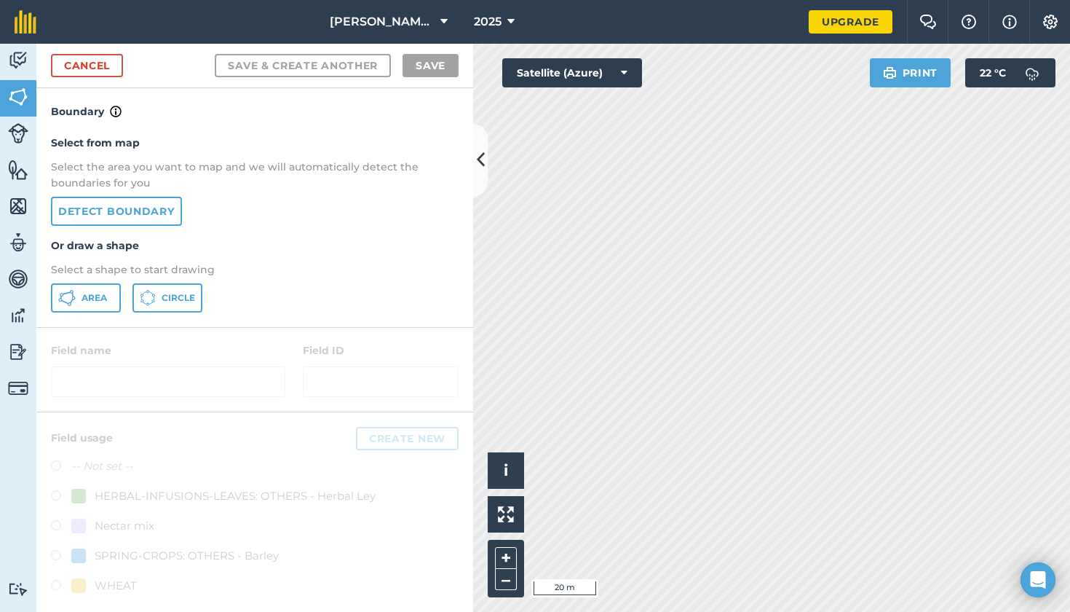
click at [154, 214] on link "Detect boundary" at bounding box center [116, 211] width 131 height 29
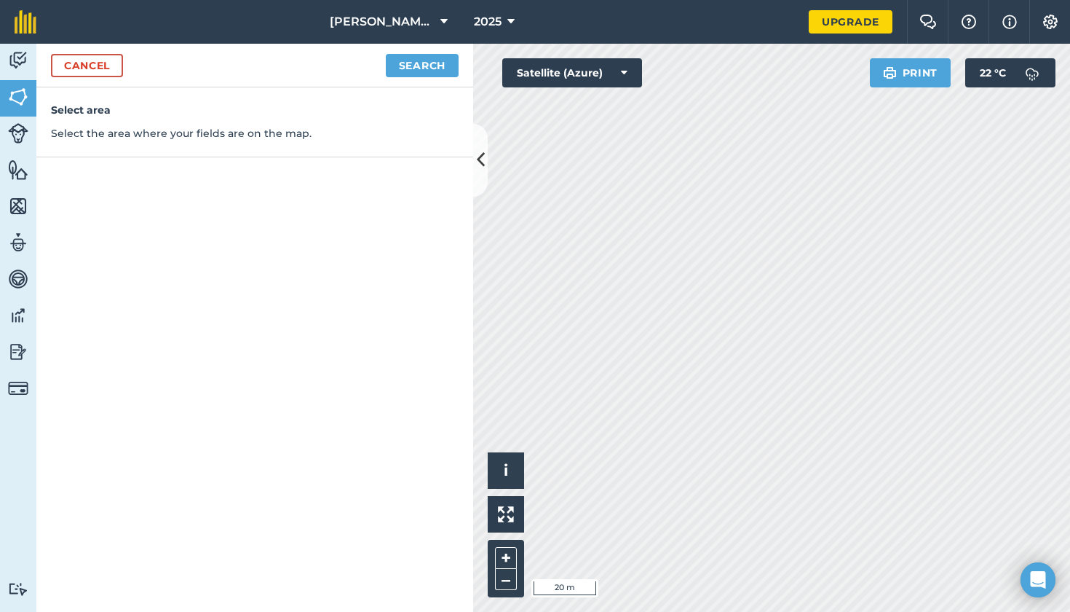
click at [395, 61] on button "Search" at bounding box center [422, 65] width 73 height 23
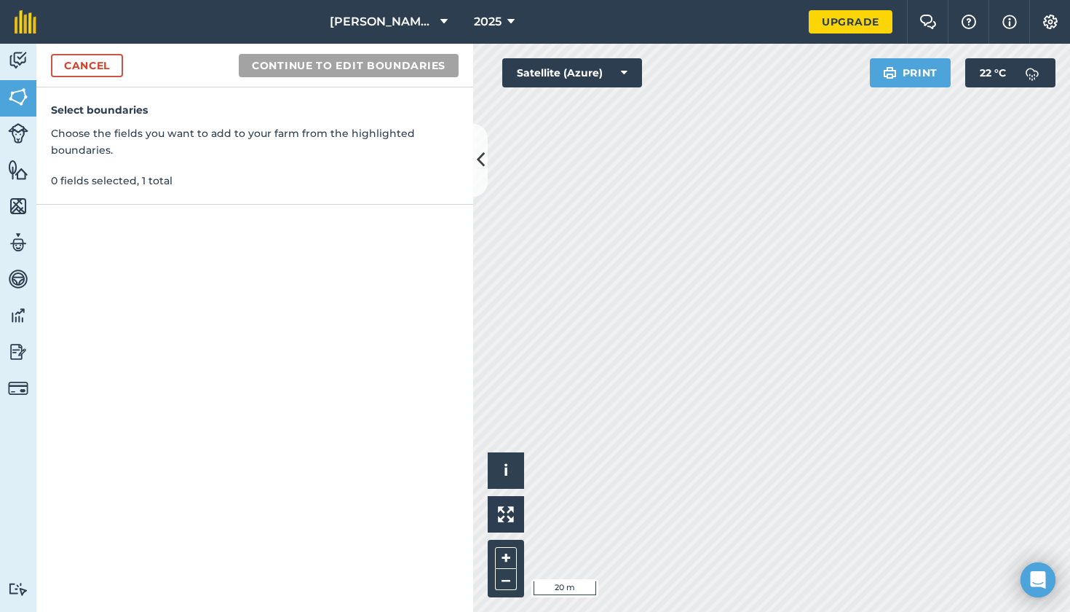
click at [481, 151] on icon at bounding box center [481, 159] width 8 height 25
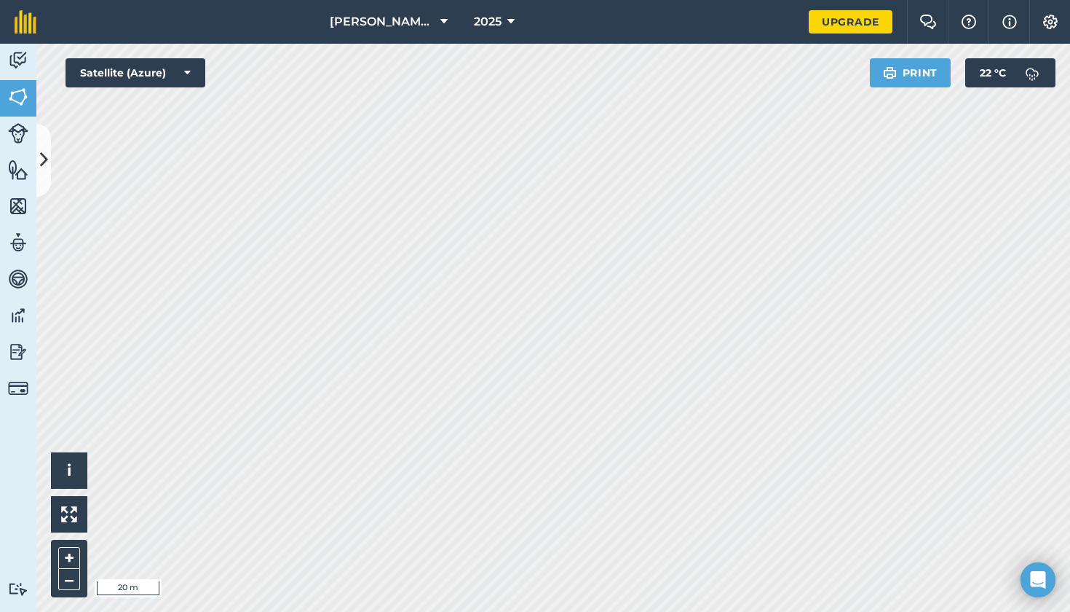
click at [46, 141] on button at bounding box center [43, 160] width 15 height 73
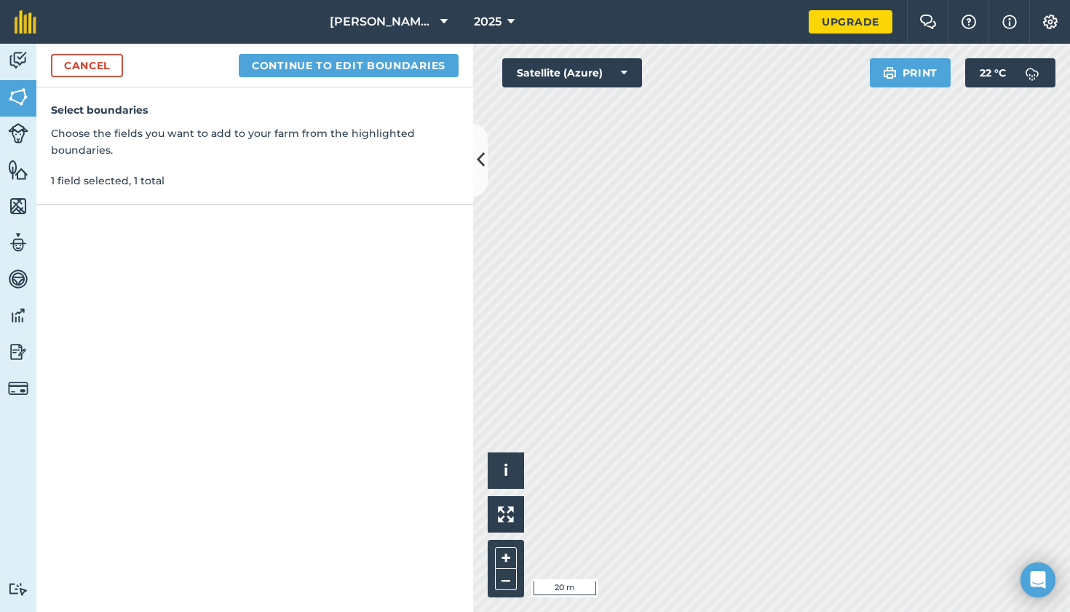
click at [316, 52] on div "Cancel Continue to edit boundaries" at bounding box center [254, 66] width 437 height 44
click at [316, 69] on button "Continue to edit boundaries" at bounding box center [349, 65] width 220 height 23
click at [485, 170] on button at bounding box center [480, 160] width 15 height 73
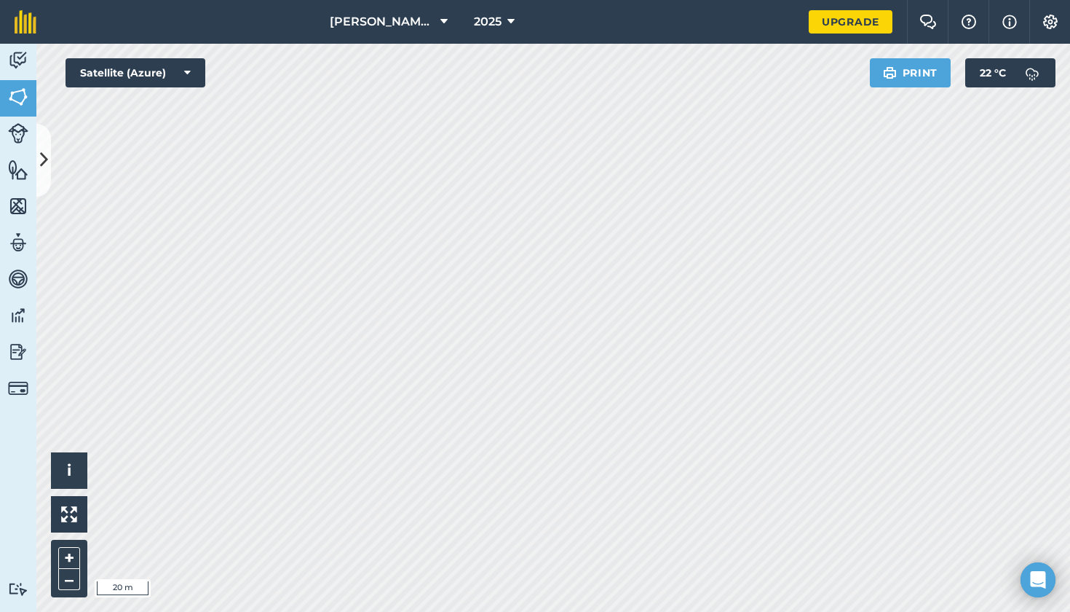
click at [46, 171] on icon at bounding box center [44, 159] width 8 height 25
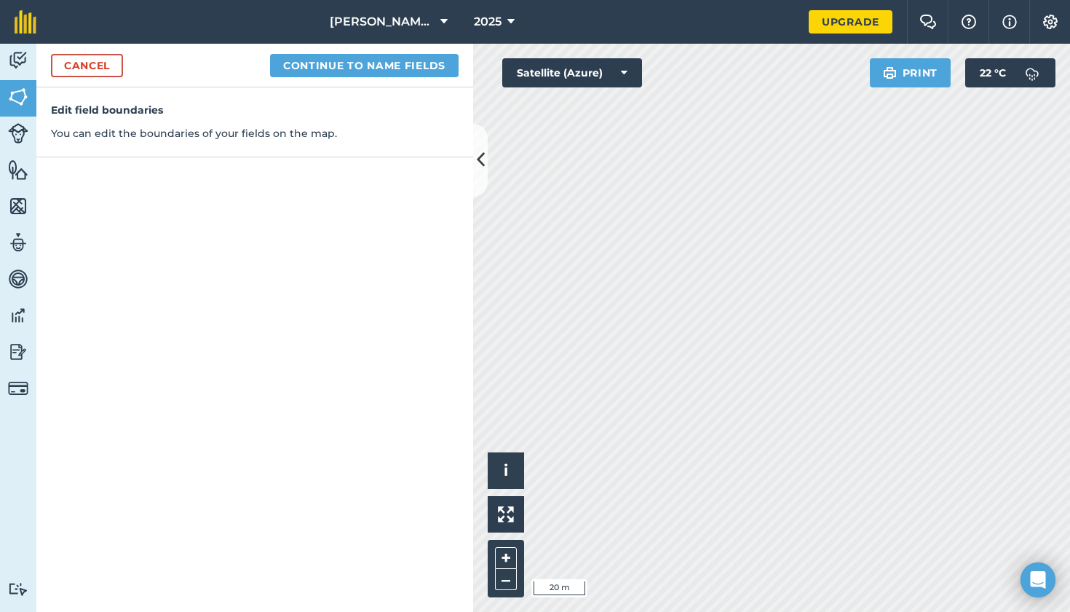
click at [412, 70] on button "Continue to name fields" at bounding box center [364, 65] width 189 height 23
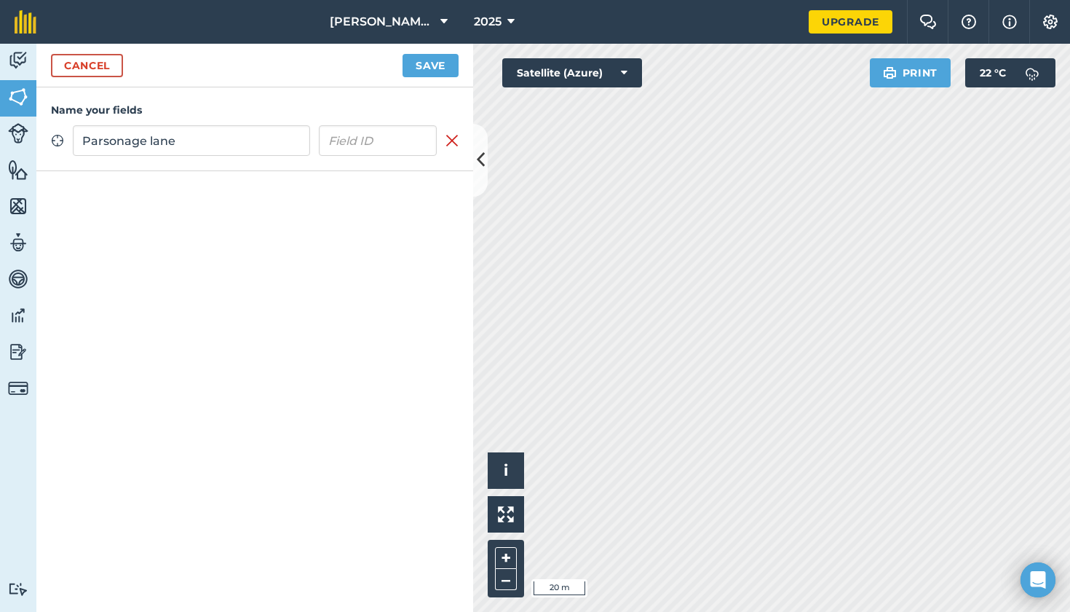
type input "Parsonage lane"
click at [435, 68] on button "Save" at bounding box center [431, 65] width 56 height 23
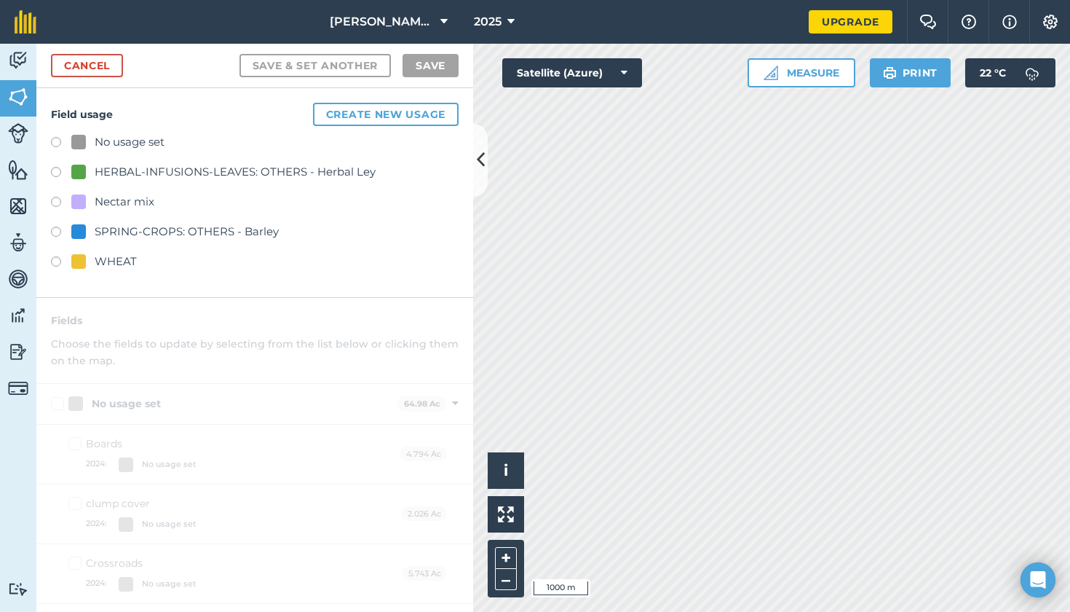
click at [474, 170] on button at bounding box center [480, 160] width 15 height 73
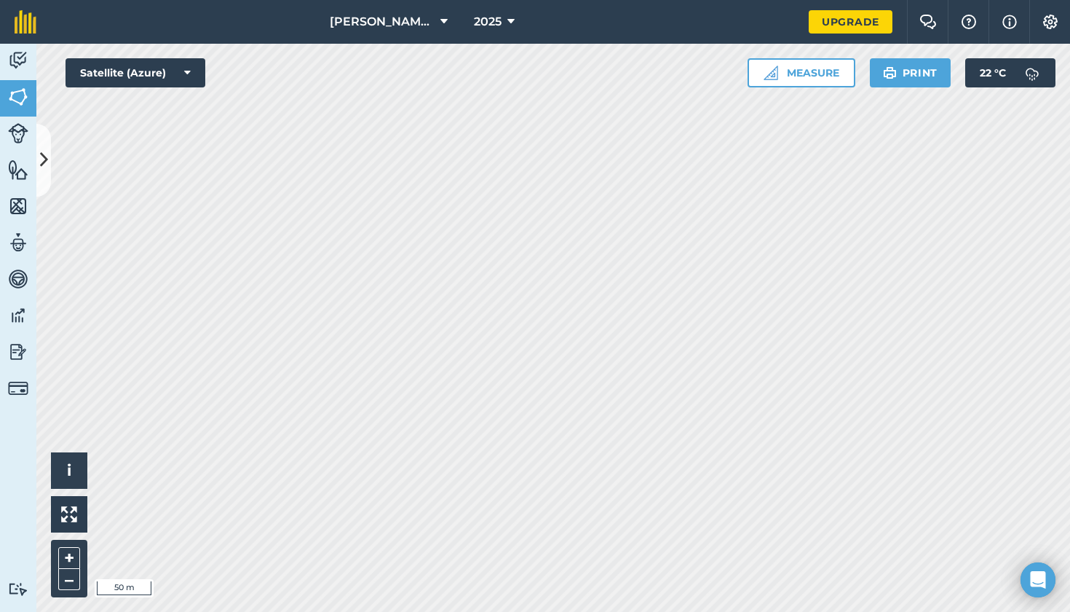
click at [43, 142] on button at bounding box center [43, 160] width 15 height 73
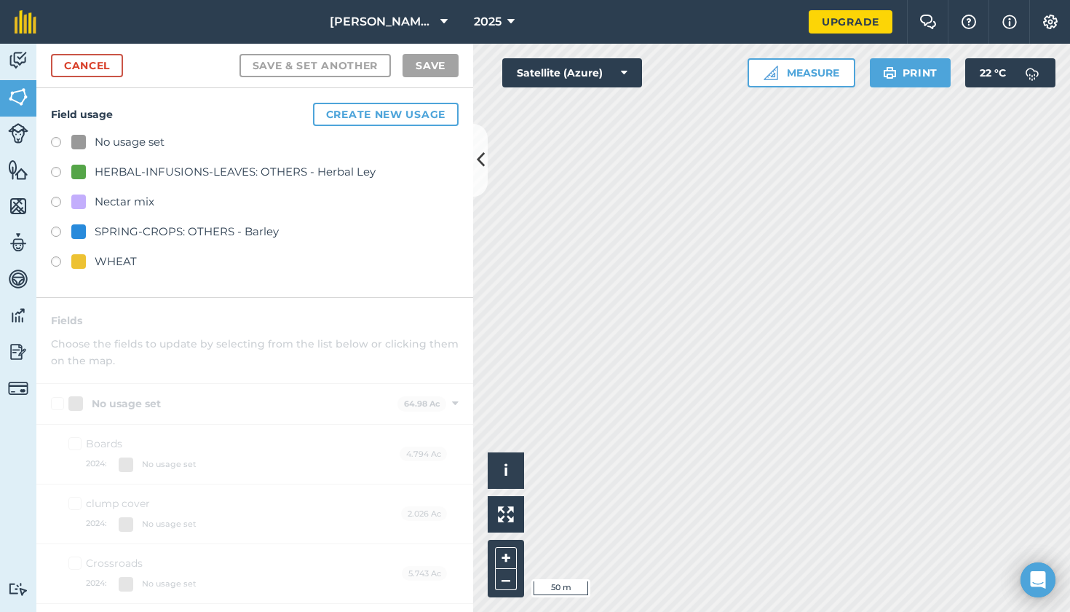
click at [56, 146] on label at bounding box center [61, 144] width 20 height 15
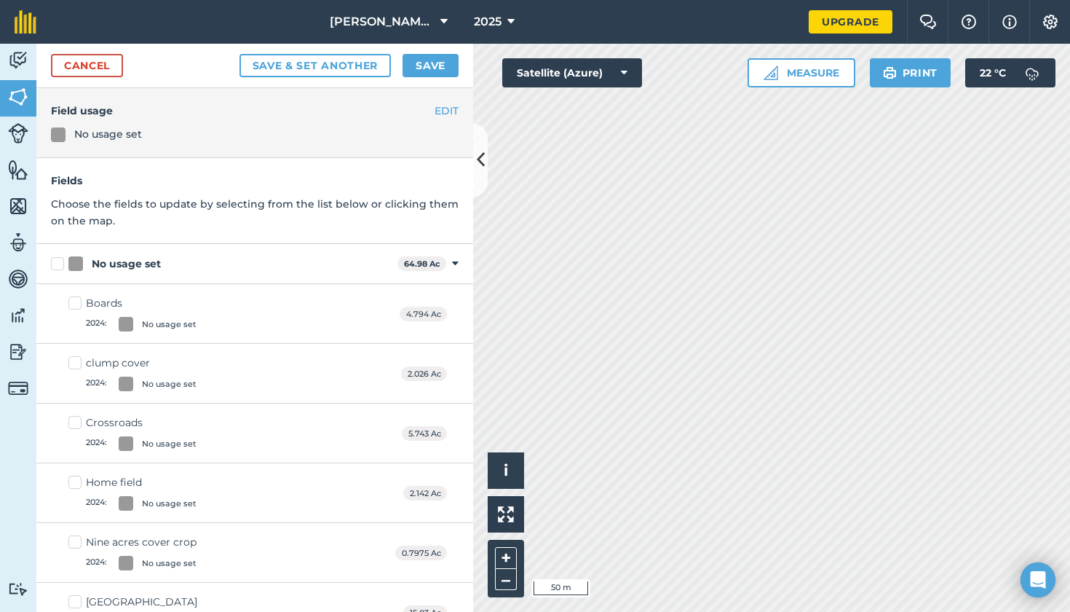
click at [419, 69] on button "Save" at bounding box center [431, 65] width 56 height 23
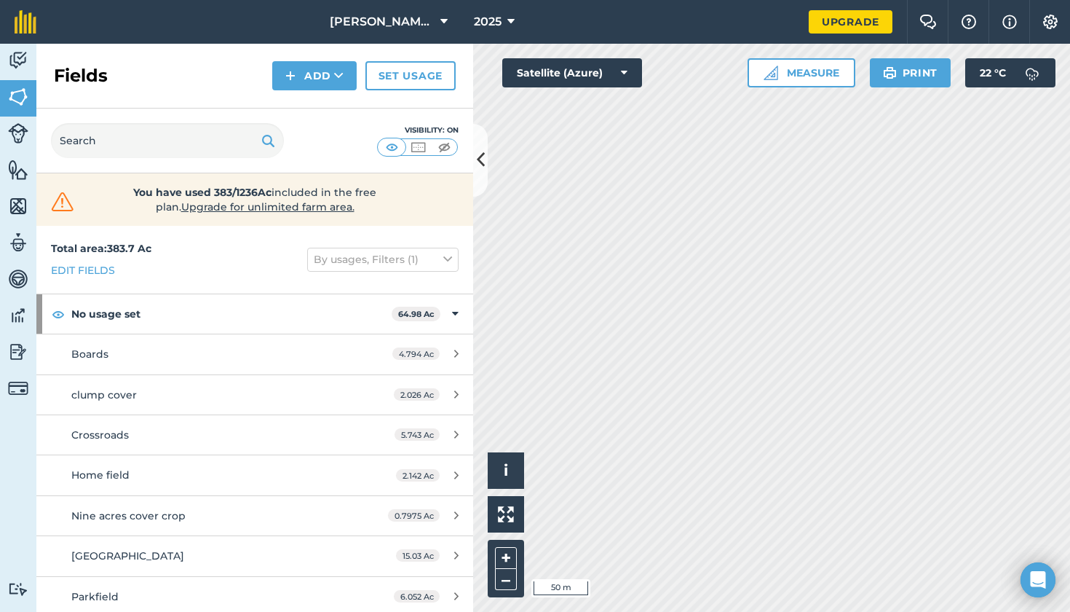
click at [283, 68] on button "Add" at bounding box center [314, 75] width 84 height 29
click at [304, 100] on link "Draw" at bounding box center [315, 108] width 80 height 32
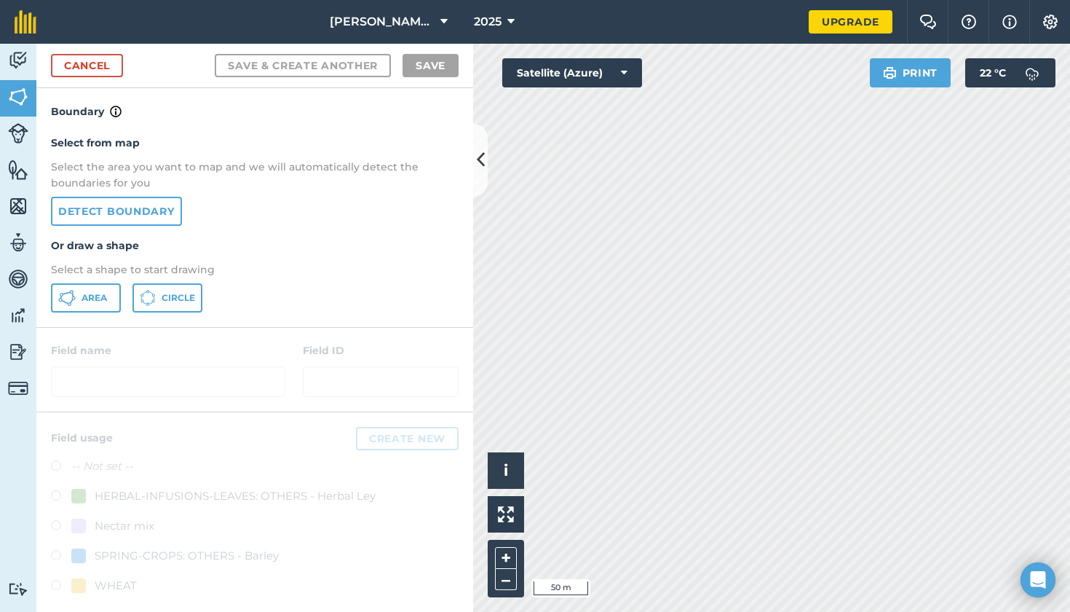
click at [146, 210] on link "Detect boundary" at bounding box center [116, 211] width 131 height 29
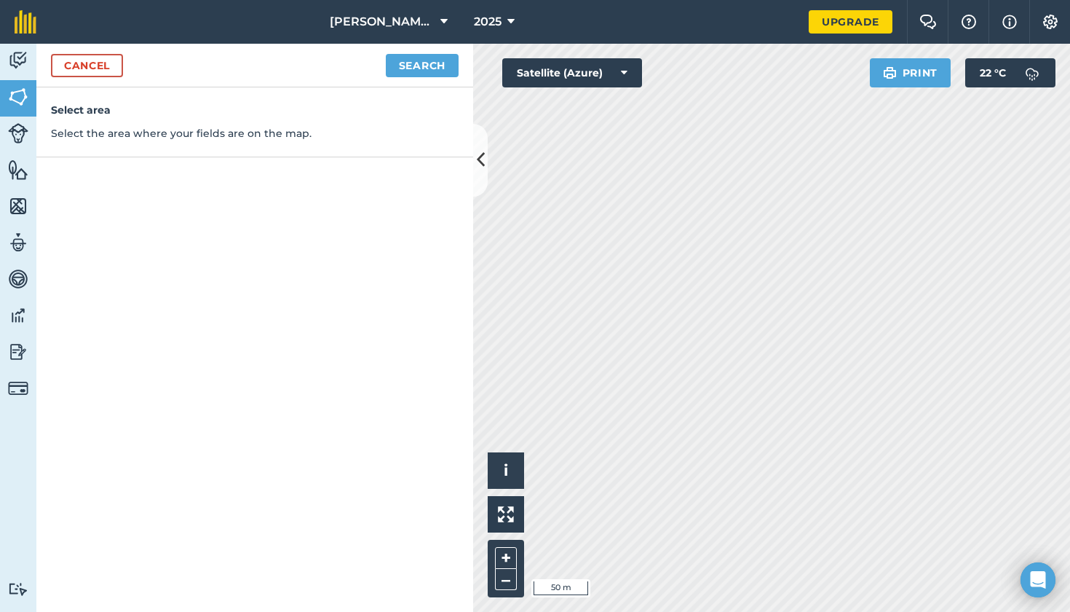
click at [436, 63] on button "Search" at bounding box center [422, 65] width 73 height 23
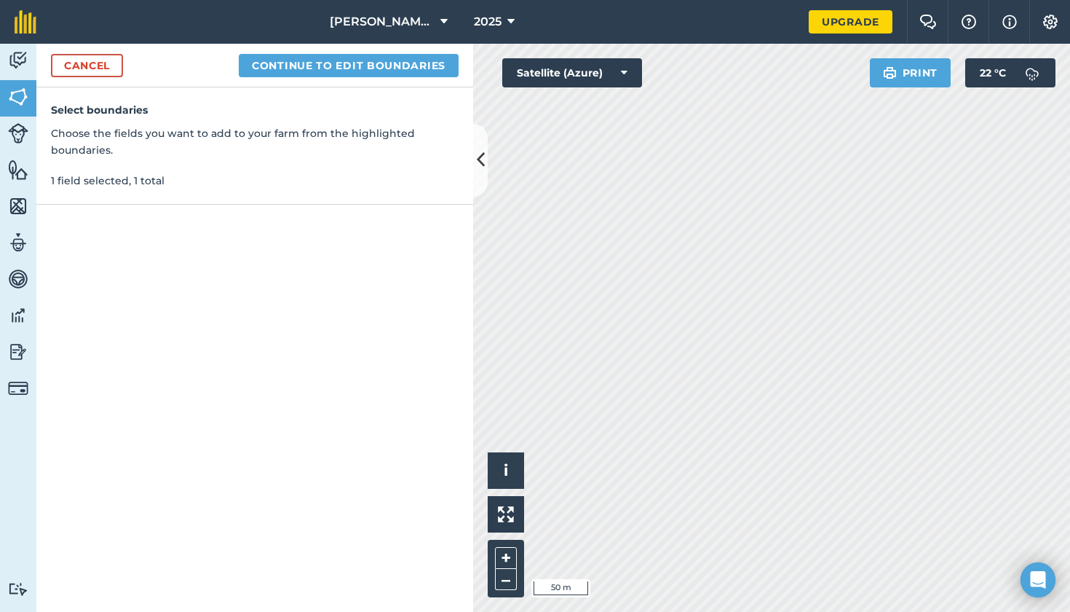
click at [416, 77] on div "Cancel Continue to edit boundaries" at bounding box center [254, 66] width 437 height 44
click at [414, 64] on button "Continue to edit boundaries" at bounding box center [349, 65] width 220 height 23
click at [344, 62] on button "Continue to name fields" at bounding box center [364, 65] width 189 height 23
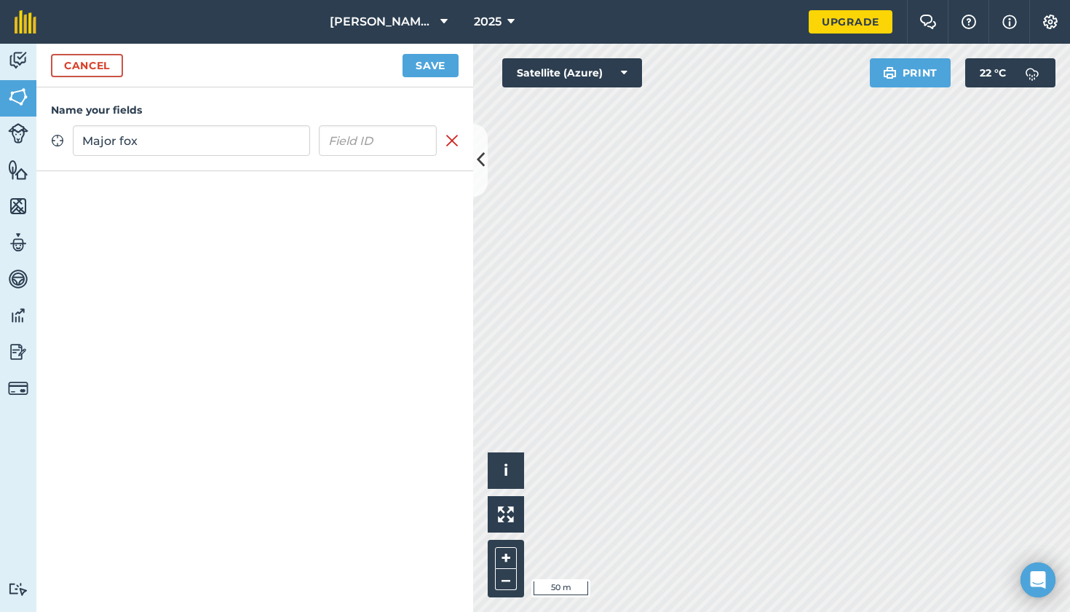
type input "Major fox"
click at [430, 60] on button "Save" at bounding box center [431, 65] width 56 height 23
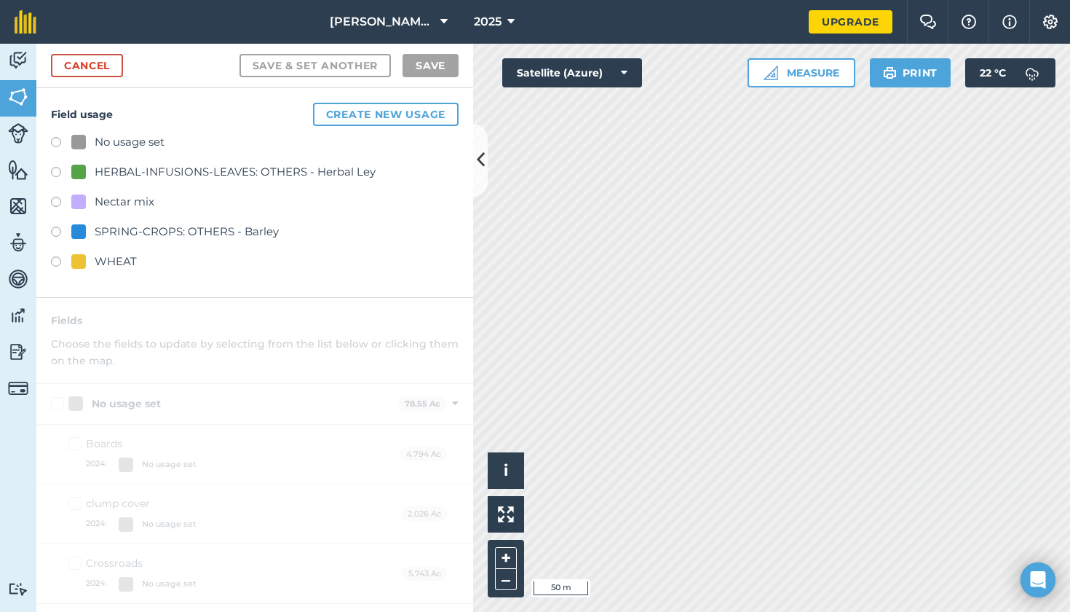
click at [599, 78] on div "Click to start drawing i © 2025 TomTom, Microsoft 50 m + – Satellite (Azure) Me…" at bounding box center [771, 328] width 597 height 568
click at [56, 142] on label at bounding box center [61, 144] width 20 height 15
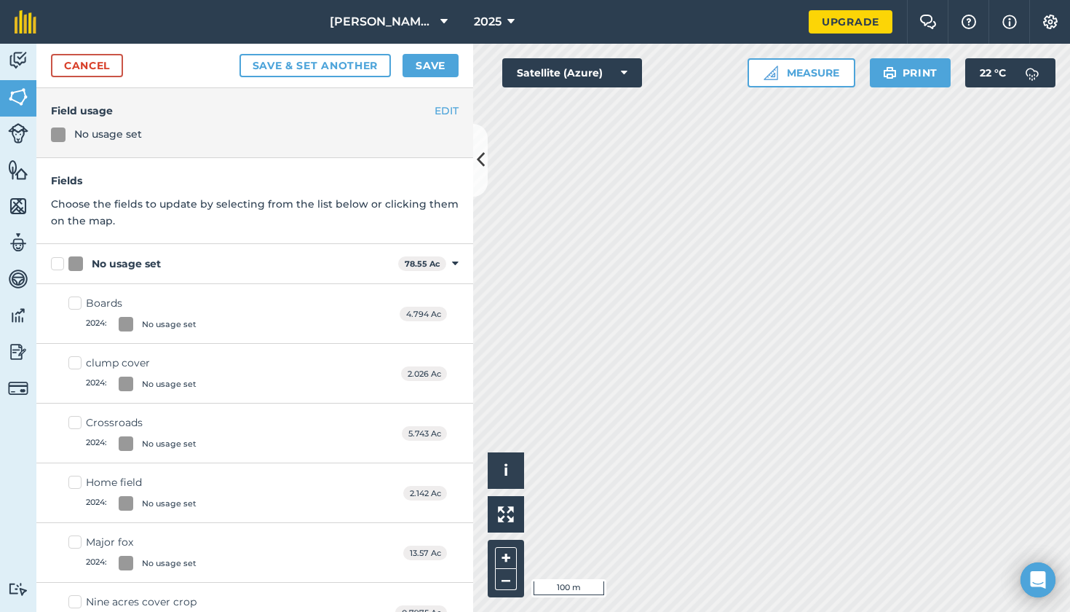
click at [417, 68] on button "Save" at bounding box center [431, 65] width 56 height 23
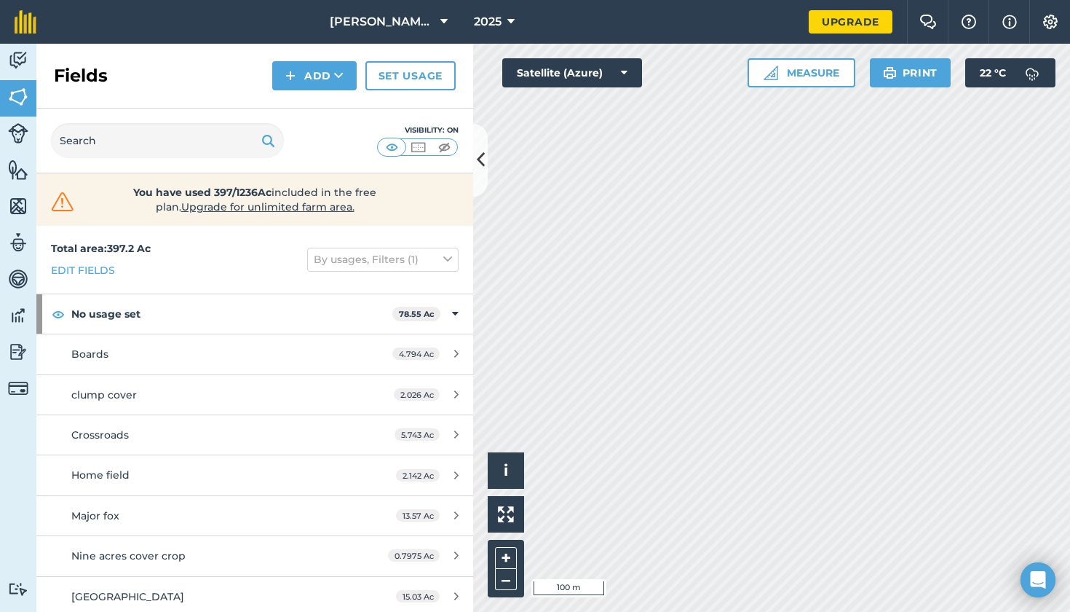
click at [299, 82] on button "Add" at bounding box center [314, 75] width 84 height 29
click at [305, 113] on link "Draw" at bounding box center [315, 108] width 80 height 32
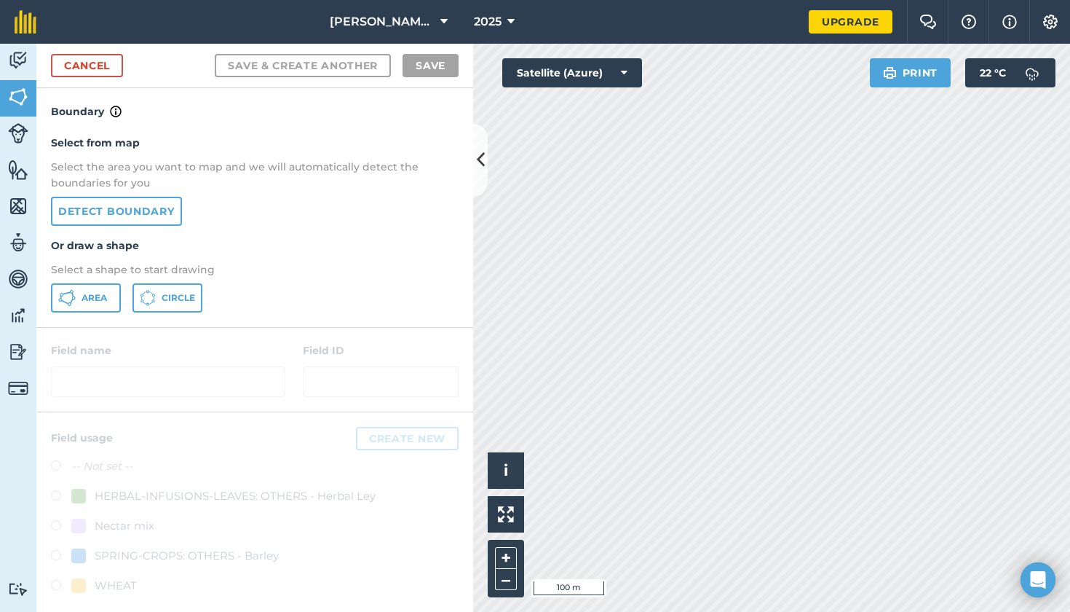
click at [92, 200] on link "Detect boundary" at bounding box center [116, 211] width 131 height 29
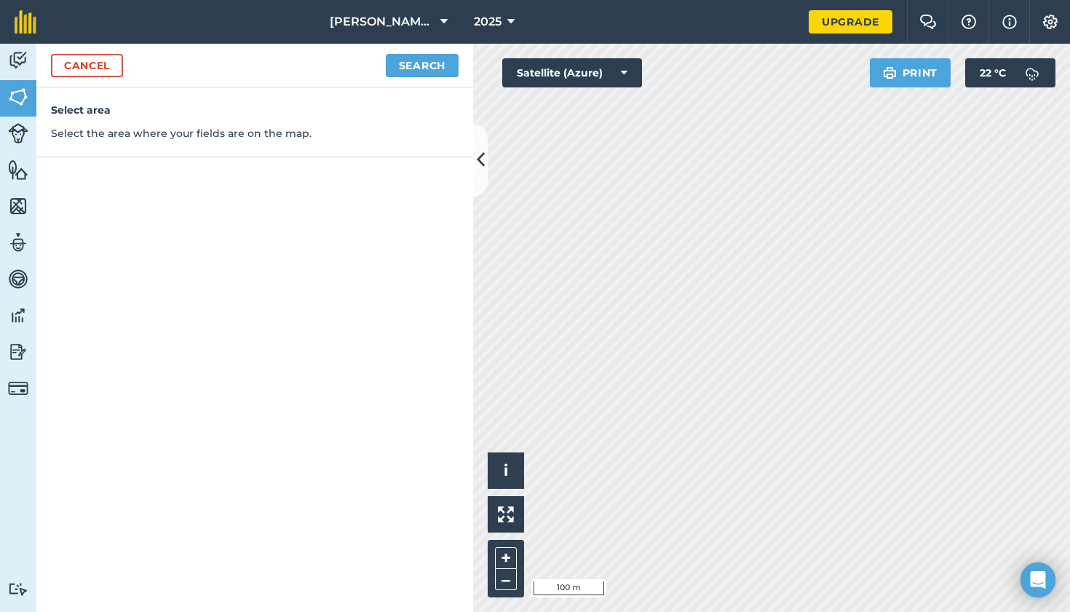
click at [425, 59] on button "Search" at bounding box center [422, 65] width 73 height 23
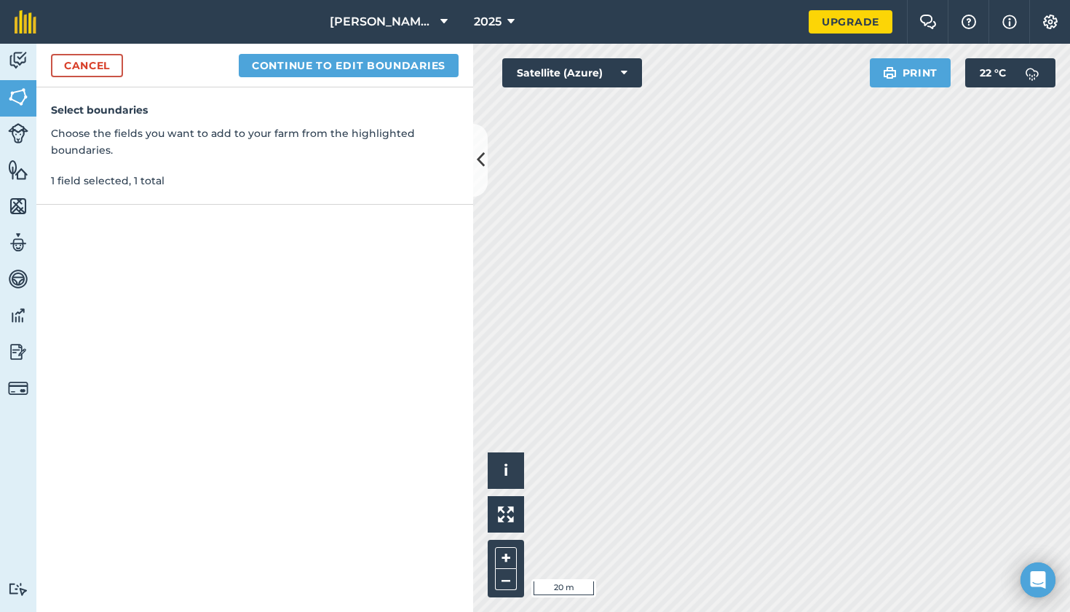
click at [390, 60] on button "Continue to edit boundaries" at bounding box center [349, 65] width 220 height 23
click at [430, 67] on button "Continue to name fields" at bounding box center [364, 65] width 189 height 23
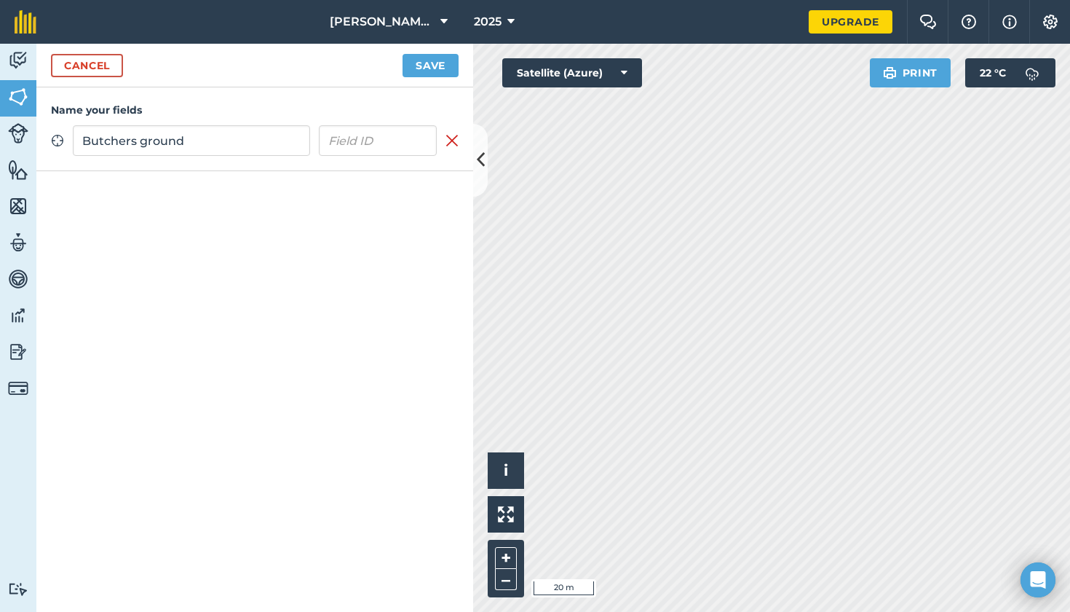
type input "Butchers ground"
click at [445, 68] on button "Save" at bounding box center [431, 65] width 56 height 23
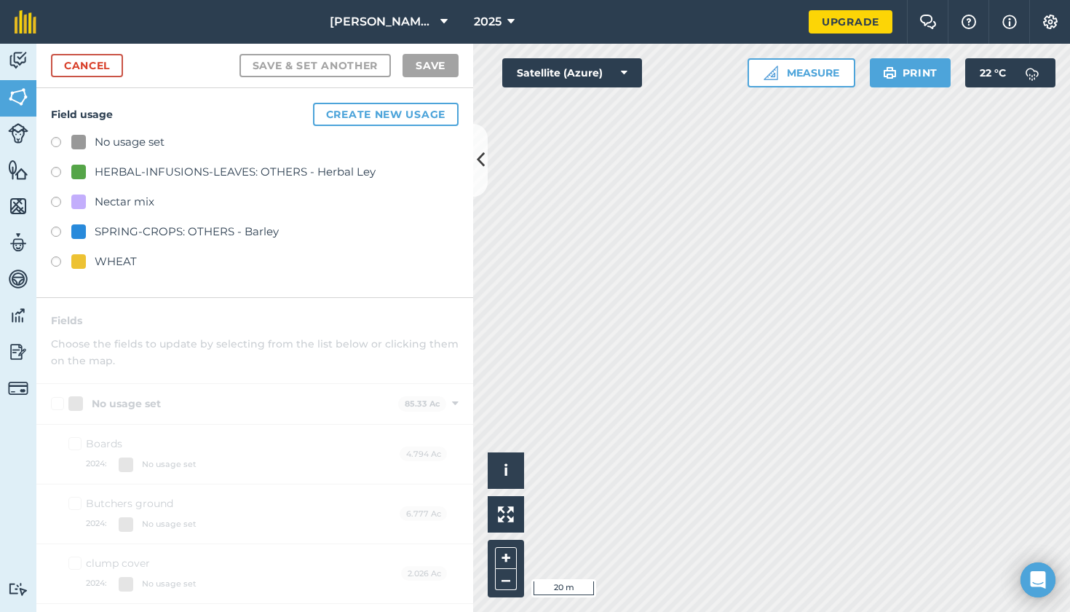
click at [479, 165] on icon at bounding box center [481, 159] width 8 height 25
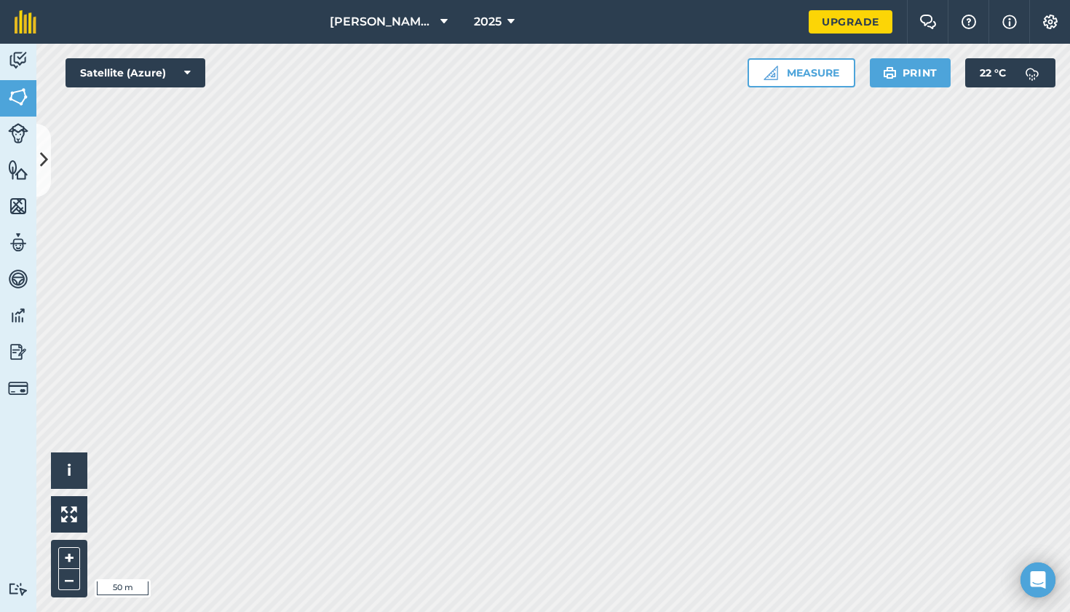
click at [40, 161] on icon at bounding box center [44, 159] width 8 height 25
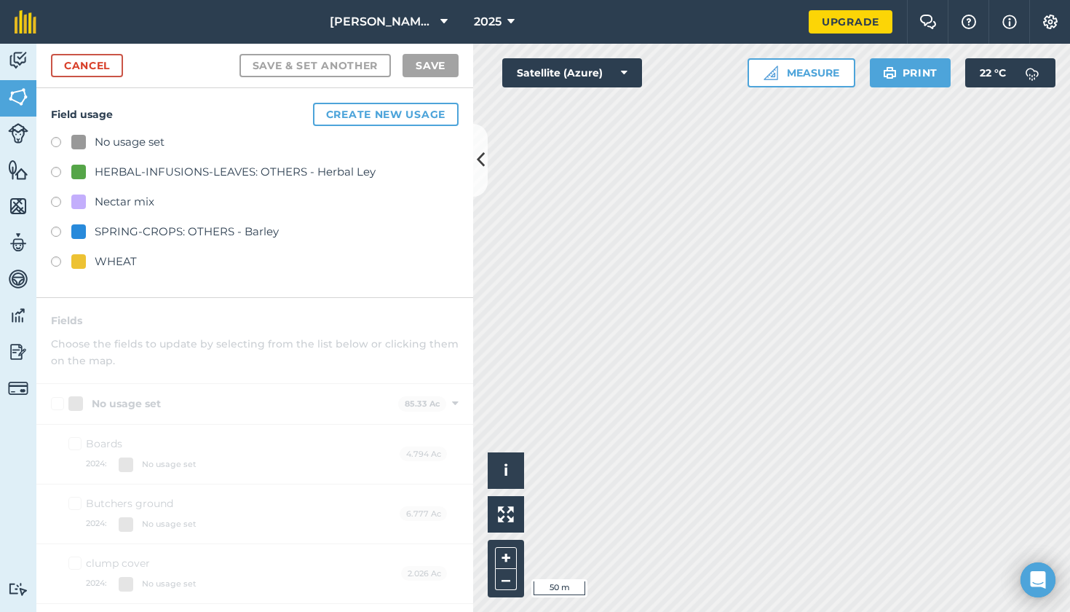
click at [52, 138] on label at bounding box center [61, 144] width 20 height 15
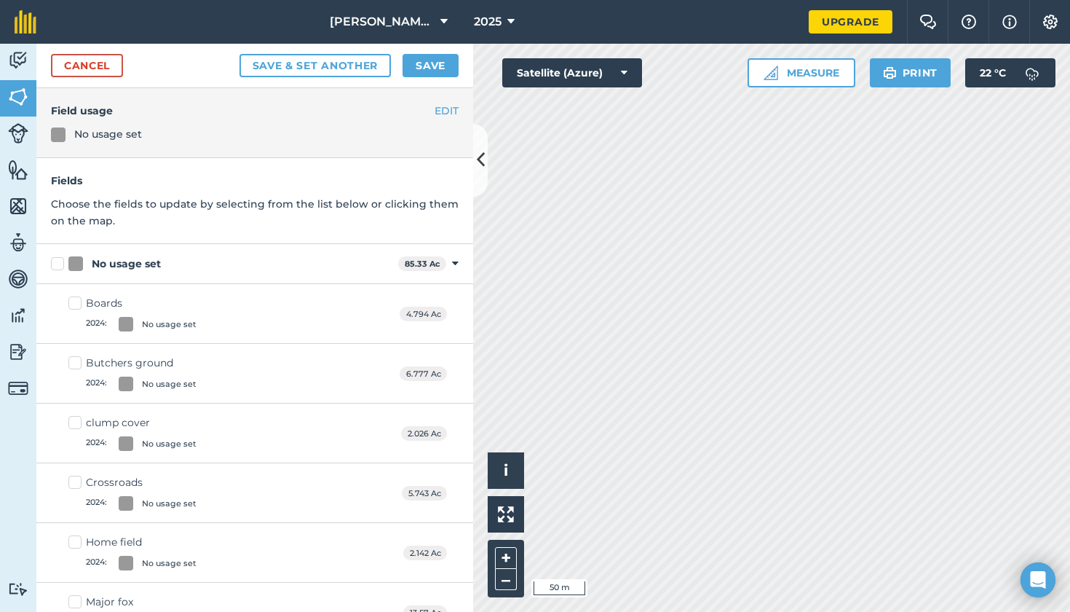
click at [436, 70] on button "Save" at bounding box center [431, 65] width 56 height 23
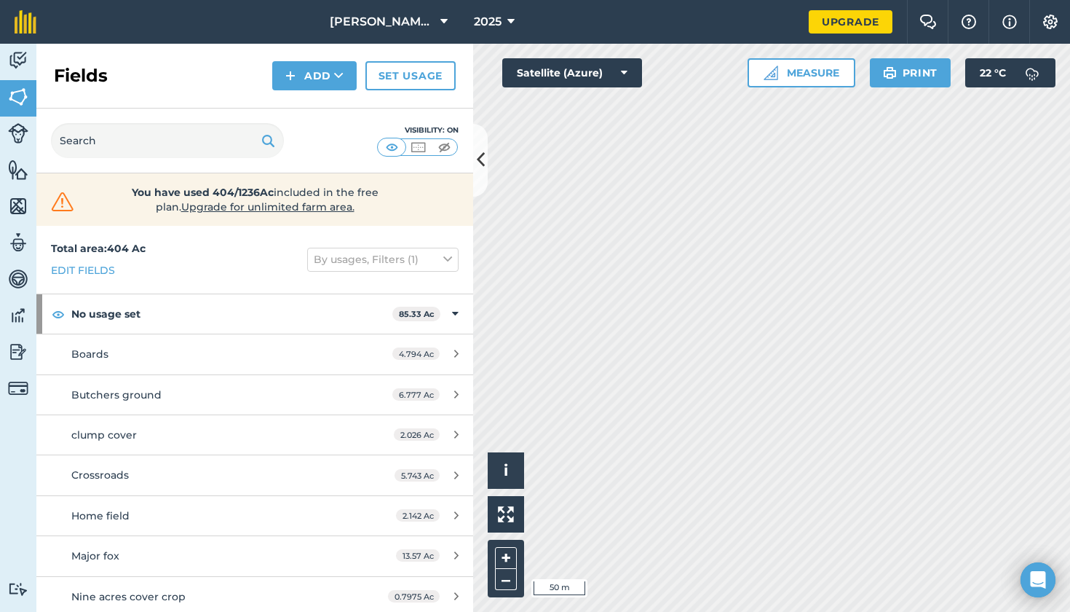
click at [311, 70] on button "Add" at bounding box center [314, 75] width 84 height 29
click at [315, 110] on link "Draw" at bounding box center [315, 108] width 80 height 32
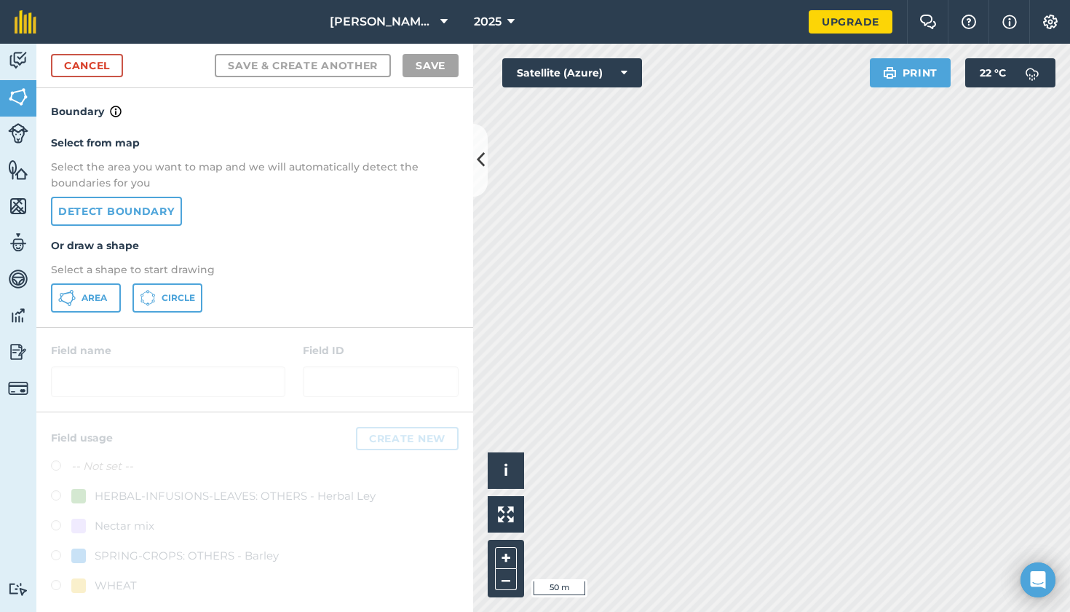
click at [146, 205] on link "Detect boundary" at bounding box center [116, 211] width 131 height 29
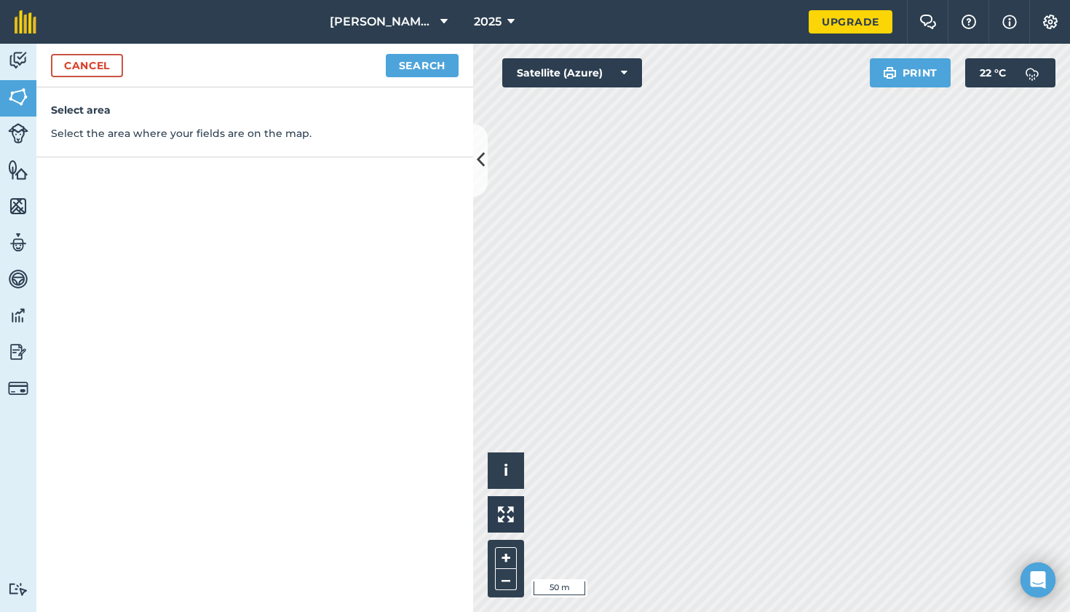
click at [427, 54] on button "Search" at bounding box center [422, 65] width 73 height 23
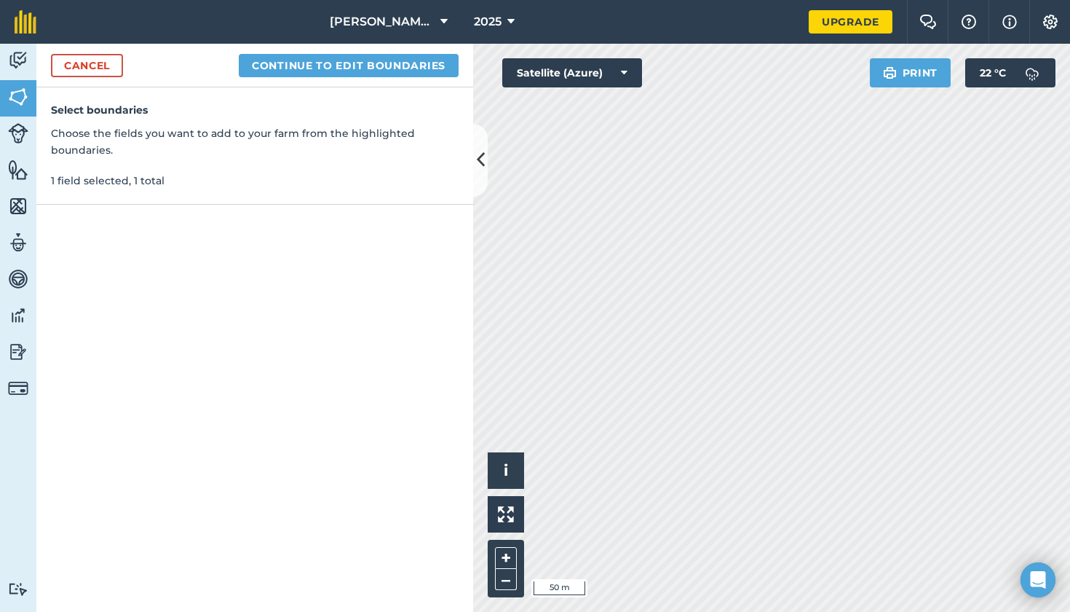
click at [352, 68] on button "Continue to edit boundaries" at bounding box center [349, 65] width 220 height 23
click at [428, 62] on button "Continue to name fields" at bounding box center [364, 65] width 189 height 23
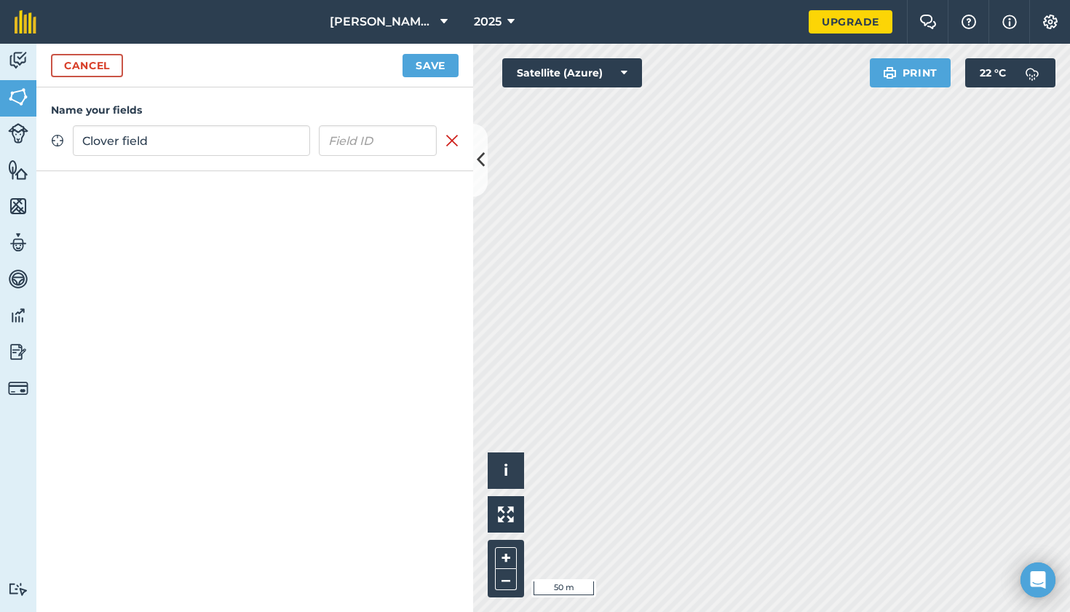
type input "Clover field"
click at [441, 66] on button "Save" at bounding box center [431, 65] width 56 height 23
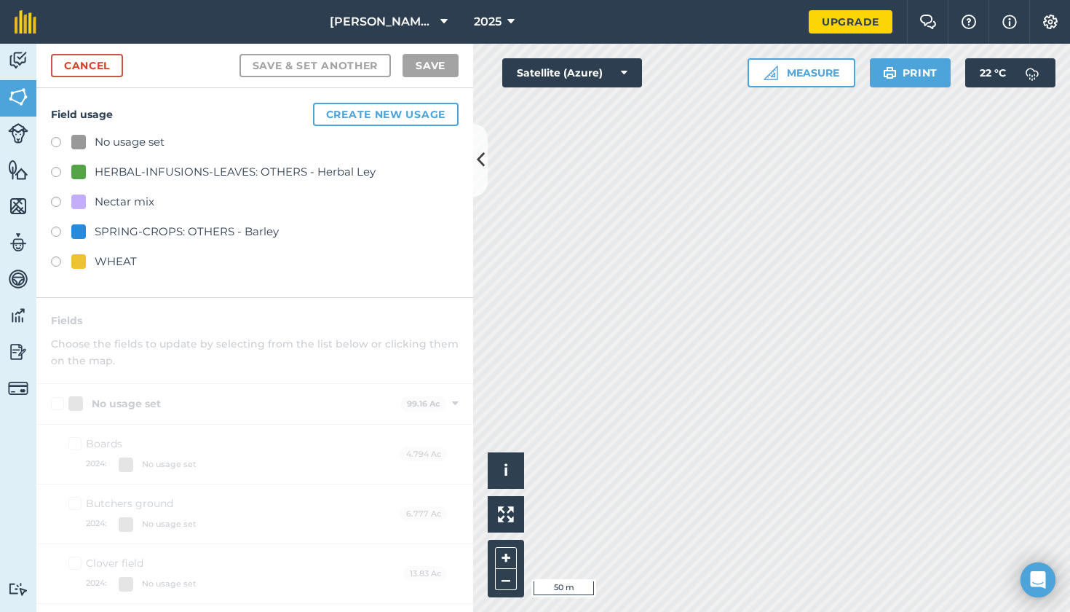
click at [55, 170] on label at bounding box center [61, 174] width 20 height 15
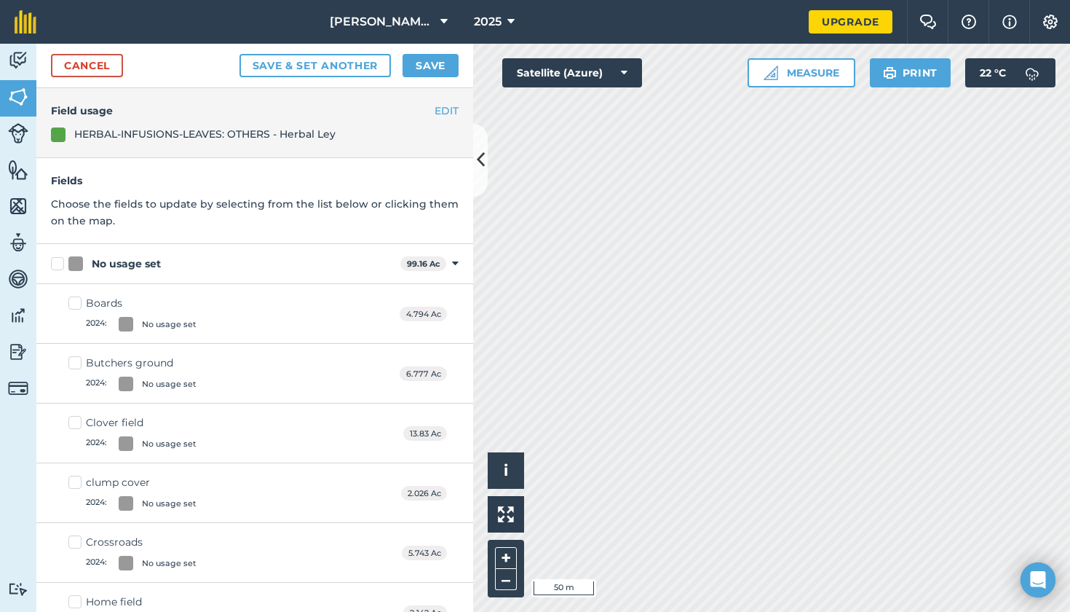
click at [440, 66] on button "Save" at bounding box center [431, 65] width 56 height 23
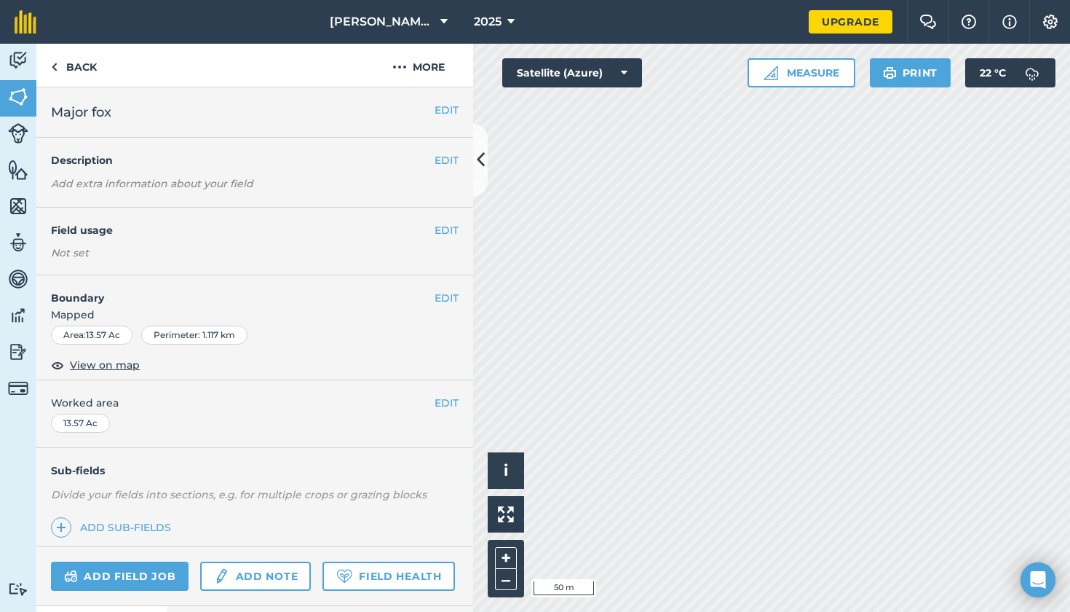
click at [449, 228] on button "EDIT" at bounding box center [447, 230] width 24 height 16
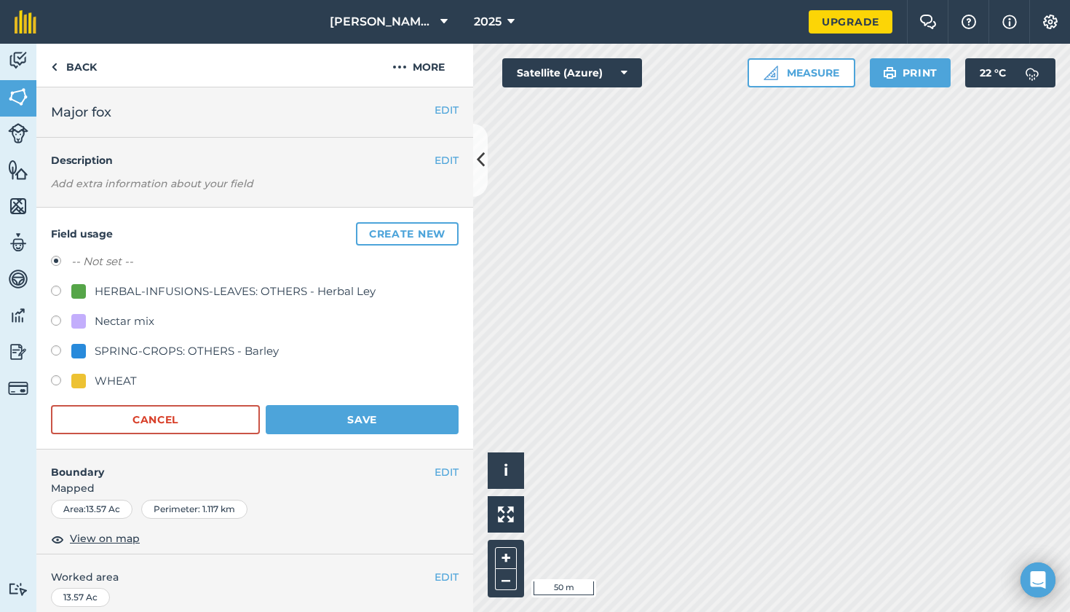
click at [57, 286] on label at bounding box center [61, 292] width 20 height 15
radio input "true"
radio input "false"
click at [410, 417] on button "Save" at bounding box center [362, 419] width 193 height 29
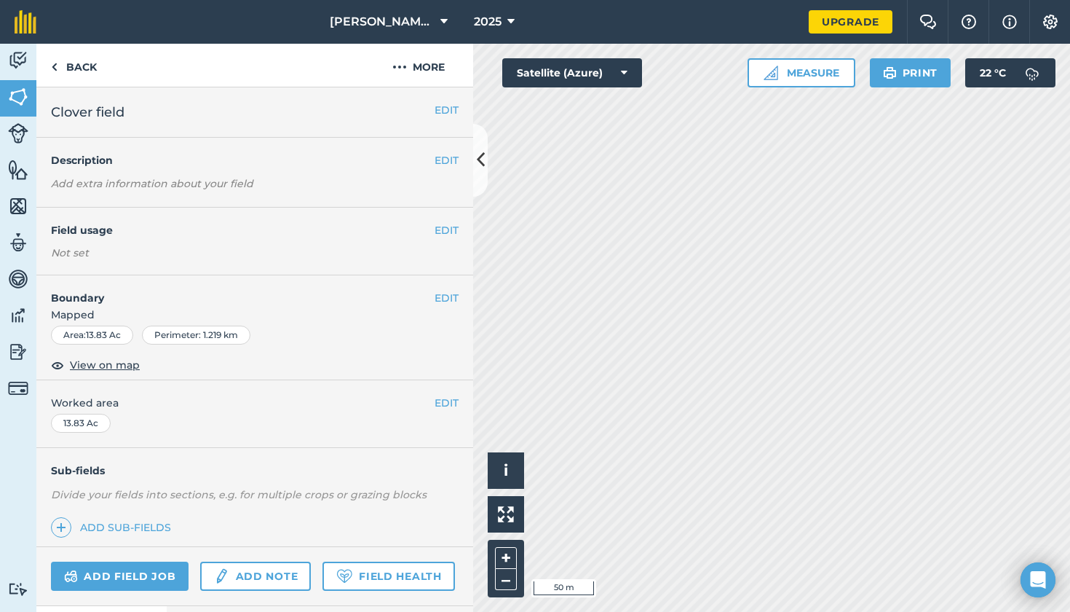
click at [449, 232] on button "EDIT" at bounding box center [447, 230] width 24 height 16
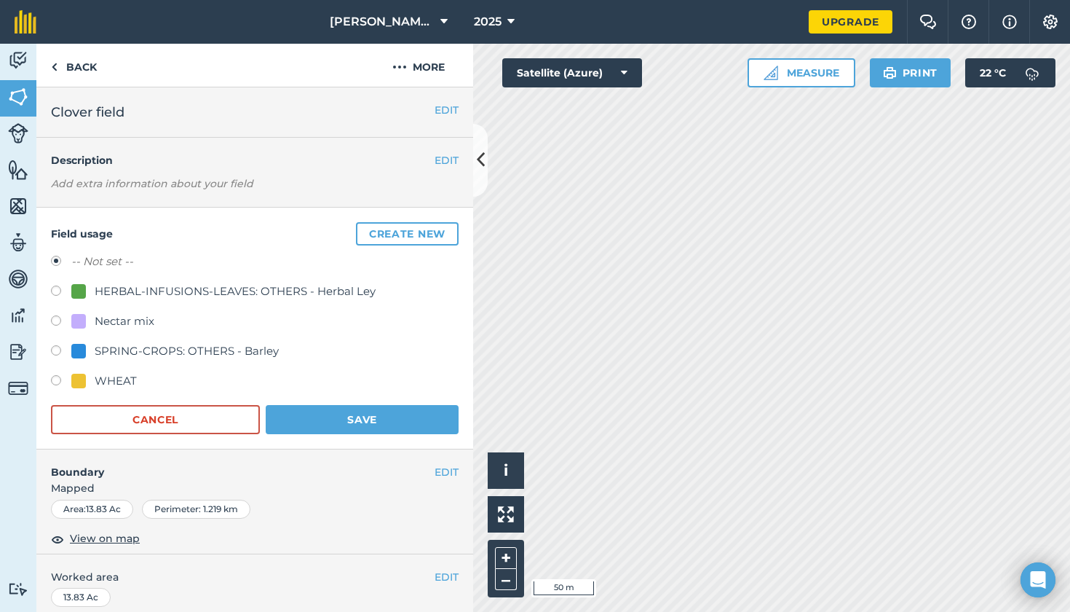
click at [55, 290] on label at bounding box center [61, 292] width 20 height 15
radio input "true"
radio input "false"
click at [385, 407] on button "Save" at bounding box center [362, 419] width 193 height 29
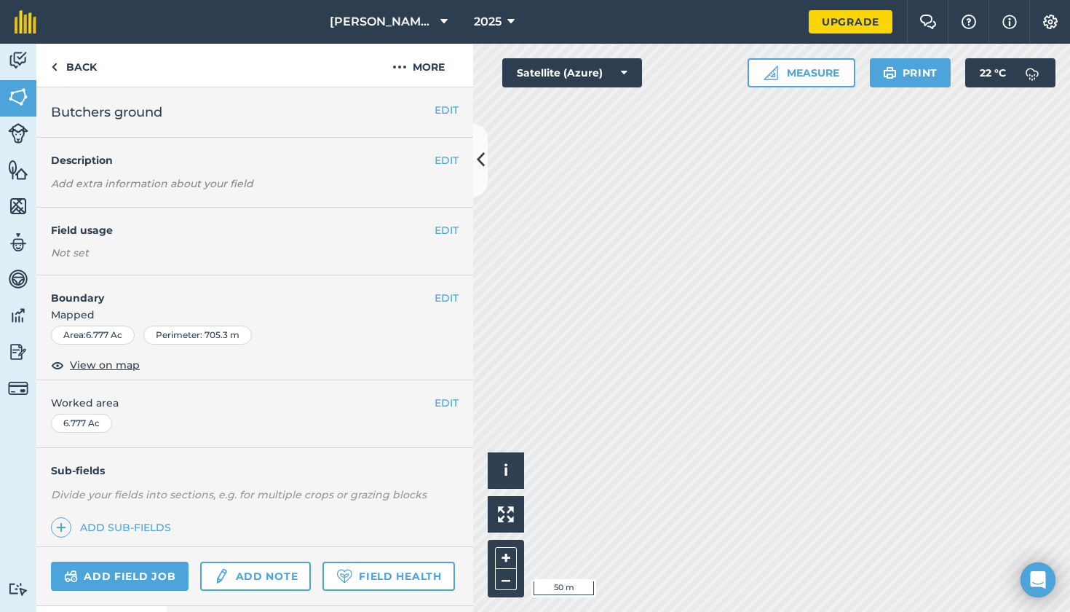
click at [449, 232] on button "EDIT" at bounding box center [447, 230] width 24 height 16
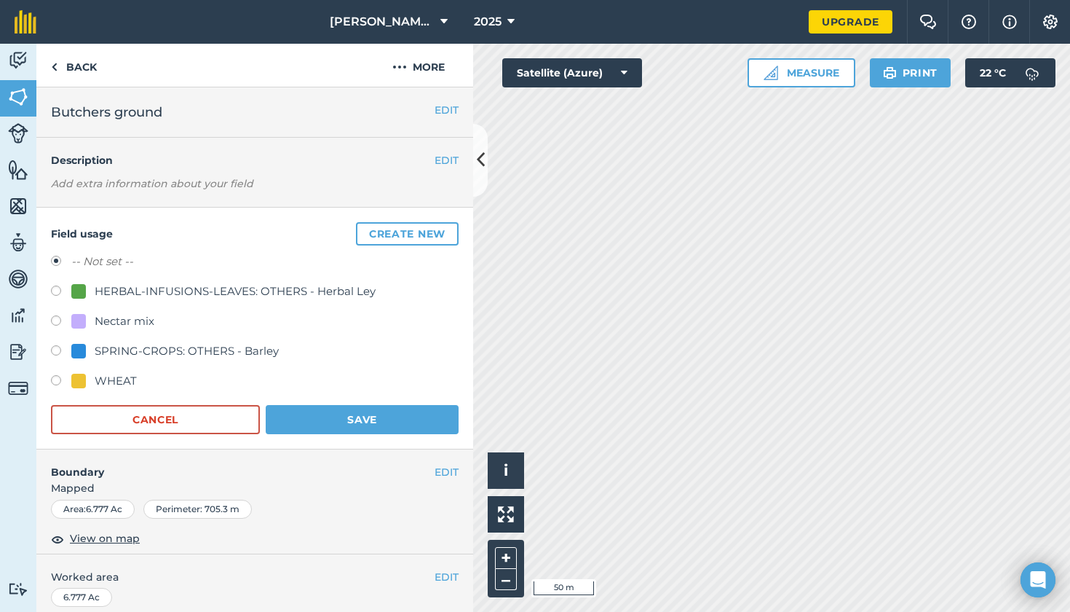
click at [52, 290] on label at bounding box center [61, 292] width 20 height 15
radio input "true"
radio input "false"
click at [381, 415] on button "Save" at bounding box center [362, 419] width 193 height 29
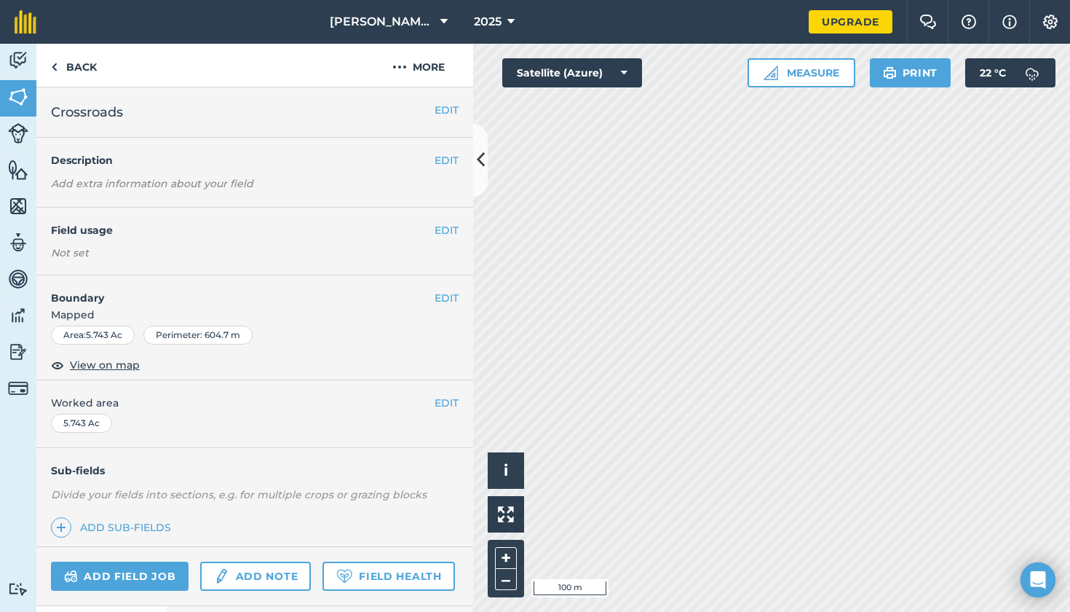
click at [440, 224] on button "EDIT" at bounding box center [447, 230] width 24 height 16
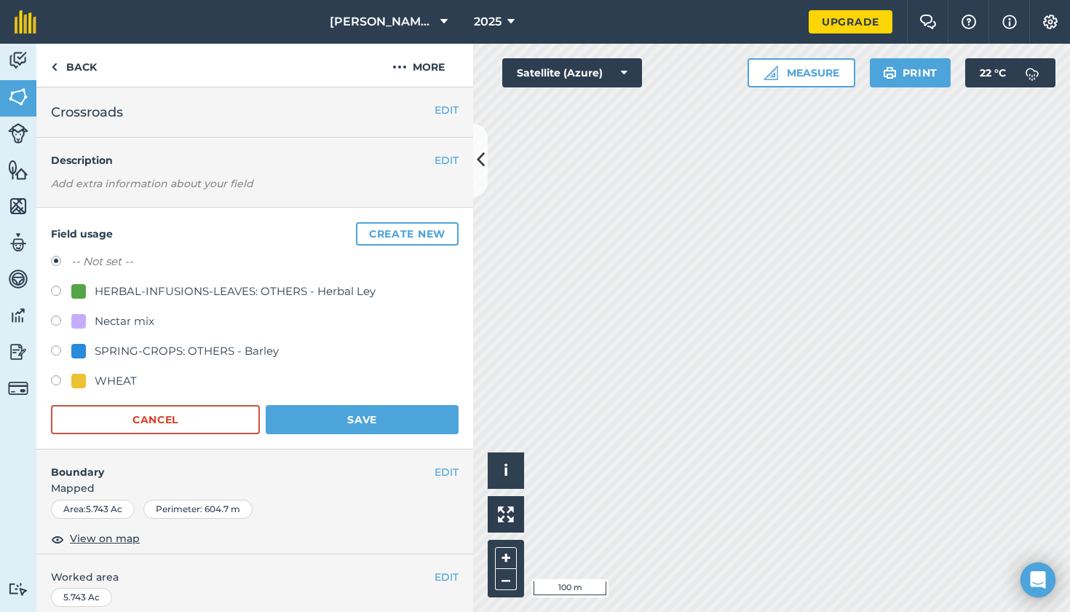
click at [400, 231] on button "Create new" at bounding box center [407, 233] width 103 height 23
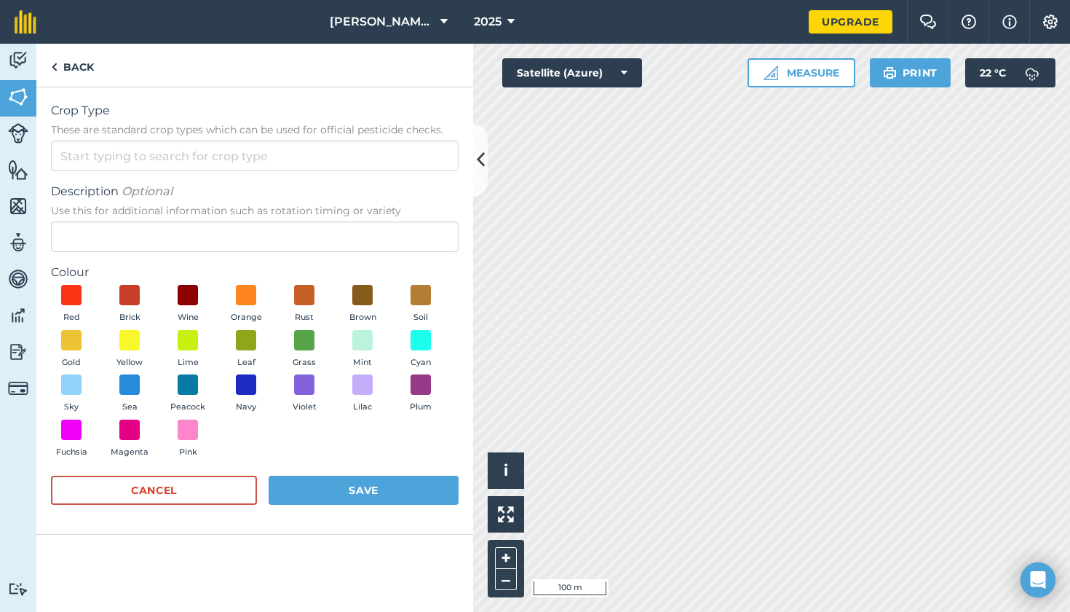
click at [208, 138] on div "Crop Type These are standard crop types which can be used for official pesticid…" at bounding box center [255, 136] width 408 height 69
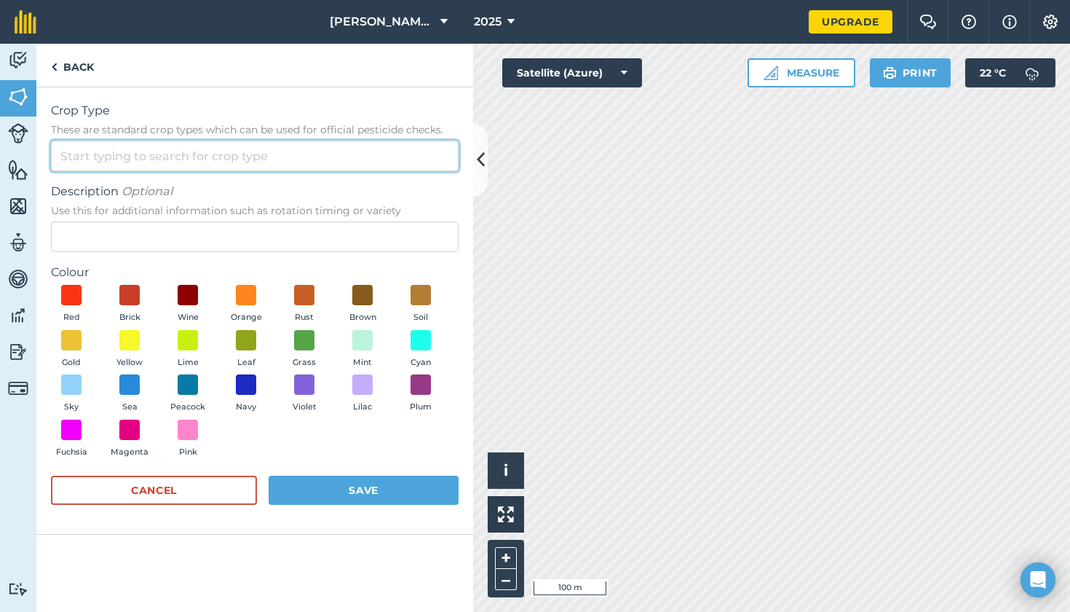
click at [206, 157] on input "Crop Type These are standard crop types which can be used for official pesticid…" at bounding box center [255, 156] width 408 height 31
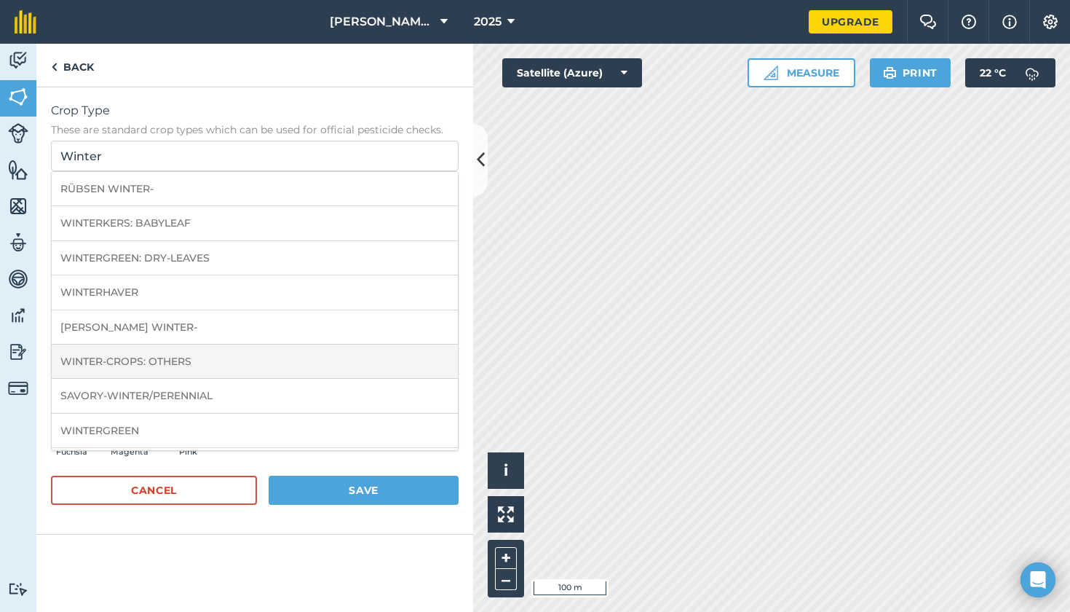
click at [253, 358] on li "WINTER-CROPS: OTHERS" at bounding box center [255, 361] width 406 height 34
type input "WINTER-CROPS: OTHERS"
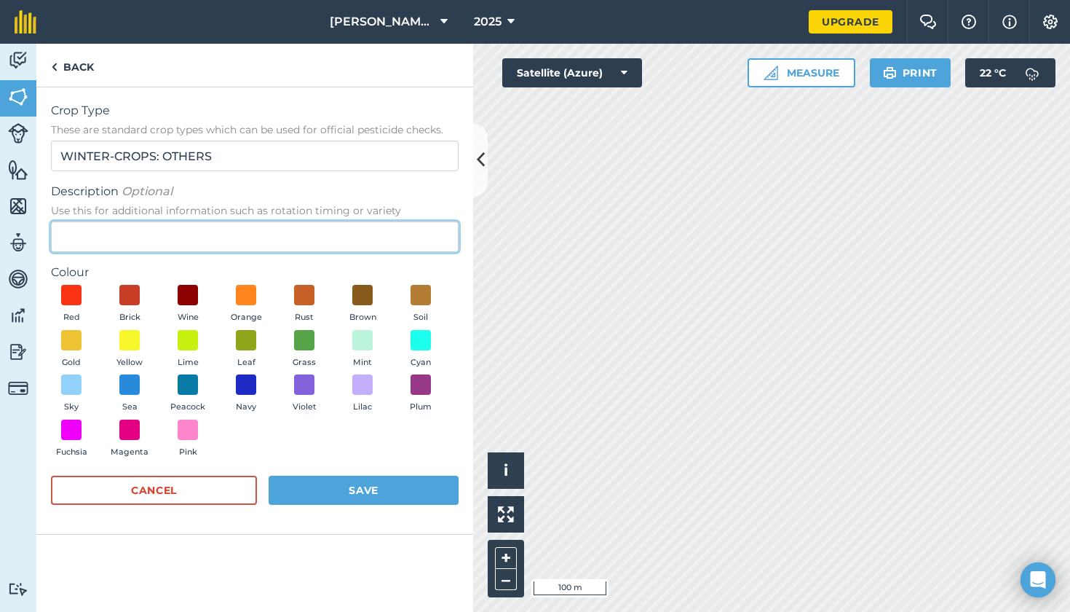
click at [133, 240] on input "Description Optional Use this for additional information such as rotation timin…" at bounding box center [255, 236] width 408 height 31
type input "Winter Barley"
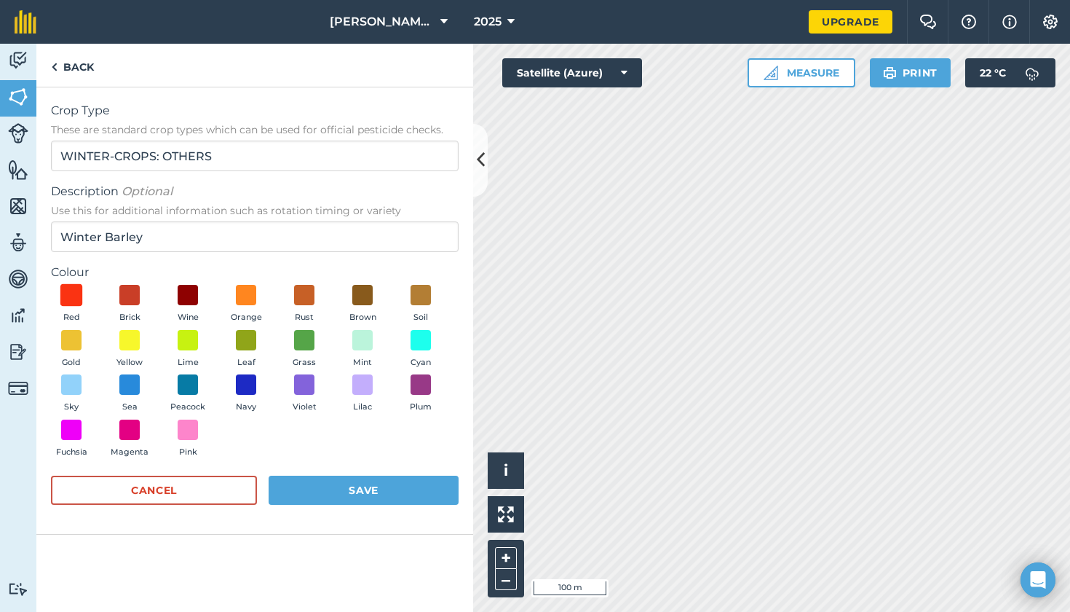
click at [74, 289] on span at bounding box center [71, 295] width 23 height 23
click at [317, 480] on button "Save" at bounding box center [364, 489] width 190 height 29
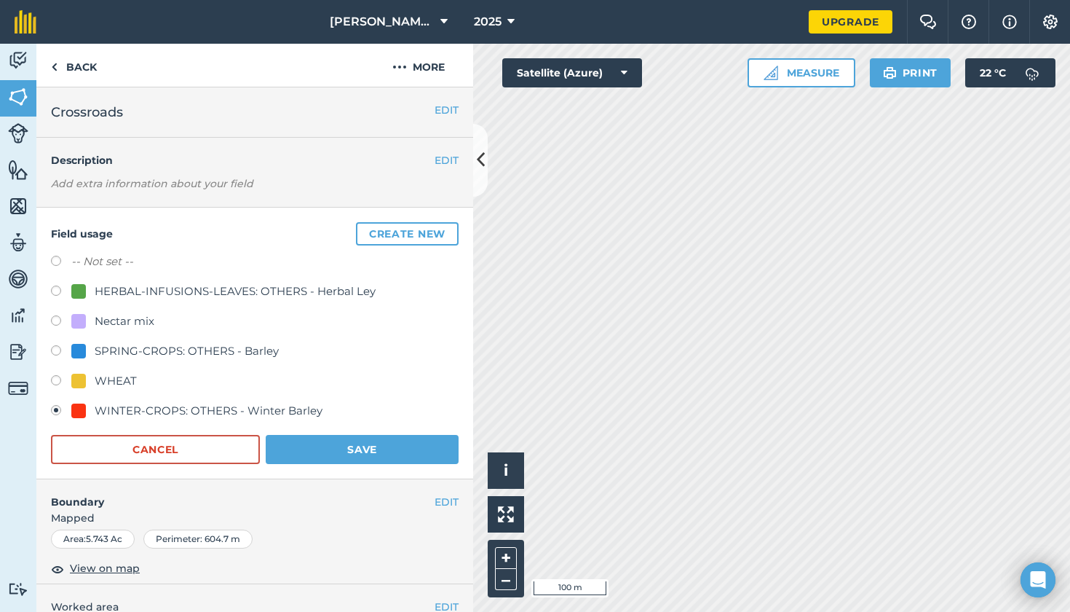
click at [384, 454] on button "Save" at bounding box center [362, 449] width 193 height 29
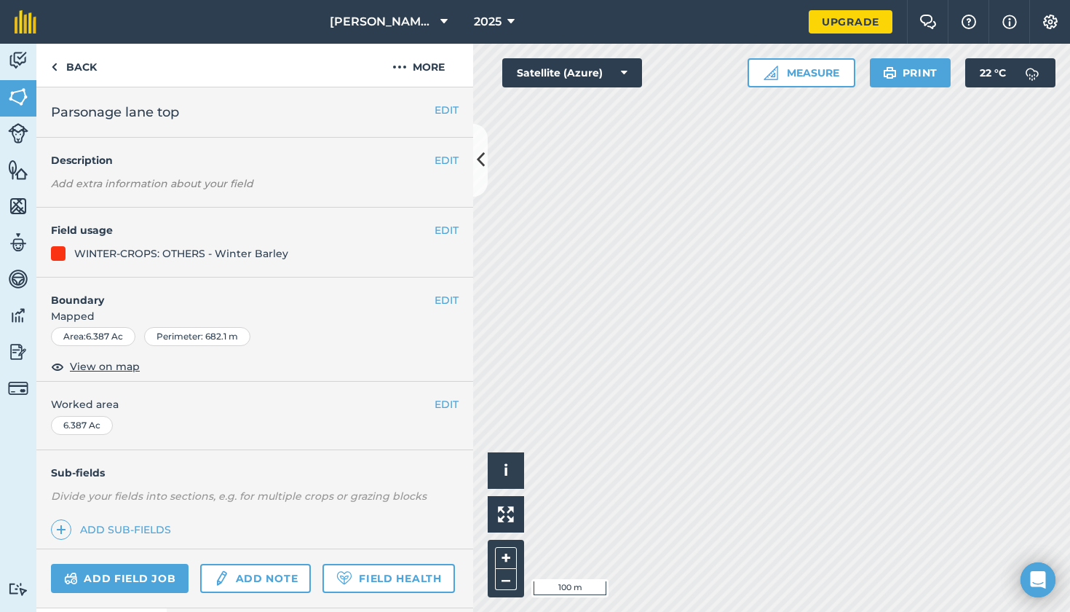
click at [447, 229] on button "EDIT" at bounding box center [447, 230] width 24 height 16
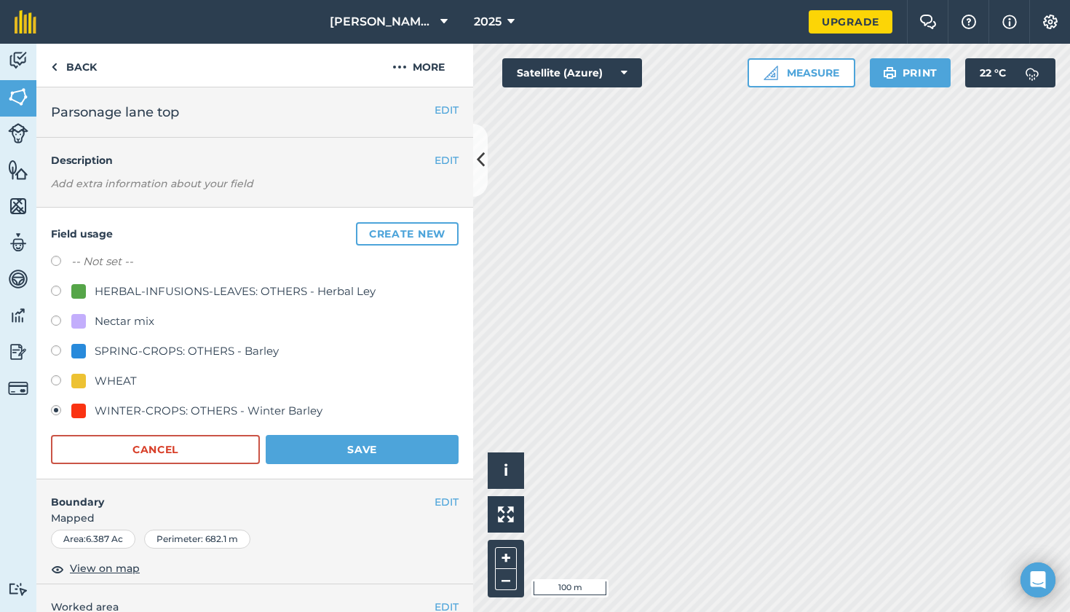
click at [385, 443] on button "Save" at bounding box center [362, 449] width 193 height 29
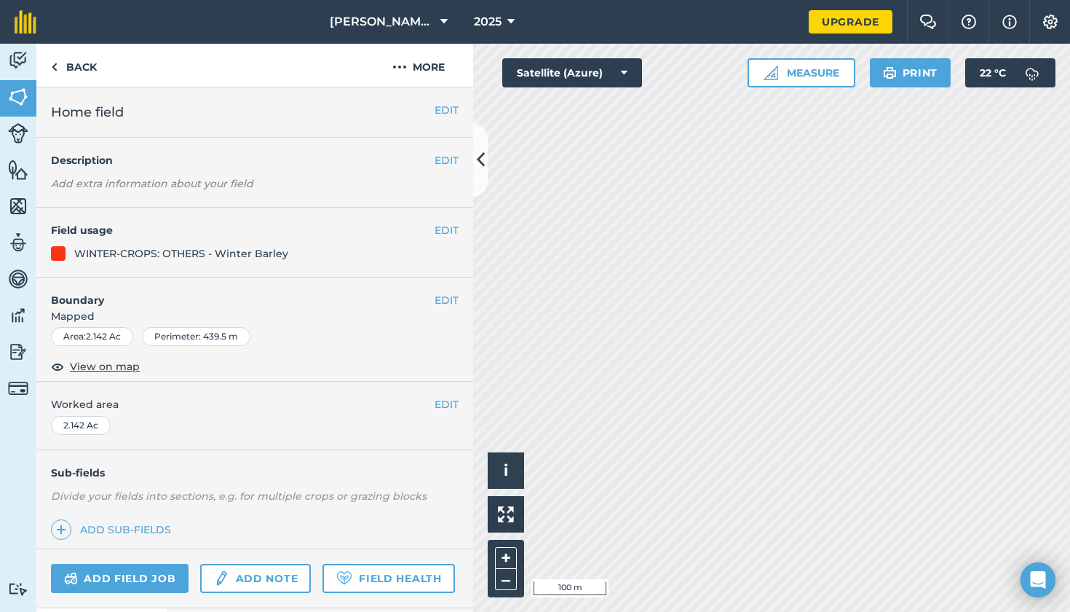
click at [443, 226] on button "EDIT" at bounding box center [447, 230] width 24 height 16
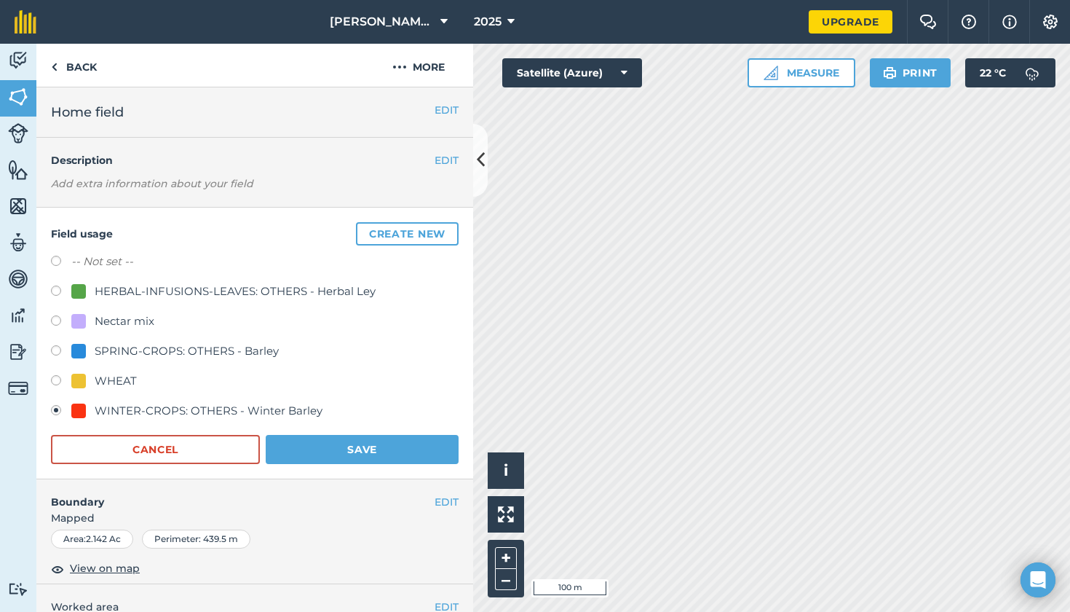
click at [333, 446] on button "Save" at bounding box center [362, 449] width 193 height 29
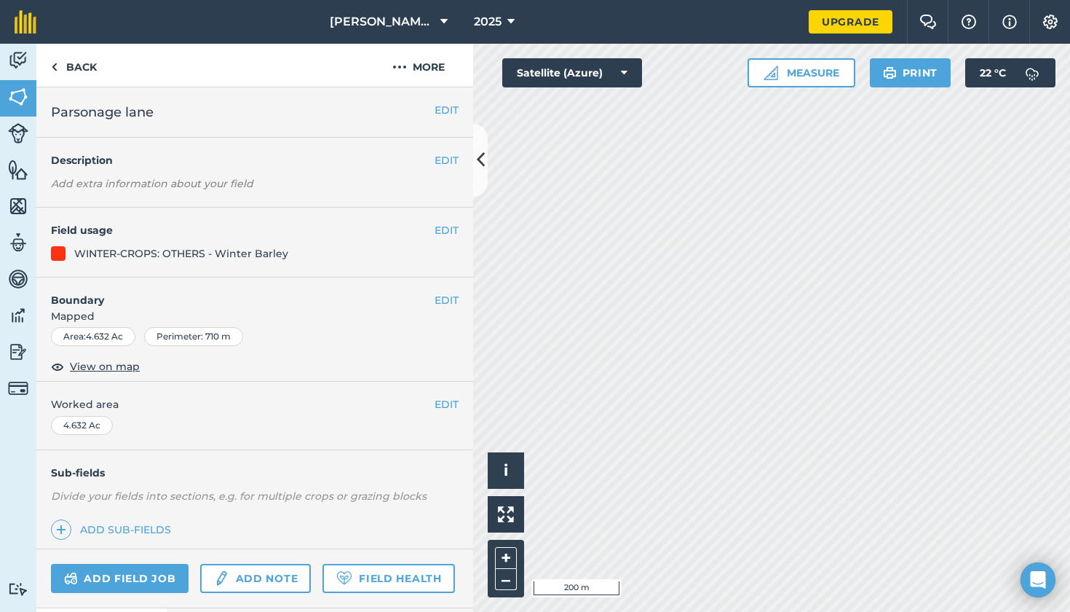
click at [444, 229] on button "EDIT" at bounding box center [447, 230] width 24 height 16
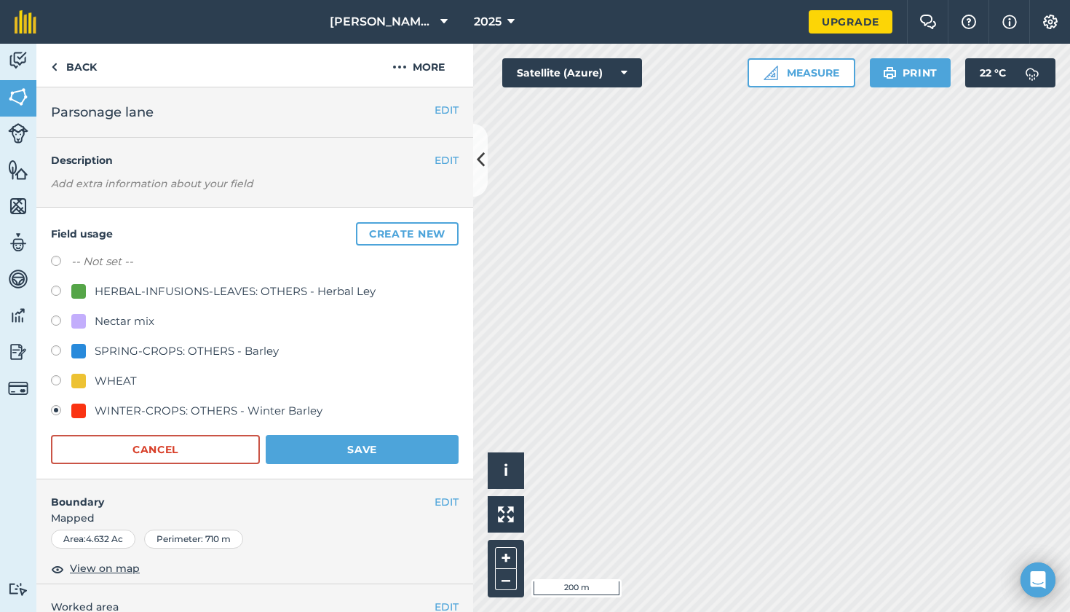
click at [307, 443] on button "Save" at bounding box center [362, 449] width 193 height 29
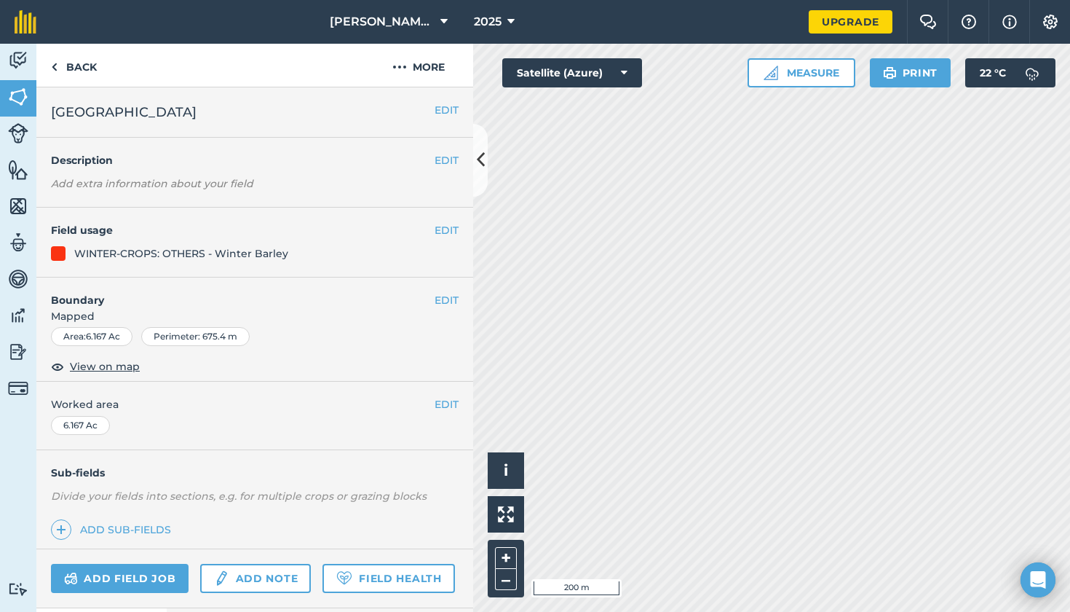
click at [439, 226] on button "EDIT" at bounding box center [447, 230] width 24 height 16
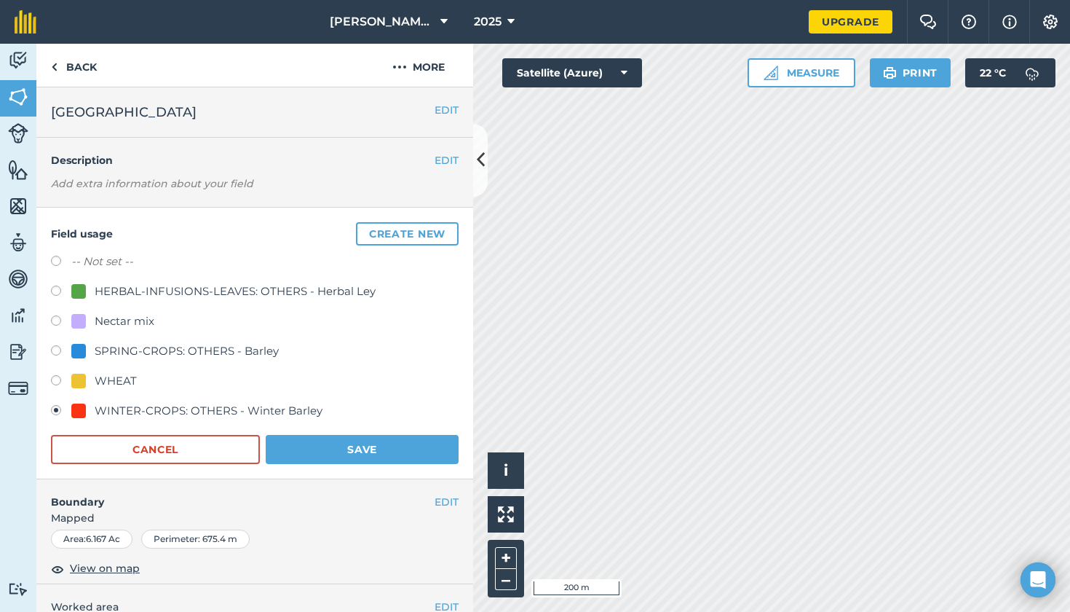
click at [296, 450] on button "Save" at bounding box center [362, 449] width 193 height 29
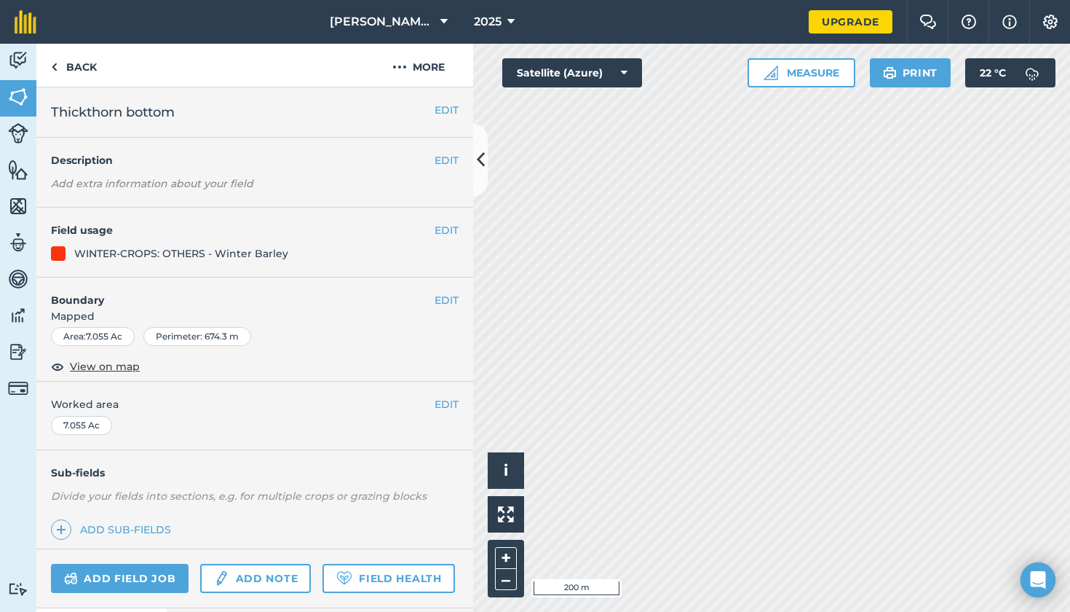
click at [445, 218] on div "EDIT Field usage WINTER-CROPS: OTHERS - Winter Barley" at bounding box center [254, 243] width 437 height 70
click at [444, 230] on button "EDIT" at bounding box center [447, 230] width 24 height 16
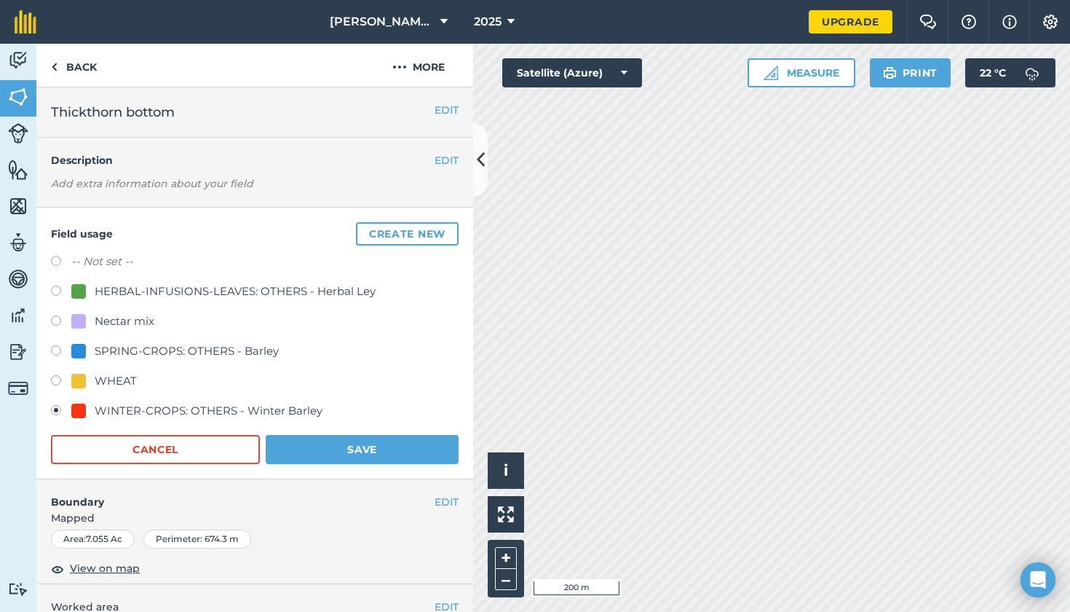
click at [390, 445] on button "Save" at bounding box center [362, 449] width 193 height 29
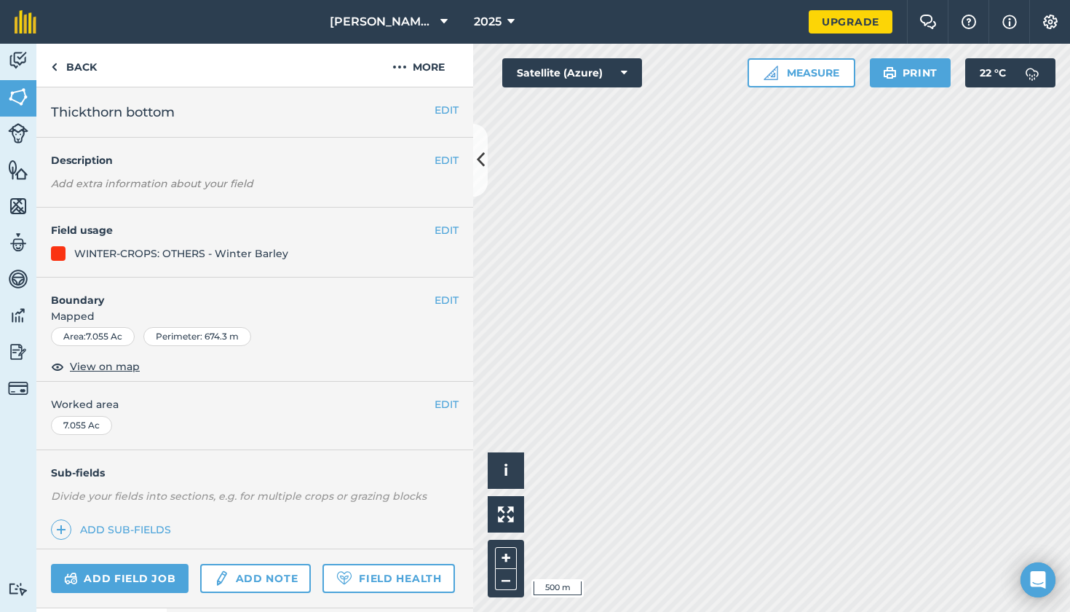
click at [485, 178] on button at bounding box center [480, 160] width 15 height 73
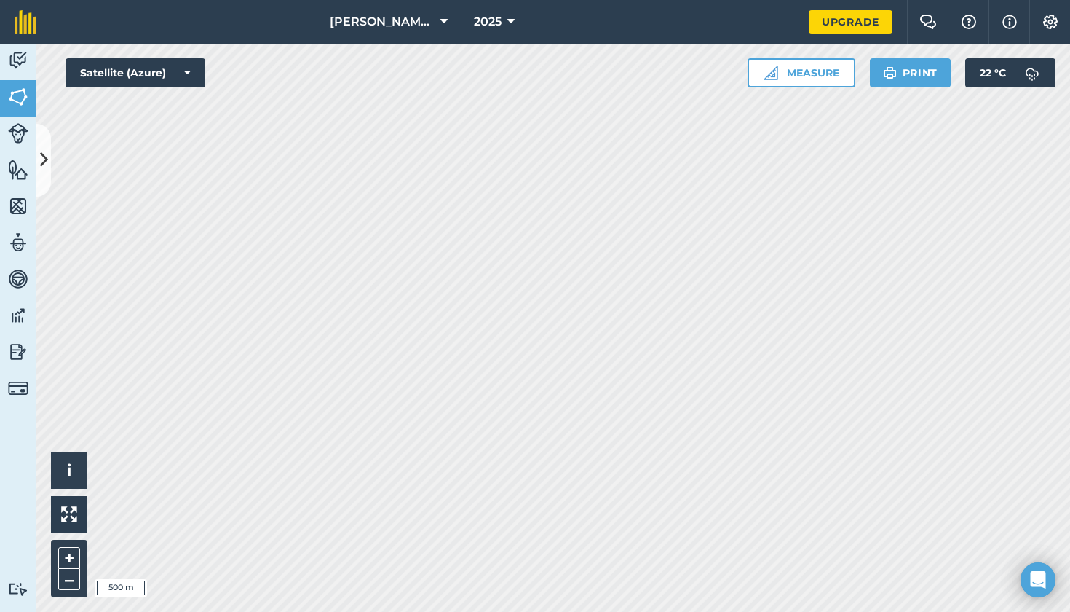
click at [20, 58] on img at bounding box center [18, 61] width 20 height 22
click at [11, 95] on img at bounding box center [18, 97] width 20 height 22
click at [18, 290] on link "Vehicles" at bounding box center [18, 280] width 36 height 36
click at [36, 161] on link "Features" at bounding box center [18, 171] width 36 height 36
click at [20, 208] on img at bounding box center [18, 206] width 20 height 22
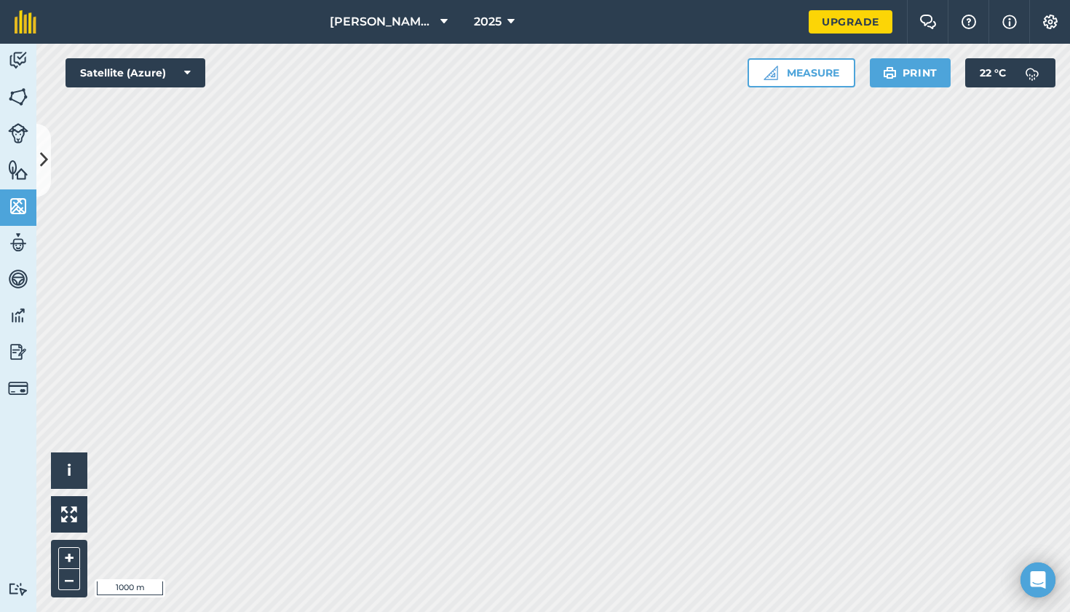
click at [47, 174] on button at bounding box center [43, 160] width 15 height 73
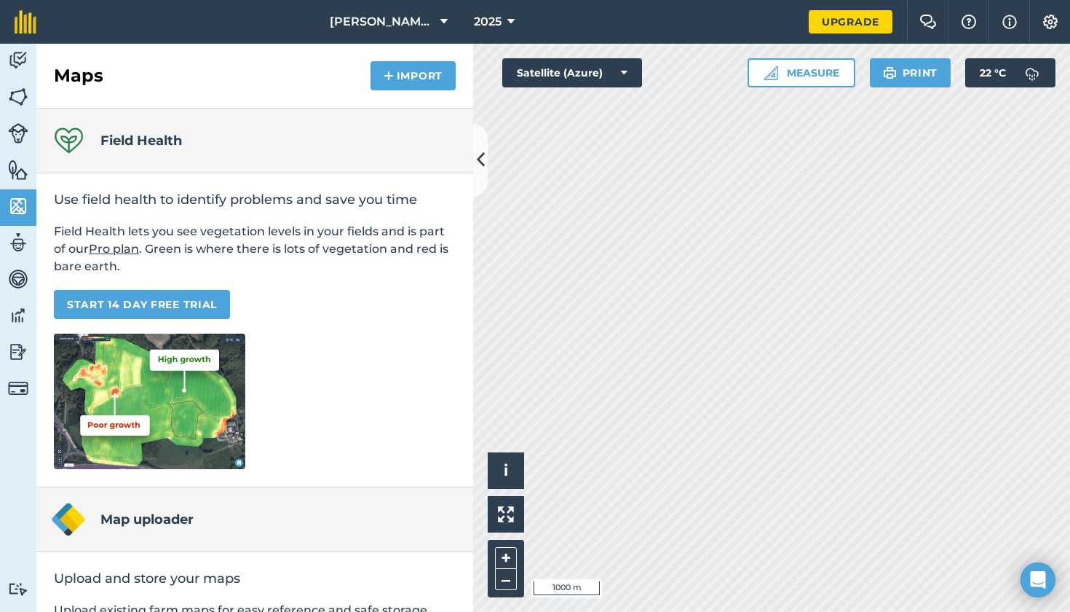
click at [19, 277] on img at bounding box center [18, 279] width 20 height 22
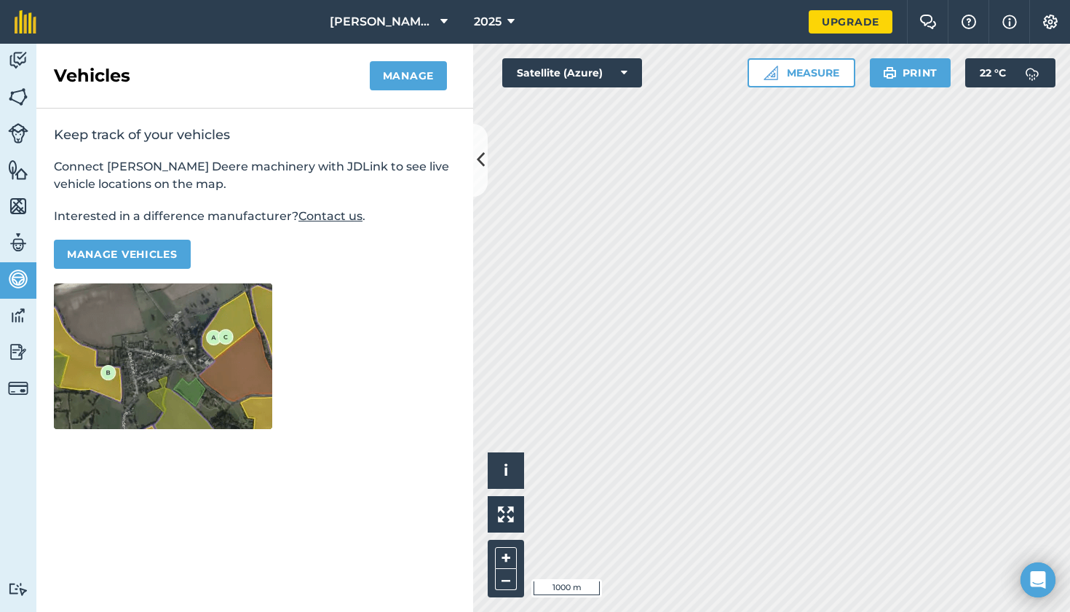
click at [20, 307] on img at bounding box center [18, 315] width 20 height 22
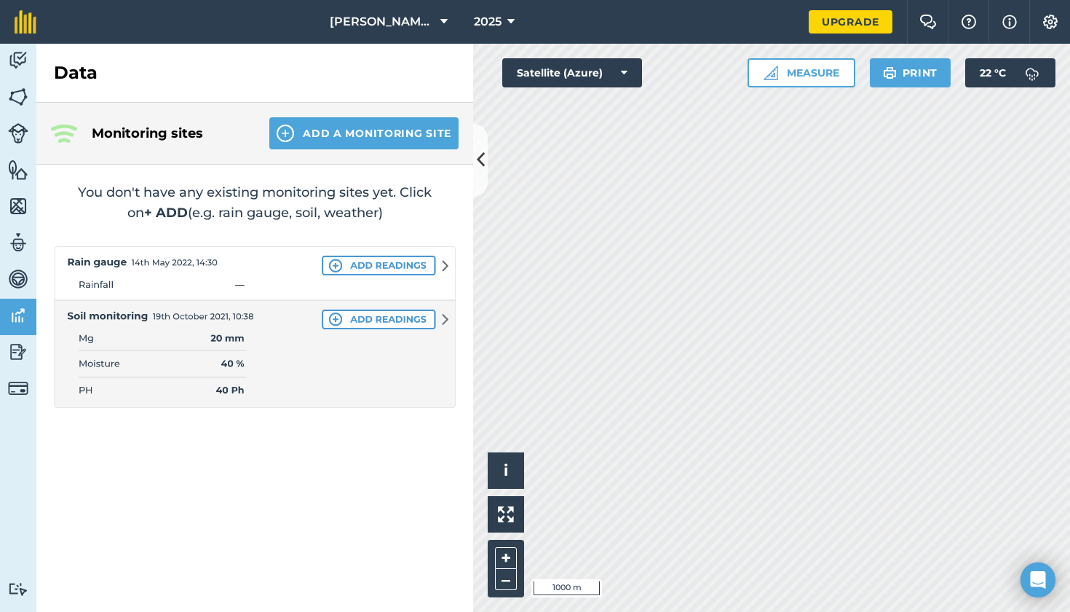
click at [18, 350] on img at bounding box center [18, 352] width 20 height 22
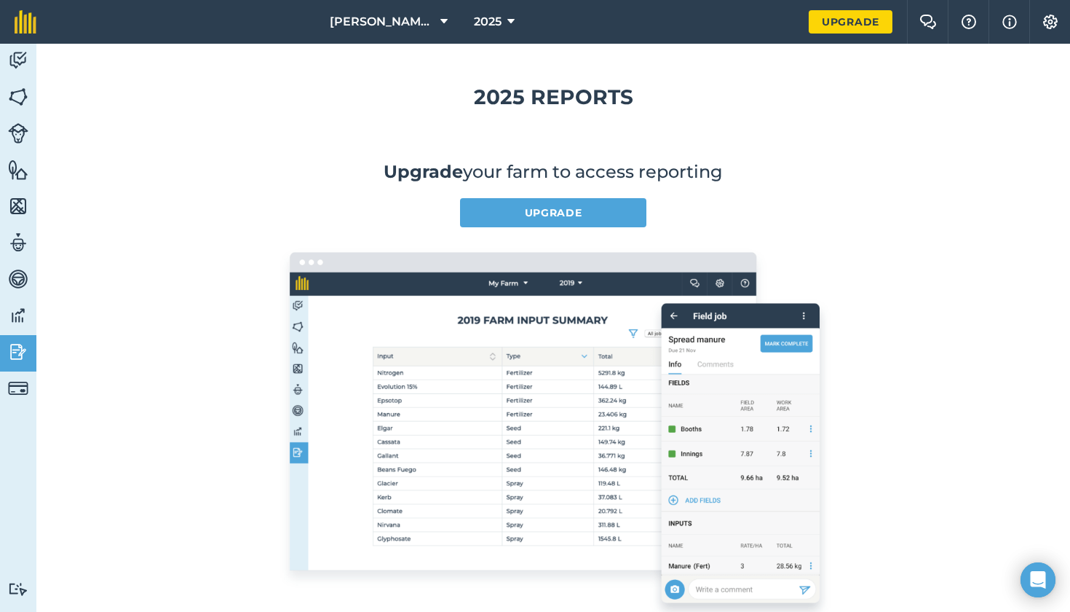
click at [24, 316] on img at bounding box center [18, 315] width 20 height 22
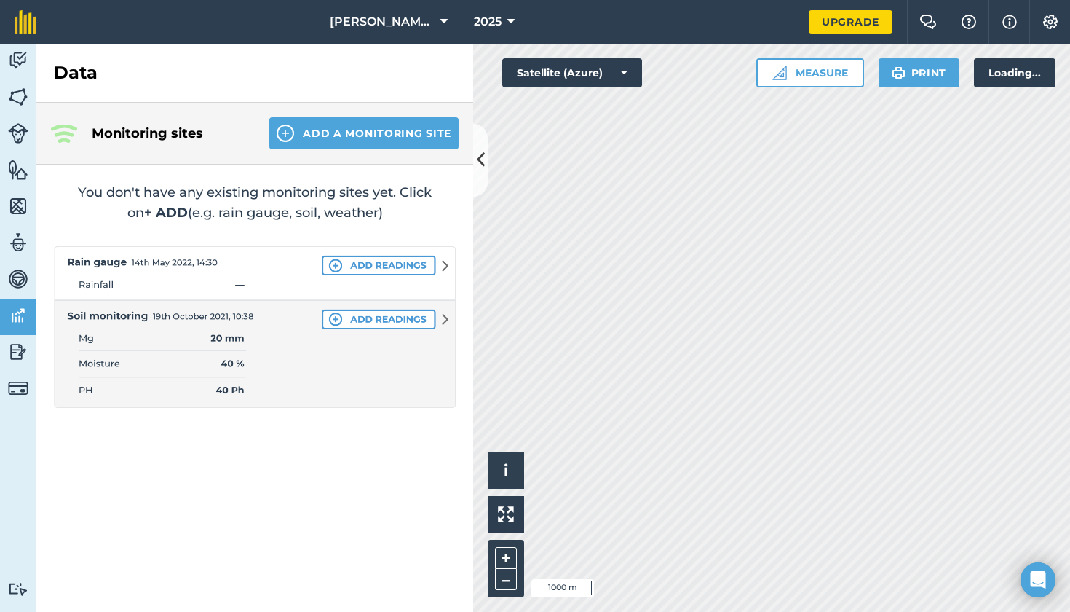
click at [19, 242] on img at bounding box center [18, 243] width 20 height 22
select select "MEMBER"
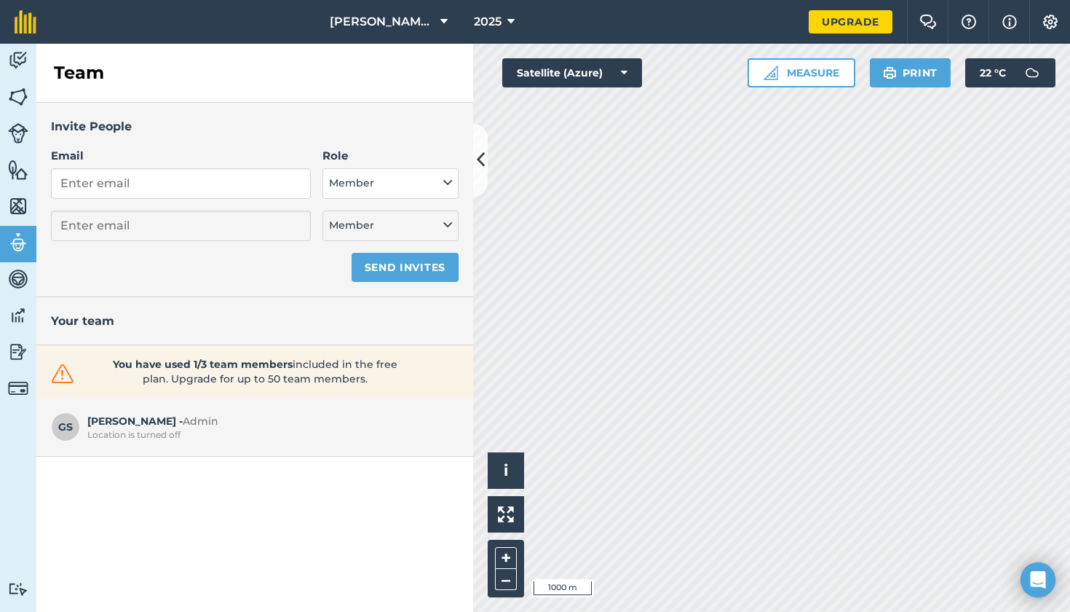
click at [20, 200] on img at bounding box center [18, 206] width 20 height 22
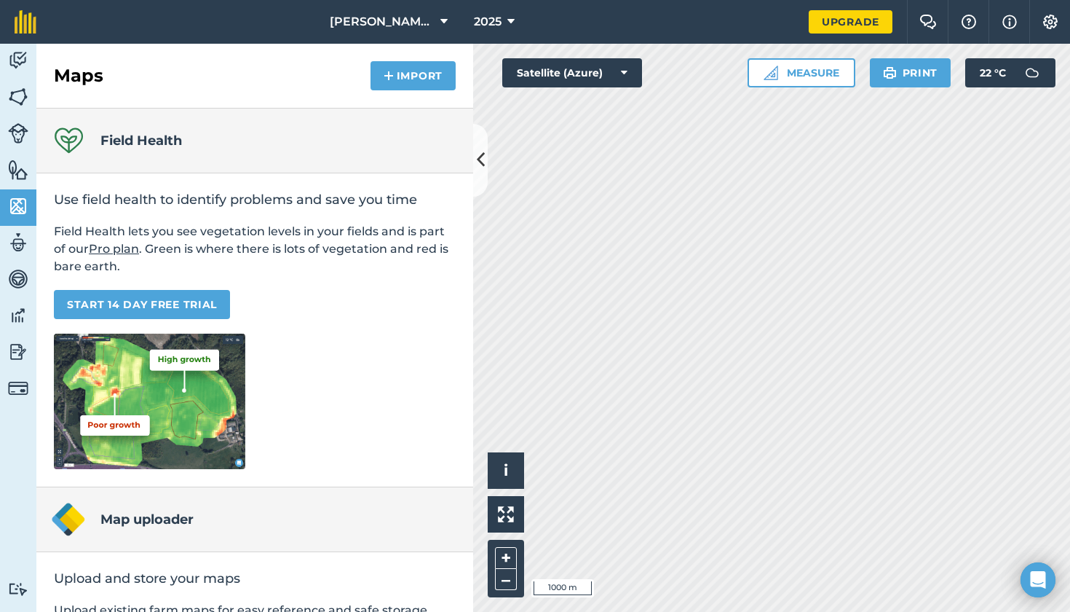
click at [23, 162] on img at bounding box center [18, 170] width 20 height 22
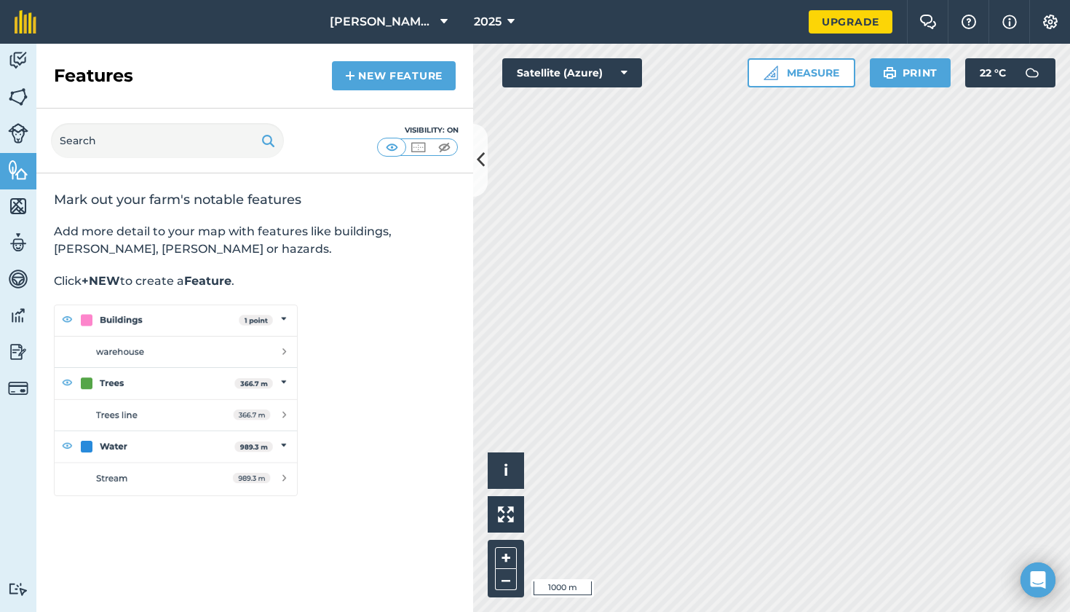
click at [25, 135] on img at bounding box center [18, 133] width 20 height 20
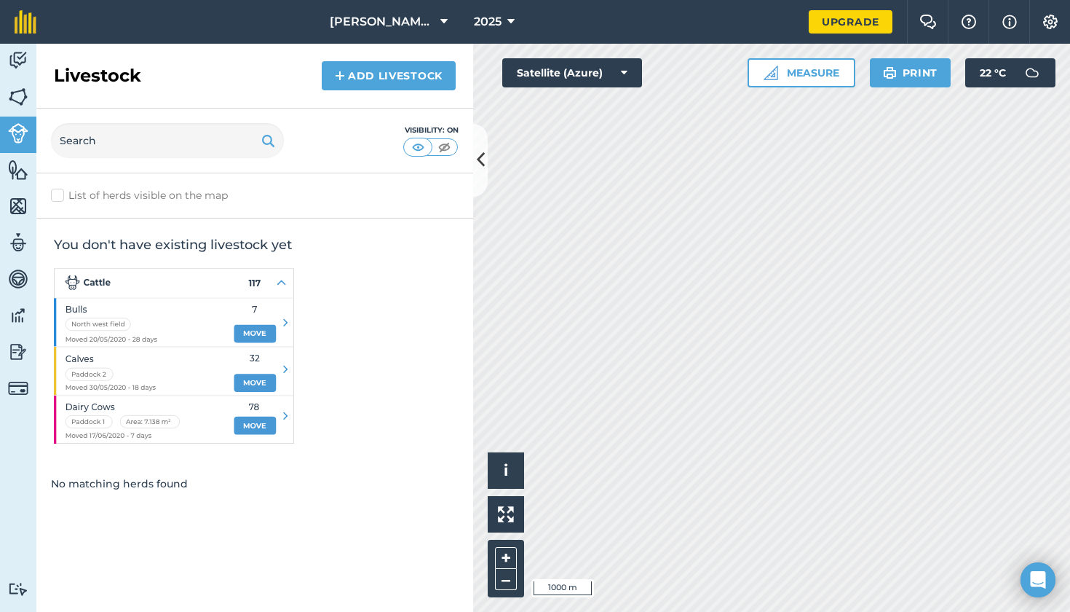
click at [21, 96] on img at bounding box center [18, 97] width 20 height 22
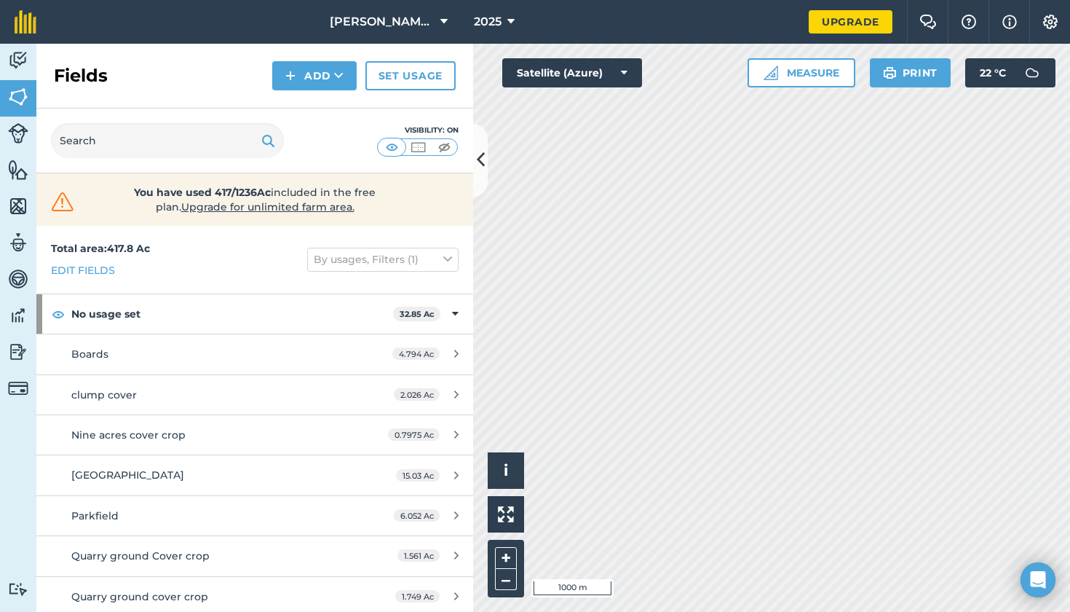
click at [449, 255] on icon at bounding box center [447, 259] width 9 height 16
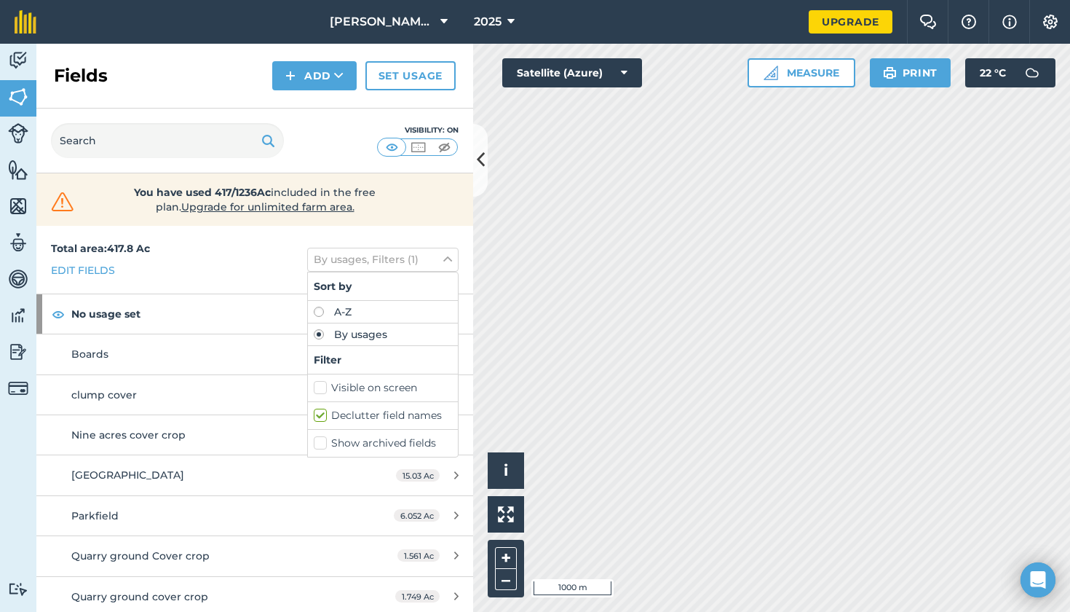
click at [320, 314] on label "A-Z" at bounding box center [383, 312] width 138 height 10
radio input "true"
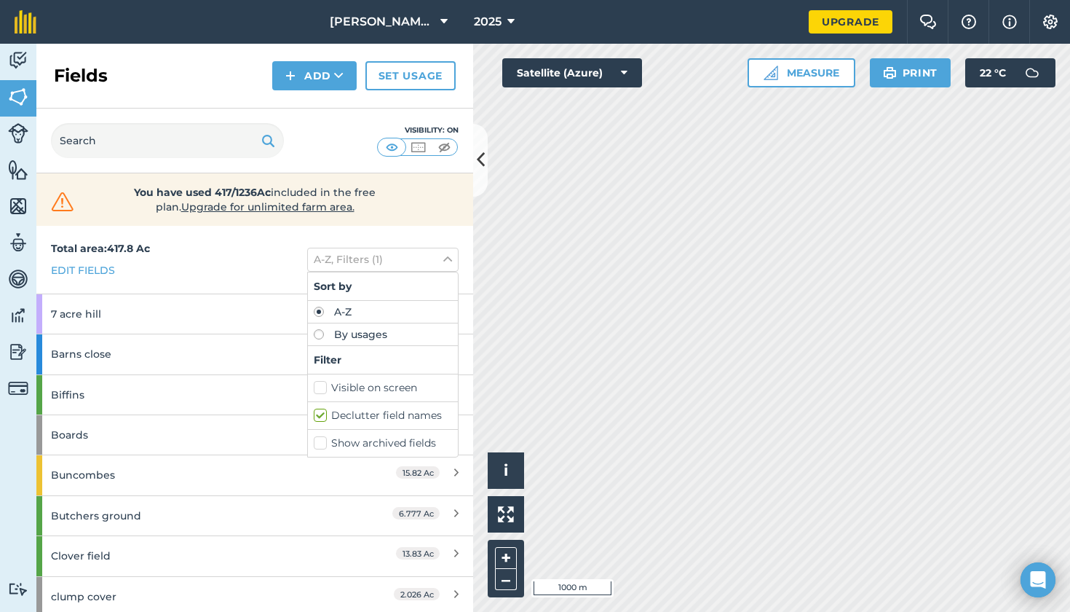
click at [450, 257] on icon at bounding box center [447, 259] width 9 height 16
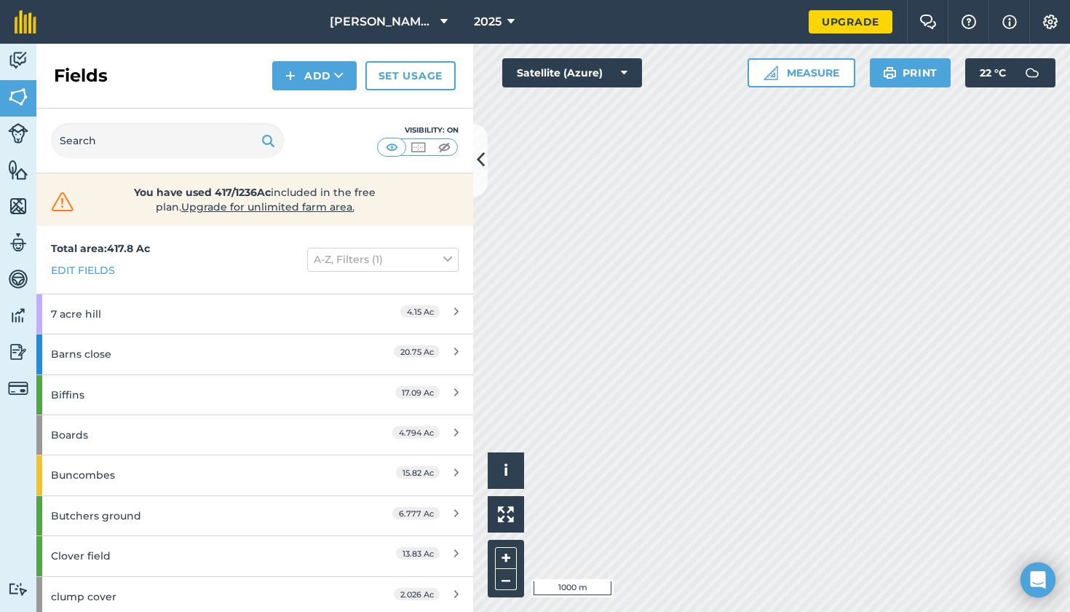
click at [621, 74] on icon at bounding box center [624, 73] width 7 height 15
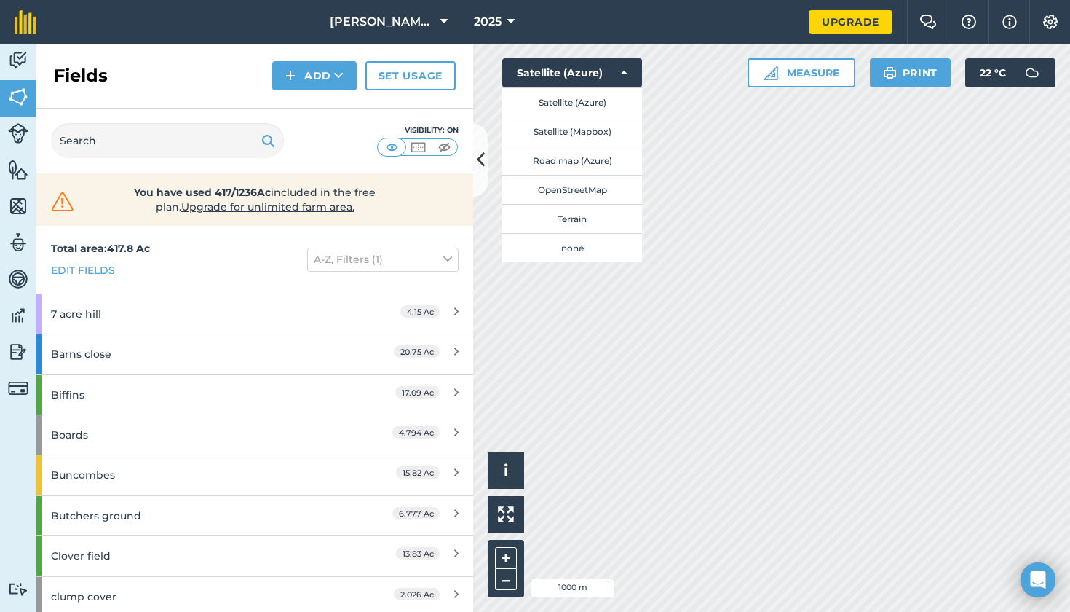
click at [588, 130] on button "Satellite (Mapbox)" at bounding box center [572, 130] width 140 height 29
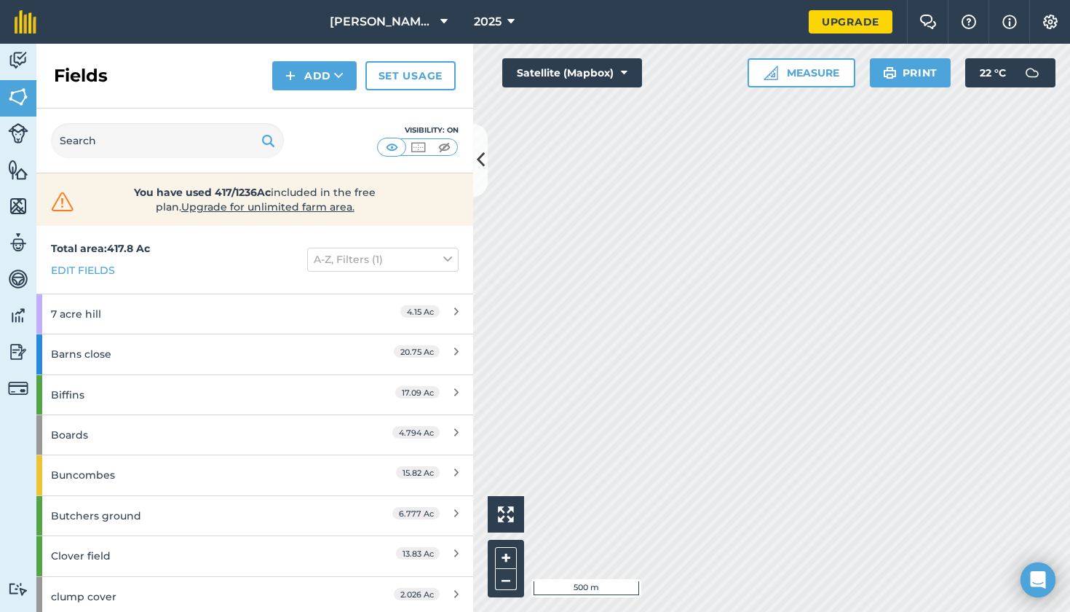
click at [20, 242] on img at bounding box center [18, 243] width 20 height 22
select select "MEMBER"
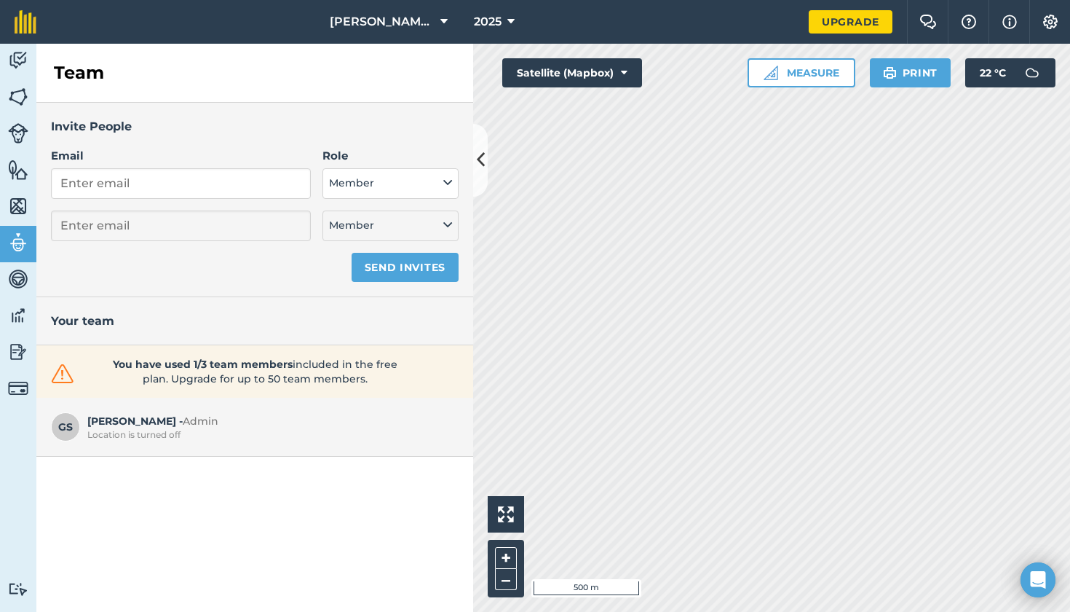
click at [17, 275] on img at bounding box center [18, 279] width 20 height 22
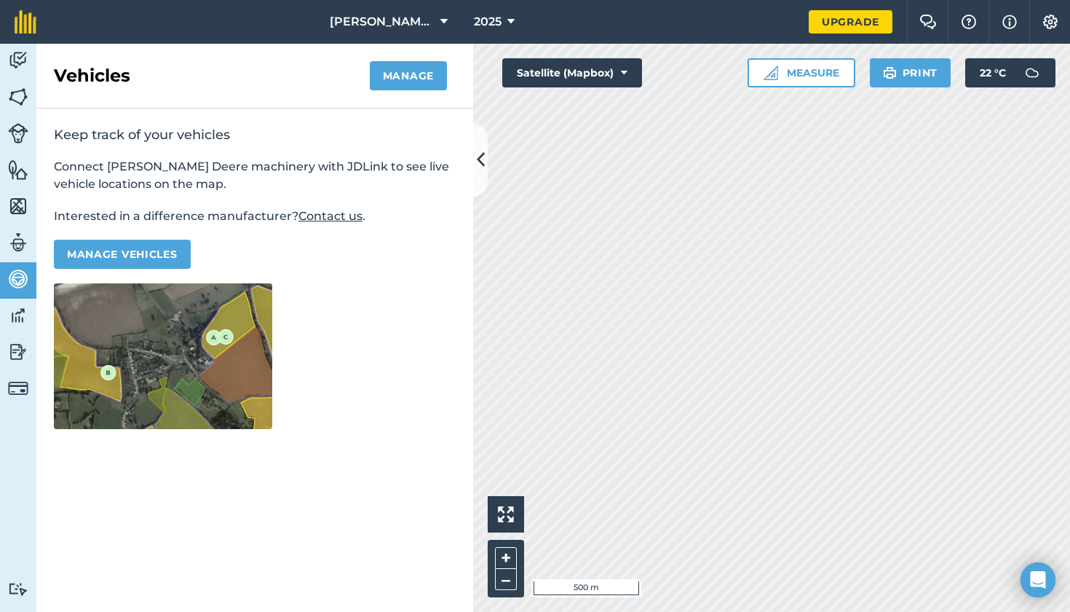
click at [16, 244] on img at bounding box center [18, 243] width 20 height 22
select select "MEMBER"
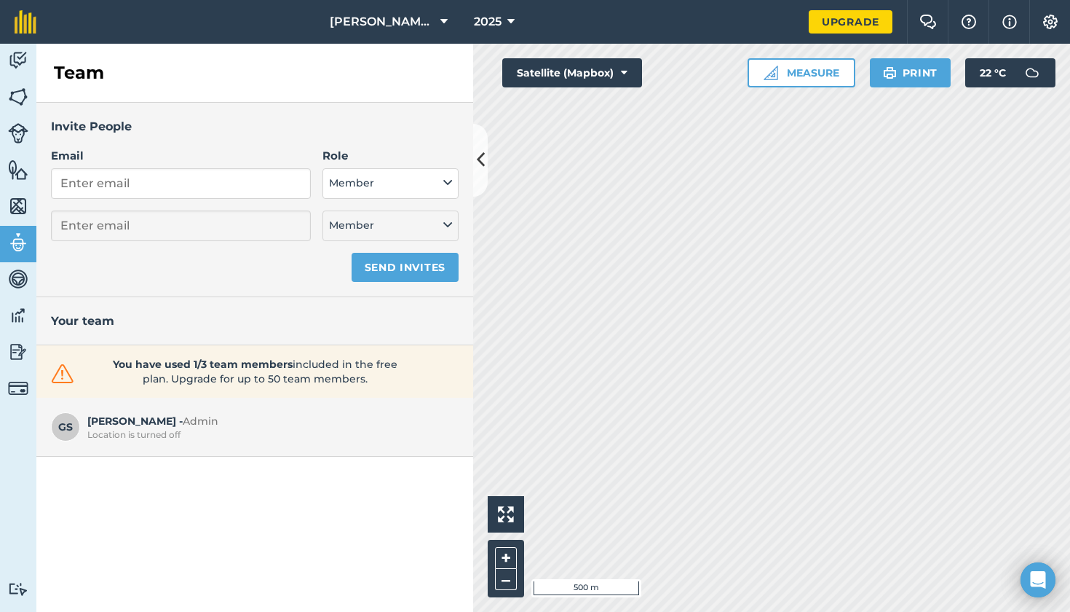
click at [20, 271] on img at bounding box center [18, 279] width 20 height 22
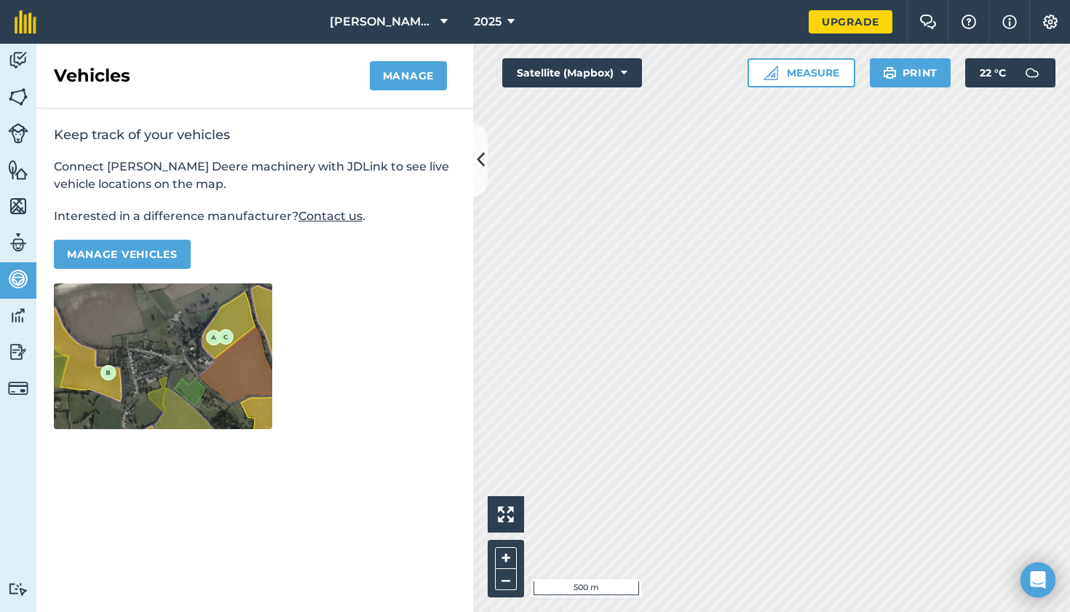
click at [23, 328] on link "Data" at bounding box center [18, 317] width 36 height 36
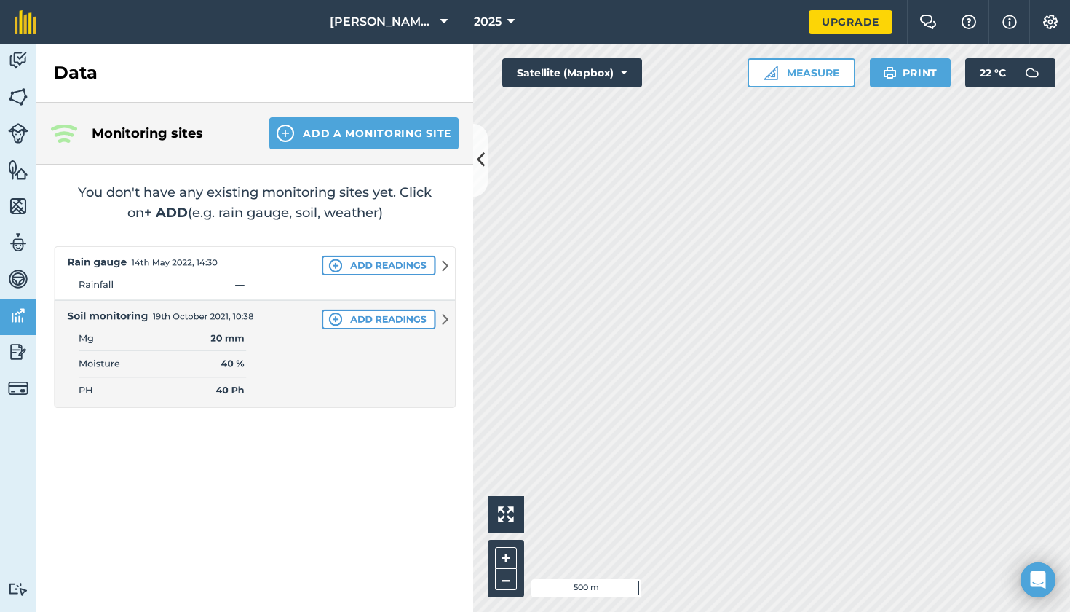
click at [478, 153] on icon at bounding box center [481, 159] width 8 height 25
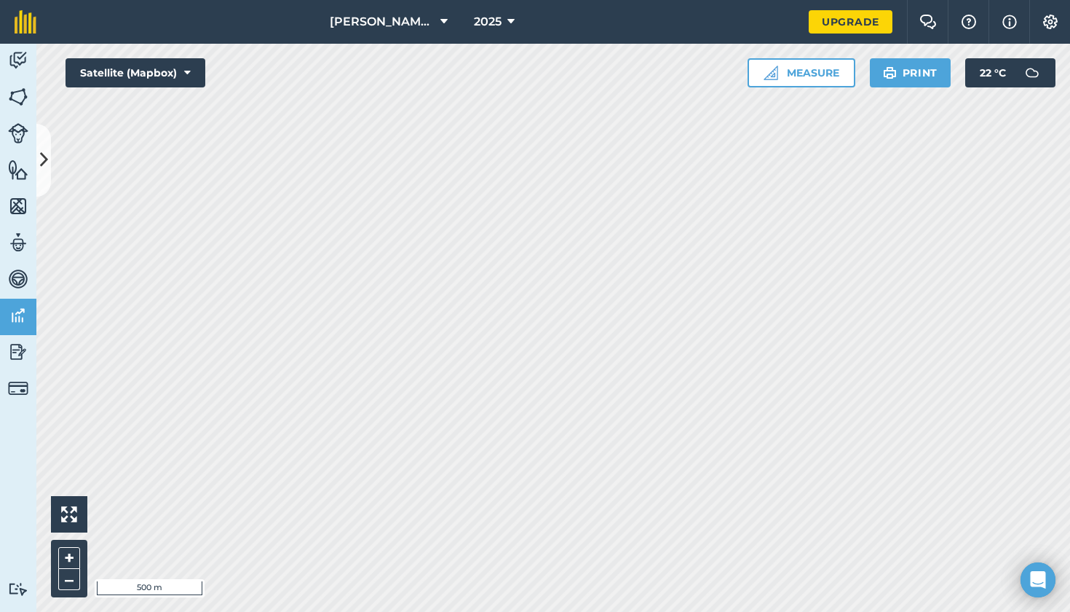
click at [508, 22] on icon at bounding box center [511, 21] width 7 height 17
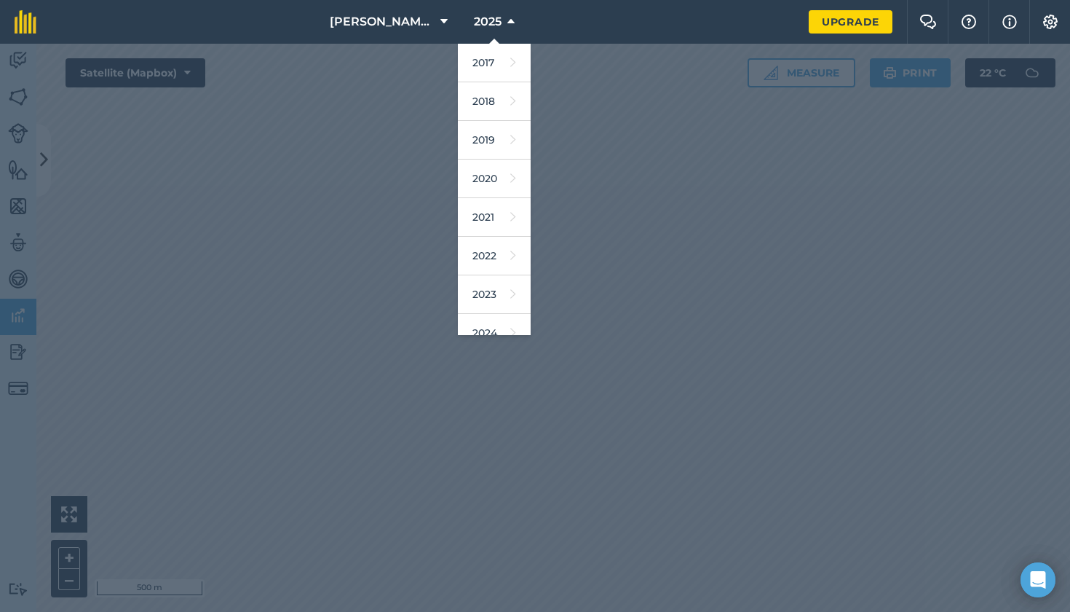
click at [508, 21] on icon at bounding box center [511, 21] width 7 height 17
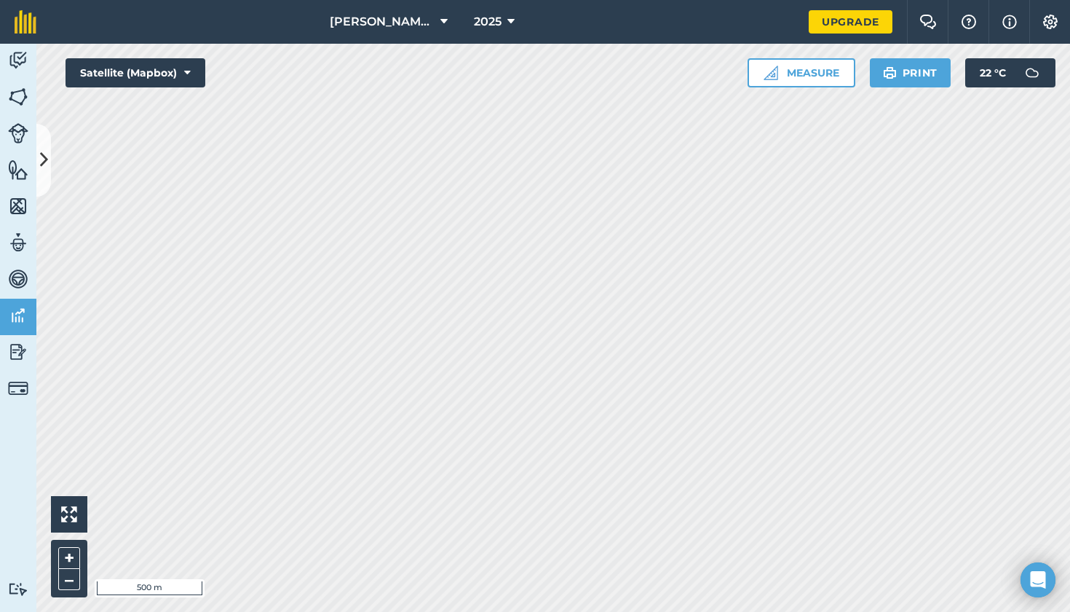
click at [1054, 20] on img at bounding box center [1050, 22] width 17 height 15
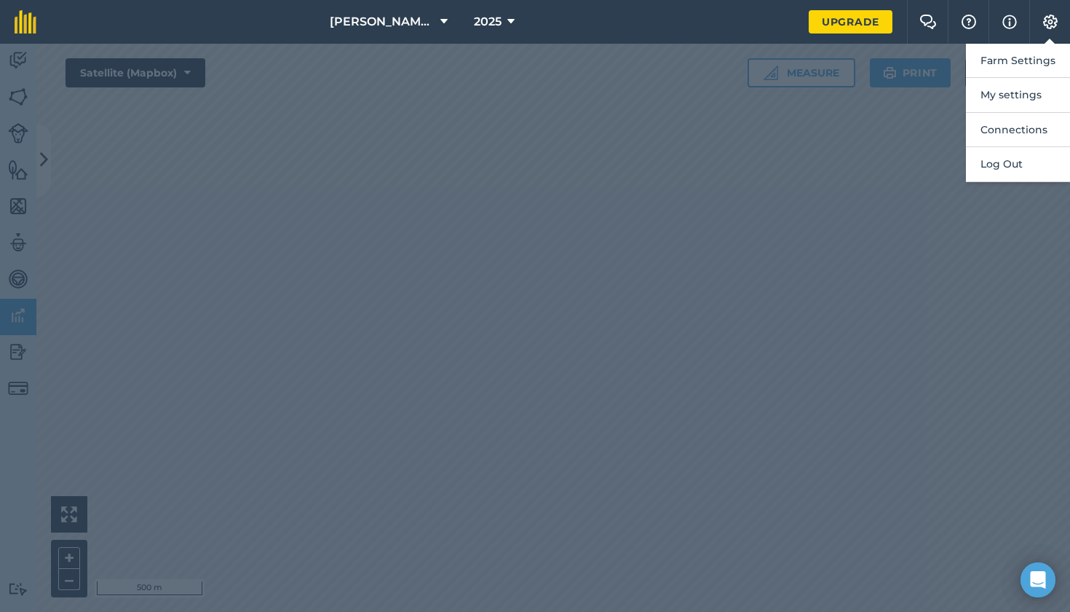
click at [1054, 20] on img at bounding box center [1050, 22] width 17 height 15
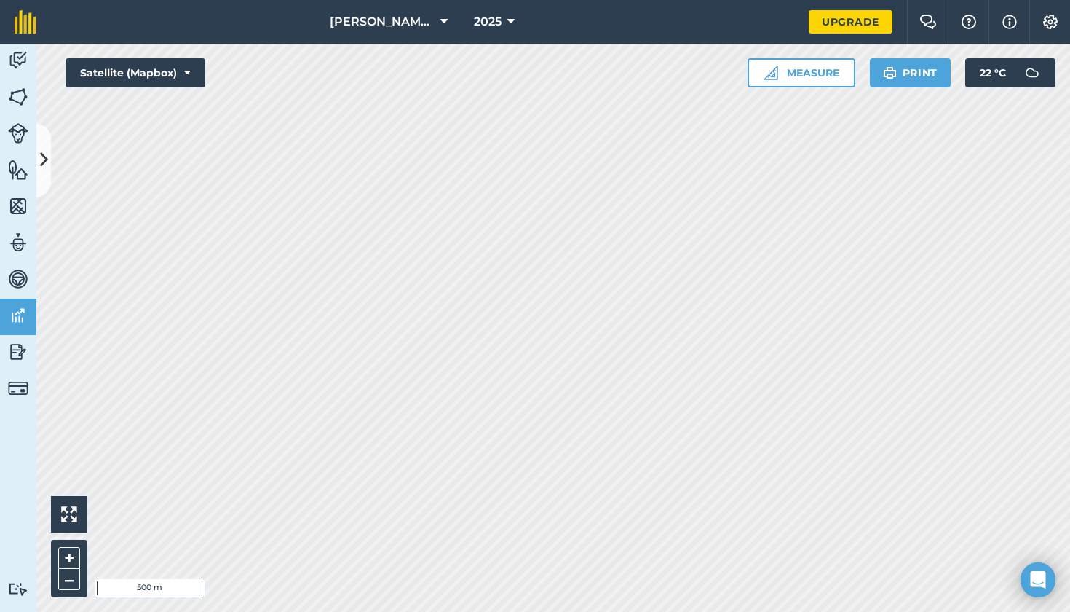
click at [1048, 15] on img at bounding box center [1050, 22] width 17 height 15
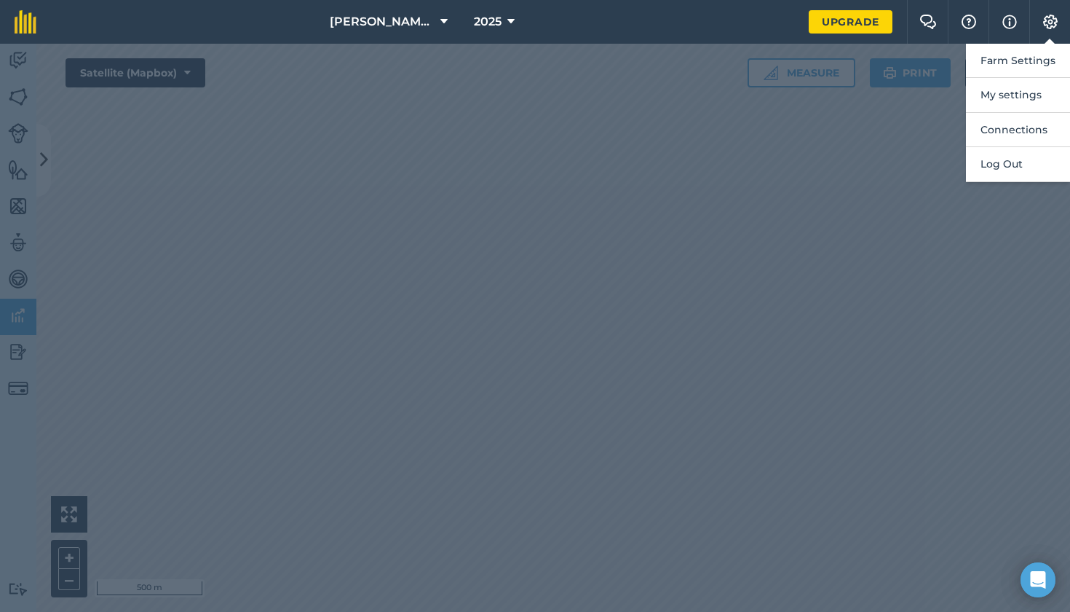
click at [1054, 19] on img at bounding box center [1050, 22] width 17 height 15
